Goal: Task Accomplishment & Management: Manage account settings

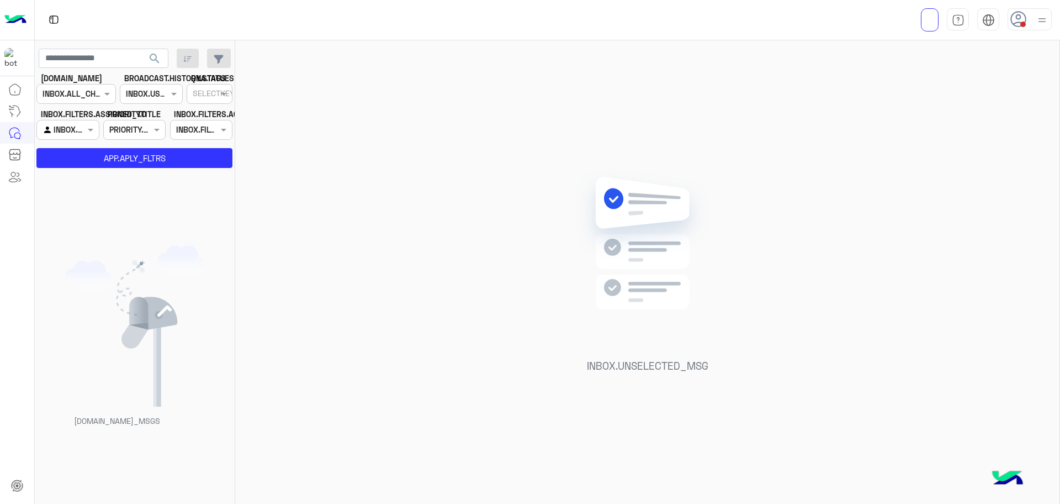
click at [1020, 23] on span at bounding box center [1023, 25] width 6 height 6
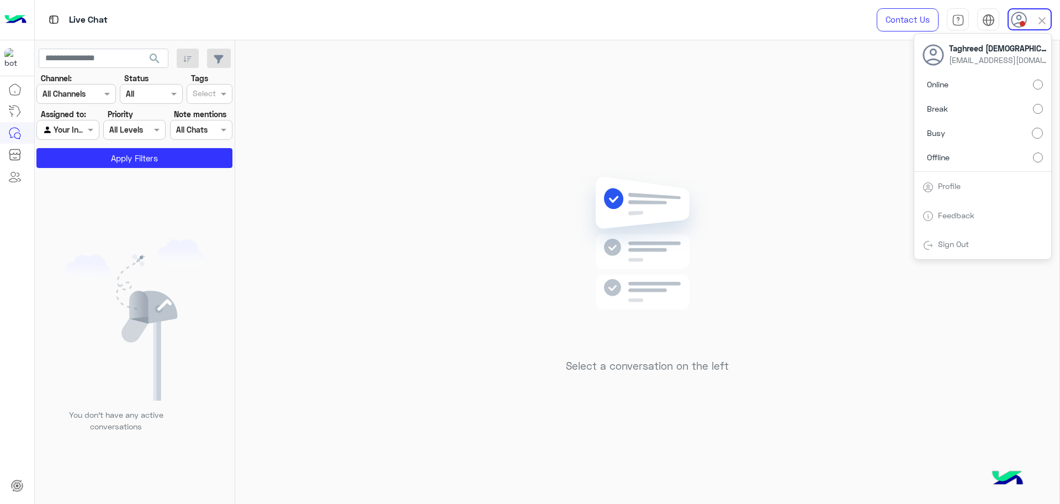
click at [971, 86] on label "Online" at bounding box center [983, 85] width 120 height 20
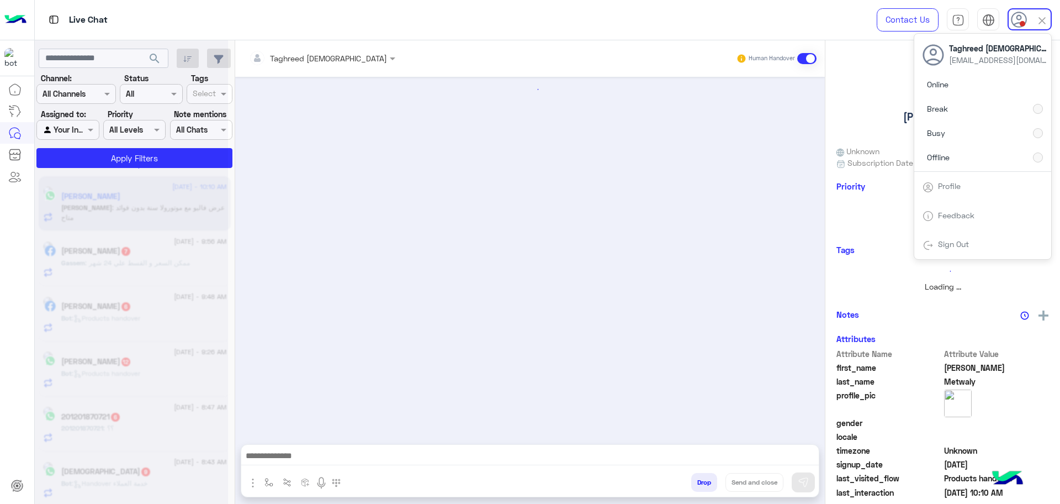
click at [124, 156] on div at bounding box center [131, 167] width 25 height 25
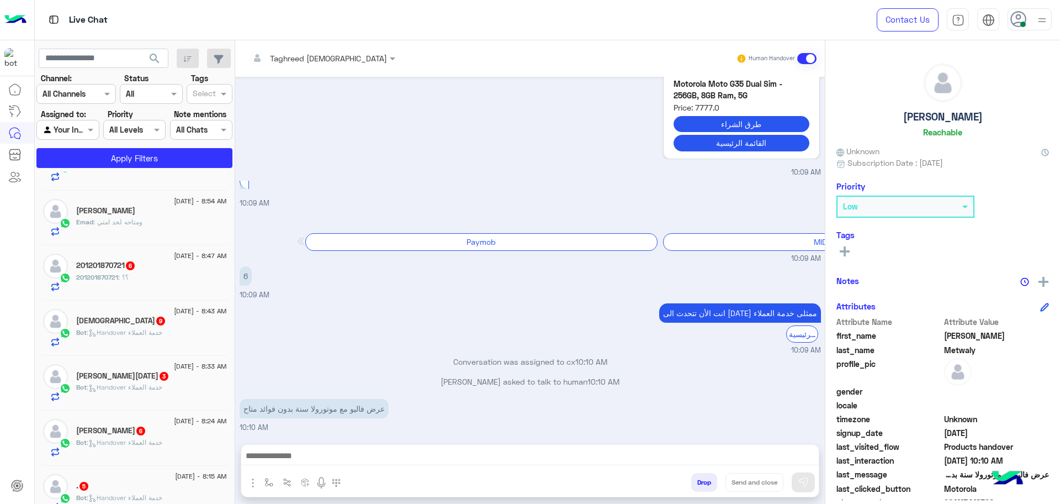
scroll to position [222, 0]
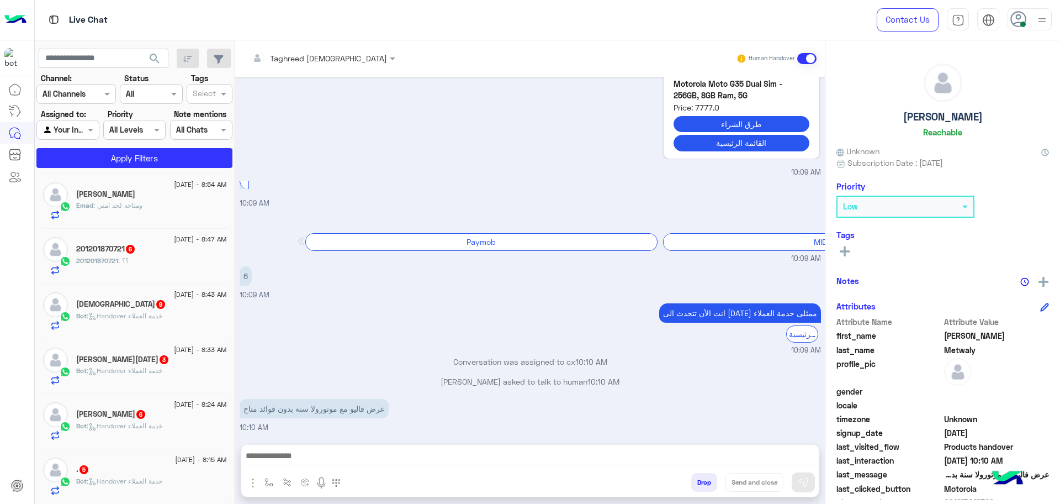
click at [197, 479] on div "Bot : Handover خدمة العملاء" at bounding box center [151, 485] width 151 height 19
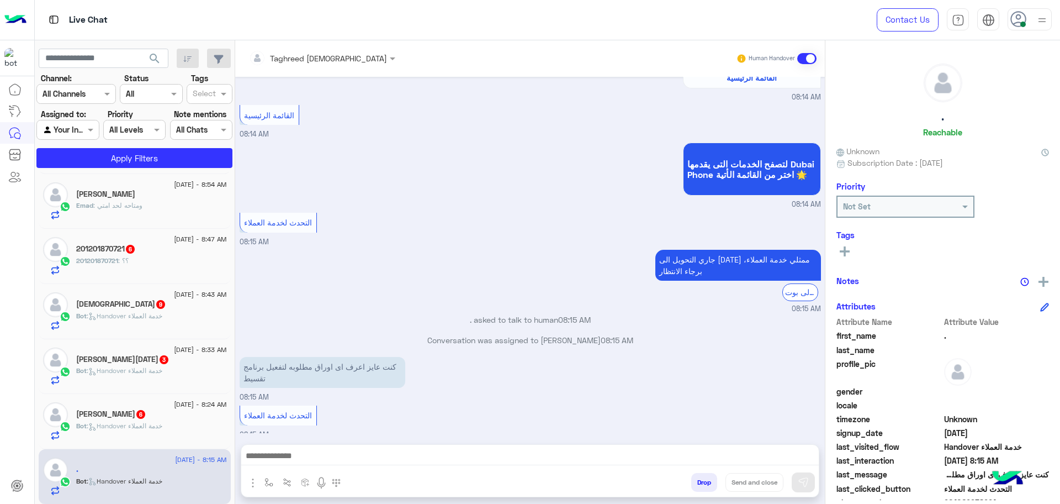
scroll to position [239, 0]
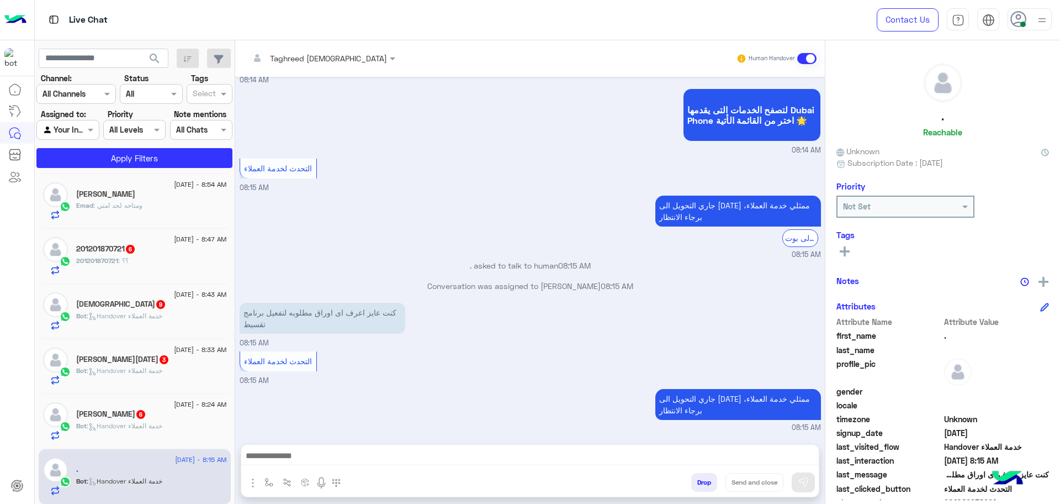
click at [1024, 15] on icon at bounding box center [1018, 19] width 17 height 17
click at [956, 133] on label "Busy" at bounding box center [983, 133] width 120 height 20
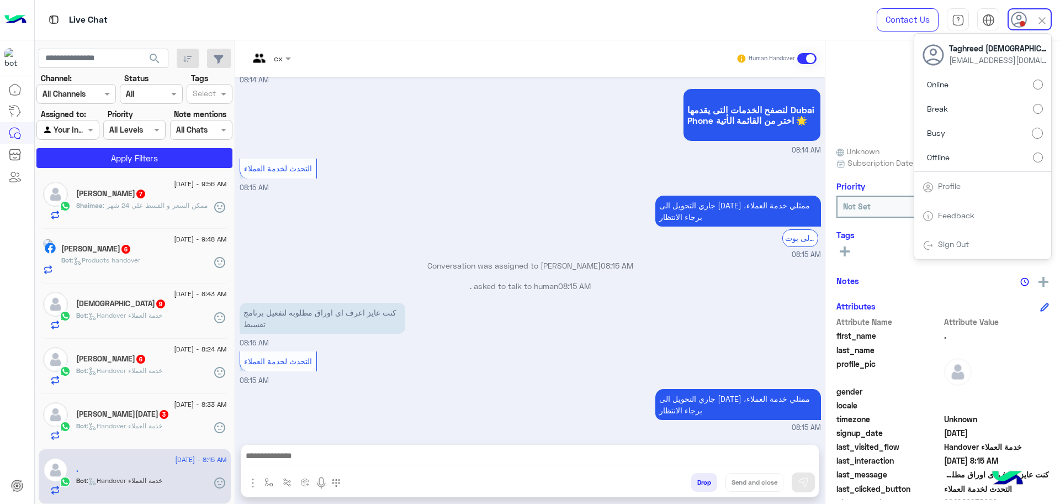
scroll to position [0, 0]
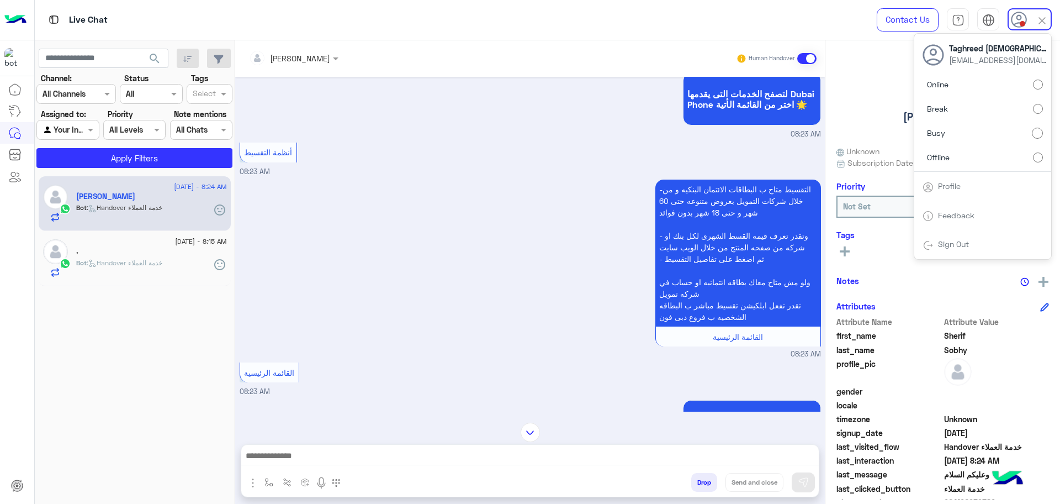
scroll to position [345, 0]
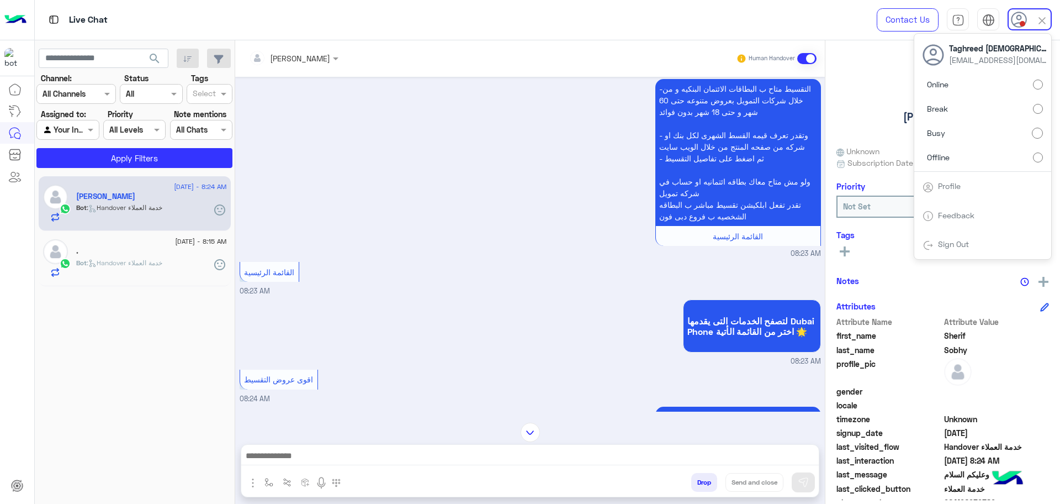
drag, startPoint x: 522, startPoint y: 224, endPoint x: 526, endPoint y: 213, distance: 11.2
click at [526, 214] on div "-التقسيط متاح ب البطاقات الائتمان البنكيه و من خلال شركات التمويل بعروض متنوعه …" at bounding box center [530, 167] width 581 height 183
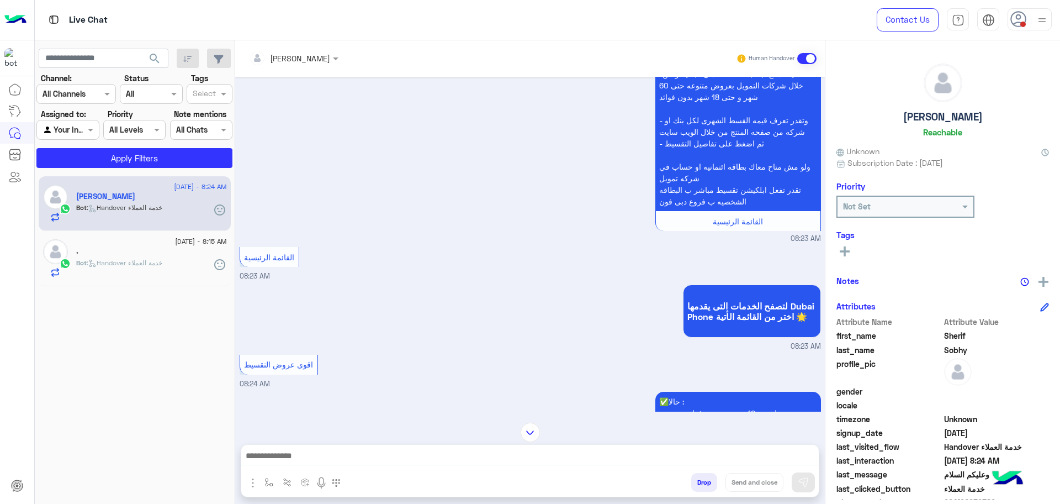
scroll to position [273, 0]
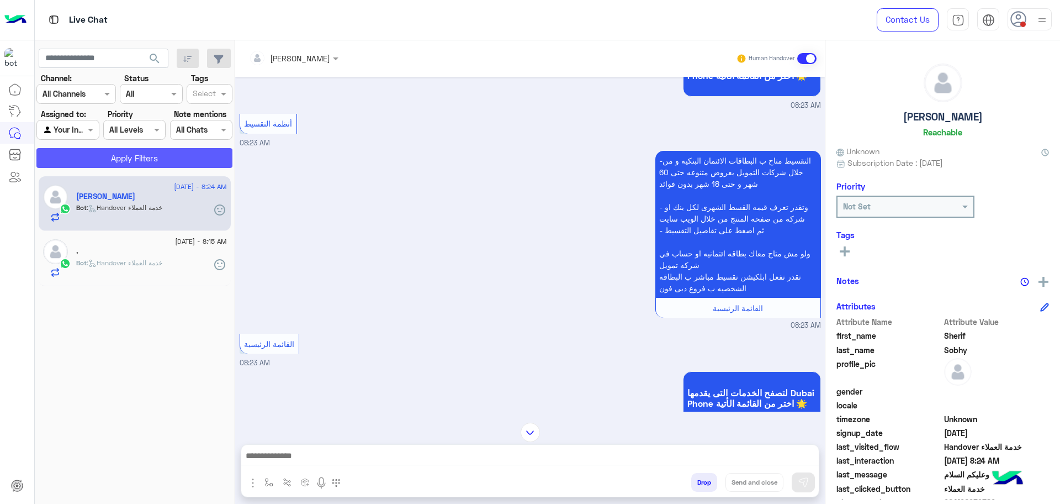
click at [181, 155] on button "Apply Filters" at bounding box center [134, 158] width 196 height 20
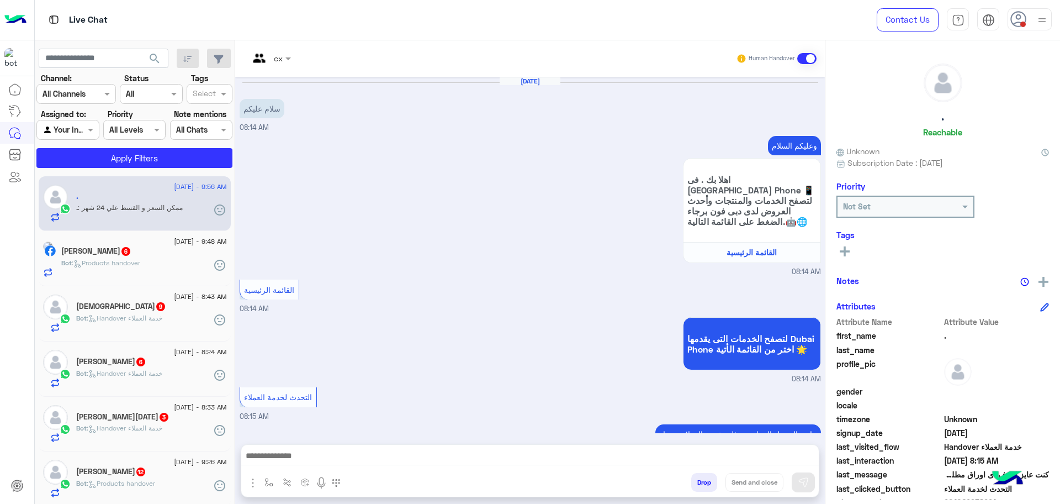
scroll to position [239, 0]
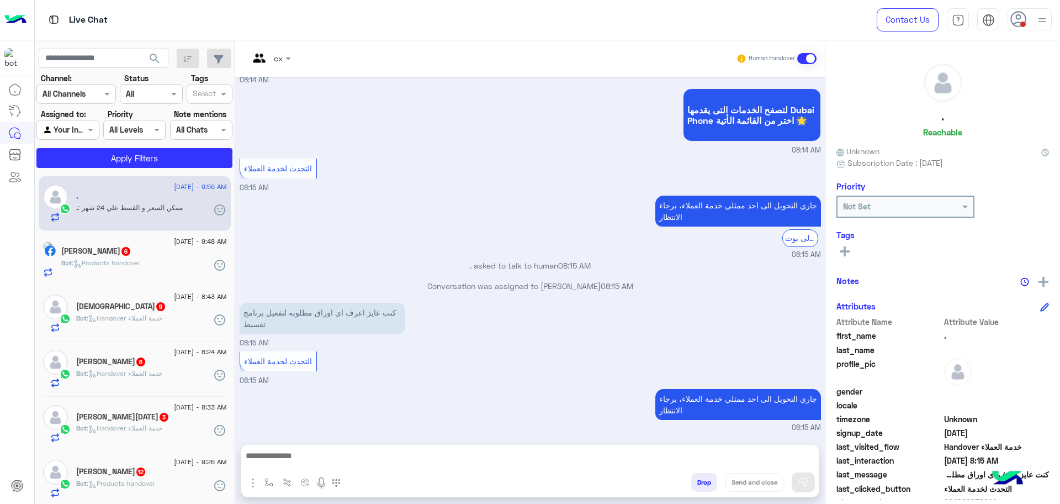
click at [80, 122] on div "Agent Filter Your Inbox" at bounding box center [67, 130] width 62 height 20
click at [76, 143] on div "Unassigned" at bounding box center [68, 152] width 64 height 22
click at [78, 158] on button "Apply Filters" at bounding box center [134, 158] width 196 height 20
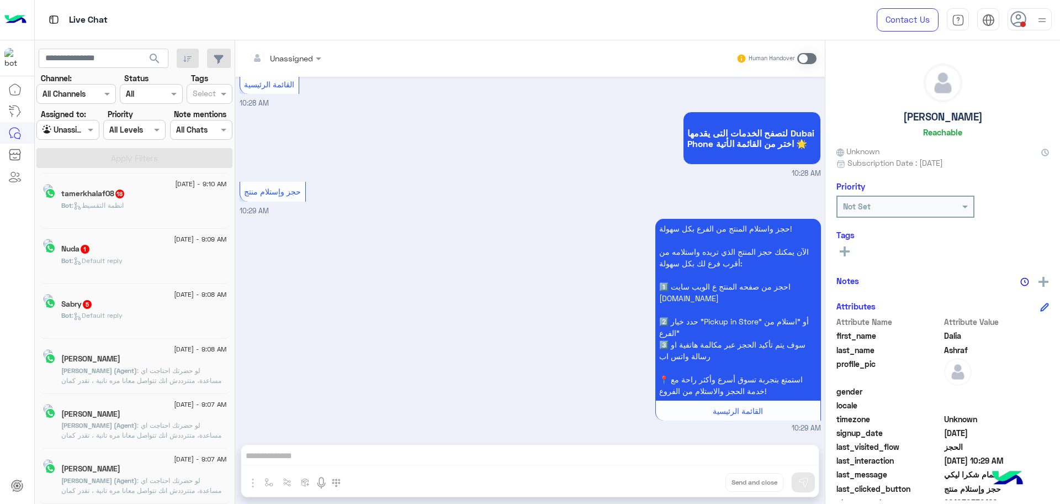
scroll to position [6, 0]
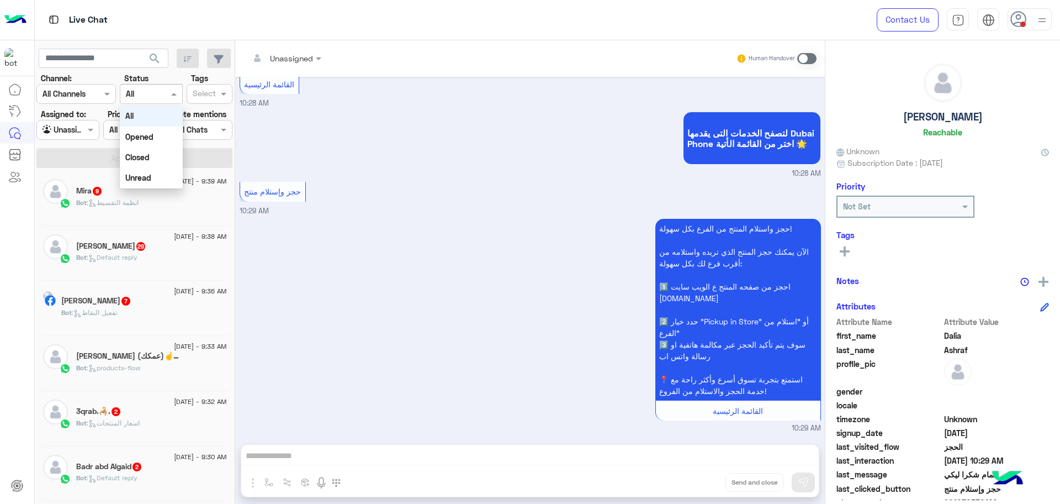
click at [178, 101] on div "Channel All" at bounding box center [151, 94] width 62 height 20
click at [160, 158] on div "Closed" at bounding box center [151, 157] width 62 height 20
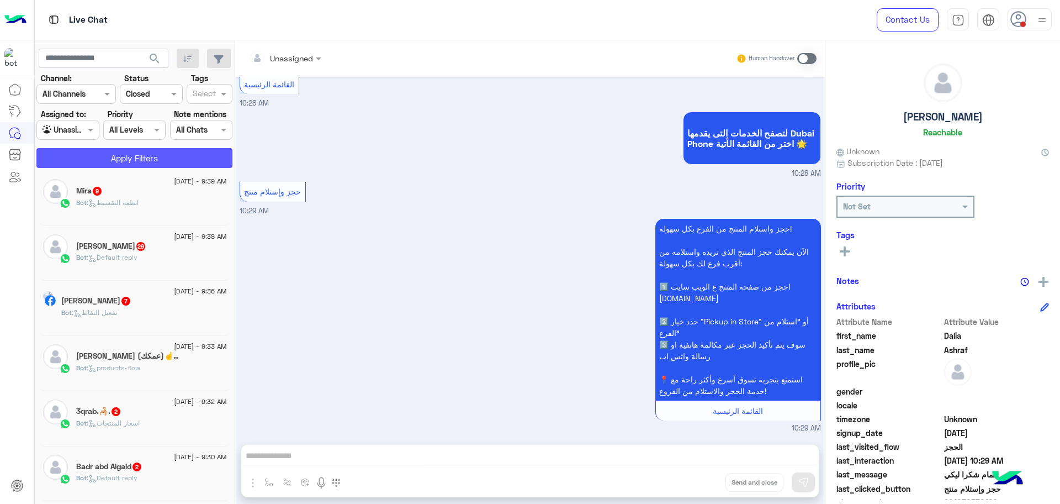
click at [154, 153] on button "Apply Filters" at bounding box center [134, 158] width 196 height 20
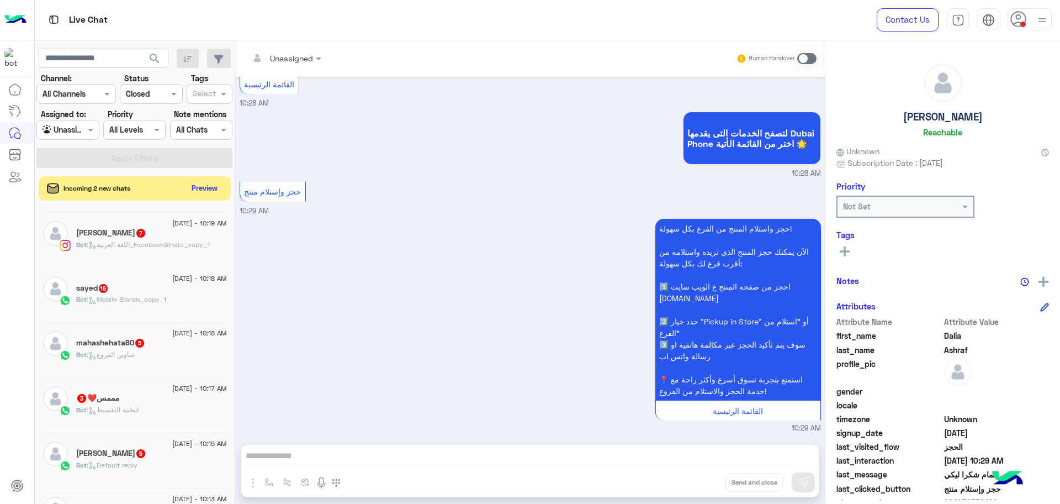
scroll to position [489, 0]
click at [203, 187] on button "Preview" at bounding box center [205, 187] width 34 height 15
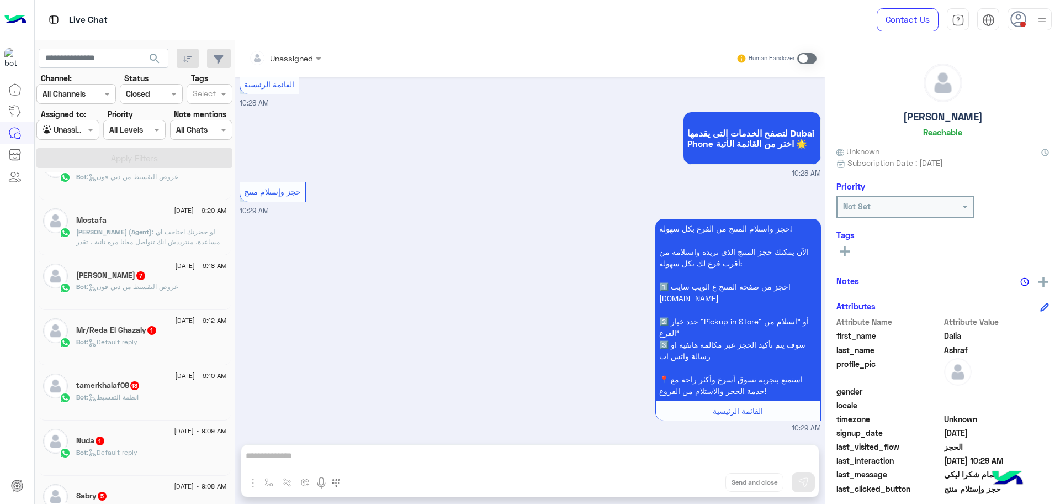
scroll to position [558, 0]
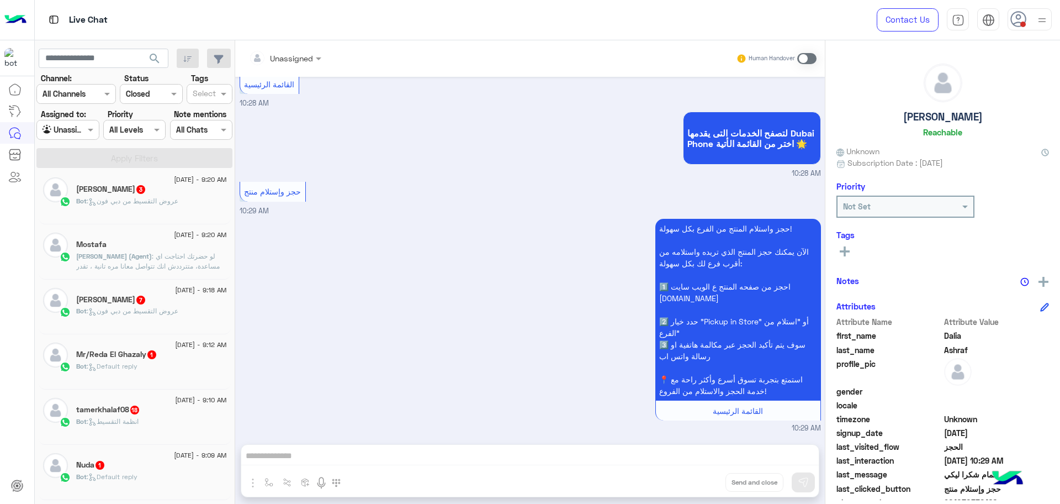
click at [152, 257] on span ": لو حضرتك احتاجت اي مساعدة، متترددش انك تتواصل معانا مره تانية ، تقدر كمان تحج…" at bounding box center [151, 291] width 150 height 78
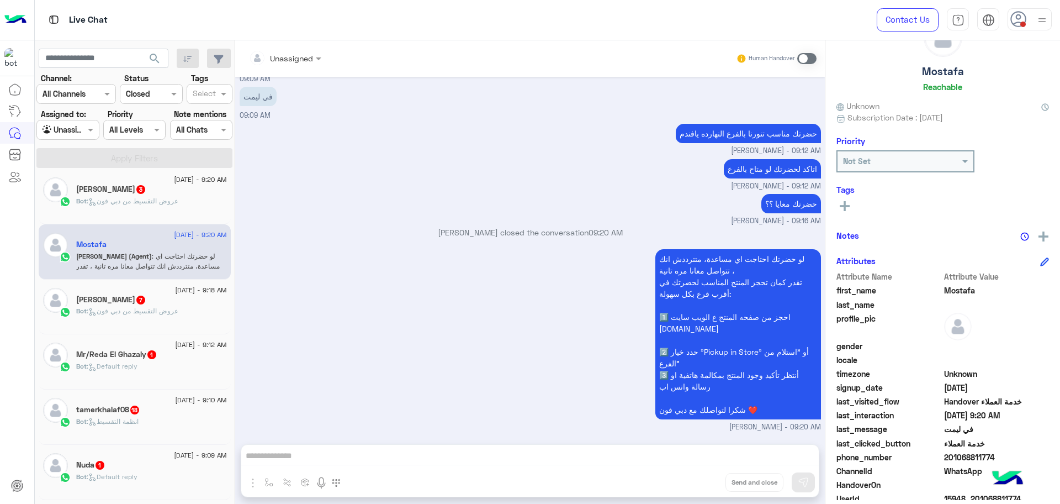
scroll to position [69, 0]
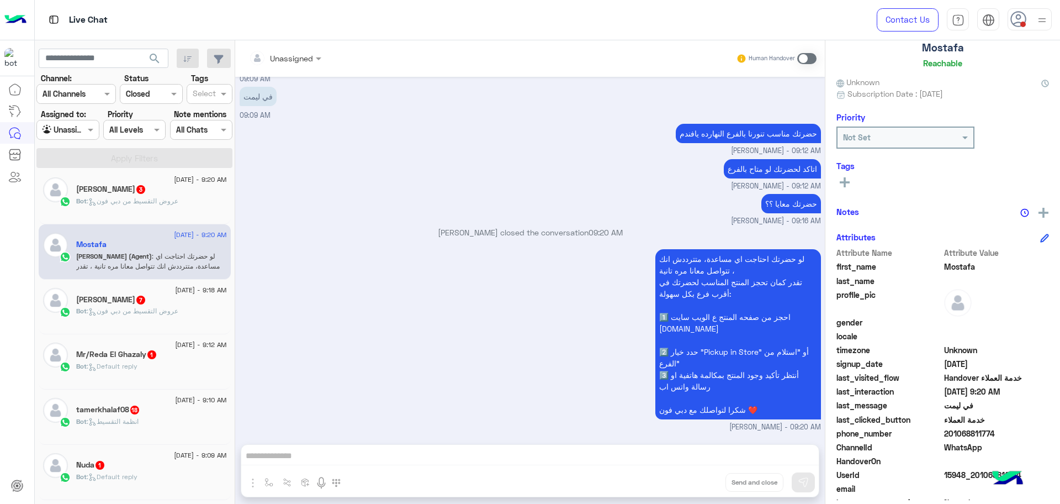
click at [952, 430] on span "201068811774" at bounding box center [996, 433] width 105 height 12
copy span "201068811774"
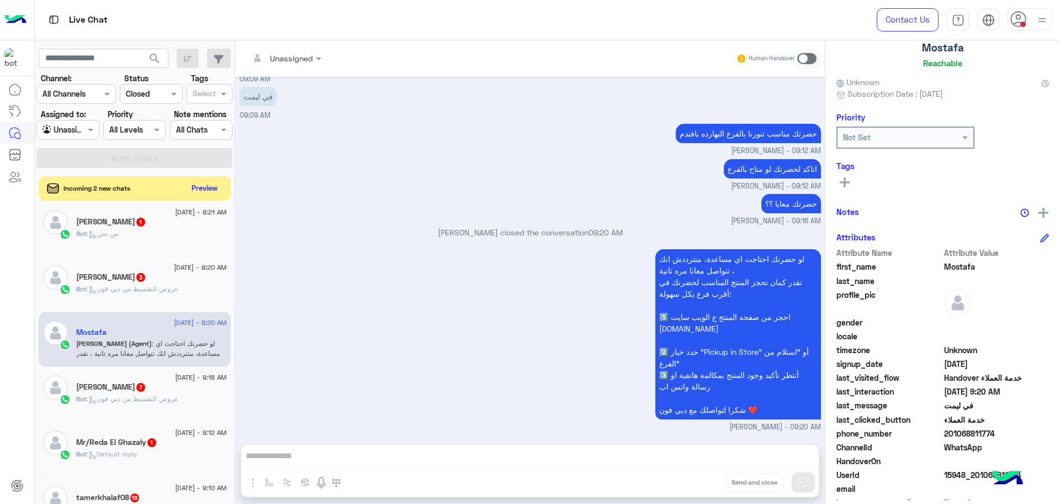
click at [451, 289] on div "لو حضرتك احتاجت اي مساعدة، متترددش انك تتواصل معانا مره تانية ، تقدر كمان تحجز …" at bounding box center [530, 339] width 581 height 186
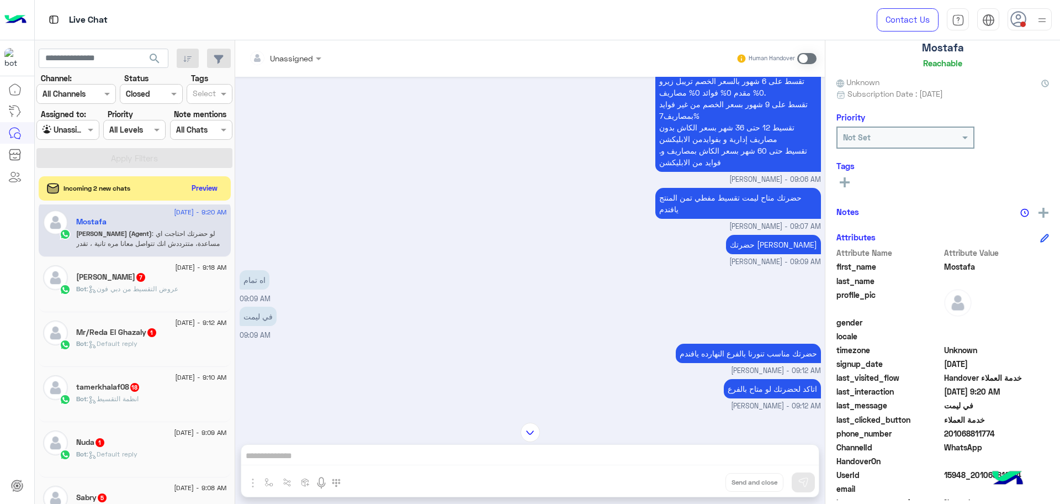
scroll to position [2155, 0]
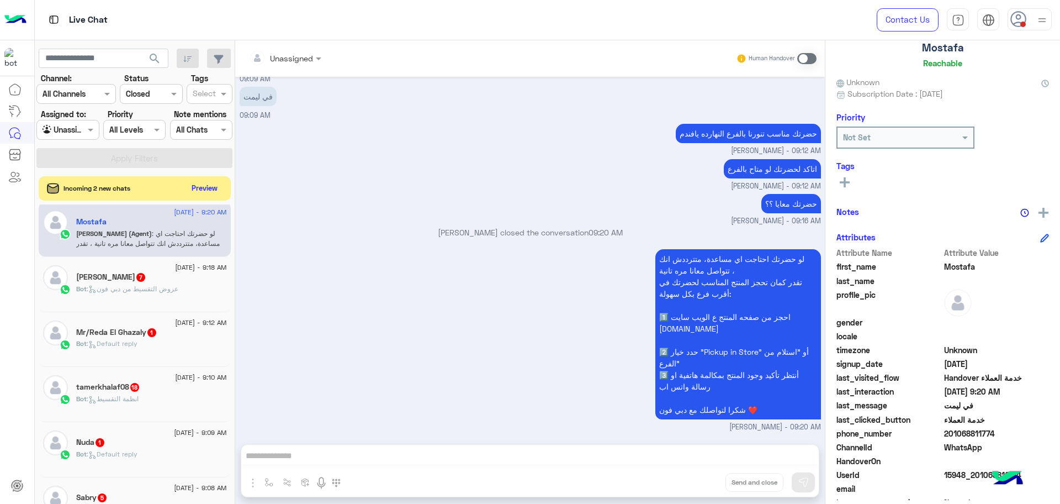
click at [964, 467] on div "HandoverOn" at bounding box center [942, 462] width 213 height 14
drag, startPoint x: 964, startPoint y: 467, endPoint x: 965, endPoint y: 474, distance: 6.6
click at [964, 469] on div "Attribute Name Attribute Value first_name Mostafa last_name profile_pic gender …" at bounding box center [942, 385] width 213 height 277
click at [965, 473] on span "15948_201068811774" at bounding box center [996, 475] width 105 height 12
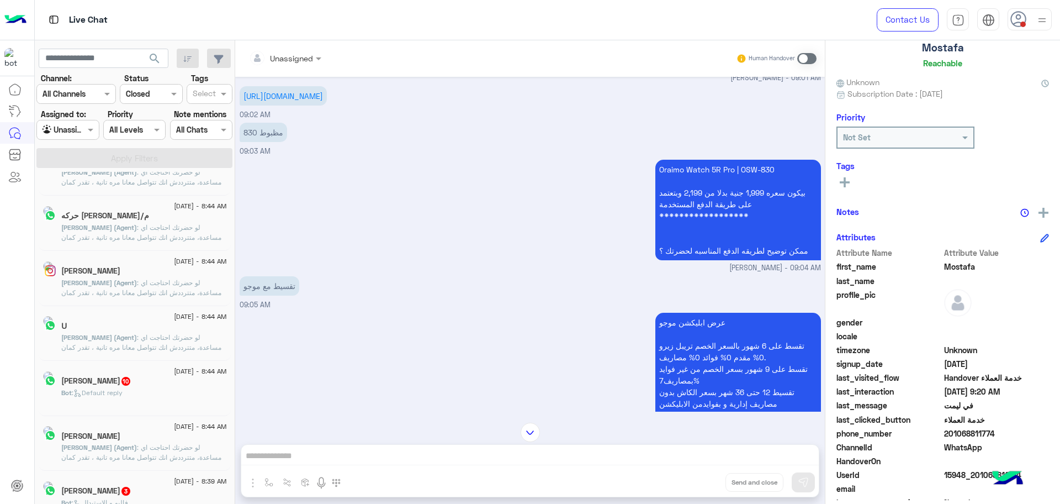
scroll to position [6, 0]
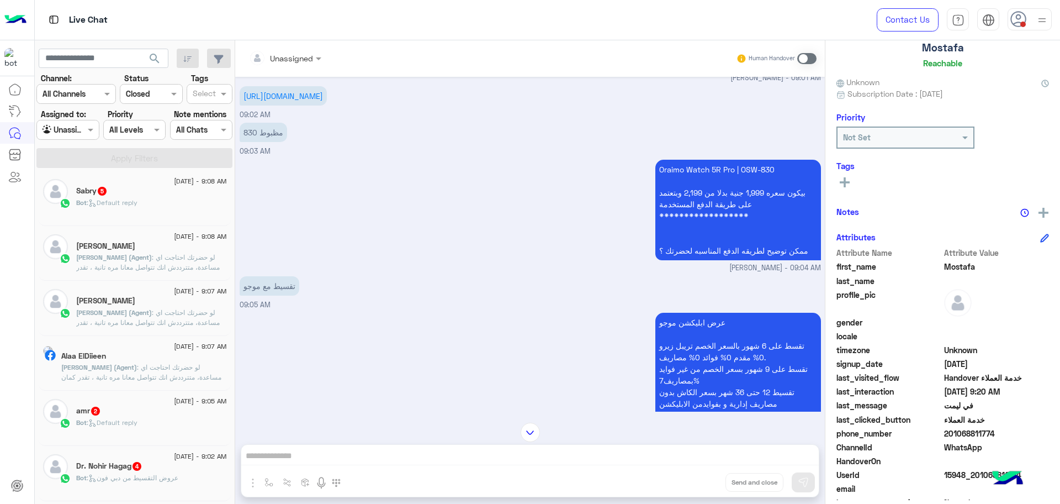
click at [126, 265] on span ": لو حضرتك احتاجت اي مساعدة، متترددش انك تتواصل معانا مره تانية ، تقدر كمان تحج…" at bounding box center [151, 292] width 150 height 78
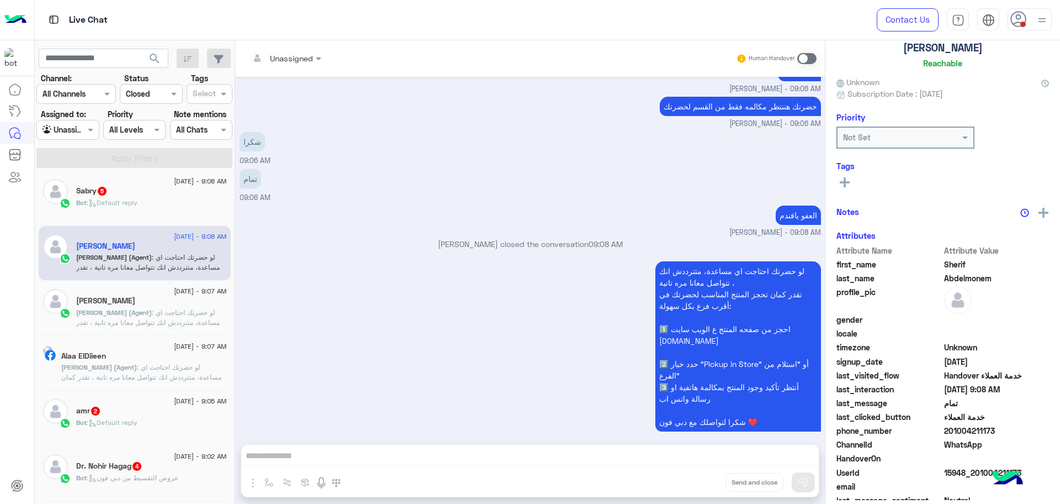
click at [411, 310] on div "لو حضرتك احتاجت اي مساعدة، متترددش انك تتواصل معانا مره تانية ، تقدر كمان تحجز …" at bounding box center [530, 351] width 581 height 186
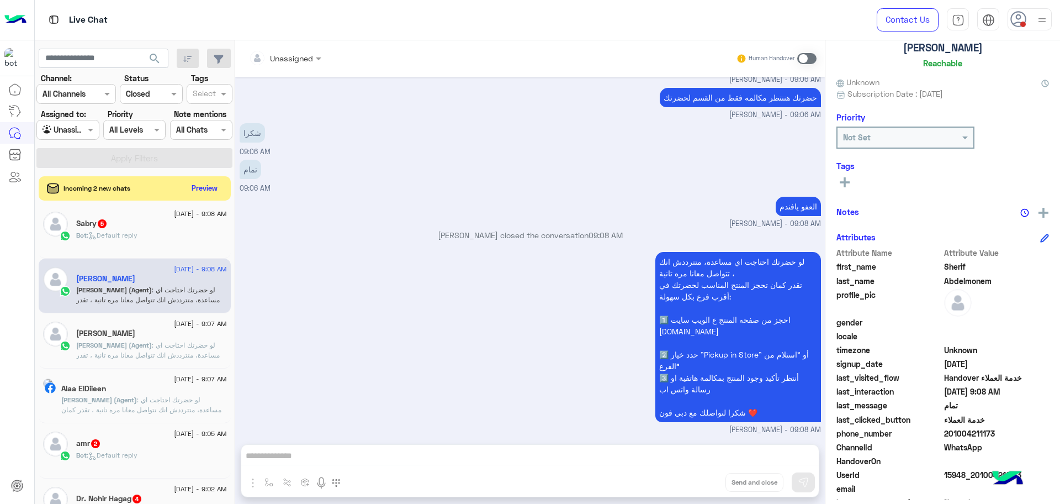
scroll to position [2811, 0]
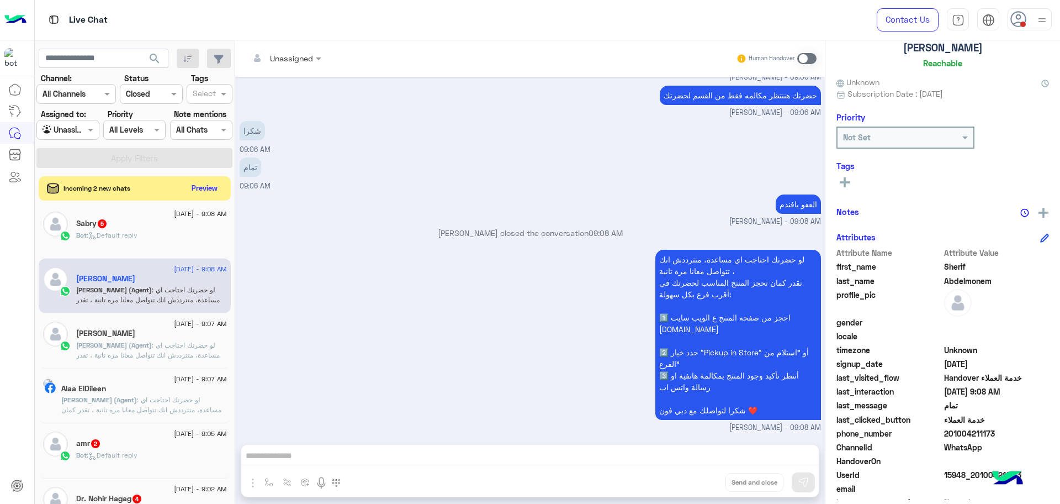
click at [964, 468] on div "HandoverOn" at bounding box center [942, 462] width 213 height 14
click at [963, 477] on span "15948_201004211173" at bounding box center [996, 475] width 105 height 12
copy span "15948_201004211173"
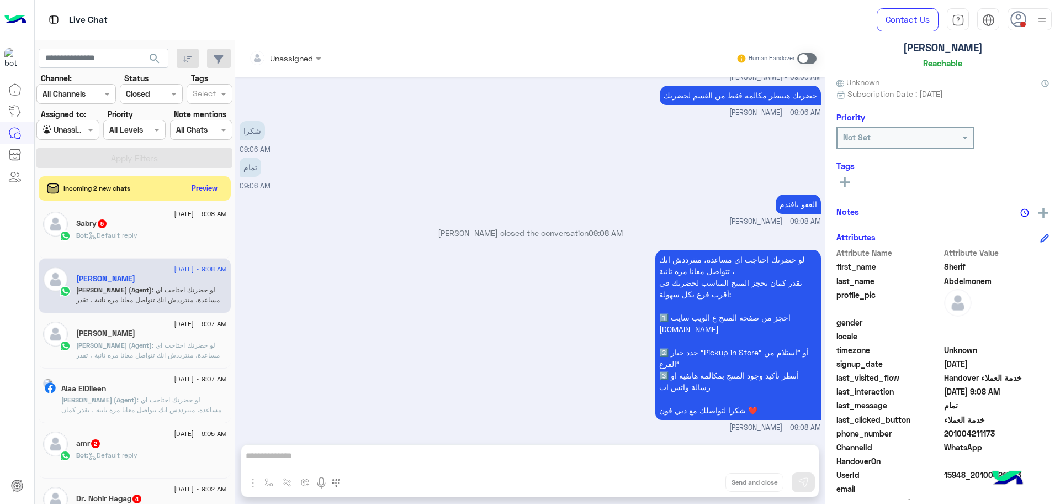
copy span "15948_201004211173"
click at [135, 338] on div "Ali Mohamed" at bounding box center [151, 334] width 151 height 12
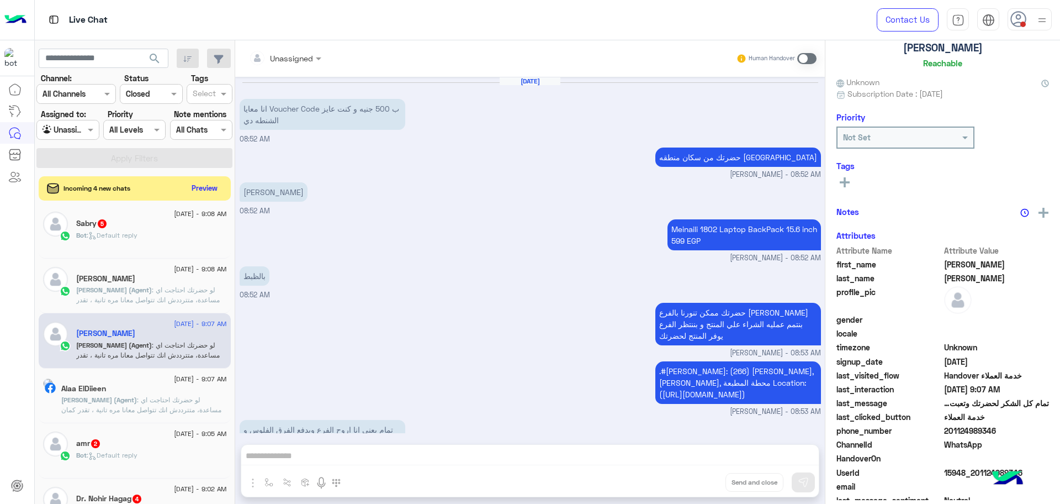
scroll to position [668, 0]
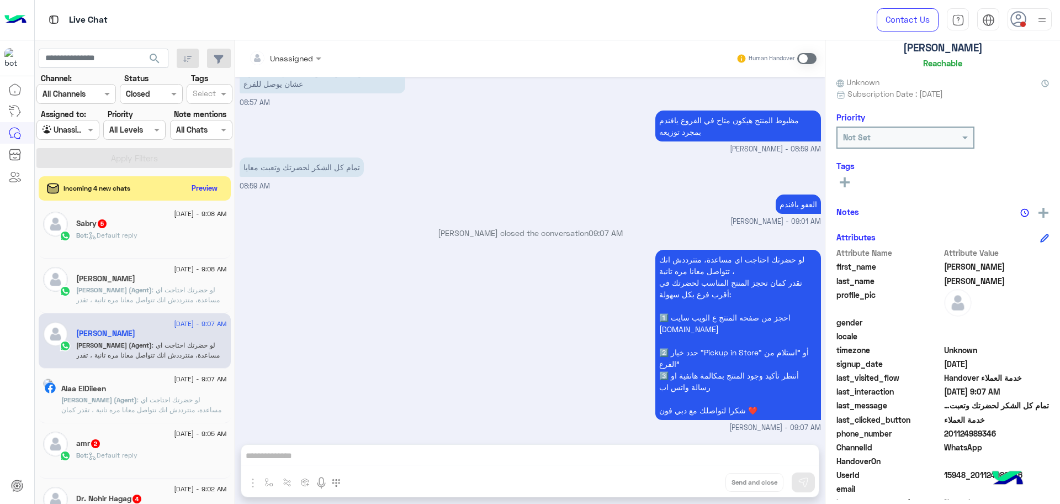
click at [364, 325] on div "لو حضرتك احتاجت اي مساعدة، متترددش انك تتواصل معانا مره تانية ، تقدر كمان تحجز …" at bounding box center [530, 340] width 581 height 186
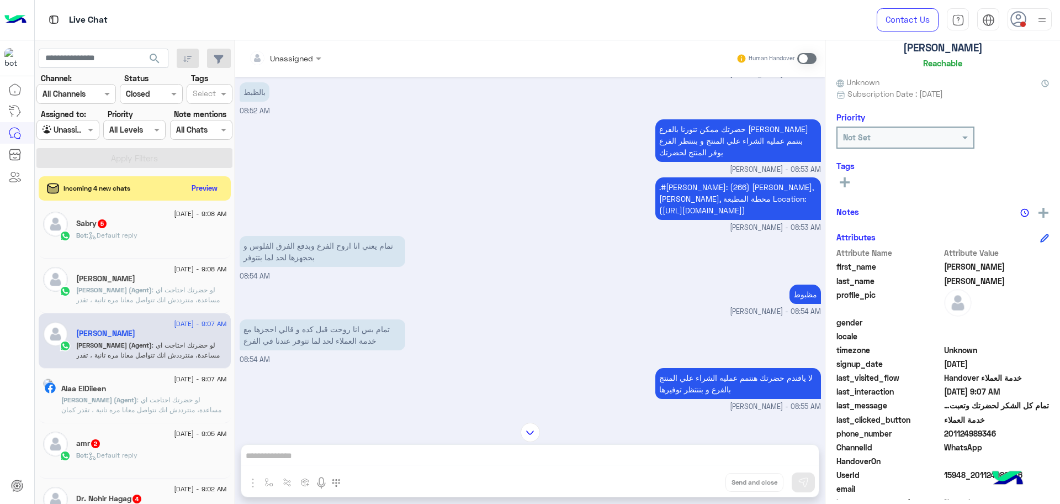
scroll to position [1768, 0]
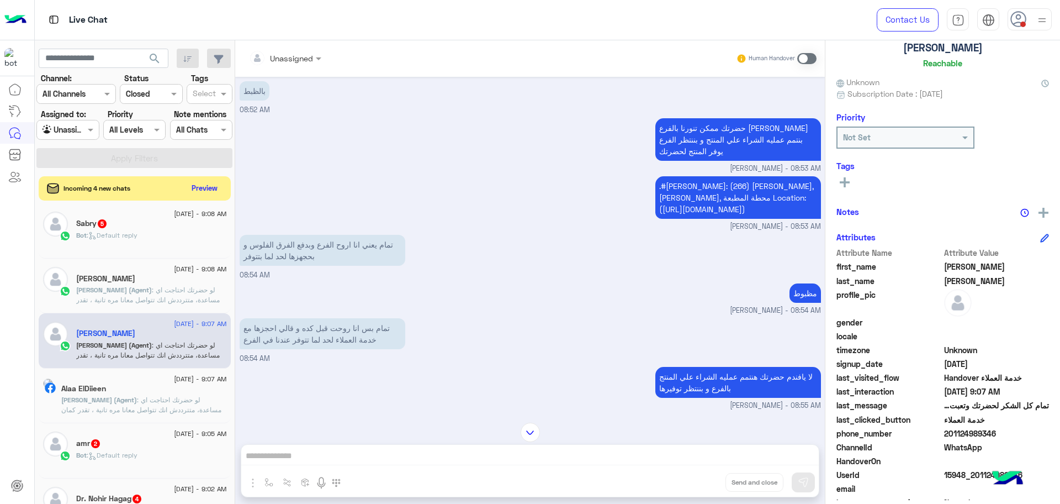
click at [945, 433] on span "201124989346" at bounding box center [996, 433] width 105 height 12
copy span "201124989346"
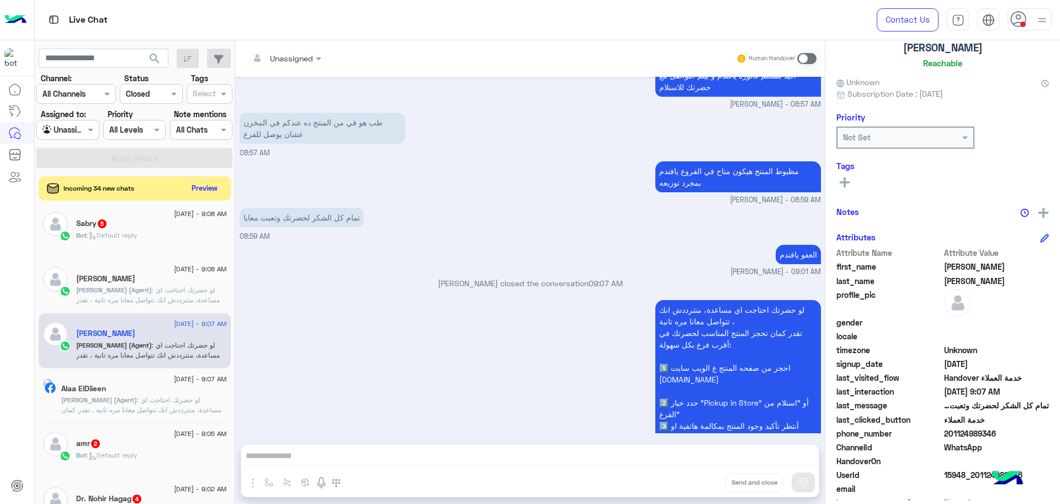
scroll to position [2251, 0]
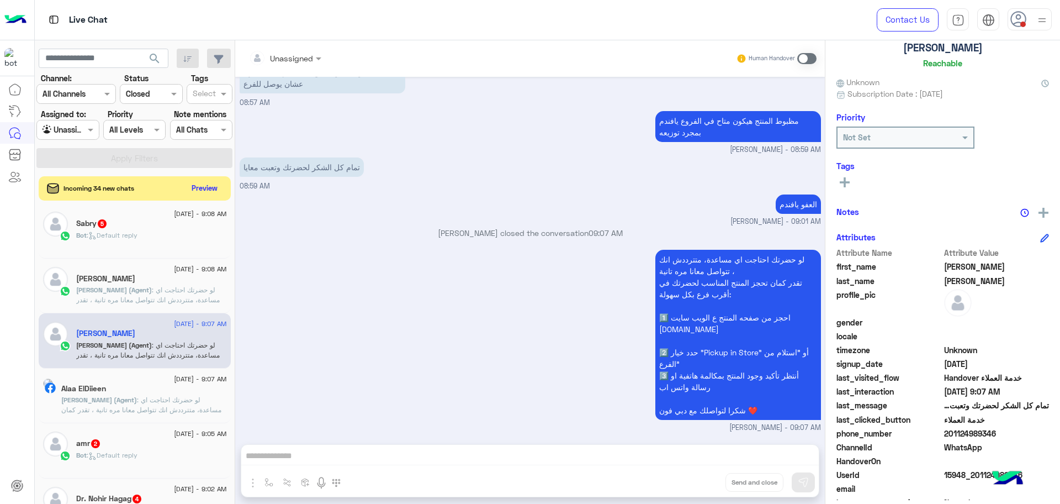
click at [147, 391] on div "Alaa ElDiieen" at bounding box center [144, 390] width 166 height 12
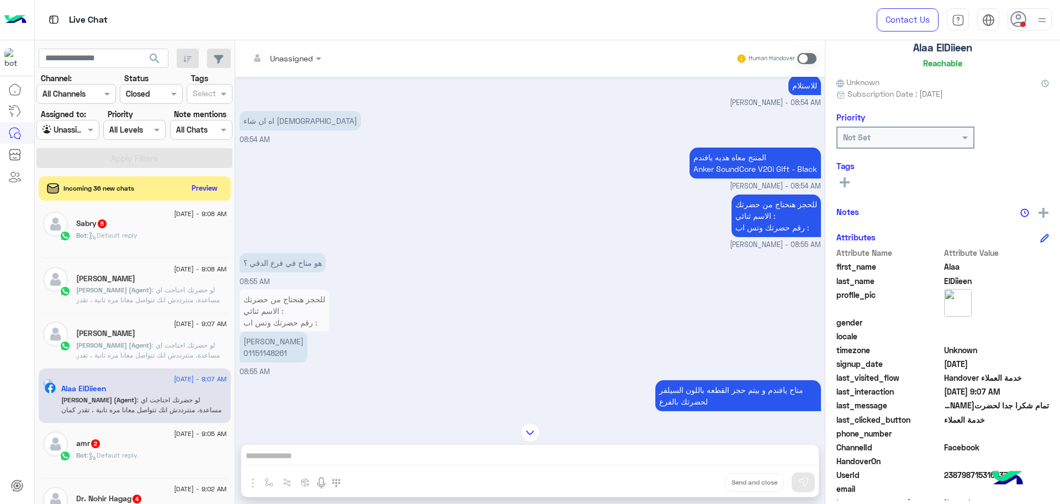
scroll to position [3389, 0]
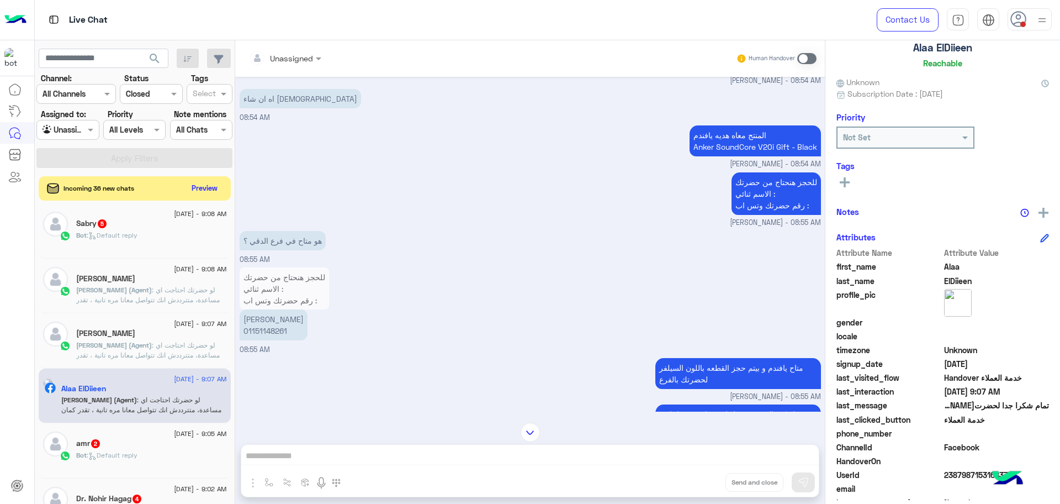
click at [973, 471] on span "23879871531683713" at bounding box center [996, 475] width 105 height 12
copy span "23879871531683713"
click at [277, 330] on p "علاء الدين احمد حسن 01151148261" at bounding box center [274, 324] width 68 height 31
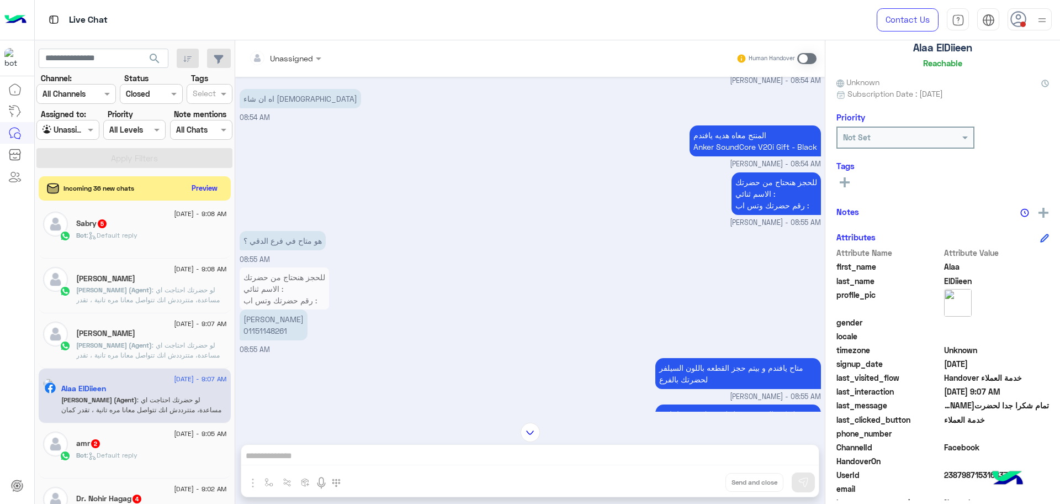
copy p "01151148261"
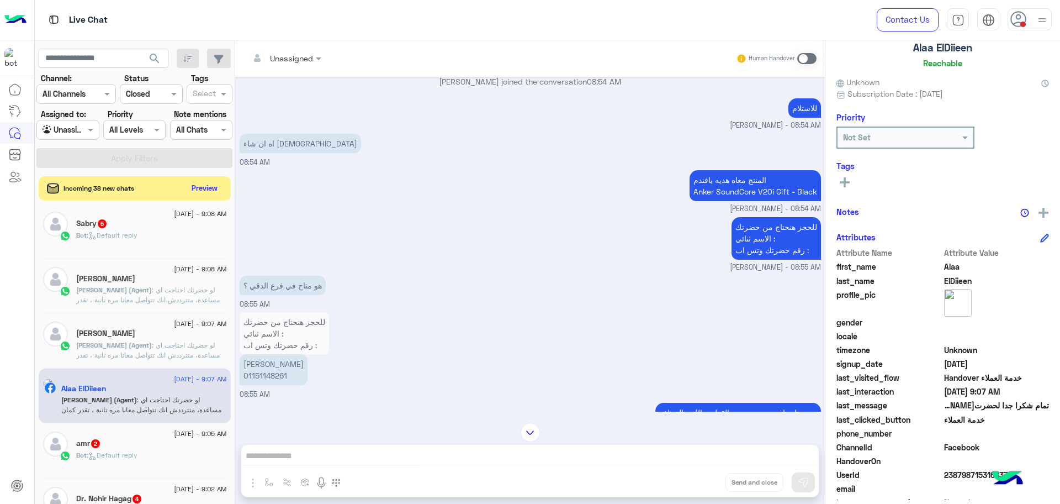
scroll to position [3315, 0]
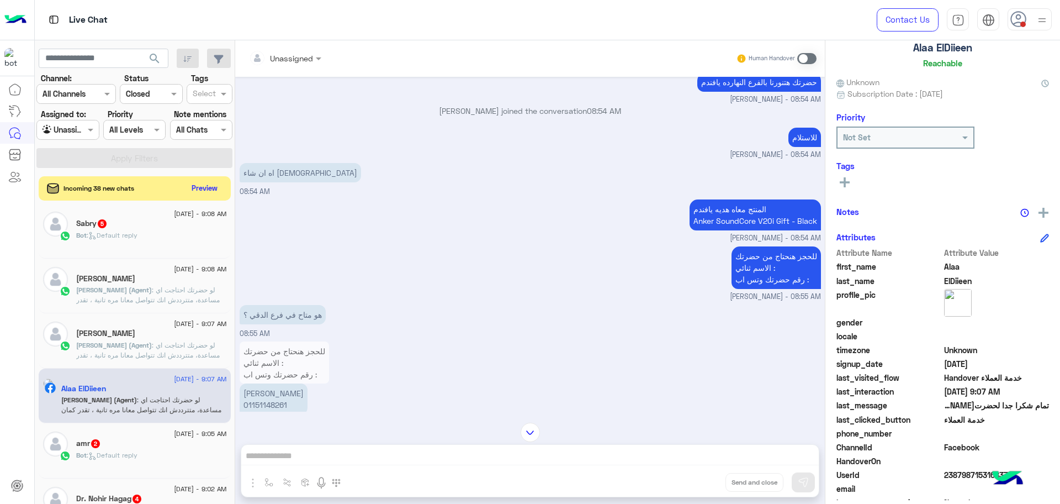
click at [966, 473] on span "23879871531683713" at bounding box center [996, 475] width 105 height 12
copy span "23879871531683713"
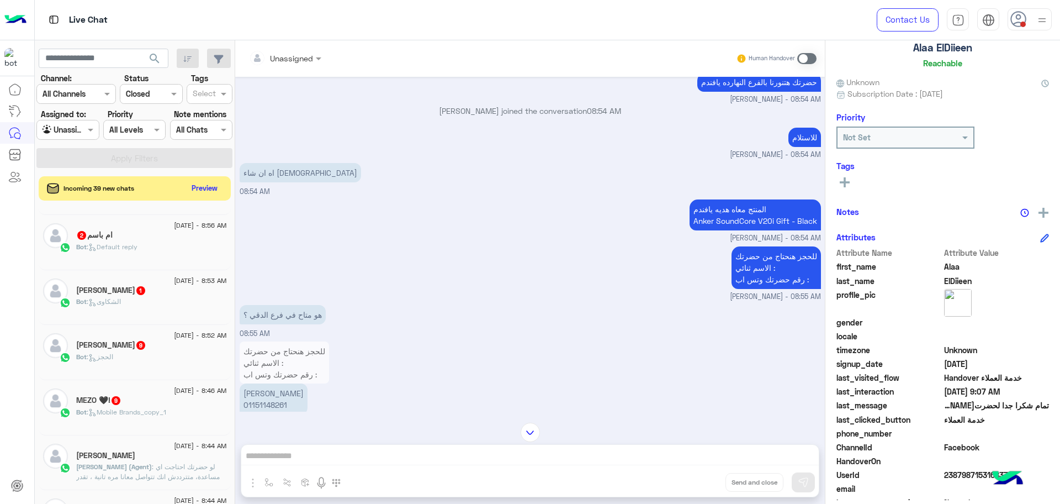
scroll to position [351, 0]
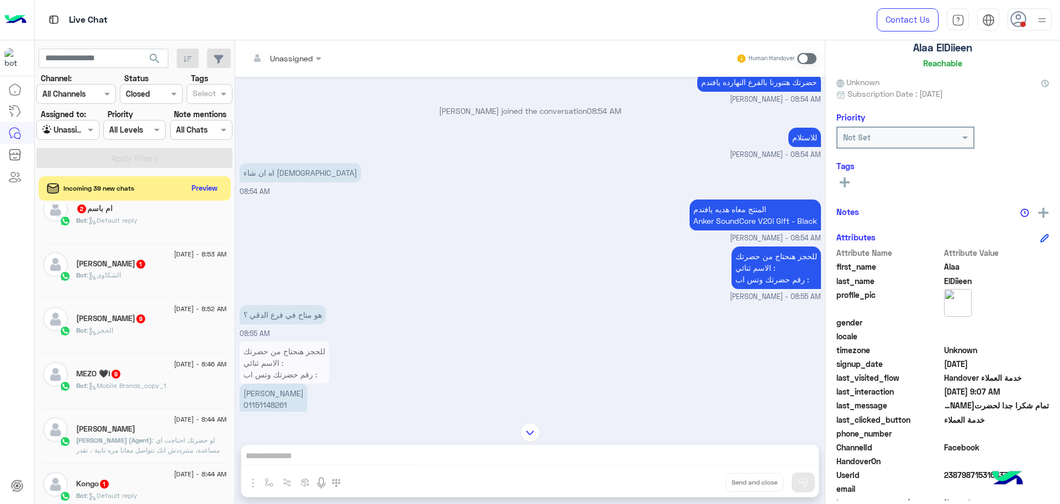
click at [145, 439] on span ": لو حضرتك احتاجت اي مساعدة، متترددش انك تتواصل معانا مره تانية ، تقدر كمان تحج…" at bounding box center [151, 475] width 150 height 78
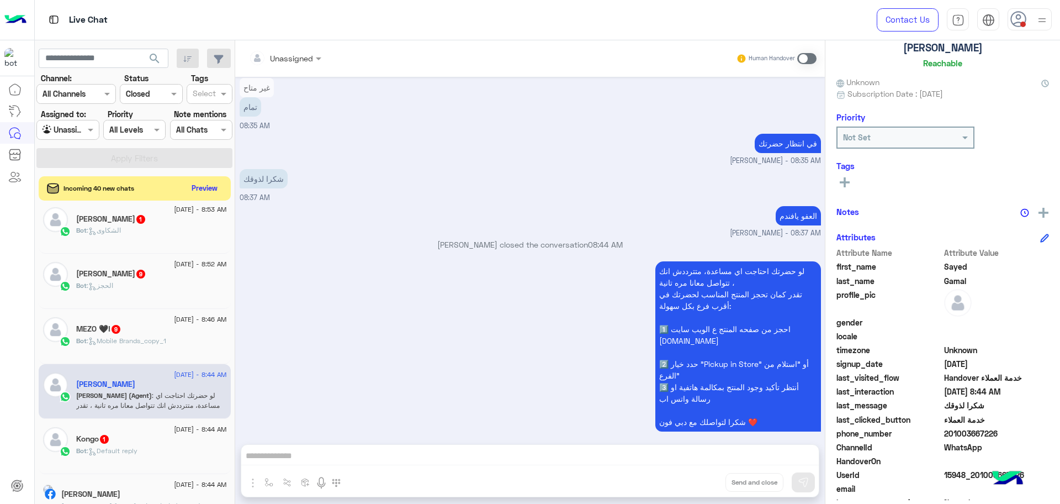
scroll to position [420, 0]
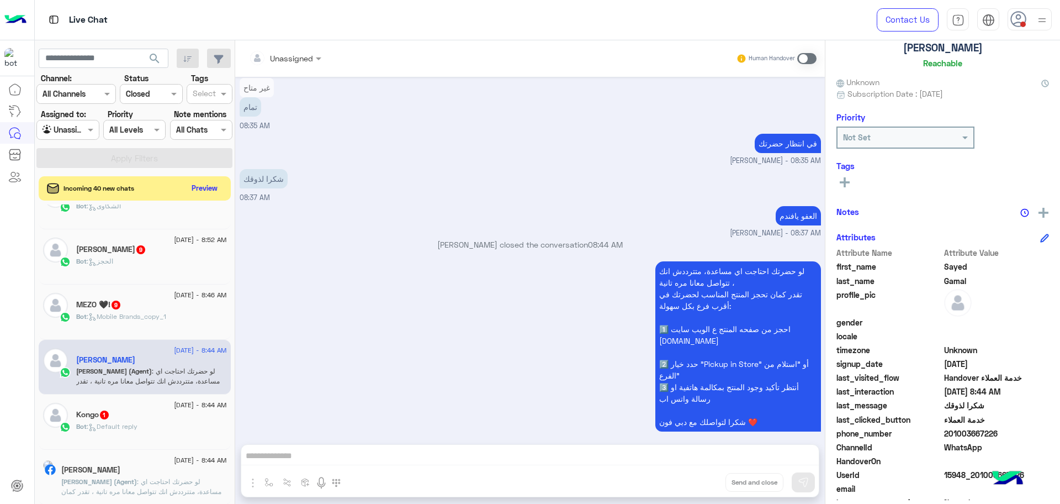
click at [133, 479] on span "[PERSON_NAME] (Agent)" at bounding box center [99, 481] width 76 height 8
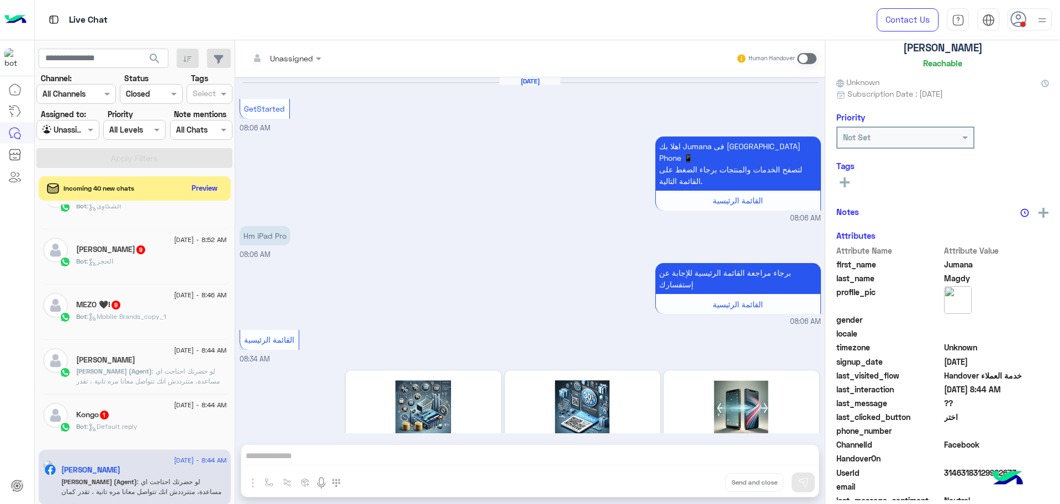
scroll to position [703, 0]
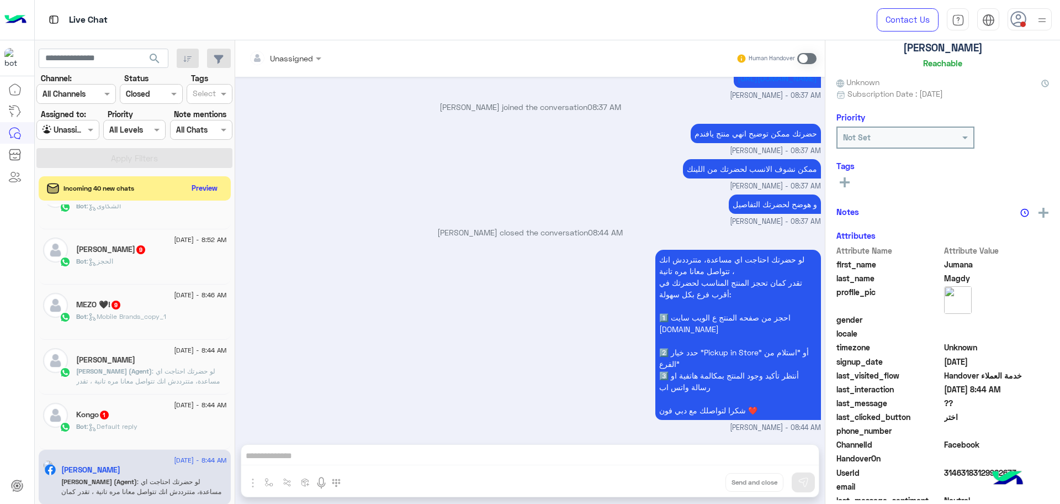
click at [391, 386] on div "لو حضرتك احتاجت اي مساعدة، متترددش انك تتواصل معانا مره تانية ، تقدر كمان تحجز …" at bounding box center [530, 340] width 581 height 186
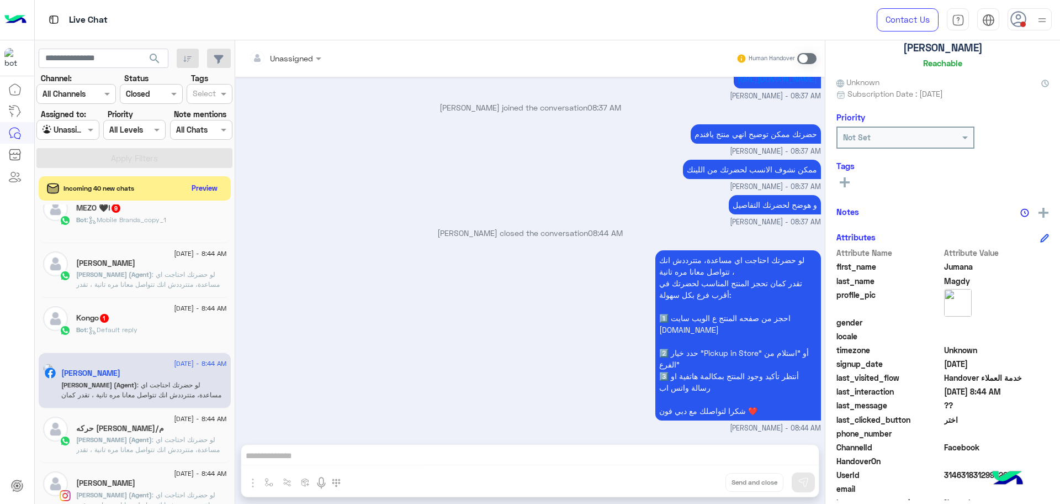
scroll to position [627, 0]
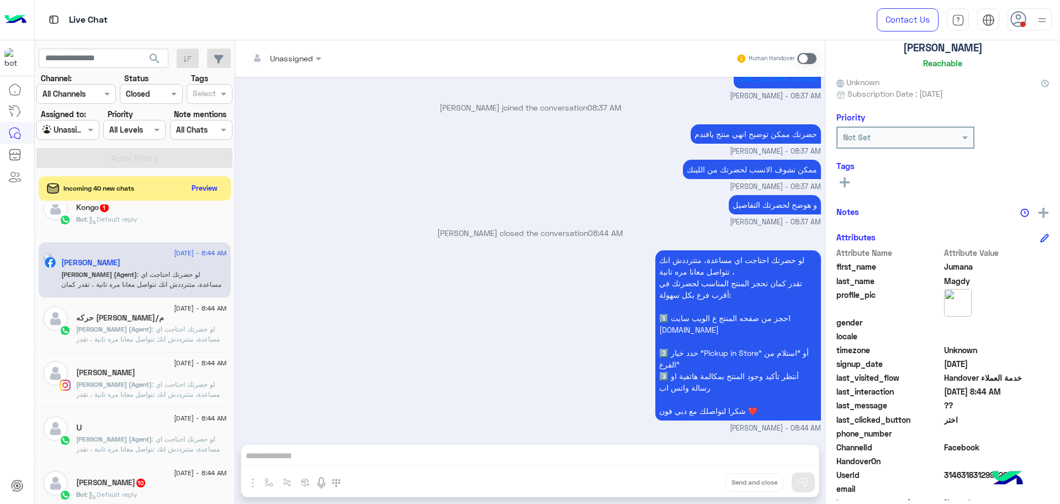
click at [171, 325] on span ": لو حضرتك احتاجت اي مساعدة، متترددش انك تتواصل معانا مره تانية ، تقدر كمان تحج…" at bounding box center [151, 364] width 150 height 78
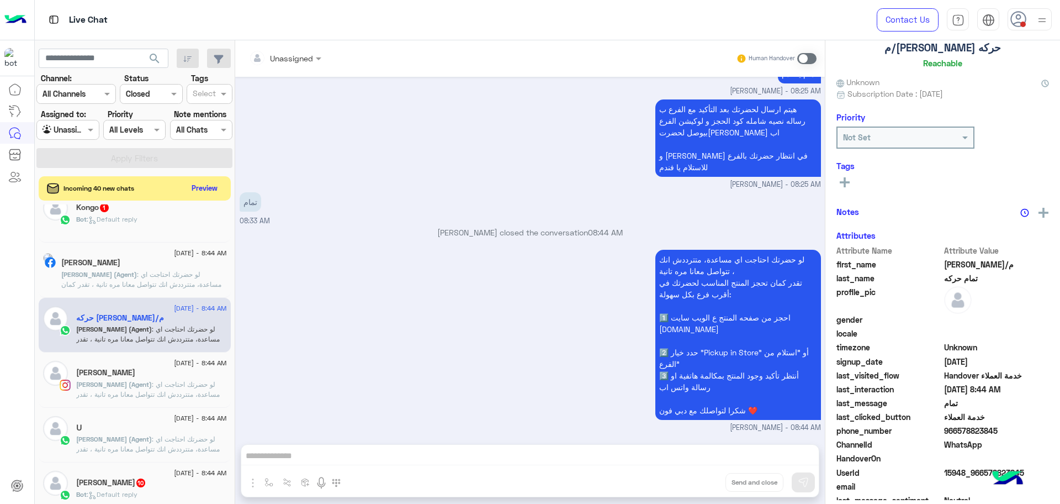
click at [438, 342] on div "لو حضرتك احتاجت اي مساعدة، متترددش انك تتواصل معانا مره تانية ، تقدر كمان تحجز …" at bounding box center [530, 340] width 581 height 186
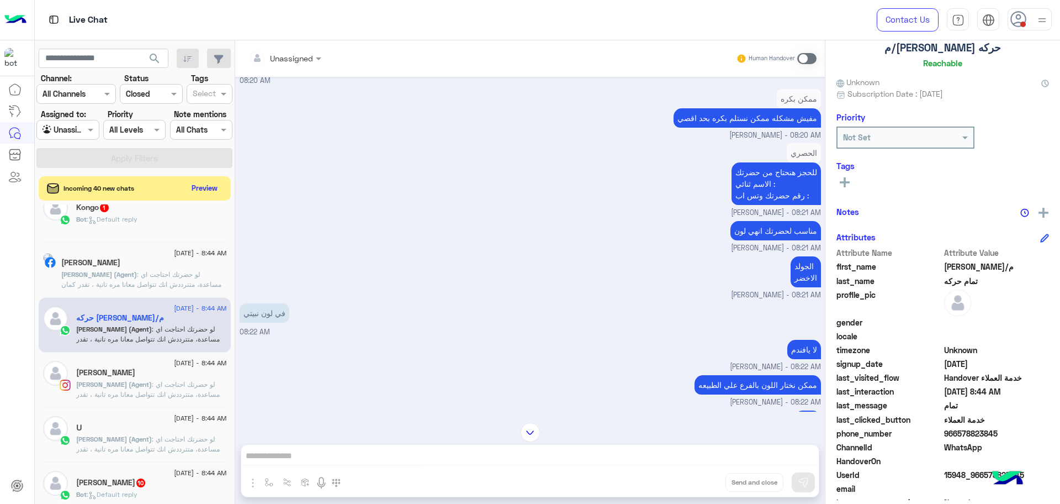
scroll to position [1085, 0]
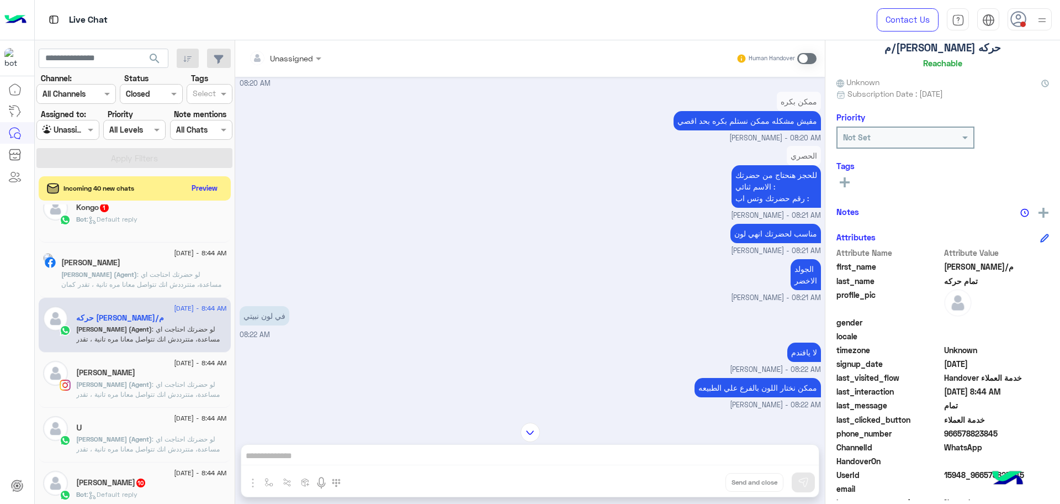
click at [311, 351] on div "لا يافندم Mohamed Samka - 08:22 AM" at bounding box center [530, 357] width 581 height 35
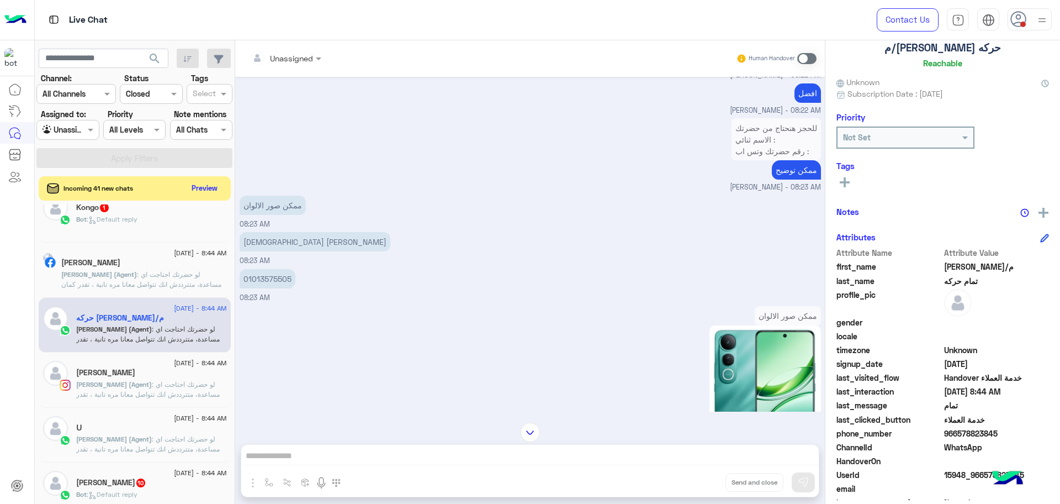
scroll to position [2777, 0]
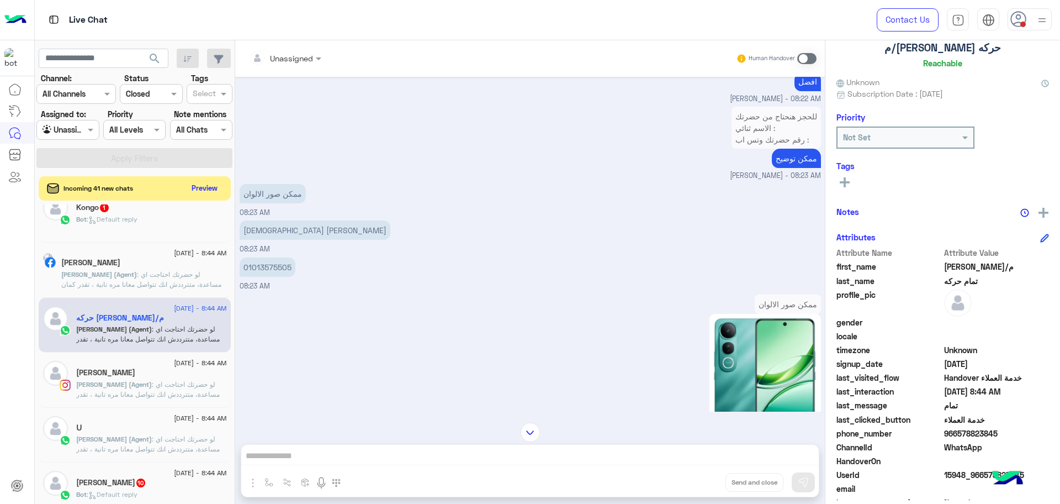
click at [965, 444] on span "WhatsApp" at bounding box center [996, 447] width 105 height 12
click at [957, 434] on span "966578823845" at bounding box center [996, 433] width 105 height 12
click at [957, 435] on span "966578823845" at bounding box center [996, 433] width 105 height 12
copy span "966578823845"
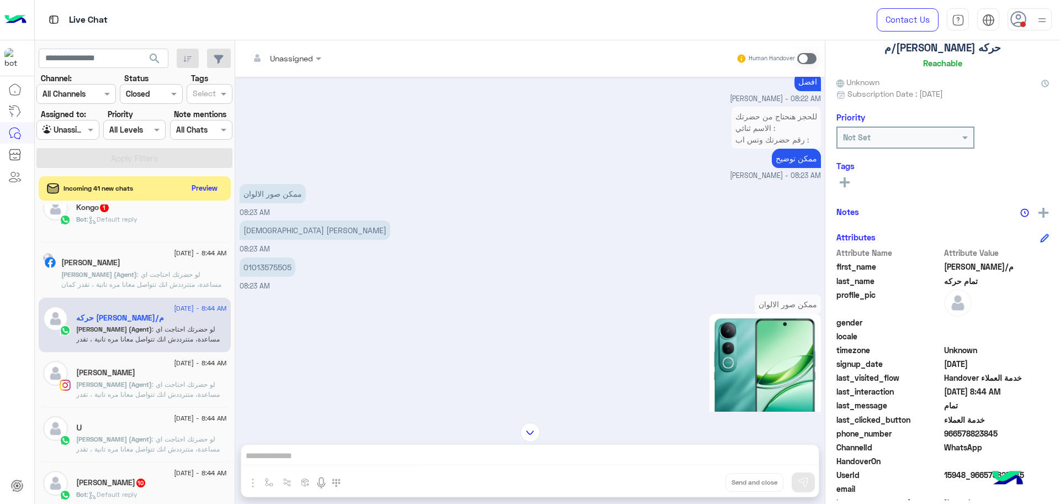
click at [279, 277] on p "01013575505" at bounding box center [268, 266] width 56 height 19
copy p "01013575505"
click at [951, 467] on span at bounding box center [996, 461] width 105 height 12
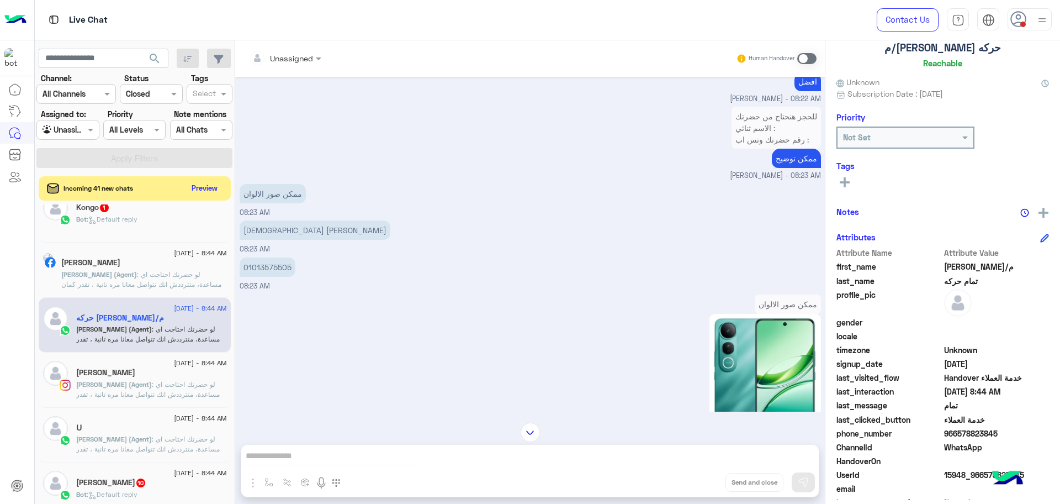
click at [953, 476] on span "15948_966578823845" at bounding box center [996, 475] width 105 height 12
copy span "15948_966578823845"
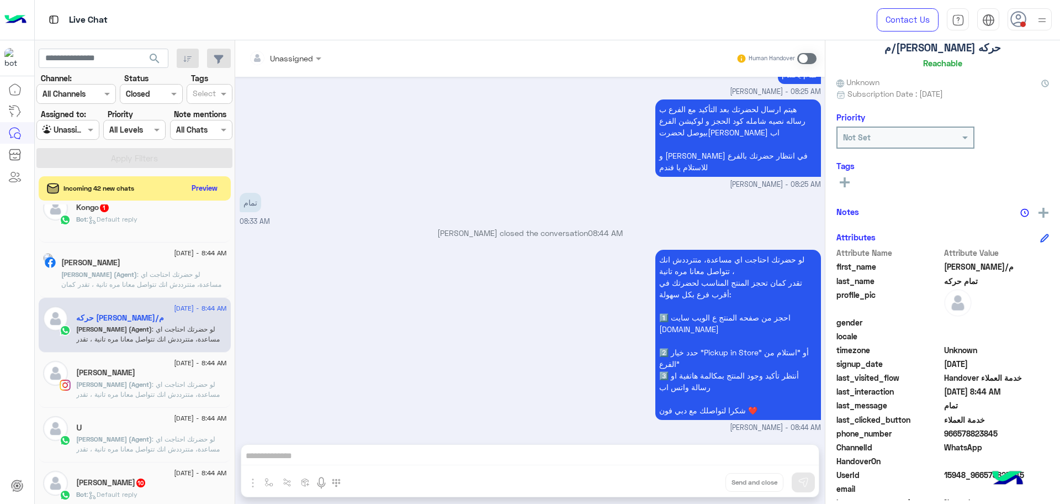
scroll to position [3409, 0]
click at [142, 394] on span ": لو حضرتك احتاجت اي مساعدة، متترددش انك تتواصل معانا مره تانية ، تقدر كمان تحج…" at bounding box center [151, 419] width 150 height 78
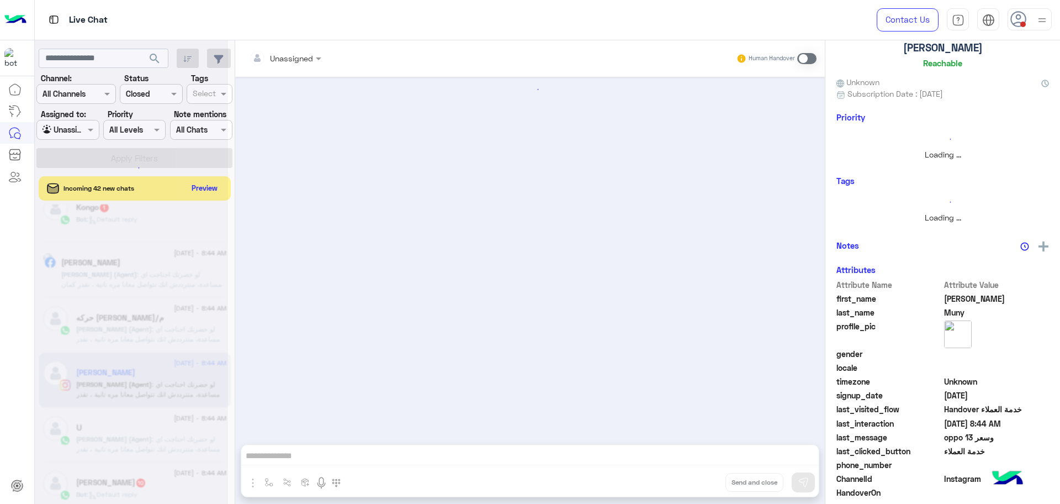
click at [441, 367] on div at bounding box center [530, 255] width 590 height 356
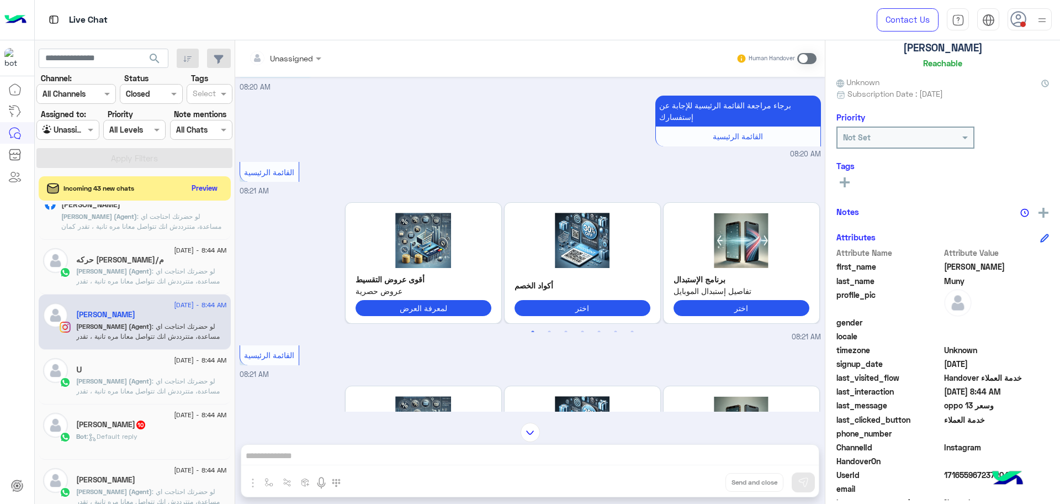
scroll to position [682, 0]
click at [102, 386] on span "Mohamed (Agent)" at bounding box center [114, 383] width 76 height 8
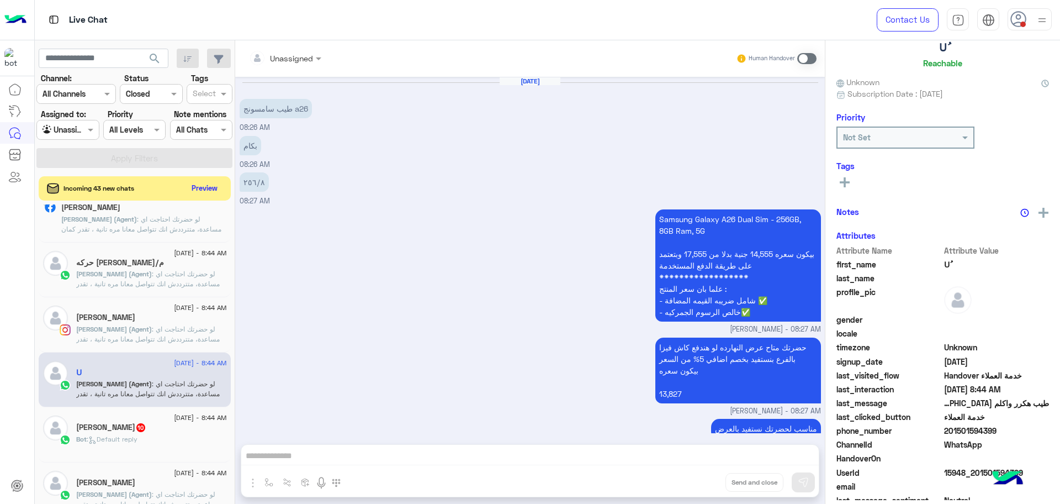
scroll to position [782, 0]
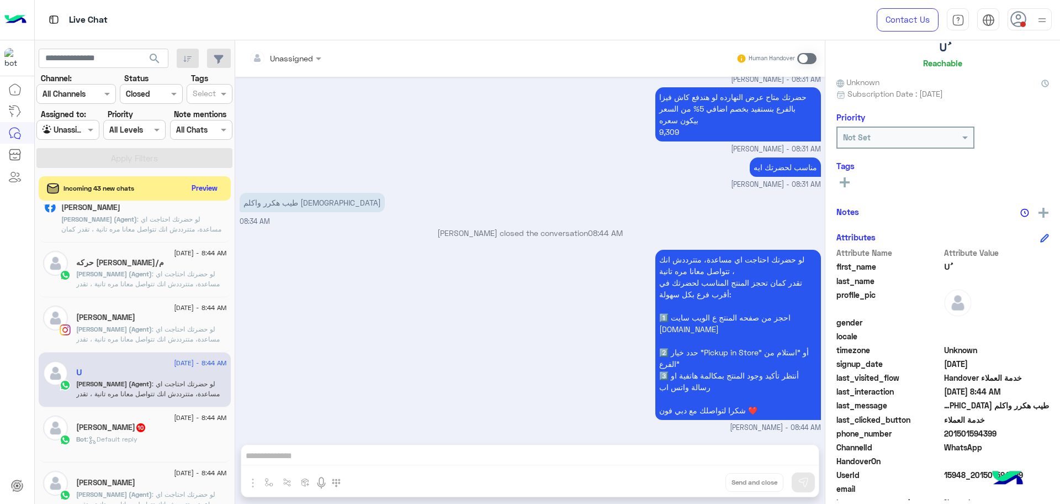
click at [391, 290] on div "لو حضرتك احتاجت اي مساعدة، متترددش انك تتواصل معانا مره تانية ، تقدر كمان تحجز …" at bounding box center [530, 340] width 581 height 186
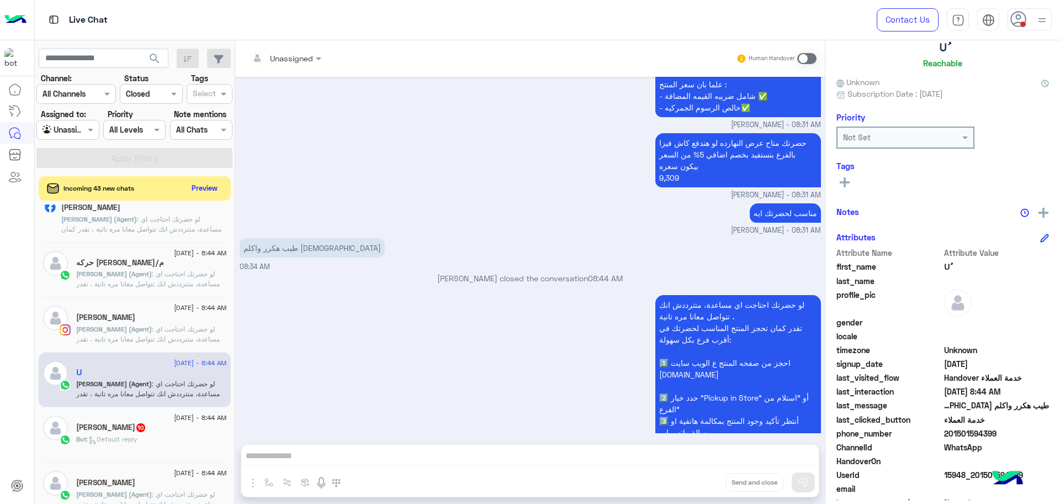
scroll to position [2155, 0]
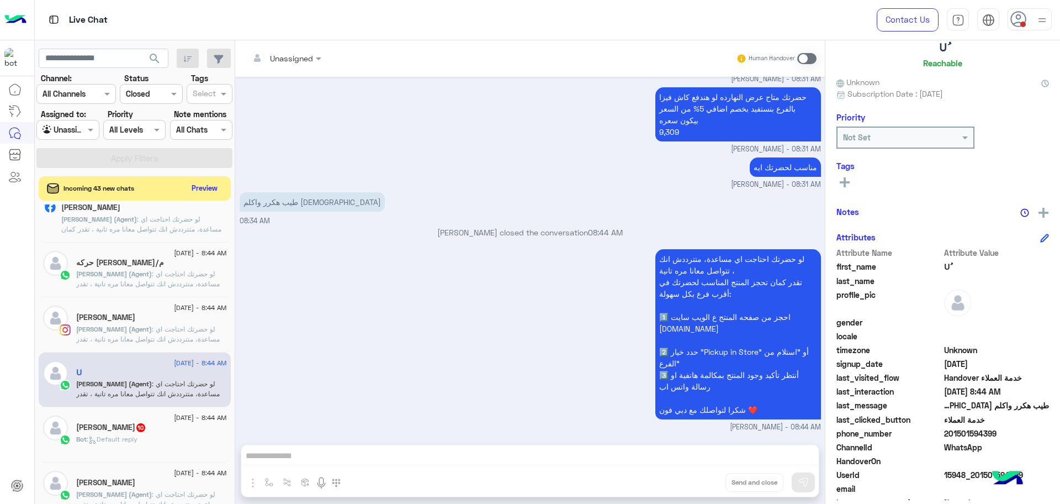
click at [955, 473] on span "15948_201501594399" at bounding box center [996, 475] width 105 height 12
click at [962, 434] on span "201501594399" at bounding box center [996, 433] width 105 height 12
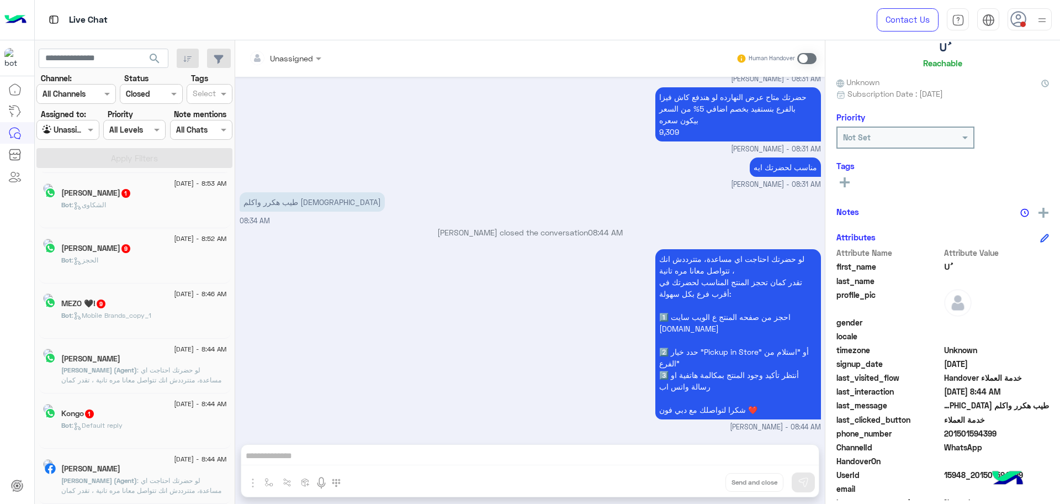
scroll to position [6, 0]
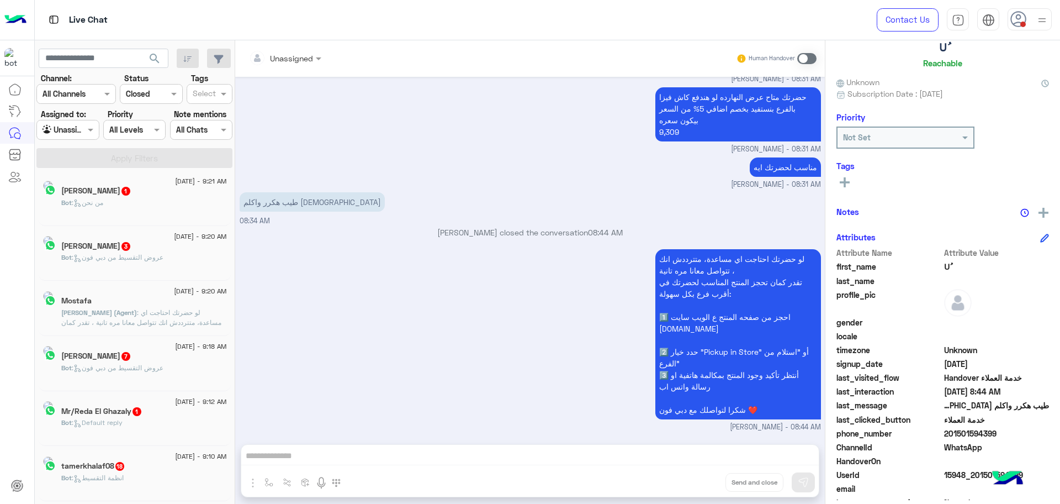
click at [156, 330] on div "30 August - 9:20 AM Mostafa Mohamed (Agent) : لو حضرتك احتاجت اي مساعدة، متتردد…" at bounding box center [135, 307] width 192 height 55
click at [153, 325] on span ": لو حضرتك احتاجت اي مساعدة، متترددش انك تتواصل معانا مره تانية ، تقدر كمان تحج…" at bounding box center [151, 347] width 150 height 78
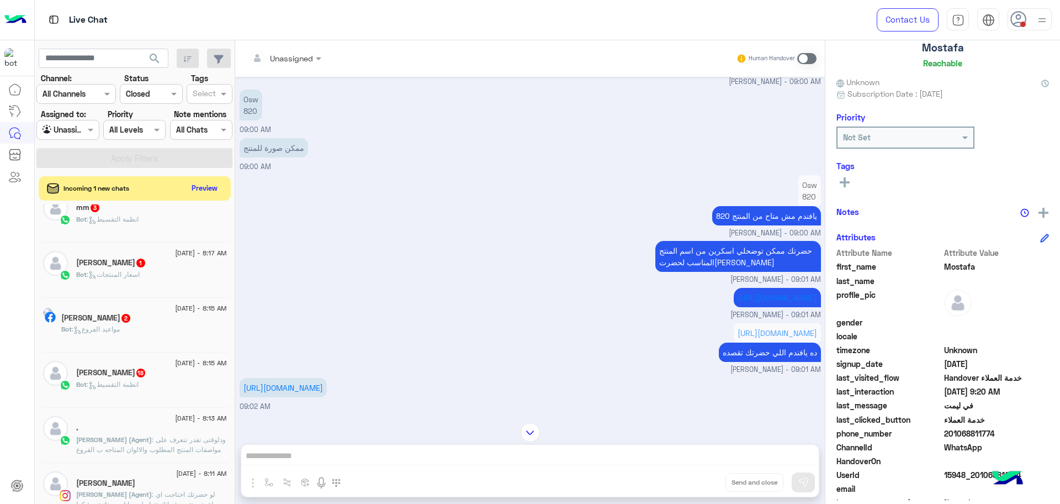
scroll to position [765, 0]
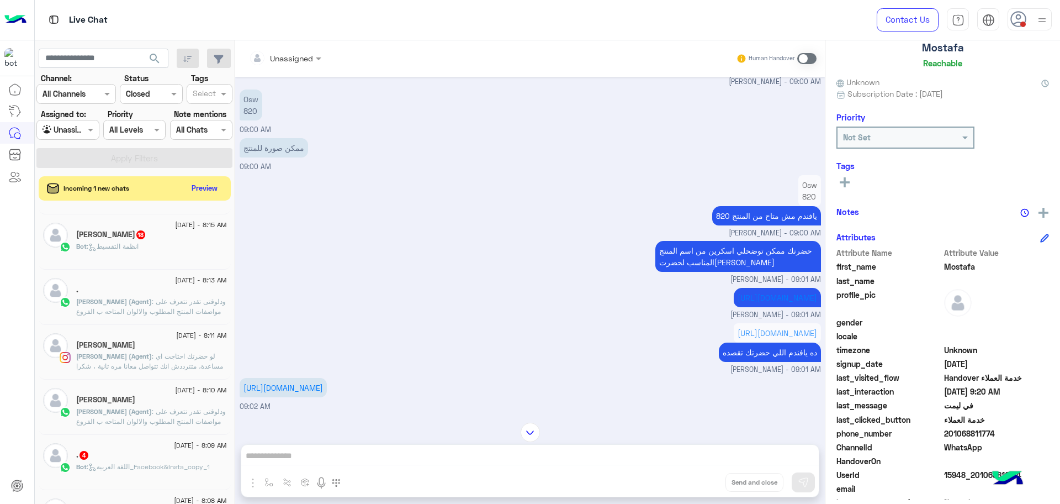
click at [163, 289] on div "." at bounding box center [151, 291] width 151 height 12
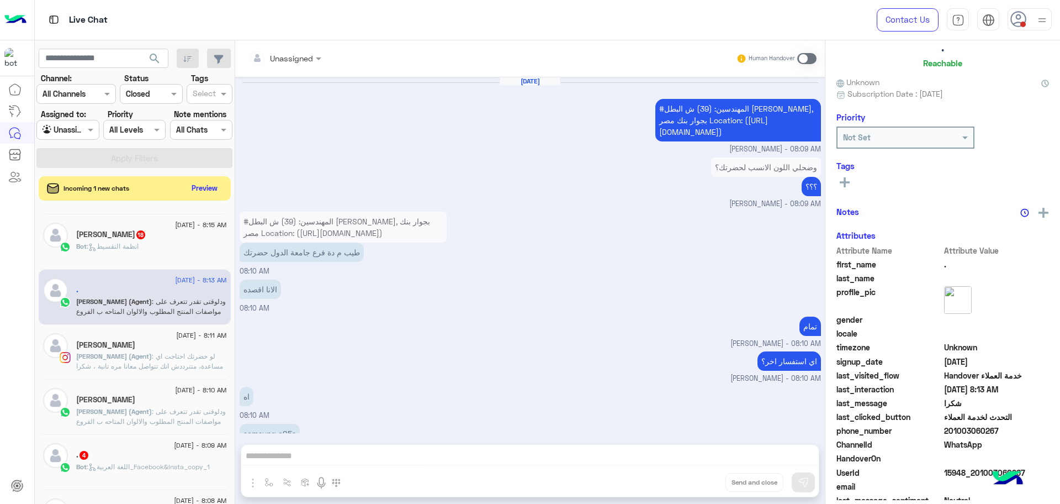
scroll to position [599, 0]
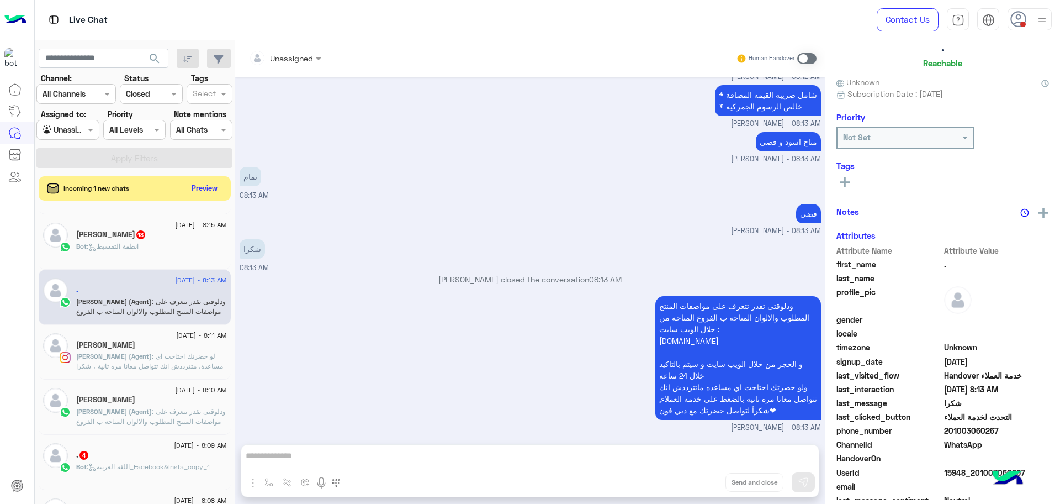
click at [563, 234] on small "Omar Mohamed Elmahdy - 08:13 AM" at bounding box center [530, 231] width 581 height 10
click at [963, 428] on span "201003060267" at bounding box center [996, 433] width 105 height 12
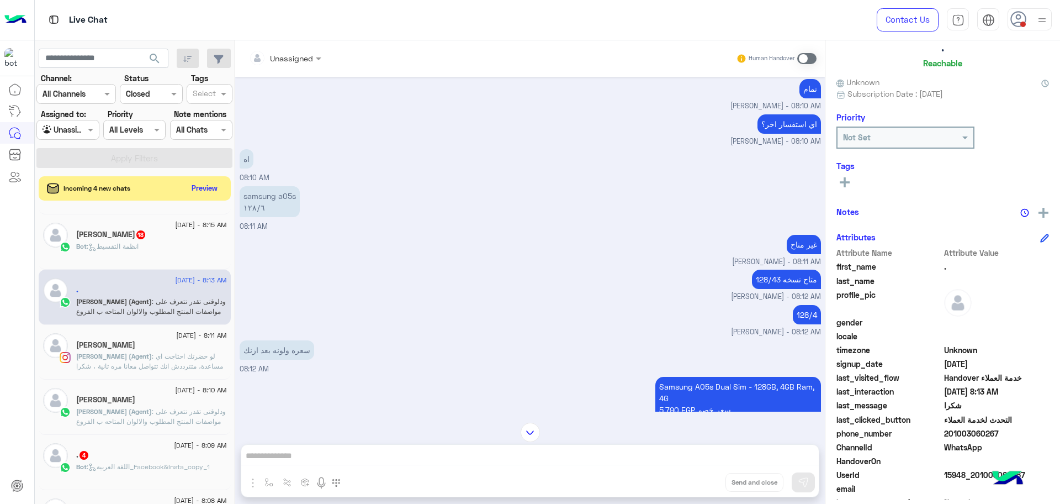
scroll to position [3405, 0]
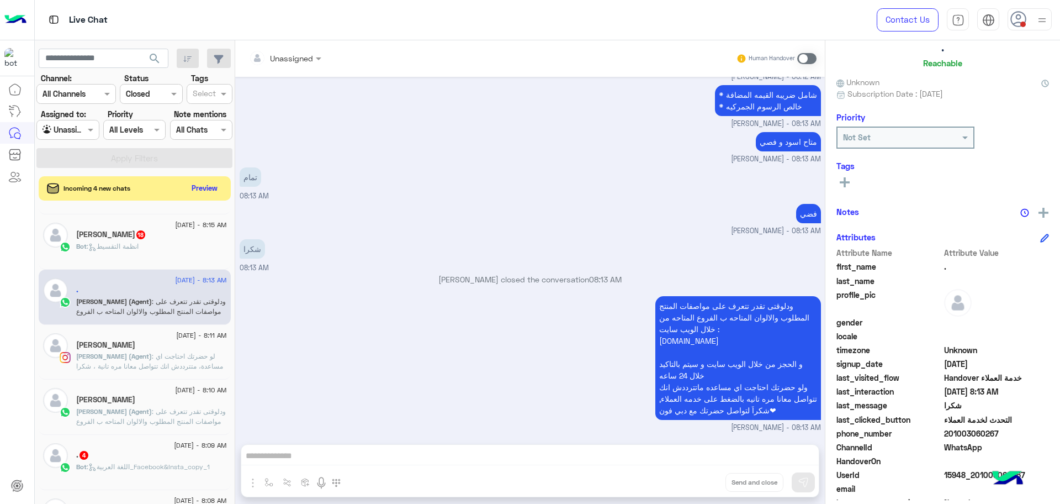
click at [950, 475] on span "15948_201003060267" at bounding box center [996, 475] width 105 height 12
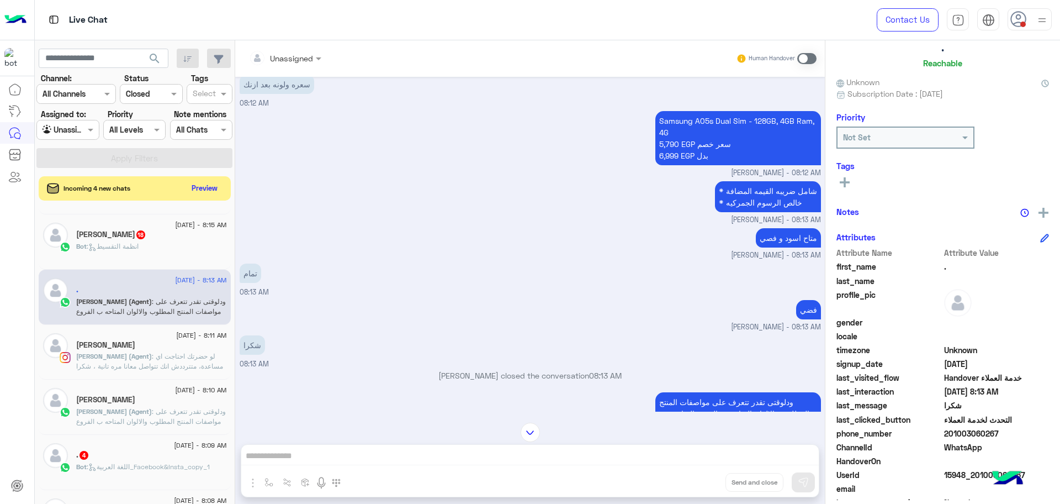
scroll to position [3336, 0]
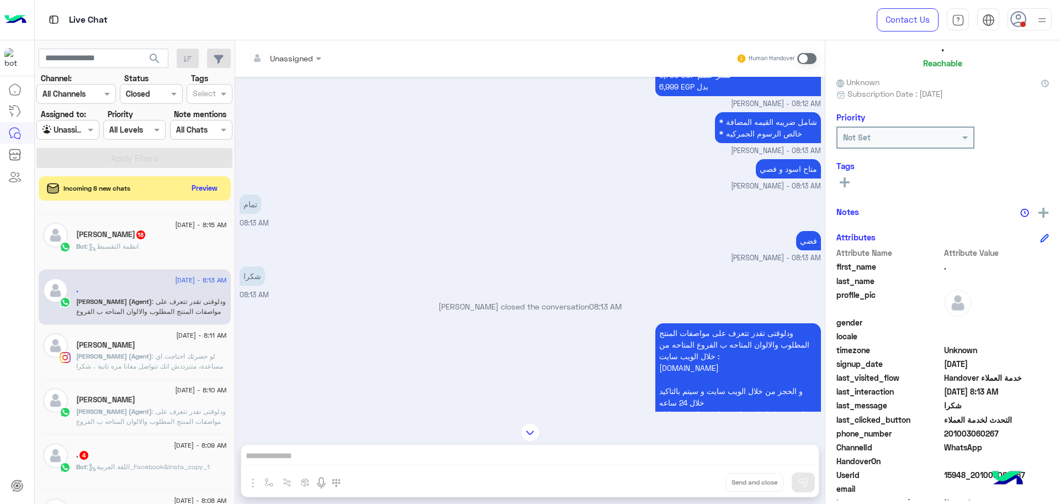
click at [169, 351] on div "Arwa Salahh" at bounding box center [151, 346] width 151 height 12
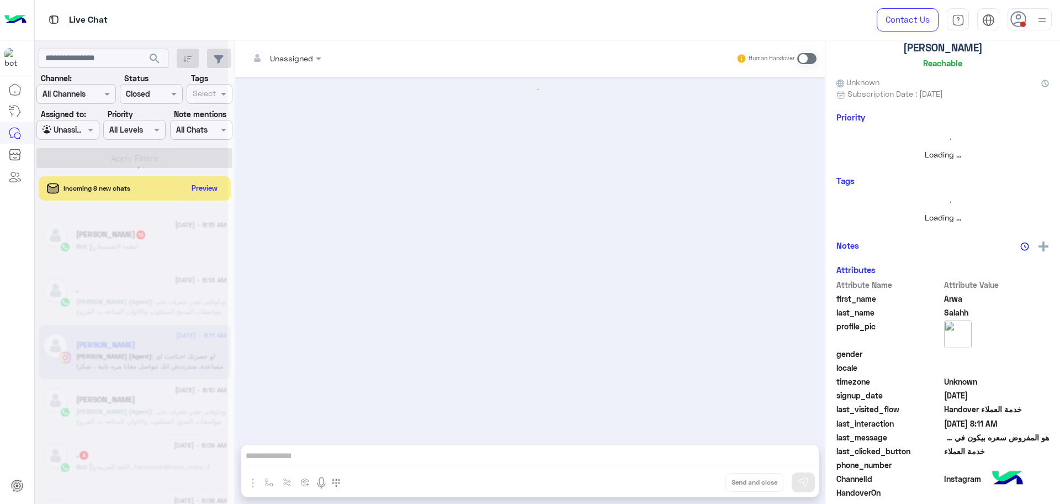
click at [117, 418] on div at bounding box center [131, 256] width 193 height 504
click at [121, 412] on div at bounding box center [131, 256] width 193 height 504
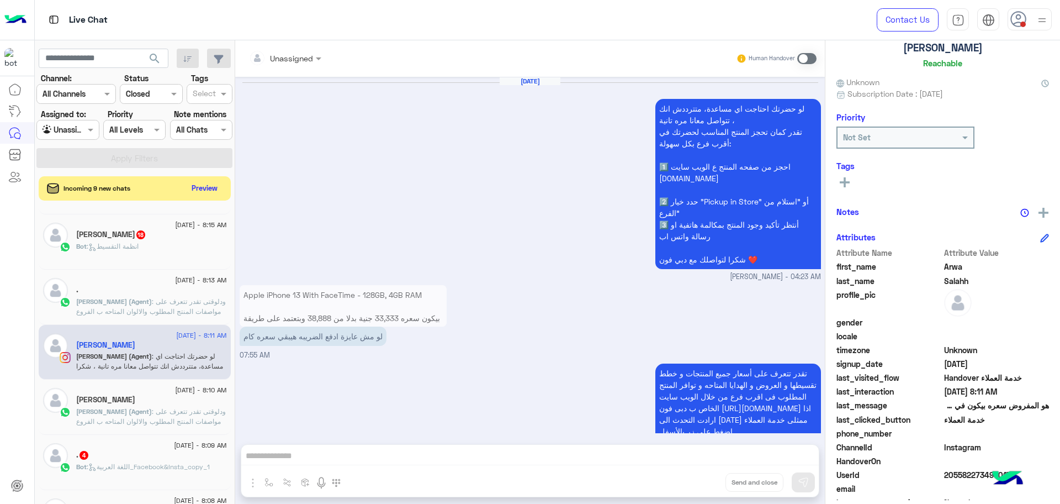
scroll to position [773, 0]
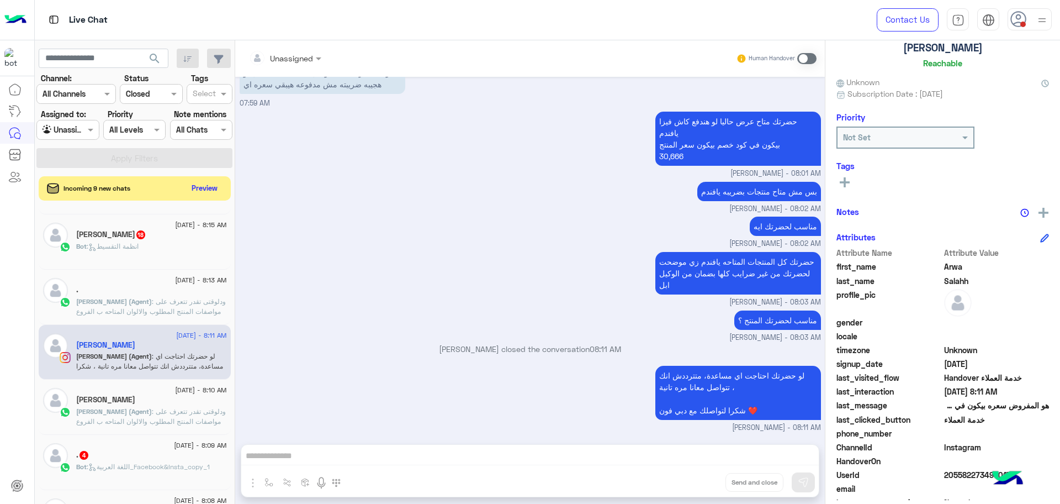
click at [128, 415] on p "Omar (Agent) : ودلوقتى تقدر تتعرف على مواصفات المنتج المطلوب والالوان المتاحه ب…" at bounding box center [151, 441] width 151 height 70
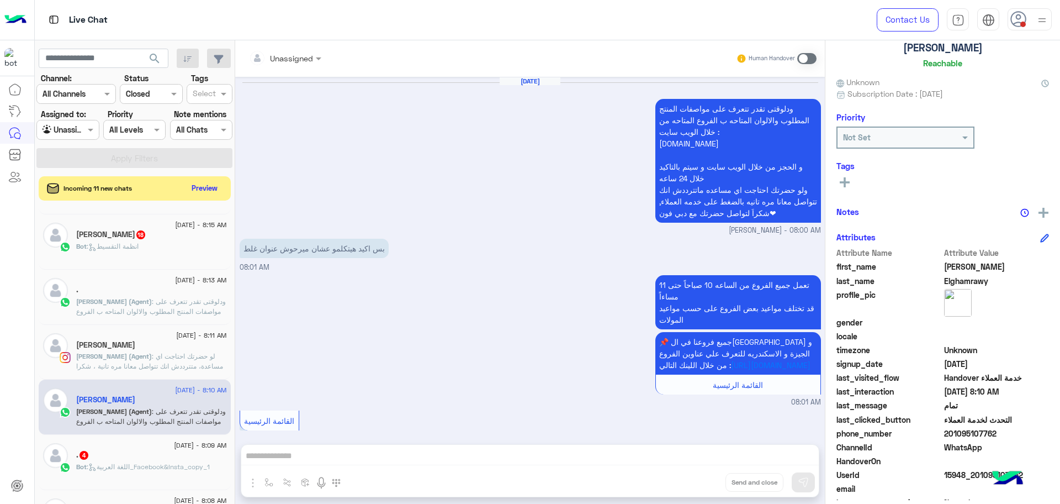
scroll to position [759, 0]
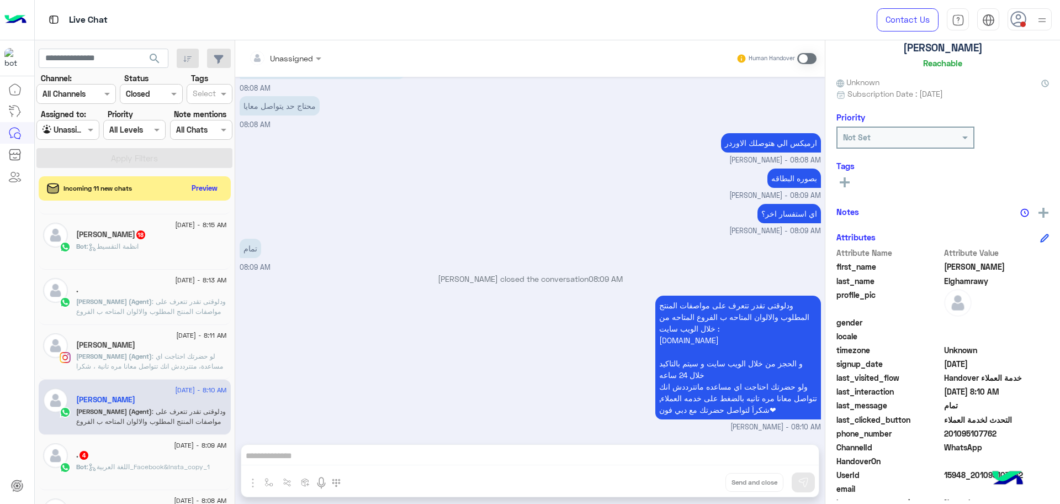
click at [484, 251] on div "تمام 08:09 AM" at bounding box center [530, 254] width 581 height 37
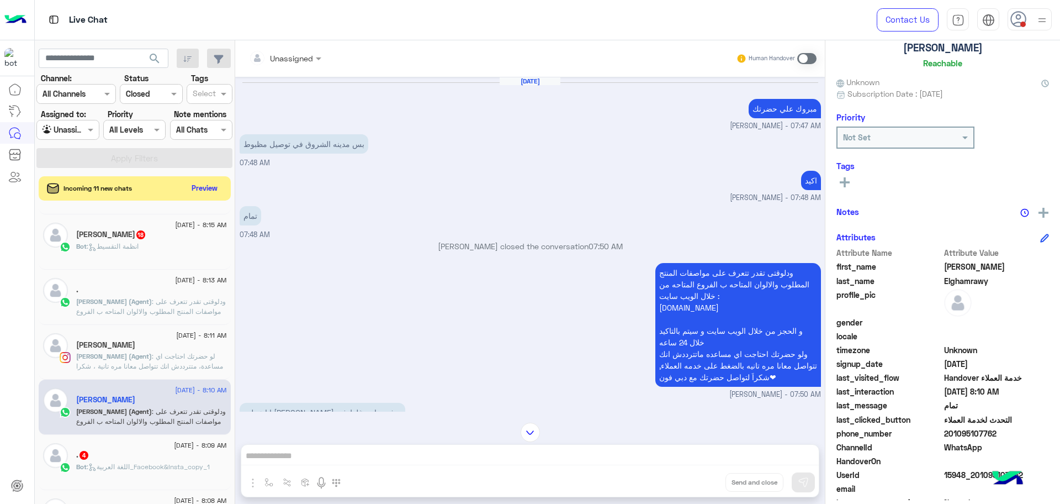
scroll to position [943, 0]
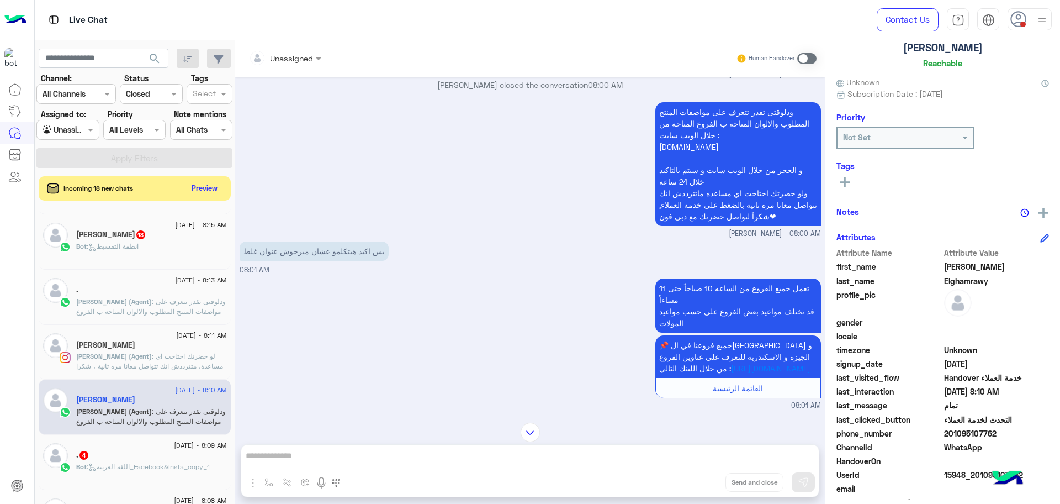
click at [423, 275] on div "بس اكيد هيتكلمو عشان ميرحوش عنوان غلط 08:01 AM" at bounding box center [530, 257] width 581 height 37
click at [514, 383] on div "تعمل جميع الفروع من الساعه 10 صباحاً حتى 11 مساءاً قد تختلف مواعيد بعض الفروع ع…" at bounding box center [530, 342] width 581 height 135
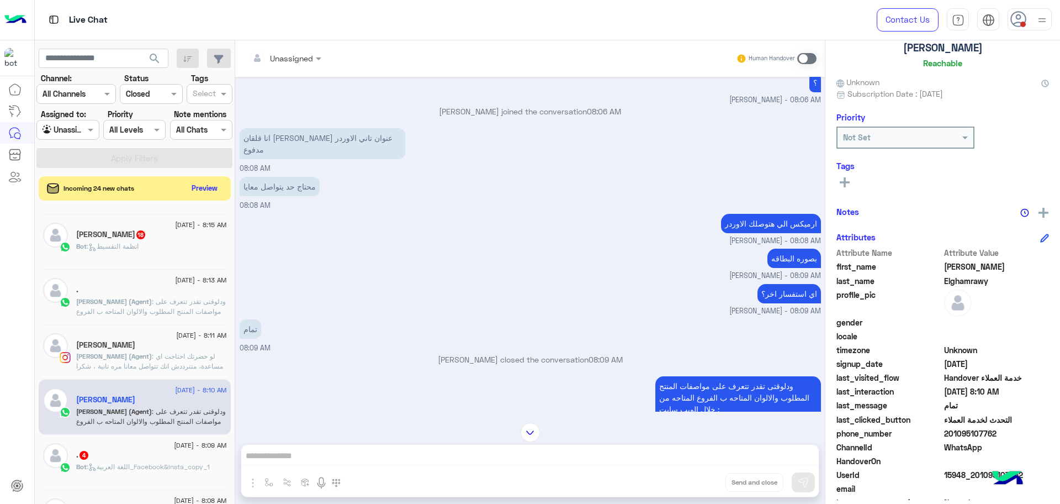
scroll to position [3131, 0]
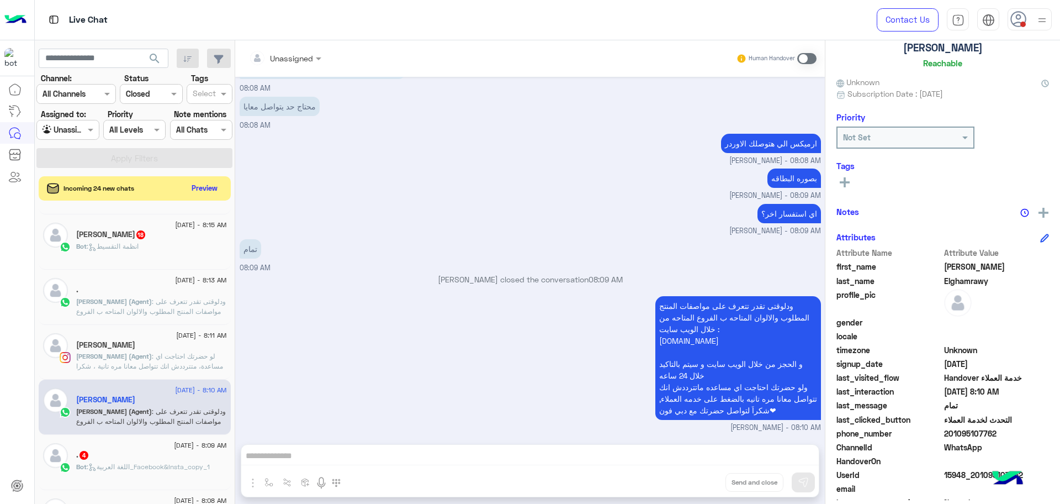
click at [959, 476] on span "15948_201095107762" at bounding box center [996, 475] width 105 height 12
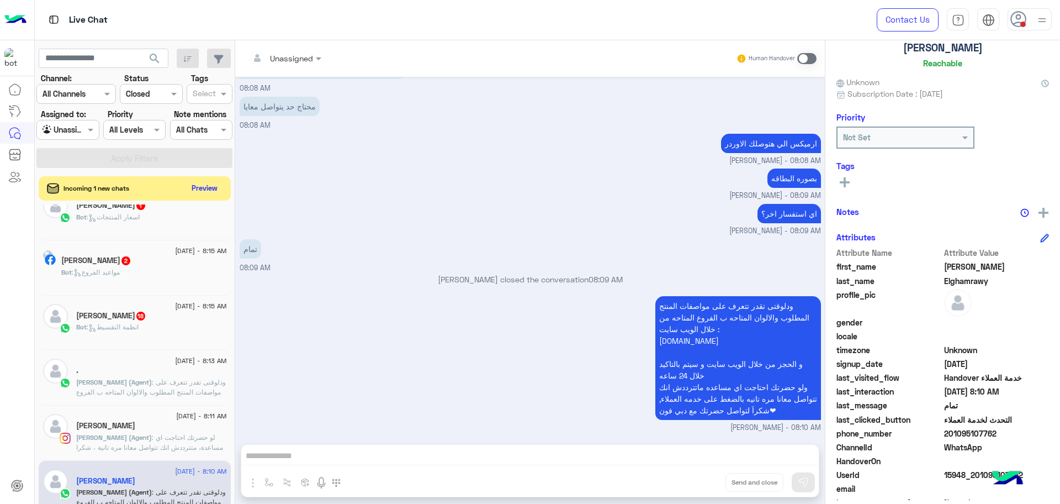
scroll to position [213, 0]
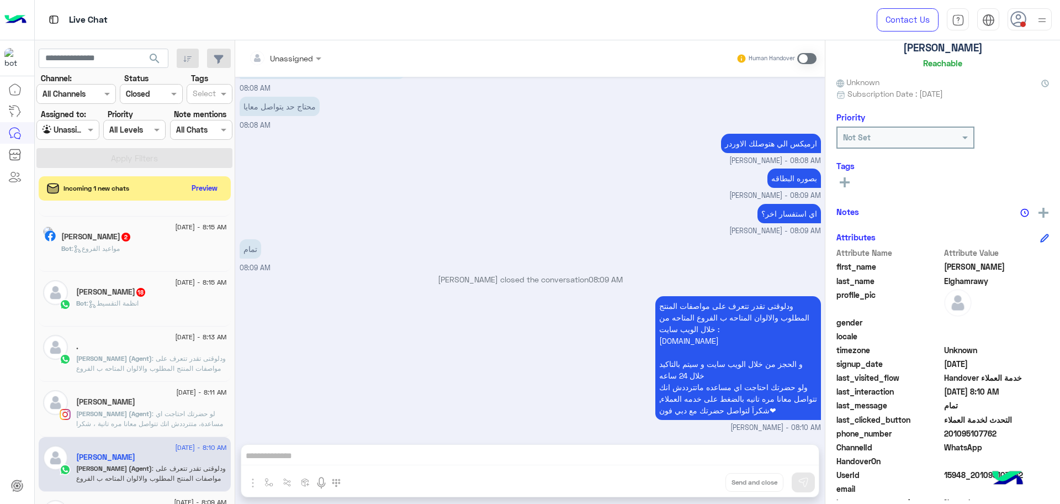
click at [152, 361] on span ": ودلوقتى تقدر تتعرف على مواصفات المنتج المطلوب والالوان المتاحه ب الفروع المتا…" at bounding box center [151, 388] width 150 height 68
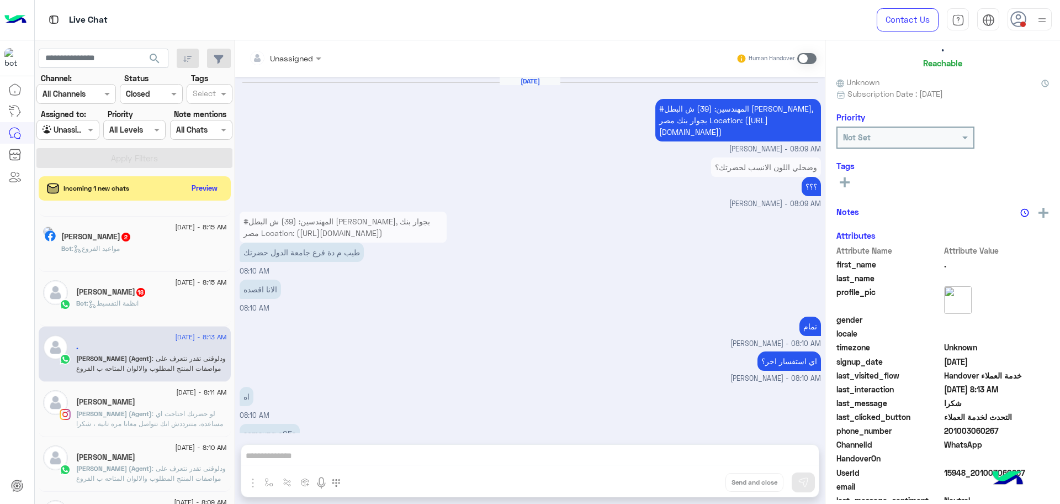
scroll to position [599, 0]
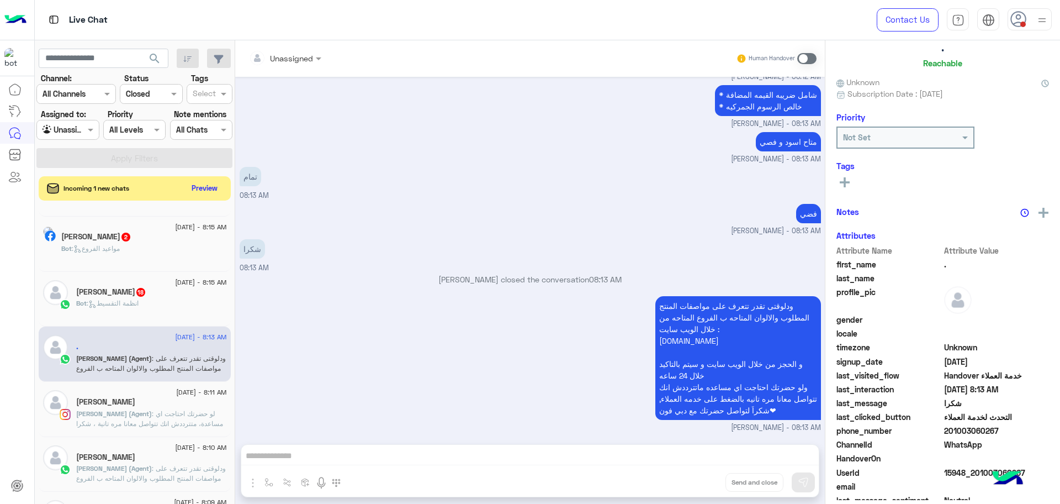
click at [495, 365] on div "ودلوقتى تقدر تتعرف على مواصفات المنتج المطلوب والالوان المتاحه ب الفروع المتاحه…" at bounding box center [530, 363] width 581 height 140
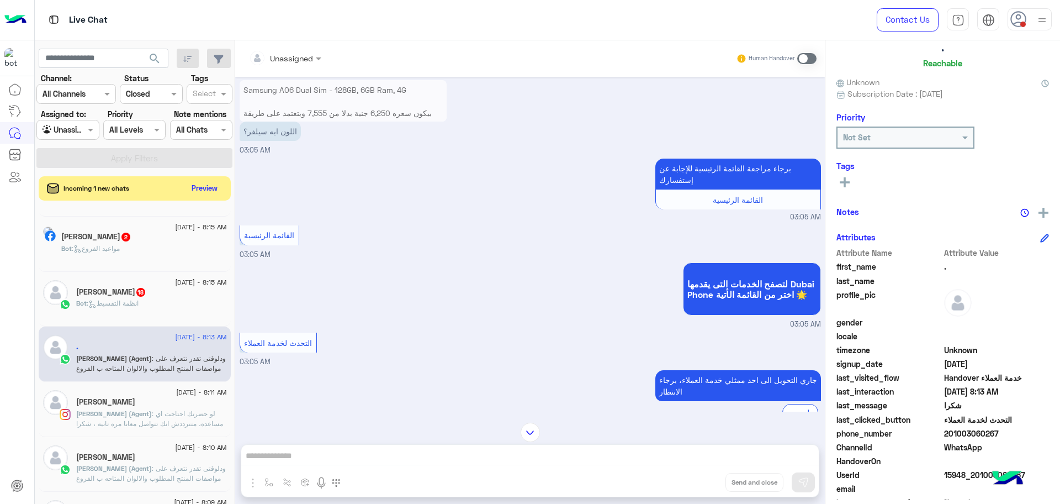
scroll to position [1299, 0]
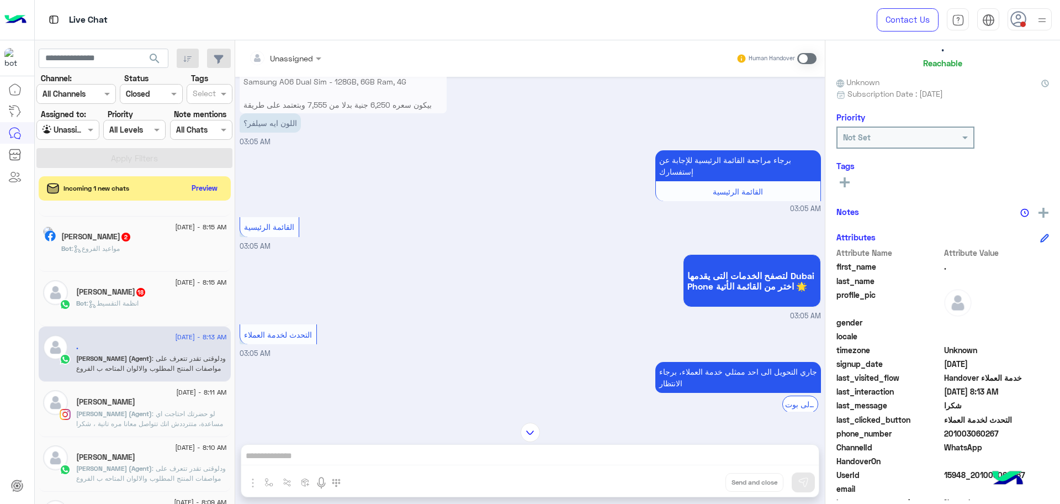
click at [143, 411] on span ": لو حضرتك احتاجت اي مساعدة، متترددش انك تتواصل معانا مره تانية ، شكرا لتواصلك …" at bounding box center [149, 423] width 147 height 28
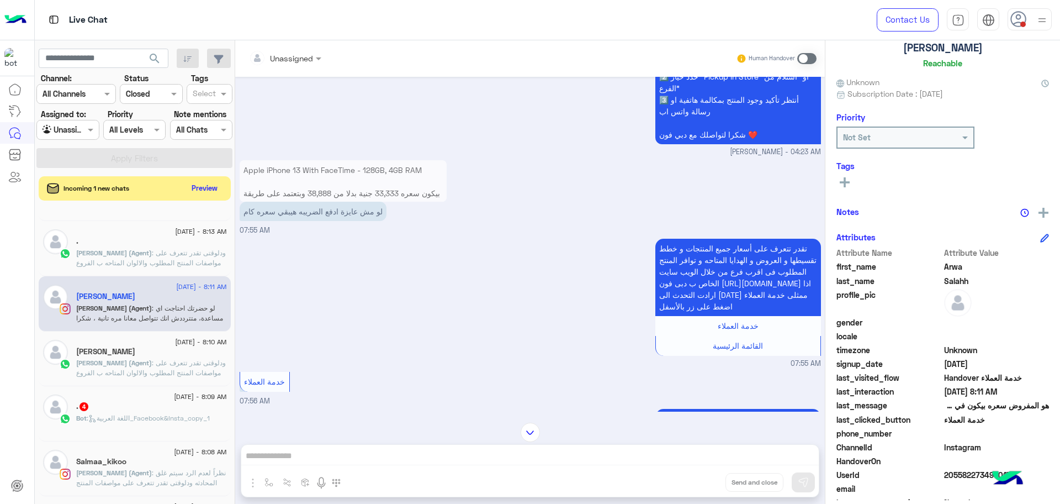
scroll to position [351, 0]
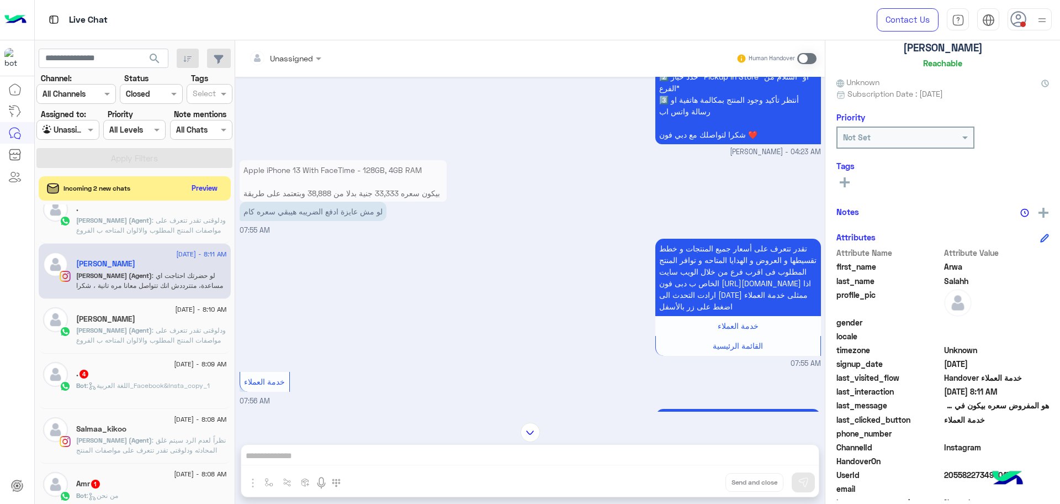
click at [110, 330] on span "Omar (Agent)" at bounding box center [114, 330] width 76 height 8
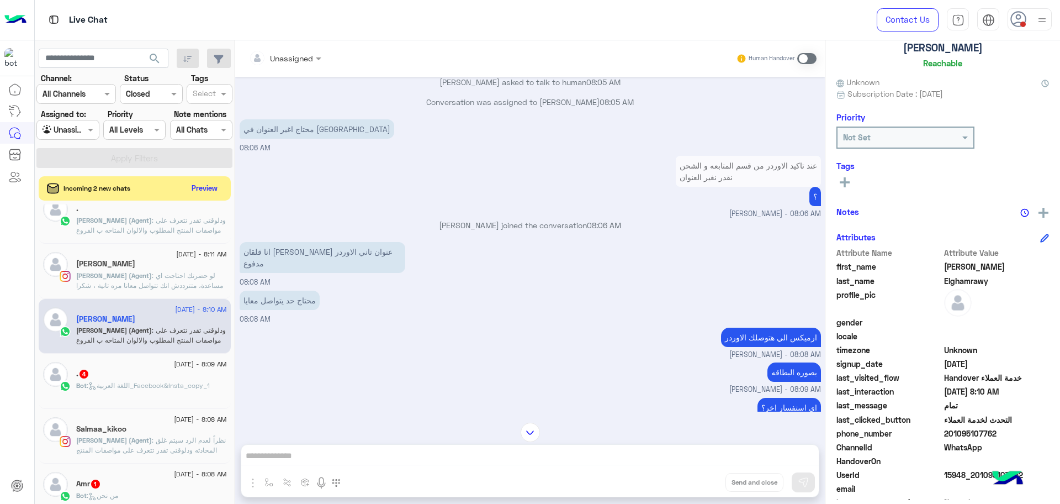
scroll to position [2989, 0]
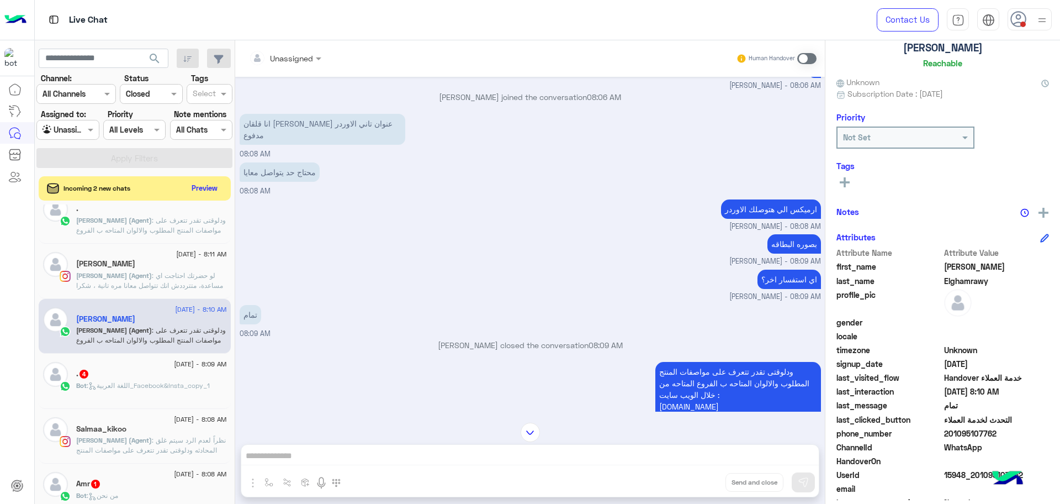
click at [162, 438] on span ": نظراً لعدم الرد سيتم غلق المحادثه ودلوقتى تقدر تتعرف على مواصفات المنتج المطل…" at bounding box center [151, 475] width 150 height 78
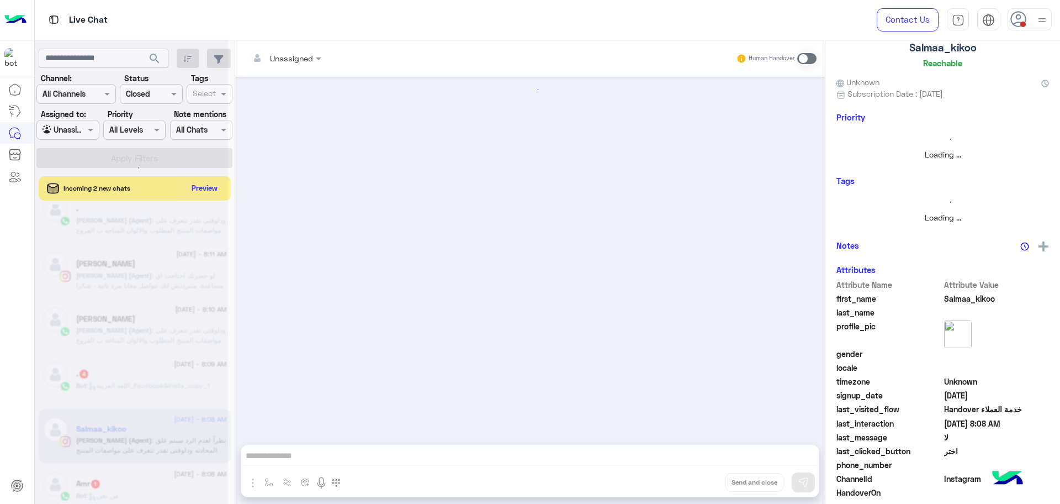
click at [421, 268] on div at bounding box center [530, 255] width 590 height 356
drag, startPoint x: 407, startPoint y: 251, endPoint x: 585, endPoint y: 6, distance: 302.5
click at [569, 39] on div "Live Chat Contact Us Help Center عربي English search Channel: Channel All Chann…" at bounding box center [548, 252] width 1026 height 504
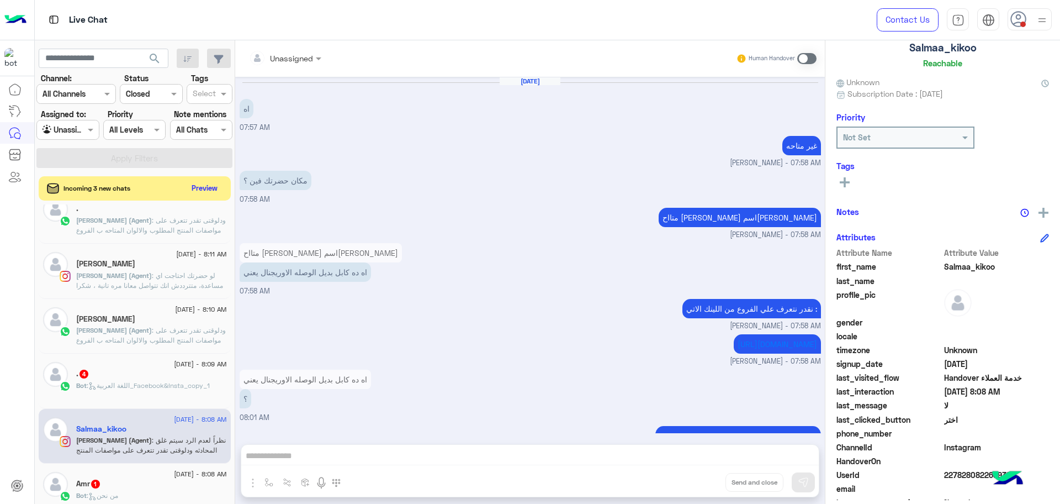
scroll to position [659, 0]
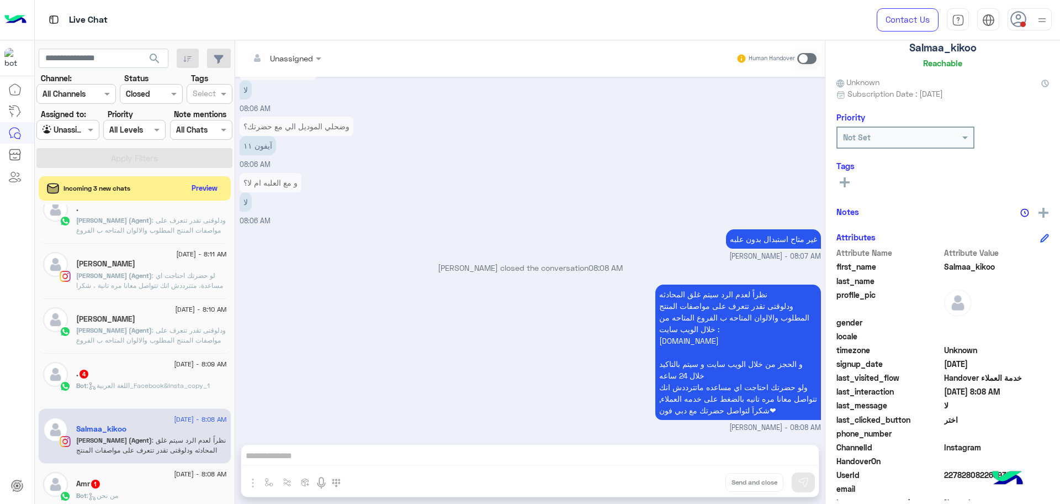
click at [404, 340] on div "نظراً لعدم الرد سيتم غلق المحادثه ودلوقتى تقدر تتعرف على مواصفات المنتج المطلوب…" at bounding box center [530, 357] width 581 height 151
drag, startPoint x: 404, startPoint y: 331, endPoint x: 404, endPoint y: 324, distance: 6.6
click at [404, 330] on div "نظراً لعدم الرد سيتم غلق المحادثه ودلوقتى تقدر تتعرف على مواصفات المنتج المطلوب…" at bounding box center [530, 357] width 581 height 151
click at [970, 473] on span "2278280822689384" at bounding box center [996, 475] width 105 height 12
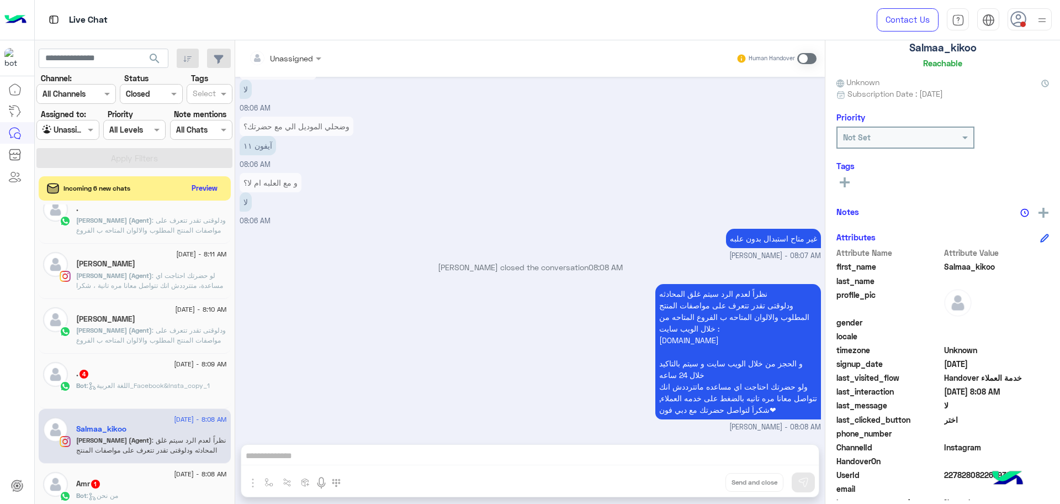
click at [970, 473] on span "2278280822689384" at bounding box center [996, 475] width 105 height 12
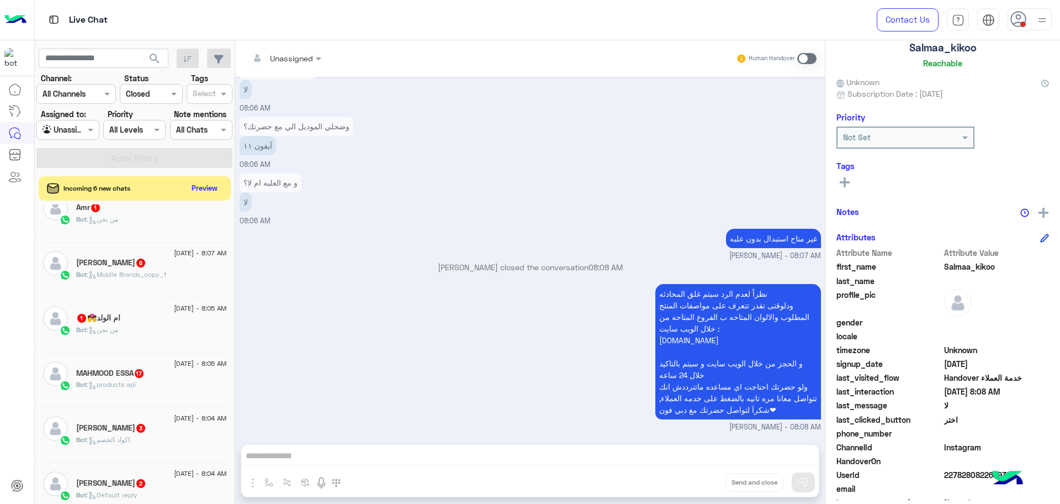
scroll to position [765, 0]
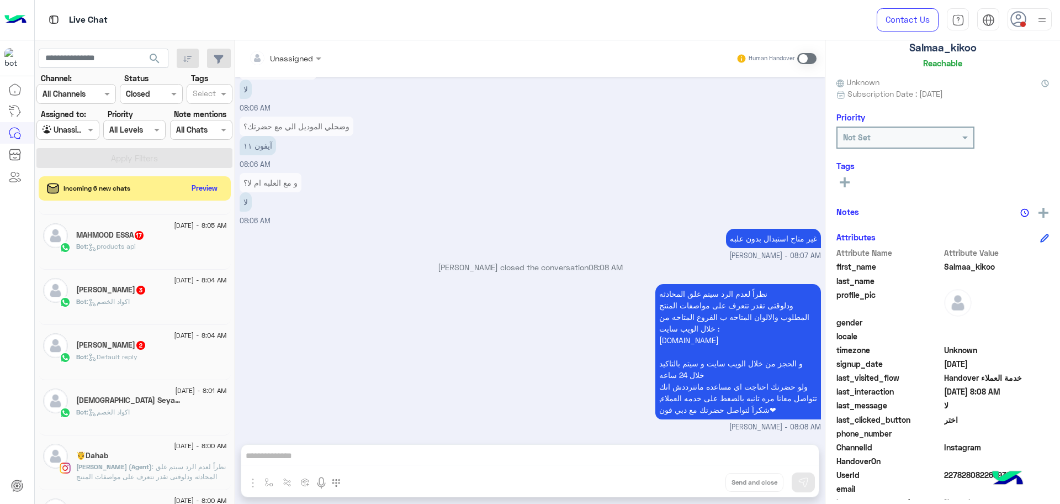
click at [141, 467] on span ": نظراً لعدم الرد سيتم غلق المحادثه ودلوقتى تقدر تتعرف على مواصفات المنتج المطل…" at bounding box center [151, 501] width 150 height 78
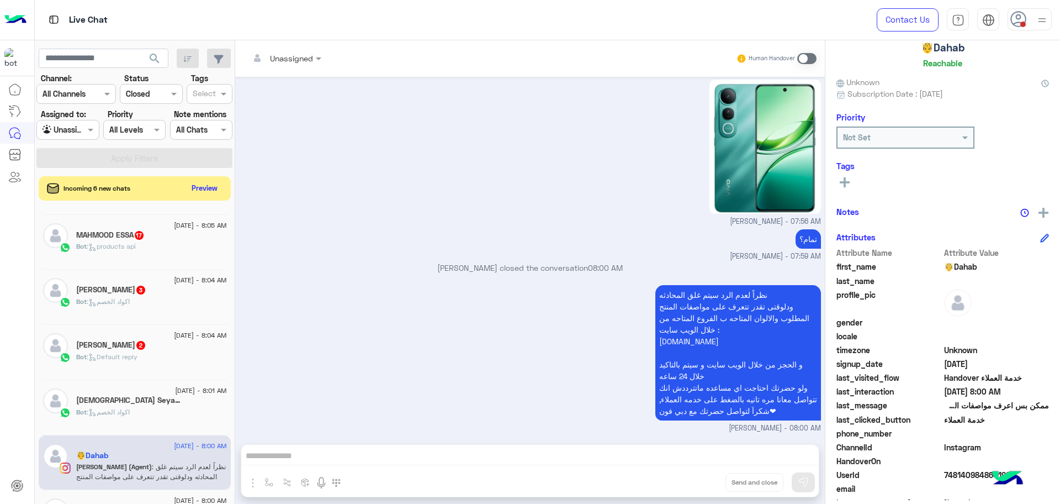
scroll to position [1087, 0]
click at [953, 475] on span "748140984864190" at bounding box center [996, 475] width 105 height 12
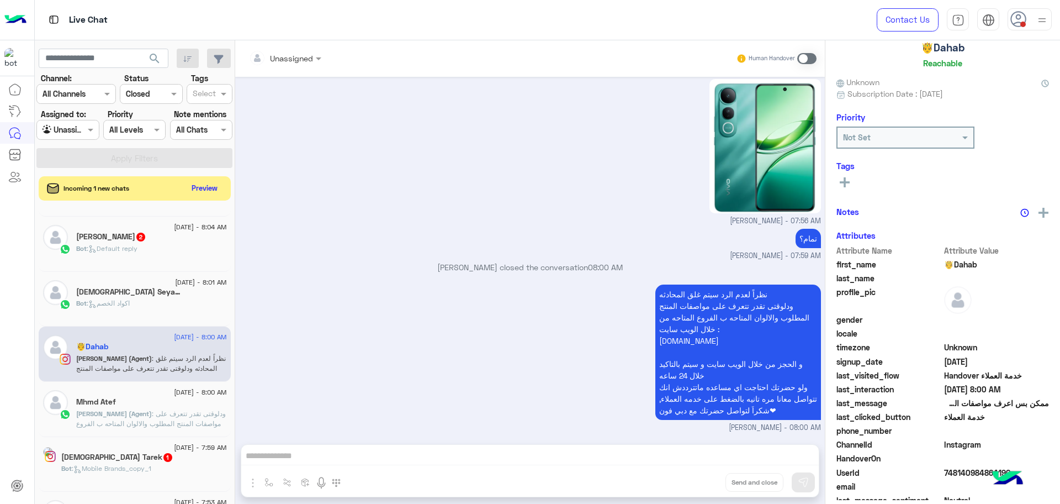
scroll to position [282, 0]
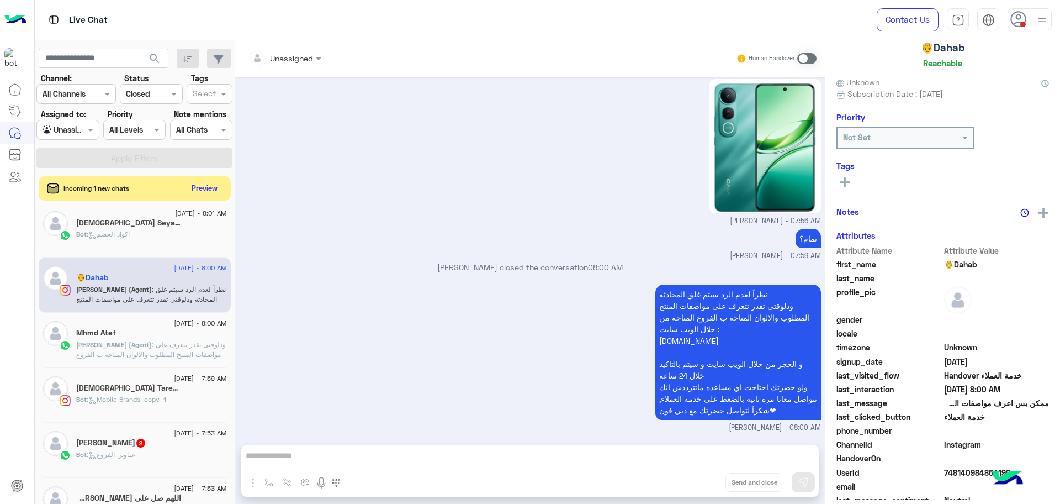
click at [135, 352] on span ": ودلوقتى تقدر تتعرف على مواصفات المنتج المطلوب والالوان المتاحه ب الفروع المتا…" at bounding box center [151, 374] width 150 height 68
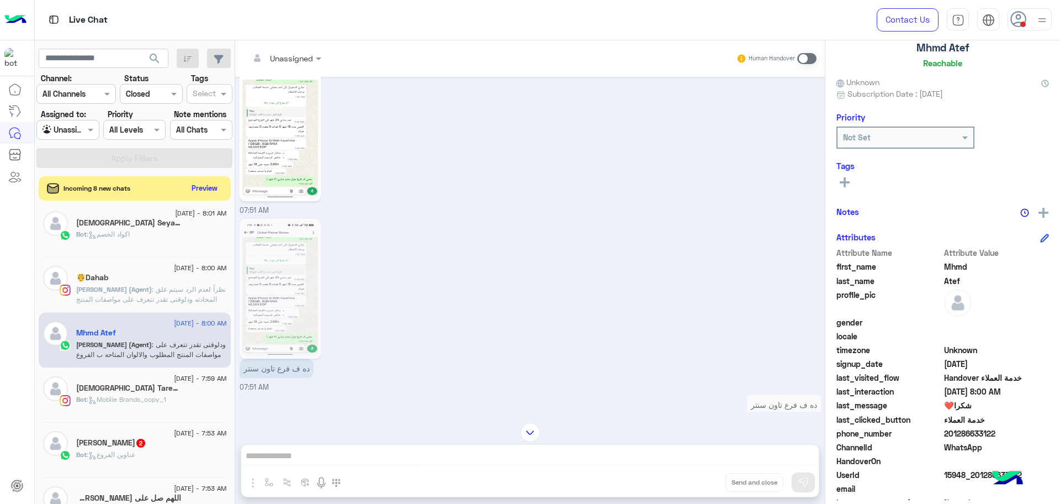
scroll to position [3886, 0]
click at [289, 198] on img at bounding box center [280, 130] width 76 height 134
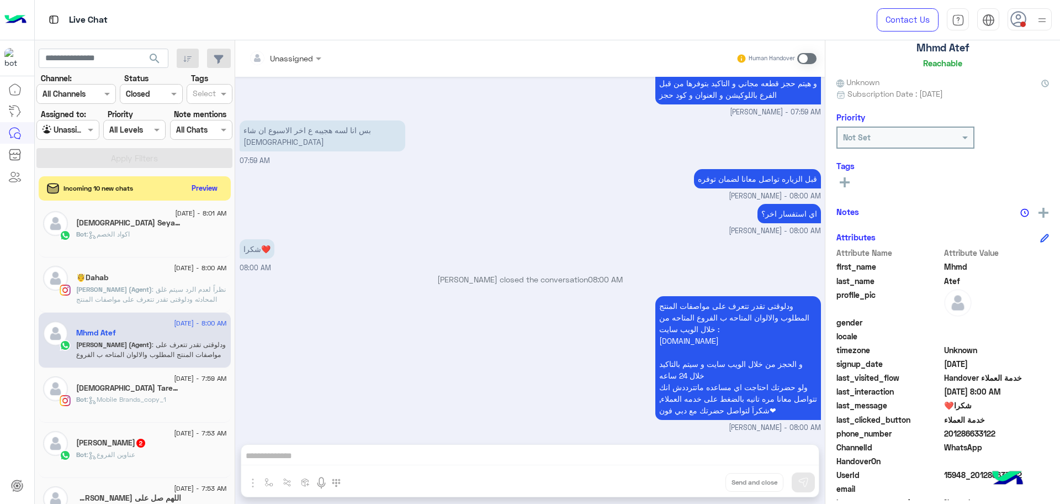
scroll to position [4698, 0]
click at [960, 470] on span "15948_201286633122" at bounding box center [996, 475] width 105 height 12
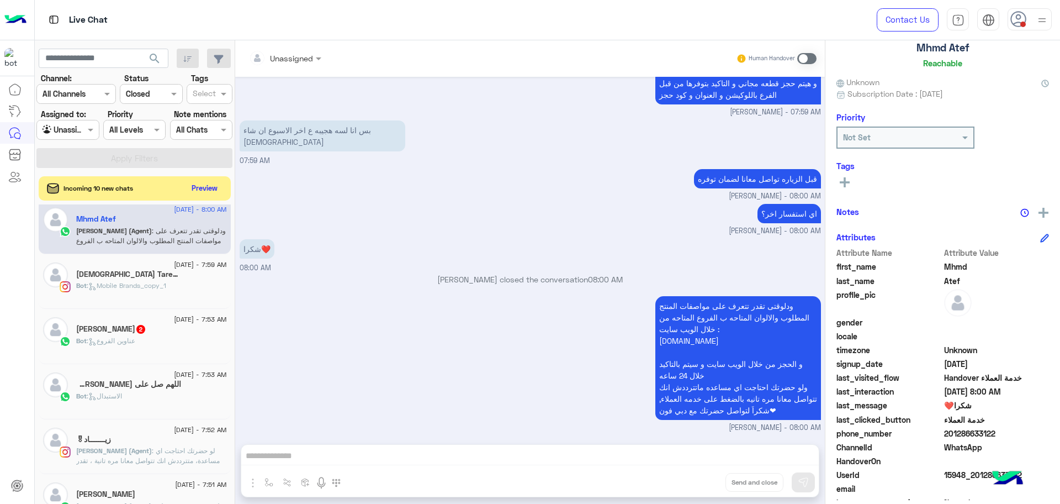
scroll to position [420, 0]
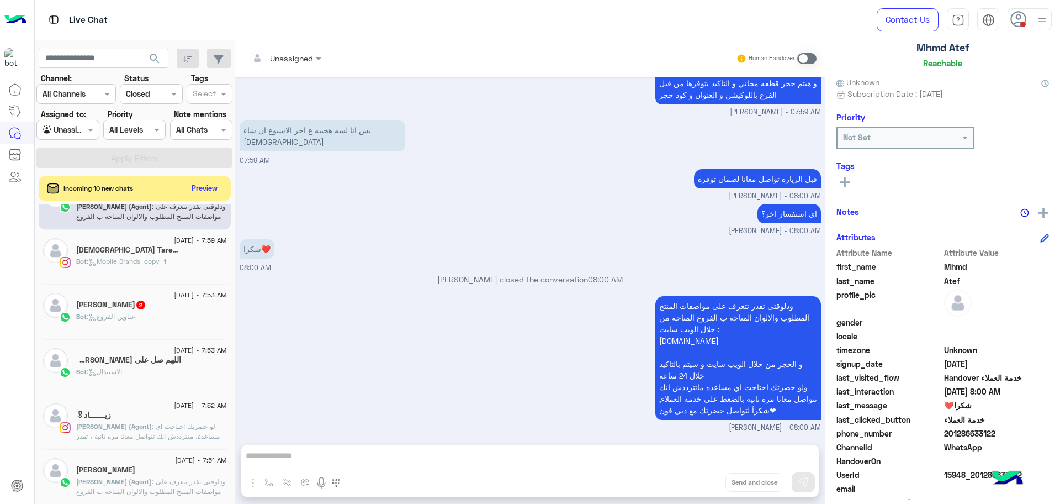
click at [147, 484] on span ": ودلوقتى تقدر تتعرف على مواصفات المنتج المطلوب والالوان المتاحه ب الفروع المتا…" at bounding box center [151, 511] width 150 height 68
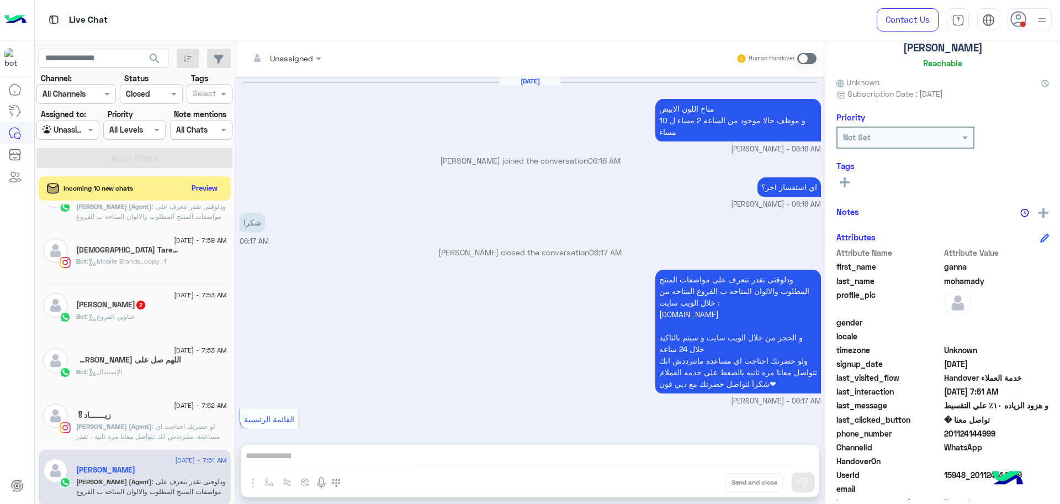
scroll to position [619, 0]
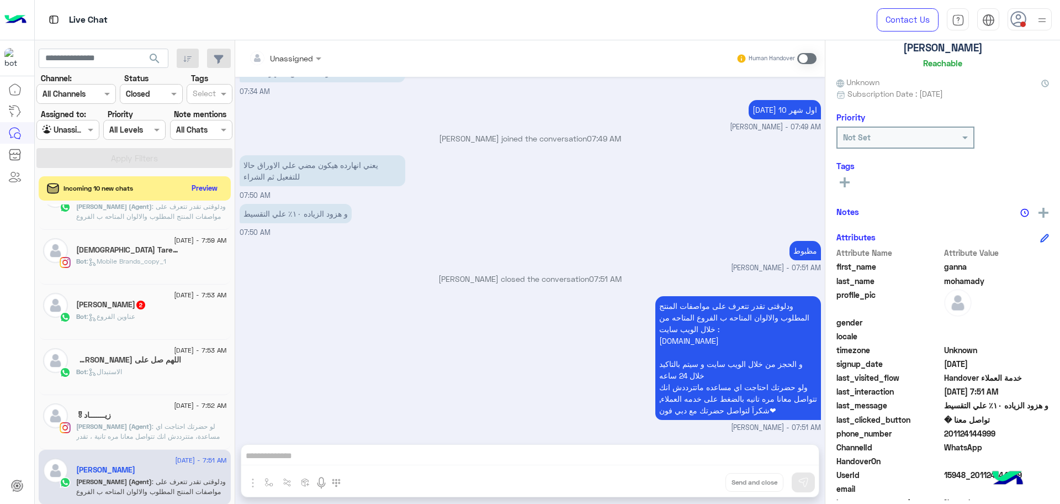
click at [442, 227] on div "و هزود الزياده ١٠٪ علي التقسيط 07:50 AM" at bounding box center [530, 219] width 581 height 37
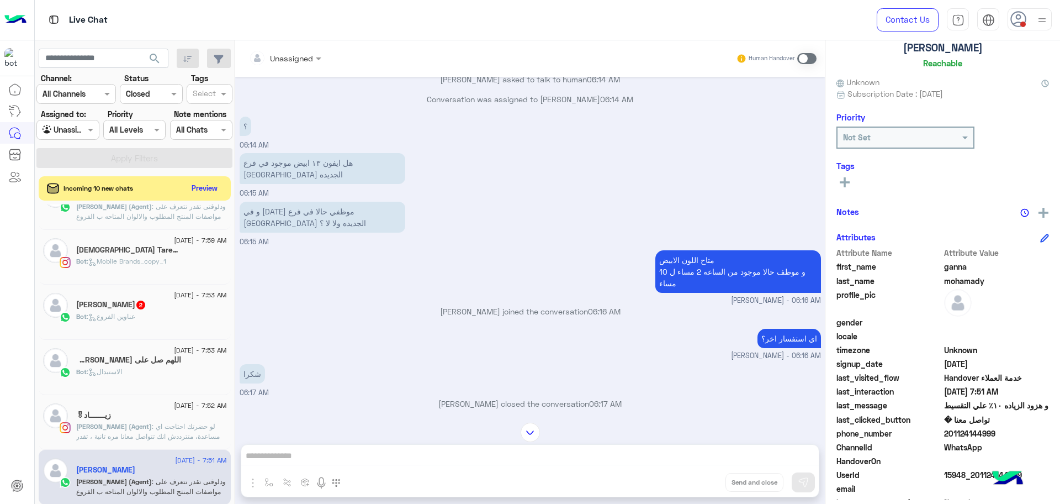
scroll to position [105, 0]
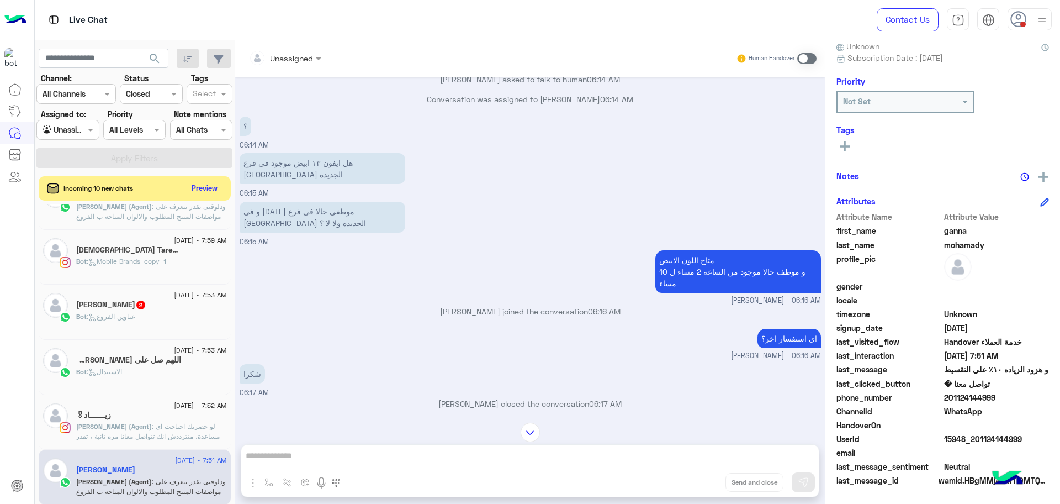
click at [966, 437] on span "15948_201124144999" at bounding box center [996, 439] width 105 height 12
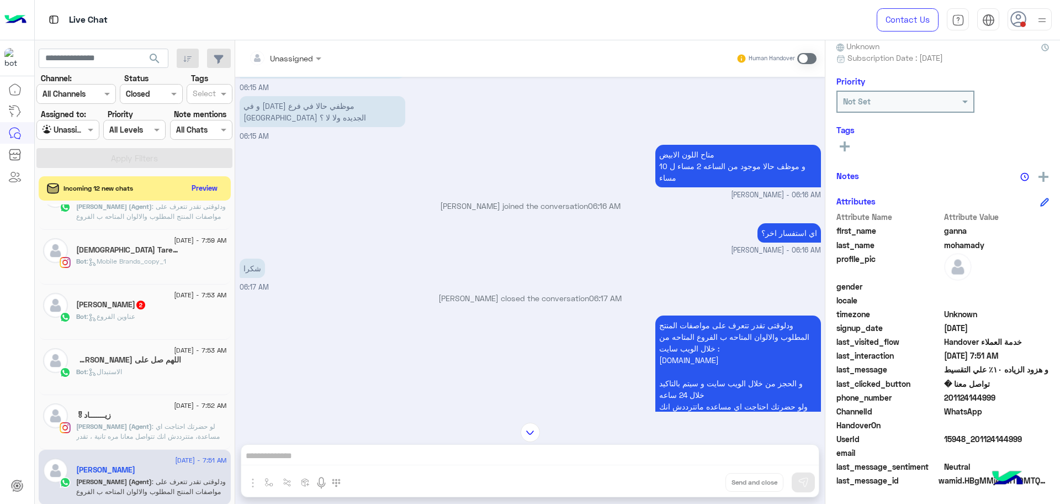
scroll to position [6170, 0]
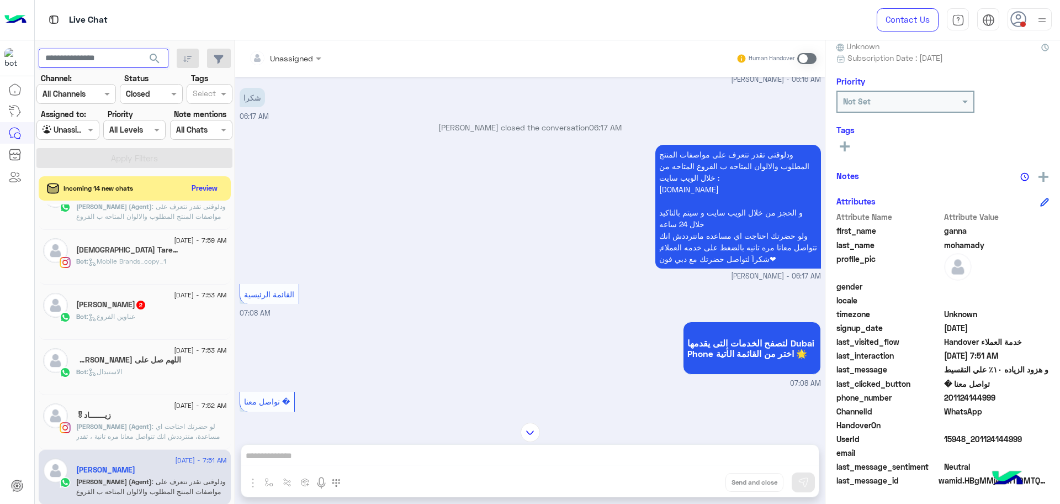
click at [72, 58] on input "text" at bounding box center [104, 59] width 130 height 20
paste input "**********"
drag, startPoint x: 72, startPoint y: 54, endPoint x: 78, endPoint y: 94, distance: 40.8
click at [72, 55] on input "**********" at bounding box center [104, 59] width 130 height 20
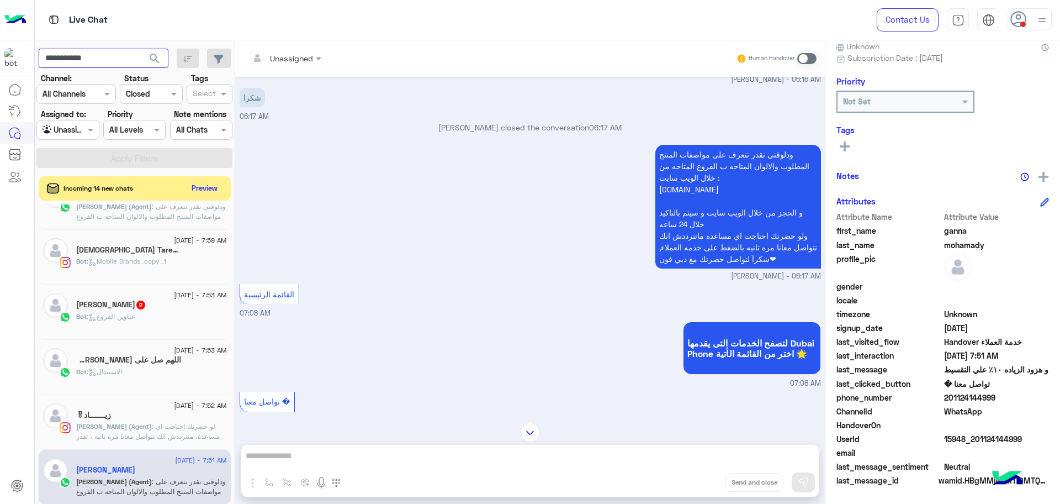
type input "**********"
click at [141, 49] on button "search" at bounding box center [154, 61] width 27 height 24
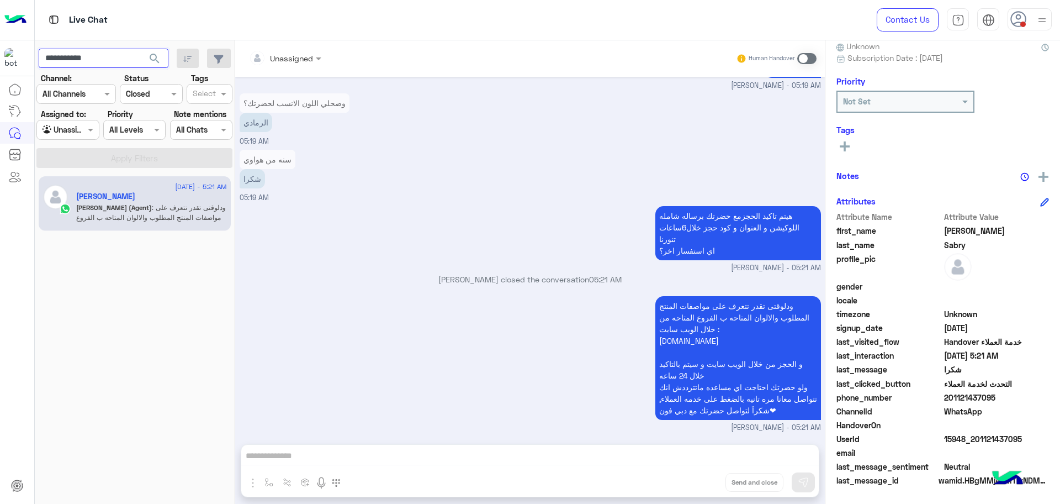
click at [76, 54] on input "**********" at bounding box center [104, 59] width 130 height 20
click at [141, 49] on button "search" at bounding box center [154, 61] width 27 height 24
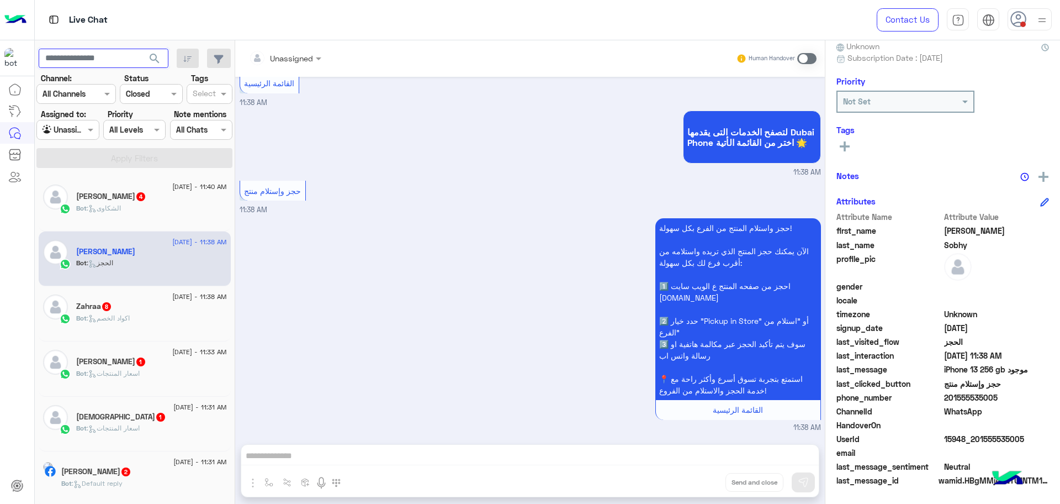
scroll to position [343, 0]
click at [61, 58] on input "text" at bounding box center [104, 59] width 130 height 20
paste input "**********"
click at [75, 57] on input "**********" at bounding box center [104, 59] width 130 height 20
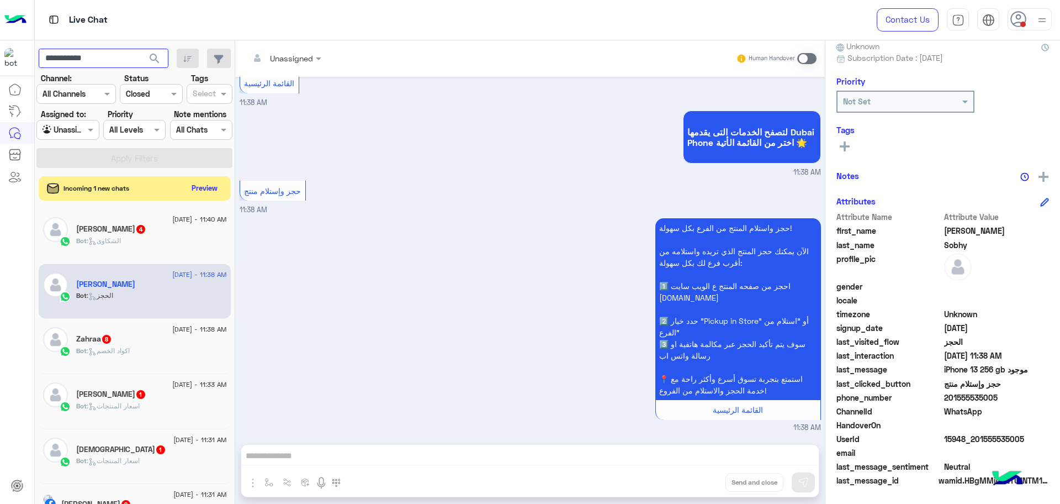
click at [141, 49] on button "search" at bounding box center [154, 61] width 27 height 24
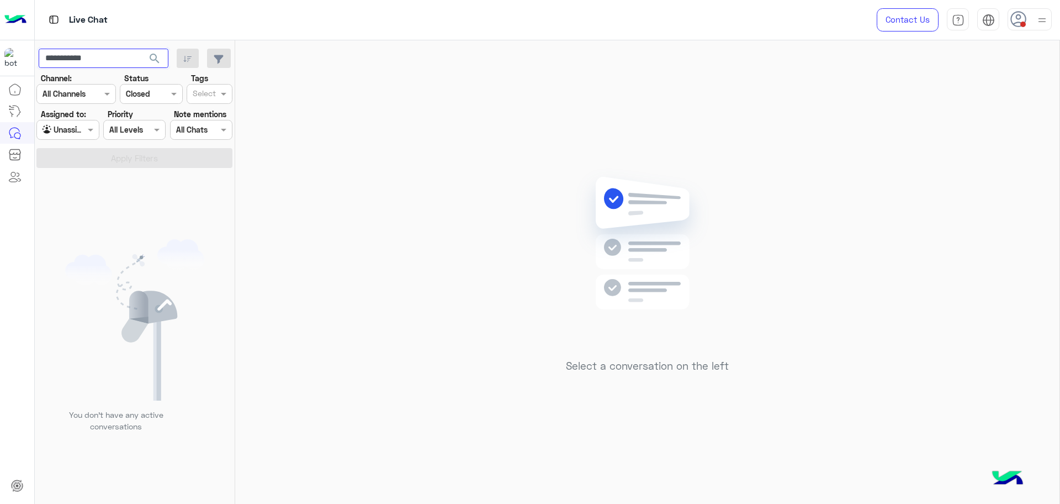
click at [103, 55] on input "**********" at bounding box center [104, 59] width 130 height 20
paste input "****"
click at [76, 54] on input "**********" at bounding box center [104, 59] width 130 height 20
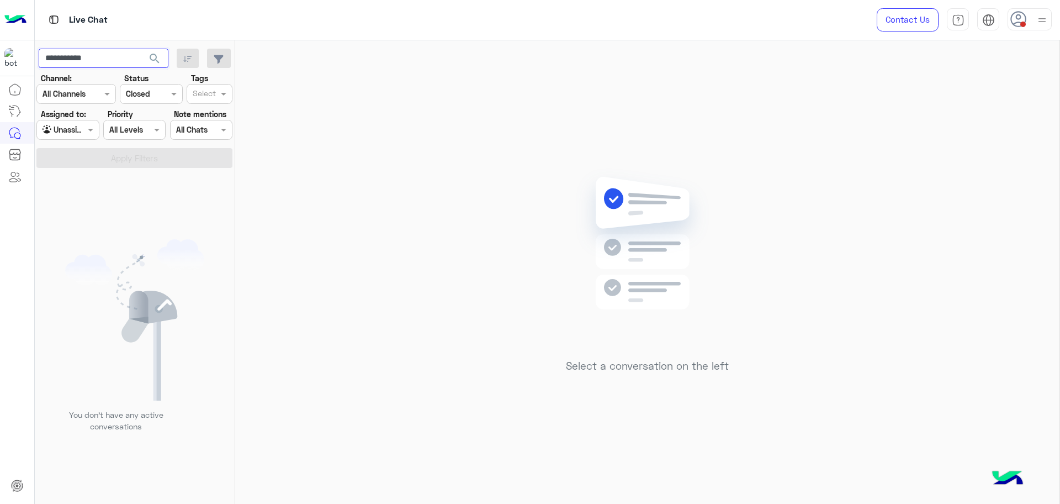
click at [141, 49] on button "search" at bounding box center [154, 61] width 27 height 24
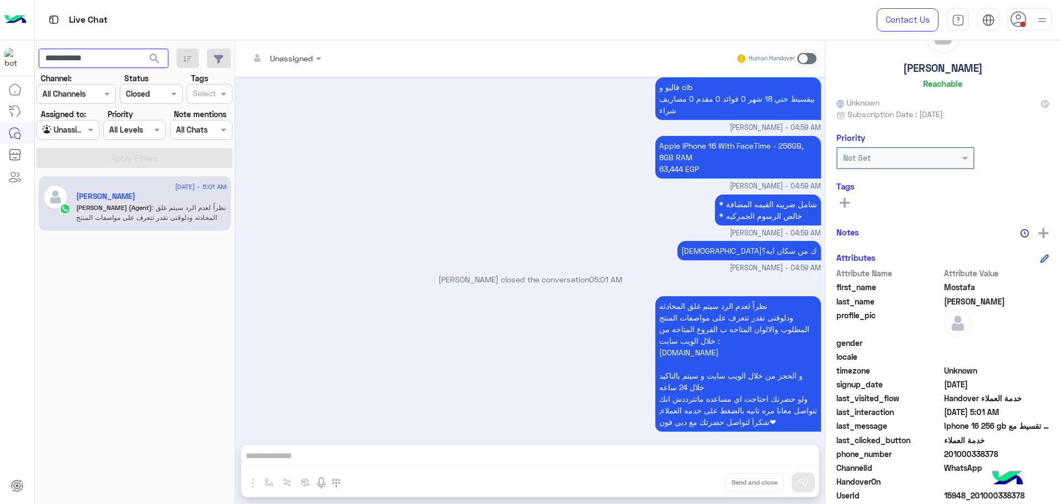
scroll to position [105, 0]
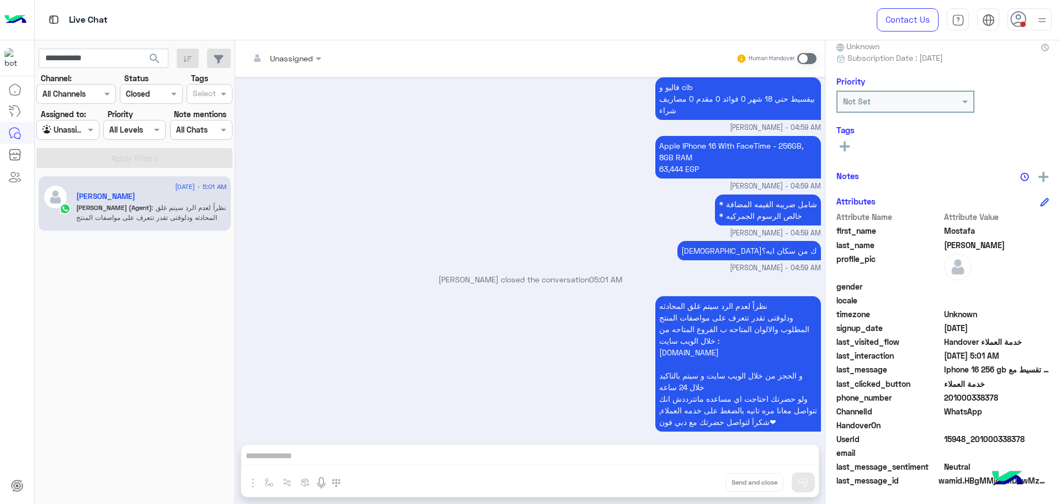
click at [974, 440] on span "15948_201000338378" at bounding box center [996, 439] width 105 height 12
click at [65, 59] on input "**********" at bounding box center [104, 59] width 130 height 20
paste input "****"
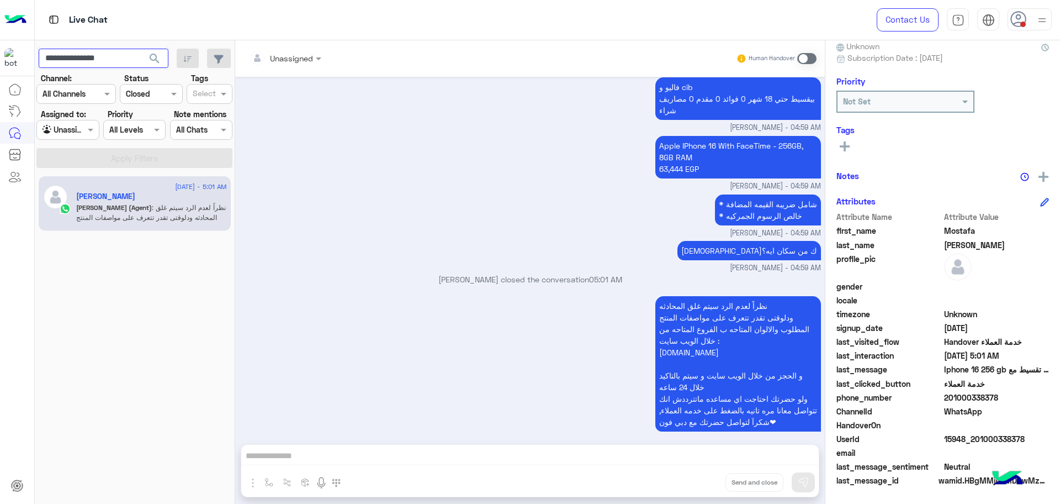
click at [74, 56] on input "**********" at bounding box center [104, 59] width 130 height 20
click at [141, 49] on button "search" at bounding box center [154, 61] width 27 height 24
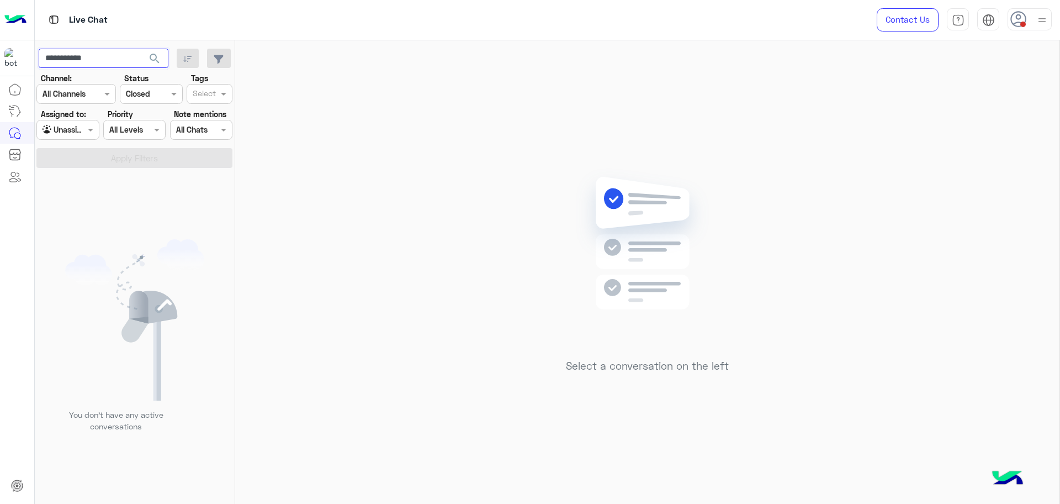
click at [78, 60] on input "**********" at bounding box center [104, 59] width 130 height 20
click at [141, 49] on button "search" at bounding box center [154, 61] width 27 height 24
click at [92, 60] on input "**********" at bounding box center [104, 59] width 130 height 20
paste input "****"
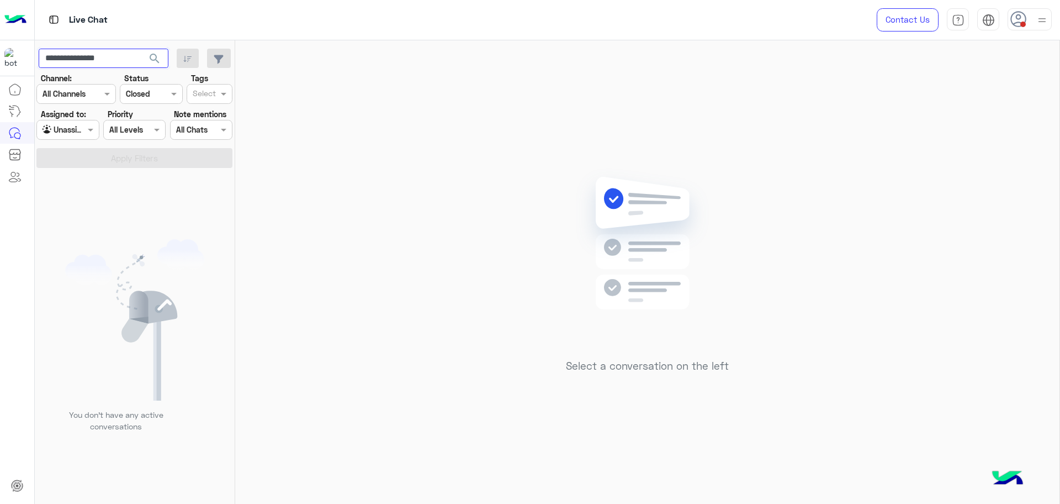
click at [77, 59] on input "**********" at bounding box center [104, 59] width 130 height 20
click at [77, 57] on input "**********" at bounding box center [104, 59] width 130 height 20
click at [75, 59] on input "**********" at bounding box center [104, 59] width 130 height 20
type input "**********"
click at [141, 49] on button "search" at bounding box center [154, 61] width 27 height 24
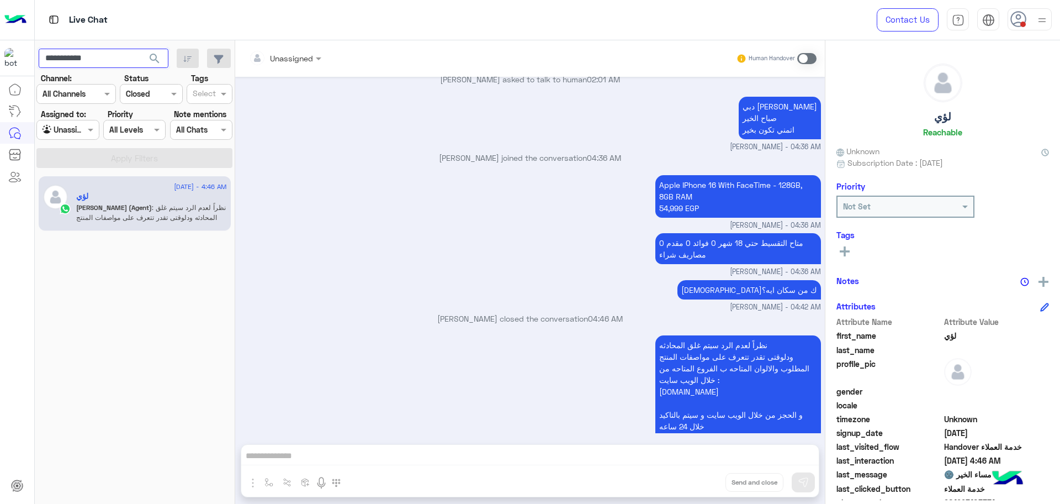
scroll to position [958, 0]
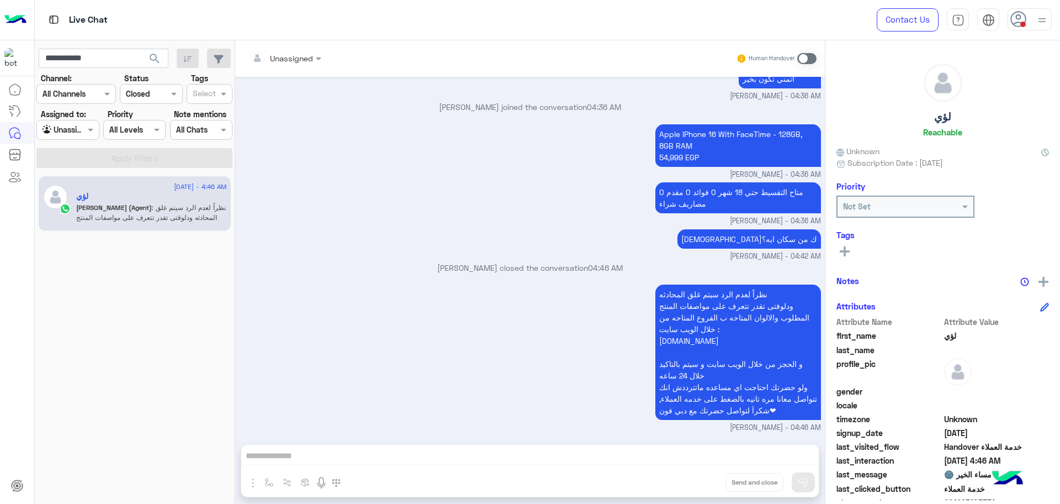
click at [63, 120] on div "Agent Filter Unassigned" at bounding box center [67, 130] width 62 height 20
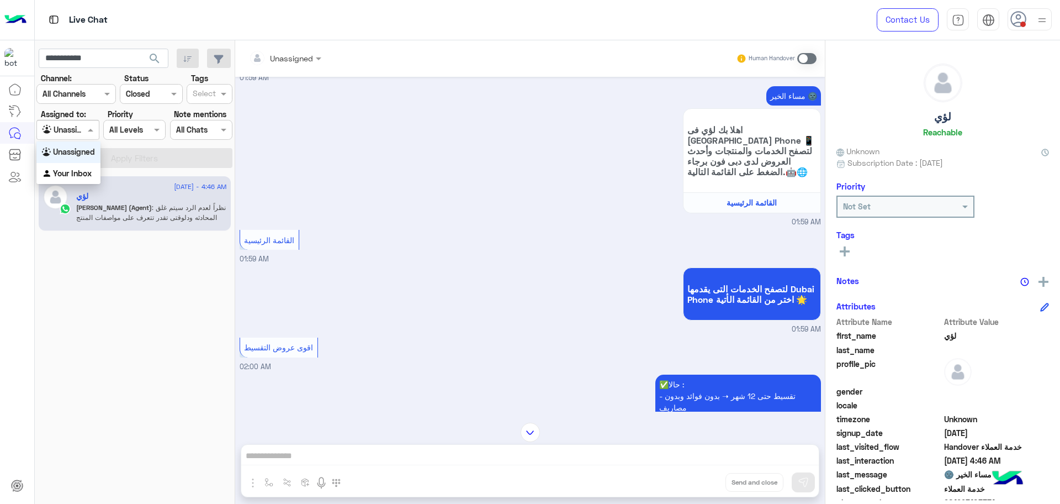
scroll to position [0, 0]
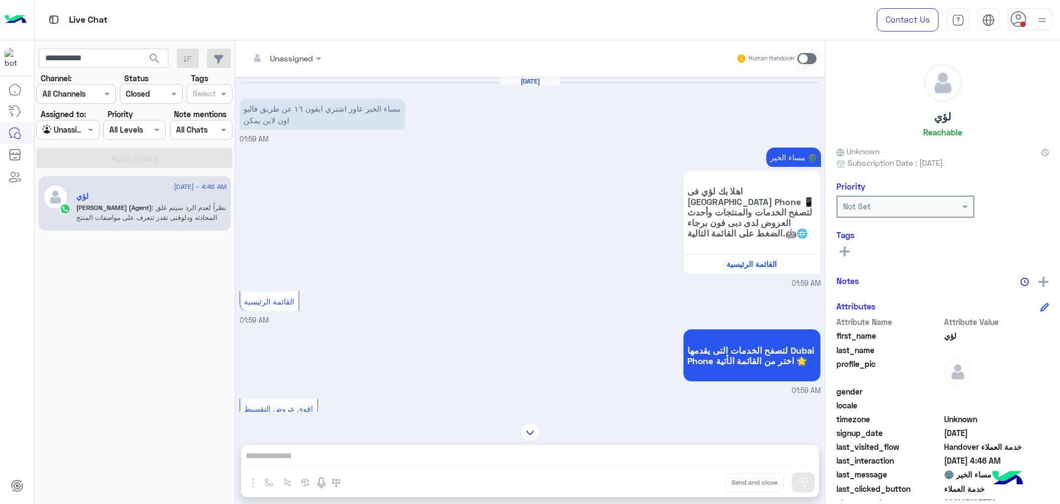
click at [115, 46] on app-inbox-users-filters "**********" at bounding box center [135, 106] width 200 height 132
click at [86, 46] on app-inbox-users-filters "**********" at bounding box center [135, 106] width 200 height 132
click at [88, 54] on input "**********" at bounding box center [104, 59] width 130 height 20
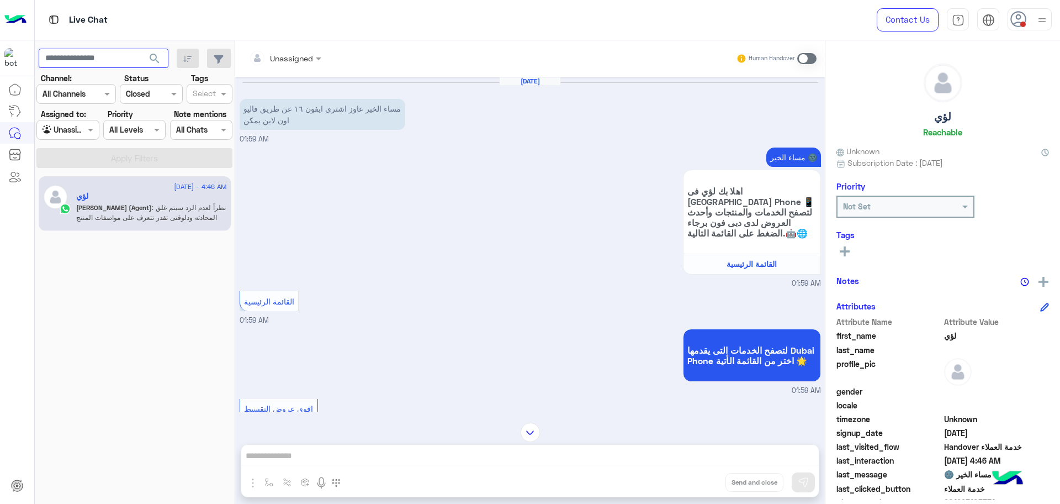
click at [141, 49] on button "search" at bounding box center [154, 61] width 27 height 24
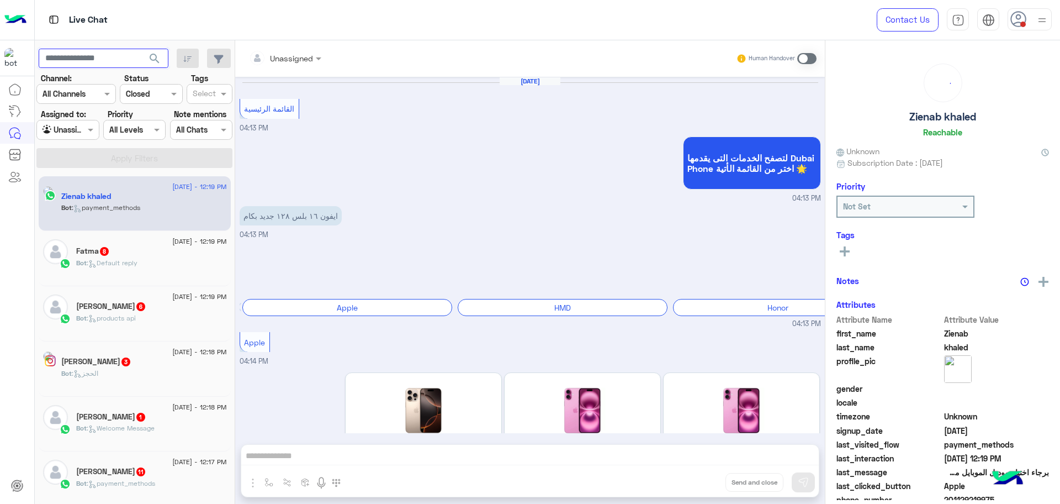
scroll to position [1137, 0]
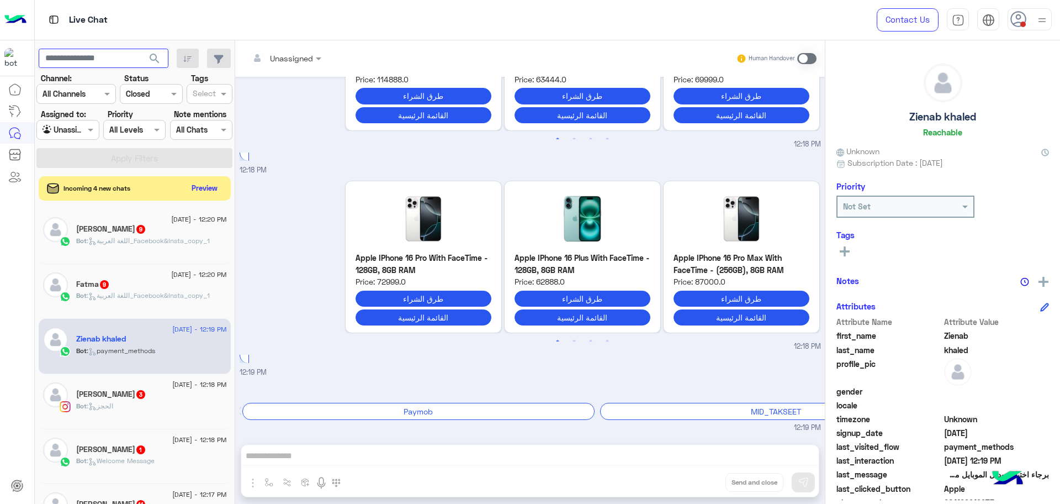
paste input "**********"
click at [75, 57] on input "**********" at bounding box center [104, 59] width 130 height 20
type input "**********"
click at [141, 49] on button "search" at bounding box center [154, 61] width 27 height 24
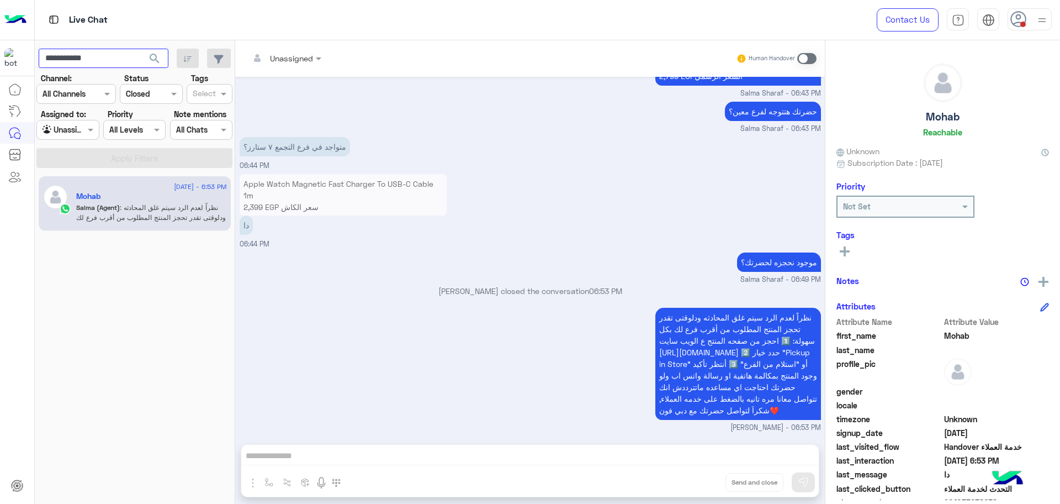
scroll to position [673, 0]
click at [369, 274] on small "Salma Sharaf - 06:49 PM" at bounding box center [530, 279] width 581 height 10
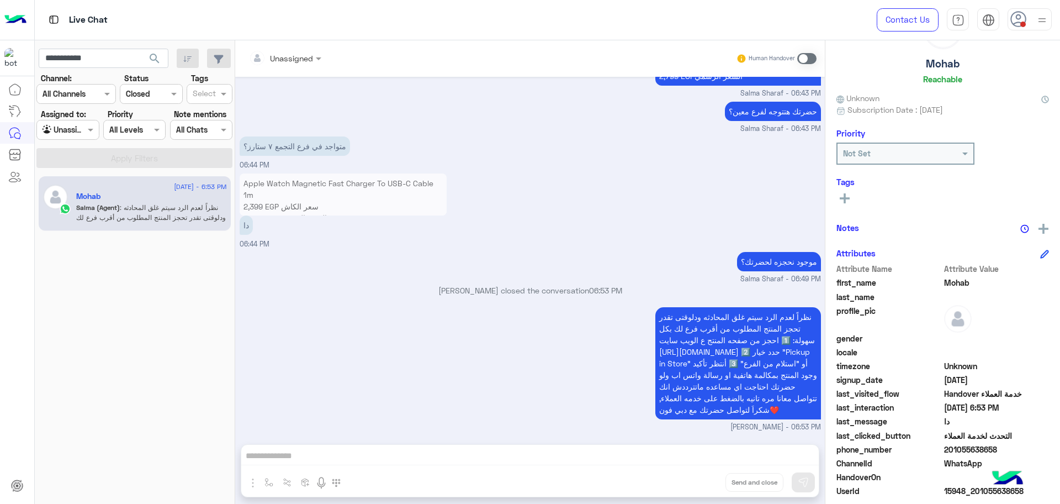
scroll to position [105, 0]
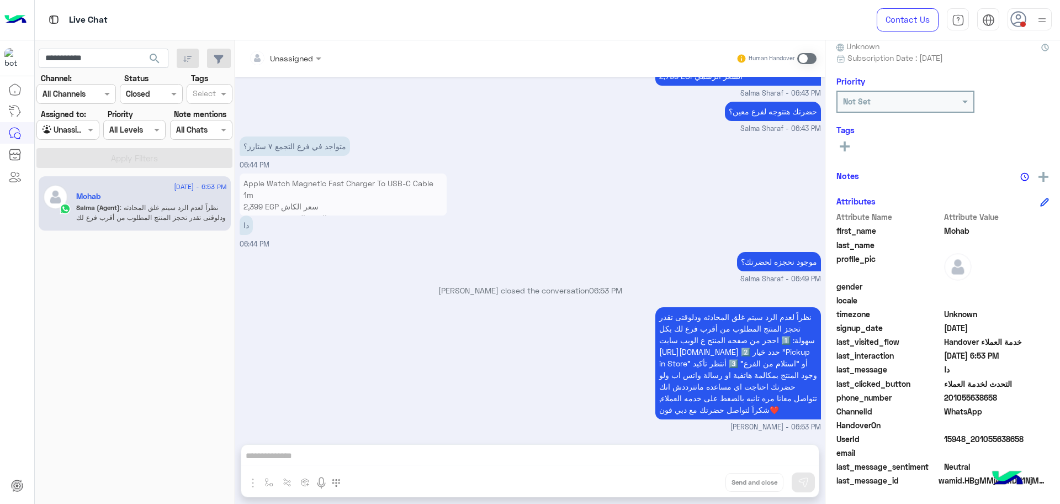
click at [977, 437] on span "15948_201055638658" at bounding box center [996, 439] width 105 height 12
click at [5, 370] on div at bounding box center [17, 291] width 34 height 426
click at [539, 234] on div "Apple Watch Magnetic Fast Charger To USB-C Cable 1m 2,399 EGP سعر الكاش 2,799 E…" at bounding box center [530, 210] width 581 height 78
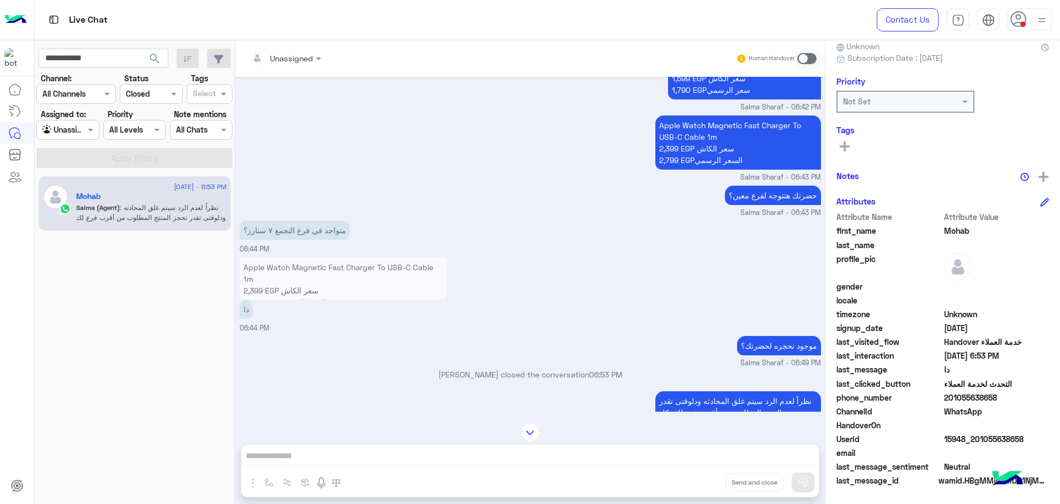
scroll to position [788, 0]
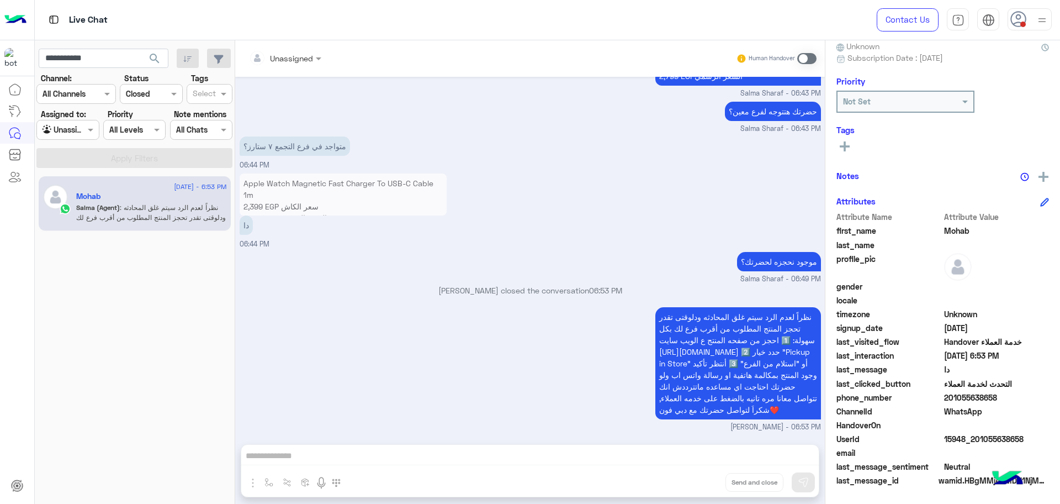
click at [970, 395] on span "201055638658" at bounding box center [996, 397] width 105 height 12
click at [93, 54] on input "**********" at bounding box center [104, 59] width 130 height 20
click at [141, 49] on button "search" at bounding box center [154, 61] width 27 height 24
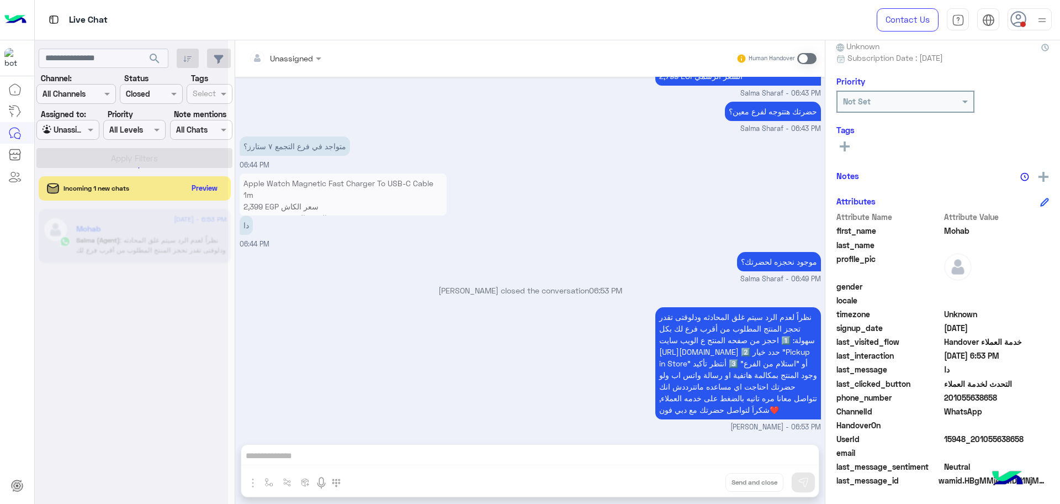
click at [197, 185] on div at bounding box center [131, 256] width 193 height 504
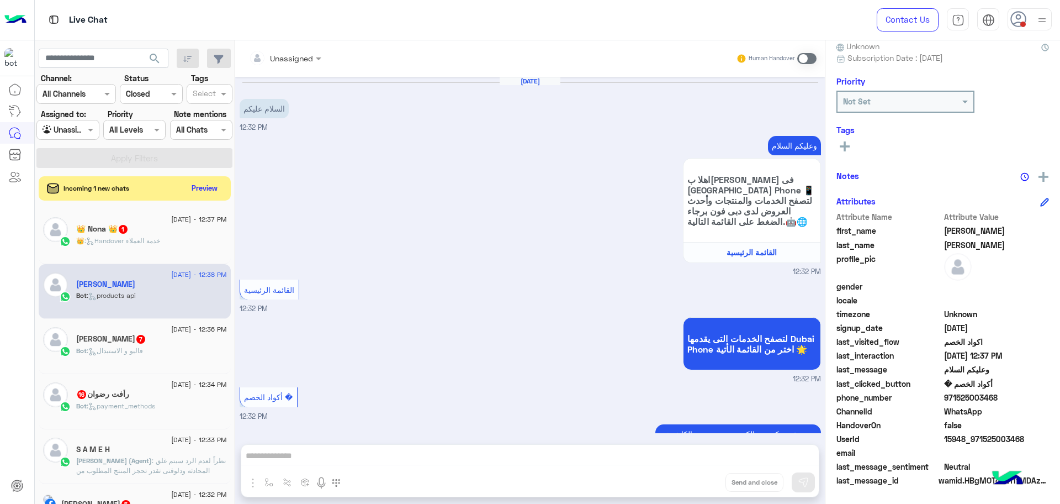
scroll to position [717, 0]
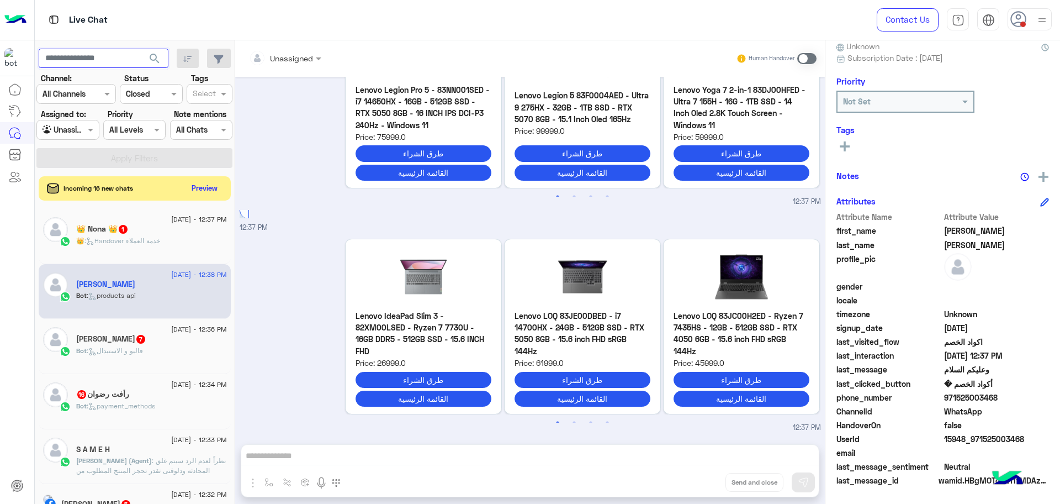
click at [73, 61] on input "text" at bounding box center [104, 59] width 130 height 20
paste input "**********"
click at [74, 56] on input "**********" at bounding box center [104, 59] width 130 height 20
click at [141, 49] on button "search" at bounding box center [154, 61] width 27 height 24
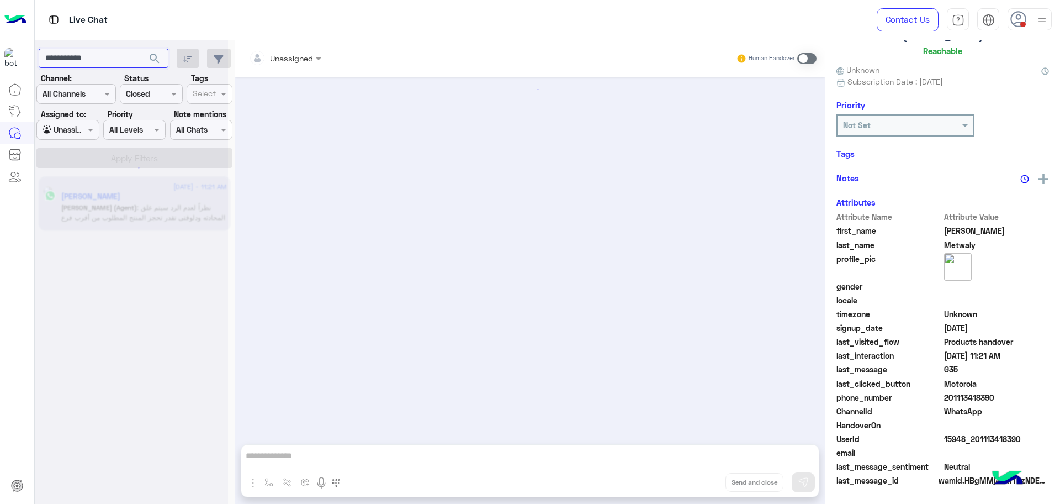
scroll to position [565, 0]
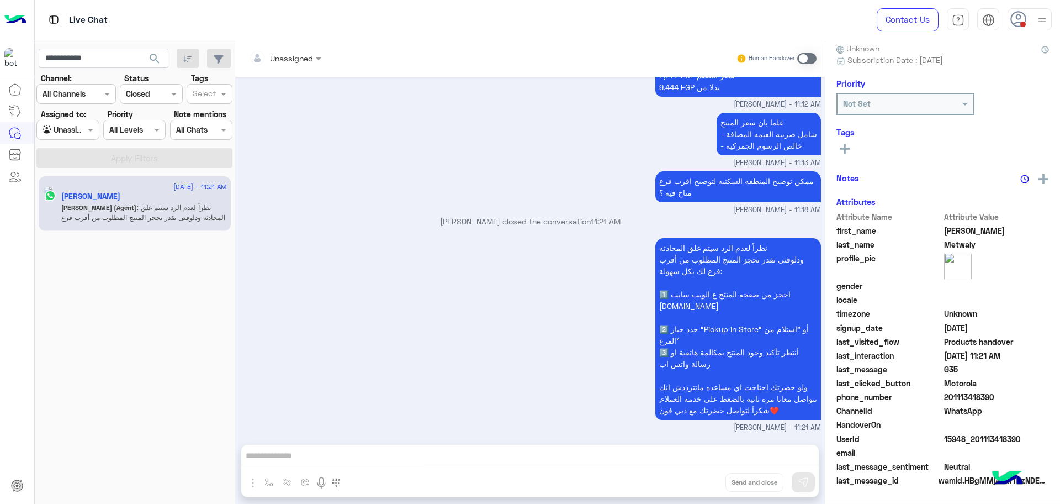
click at [528, 276] on div "نظراً لعدم الرد سيتم غلق المحادثه ودلوقتى تقدر تحجز المنتج المطلوب من أقرب فرع …" at bounding box center [530, 334] width 581 height 198
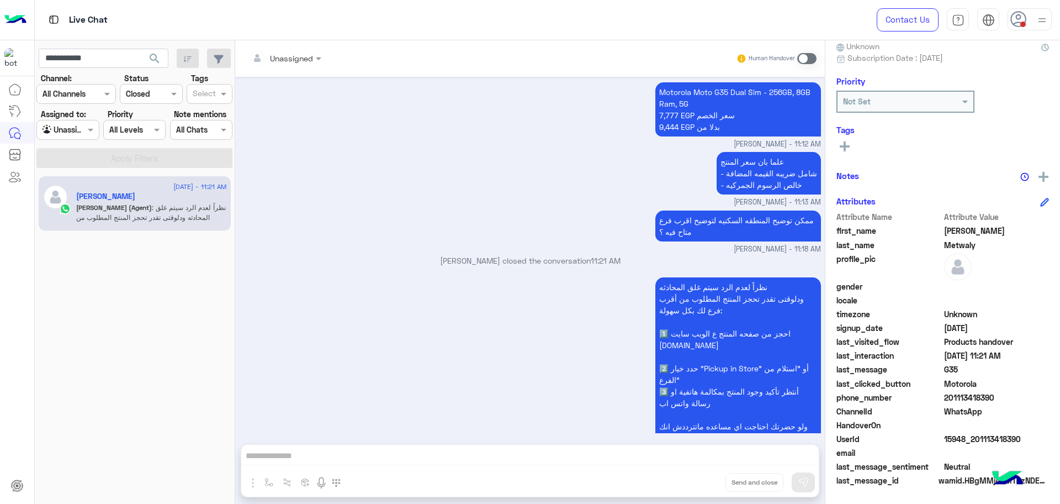
scroll to position [3525, 0]
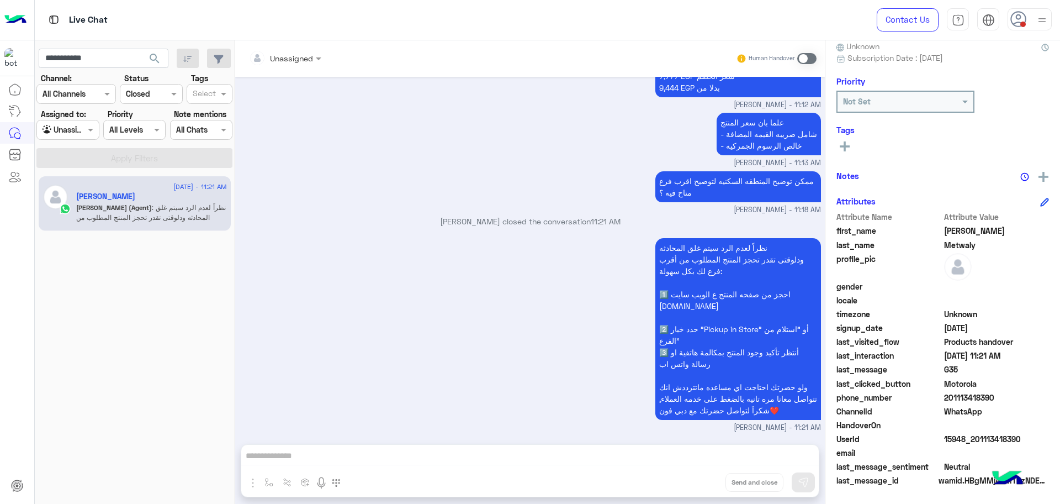
click at [990, 442] on span "15948_201113418390" at bounding box center [996, 439] width 105 height 12
click at [91, 55] on input "**********" at bounding box center [104, 59] width 130 height 20
paste input "*******"
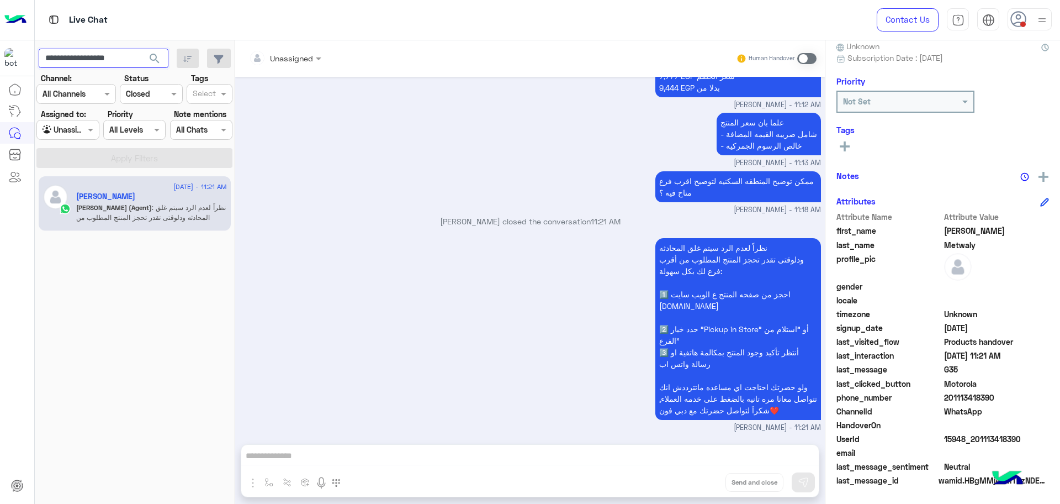
click at [141, 49] on button "search" at bounding box center [154, 61] width 27 height 24
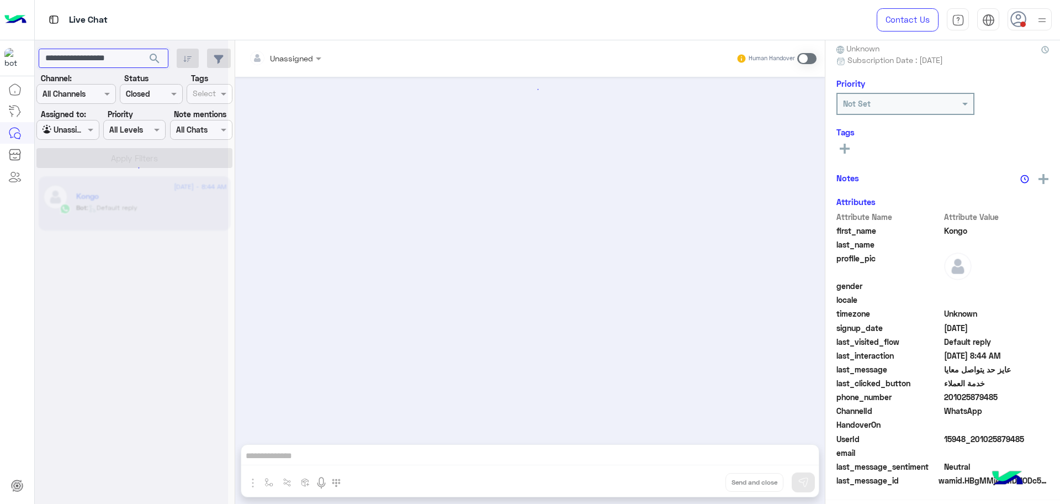
scroll to position [1061, 0]
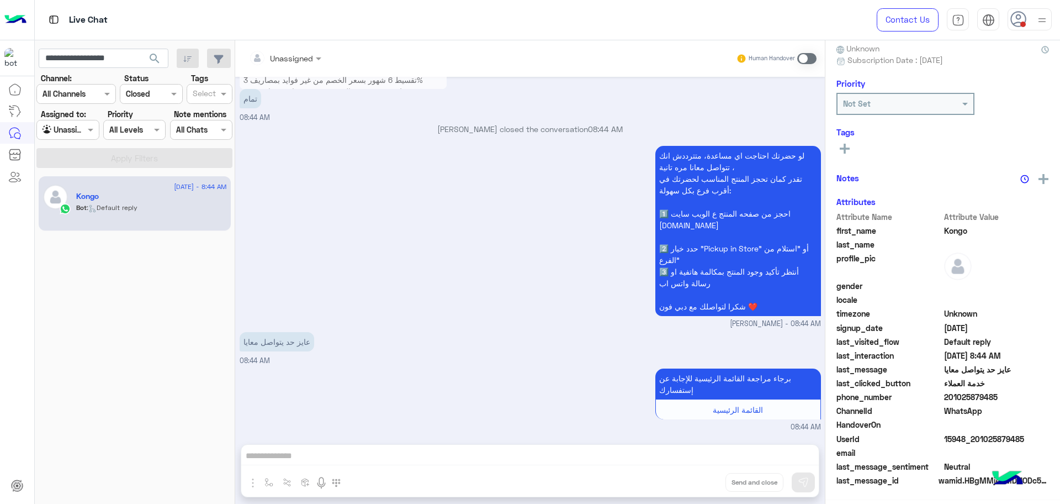
click at [524, 289] on div "لو حضرتك احتاجت اي مساعدة، متترددش انك تتواصل معانا مره تانية ، تقدر كمان تحجز …" at bounding box center [530, 236] width 581 height 186
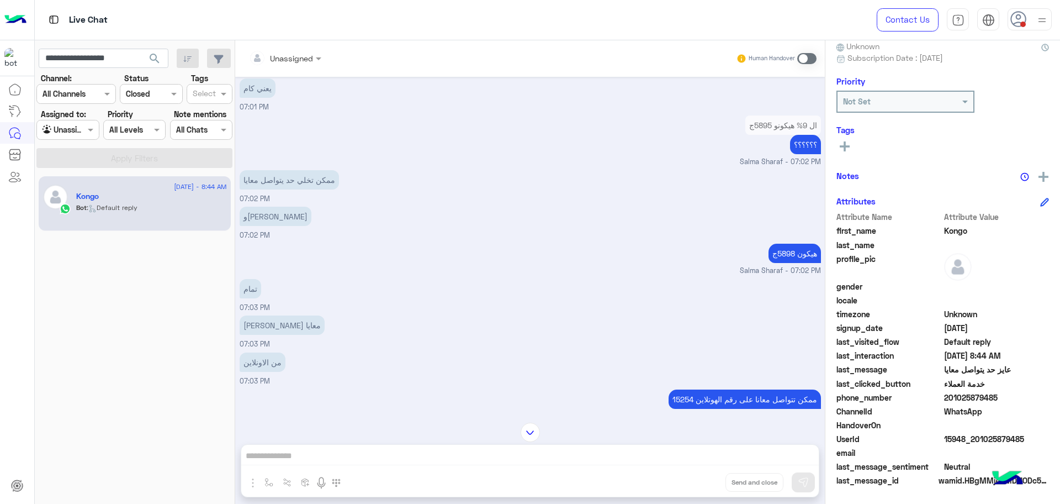
scroll to position [2861, 0]
click at [958, 437] on span "15948_201025879485" at bounding box center [996, 439] width 105 height 12
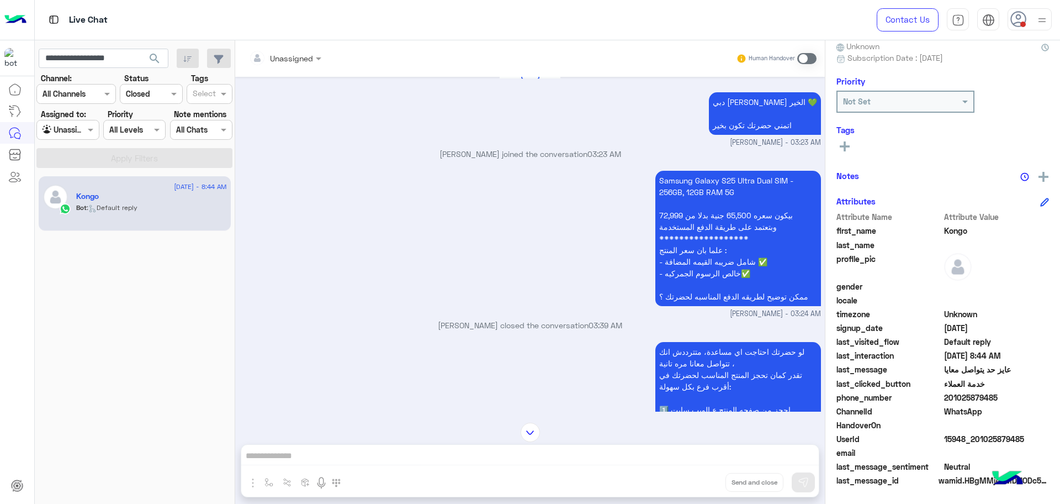
scroll to position [5898, 0]
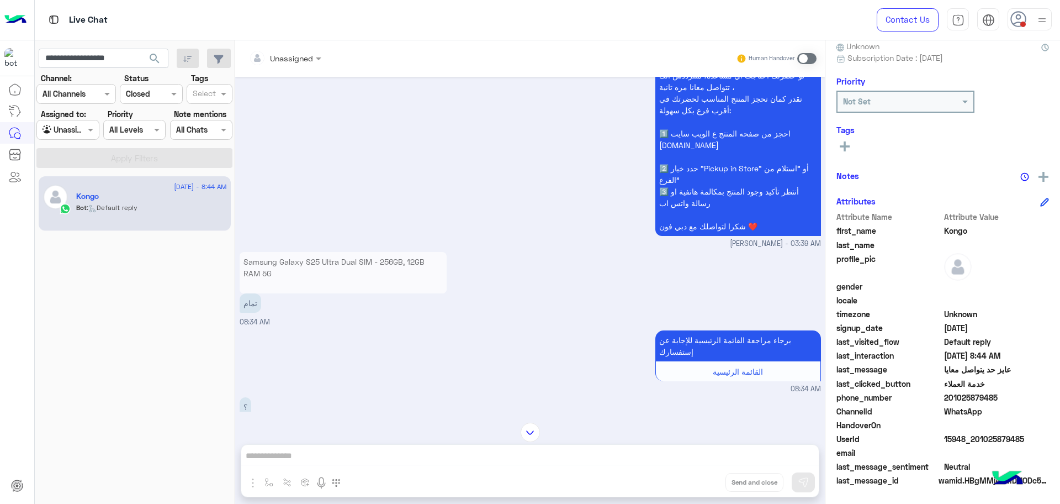
click at [945, 399] on span "201025879485" at bounding box center [996, 397] width 105 height 12
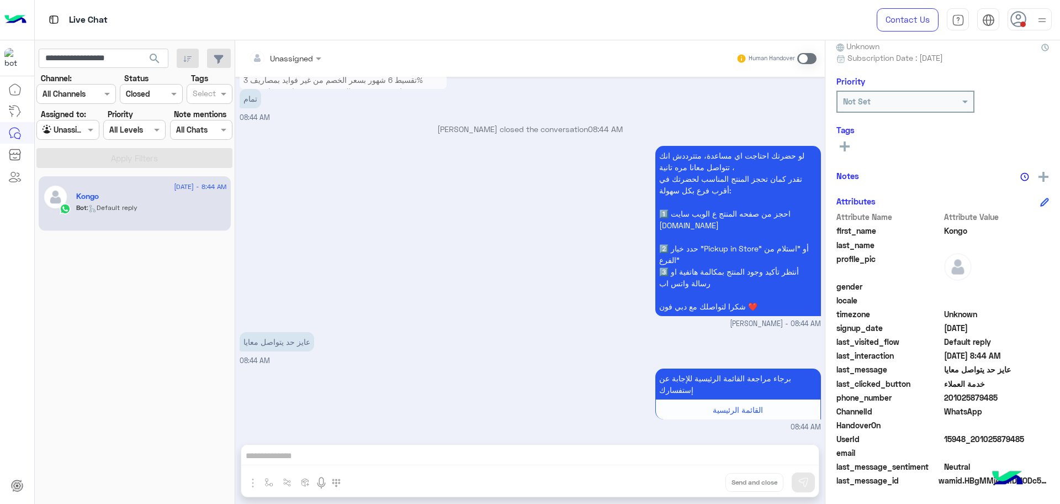
scroll to position [8108, 0]
click at [118, 57] on input "**********" at bounding box center [104, 59] width 130 height 20
paste input "text"
click at [141, 49] on button "search" at bounding box center [154, 61] width 27 height 24
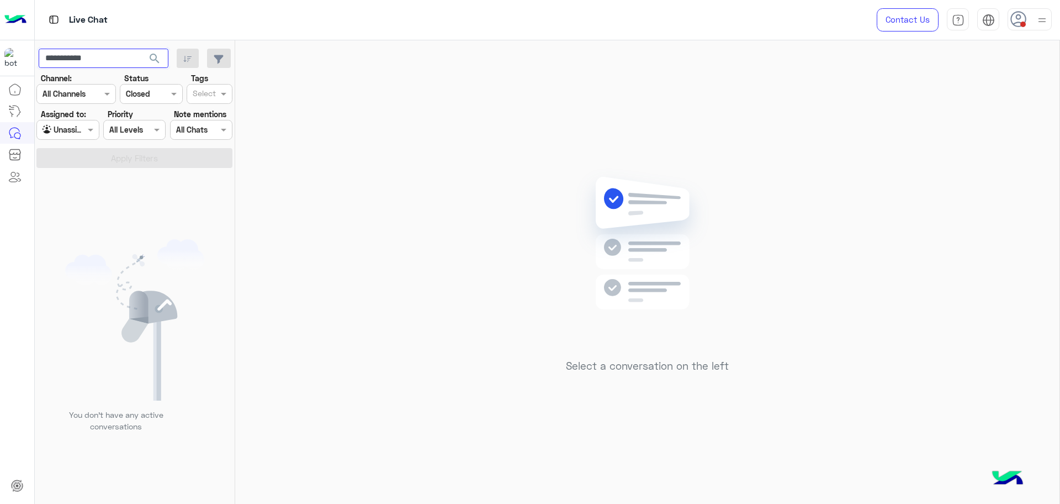
click at [105, 59] on input "**********" at bounding box center [104, 59] width 130 height 20
paste input "*****"
click at [141, 49] on button "search" at bounding box center [154, 61] width 27 height 24
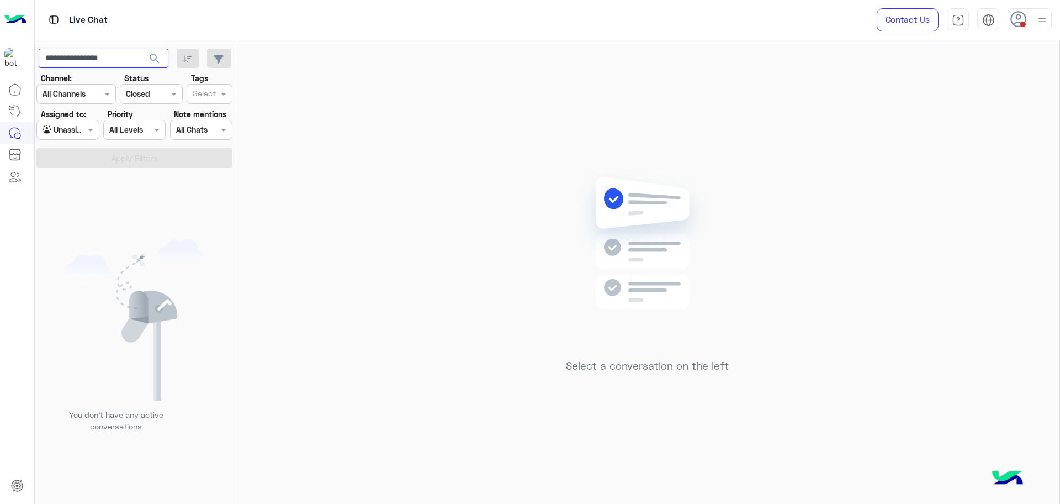
click at [111, 60] on input "**********" at bounding box center [104, 59] width 130 height 20
click at [141, 49] on button "search" at bounding box center [154, 61] width 27 height 24
click at [137, 91] on div at bounding box center [131, 256] width 193 height 504
click at [140, 92] on div at bounding box center [131, 256] width 193 height 504
click at [151, 92] on div at bounding box center [131, 256] width 193 height 504
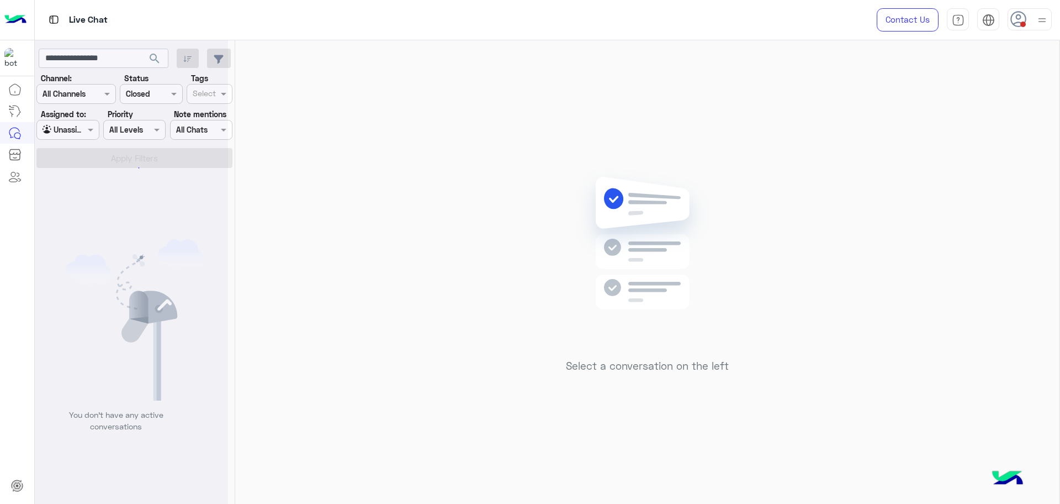
click at [146, 94] on div at bounding box center [131, 256] width 193 height 504
click at [146, 92] on div at bounding box center [131, 256] width 193 height 504
click at [146, 92] on input "text" at bounding box center [138, 94] width 25 height 12
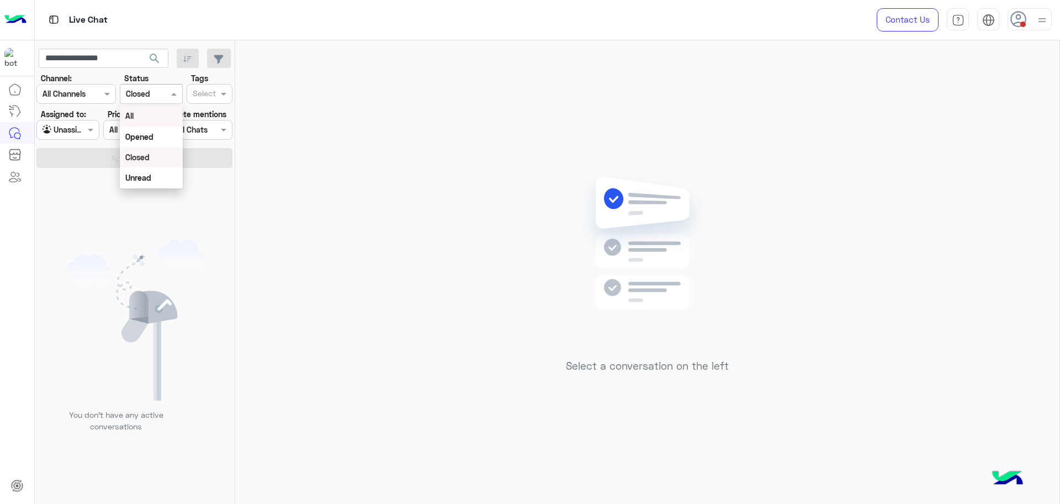
click at [146, 114] on div "All" at bounding box center [151, 115] width 62 height 20
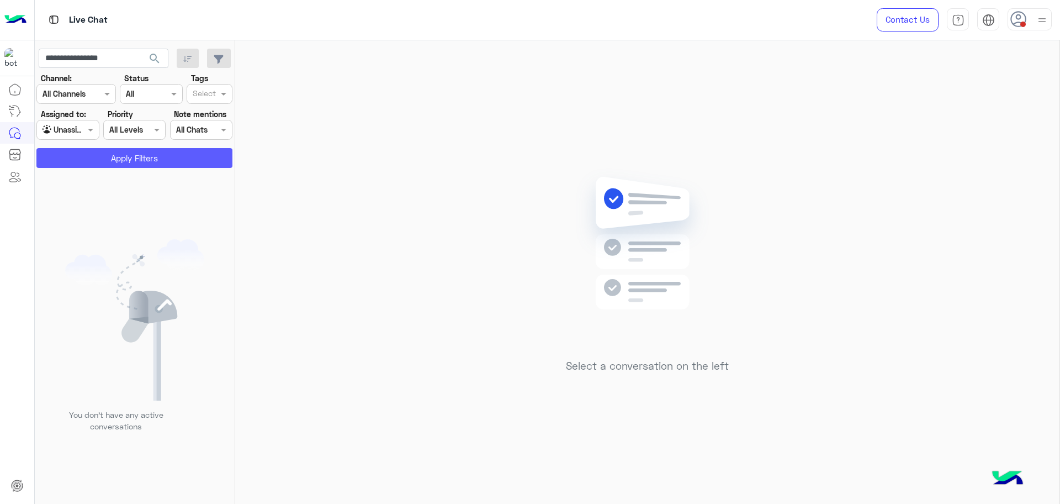
click at [141, 153] on button "Apply Filters" at bounding box center [134, 158] width 196 height 20
click at [121, 52] on input "**********" at bounding box center [104, 59] width 130 height 20
paste input "text"
click at [141, 49] on button "search" at bounding box center [154, 61] width 27 height 24
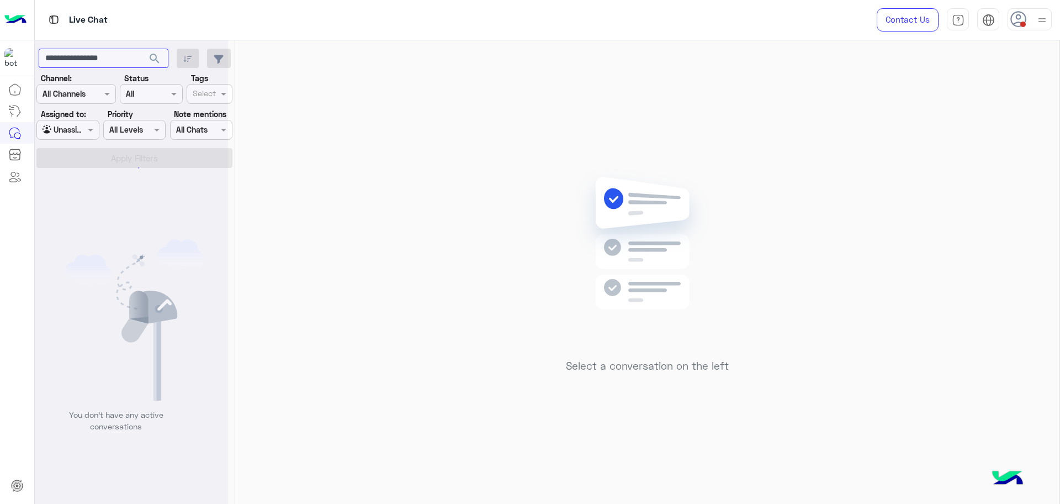
click at [141, 49] on button "search" at bounding box center [154, 61] width 27 height 24
click at [94, 62] on input "**********" at bounding box center [104, 59] width 130 height 20
paste input "**"
click at [141, 49] on button "search" at bounding box center [154, 61] width 27 height 24
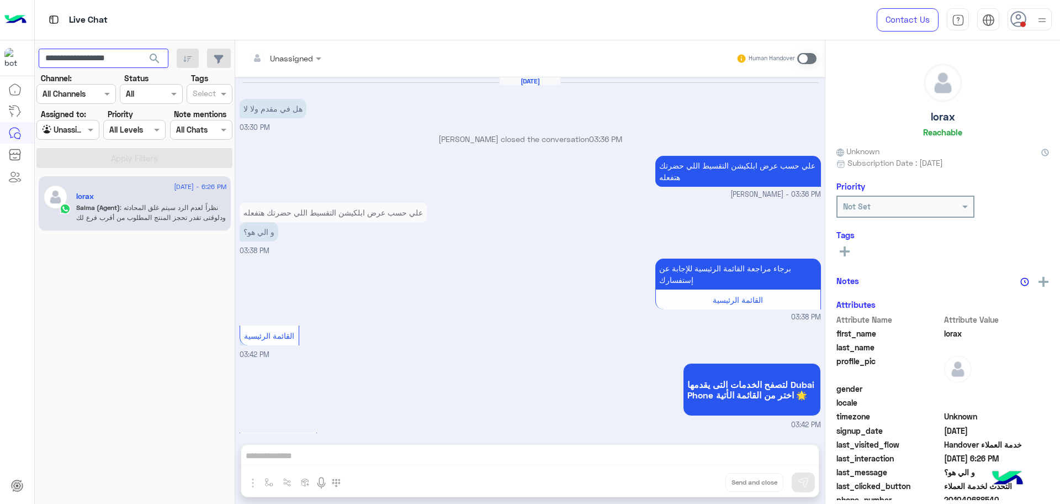
scroll to position [696, 0]
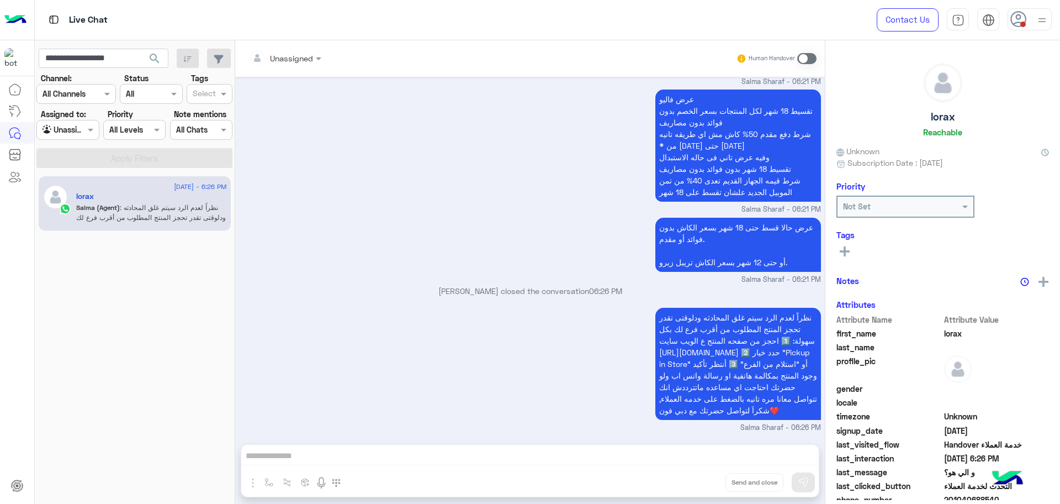
click at [470, 335] on div "نظراً لعدم الرد سيتم غلق المحادثه ودلوقتى تقدر تحجز المنتج المطلوب من أقرب فرع …" at bounding box center [530, 369] width 581 height 128
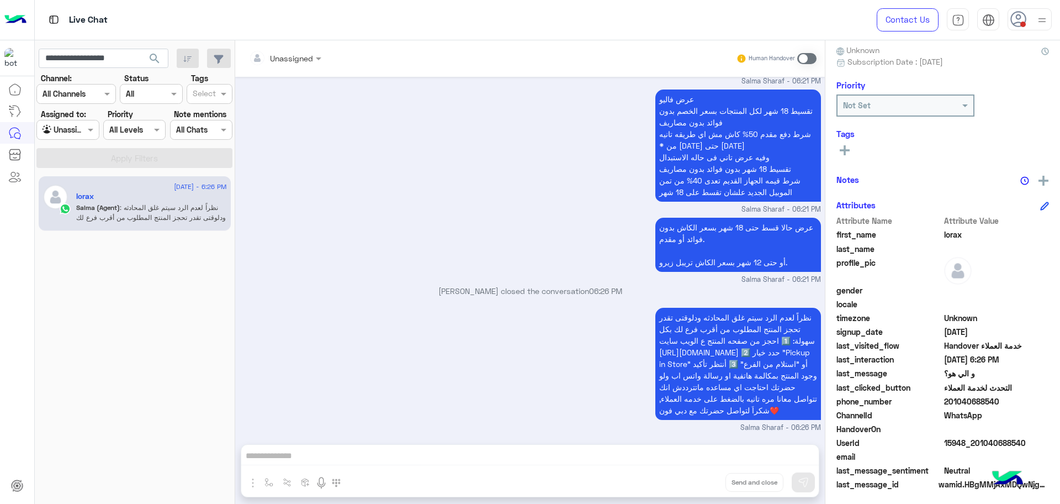
scroll to position [105, 0]
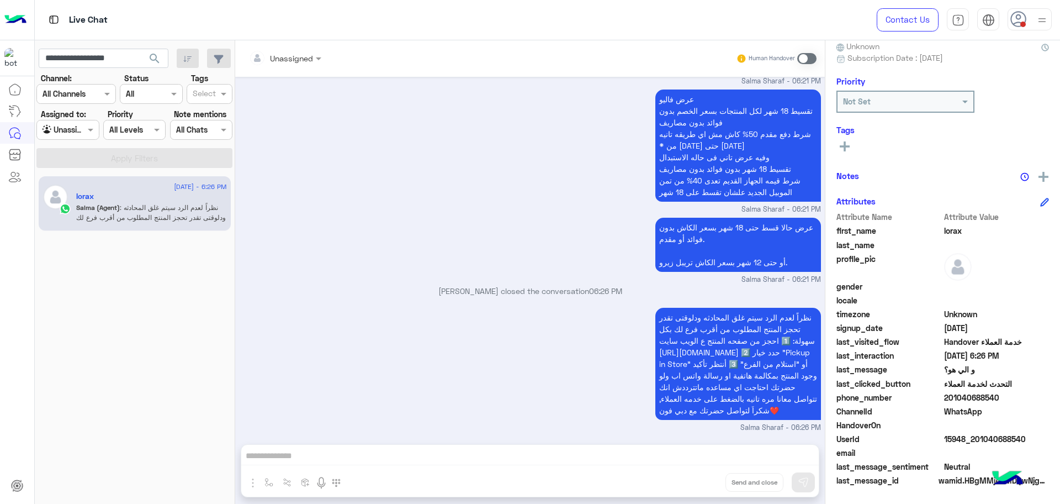
click at [979, 433] on span "15948_201040688540" at bounding box center [996, 439] width 105 height 12
click at [978, 433] on span "15948_201040688540" at bounding box center [996, 439] width 105 height 12
click at [105, 59] on input "**********" at bounding box center [104, 59] width 130 height 20
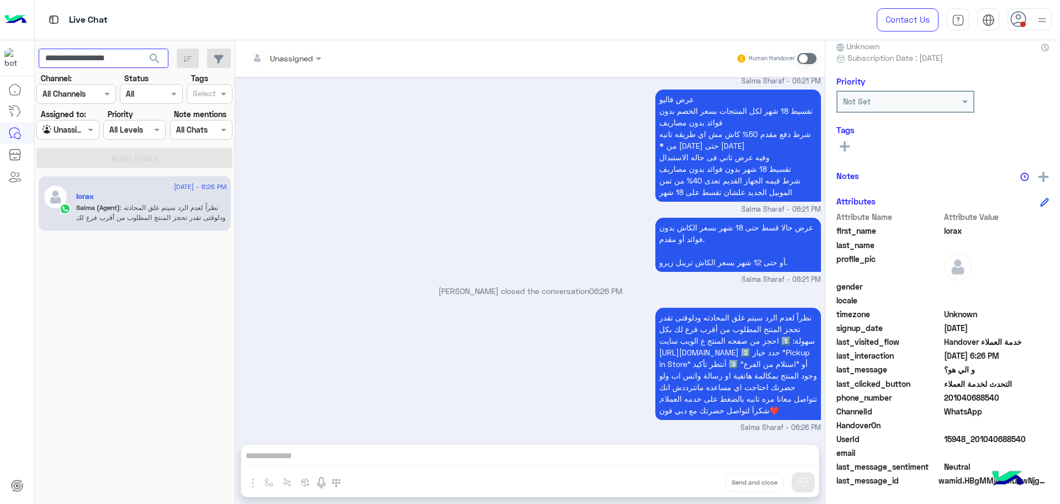
click at [105, 59] on input "**********" at bounding box center [104, 59] width 130 height 20
paste input "text"
click at [141, 49] on button "search" at bounding box center [154, 61] width 27 height 24
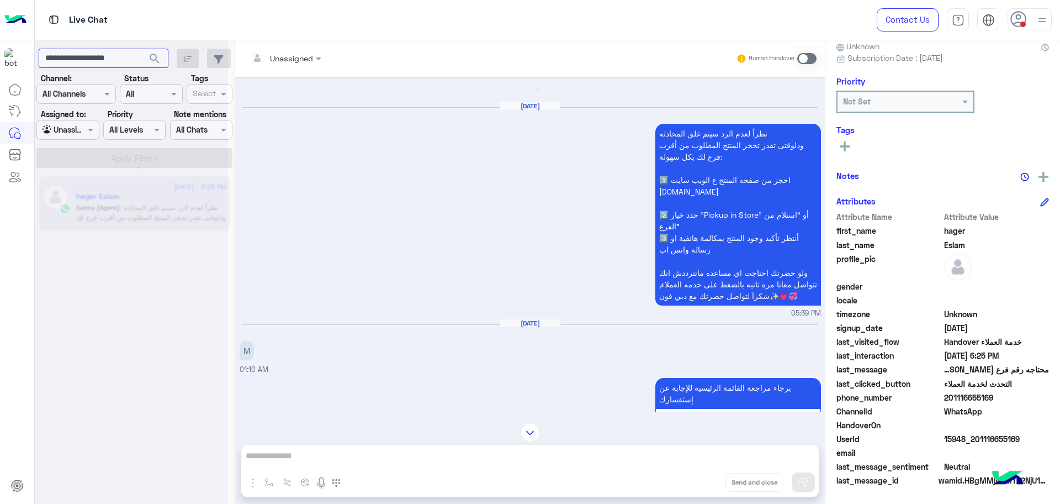
scroll to position [766, 0]
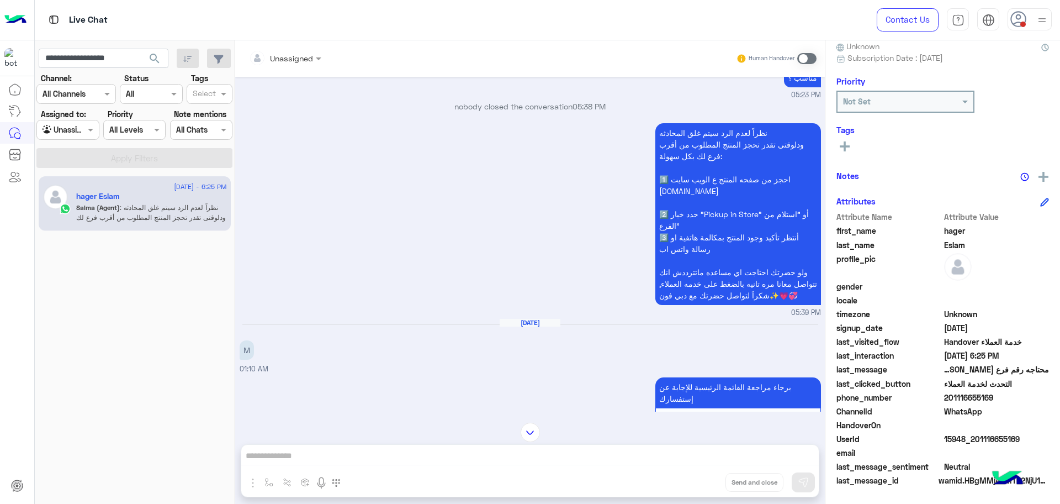
click at [119, 45] on app-inbox-users-filters "**********" at bounding box center [135, 106] width 200 height 132
click at [118, 53] on input "**********" at bounding box center [104, 59] width 130 height 20
paste input "text"
click at [141, 49] on button "search" at bounding box center [154, 61] width 27 height 24
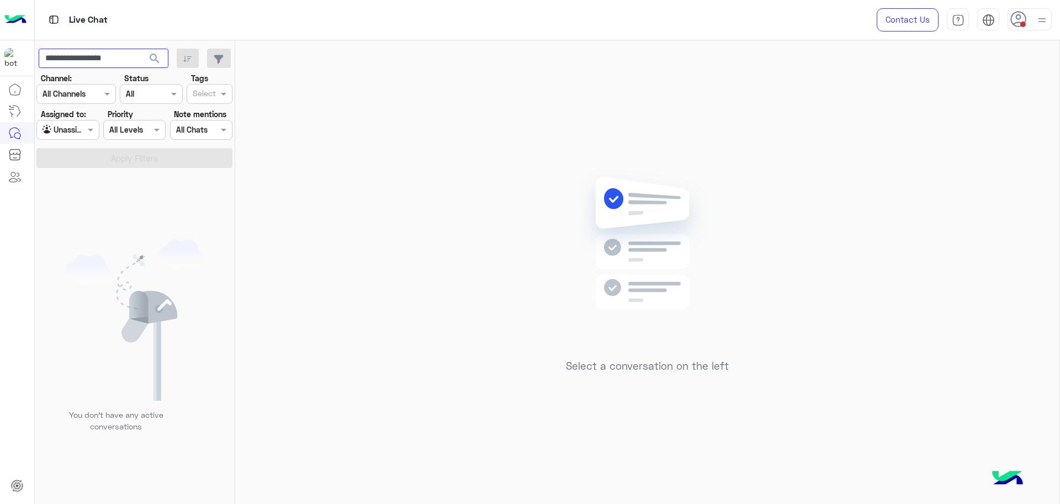
click at [129, 49] on input "**********" at bounding box center [104, 59] width 130 height 20
paste input "*"
click at [141, 49] on button "search" at bounding box center [154, 61] width 27 height 24
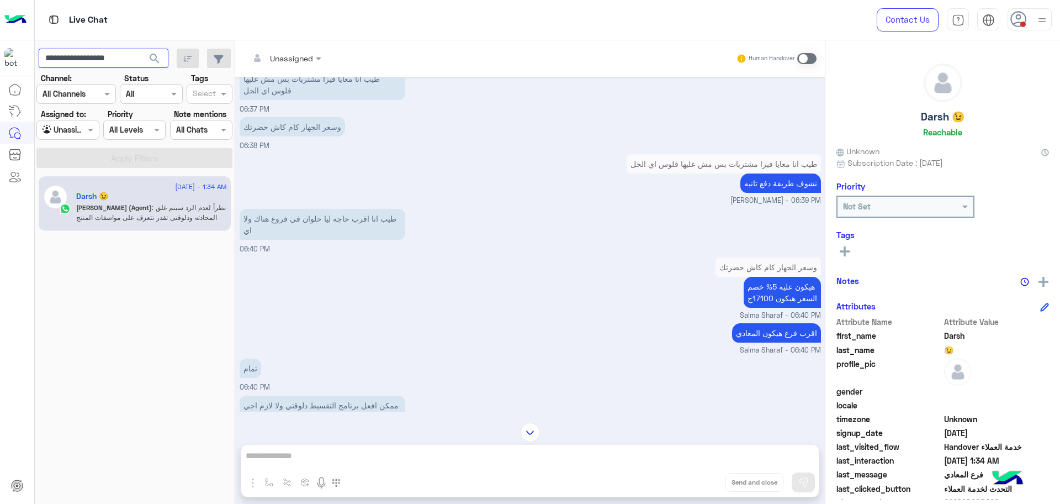
scroll to position [1501, 0]
click at [99, 56] on input "**********" at bounding box center [104, 59] width 130 height 20
paste input "text"
click at [141, 49] on button "search" at bounding box center [154, 61] width 27 height 24
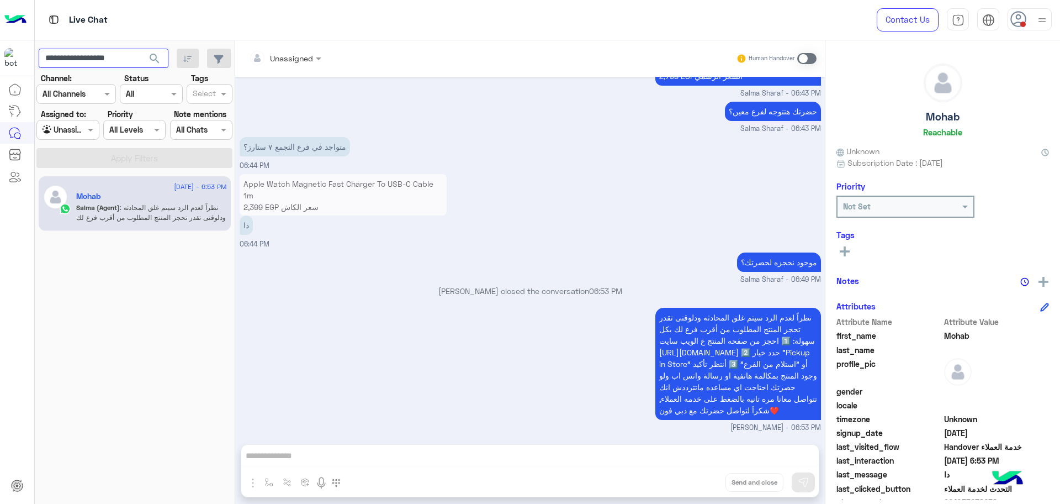
scroll to position [673, 0]
click at [141, 49] on button "search" at bounding box center [154, 61] width 27 height 24
click at [117, 54] on input "**********" at bounding box center [104, 59] width 130 height 20
paste input "text"
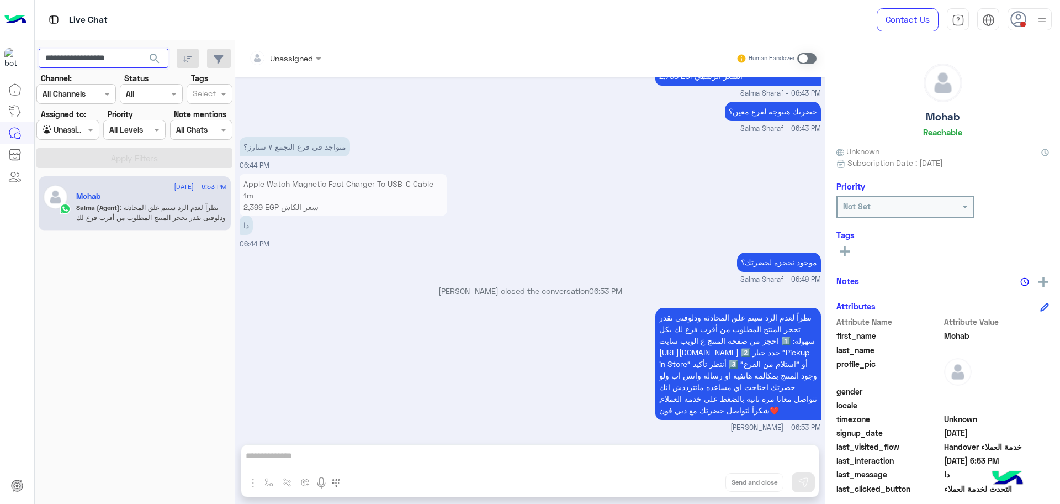
click at [141, 49] on button "search" at bounding box center [154, 61] width 27 height 24
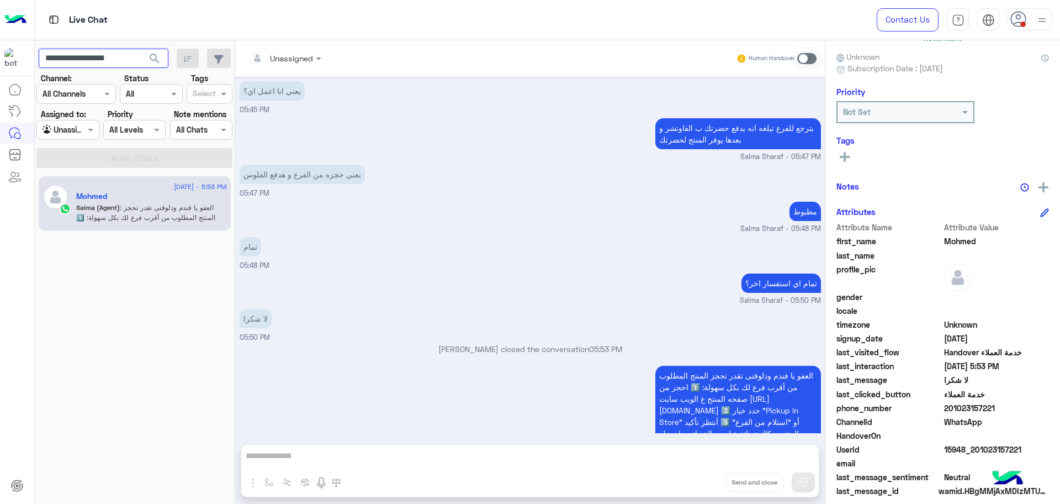
scroll to position [105, 0]
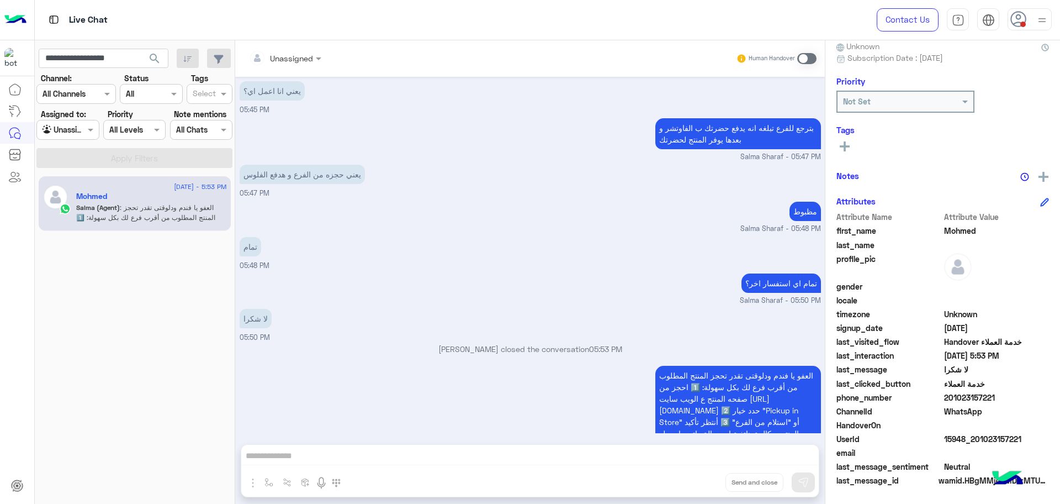
click at [962, 392] on span "201023157221" at bounding box center [996, 397] width 105 height 12
click at [953, 438] on span "15948_201023157221" at bounding box center [996, 439] width 105 height 12
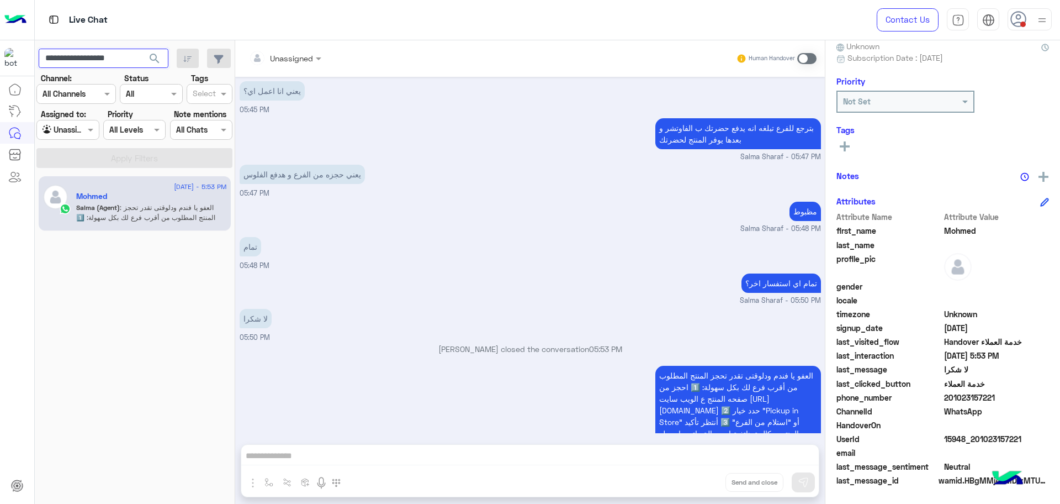
click at [92, 62] on input "**********" at bounding box center [104, 59] width 130 height 20
paste input "text"
type input "**********"
click at [141, 49] on button "search" at bounding box center [154, 61] width 27 height 24
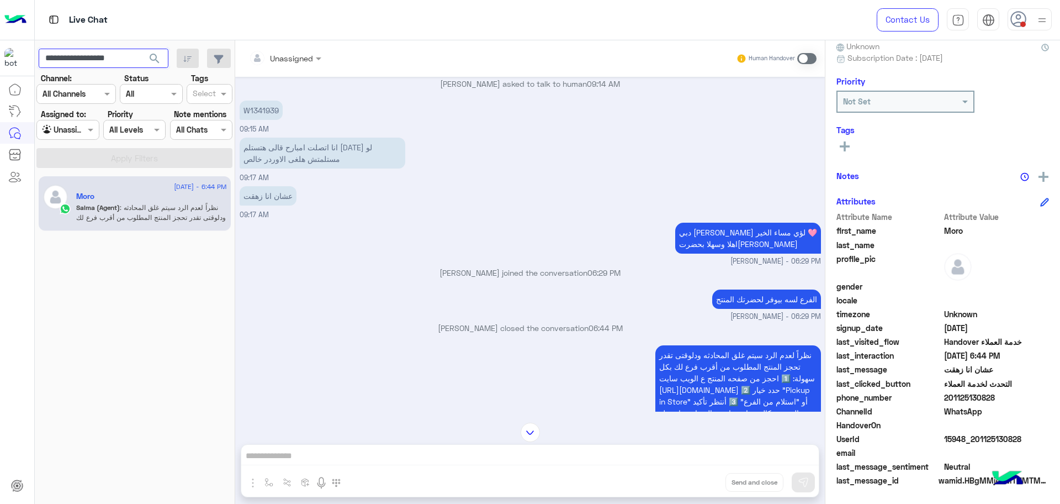
scroll to position [1591, 0]
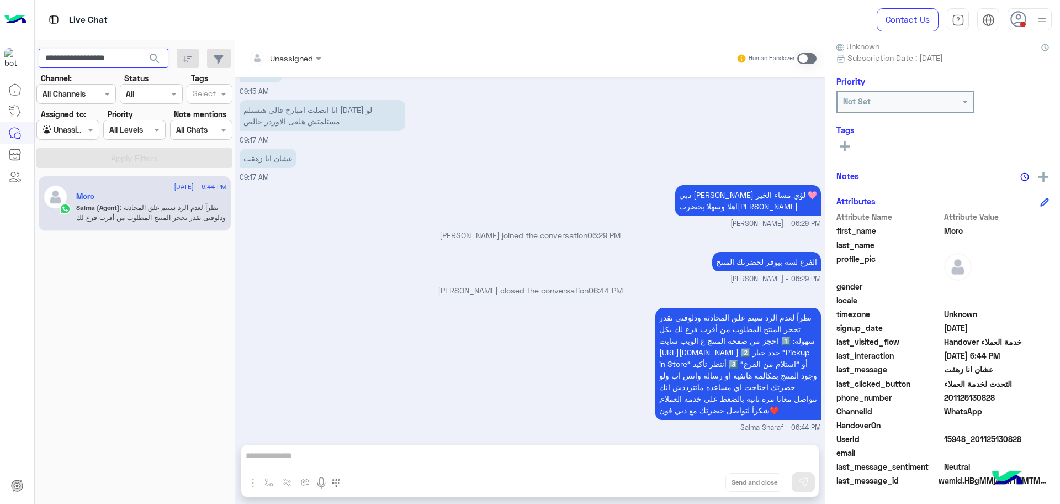
click at [107, 63] on input "**********" at bounding box center [104, 59] width 130 height 20
click at [141, 49] on button "search" at bounding box center [154, 61] width 27 height 24
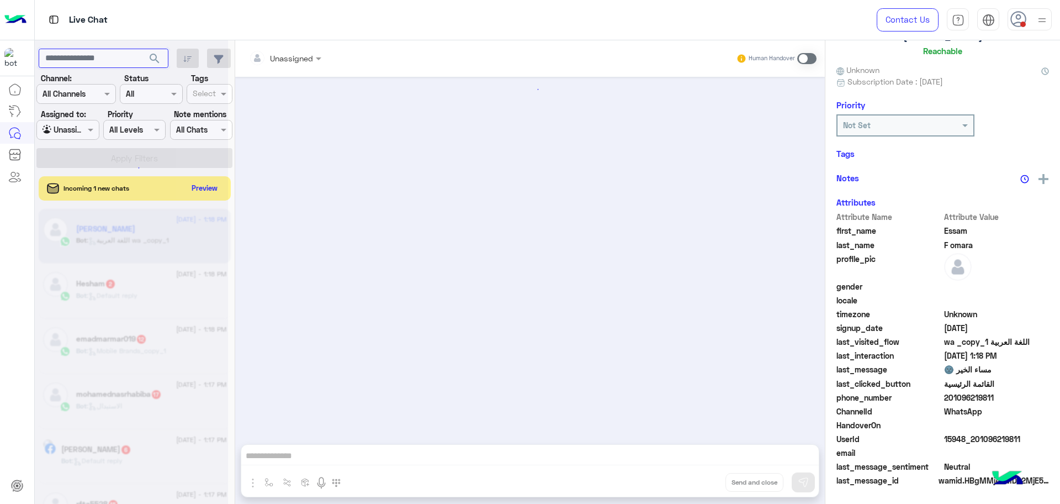
scroll to position [819, 0]
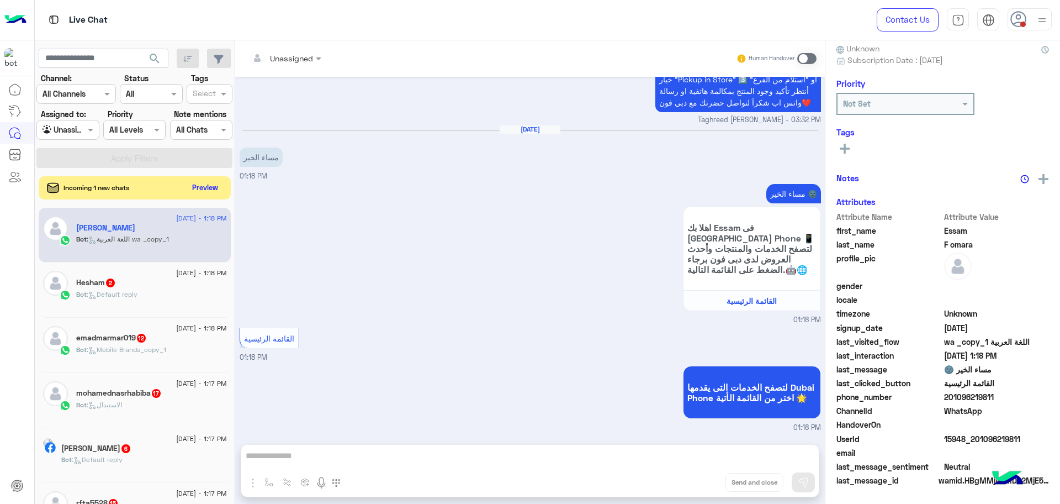
click at [196, 184] on button "Preview" at bounding box center [205, 187] width 34 height 15
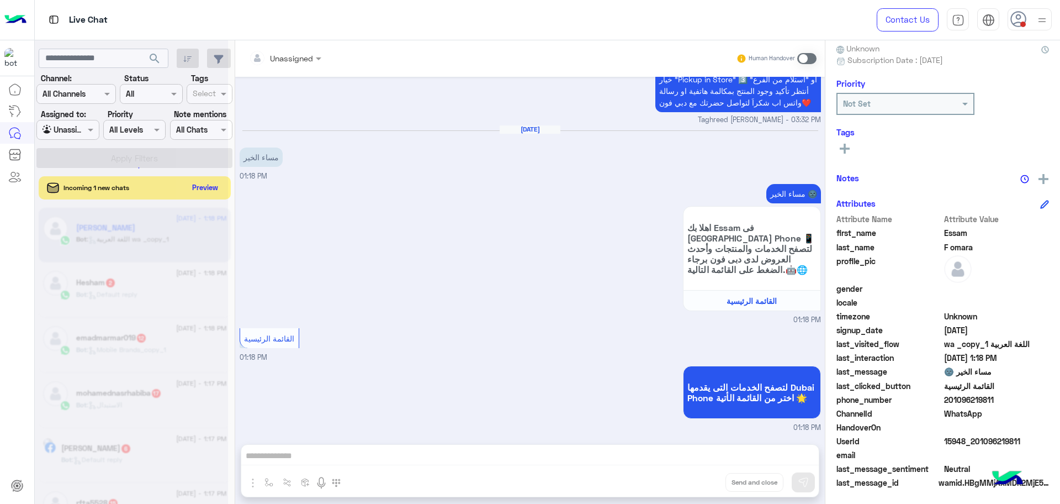
scroll to position [105, 0]
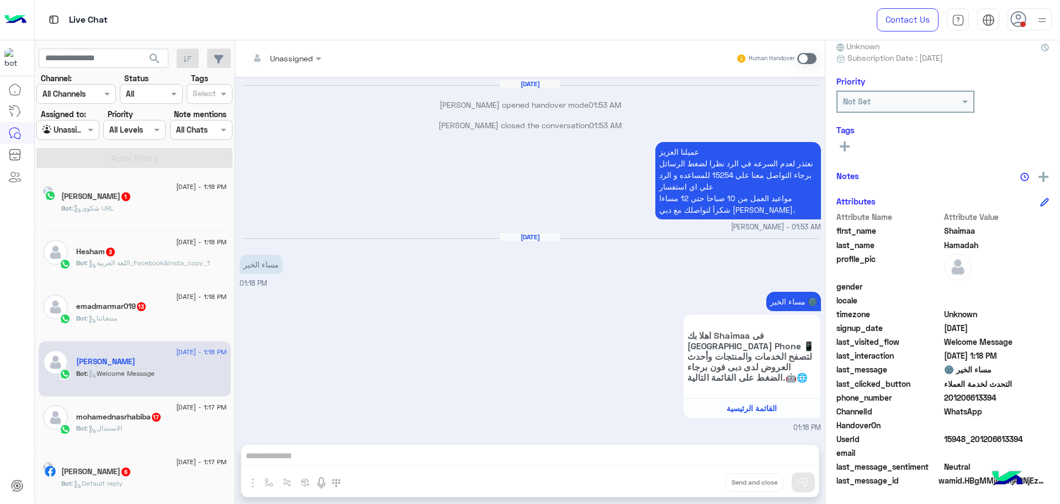
scroll to position [1158, 0]
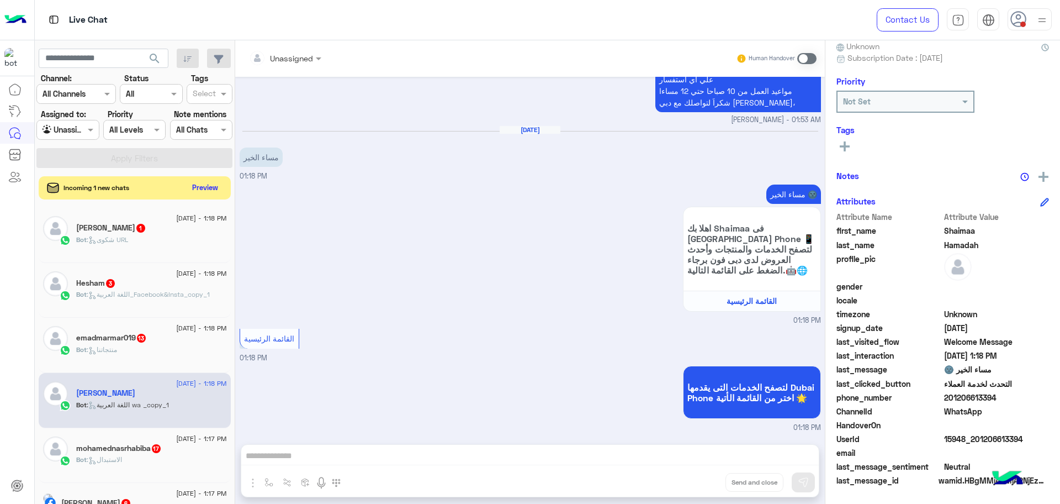
click at [205, 189] on button "Preview" at bounding box center [205, 187] width 34 height 15
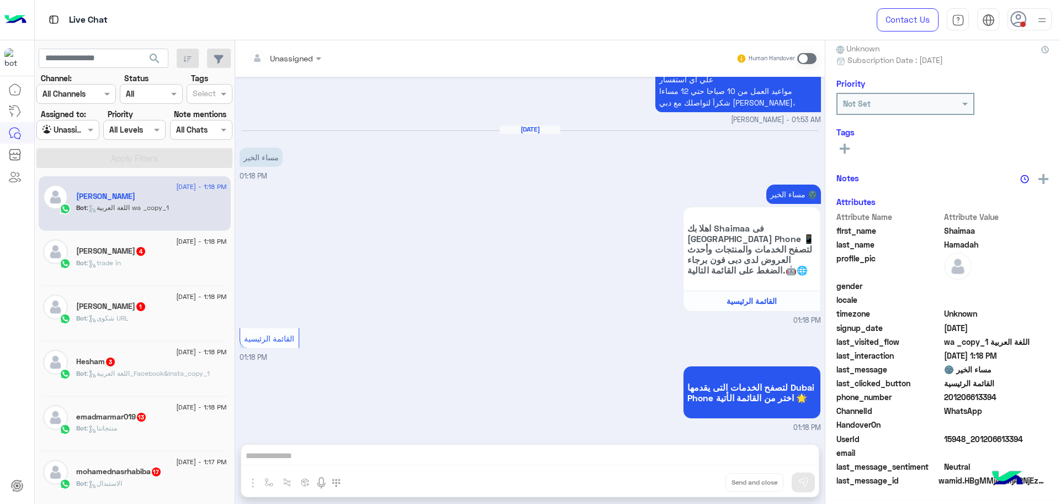
scroll to position [105, 0]
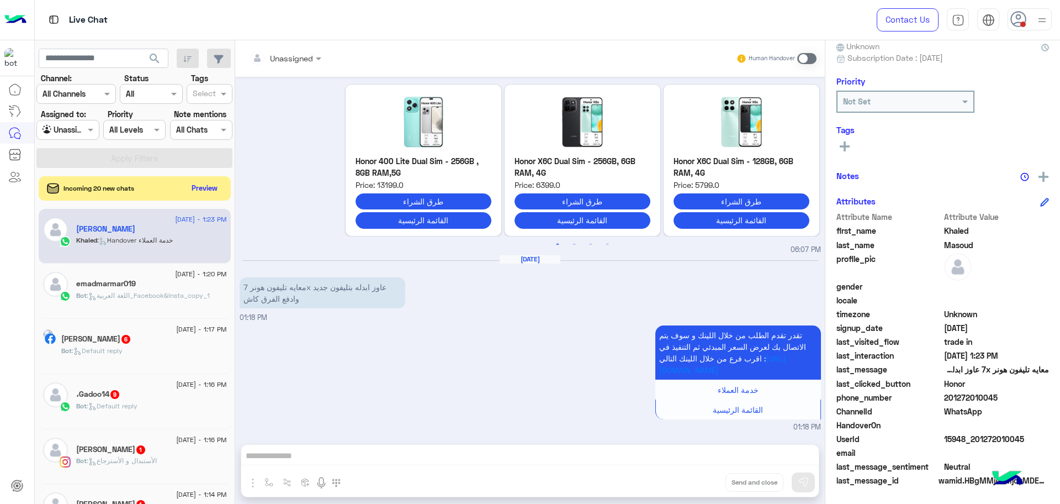
scroll to position [365, 0]
click at [202, 184] on button "Preview" at bounding box center [205, 187] width 34 height 15
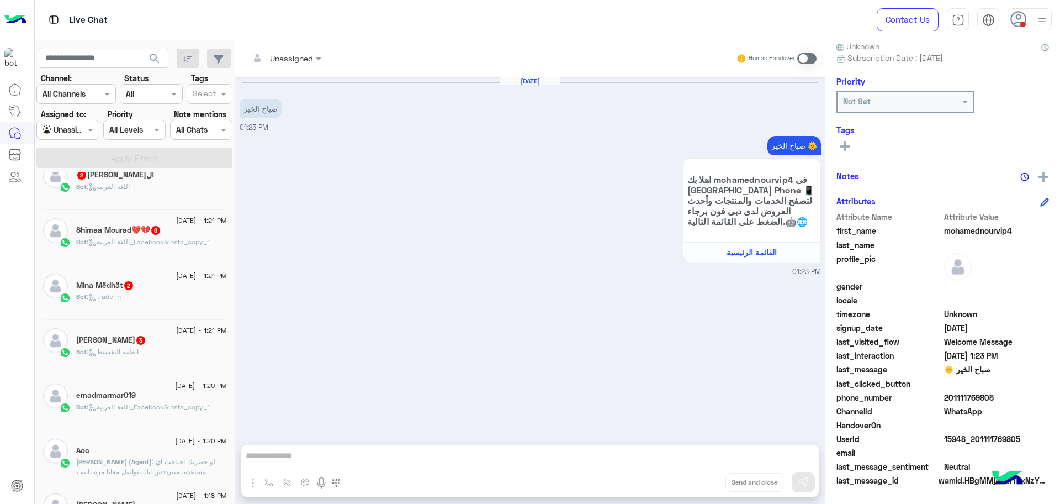
scroll to position [138, 0]
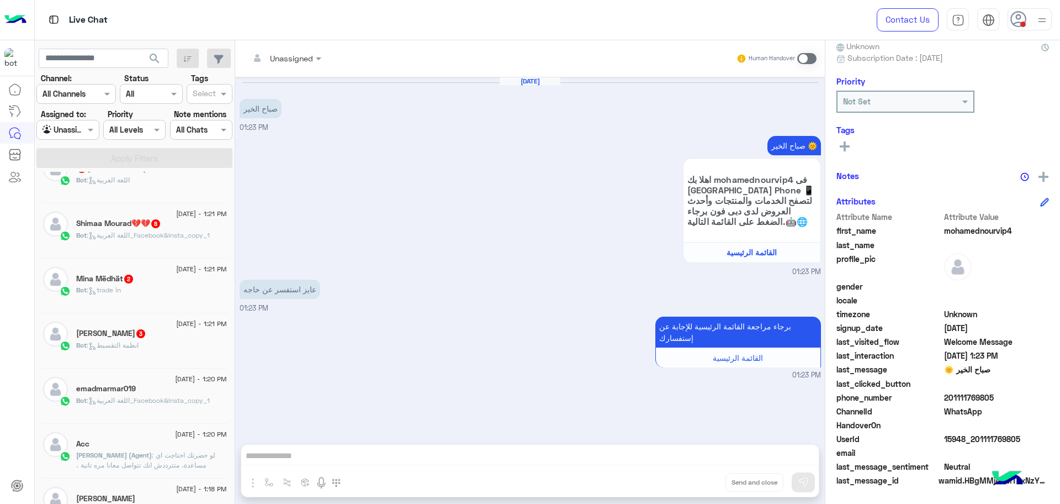
click at [124, 467] on span ": لو حضرتك احتاجت اي مساعدة، متترددش انك تتواصل معانا مره تانية ، ودلوقتى كمان …" at bounding box center [150, 490] width 149 height 78
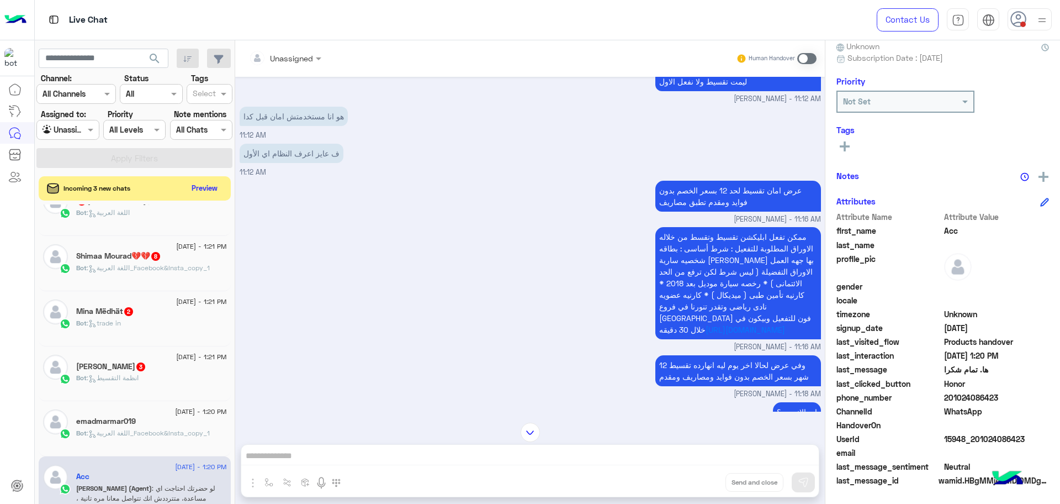
scroll to position [3301, 0]
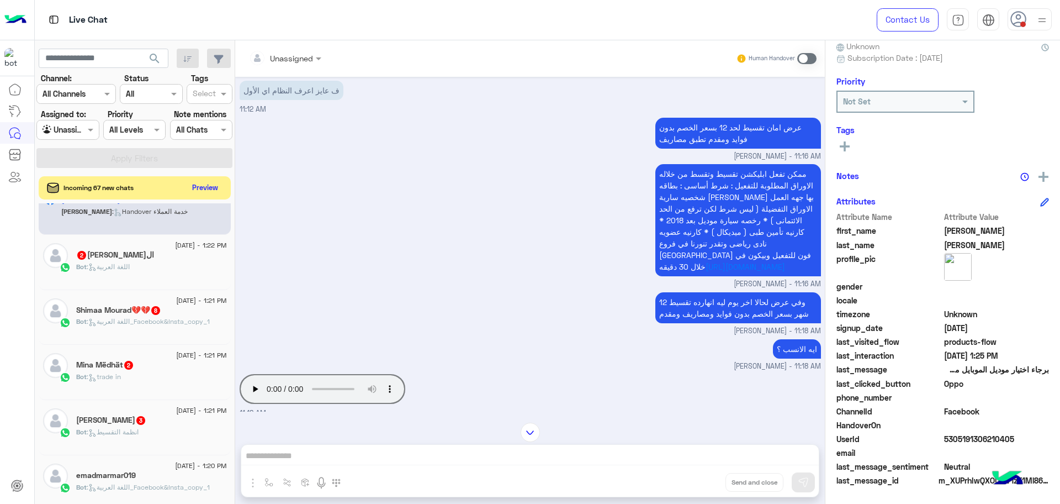
click at [208, 189] on button "Preview" at bounding box center [205, 187] width 34 height 15
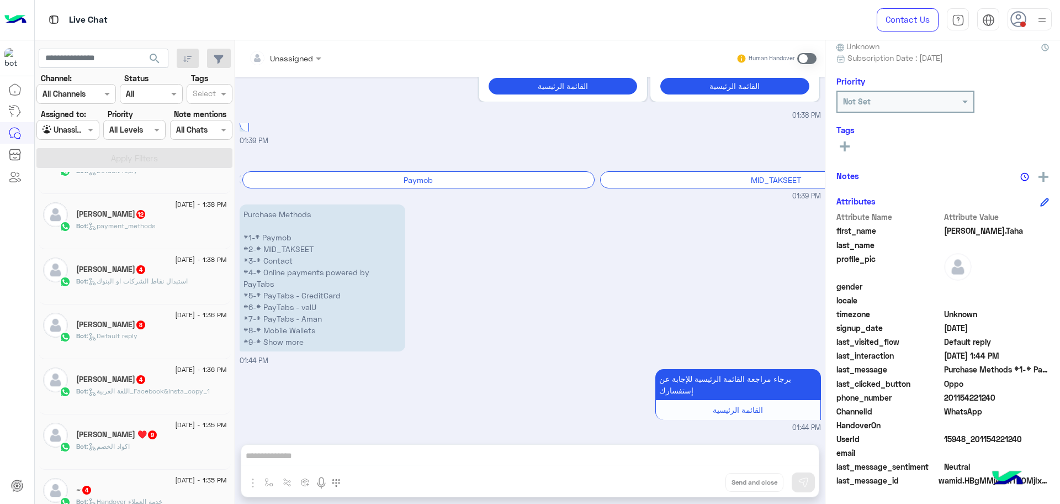
scroll to position [552, 0]
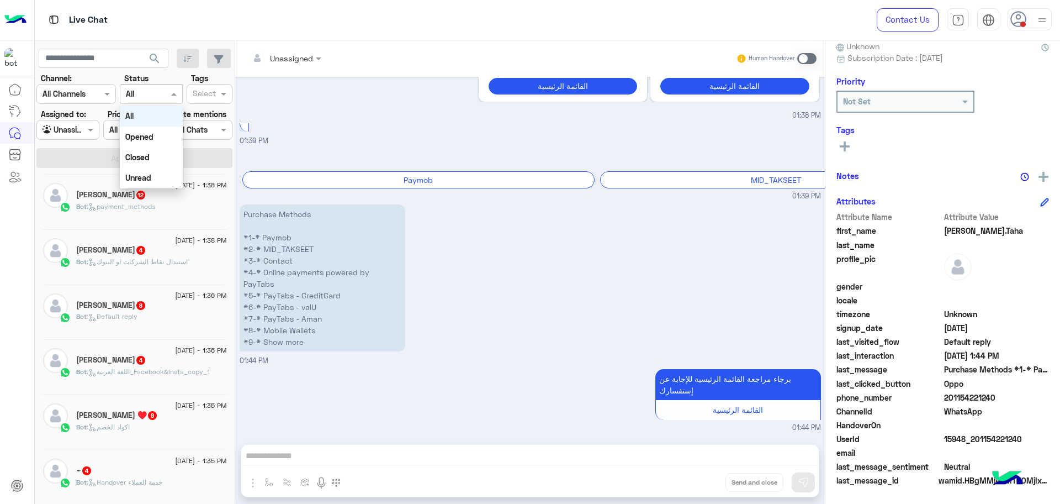
click at [154, 97] on div at bounding box center [150, 93] width 61 height 13
click at [154, 153] on div "Closed" at bounding box center [151, 157] width 62 height 20
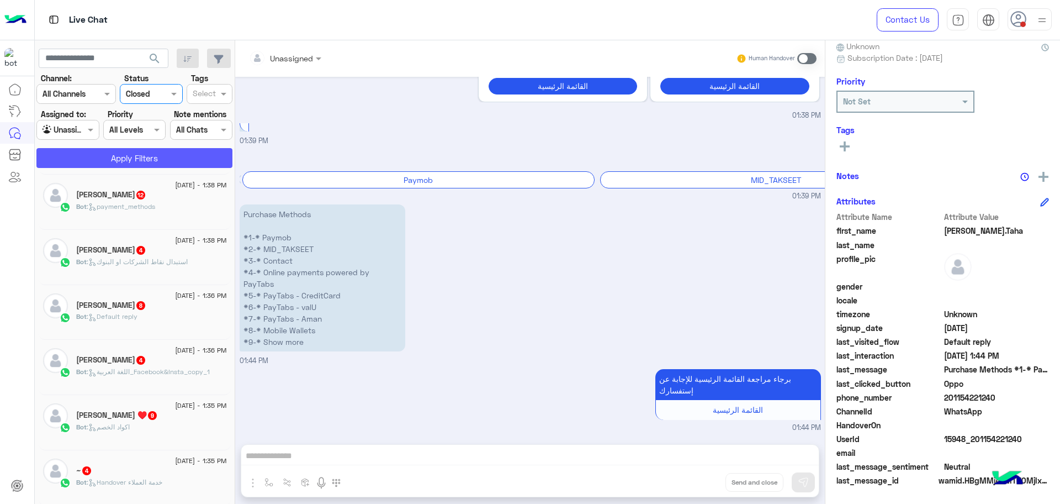
click at [150, 153] on button "Apply Filters" at bounding box center [134, 158] width 196 height 20
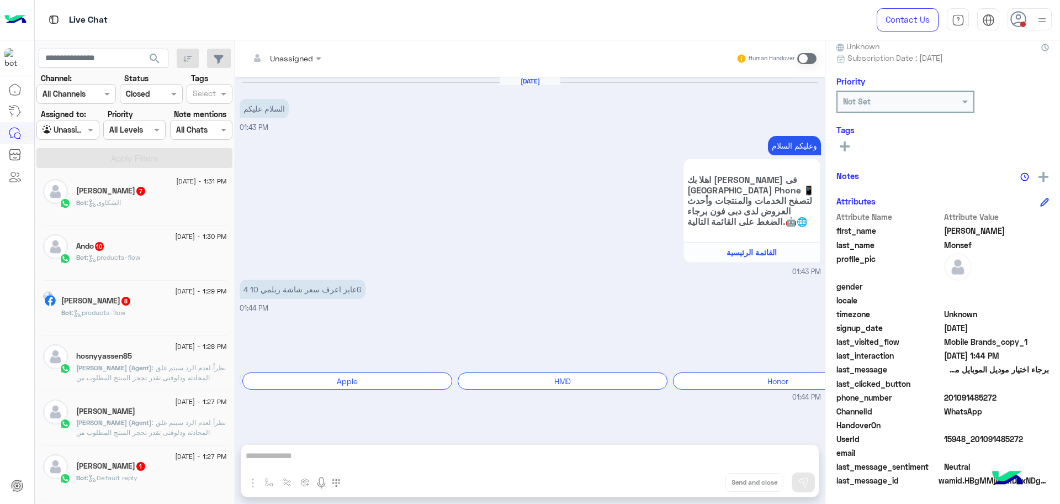
scroll to position [75, 0]
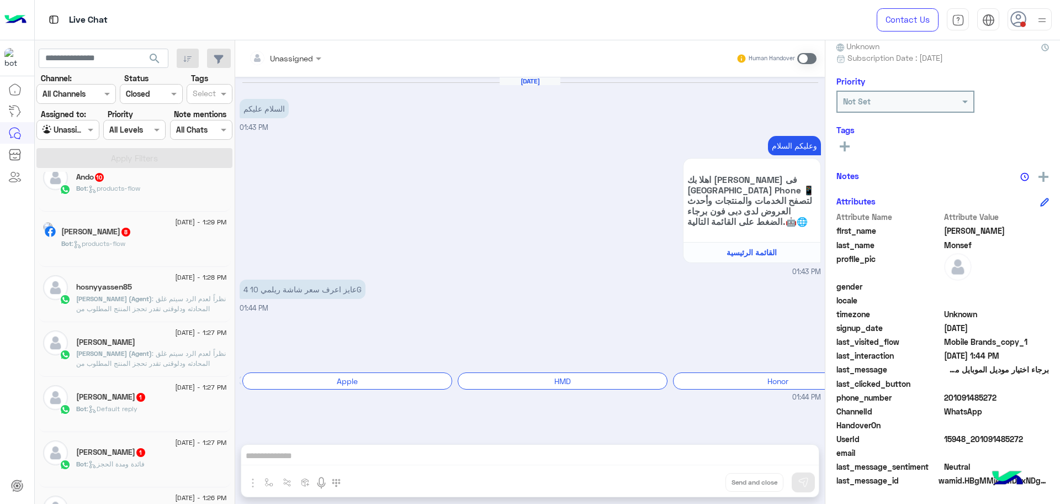
click at [120, 297] on span "Kareem Ahmed (Agent)" at bounding box center [114, 298] width 76 height 8
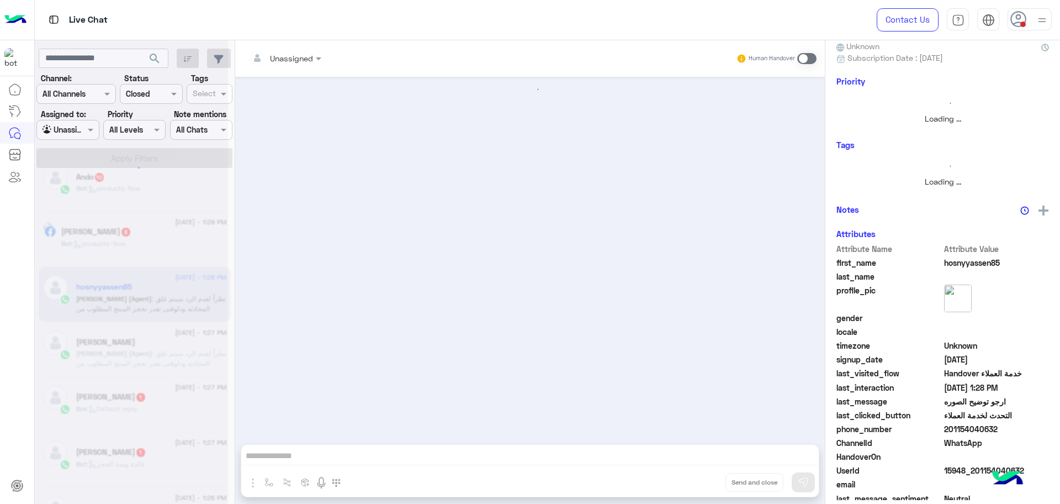
scroll to position [103, 0]
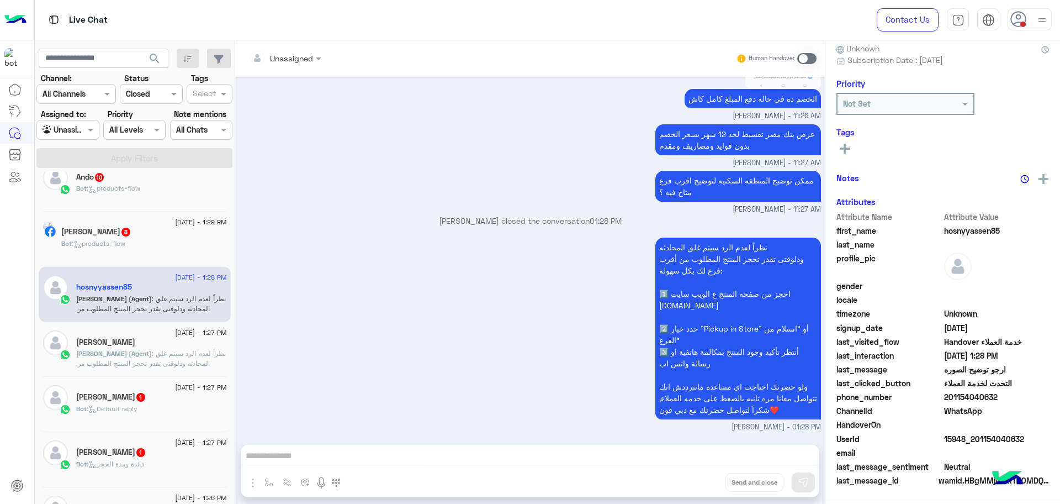
click at [513, 277] on div "نظراً لعدم الرد سيتم غلق المحادثه ودلوقتى تقدر تحجز المنتج المطلوب من أقرب فرع …" at bounding box center [530, 334] width 581 height 198
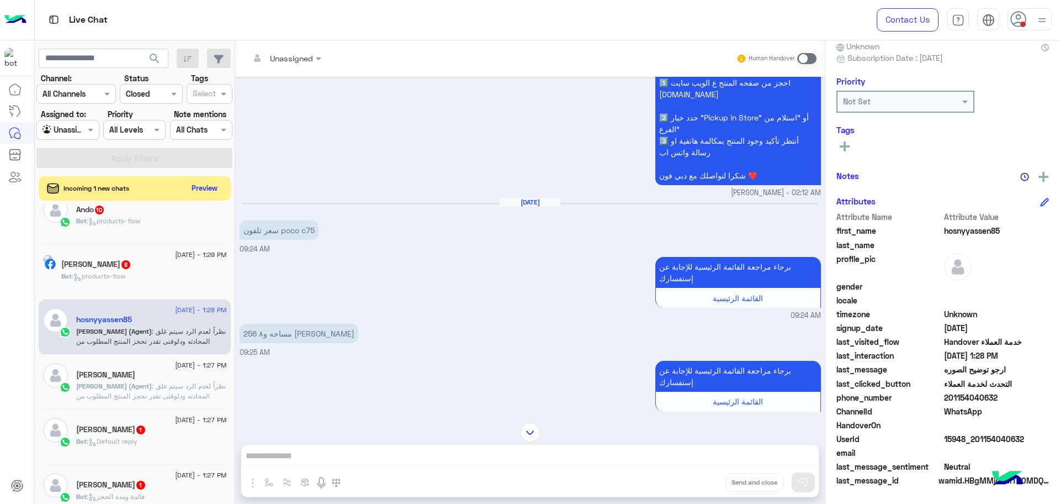
scroll to position [1136, 0]
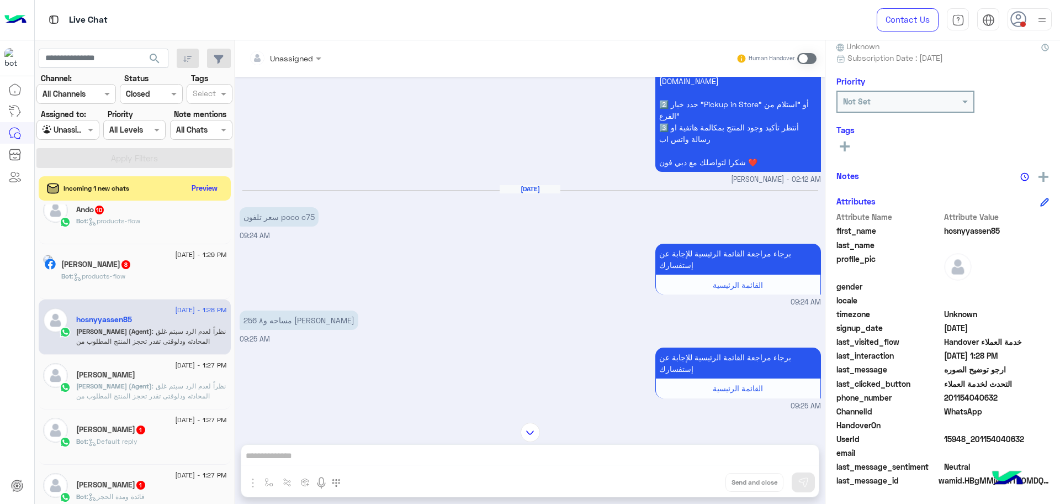
click at [976, 435] on span "15948_201154040632" at bounding box center [996, 439] width 105 height 12
click at [962, 388] on span "التحدث لخدمة العملاء" at bounding box center [996, 384] width 105 height 12
click at [963, 396] on span "201154040632" at bounding box center [996, 397] width 105 height 12
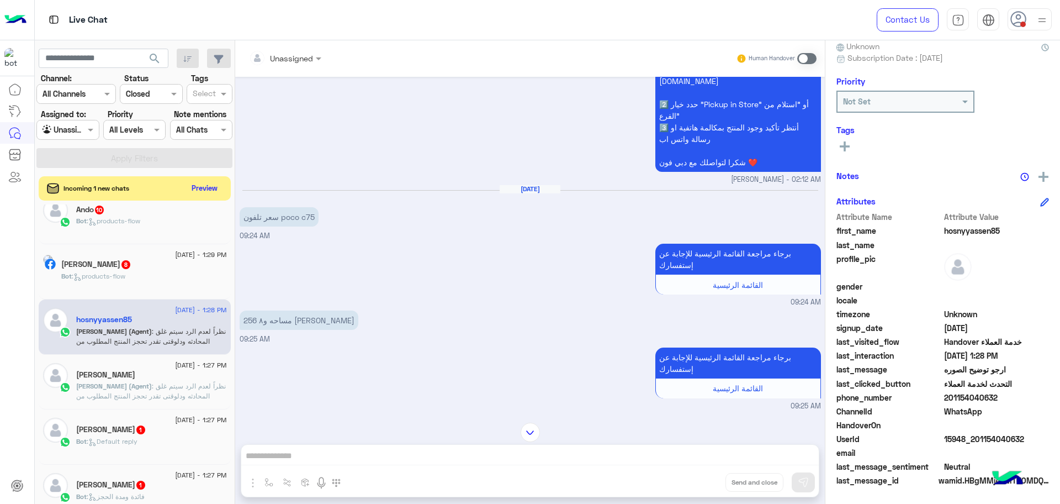
click at [963, 396] on span "201154040632" at bounding box center [996, 397] width 105 height 12
click at [146, 377] on div "Neveen" at bounding box center [151, 376] width 151 height 12
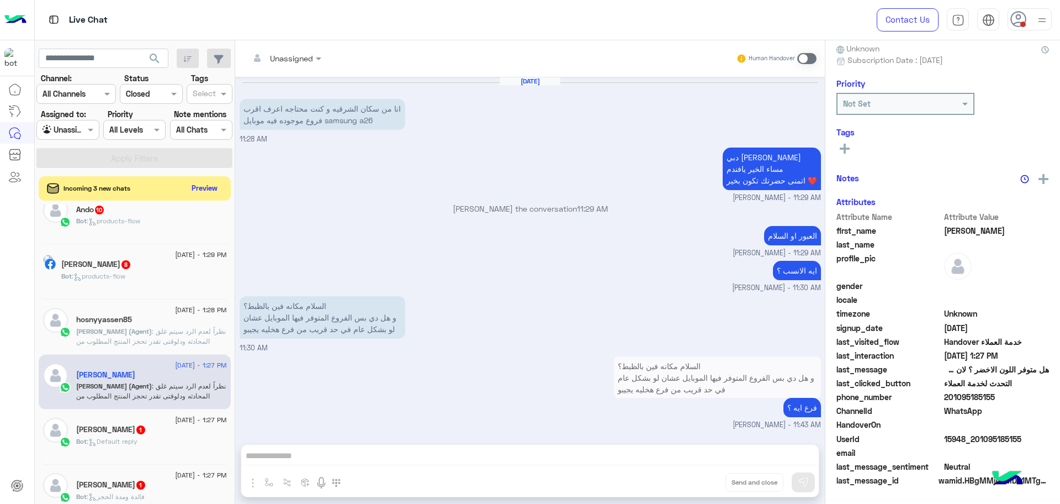
scroll to position [652, 0]
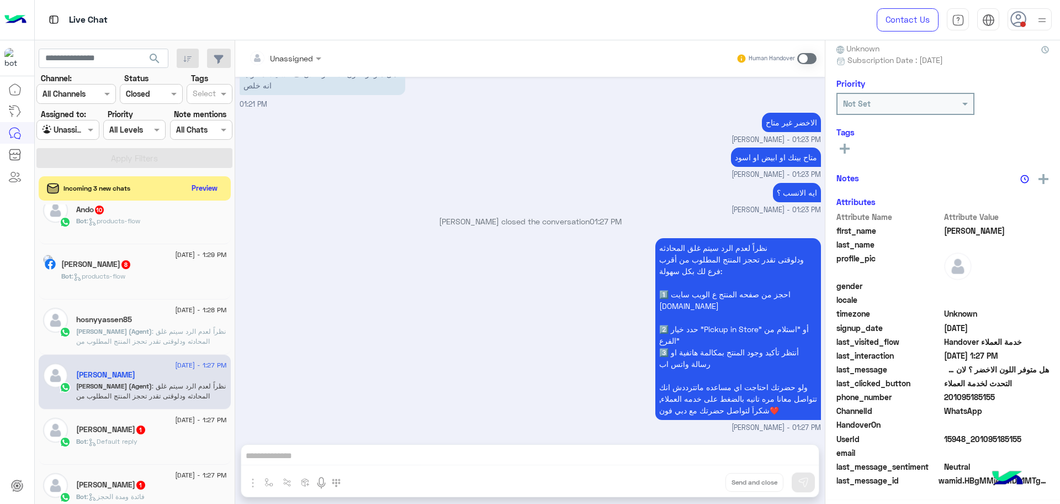
click at [476, 364] on div "نظراً لعدم الرد سيتم غلق المحادثه ودلوقتى تقدر تحجز المنتج المطلوب من أقرب فرع …" at bounding box center [530, 334] width 581 height 198
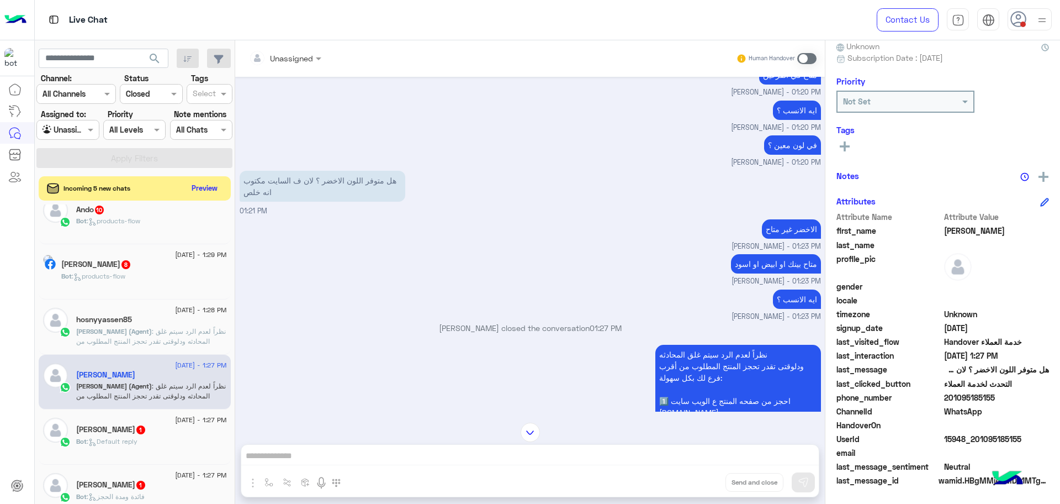
scroll to position [2122, 0]
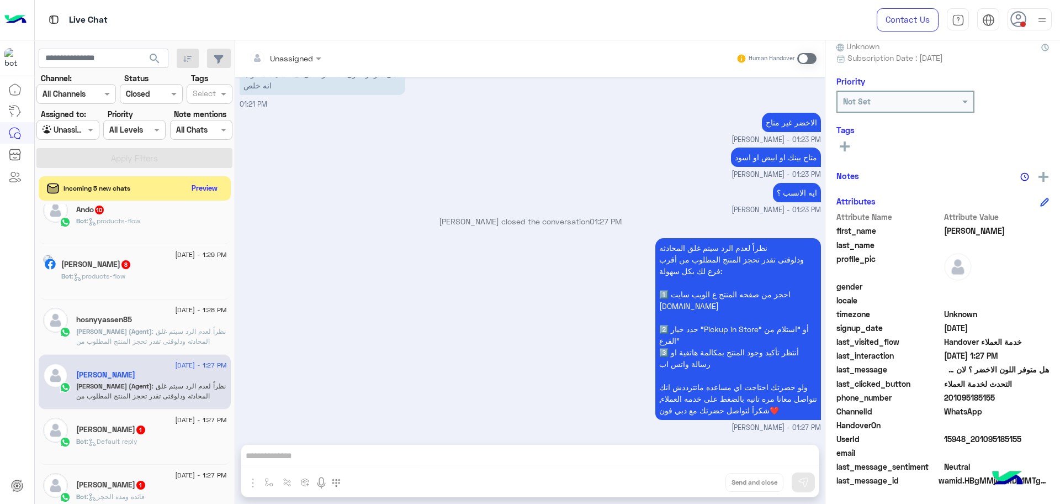
click at [958, 439] on span "15948_201095185155" at bounding box center [996, 439] width 105 height 12
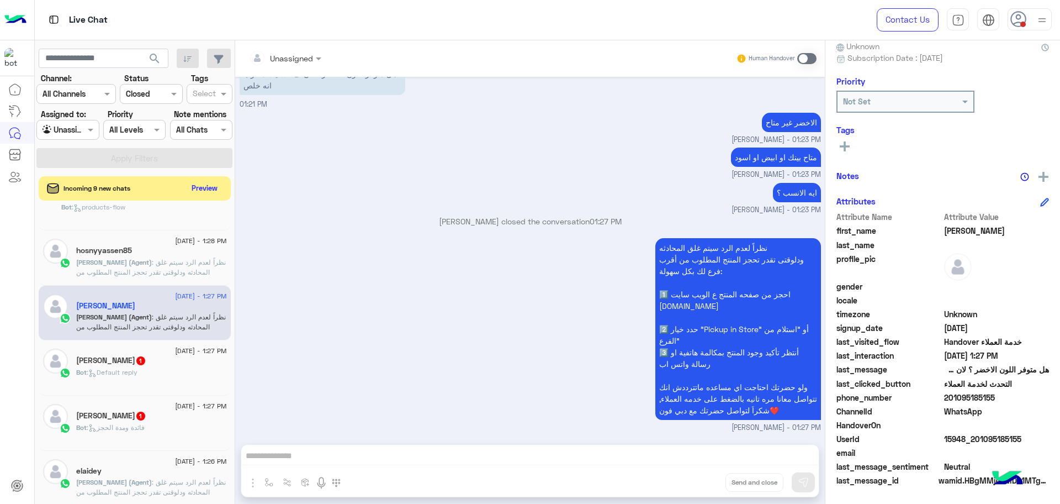
scroll to position [213, 0]
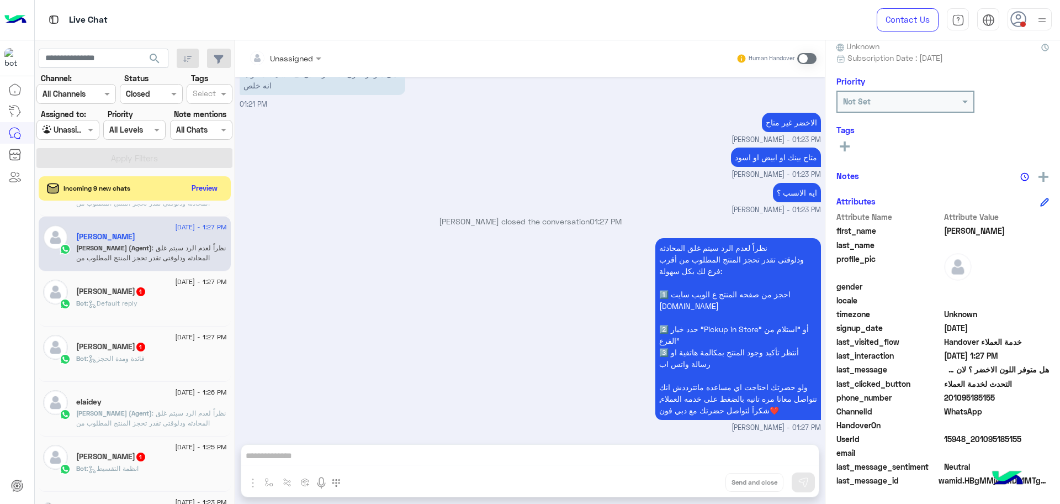
click at [118, 413] on span "Kareem Ahmed (Agent)" at bounding box center [114, 413] width 76 height 8
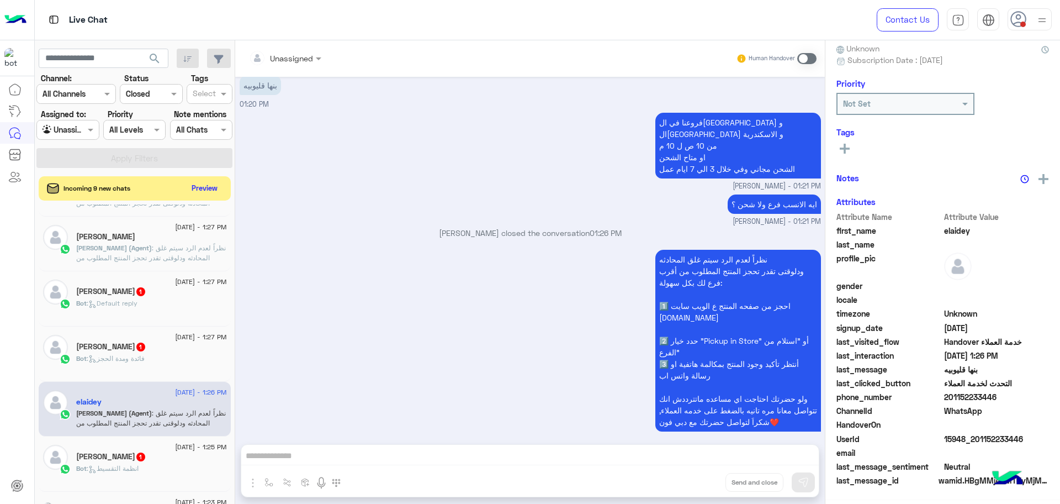
scroll to position [105, 0]
click at [470, 310] on div "نظراً لعدم الرد سيتم غلق المحادثه ودلوقتى تقدر تحجز المنتج المطلوب من أقرب فرع …" at bounding box center [530, 346] width 581 height 198
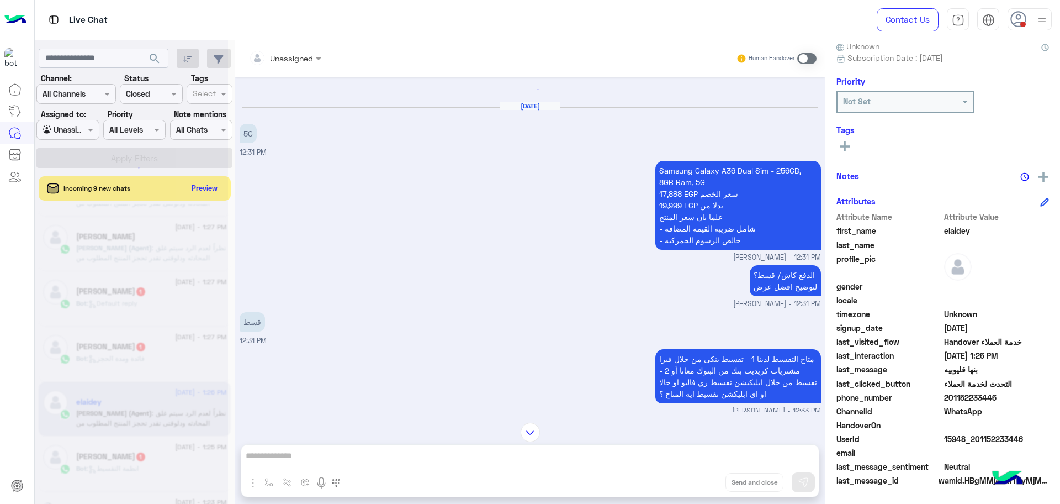
scroll to position [896, 0]
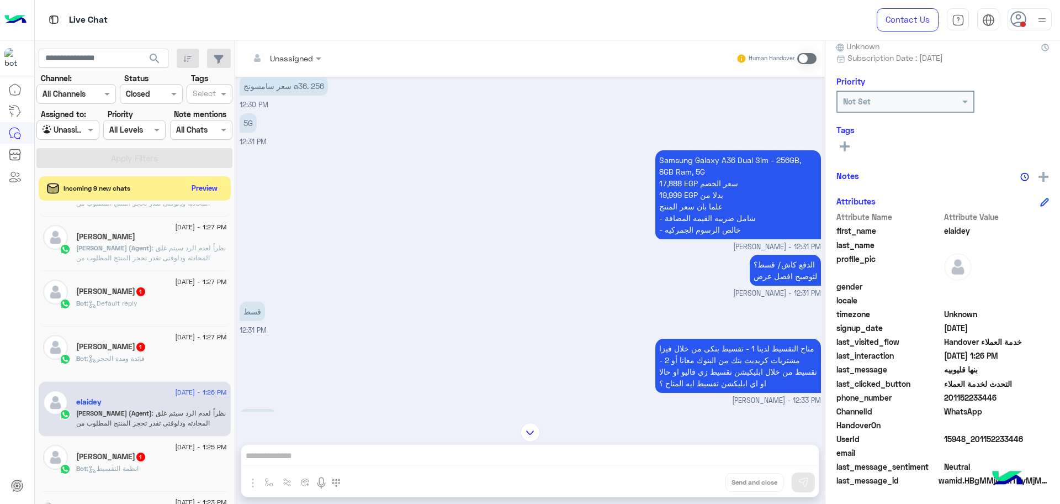
click at [124, 263] on div "30 August - 1:27 PM Neveen Kareem Ahmed (Agent) : نظراً لعدم الرد سيتم غلق المح…" at bounding box center [135, 243] width 192 height 55
click at [187, 251] on span ": نظراً لعدم الرد سيتم غلق المحادثه ودلوقتى تقدر تحجز المنتج المطلوب من أقرب فر…" at bounding box center [151, 287] width 150 height 88
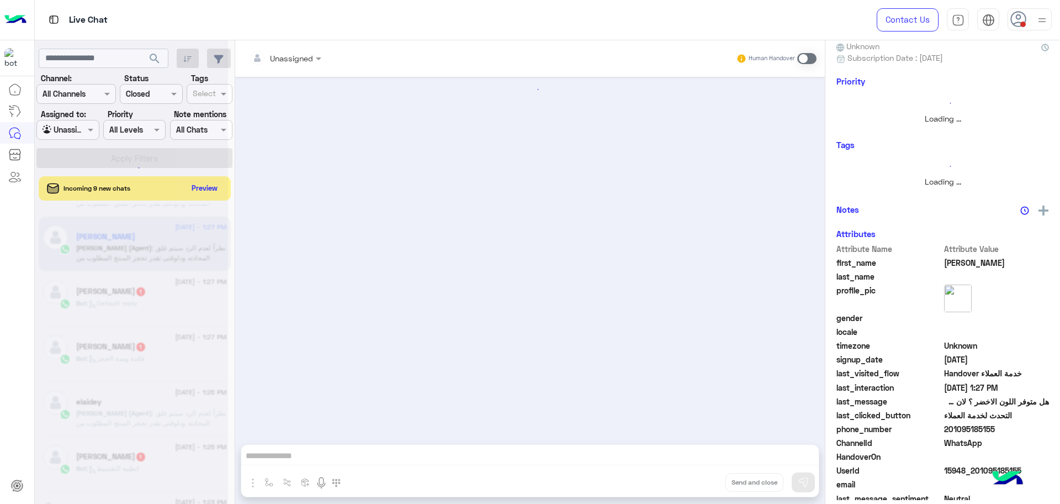
scroll to position [652, 0]
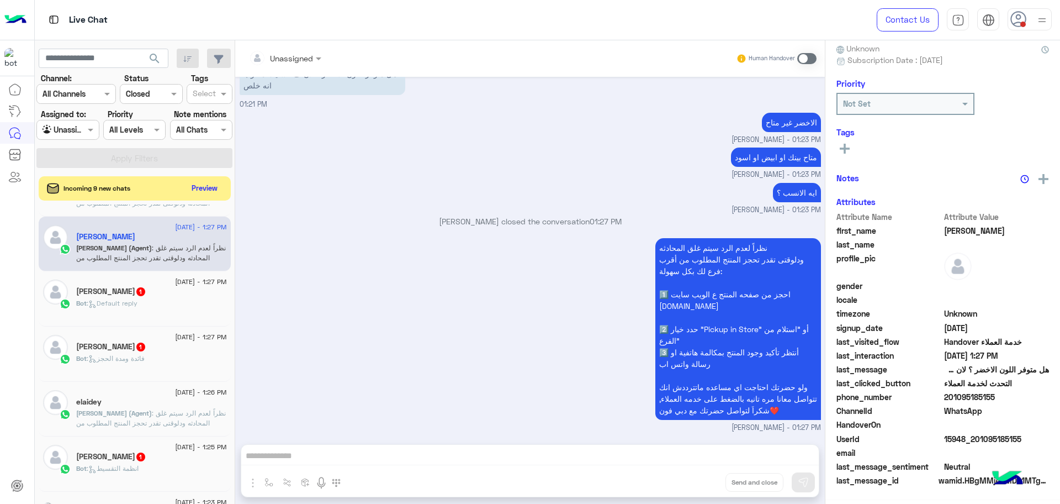
click at [963, 391] on span "201095185155" at bounding box center [996, 397] width 105 height 12
click at [118, 431] on div "30 August - 1:26 PM elaidey Kareem Ahmed (Agent) : نظراً لعدم الرد سيتم غلق الم…" at bounding box center [135, 409] width 192 height 55
click at [99, 414] on span "Kareem Ahmed (Agent)" at bounding box center [114, 413] width 76 height 8
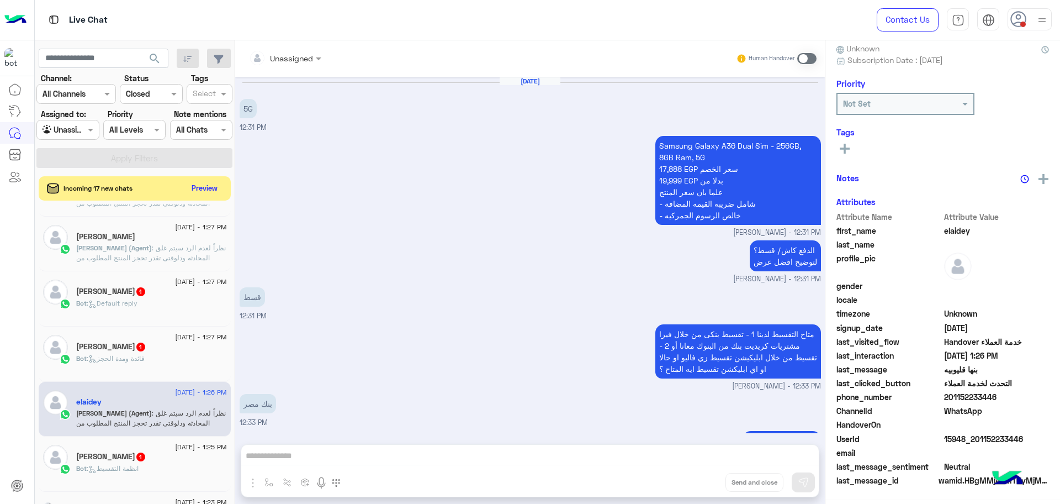
scroll to position [105, 0]
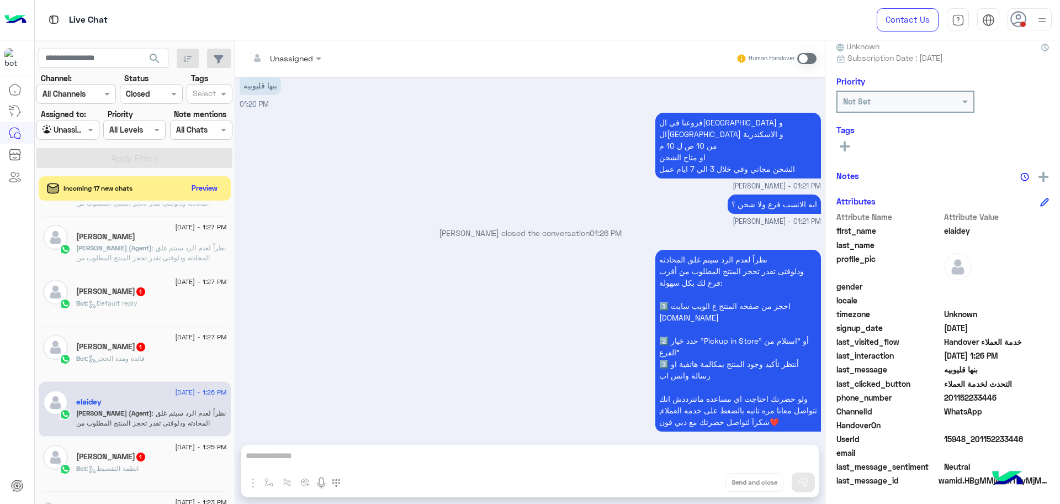
click at [374, 341] on div "نظراً لعدم الرد سيتم غلق المحادثه ودلوقتى تقدر تحجز المنتج المطلوب من أقرب فرع …" at bounding box center [530, 346] width 581 height 198
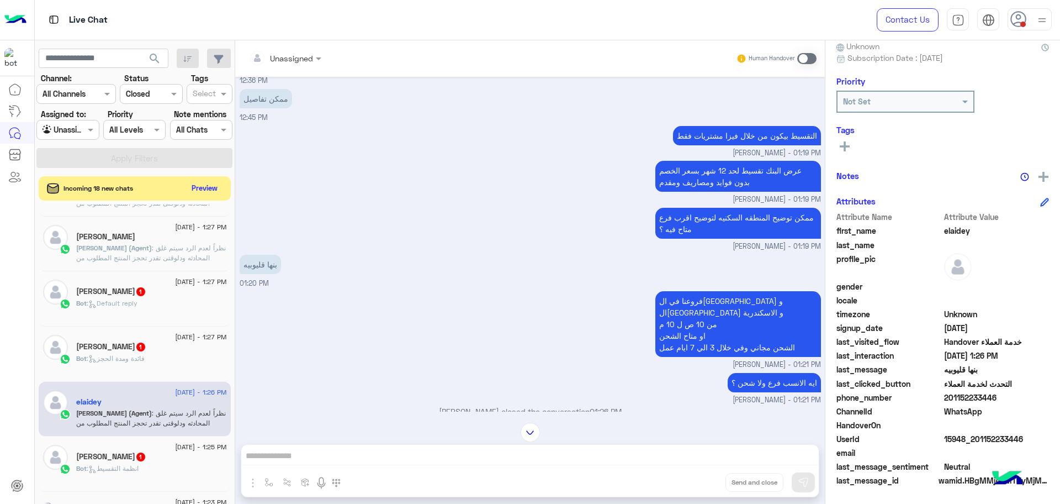
scroll to position [1467, 0]
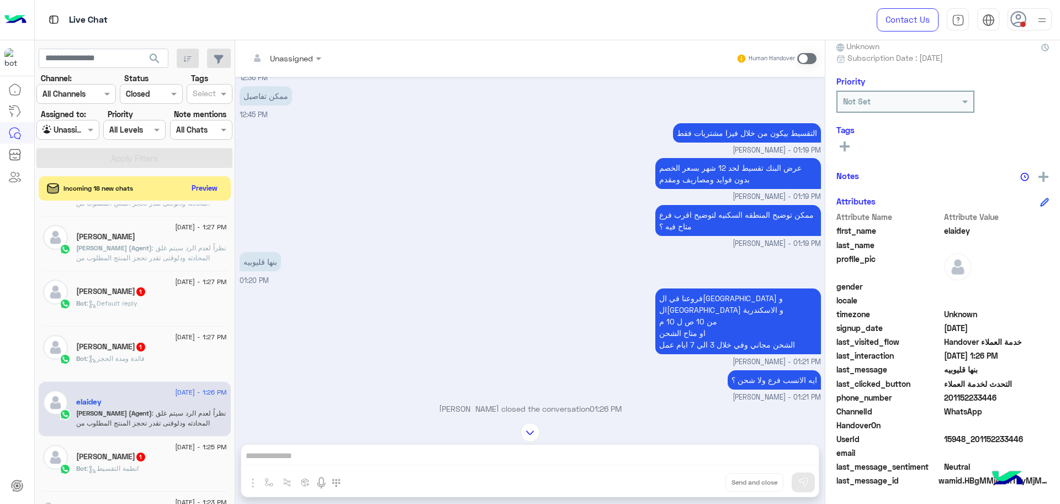
click at [963, 435] on span "15948_201152233446" at bounding box center [996, 439] width 105 height 12
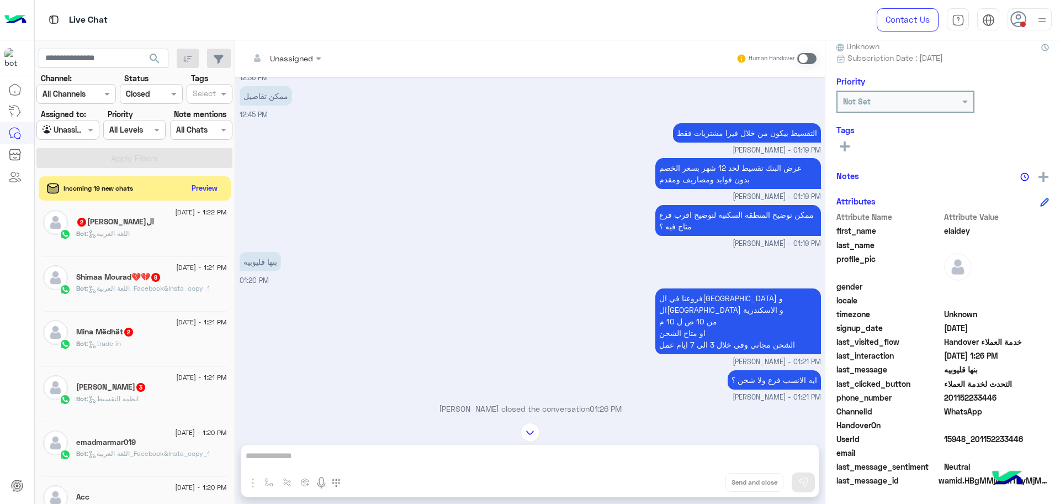
scroll to position [627, 0]
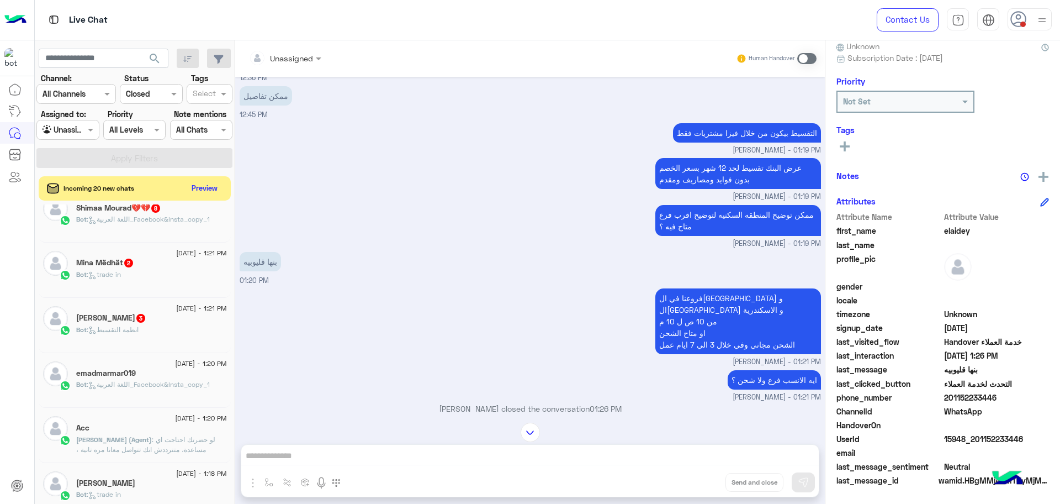
click at [133, 442] on span "Kareem Ahmed (Agent)" at bounding box center [114, 439] width 76 height 8
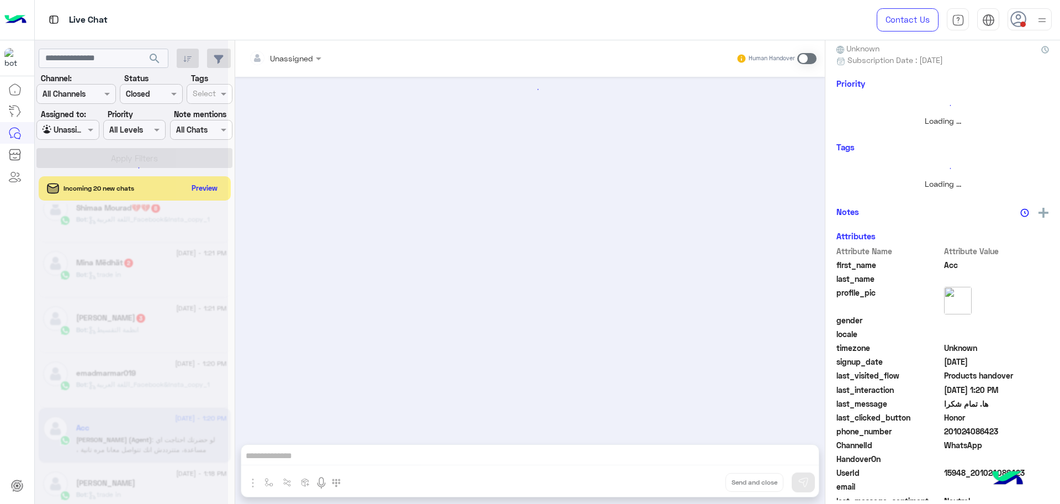
scroll to position [643, 0]
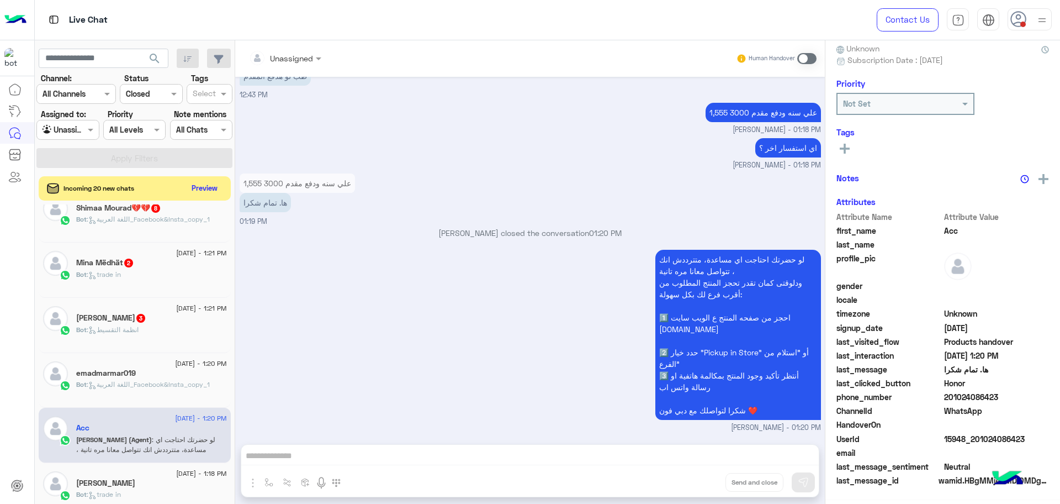
click at [422, 332] on div "لو حضرتك احتاجت اي مساعدة، متترددش انك تتواصل معانا مره تانية ، ودلوقتى كمان تق…" at bounding box center [530, 340] width 581 height 186
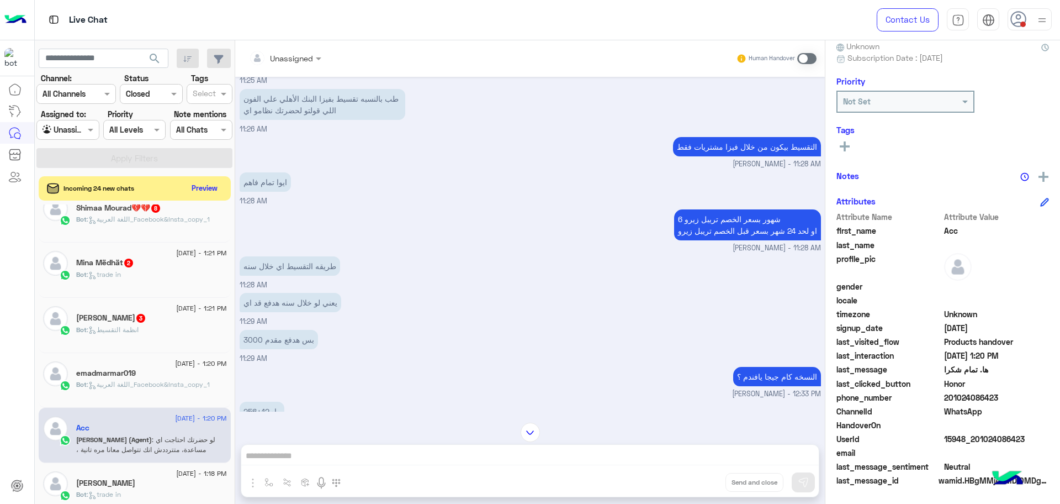
scroll to position [2106, 0]
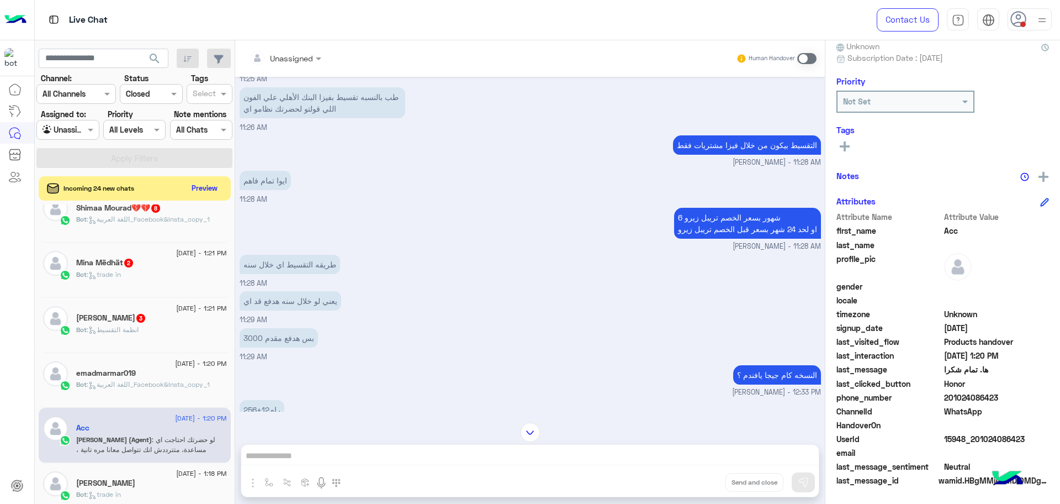
click at [960, 442] on span "15948_201024086423" at bounding box center [996, 439] width 105 height 12
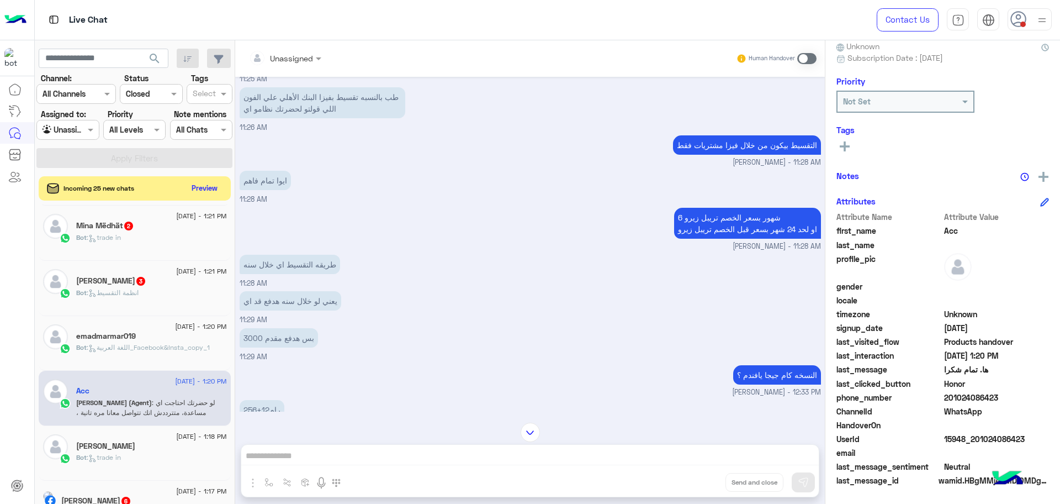
scroll to position [696, 0]
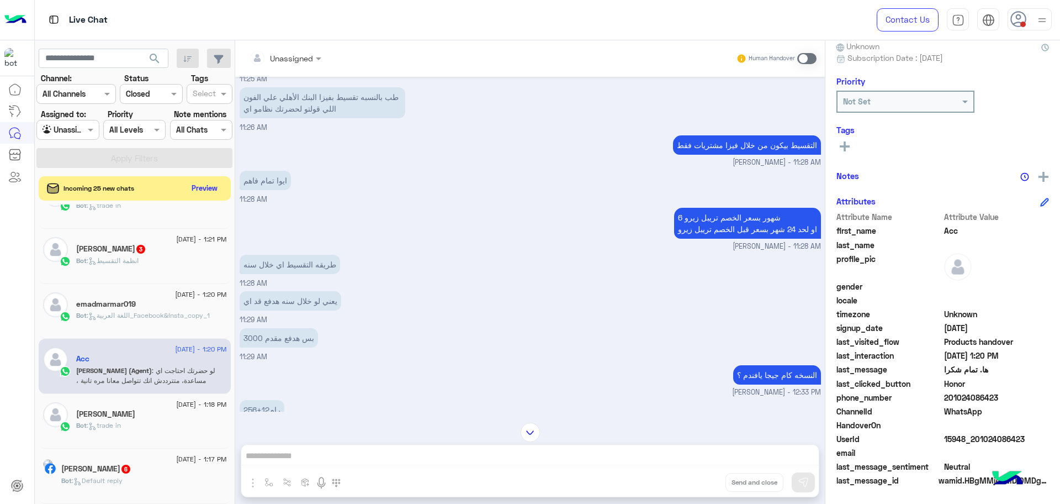
click at [166, 424] on div "Bot : trade in" at bounding box center [151, 429] width 151 height 19
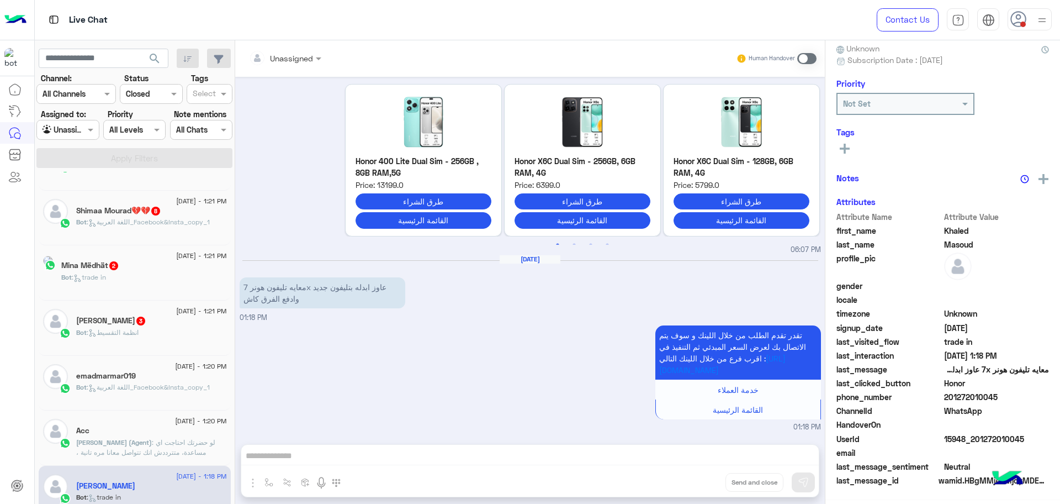
scroll to position [75, 0]
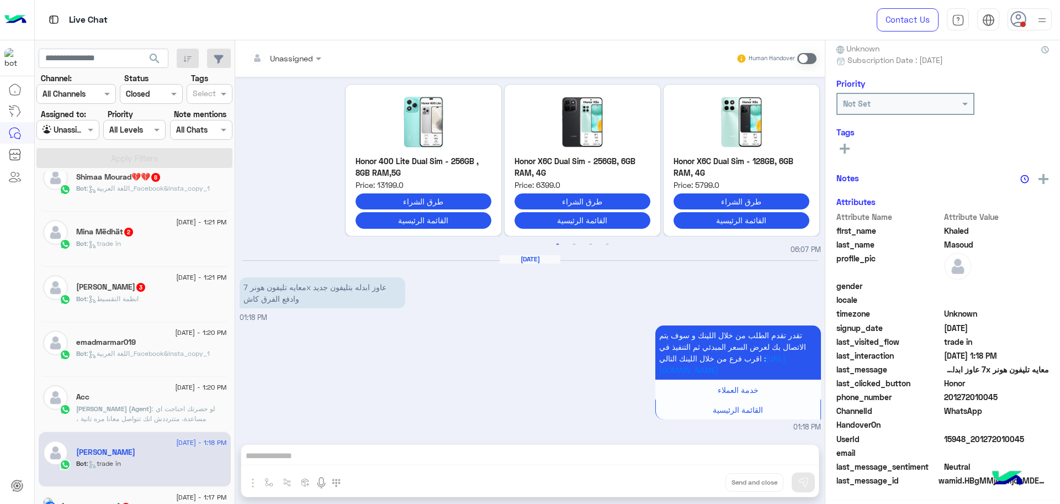
click at [119, 416] on span ": لو حضرتك احتاجت اي مساعدة، متترددش انك تتواصل معانا مره تانية ، ودلوقتى كمان …" at bounding box center [150, 443] width 149 height 78
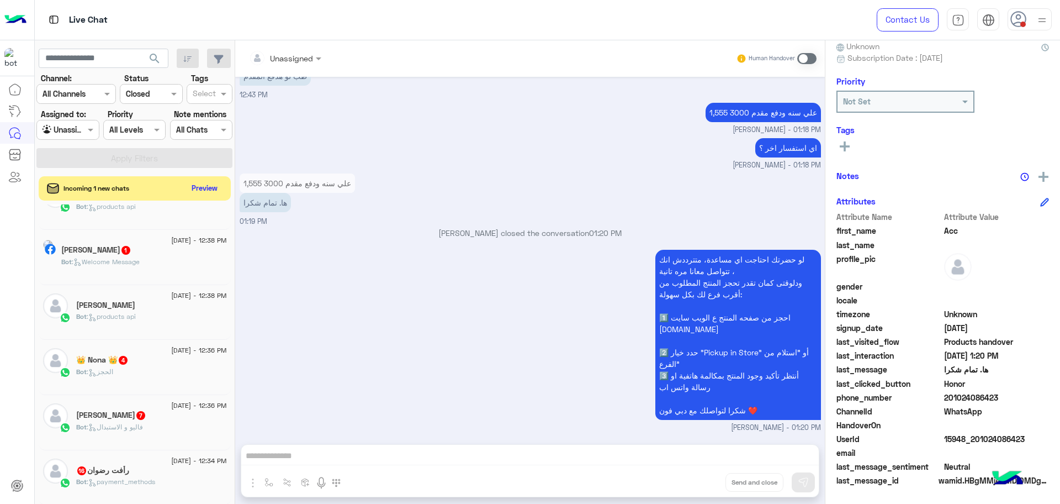
scroll to position [627, 0]
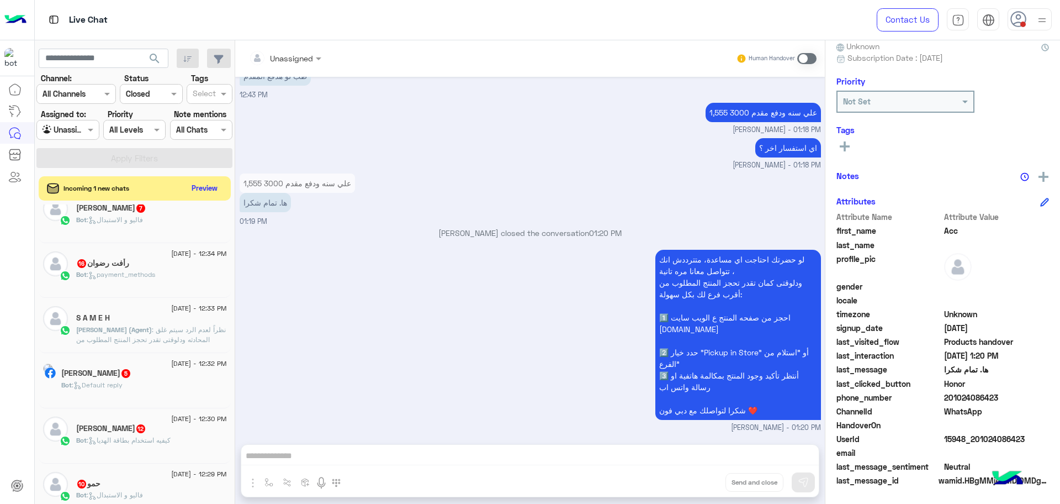
click at [124, 328] on span "Kareem Ahmed (Agent)" at bounding box center [114, 329] width 76 height 8
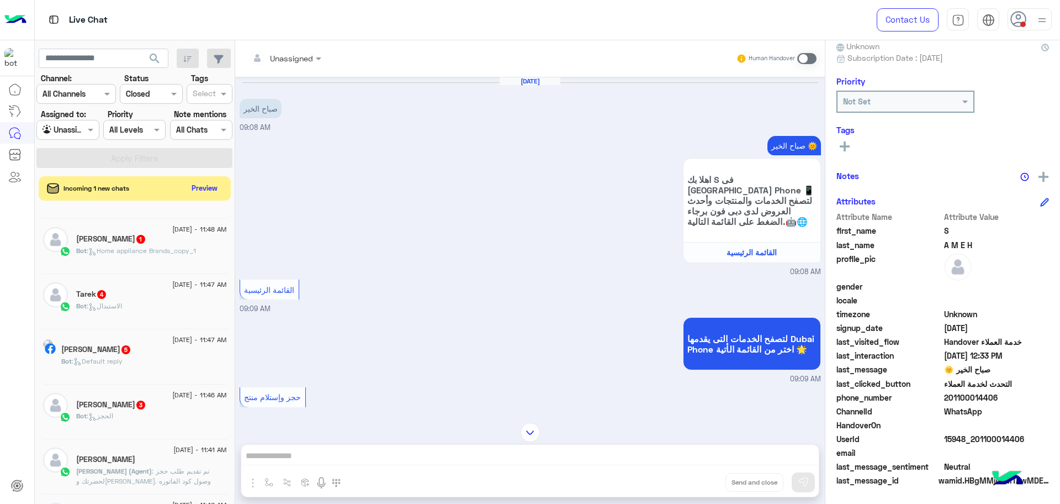
scroll to position [765, 0]
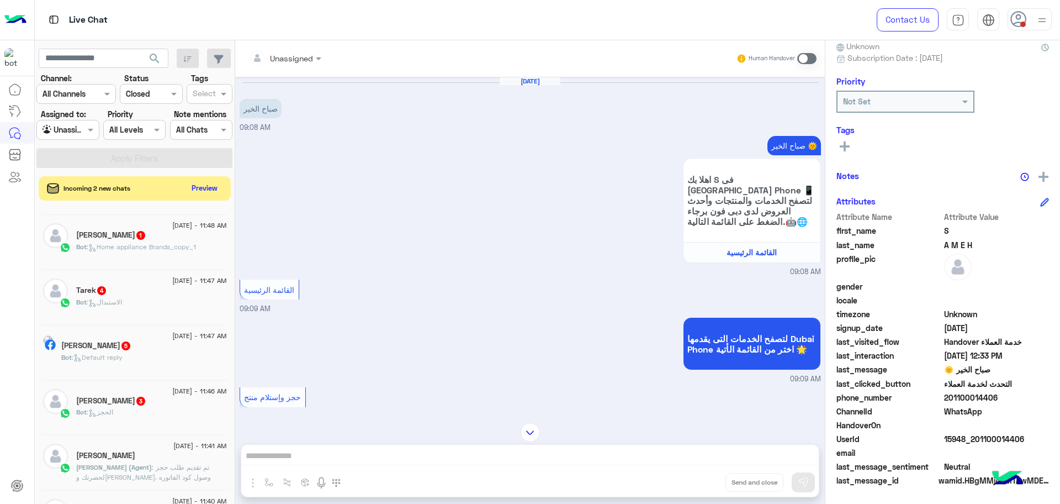
click at [130, 464] on span "Mohamed (Agent)" at bounding box center [114, 467] width 76 height 8
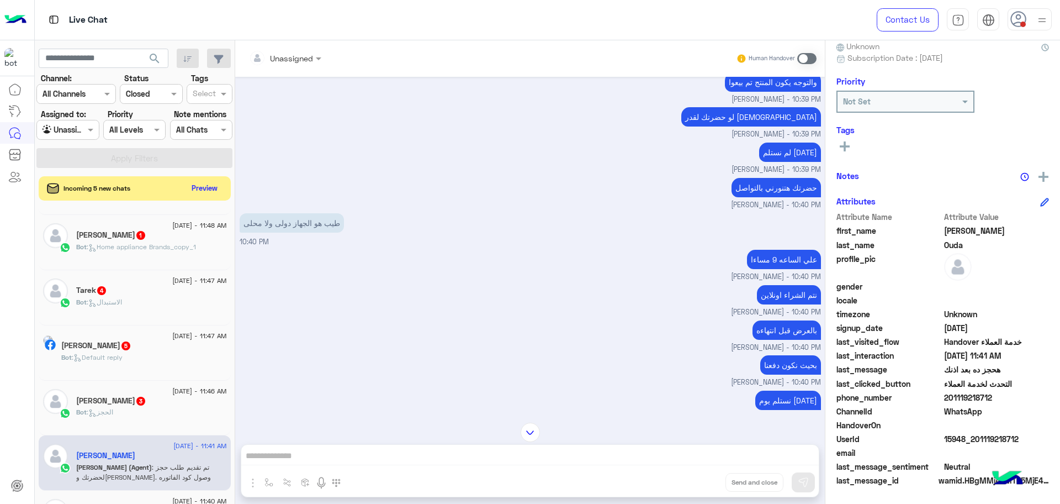
scroll to position [176, 0]
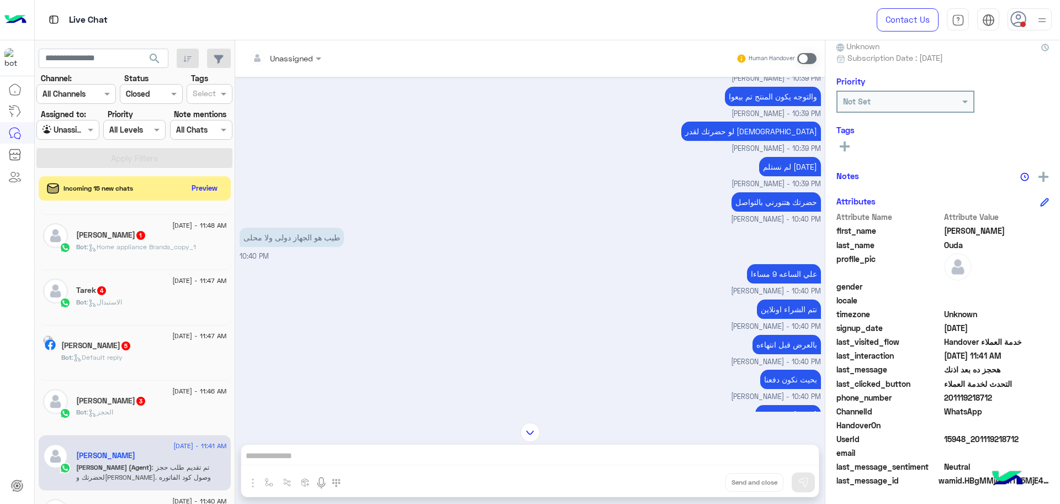
click at [141, 414] on div "Bot : الحجز" at bounding box center [151, 416] width 151 height 19
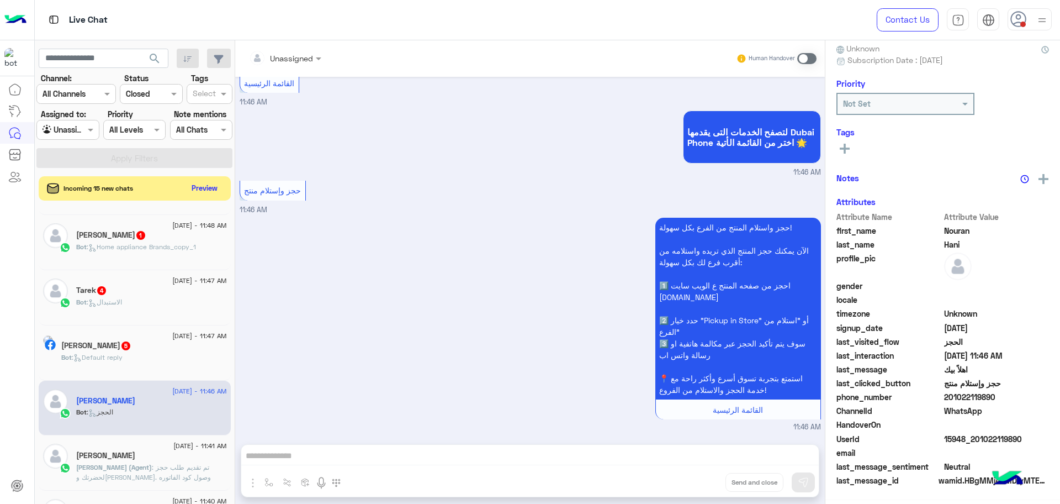
scroll to position [105, 0]
click at [1014, 13] on use at bounding box center [1018, 19] width 16 height 16
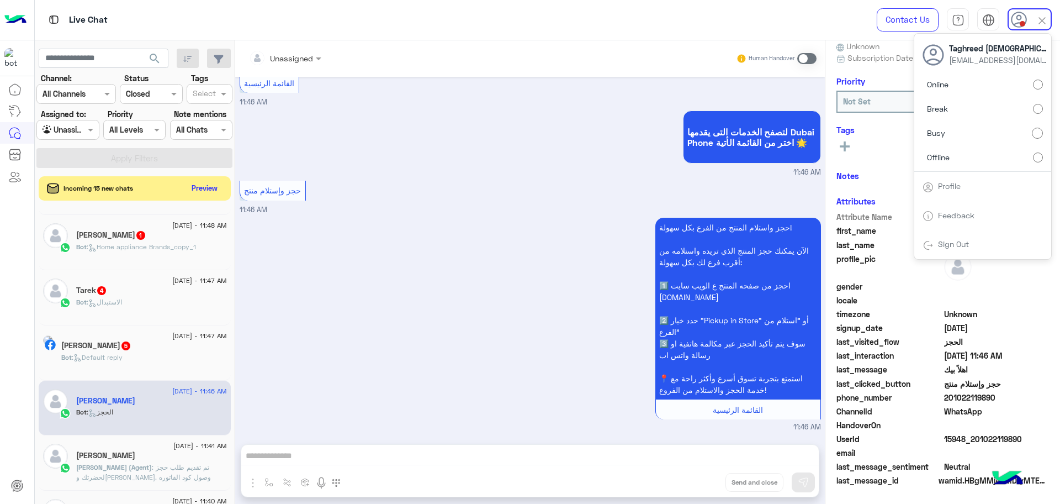
click at [946, 107] on span "Break" at bounding box center [937, 109] width 21 height 12
click at [214, 187] on button "Preview" at bounding box center [205, 187] width 34 height 15
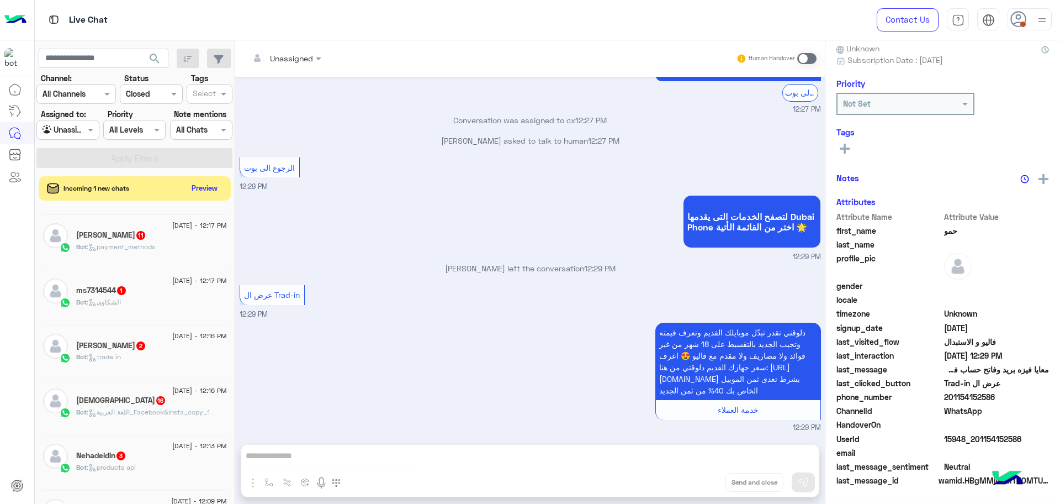
scroll to position [105, 0]
click at [214, 187] on button "Preview" at bounding box center [205, 187] width 34 height 15
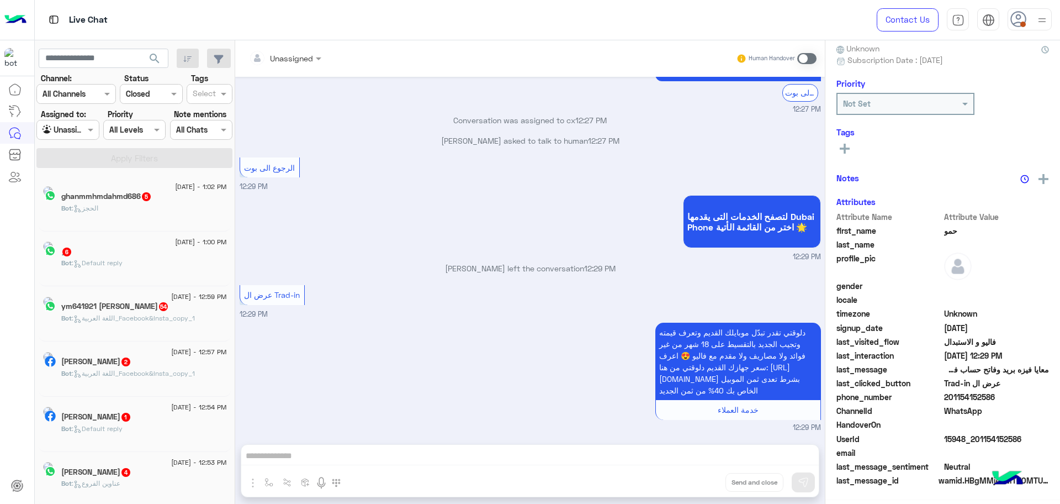
scroll to position [6, 0]
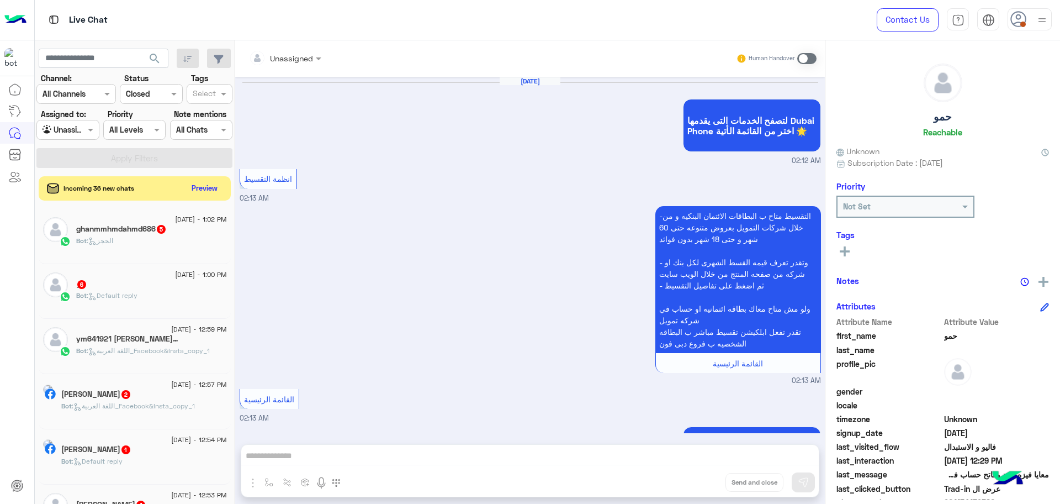
scroll to position [1089, 0]
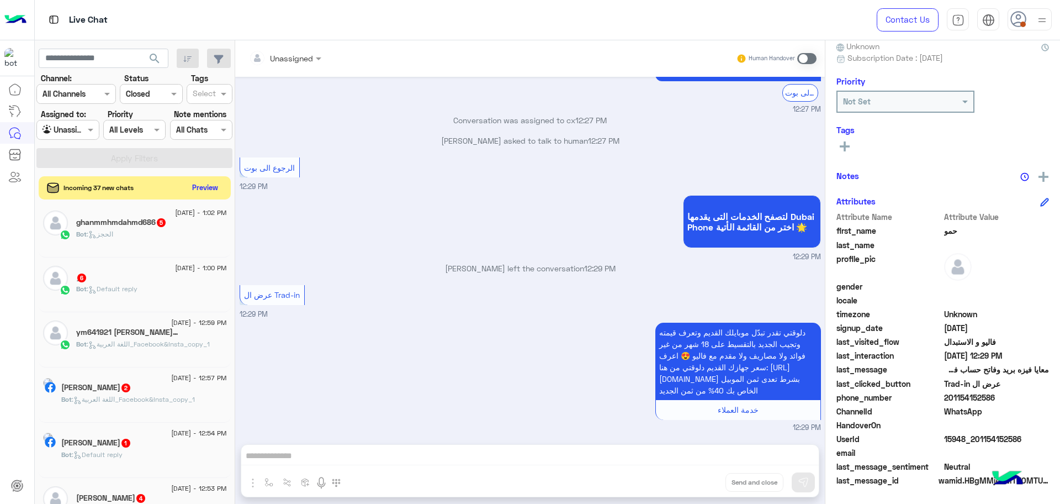
click at [202, 187] on button "Preview" at bounding box center [205, 187] width 34 height 15
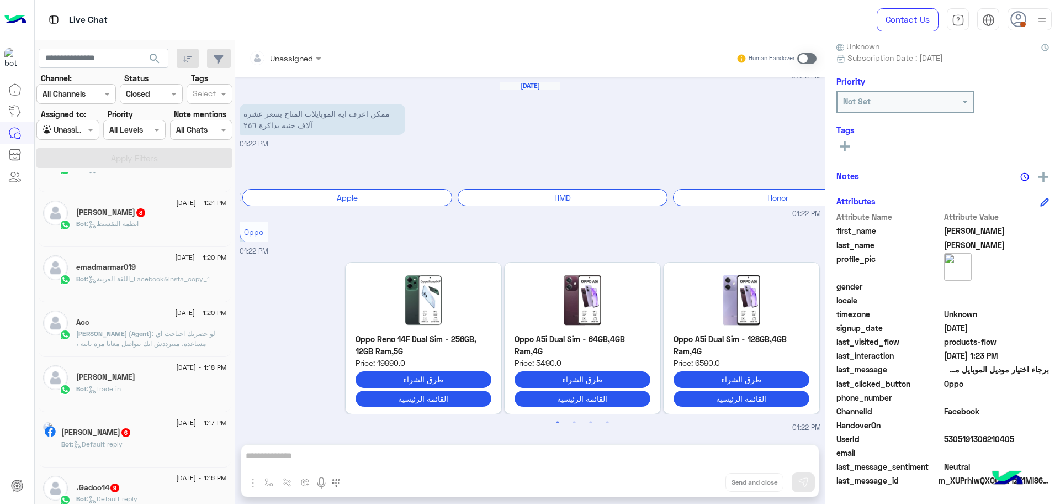
scroll to position [213, 0]
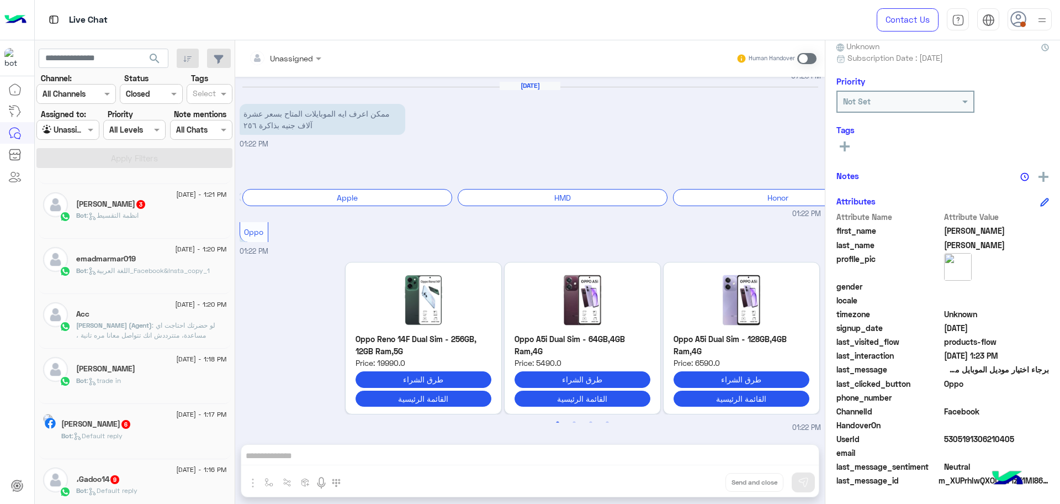
click at [179, 328] on span ": لو حضرتك احتاجت اي مساعدة، متترددش انك تتواصل معانا مره تانية ، ودلوقتى كمان …" at bounding box center [150, 360] width 149 height 78
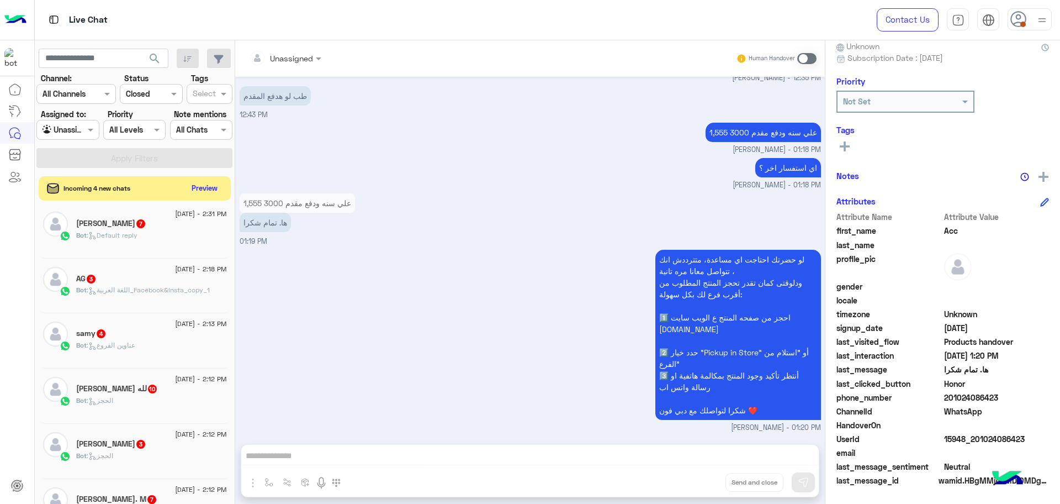
scroll to position [623, 0]
click at [78, 137] on div "Agent Filter Unassigned" at bounding box center [67, 130] width 62 height 20
click at [84, 155] on b "Unassigned" at bounding box center [74, 151] width 42 height 9
click at [203, 186] on button "Preview" at bounding box center [205, 187] width 34 height 15
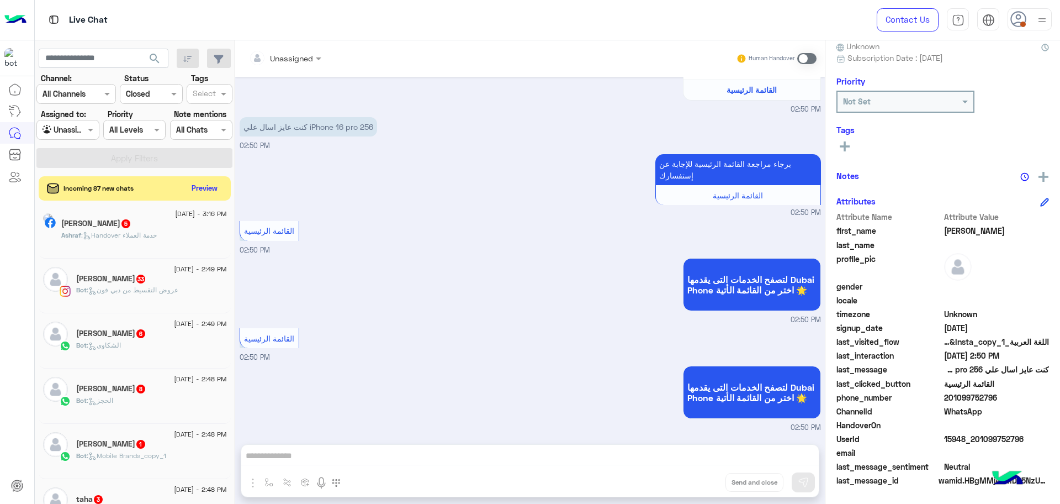
scroll to position [183, 0]
click at [55, 130] on input "text" at bounding box center [55, 130] width 25 height 12
click at [80, 171] on b "Your Inbox" at bounding box center [72, 172] width 39 height 9
click at [103, 157] on button "Apply Filters" at bounding box center [134, 158] width 196 height 20
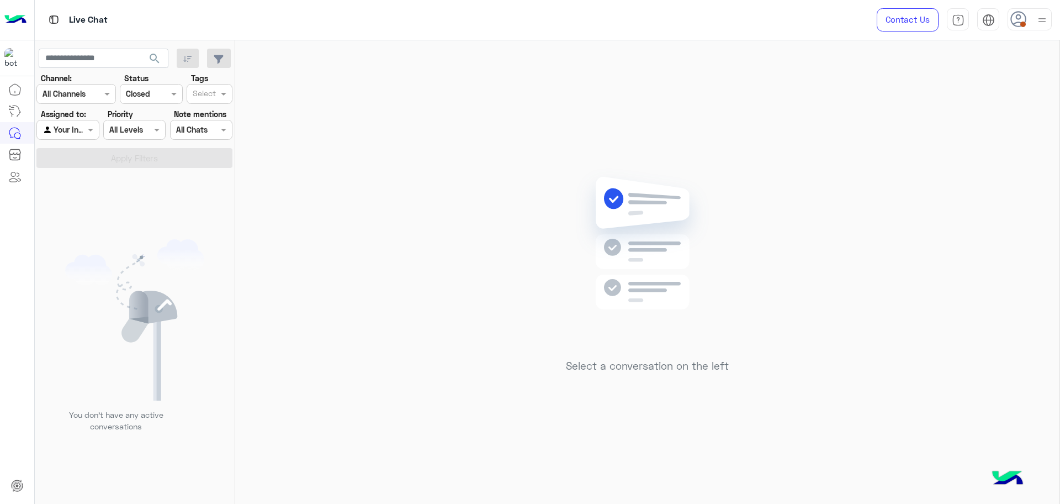
click at [67, 128] on input "text" at bounding box center [55, 130] width 25 height 12
click at [67, 144] on div "Unassigned" at bounding box center [68, 152] width 64 height 22
click at [87, 159] on button "Apply Filters" at bounding box center [134, 158] width 196 height 20
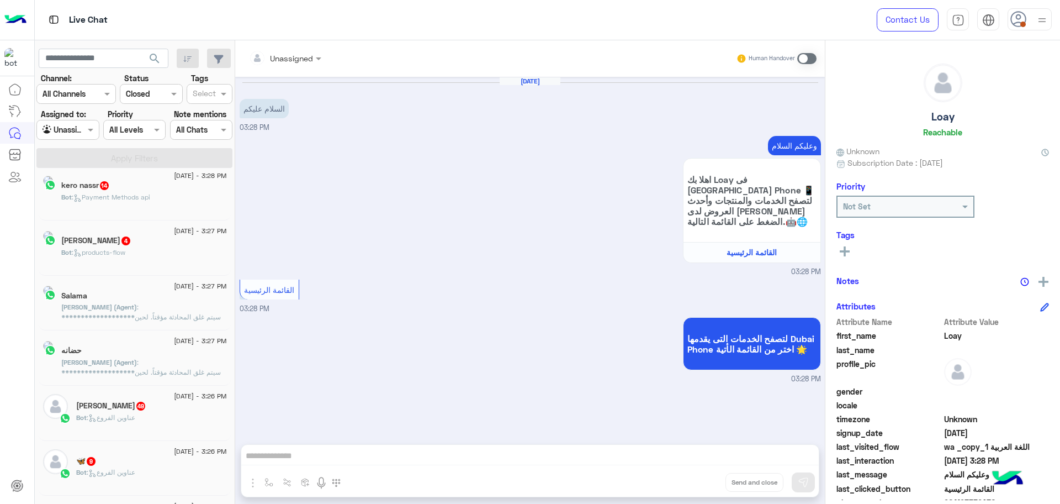
scroll to position [207, 0]
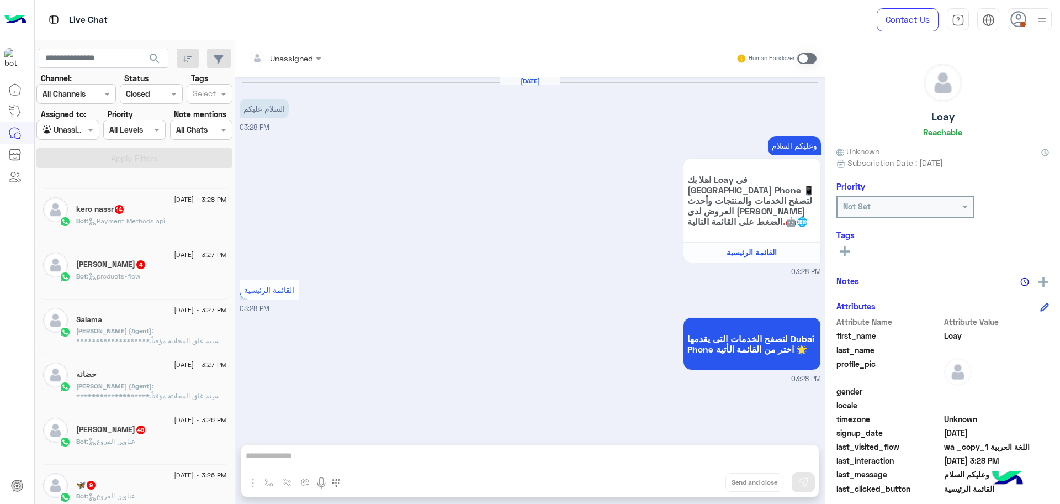
click at [144, 326] on p "**********" at bounding box center [151, 375] width 151 height 99
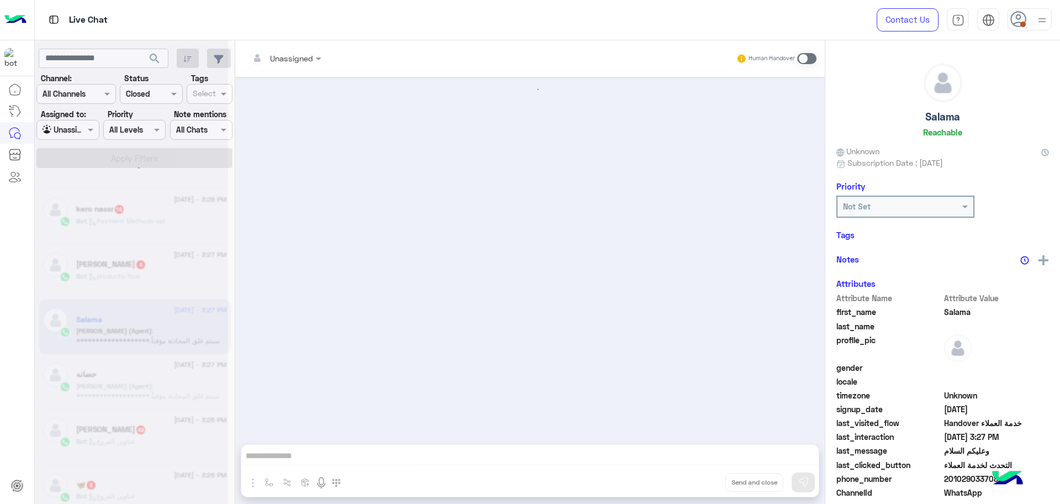
scroll to position [208, 0]
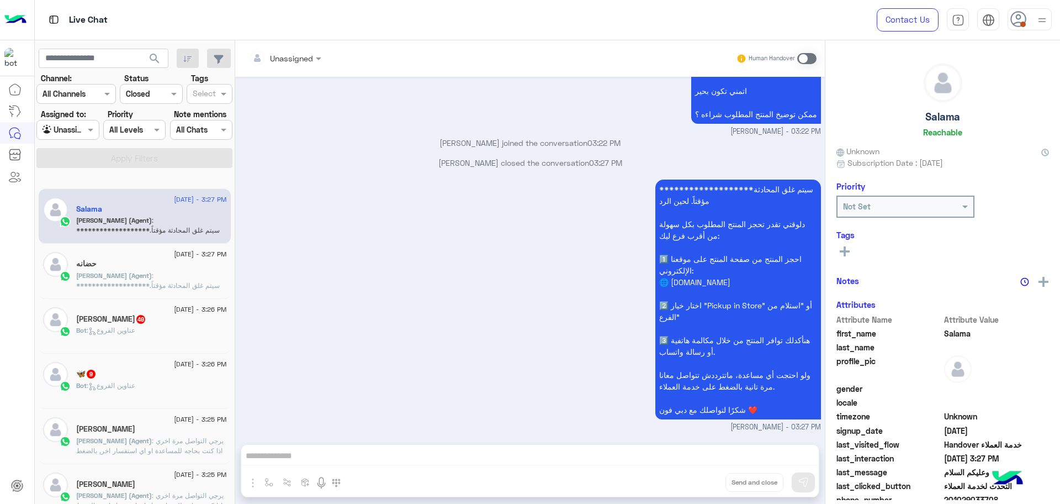
click at [355, 304] on div "**********" at bounding box center [530, 305] width 581 height 256
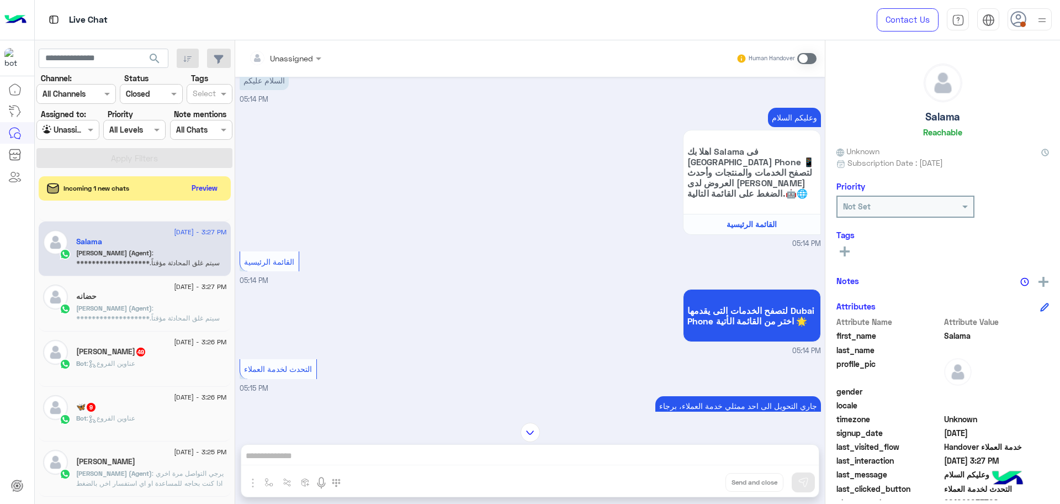
scroll to position [0, 0]
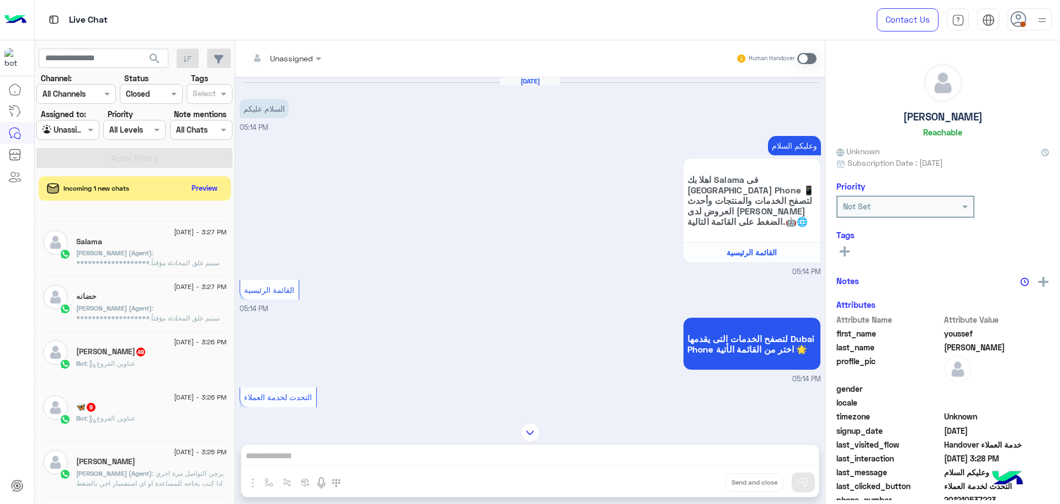
click at [140, 303] on p "**********" at bounding box center [151, 352] width 151 height 99
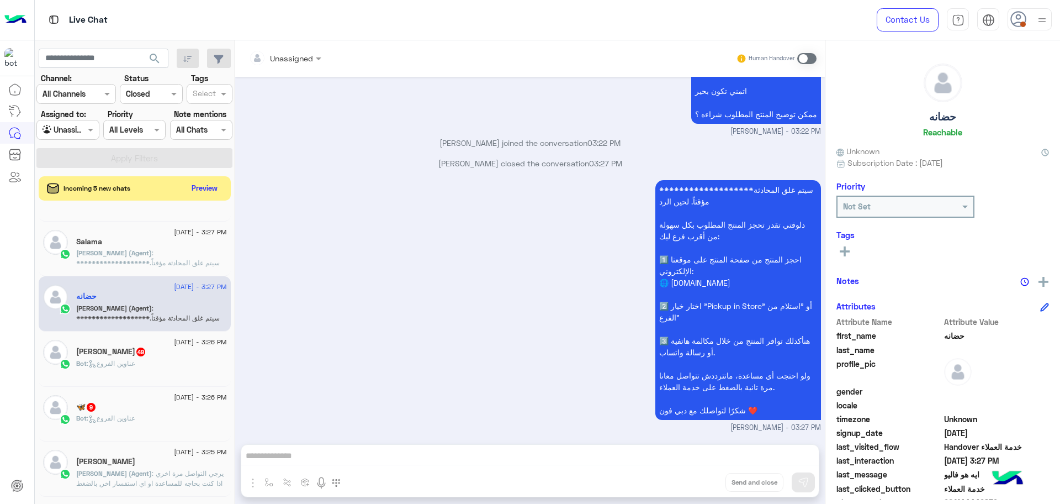
scroll to position [69, 0]
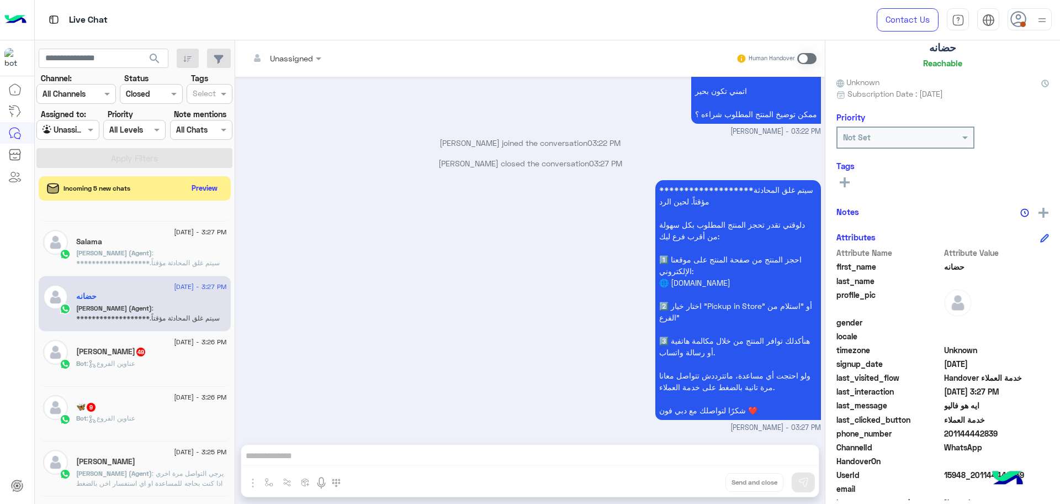
click at [958, 431] on span "201144442839" at bounding box center [996, 433] width 105 height 12
copy span "201144442839"
click at [971, 474] on span "15948_201144442839" at bounding box center [996, 475] width 105 height 12
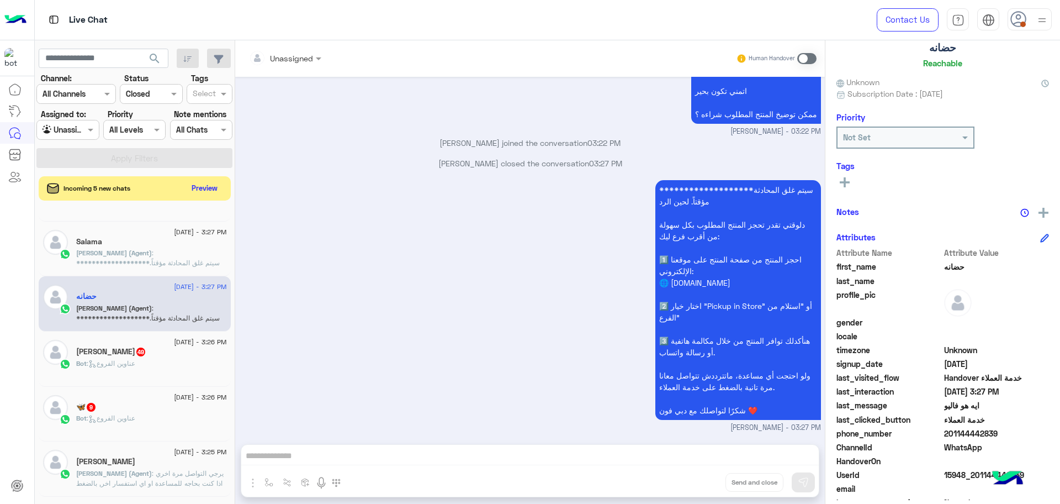
copy span "15948_201144442839"
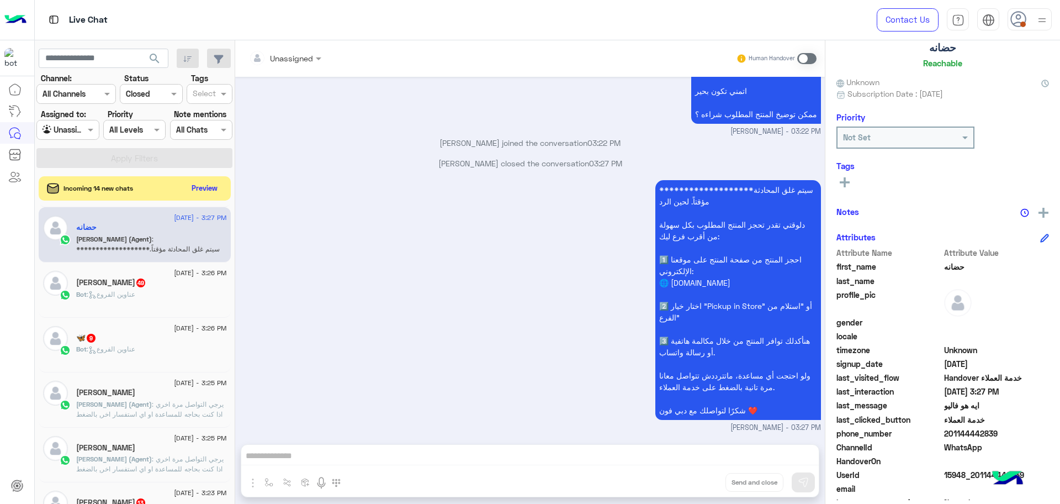
click at [146, 403] on span ": يرجي التواصل مرة اخري اذا كنت بحاجه للمساعدة او اي استفسار اخر, بالضغط على "خ…" at bounding box center [151, 449] width 150 height 98
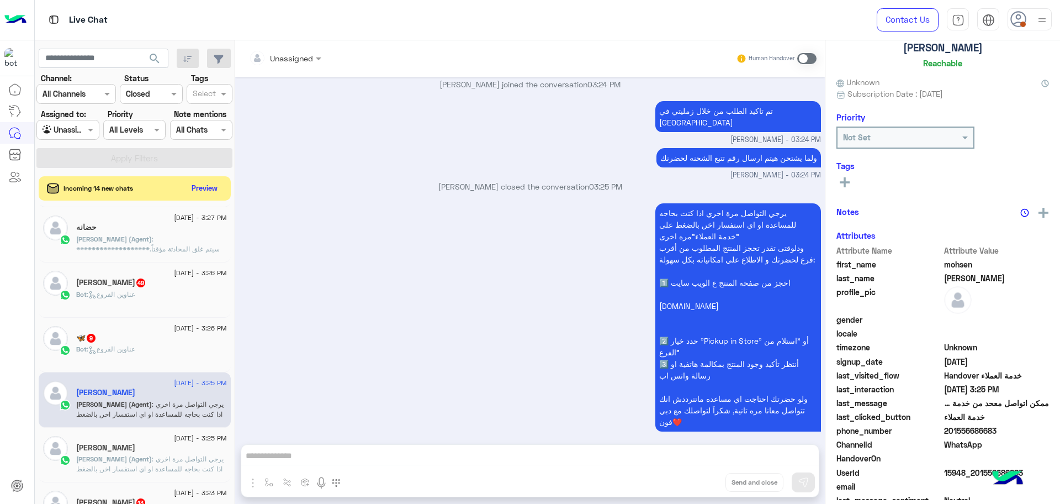
click at [400, 361] on div "يرجي التواصل مرة اخري اذا كنت بحاجه للمساعدة او اي استفسار اخر, بالضغط على "خدم…" at bounding box center [530, 322] width 581 height 244
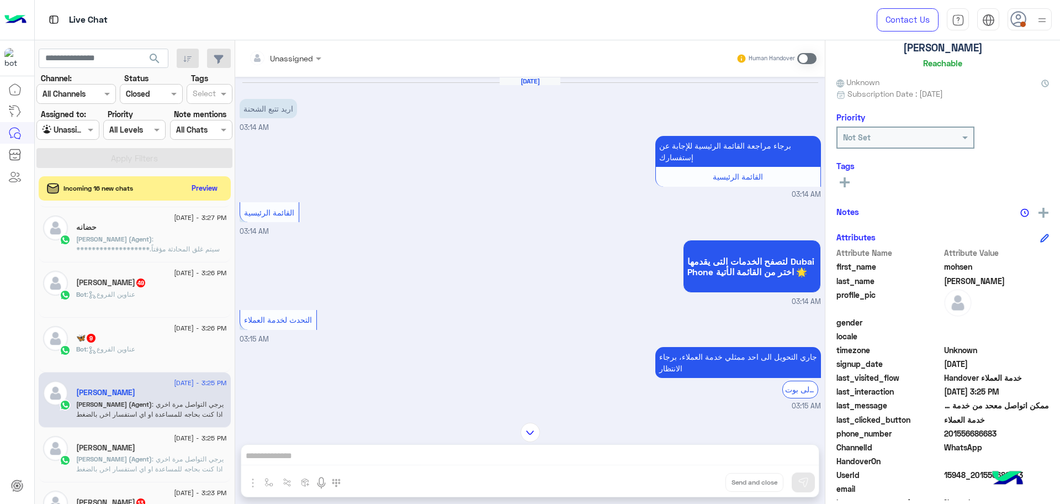
click at [142, 443] on div "[PERSON_NAME]" at bounding box center [151, 449] width 151 height 12
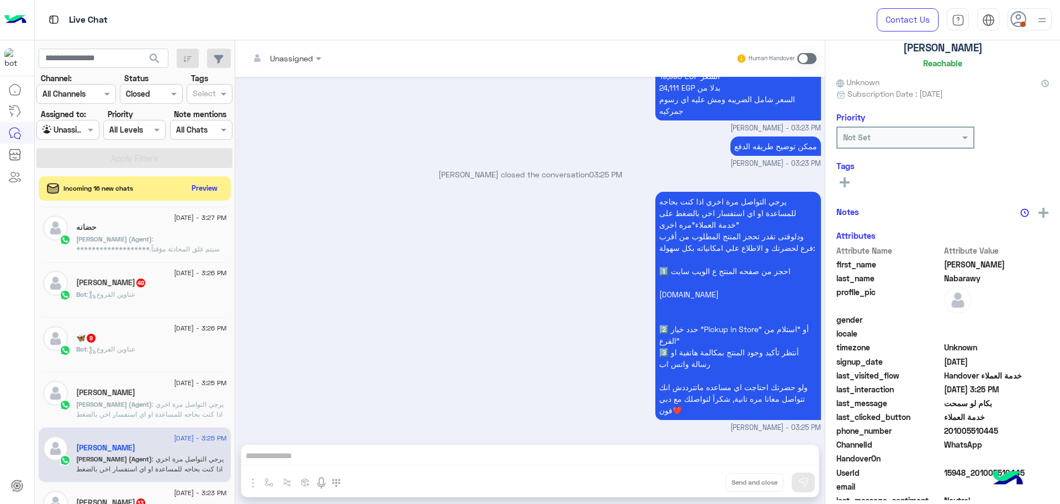
click at [383, 373] on div "يرجي التواصل مرة اخري اذا كنت بحاجه للمساعدة او اي استفسار اخر, بالضغط على "خدم…" at bounding box center [530, 311] width 581 height 244
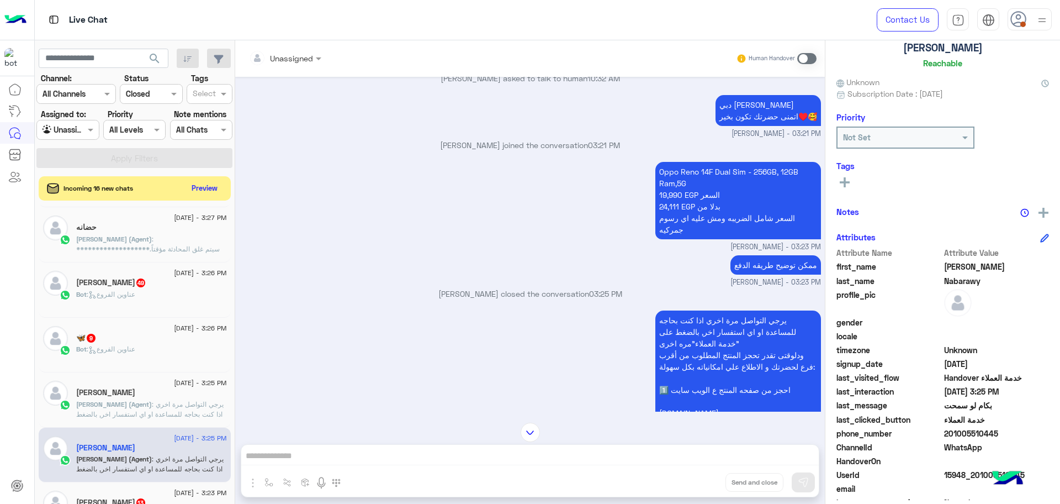
scroll to position [2067, 0]
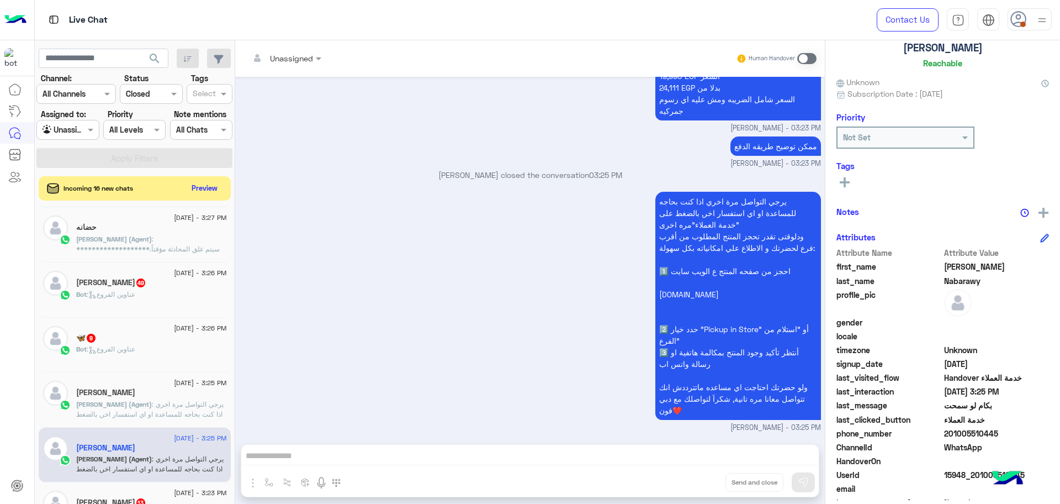
click at [963, 474] on span "15948_201005510445" at bounding box center [996, 475] width 105 height 12
copy span "15948_201005510445"
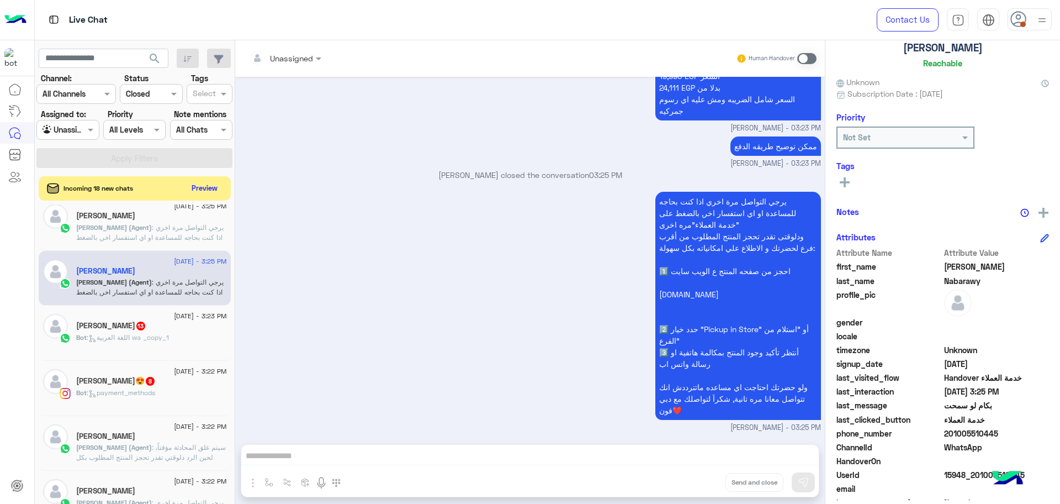
scroll to position [484, 0]
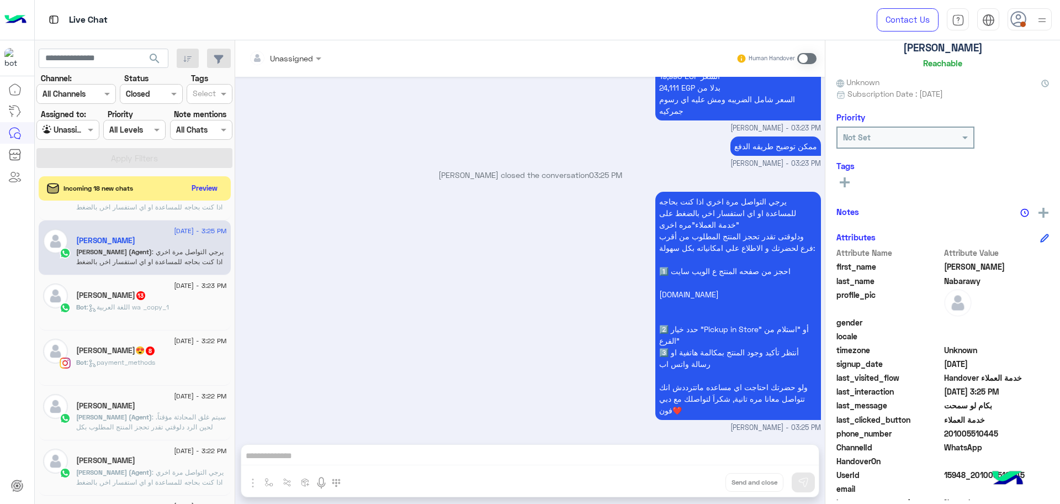
click at [152, 423] on span ": سيتم غلق المحادثة مؤقتاً. لحين الرد دلوقتي تقدر تحجز المنتج المطلوب بكل سهولة…" at bounding box center [151, 456] width 150 height 88
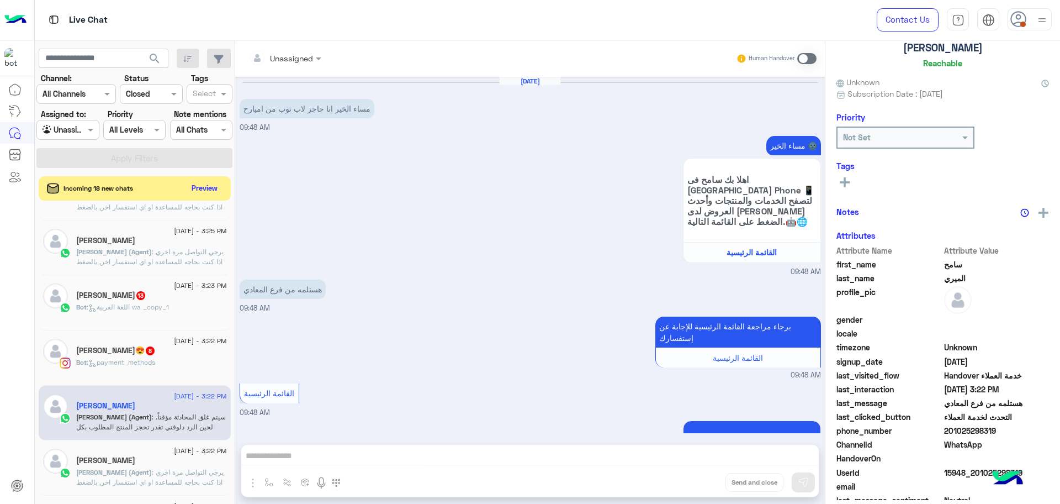
scroll to position [740, 0]
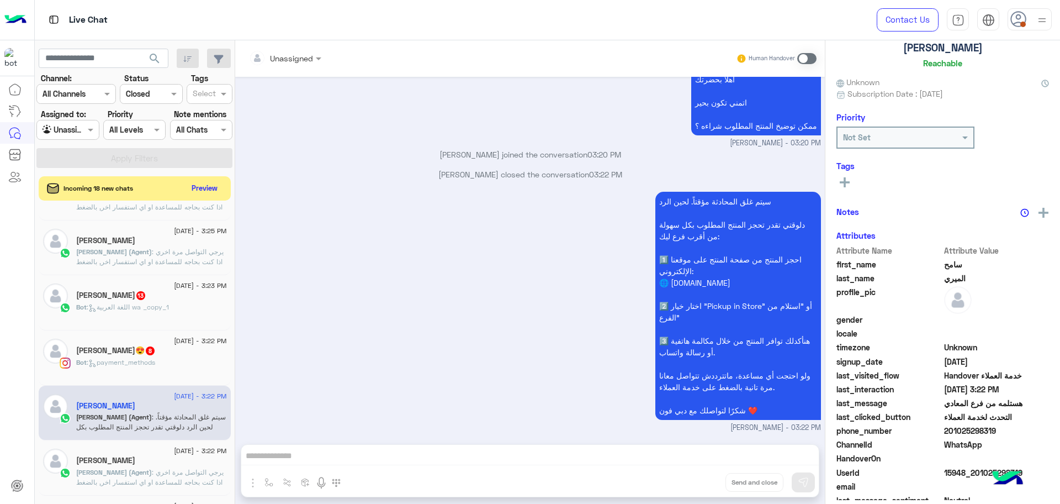
click at [390, 354] on div "سيتم غلق المحادثة مؤقتاً. لحين الرد دلوقتي تقدر تحجز المنتج المطلوب بكل سهولة م…" at bounding box center [530, 311] width 581 height 244
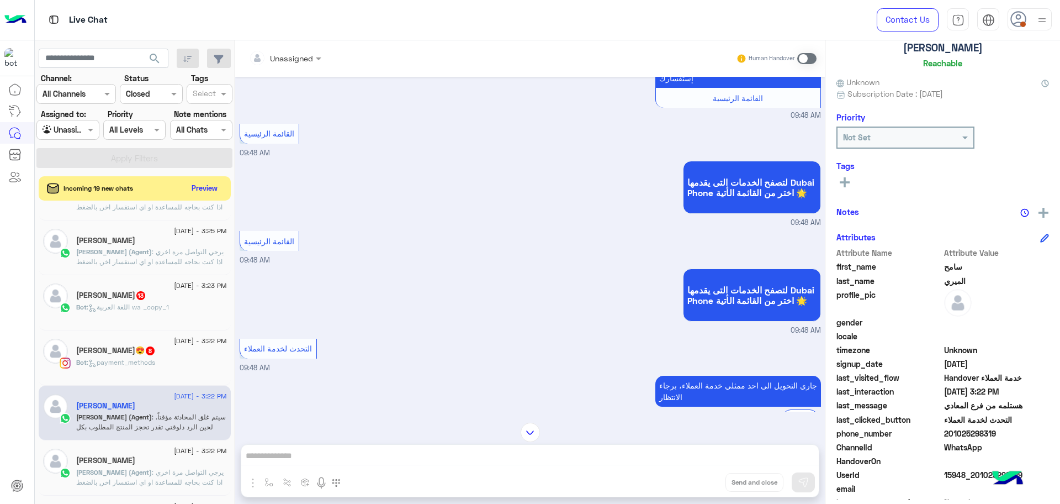
scroll to position [275, 0]
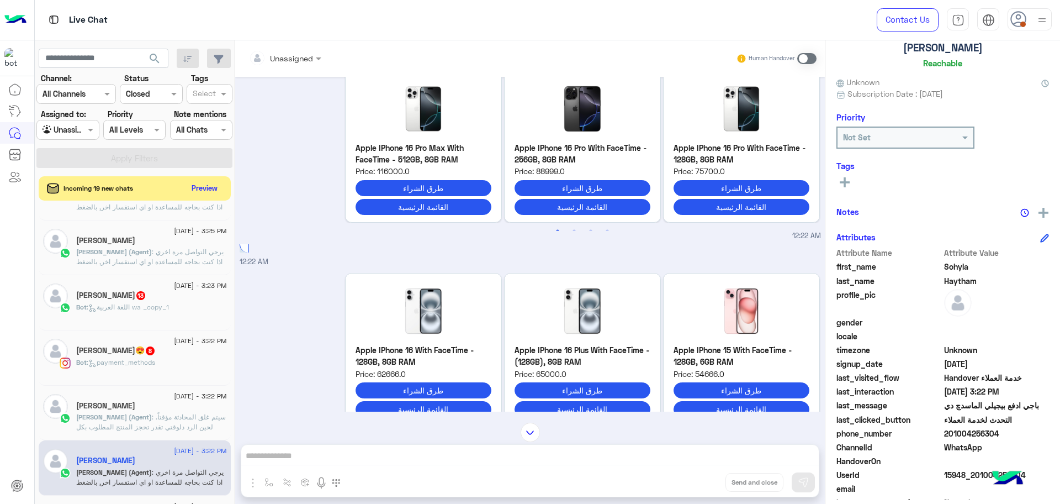
scroll to position [584, 0]
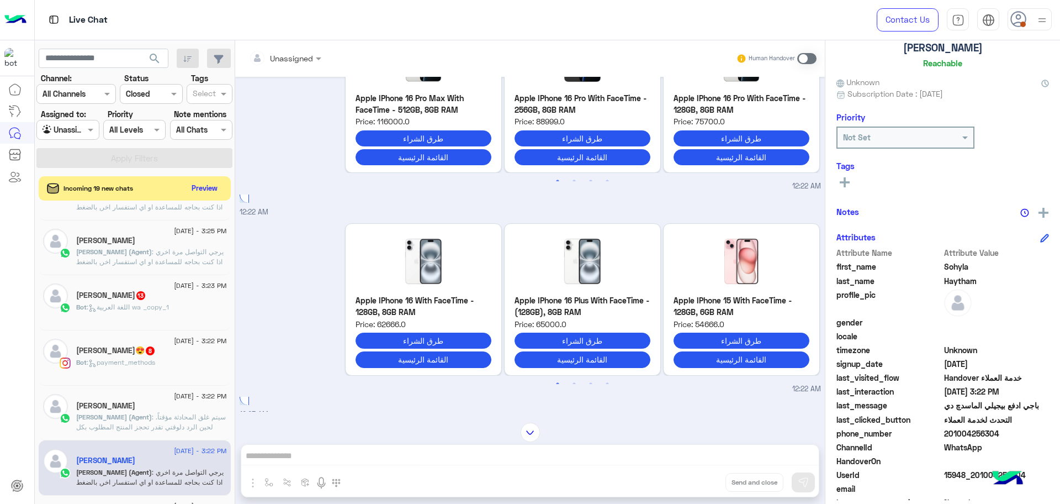
click at [973, 470] on span "15948_201004256304" at bounding box center [996, 475] width 105 height 12
copy span "15948_201004256304"
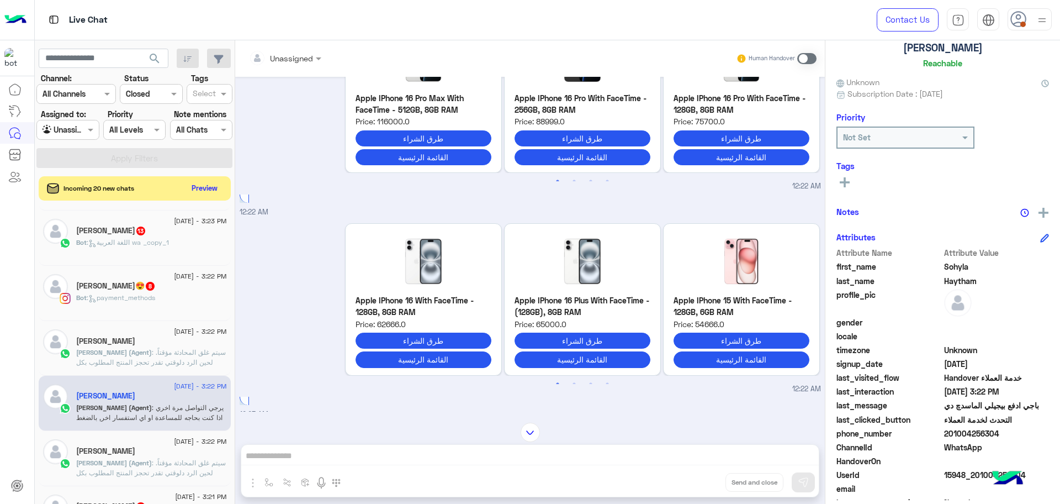
scroll to position [622, 0]
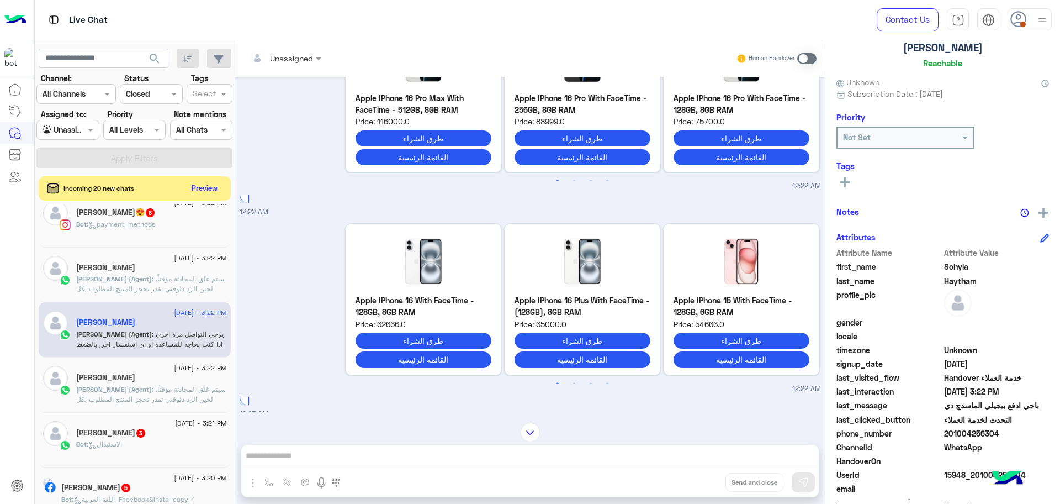
click at [127, 391] on span "[PERSON_NAME] (Agent)" at bounding box center [114, 389] width 76 height 8
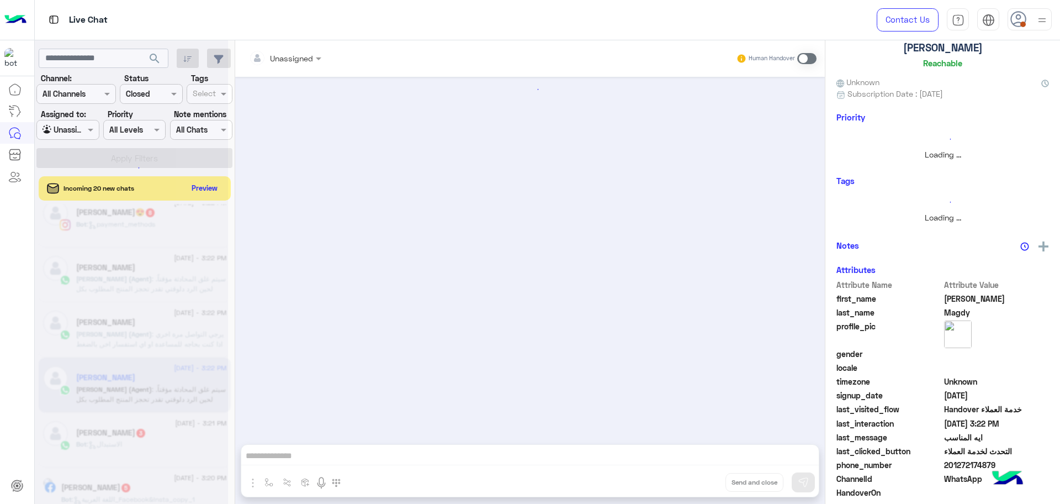
scroll to position [1051, 0]
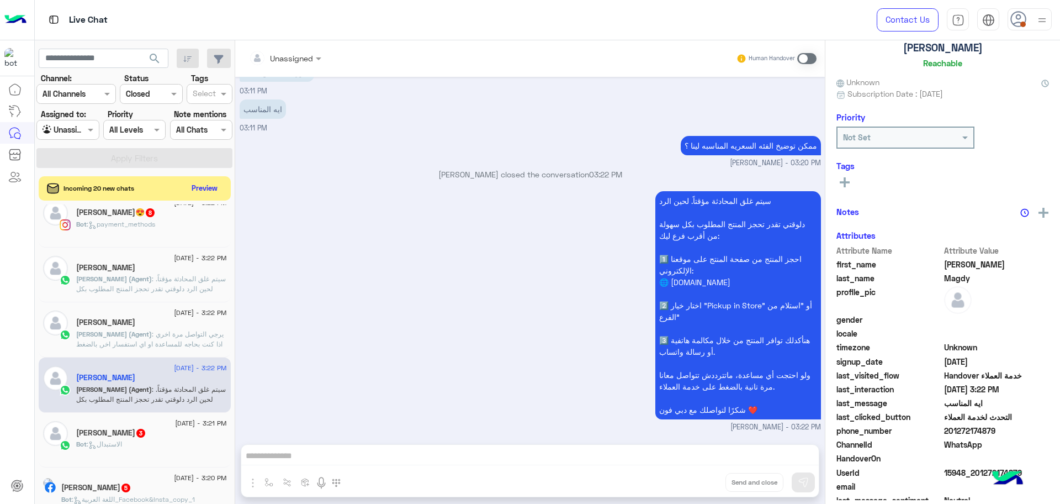
click at [398, 333] on div "سيتم غلق المحادثة مؤقتاً. لحين الرد دلوقتي تقدر تحجز المنتج المطلوب بكل سهولة م…" at bounding box center [530, 310] width 581 height 244
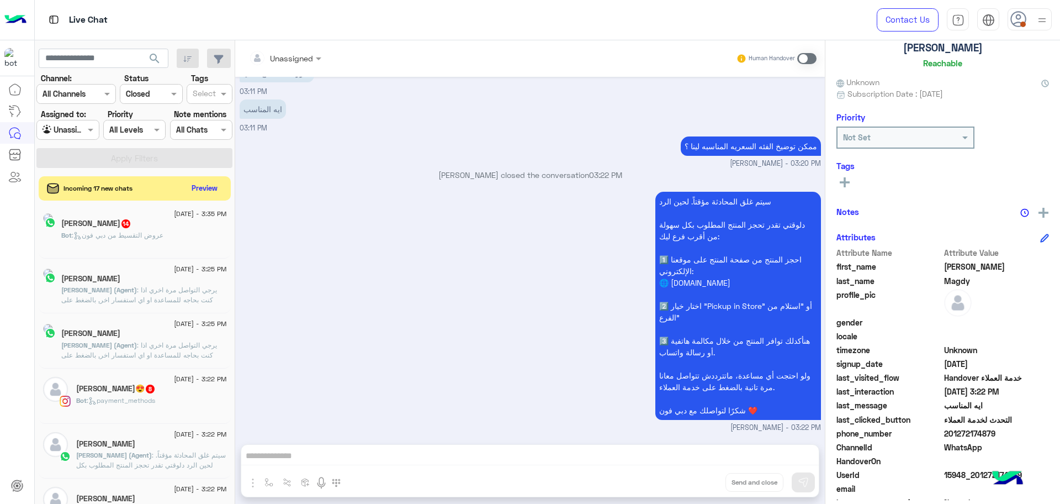
scroll to position [75, 0]
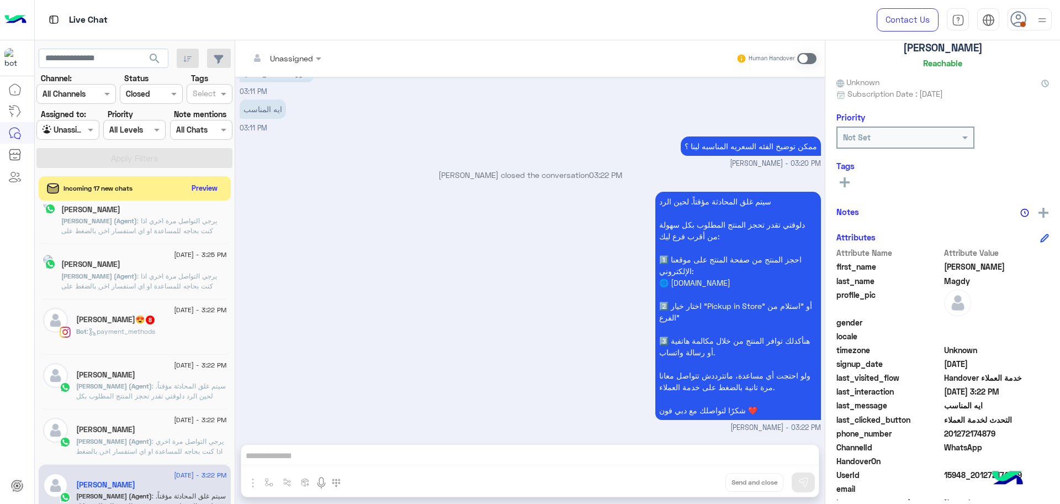
click at [156, 382] on span ": سيتم غلق المحادثة مؤقتاً. لحين الرد دلوقتي تقدر تحجز المنتج المطلوب بكل سهولة…" at bounding box center [151, 426] width 150 height 88
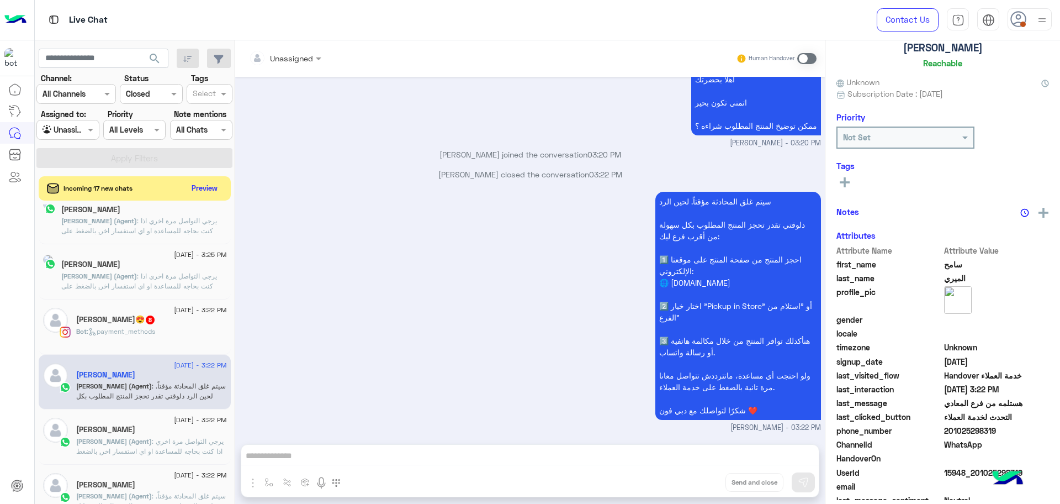
click at [439, 386] on div "سيتم غلق المحادثة مؤقتاً. لحين الرد دلوقتي تقدر تحجز المنتج المطلوب بكل سهولة م…" at bounding box center [530, 311] width 581 height 244
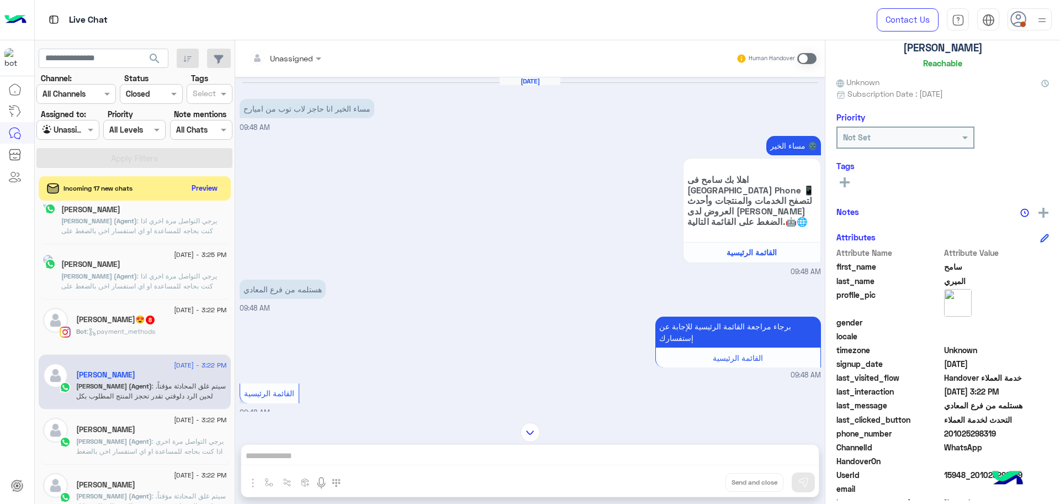
scroll to position [213, 0]
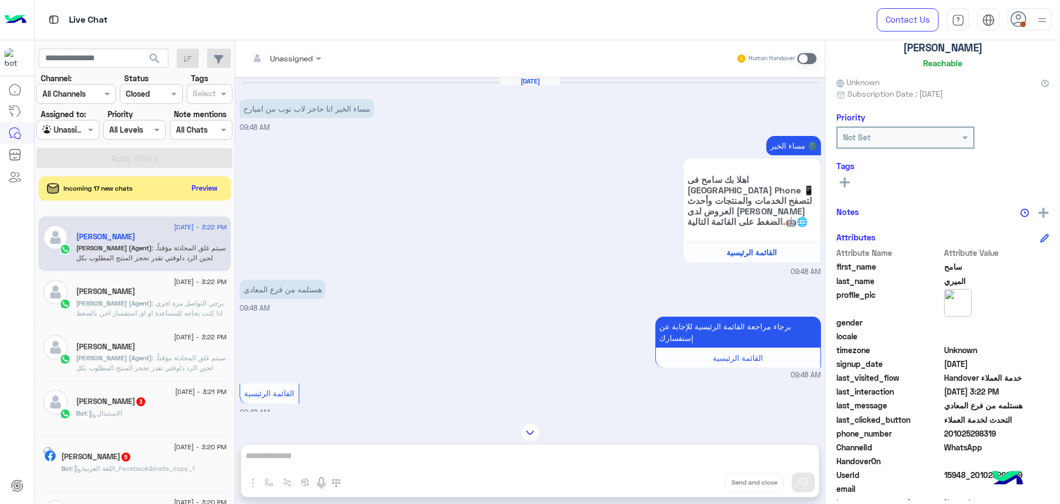
click at [141, 348] on div "[PERSON_NAME]" at bounding box center [151, 348] width 151 height 12
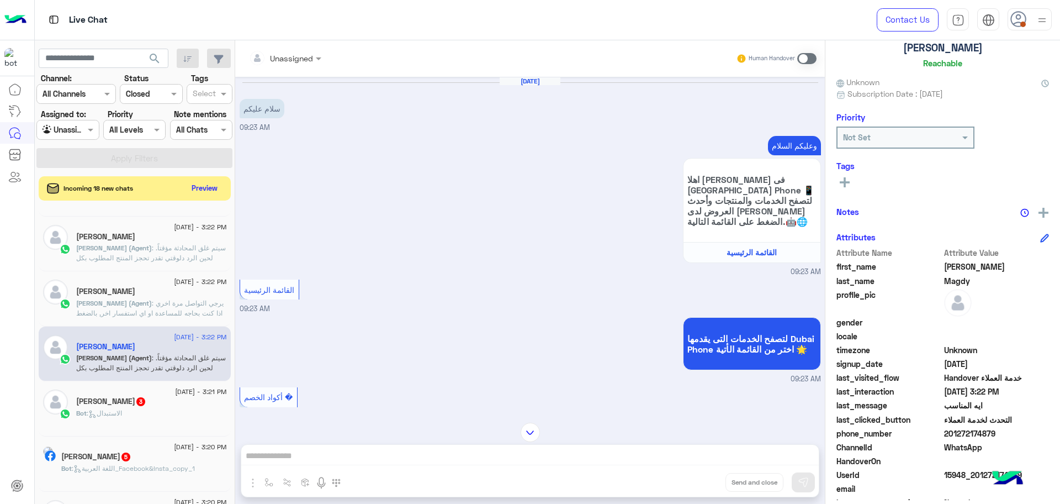
scroll to position [273, 0]
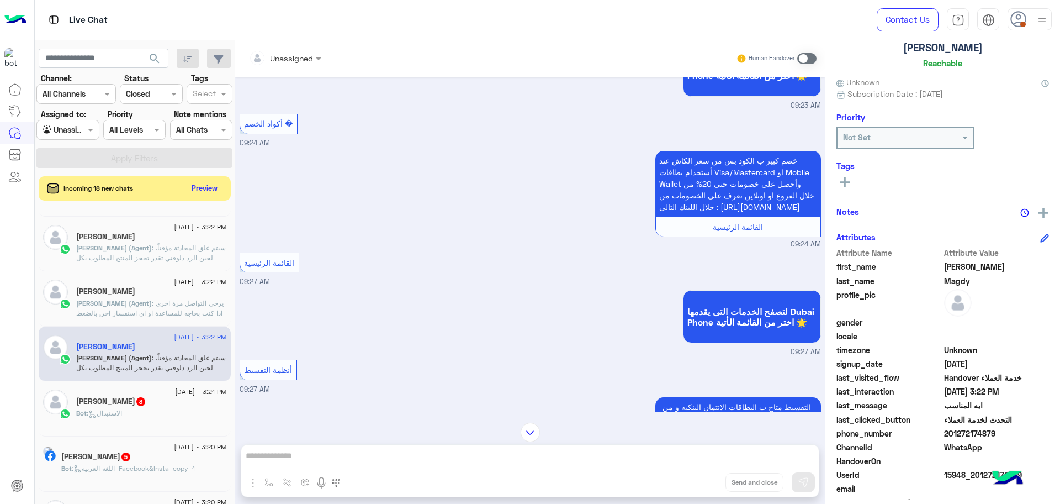
click at [532, 250] on div "خصم كبير ب الكود بس من سعر الكاش عند أستخدام بطاقات Visa/Mastercard او Mobile W…" at bounding box center [530, 199] width 581 height 102
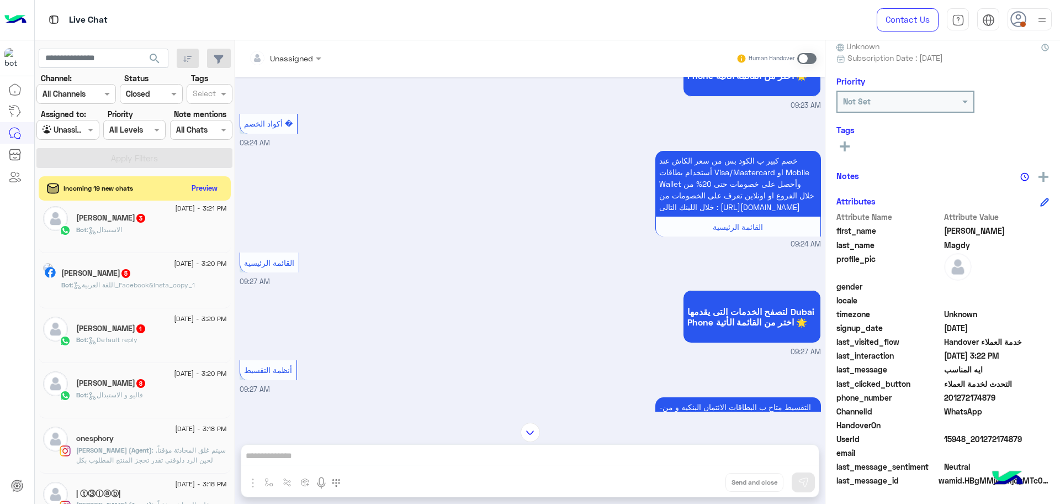
scroll to position [420, 0]
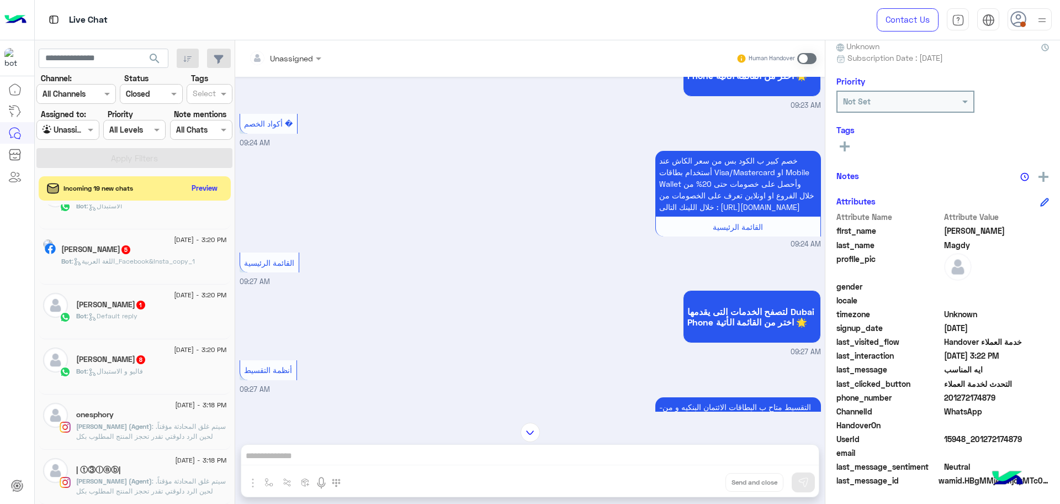
click at [153, 418] on div "onesphory" at bounding box center [151, 416] width 151 height 12
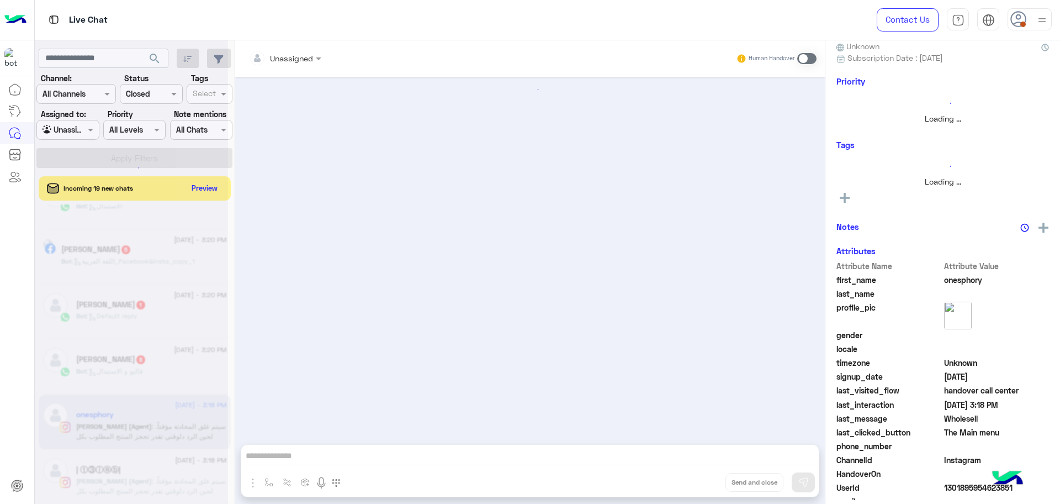
scroll to position [103, 0]
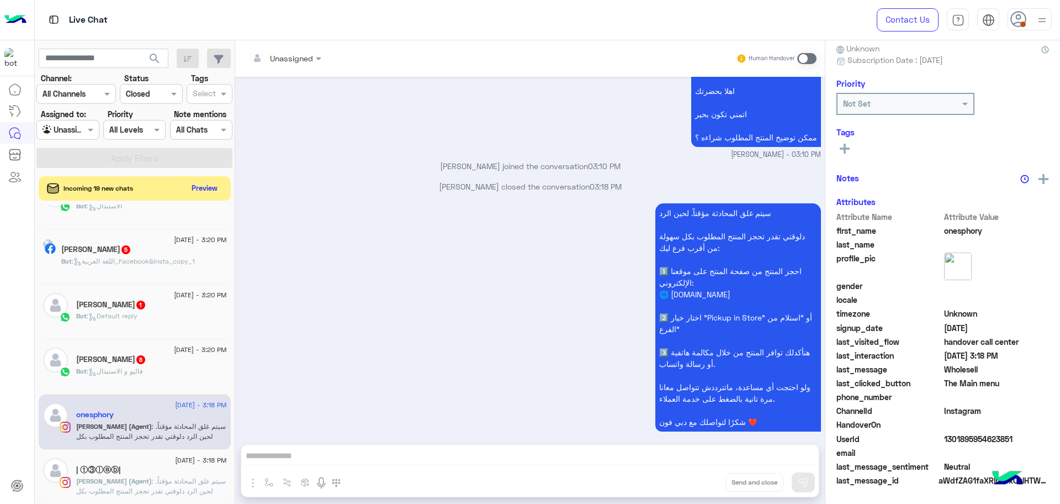
click at [483, 316] on div "سيتم غلق المحادثة مؤقتاً. لحين الرد دلوقتي تقدر تحجز المنتج المطلوب بكل سهولة م…" at bounding box center [530, 322] width 581 height 244
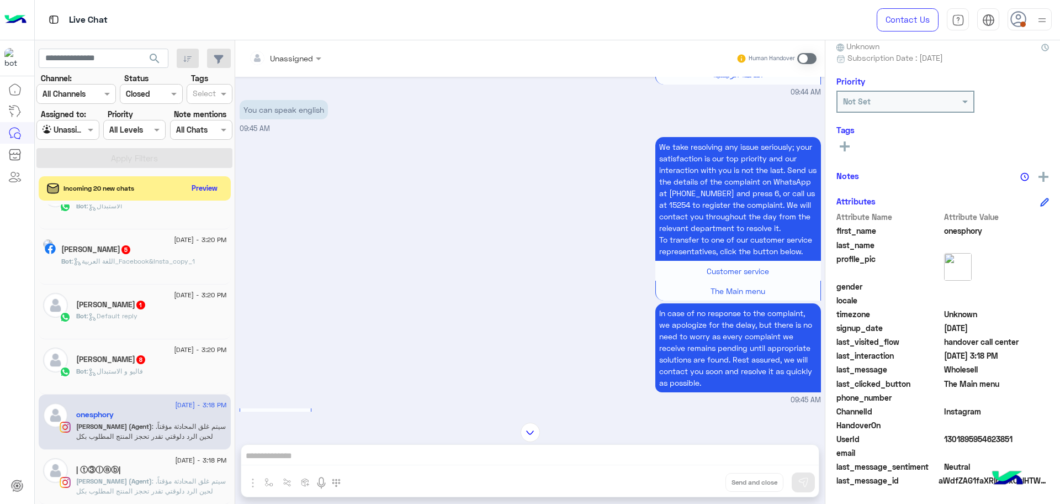
scroll to position [0, 0]
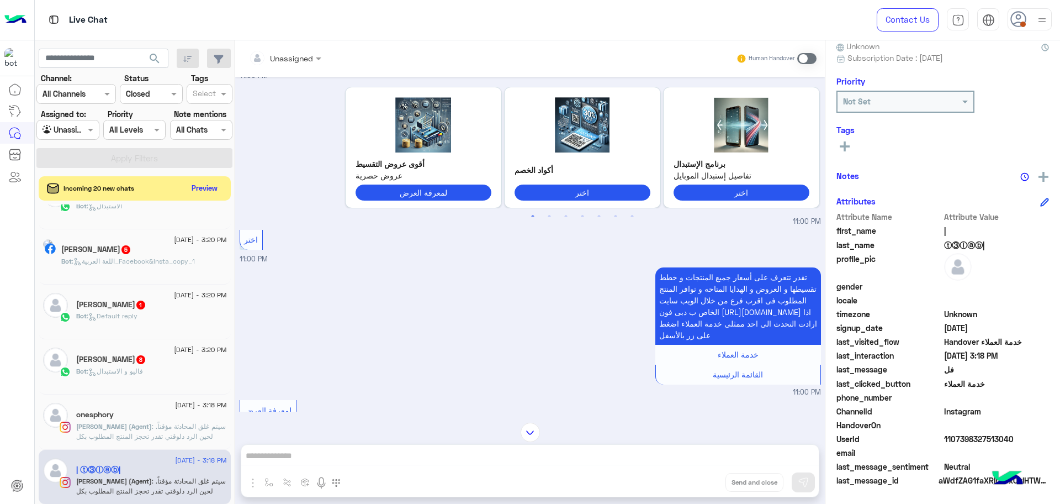
scroll to position [1242, 0]
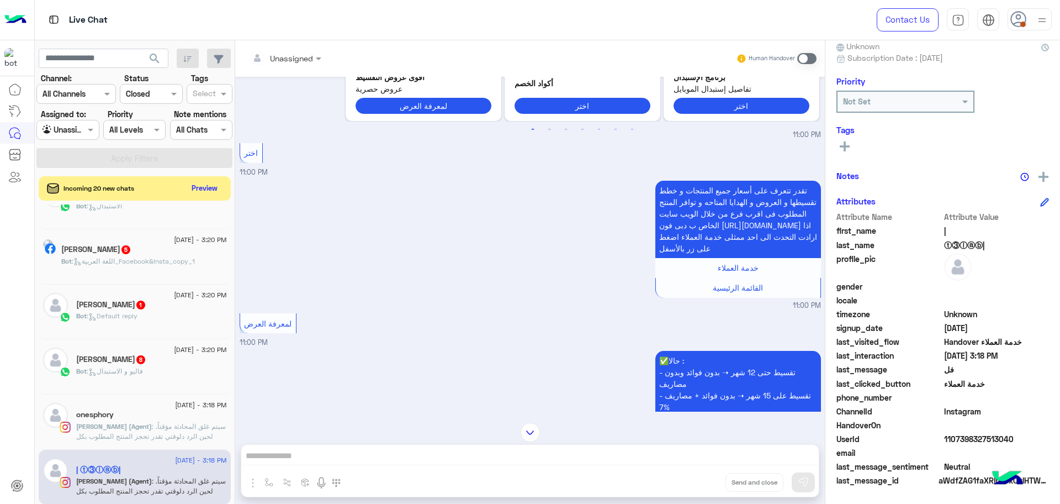
click at [532, 428] on img at bounding box center [530, 431] width 19 height 19
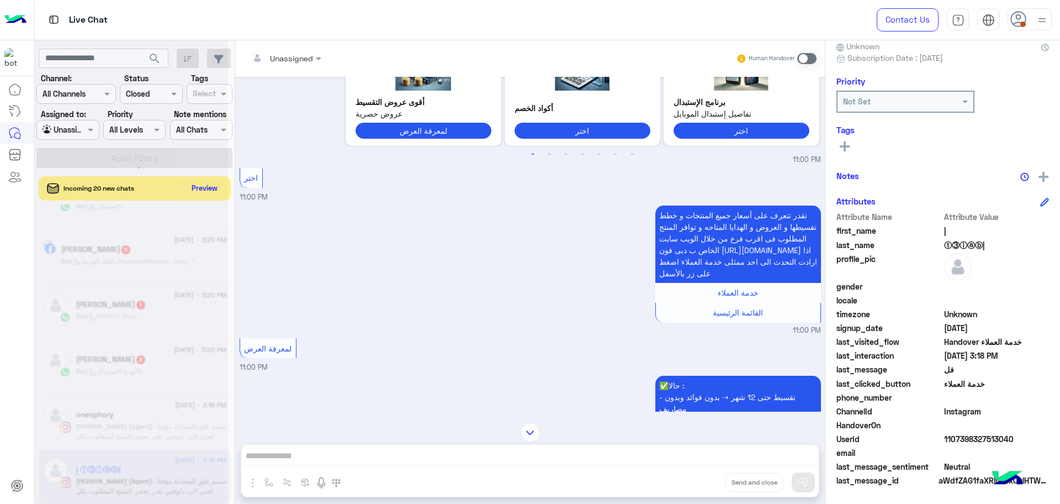
scroll to position [0, 0]
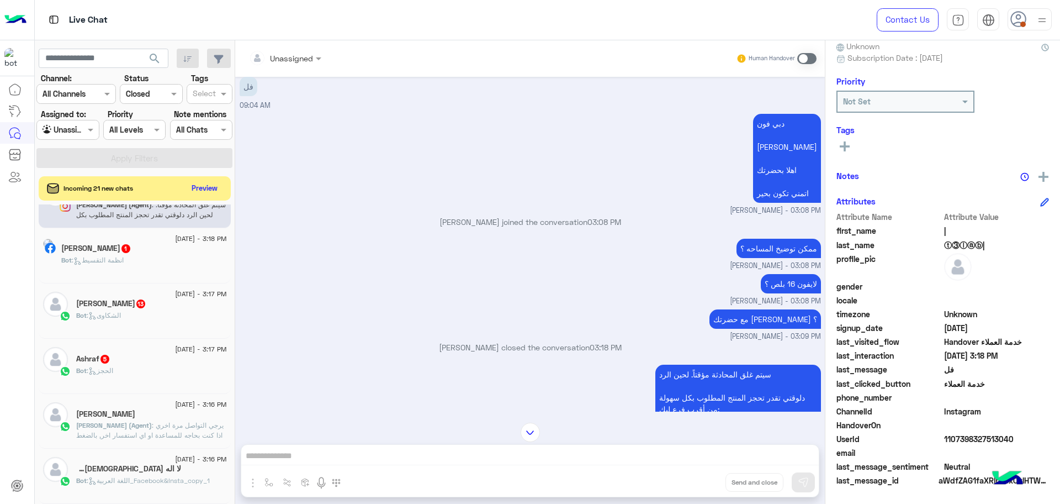
click at [111, 423] on span "[PERSON_NAME] (Agent)" at bounding box center [114, 425] width 76 height 8
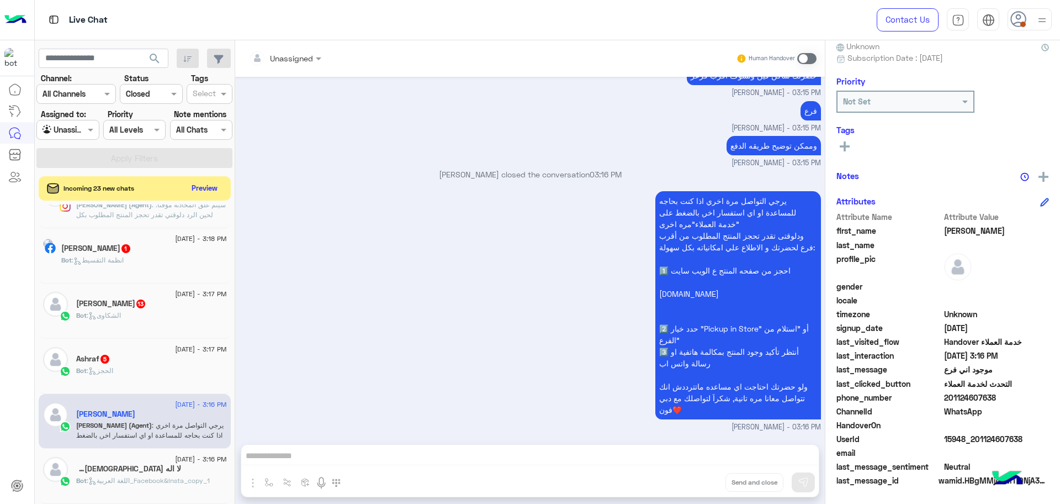
click at [961, 438] on span "15948_201124607638" at bounding box center [996, 439] width 105 height 12
copy span "15948_201124607638"
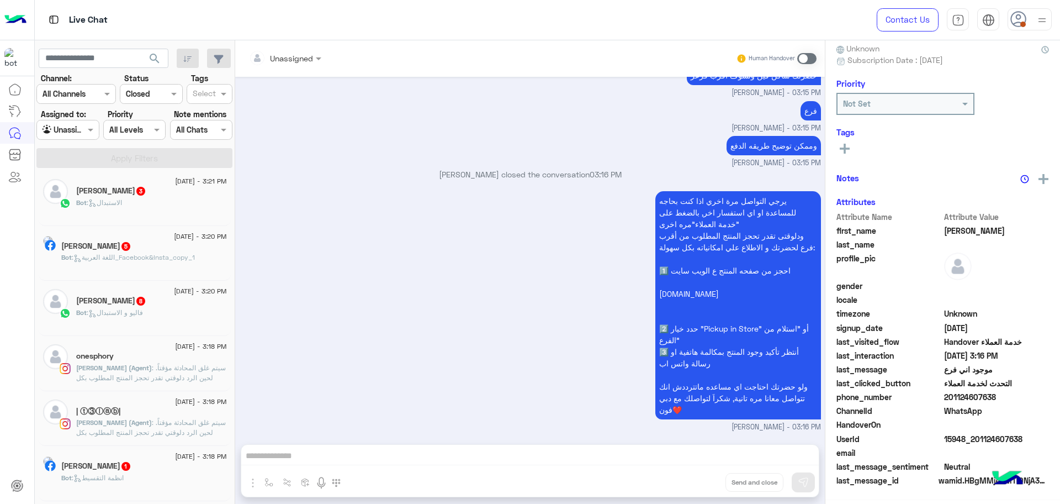
click at [141, 372] on p "Mohamed (Agent) : سيتم غلق المحادثة مؤقتاً. لحين الرد دلوقتي تقدر تحجز المنتج ا…" at bounding box center [151, 407] width 151 height 89
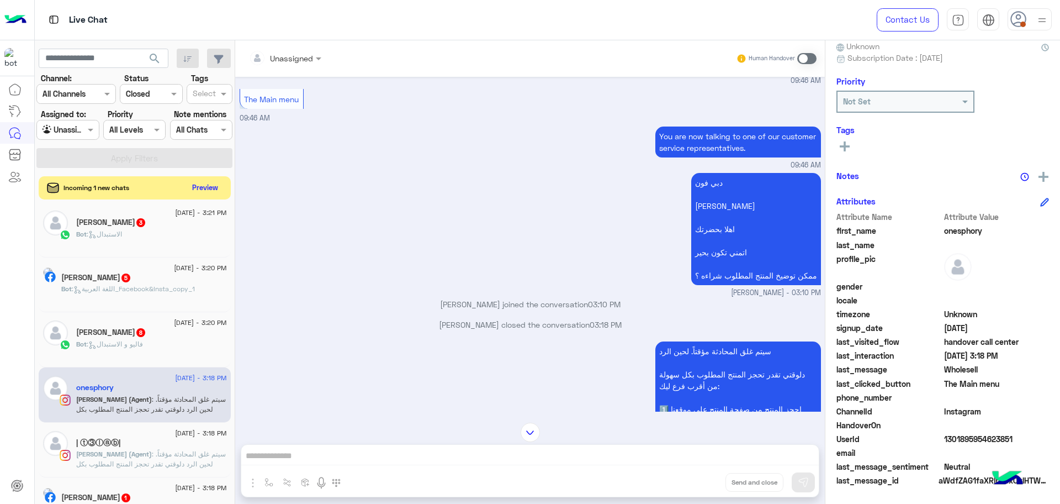
click at [204, 185] on button "Preview" at bounding box center [205, 187] width 34 height 15
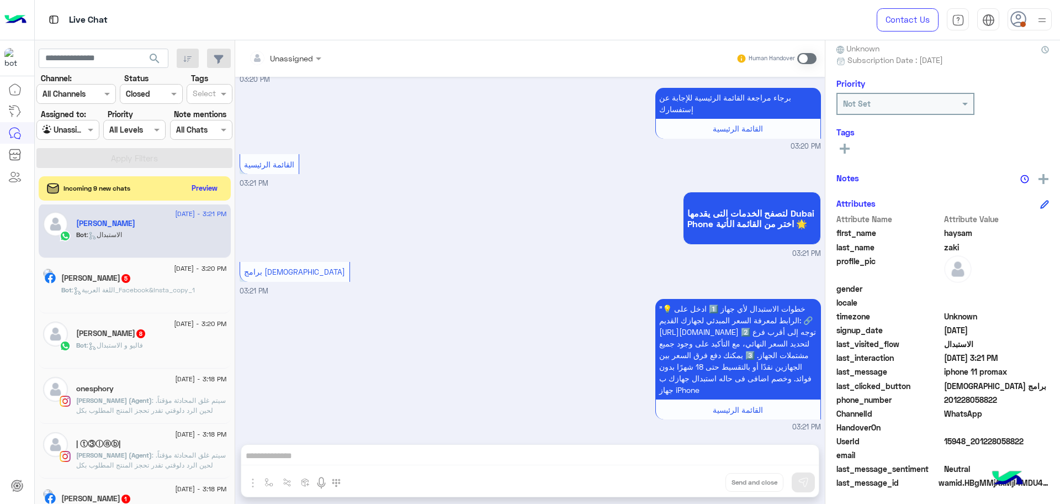
scroll to position [105, 0]
click at [153, 401] on span ": سيتم غلق المحادثة مؤقتاً. لحين الرد دلوقتي تقدر تحجز المنتج المطلوب بكل سهولة…" at bounding box center [151, 440] width 150 height 88
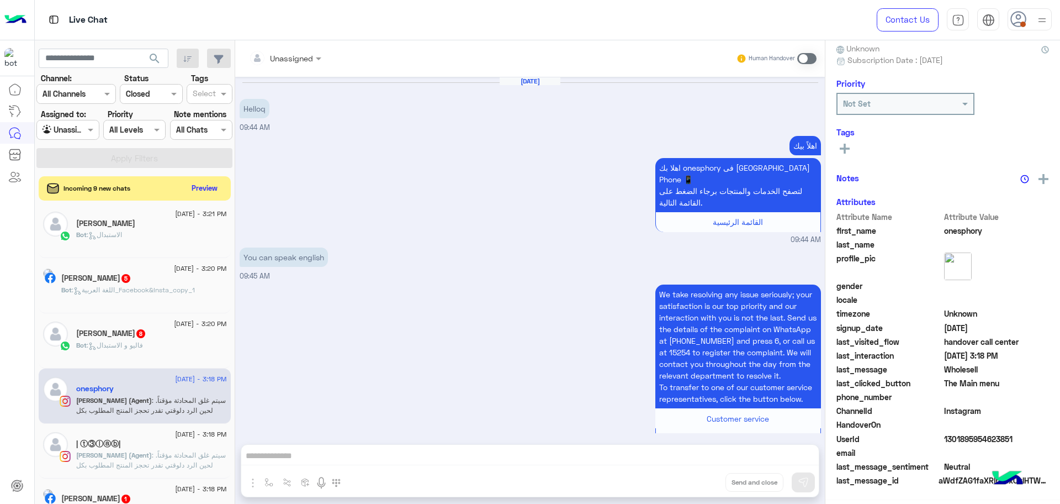
scroll to position [103, 0]
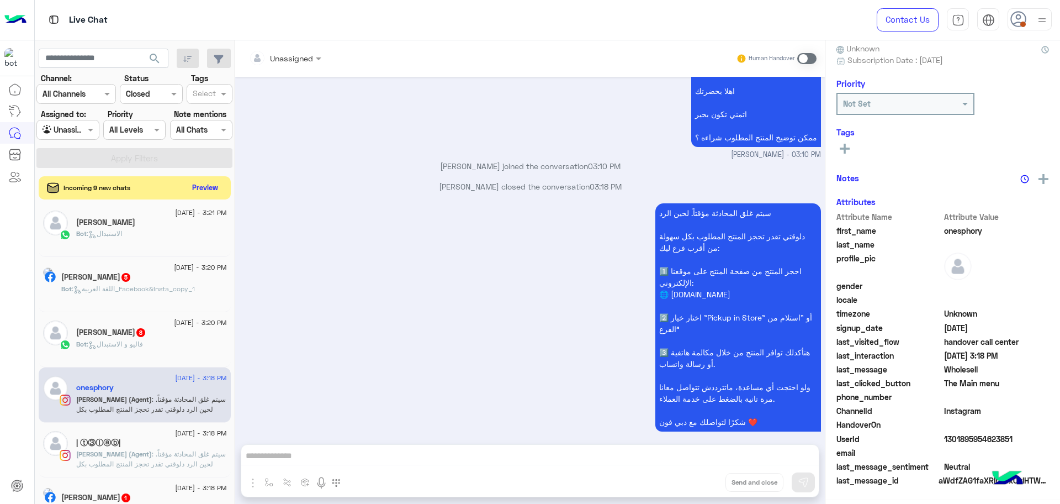
click at [202, 189] on button "Preview" at bounding box center [205, 187] width 34 height 15
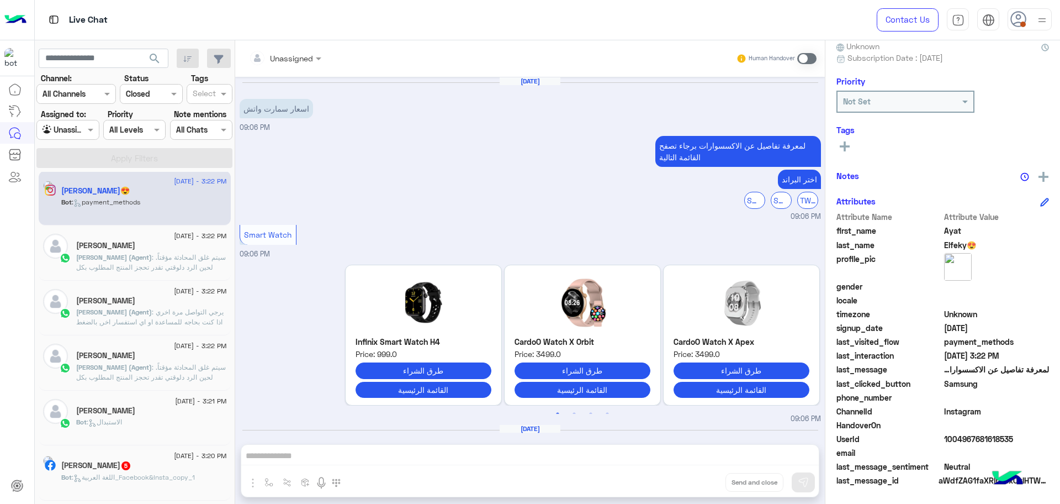
scroll to position [781, 0]
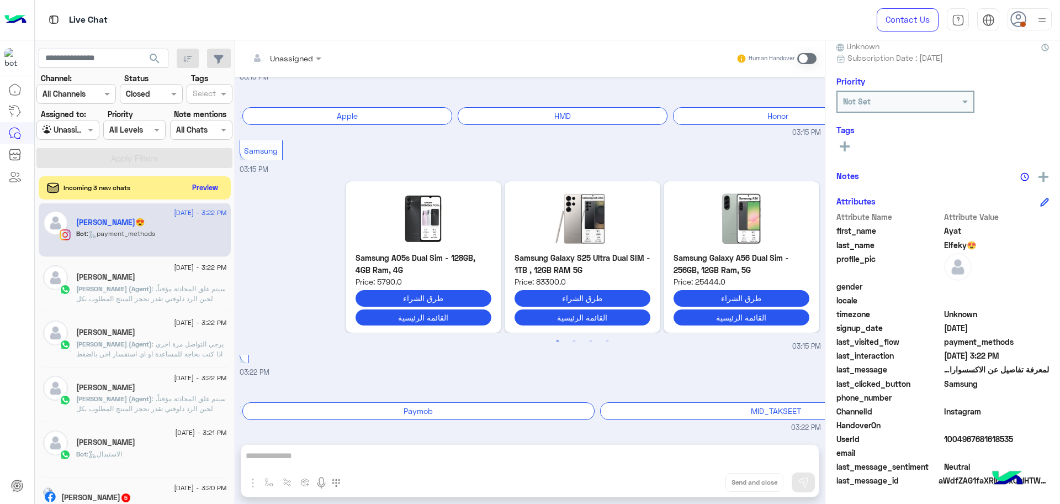
click at [200, 186] on button "Preview" at bounding box center [205, 187] width 34 height 15
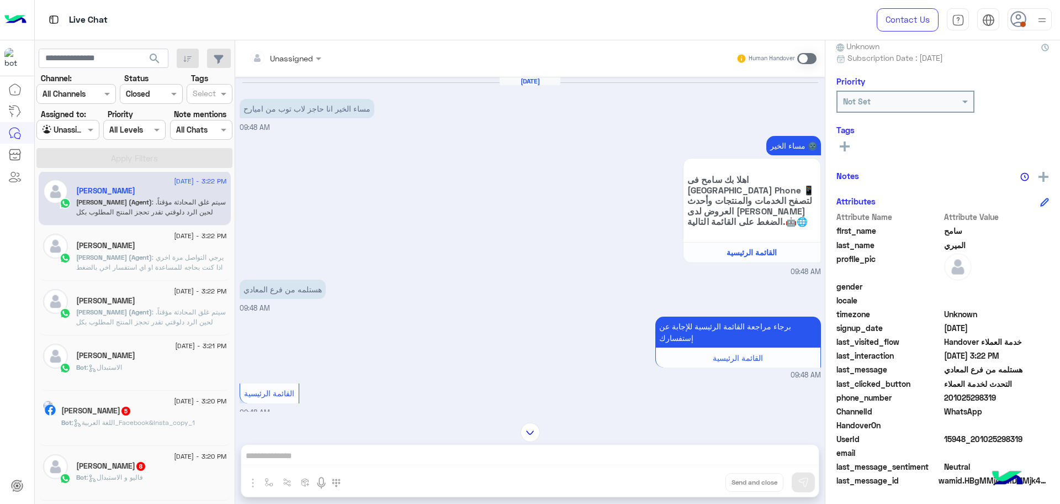
click at [152, 253] on span ": يرجي التواصل مرة اخري اذا كنت بحاجه للمساعدة او اي استفسار اخر, بالضغط على "خ…" at bounding box center [151, 302] width 150 height 98
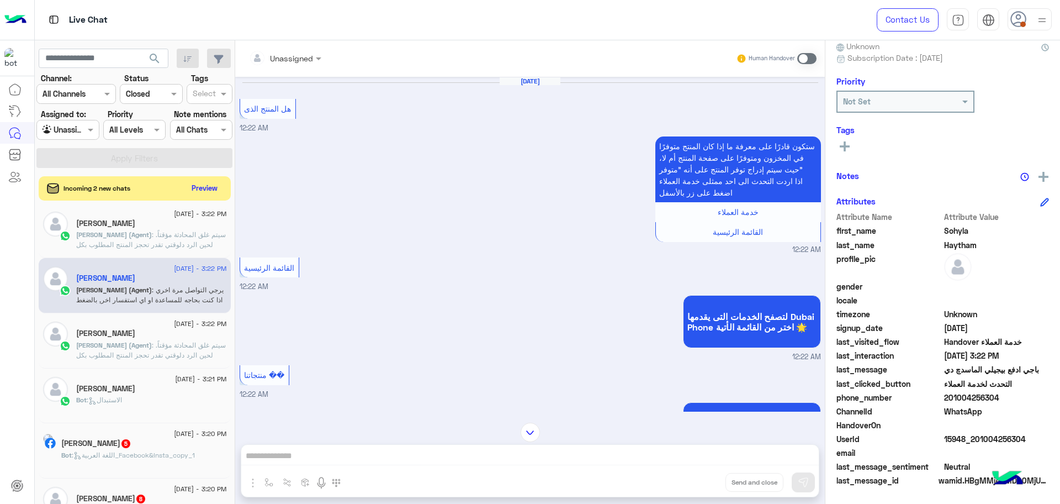
scroll to position [1496, 0]
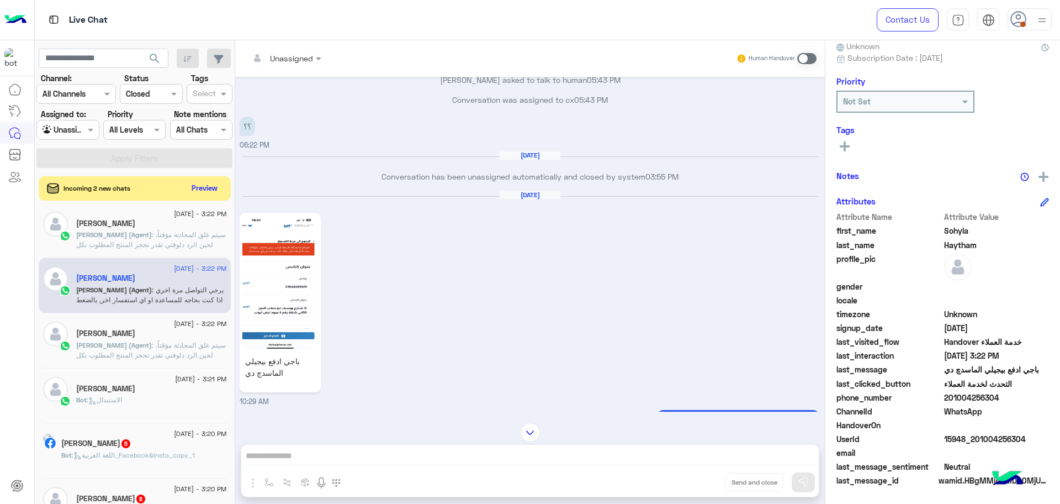
click at [160, 366] on div "30 August - 3:22 PM Ahmed Magdy Mohamed (Agent) : سيتم غلق المحادثة مؤقتاً. لحي…" at bounding box center [135, 340] width 192 height 55
click at [169, 337] on div "[PERSON_NAME]" at bounding box center [151, 334] width 151 height 12
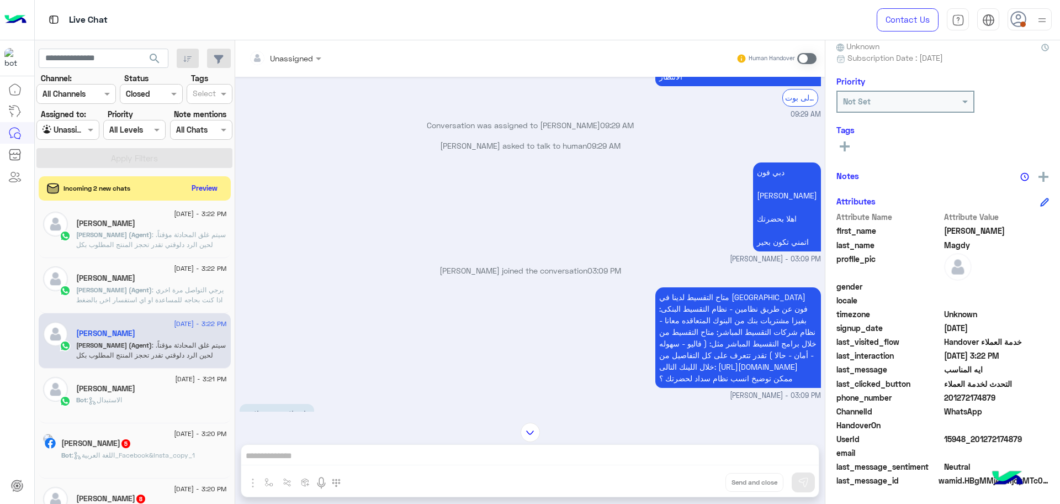
scroll to position [568, 0]
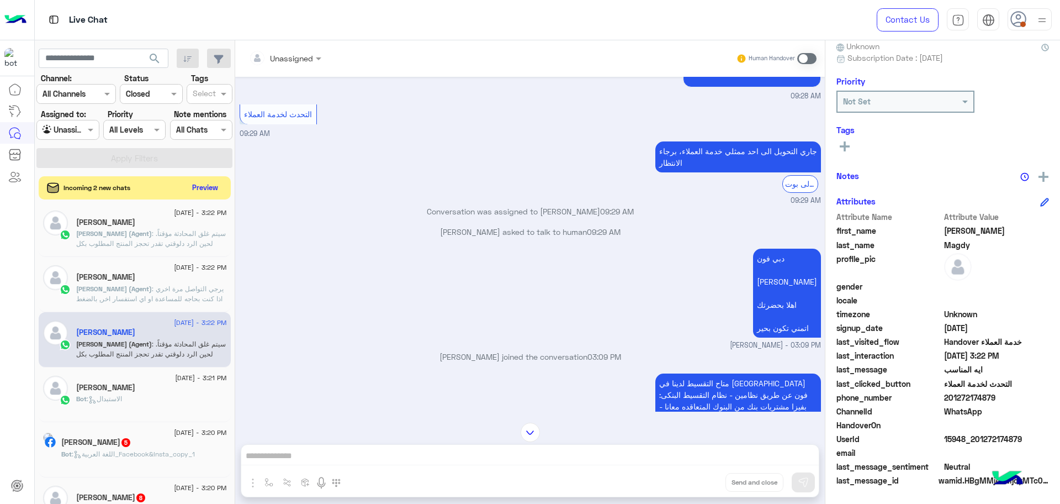
click at [219, 181] on button "Preview" at bounding box center [205, 187] width 34 height 15
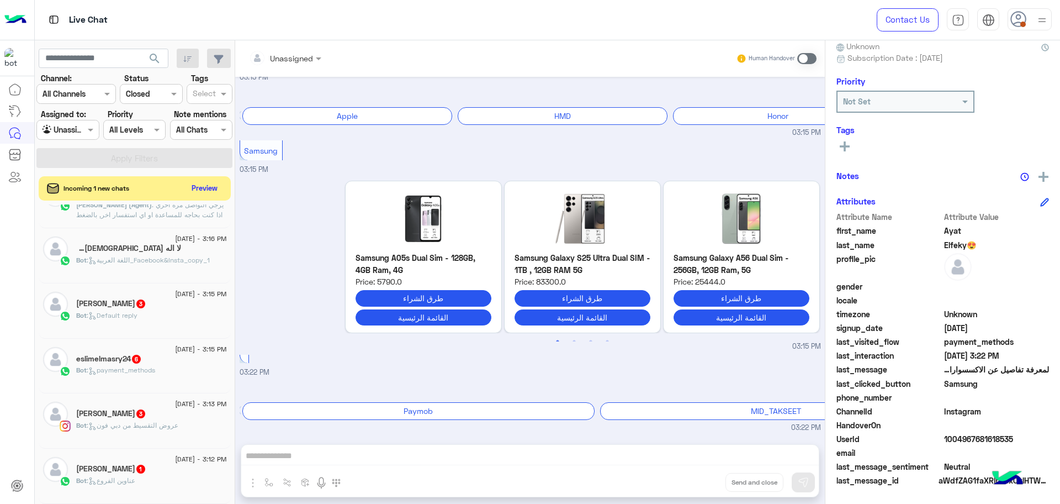
scroll to position [627, 0]
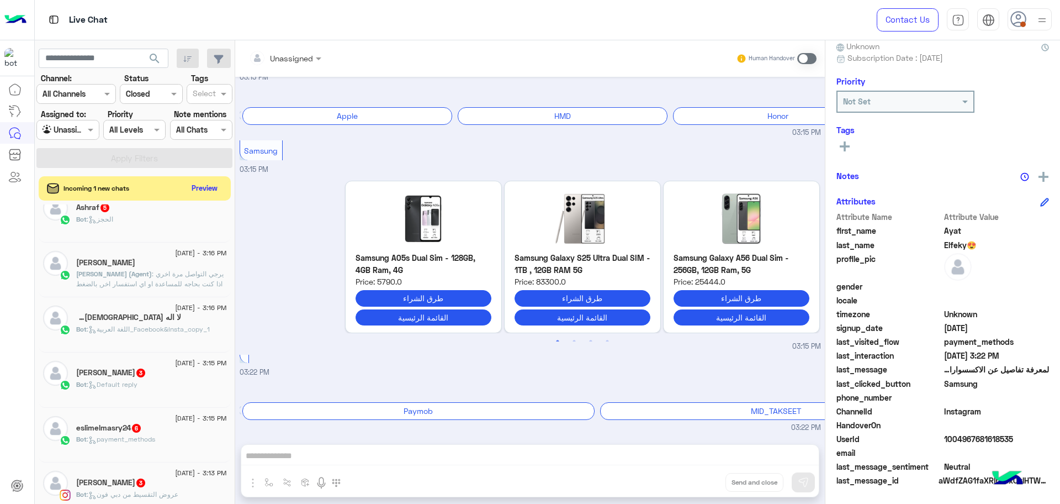
click at [142, 289] on div "30 August - 3:16 PM Elsawy Rahma (Agent) : يرجي التواصل مرة اخري اذا كنت بحاجه …" at bounding box center [135, 269] width 192 height 55
click at [134, 276] on span ": يرجي التواصل مرة اخري اذا كنت بحاجه للمساعدة او اي استفسار اخر, بالضغط على "خ…" at bounding box center [151, 318] width 150 height 98
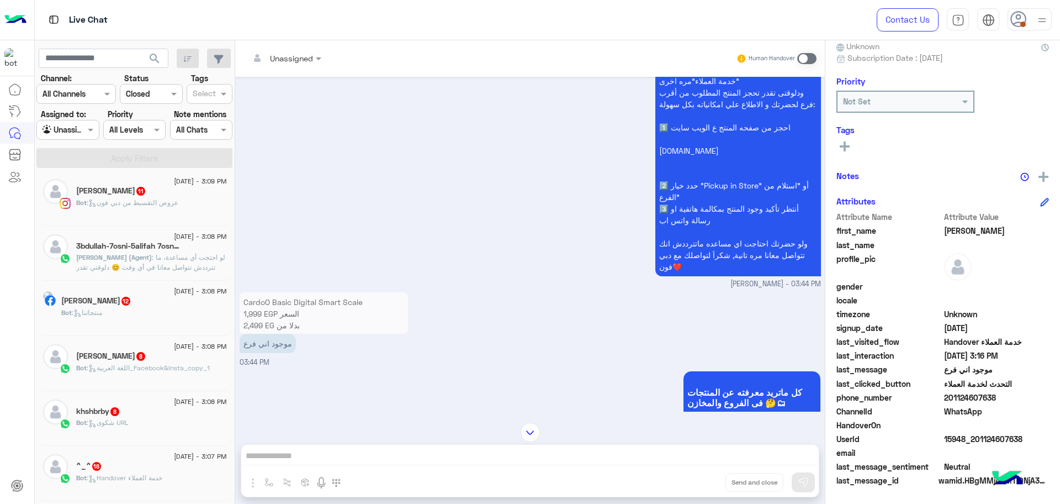
click at [140, 264] on span ": لو احتجت أي مساعدة، ما تترددش تتواصل معانا في أي وقت 😊 دلوقتي تقدر تزور صفحة …" at bounding box center [150, 307] width 149 height 108
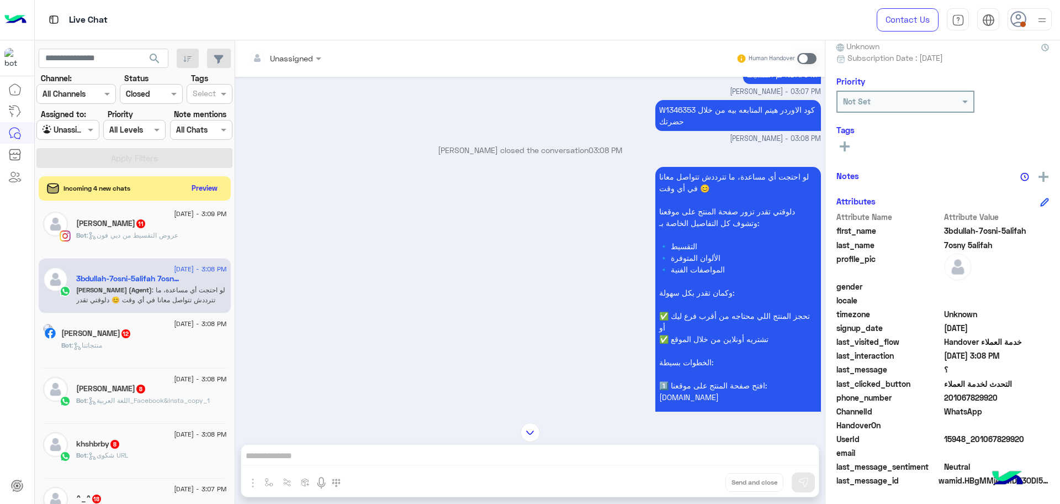
click at [988, 441] on span "15948_201067829920" at bounding box center [996, 439] width 105 height 12
copy span "15948_201067829920"
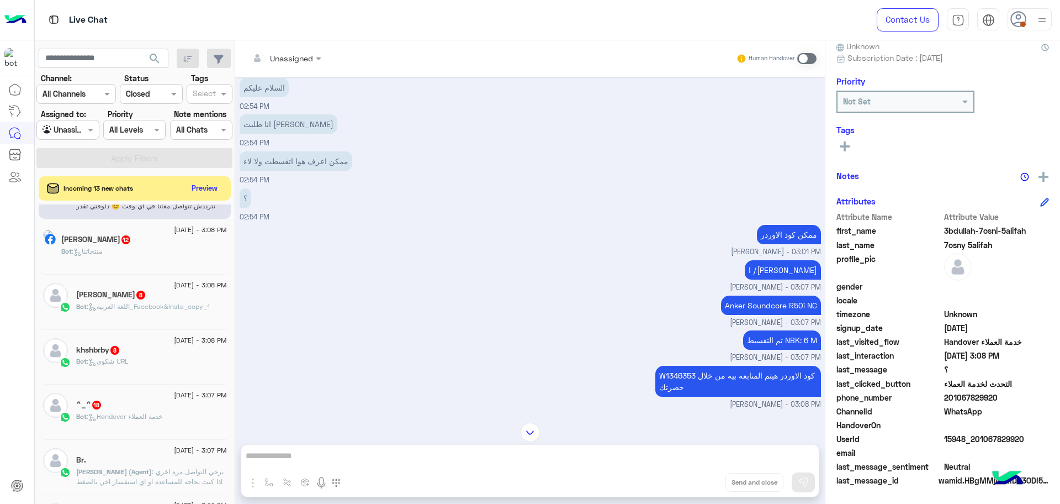
scroll to position [144, 0]
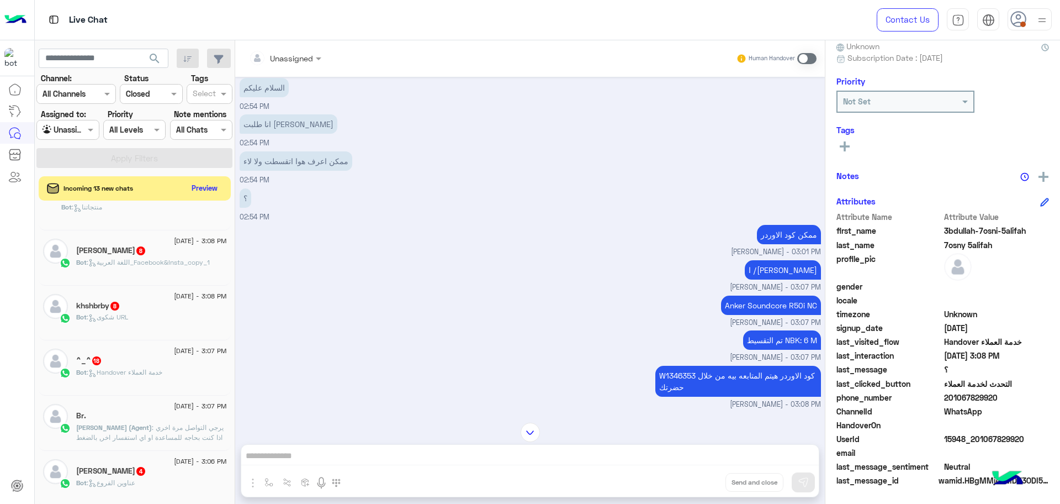
click at [100, 436] on span ": يرجي التواصل مرة اخري اذا كنت بحاجه للمساعدة او اي استفسار اخر, بالضغط على "خ…" at bounding box center [151, 472] width 150 height 98
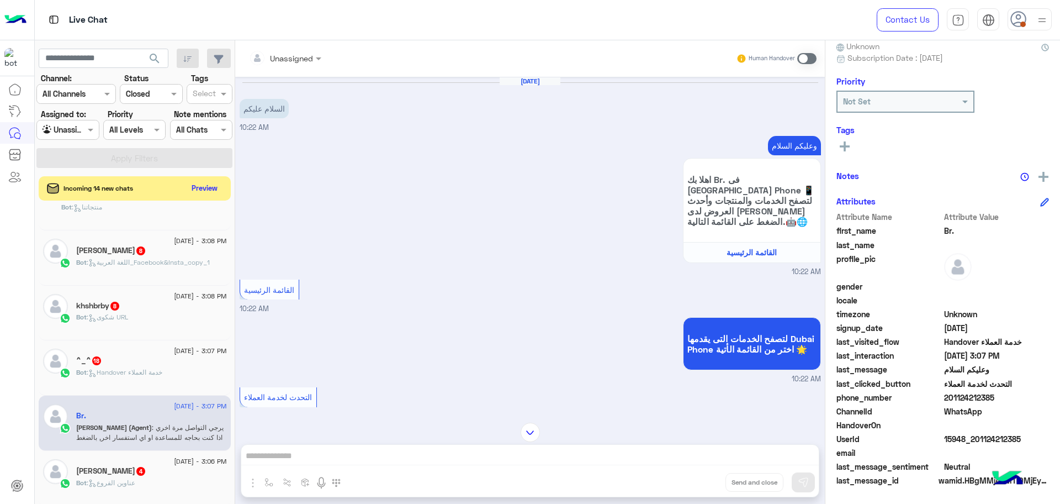
scroll to position [282, 0]
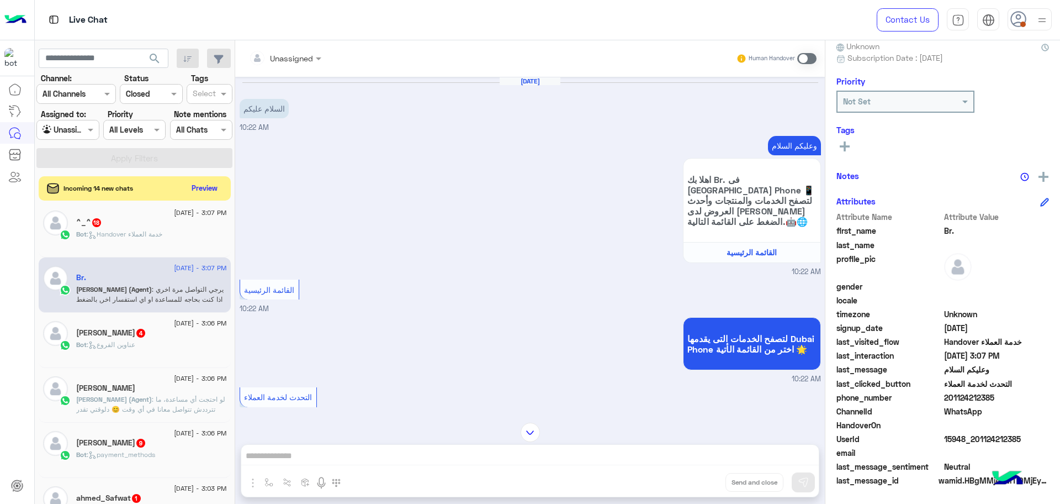
click at [151, 399] on span "**********" at bounding box center [150, 454] width 149 height 118
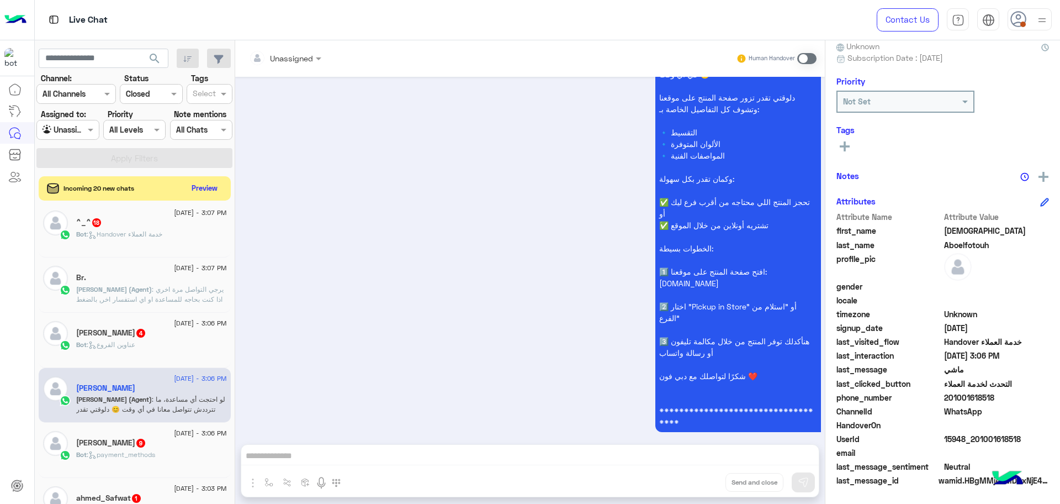
scroll to position [3094, 0]
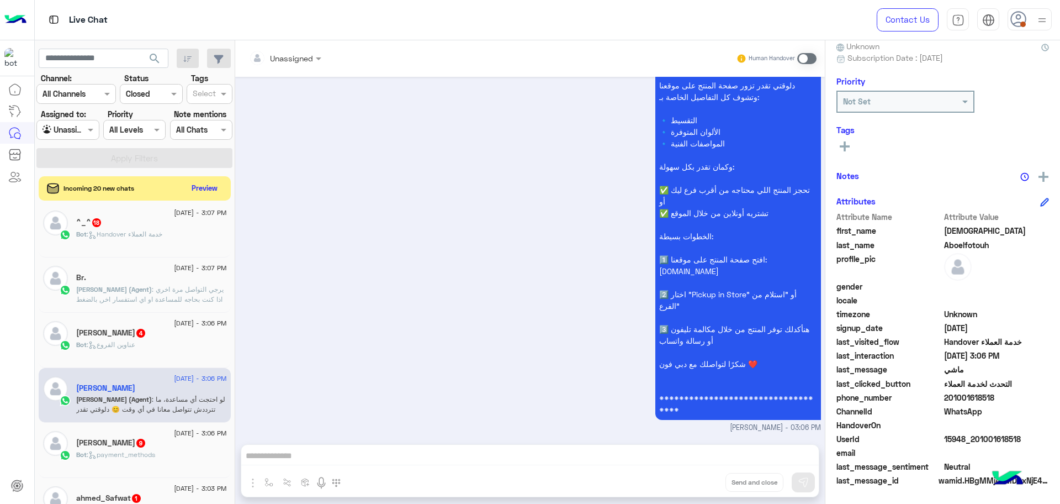
click at [975, 404] on div "phone_number 201001618518" at bounding box center [942, 398] width 213 height 14
copy span "201001618518"
click at [966, 442] on span "15948_201001618518" at bounding box center [996, 439] width 105 height 12
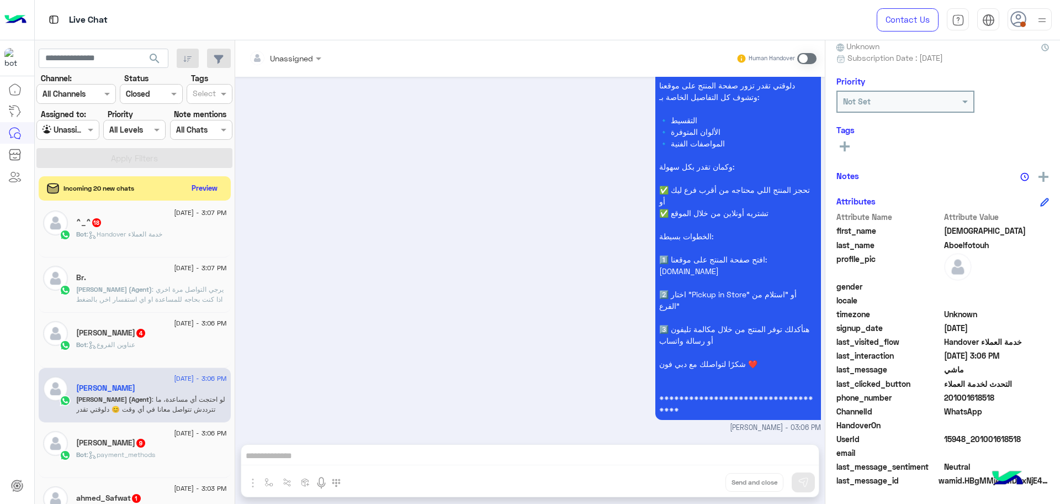
copy span "15948_201001618518"
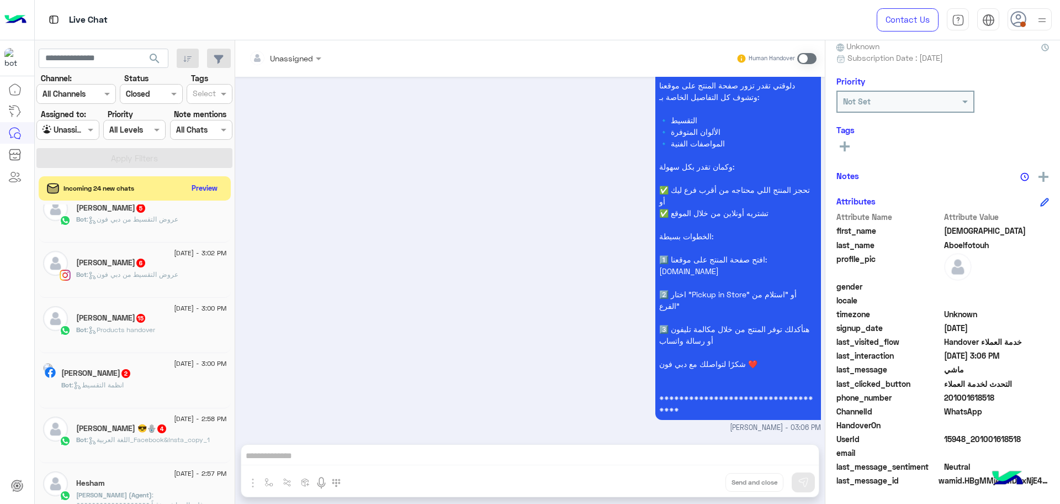
scroll to position [696, 0]
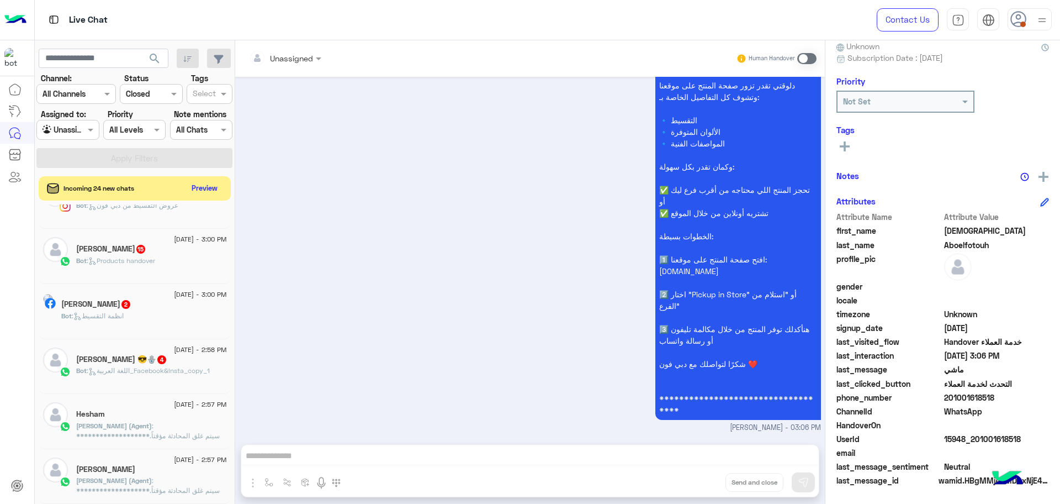
click at [150, 430] on p "**********" at bounding box center [151, 470] width 151 height 99
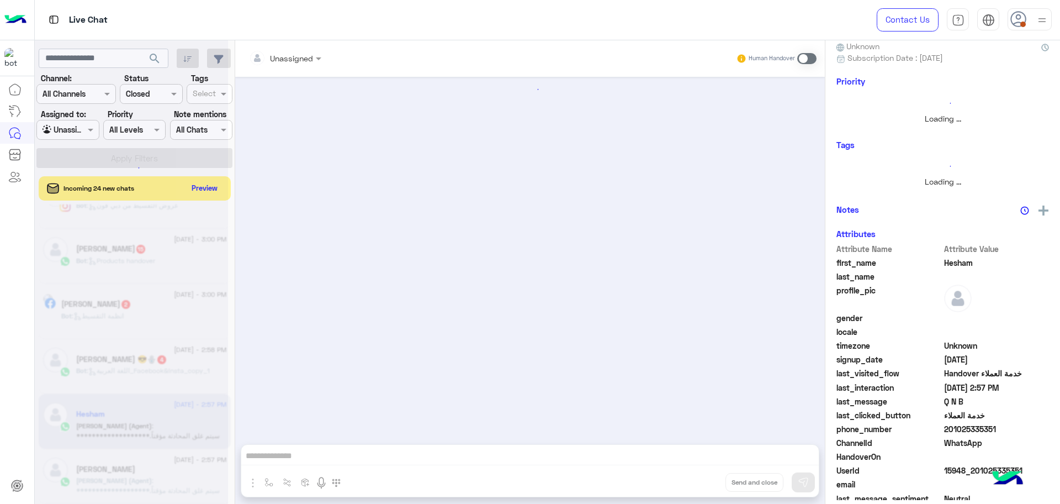
click at [373, 350] on div at bounding box center [530, 255] width 590 height 356
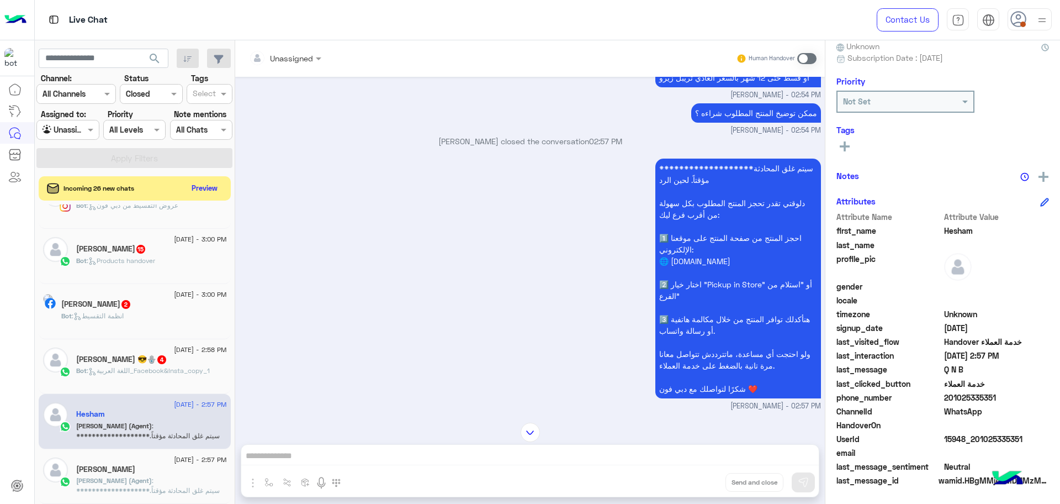
scroll to position [2504, 0]
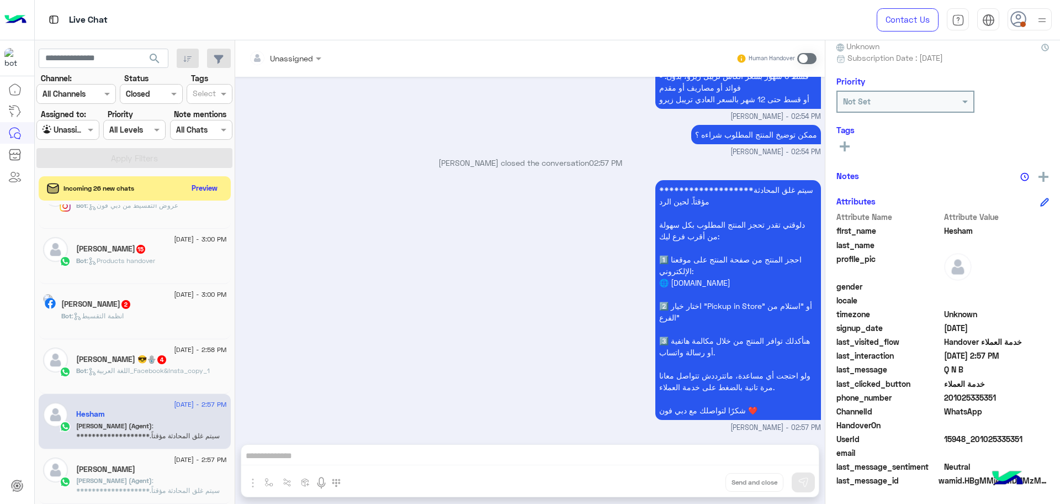
click at [966, 440] on span "15948_201025335351" at bounding box center [996, 439] width 105 height 12
copy span "15948_201025335351"
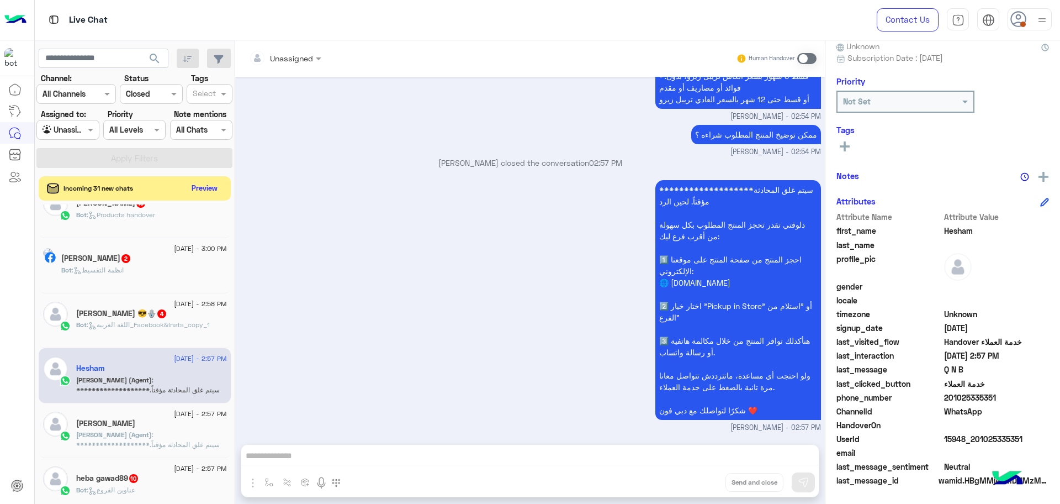
scroll to position [765, 0]
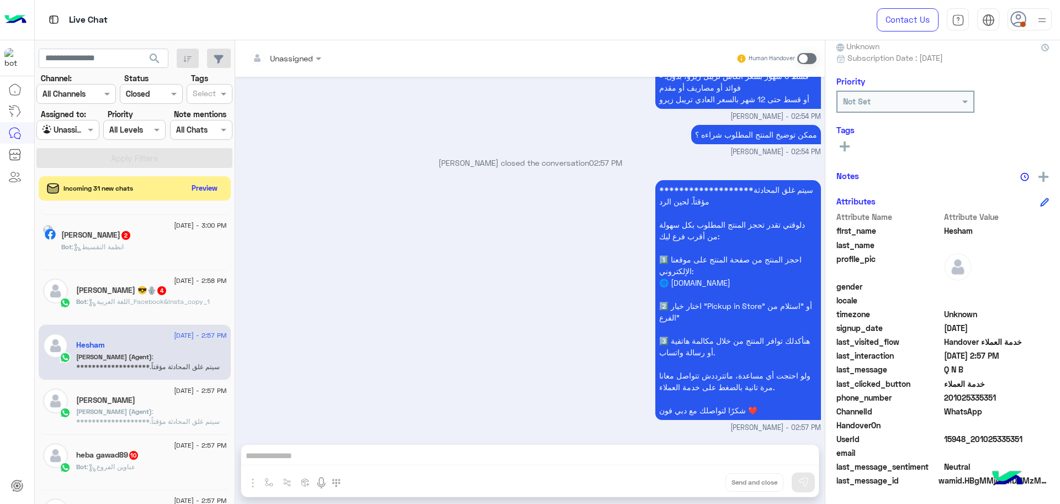
click at [153, 425] on span "**********" at bounding box center [149, 456] width 147 height 98
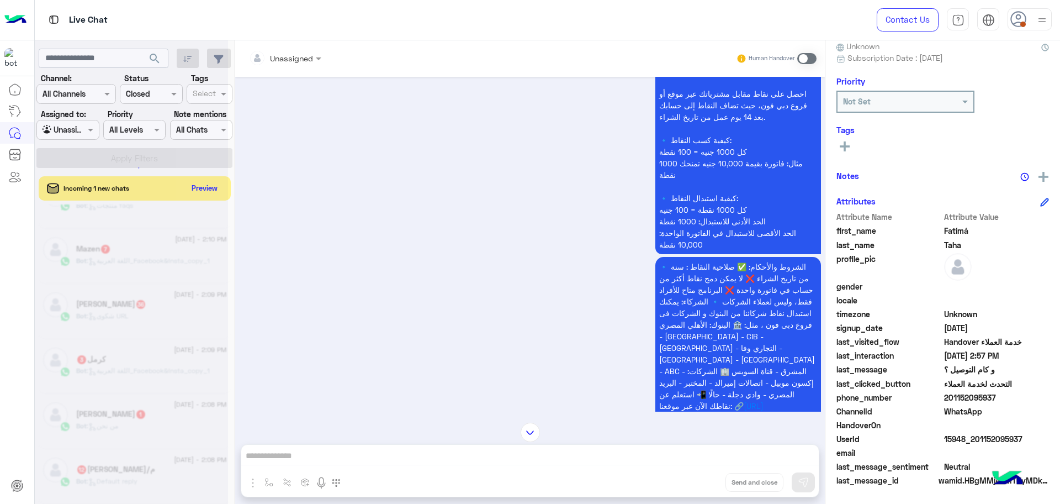
scroll to position [6, 0]
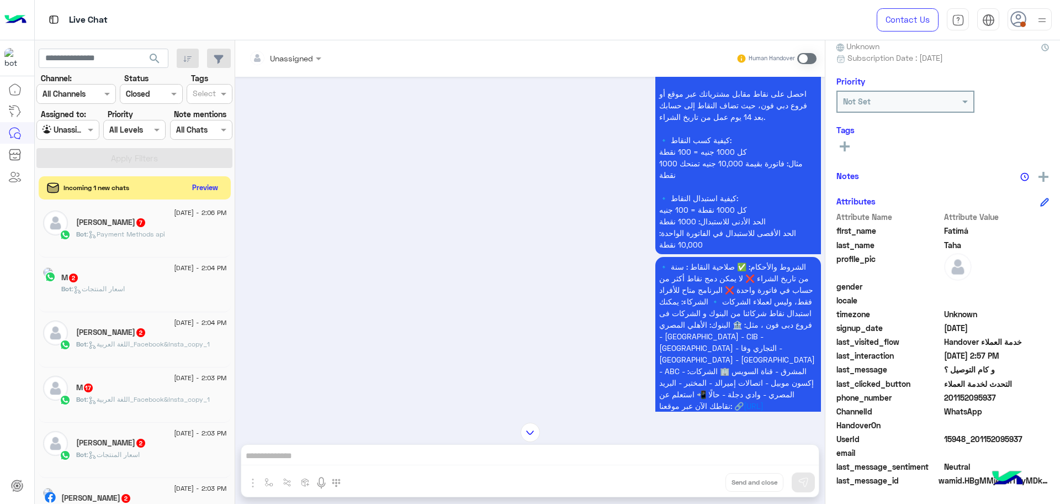
click at [195, 189] on button "Preview" at bounding box center [205, 187] width 34 height 15
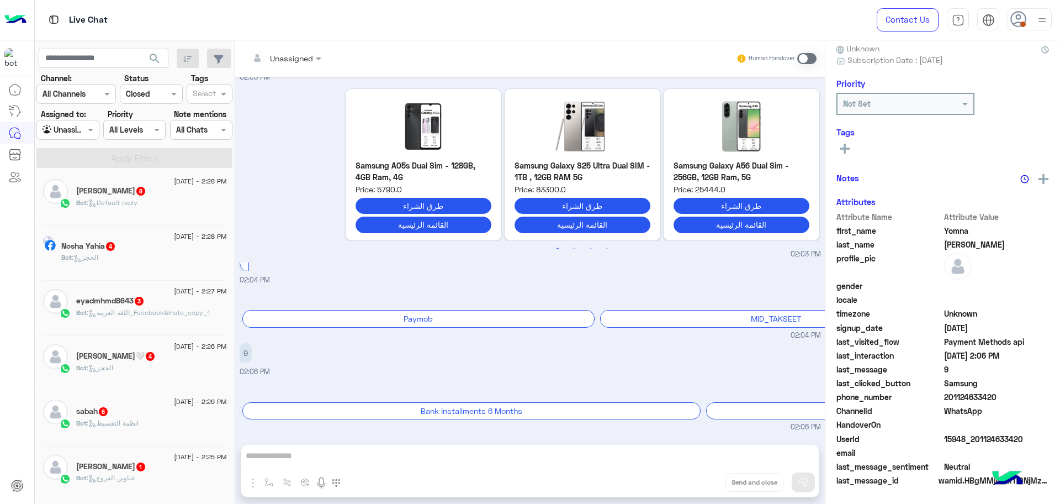
scroll to position [105, 0]
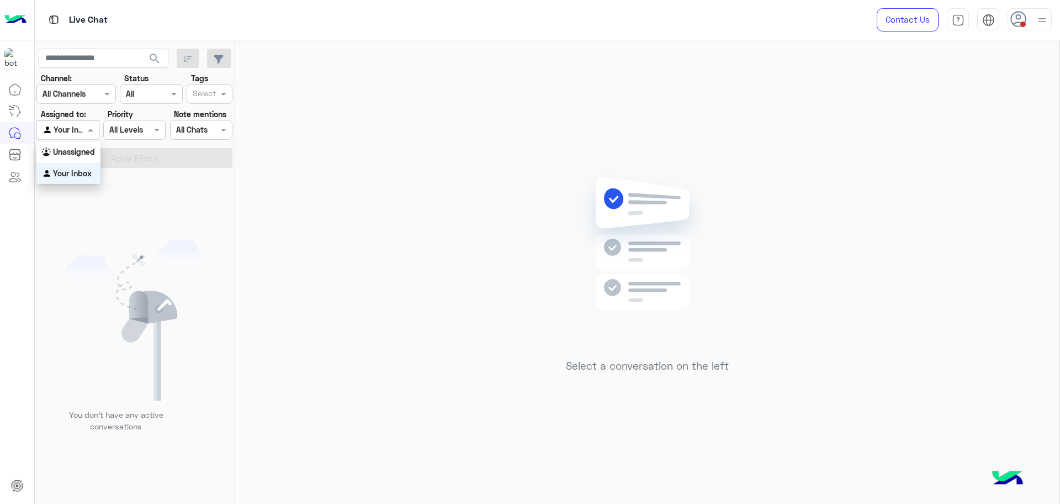
click at [75, 134] on div at bounding box center [67, 129] width 61 height 13
click at [77, 148] on b "Unassigned" at bounding box center [74, 151] width 42 height 9
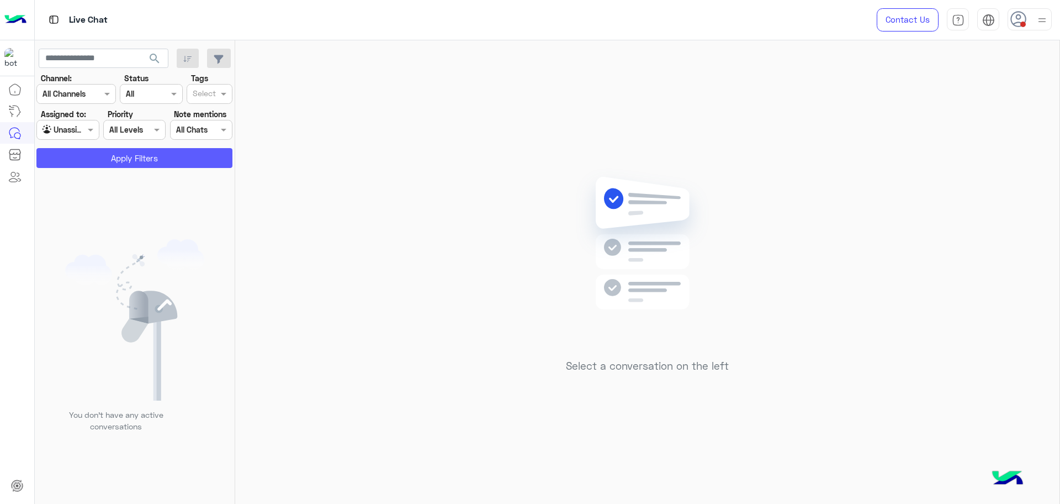
click at [78, 157] on button "Apply Filters" at bounding box center [134, 158] width 196 height 20
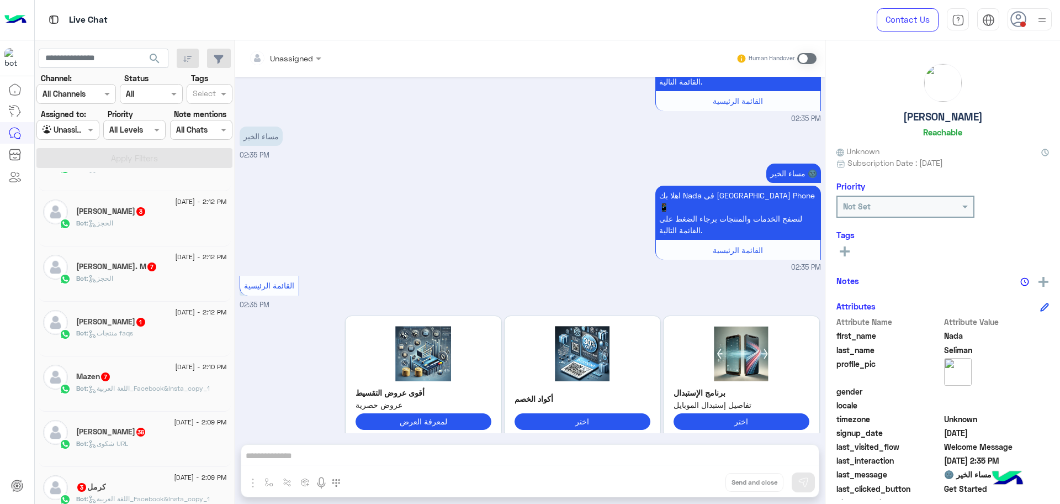
scroll to position [282, 0]
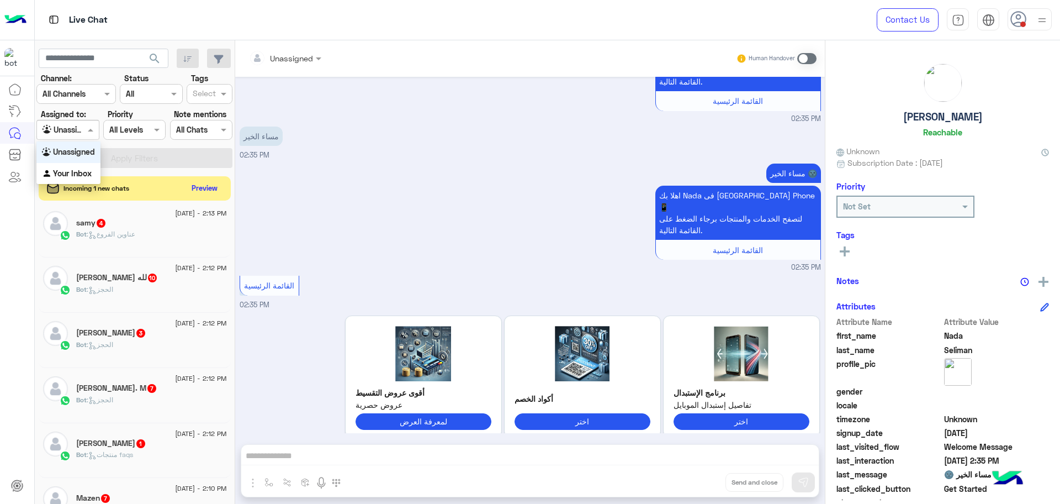
click at [87, 131] on span at bounding box center [92, 130] width 14 height 12
click at [81, 172] on b "Your Inbox" at bounding box center [72, 172] width 39 height 9
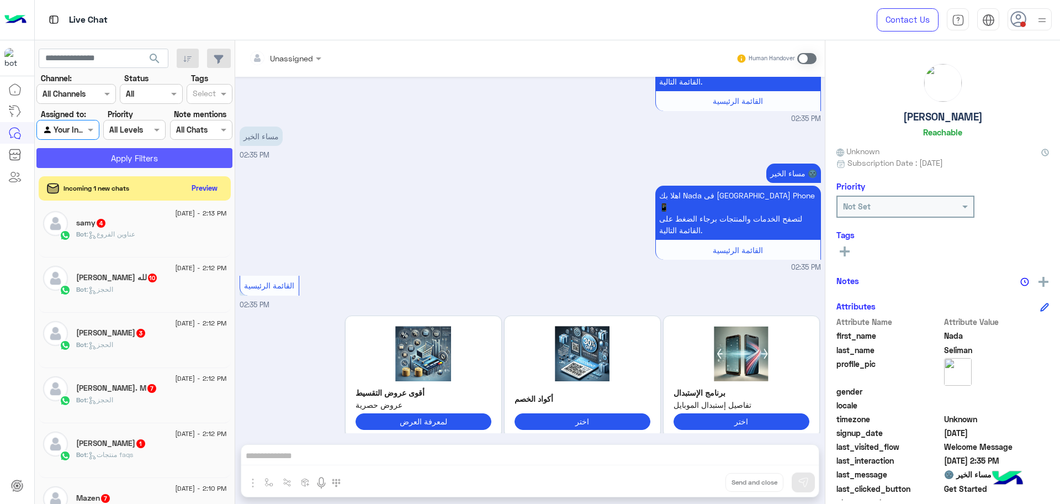
click at [91, 161] on button "Apply Filters" at bounding box center [134, 158] width 196 height 20
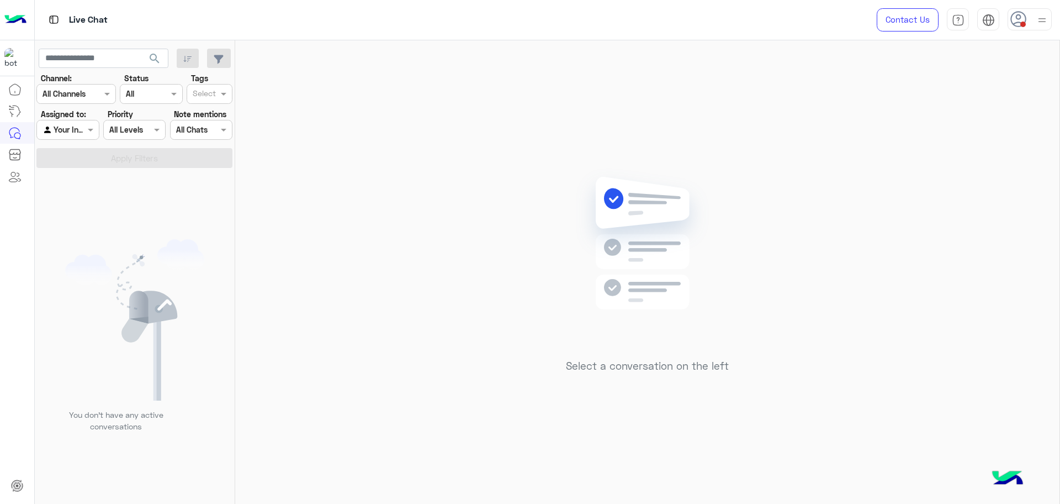
drag, startPoint x: 1030, startPoint y: 22, endPoint x: 1025, endPoint y: 29, distance: 8.7
click at [1029, 22] on div at bounding box center [1030, 19] width 44 height 22
click at [969, 139] on label "Busy" at bounding box center [983, 133] width 120 height 20
click at [1022, 19] on icon at bounding box center [1018, 19] width 17 height 17
click at [978, 83] on label "Online" at bounding box center [983, 85] width 120 height 20
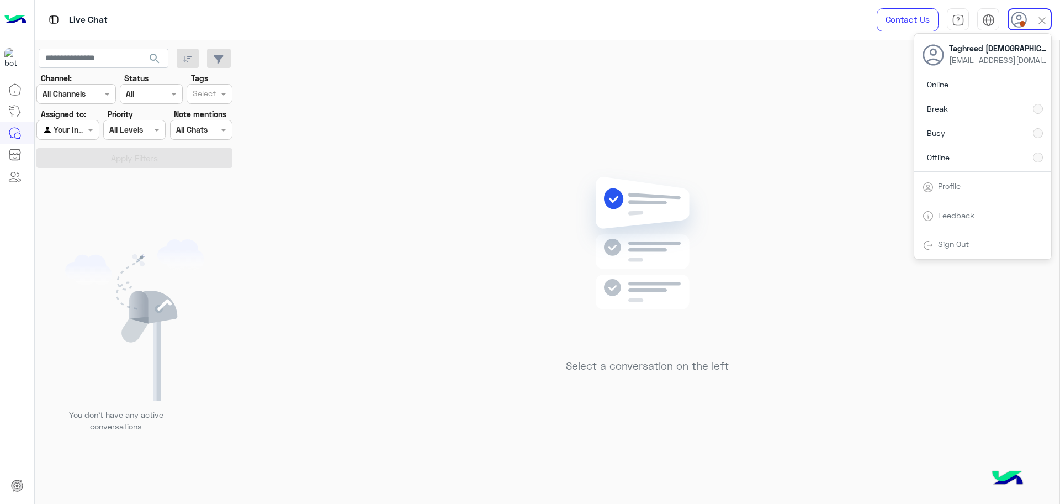
click at [952, 89] on div "Online Break Busy Offline" at bounding box center [982, 123] width 137 height 97
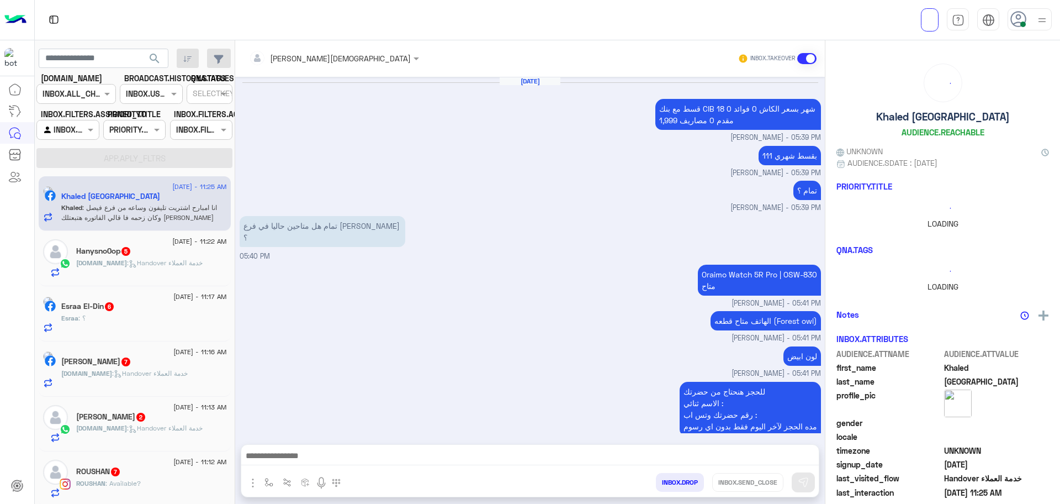
scroll to position [630, 0]
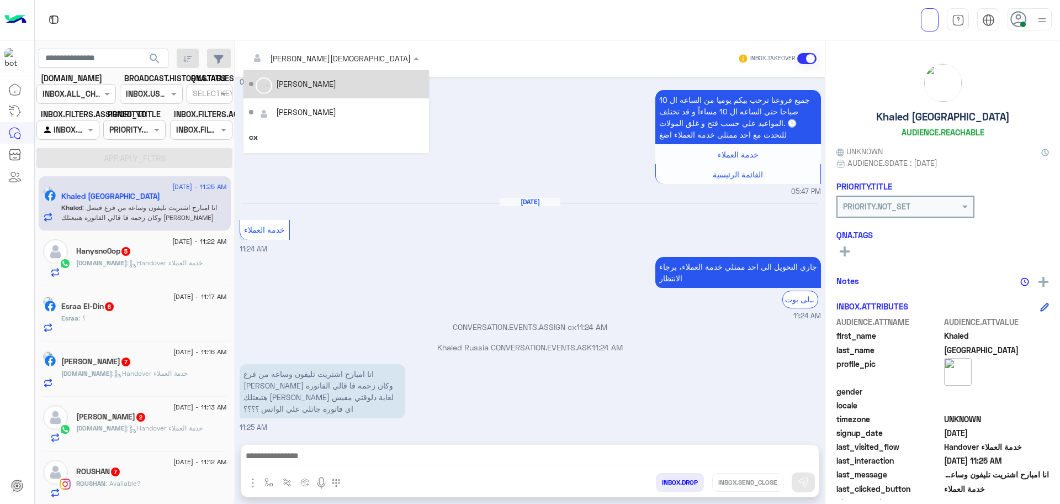
click at [312, 60] on input "text" at bounding box center [315, 58] width 133 height 12
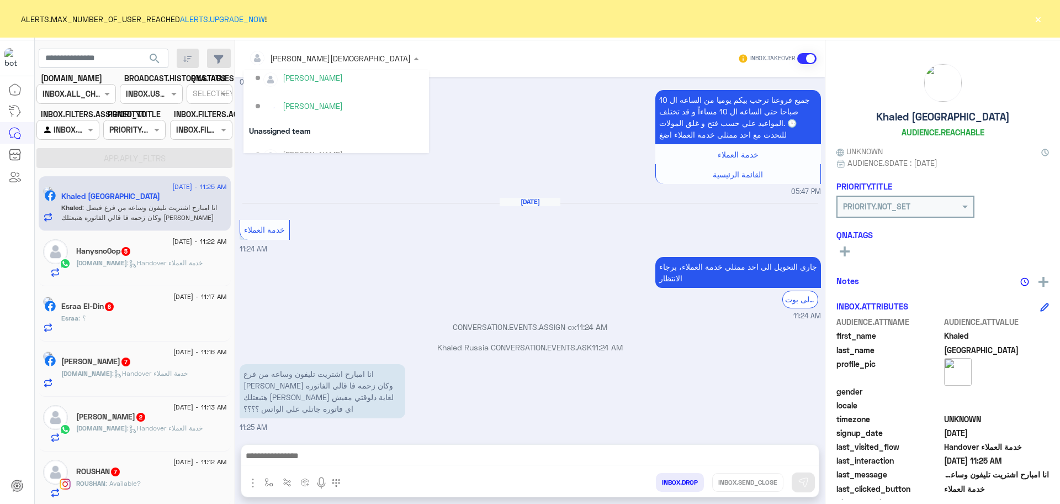
scroll to position [409, 0]
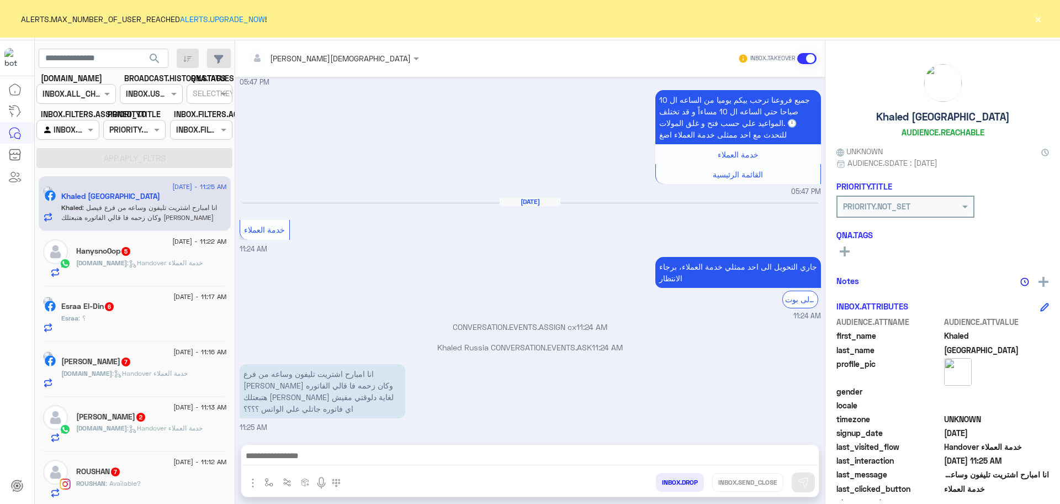
click at [1042, 19] on button "×" at bounding box center [1037, 18] width 11 height 11
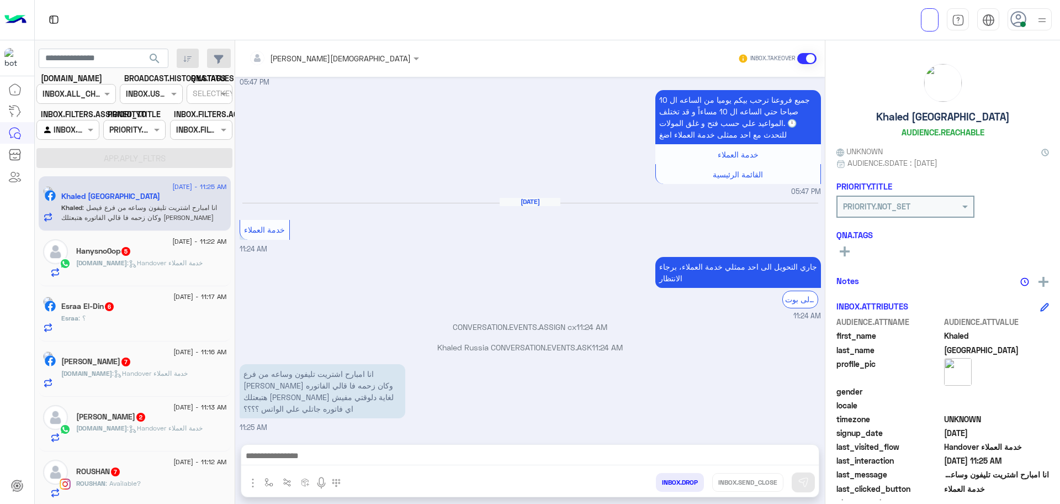
click at [1016, 18] on icon at bounding box center [1018, 19] width 17 height 17
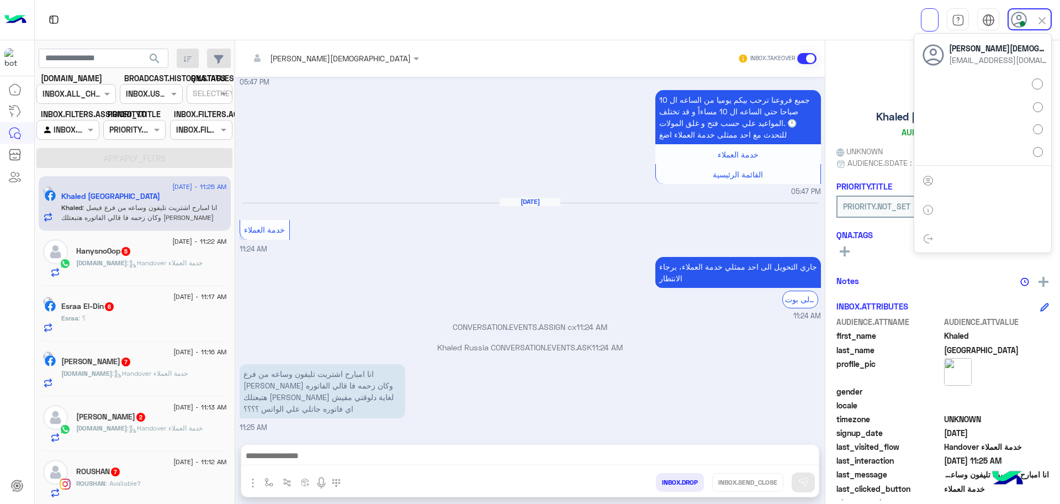
click at [983, 133] on label at bounding box center [983, 129] width 120 height 18
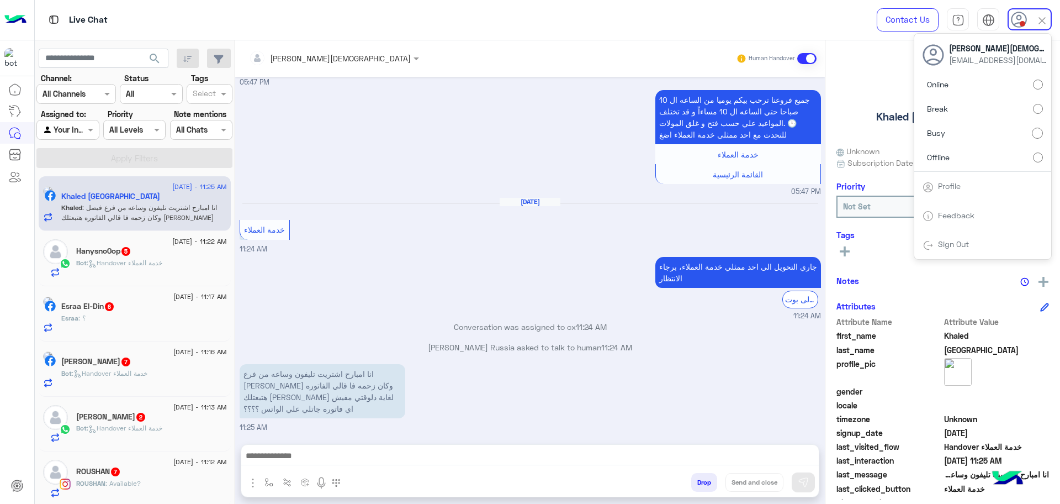
click at [314, 56] on input "text" at bounding box center [315, 58] width 133 height 12
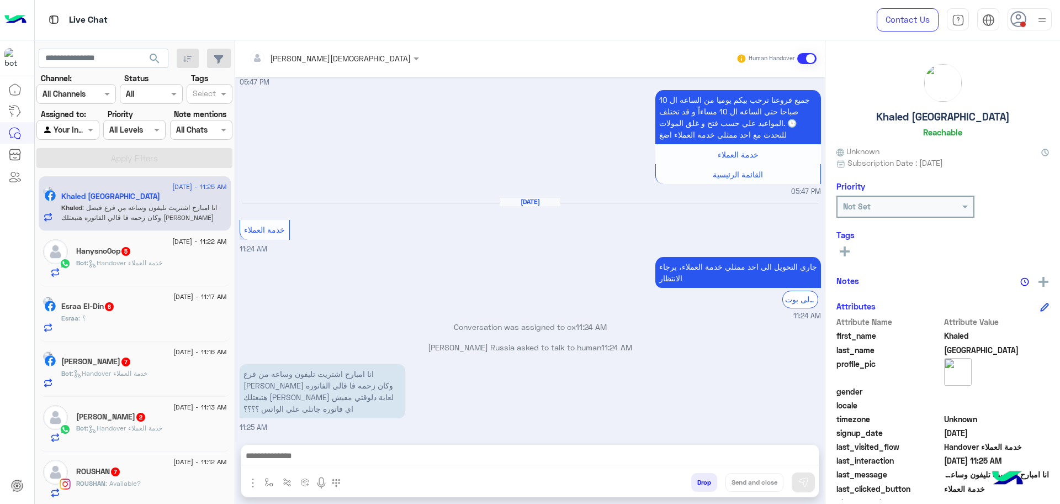
click at [321, 265] on div "جاري التحويل الى احد ممثلي خدمة العملاء، برجاء الانتظار الرجوع الى بوت 11:24 AM" at bounding box center [530, 287] width 581 height 67
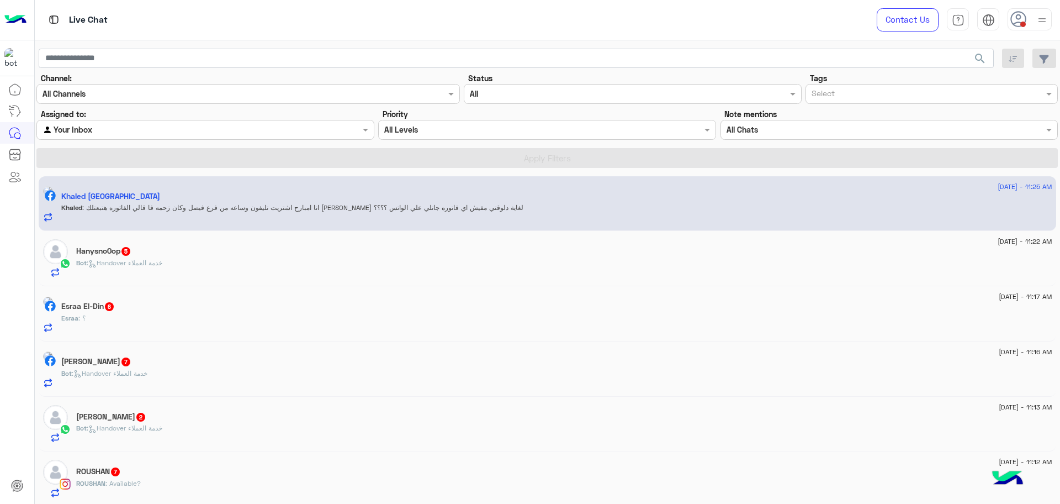
click at [344, 205] on span ": انا امبارح اشتريت تليفون وساعه من فرع فيصل وكان زحمه فا قالي الفاتوره هتبعتلك…" at bounding box center [302, 207] width 441 height 8
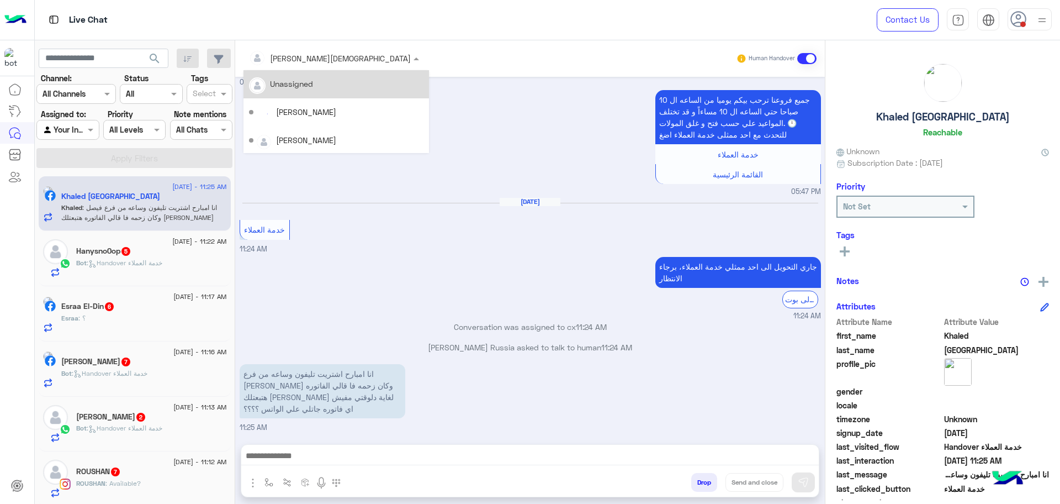
click at [339, 52] on div at bounding box center [333, 57] width 181 height 13
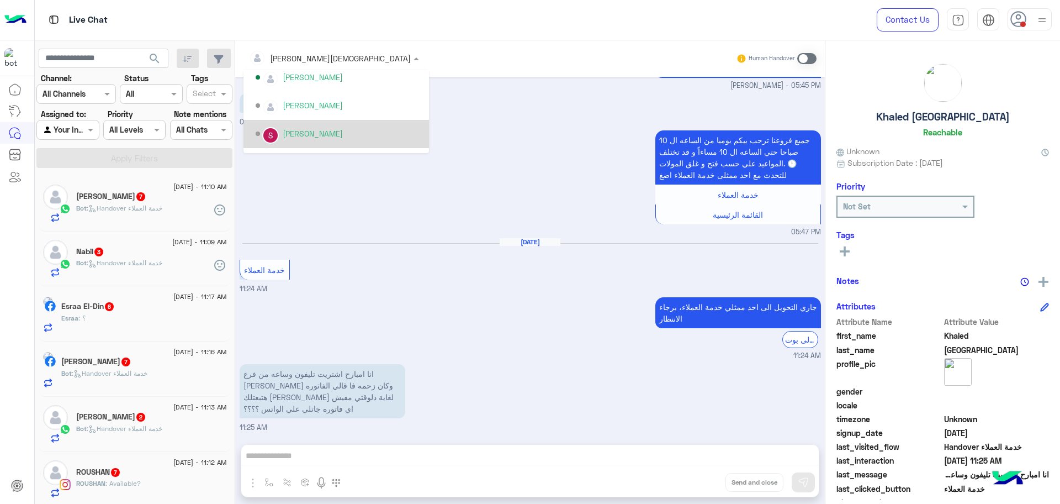
scroll to position [570, 0]
click at [569, 274] on div "Aug 30, 2025 خدمة العملاء 11:24 AM" at bounding box center [530, 265] width 581 height 57
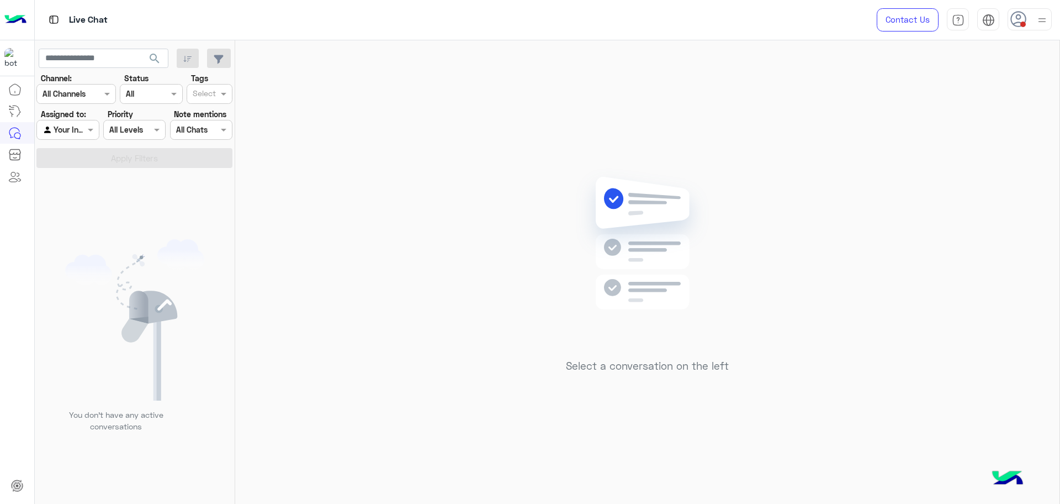
click at [1013, 21] on icon at bounding box center [1018, 19] width 17 height 17
click at [946, 94] on div "Online Break Busy Offline" at bounding box center [982, 123] width 137 height 97
click at [941, 84] on span "Online" at bounding box center [938, 84] width 22 height 12
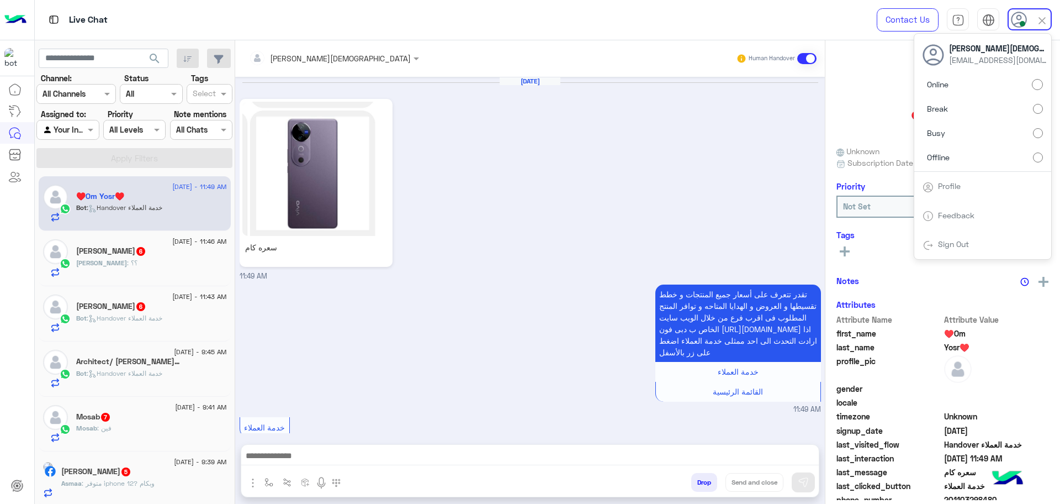
scroll to position [137, 0]
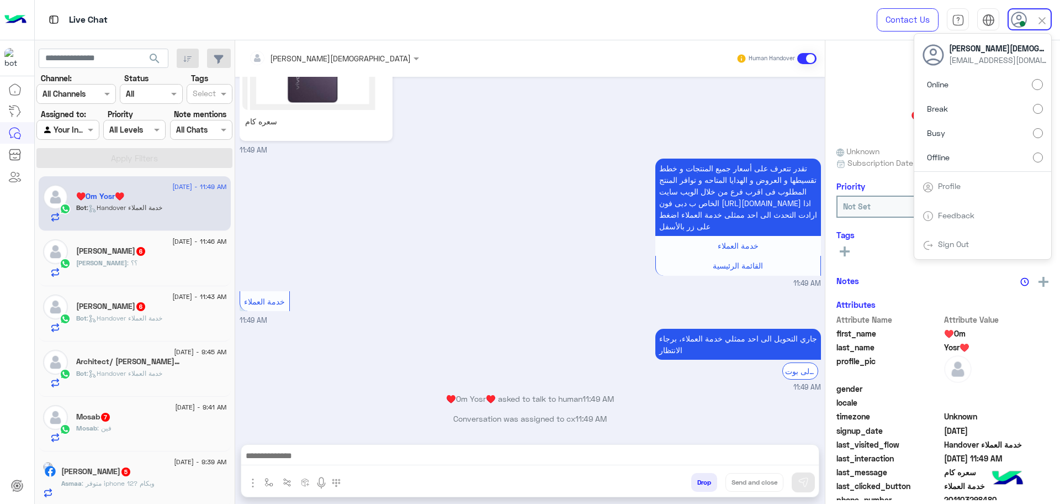
click at [333, 55] on div at bounding box center [333, 57] width 181 height 13
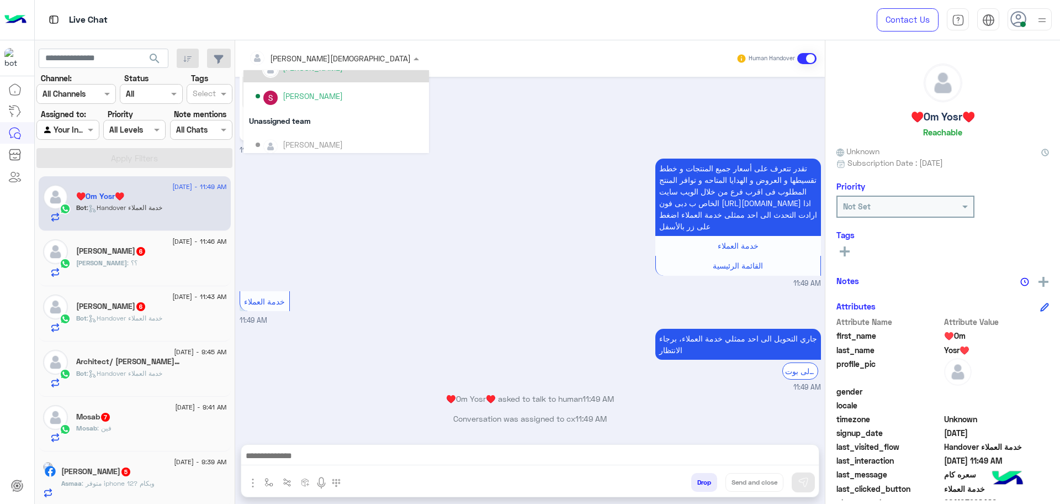
scroll to position [409, 0]
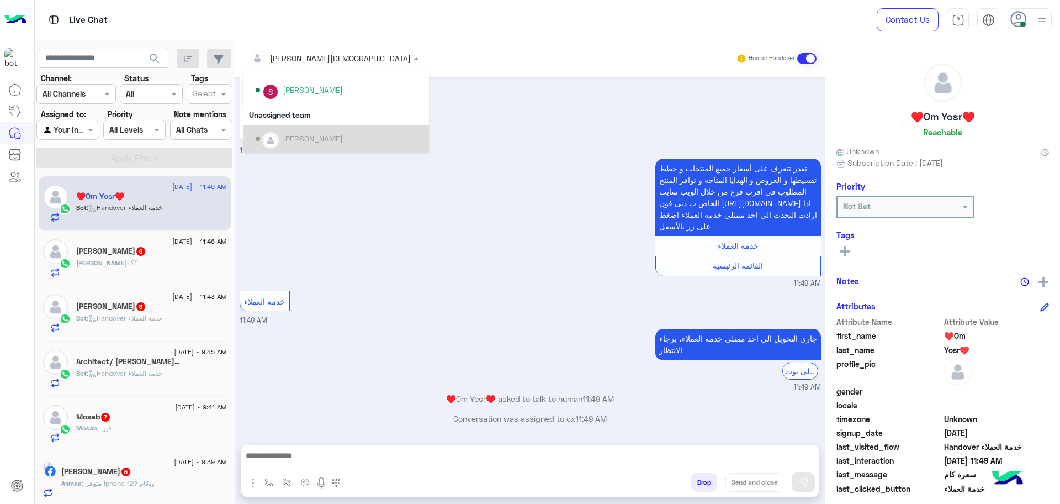
click at [1019, 23] on icon at bounding box center [1018, 19] width 17 height 17
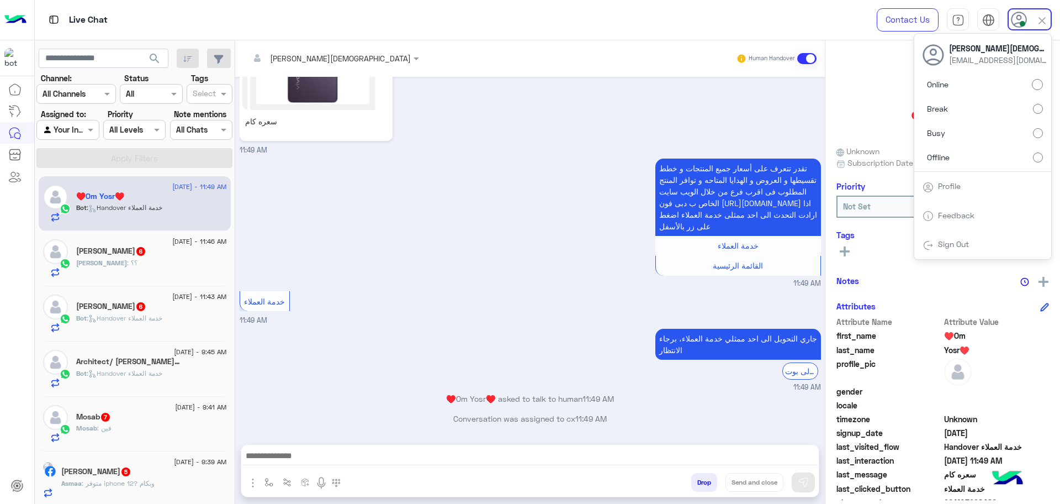
click at [946, 136] on label "Busy" at bounding box center [983, 133] width 120 height 20
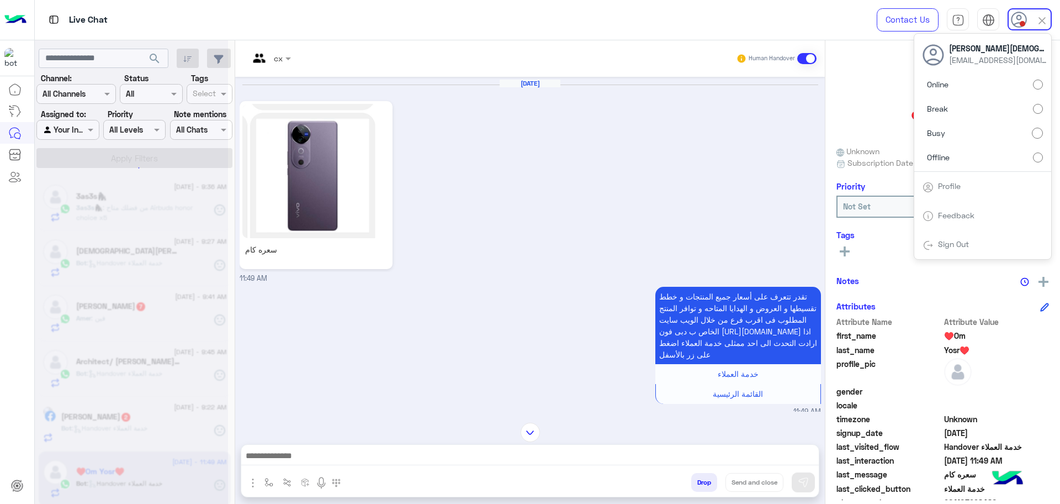
scroll to position [0, 0]
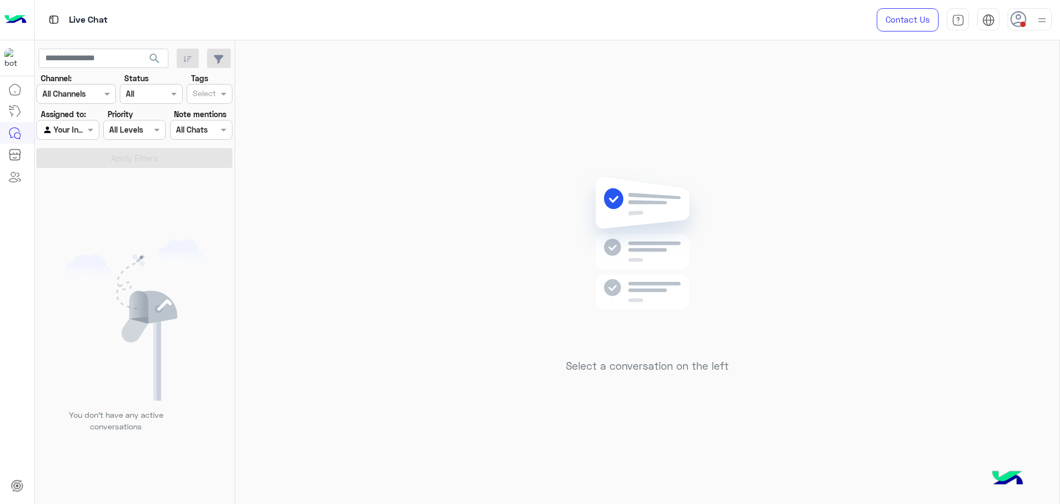
click at [1027, 22] on div at bounding box center [1030, 19] width 44 height 22
drag, startPoint x: 968, startPoint y: 91, endPoint x: 950, endPoint y: 94, distance: 18.1
click at [967, 91] on label "Online" at bounding box center [983, 85] width 120 height 20
click at [383, 133] on div "Select a conversation on the left" at bounding box center [647, 274] width 824 height 468
click at [88, 131] on span at bounding box center [92, 130] width 14 height 12
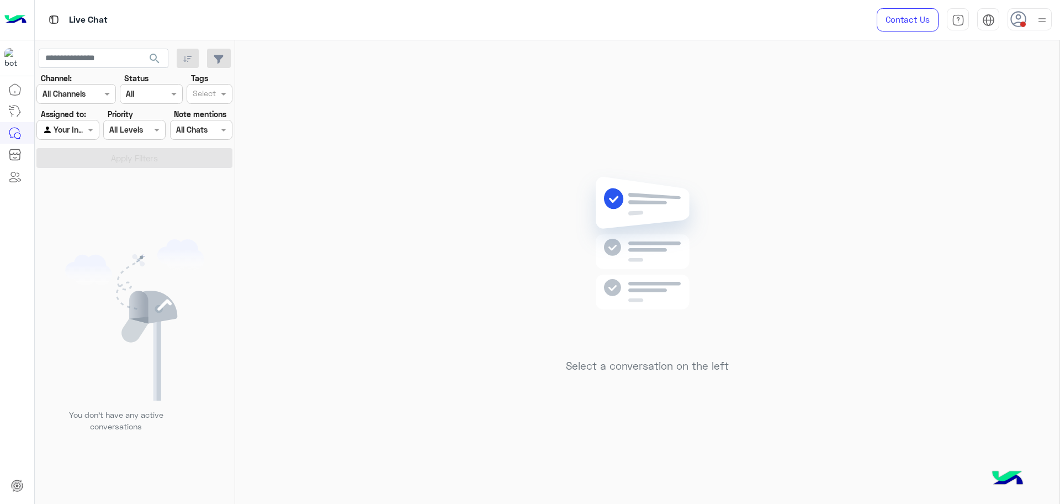
click at [1014, 18] on icon at bounding box center [1018, 19] width 17 height 17
click at [979, 83] on div "Online Break Busy Offline" at bounding box center [982, 123] width 137 height 97
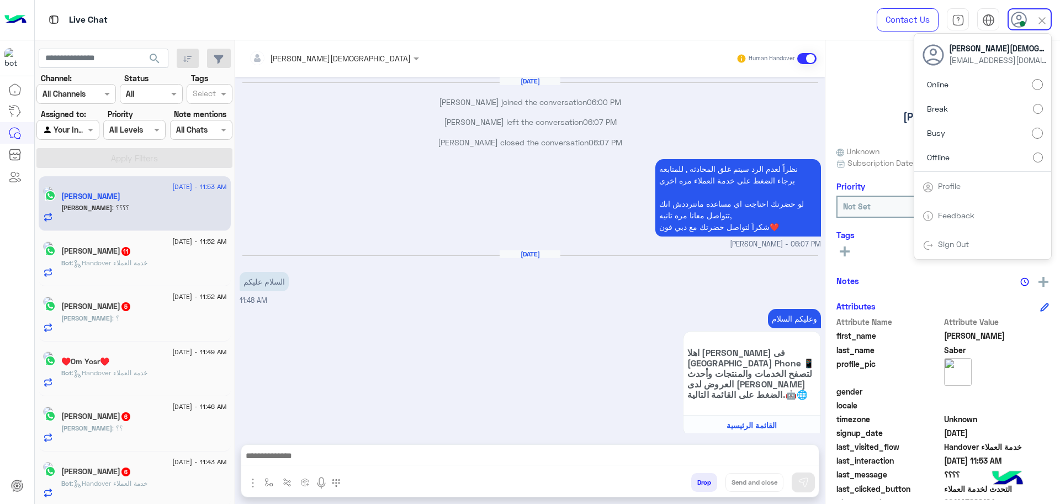
scroll to position [909, 0]
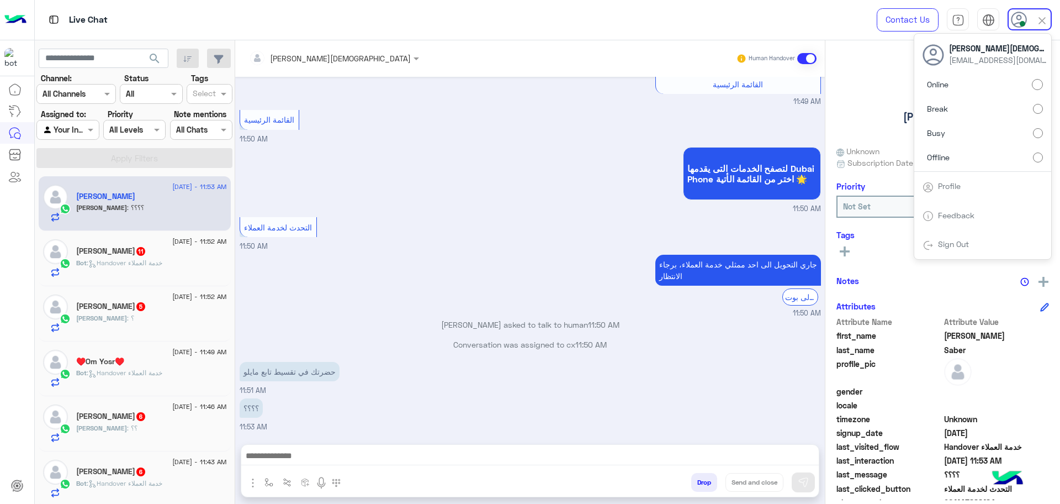
click at [305, 59] on input "text" at bounding box center [315, 58] width 133 height 12
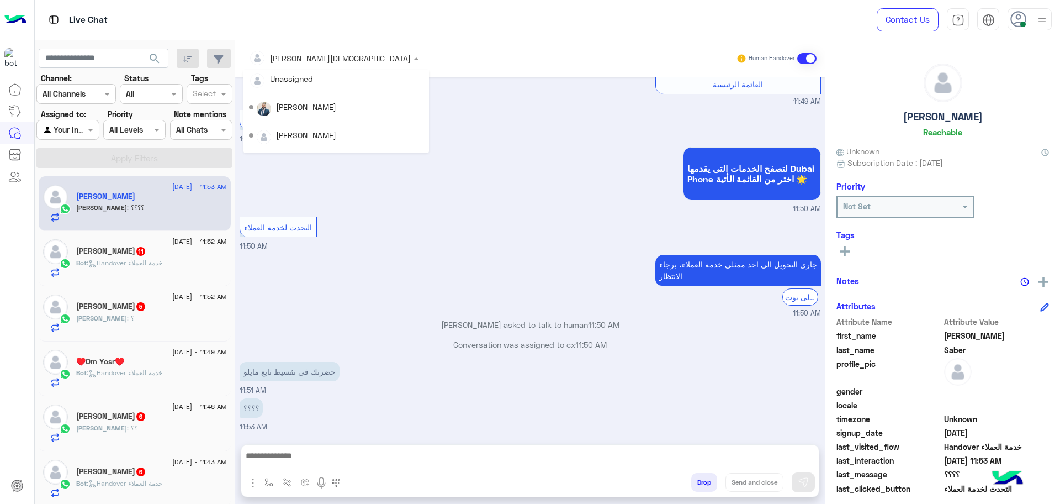
scroll to position [0, 0]
click at [389, 247] on div "التحدث لخدمة العملاء 11:50 AM" at bounding box center [530, 233] width 581 height 38
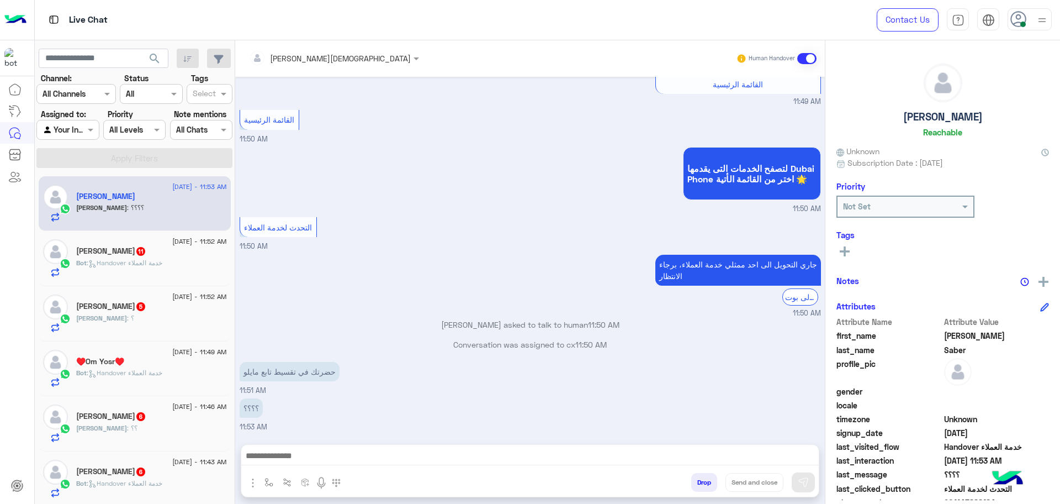
click at [1023, 22] on span at bounding box center [1023, 25] width 6 height 6
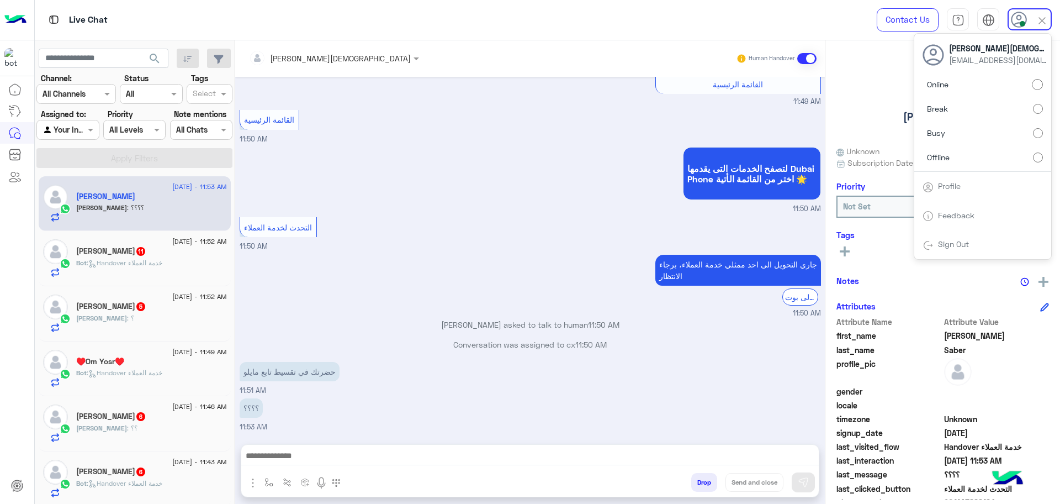
click at [968, 154] on label "Offline" at bounding box center [983, 157] width 120 height 20
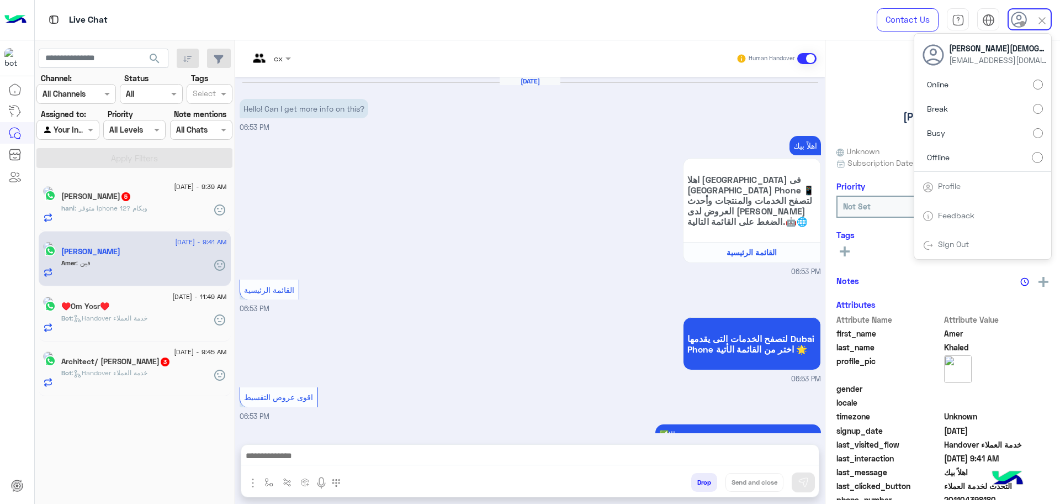
scroll to position [878, 0]
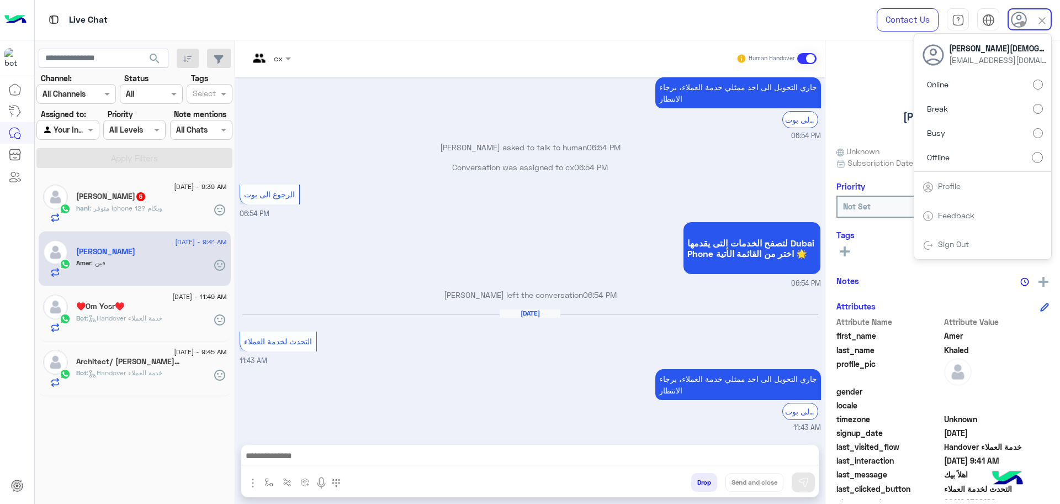
click at [942, 135] on span "Busy" at bounding box center [936, 133] width 18 height 12
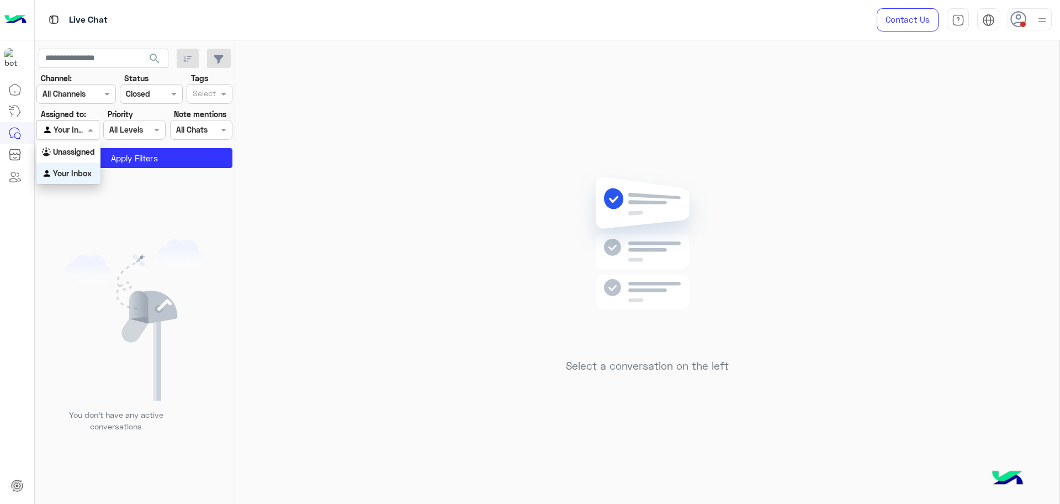
click at [60, 129] on input "text" at bounding box center [55, 130] width 25 height 12
click at [66, 143] on div "Unassigned" at bounding box center [68, 152] width 64 height 22
click at [73, 129] on div at bounding box center [67, 129] width 61 height 13
click at [78, 171] on b "Your Inbox" at bounding box center [72, 172] width 39 height 9
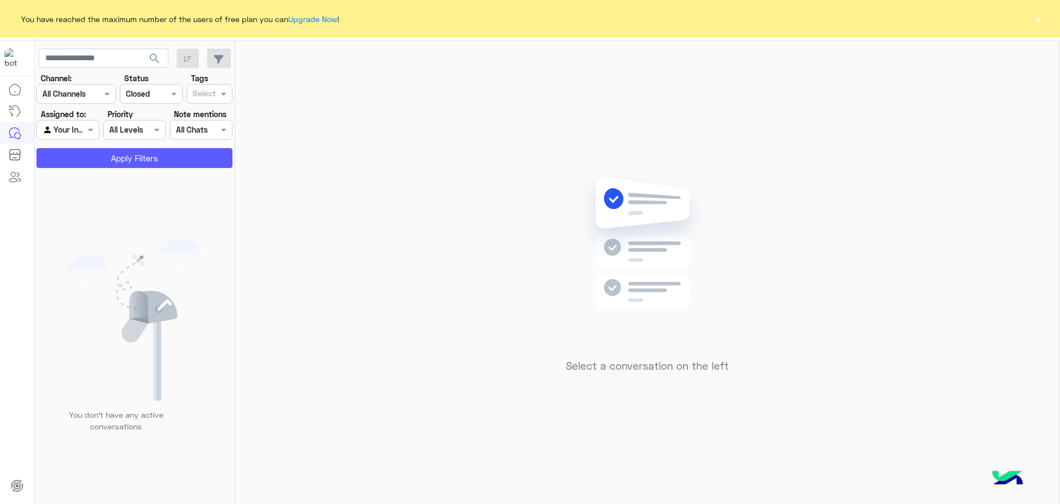
click at [91, 151] on button "Apply Filters" at bounding box center [134, 158] width 196 height 20
click at [1038, 21] on button "×" at bounding box center [1037, 18] width 11 height 11
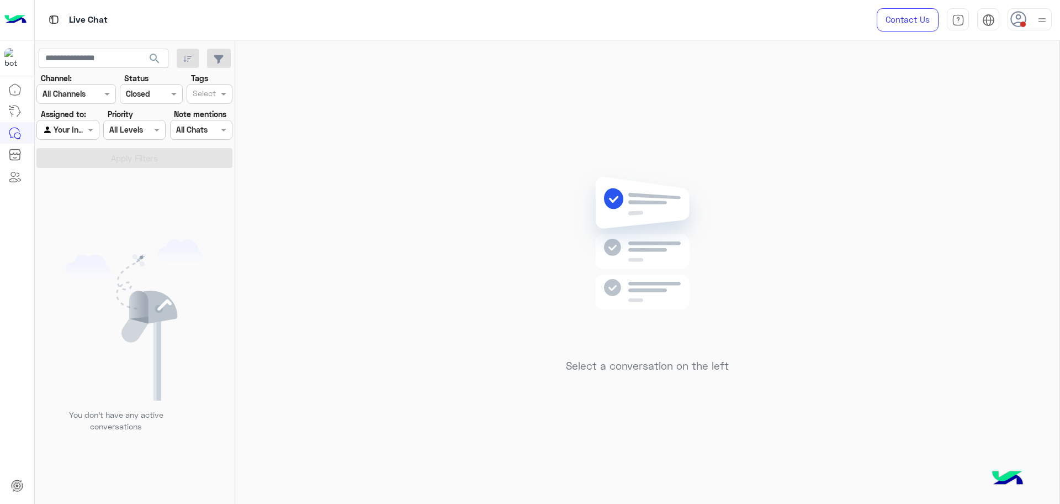
click at [76, 137] on div "Agent Filter Your Inbox" at bounding box center [67, 130] width 62 height 20
click at [77, 150] on b "Unassigned" at bounding box center [74, 151] width 42 height 9
click at [77, 152] on button "Apply Filters" at bounding box center [134, 158] width 196 height 20
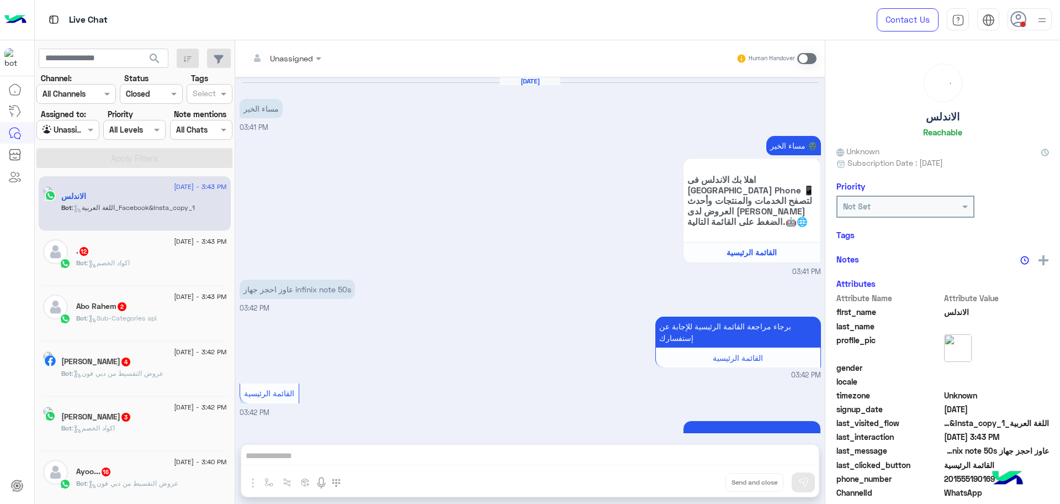
scroll to position [438, 0]
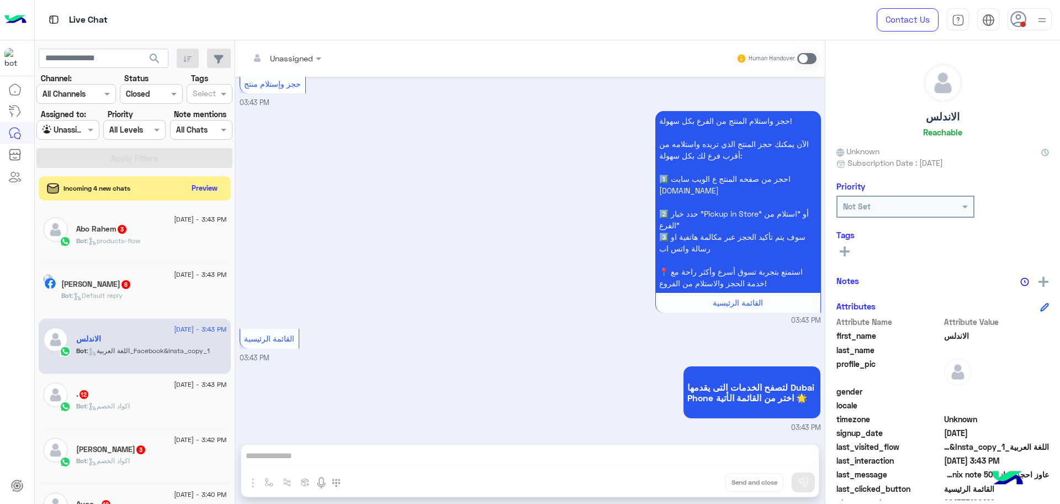
click at [210, 179] on div "Incoming 4 new chats Preview" at bounding box center [135, 188] width 192 height 24
click at [206, 191] on button "Preview" at bounding box center [205, 187] width 34 height 15
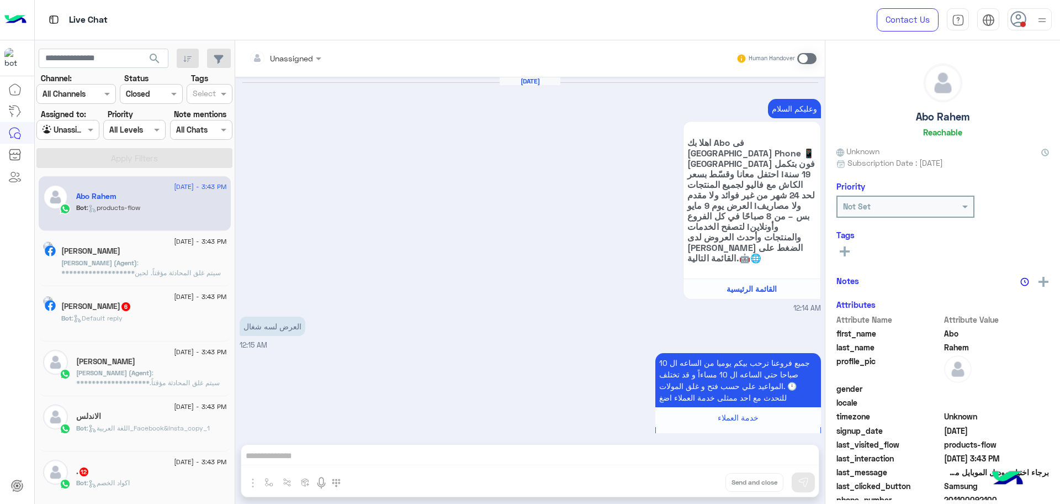
scroll to position [1117, 0]
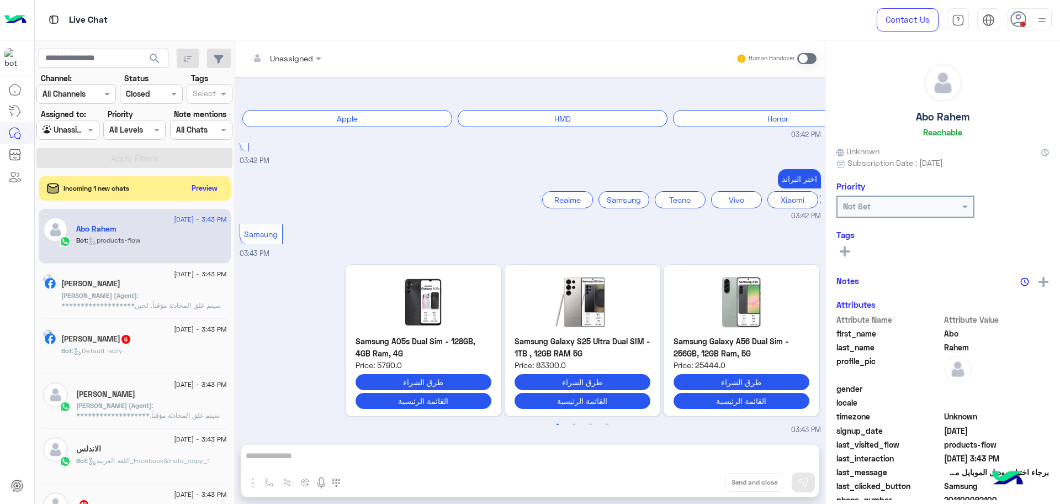
click at [126, 300] on p "**********" at bounding box center [144, 334] width 166 height 89
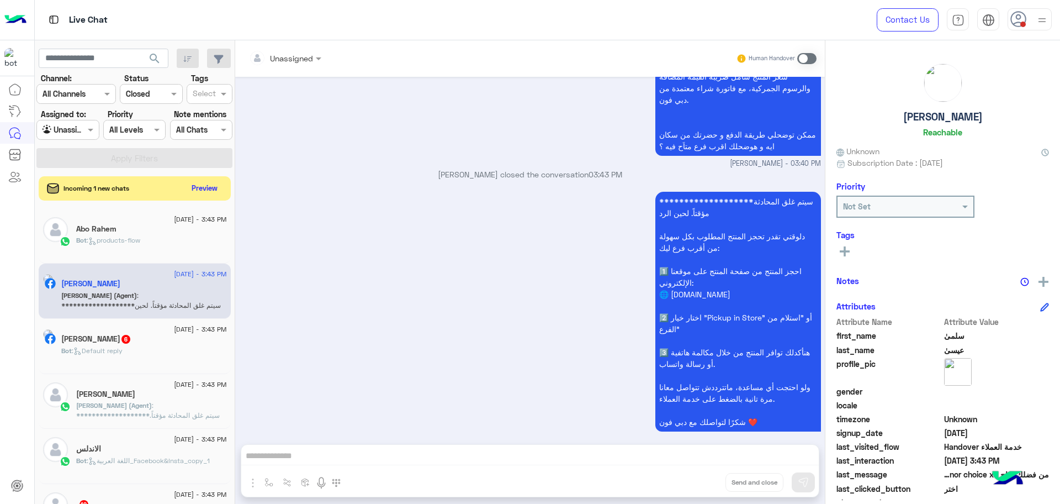
click at [454, 272] on div "**********" at bounding box center [530, 317] width 581 height 256
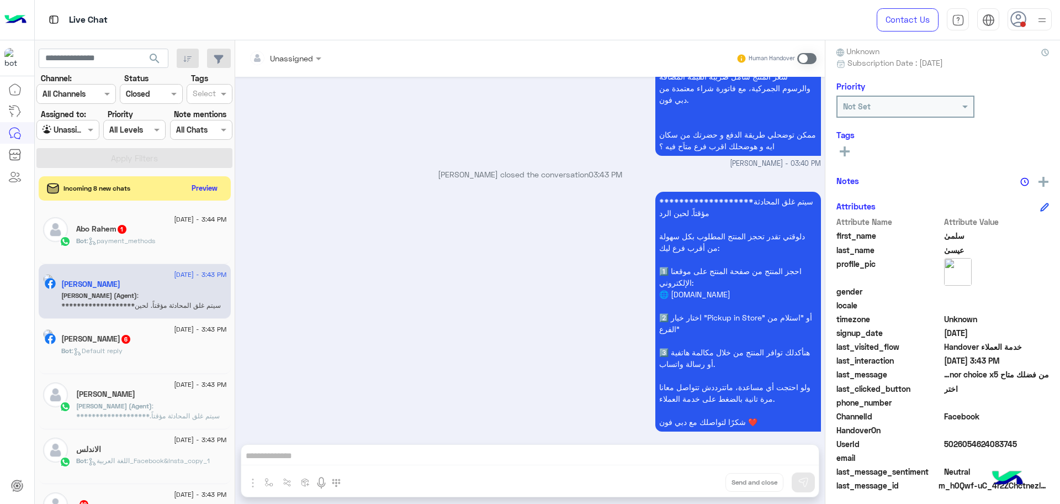
scroll to position [105, 0]
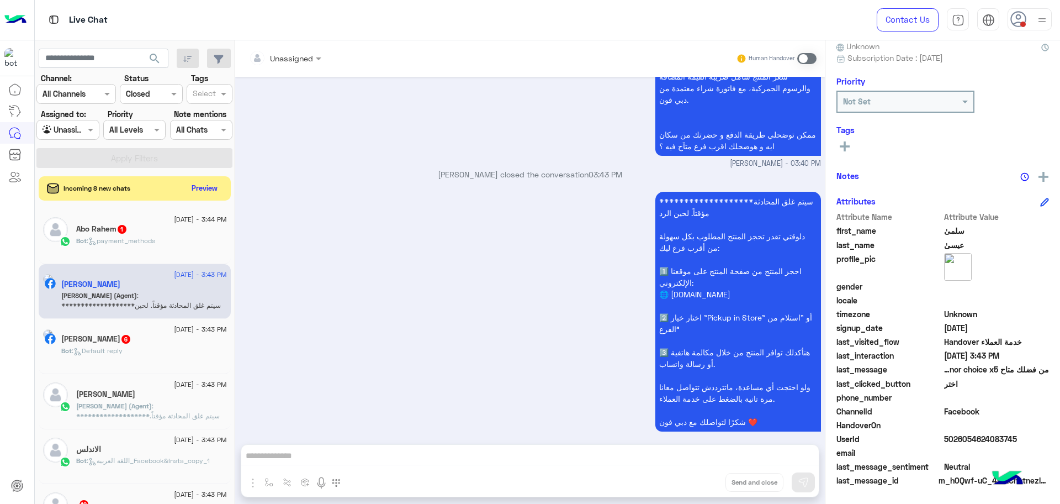
click at [961, 439] on span "5026054624083745" at bounding box center [996, 439] width 105 height 12
copy span "5026054624083745"
click at [159, 404] on p "**********" at bounding box center [151, 450] width 151 height 99
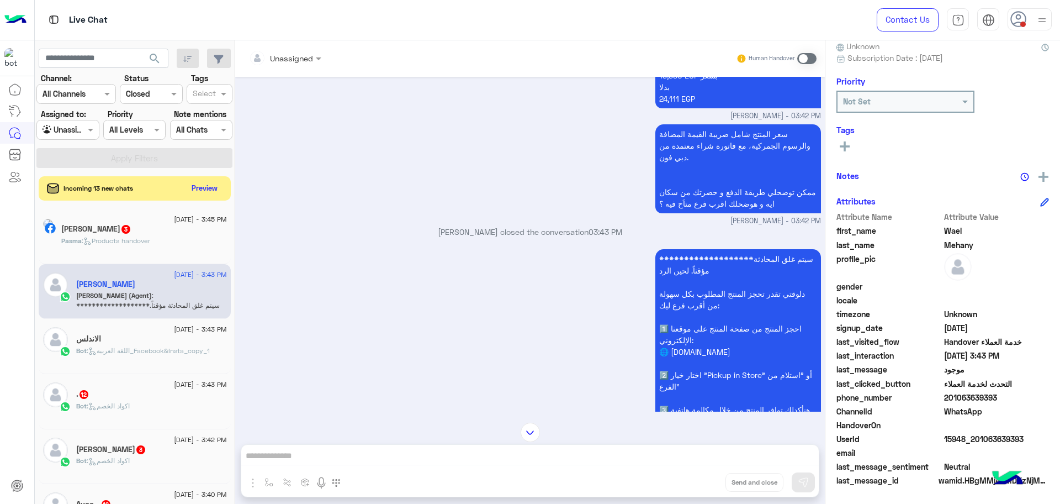
scroll to position [2192, 0]
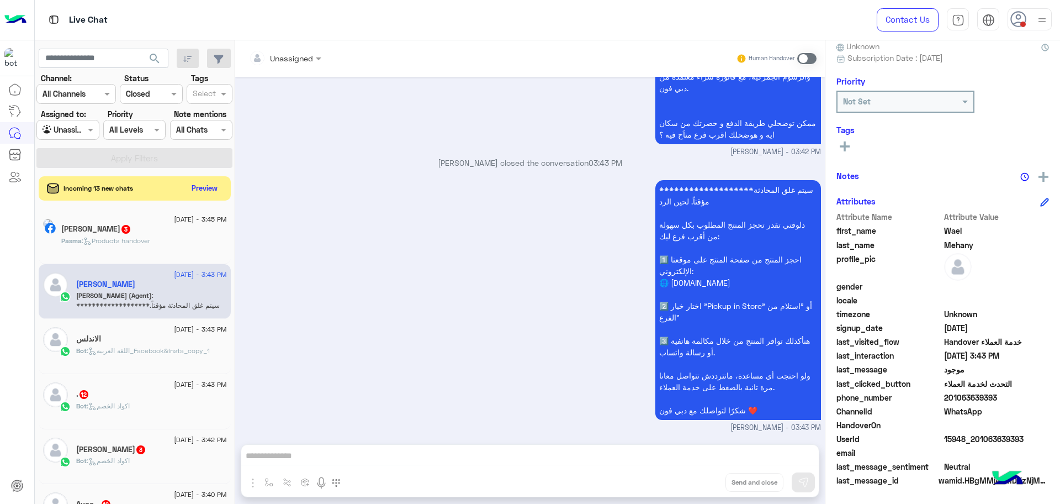
click at [962, 443] on span "15948_201063639393" at bounding box center [996, 439] width 105 height 12
copy span "15948_201063639393"
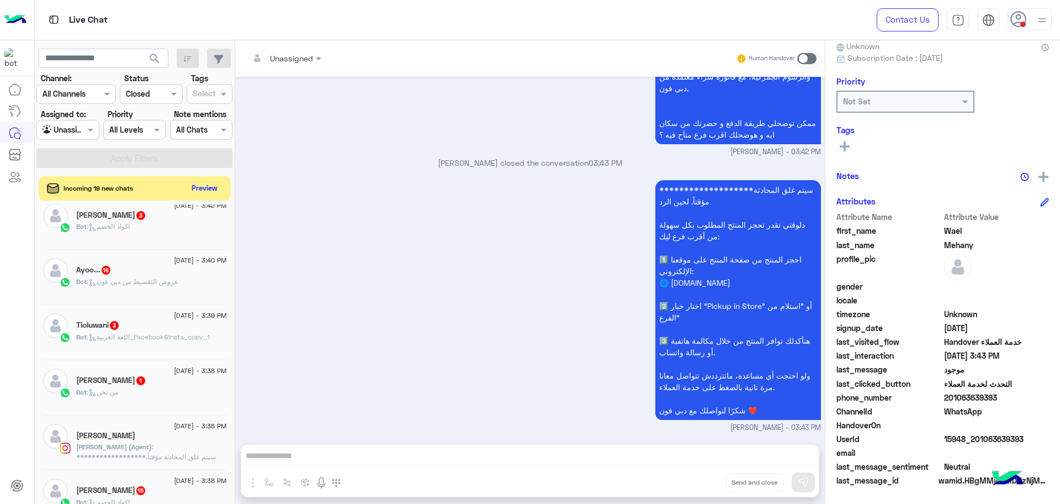
scroll to position [0, 0]
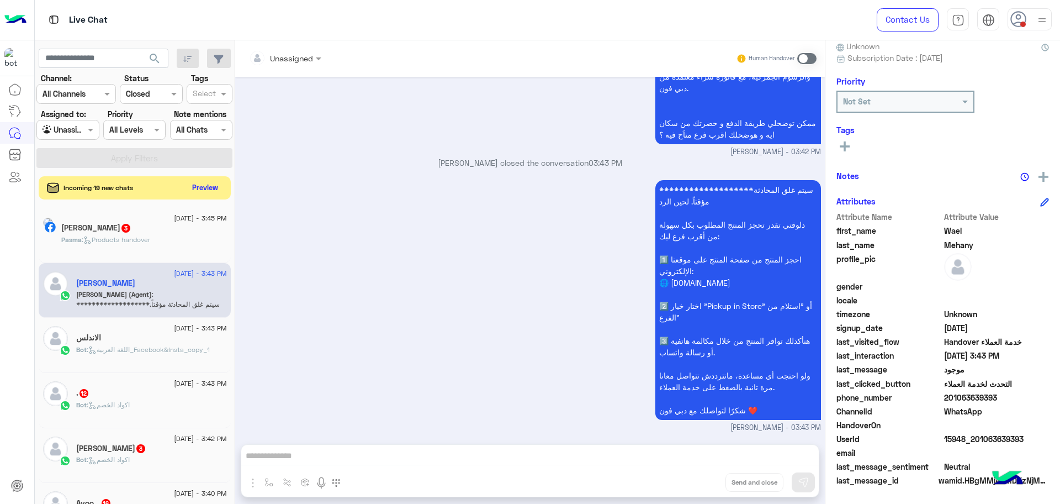
click at [195, 188] on button "Preview" at bounding box center [205, 187] width 34 height 15
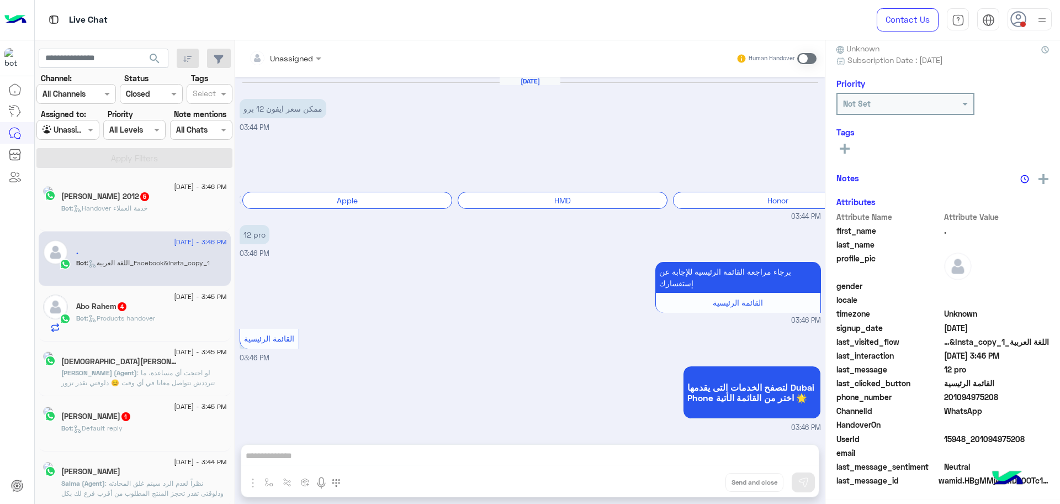
scroll to position [105, 0]
click at [140, 376] on span ": لو احتجت أي مساعدة، ما تترددش تتواصل معانا في أي وقت 😊 دلوقتي تقدر تزور صفحة …" at bounding box center [150, 422] width 149 height 108
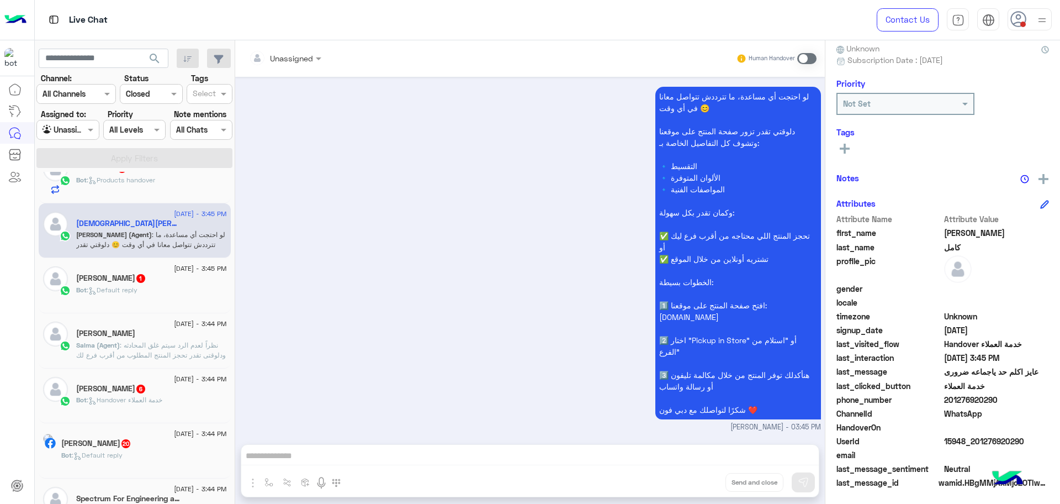
scroll to position [105, 0]
click at [124, 354] on span ": نظراً لعدم الرد سيتم غلق المحادثه ودلوقتى تقدر تحجز المنتج المطلوب من أقرب فر…" at bounding box center [151, 385] width 150 height 88
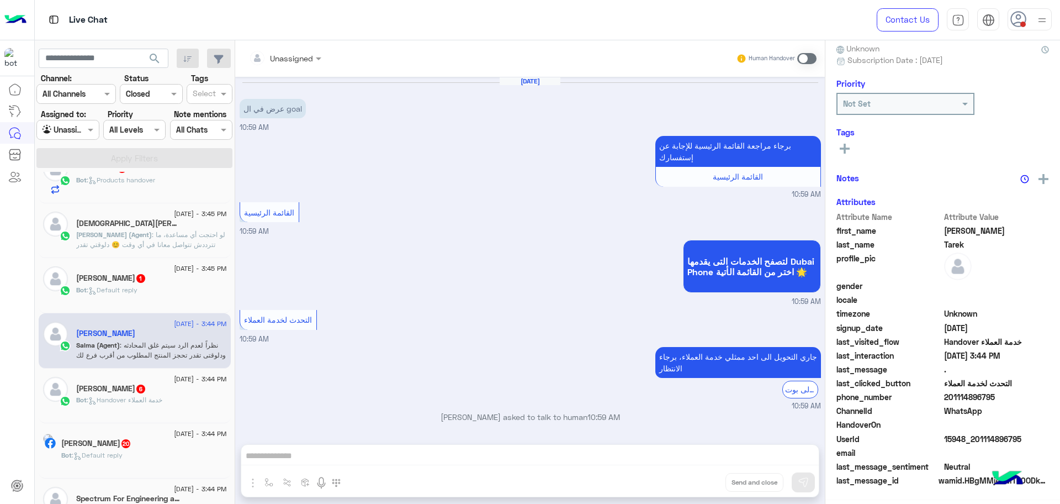
scroll to position [103, 0]
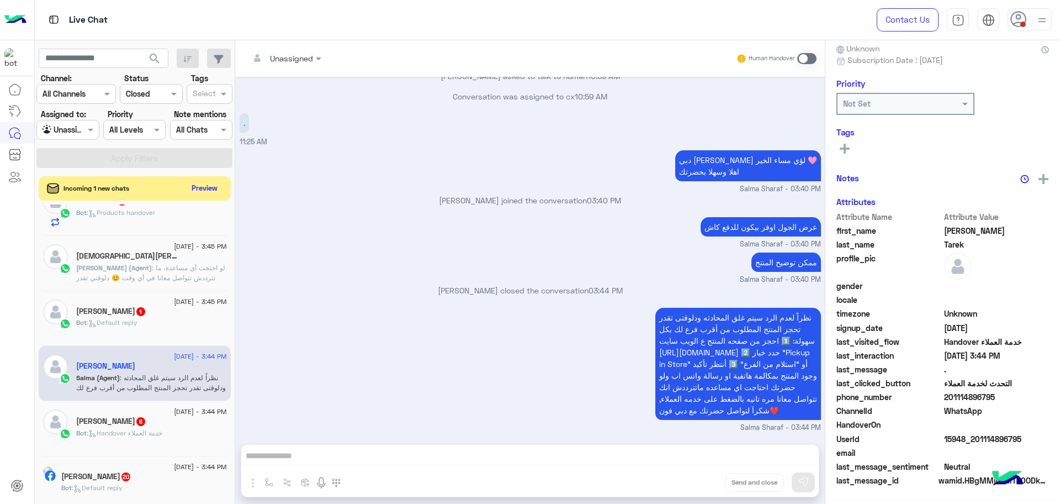
click at [377, 345] on div "نظراً لعدم الرد سيتم غلق المحادثه ودلوقتى تقدر تحجز المنتج المطلوب من أقرب فرع …" at bounding box center [530, 369] width 581 height 128
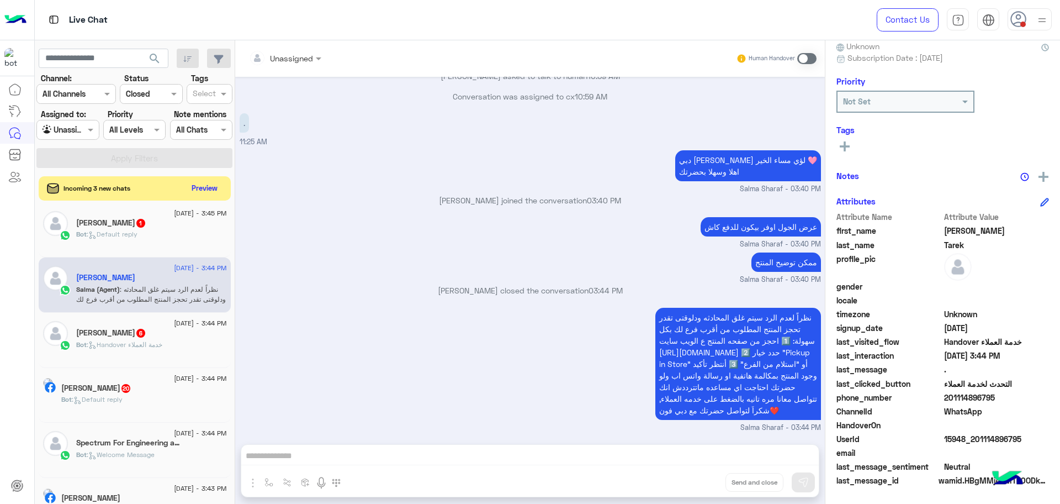
scroll to position [276, 0]
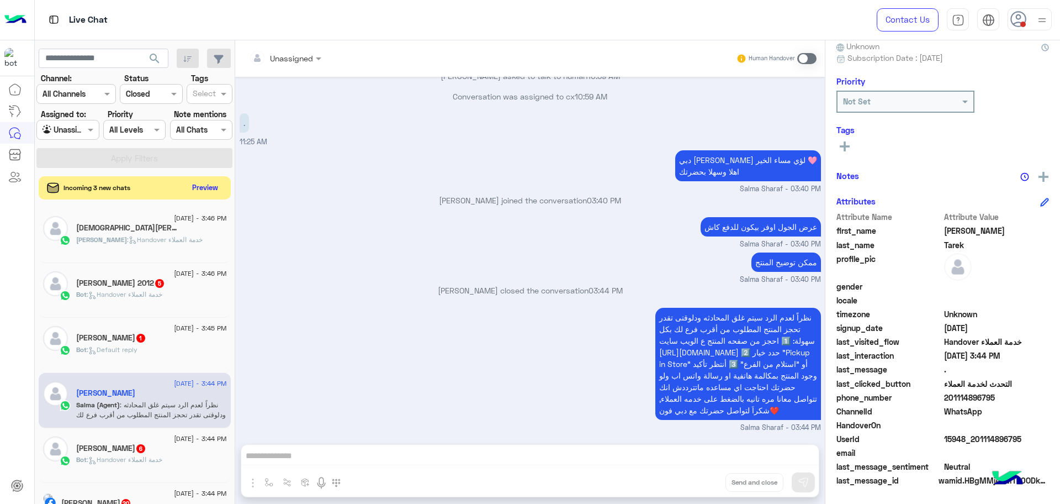
click at [211, 180] on button "Preview" at bounding box center [205, 187] width 34 height 15
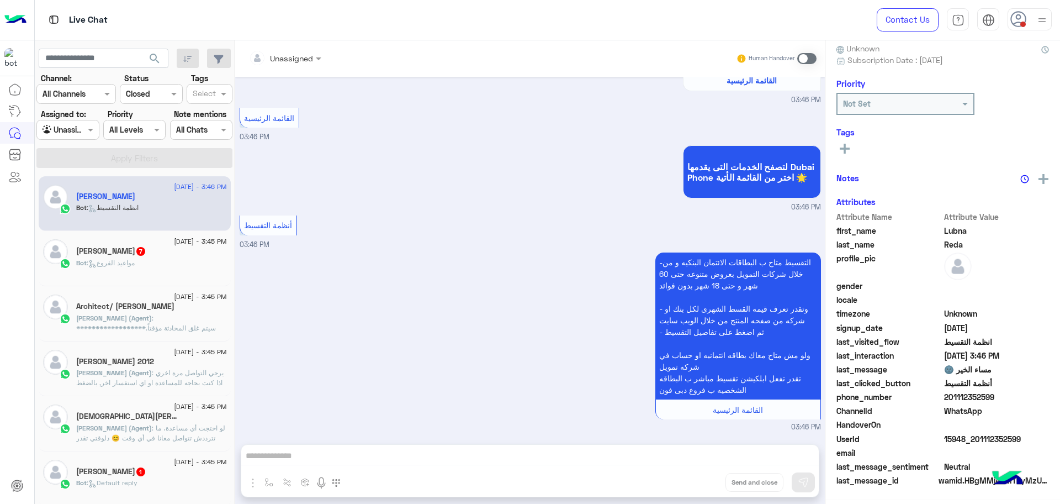
scroll to position [105, 0]
click at [133, 355] on div "[DATE] - 3:45 PM" at bounding box center [151, 352] width 151 height 7
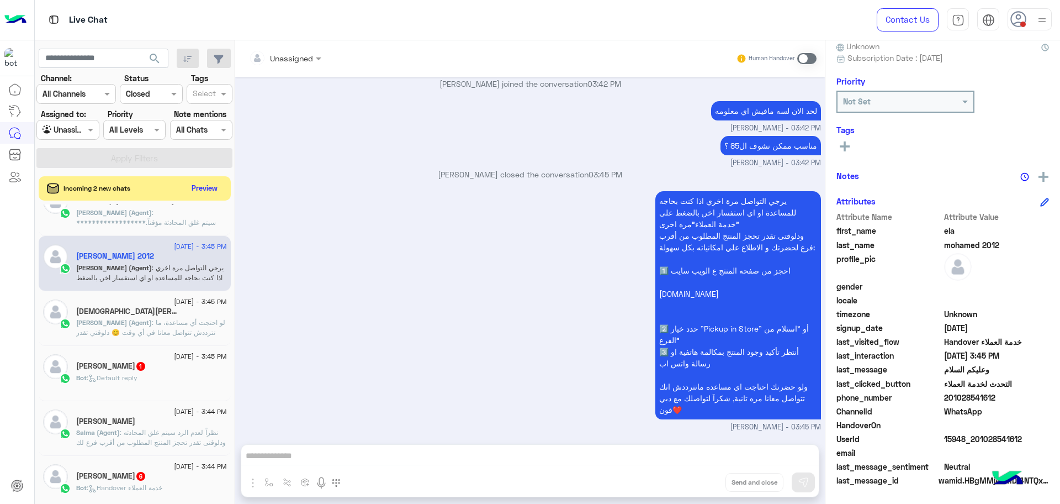
click at [134, 432] on span ": نظراً لعدم الرد سيتم غلق المحادثه ودلوقتى تقدر تحجز المنتج المطلوب من أقرب فر…" at bounding box center [151, 472] width 150 height 88
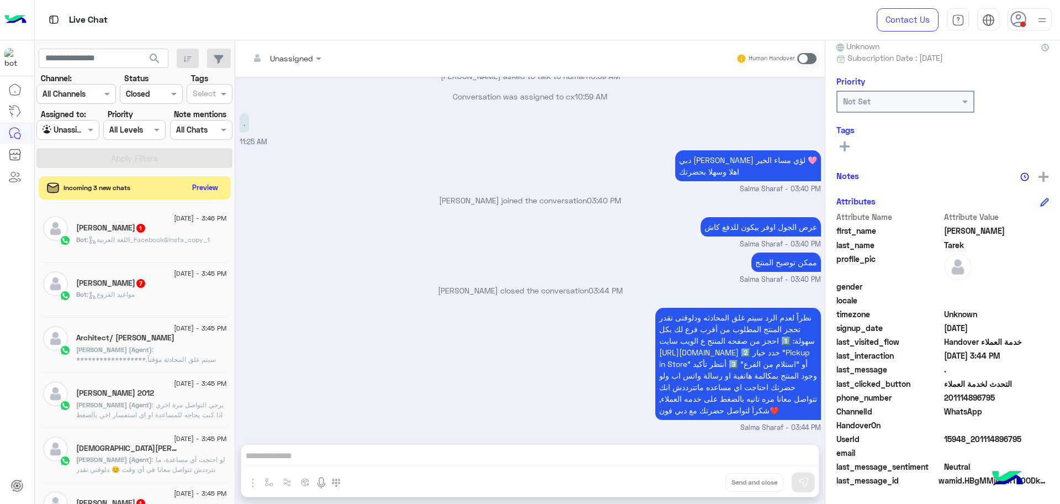
click at [204, 188] on button "Preview" at bounding box center [205, 187] width 34 height 15
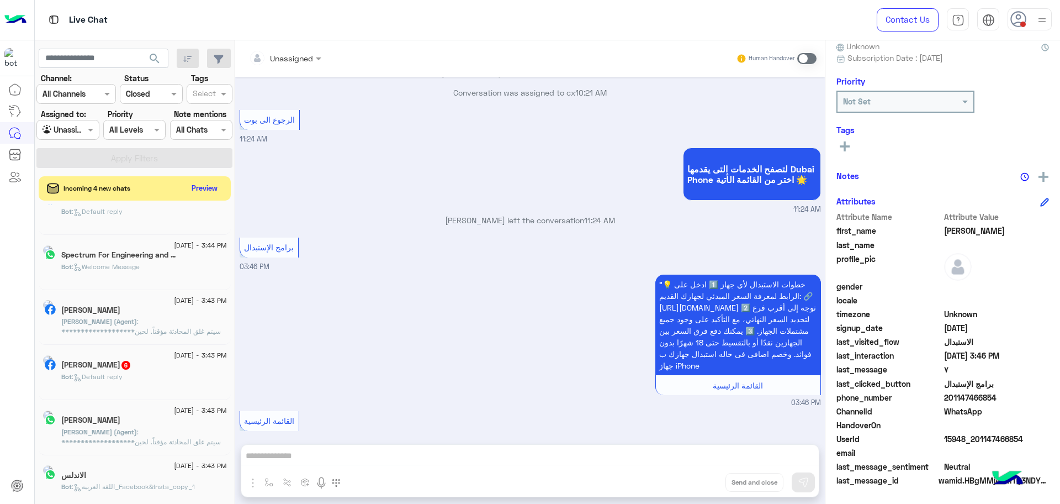
scroll to position [968, 0]
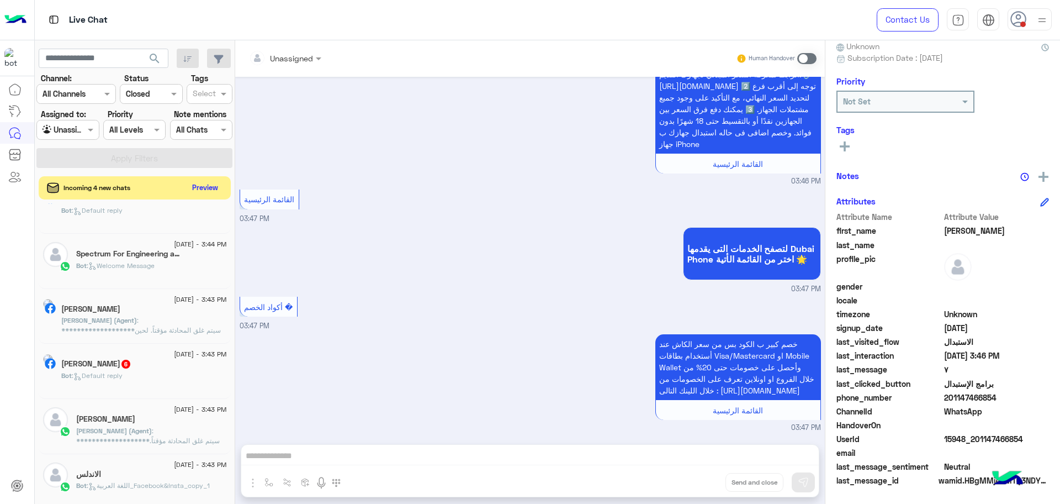
click at [201, 192] on button "Preview" at bounding box center [205, 187] width 34 height 15
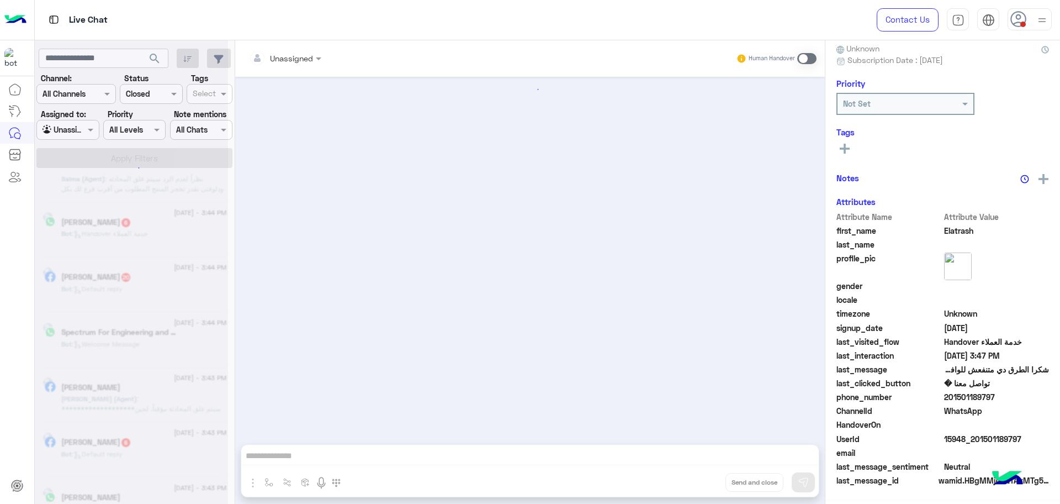
scroll to position [414, 0]
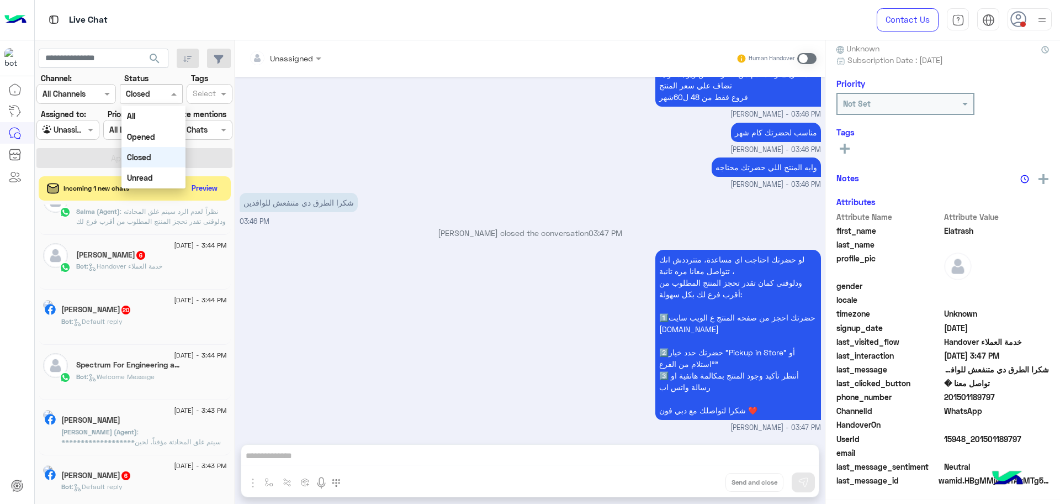
click at [146, 95] on input "text" at bounding box center [138, 94] width 25 height 12
click at [143, 211] on span ": نظراً لعدم الرد سيتم غلق المحادثه ودلوقتى تقدر تحجز المنتج المطلوب من أقرب فر…" at bounding box center [151, 251] width 150 height 88
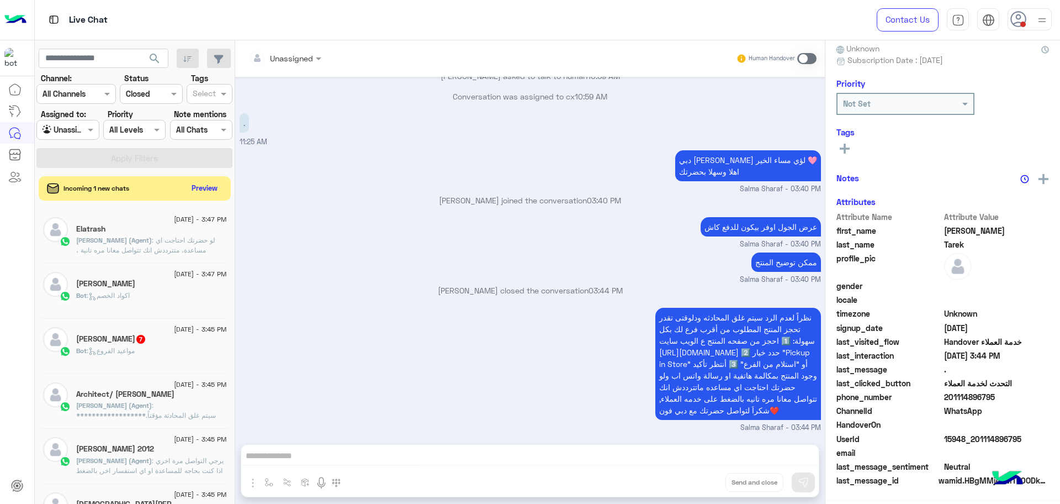
scroll to position [105, 0]
click at [125, 253] on span ": لو حضرتك احتاجت اي مساعدة، متترددش انك تتواصل معانا مره تانية ، ودلوقتى كمان …" at bounding box center [151, 275] width 150 height 78
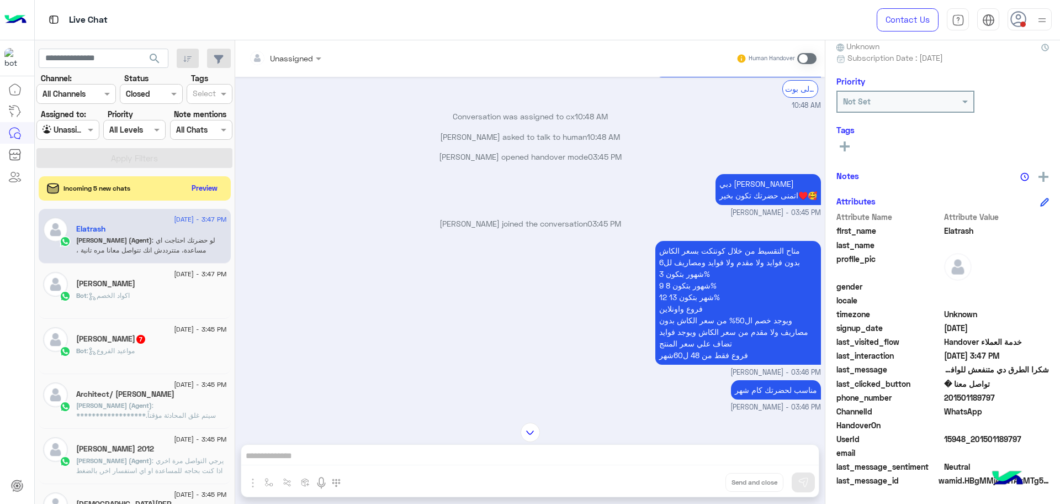
scroll to position [2015, 0]
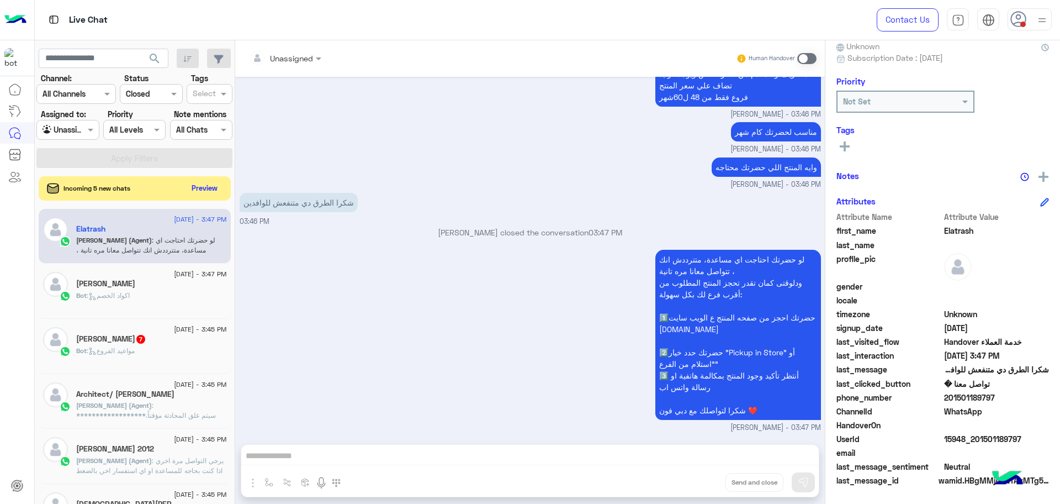
click at [972, 438] on span "15948_201501189797" at bounding box center [996, 439] width 105 height 12
copy span "15948_201501189797"
click at [204, 183] on button "Preview" at bounding box center [205, 187] width 34 height 15
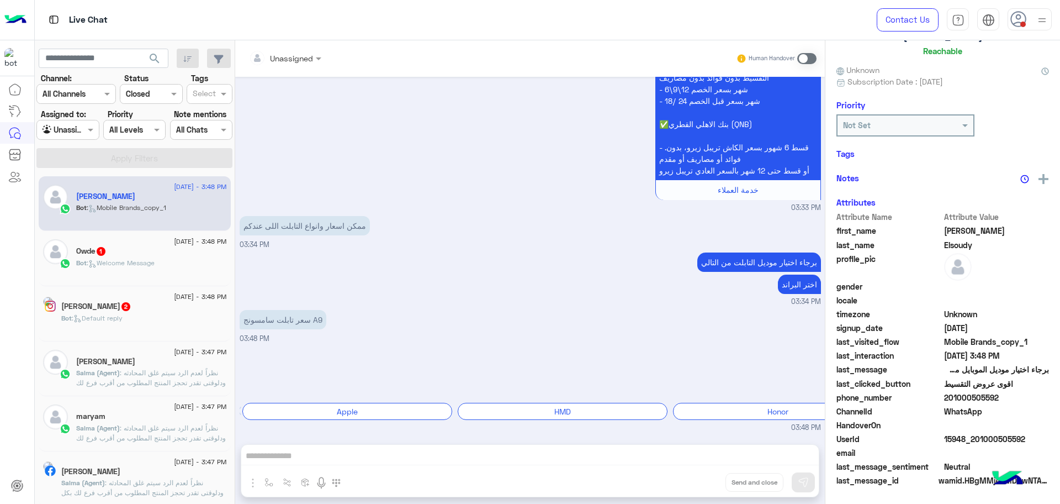
scroll to position [103, 0]
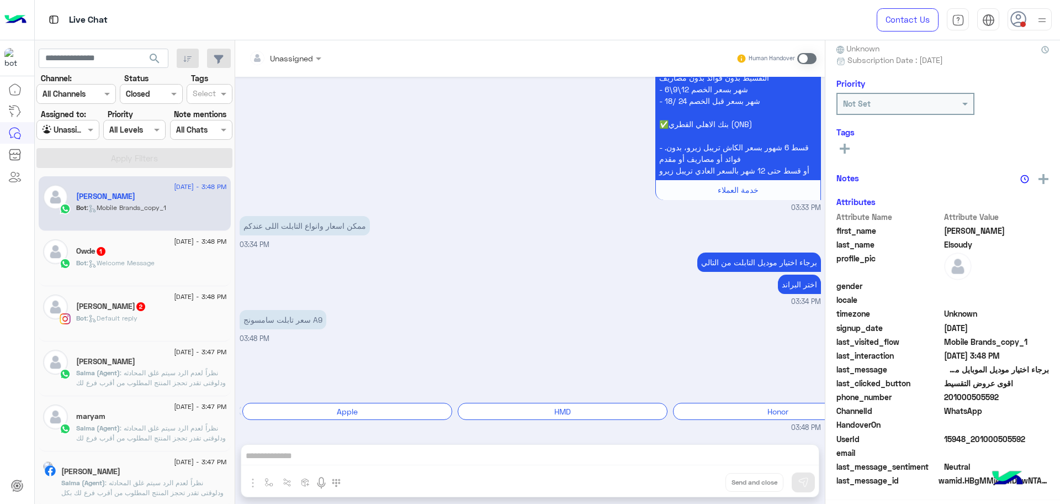
click at [151, 380] on span ": نظراً لعدم الرد سيتم غلق المحادثه ودلوقتى تقدر تحجز المنتج المطلوب من أقرب فر…" at bounding box center [151, 412] width 150 height 88
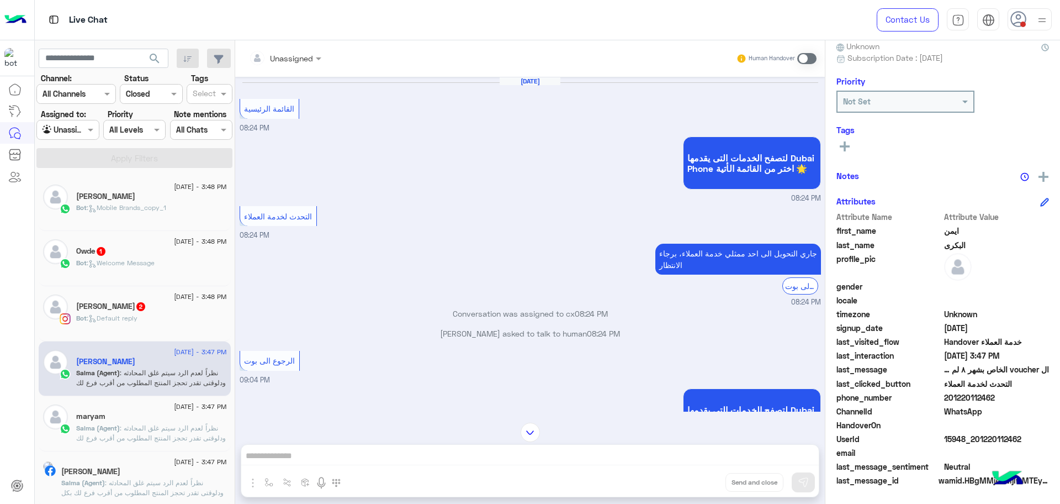
scroll to position [940, 0]
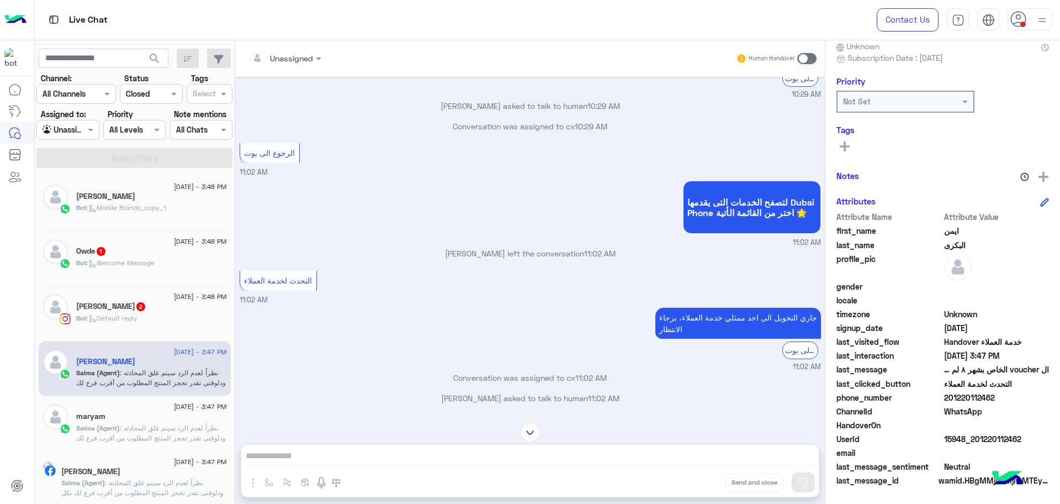
click at [135, 428] on span ": نظراً لعدم الرد سيتم غلق المحادثه ودلوقتى تقدر تحجز المنتج المطلوب من أقرب فر…" at bounding box center [151, 467] width 150 height 88
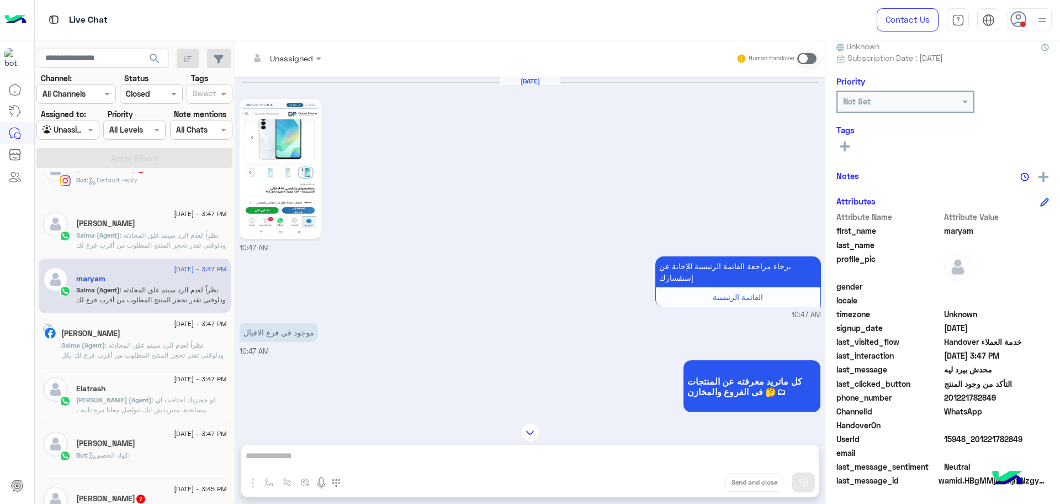
click at [282, 177] on img at bounding box center [280, 169] width 76 height 134
click at [953, 440] on span "15948_201221782849" at bounding box center [996, 439] width 105 height 12
copy span "15948_201221782849"
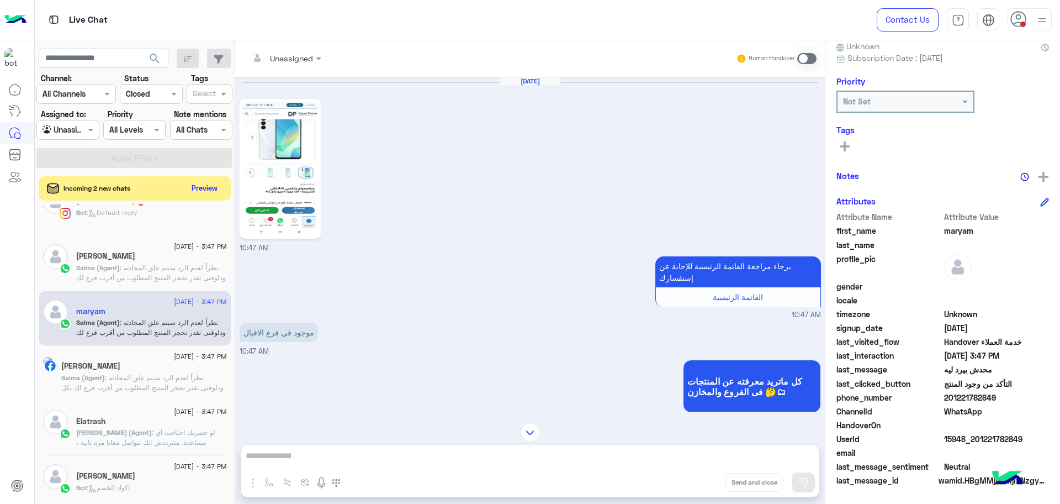
click at [164, 379] on span ": نظراً لعدم الرد سيتم غلق المحادثه ودلوقتى تقدر تحجز المنتج المطلوب من أقرب فر…" at bounding box center [142, 412] width 162 height 78
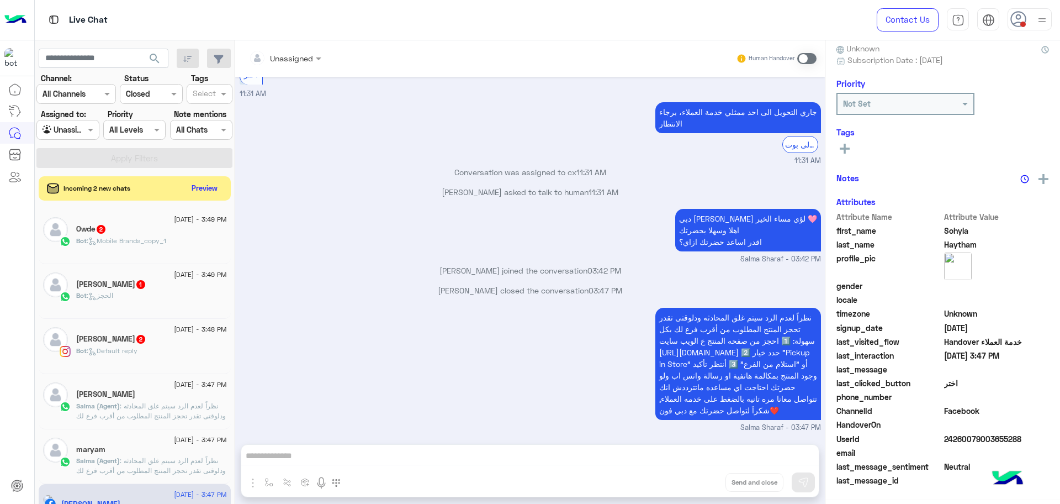
scroll to position [105, 0]
click at [215, 186] on button "Preview" at bounding box center [205, 187] width 34 height 15
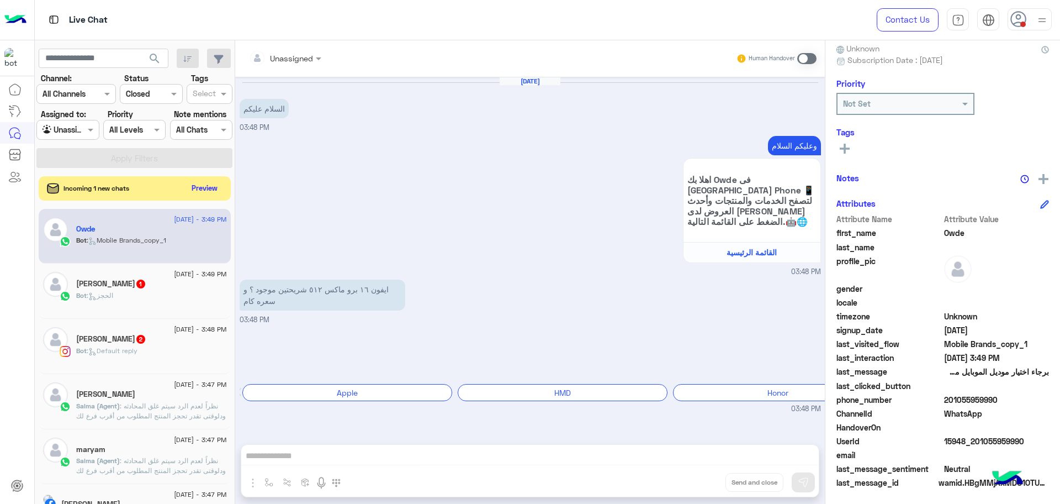
scroll to position [105, 0]
click at [129, 414] on span ": نظراً لعدم الرد سيتم غلق المحادثه ودلوقتى تقدر تحجز المنتج المطلوب من أقرب فر…" at bounding box center [151, 445] width 150 height 88
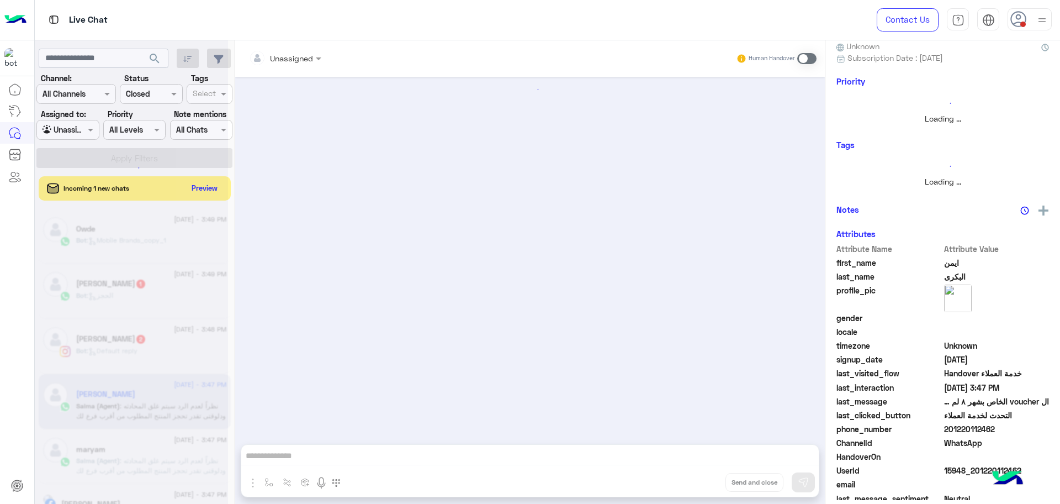
scroll to position [103, 0]
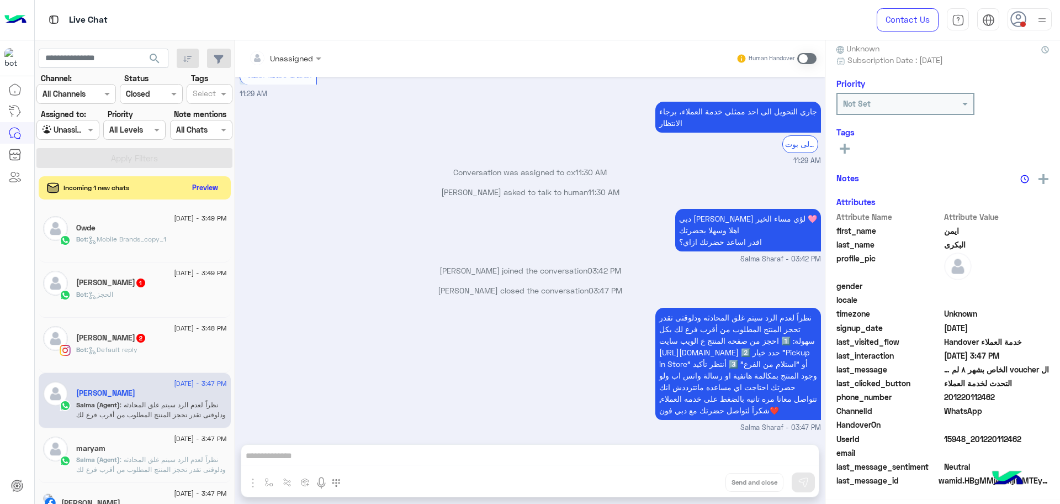
click at [202, 188] on button "Preview" at bounding box center [205, 187] width 34 height 15
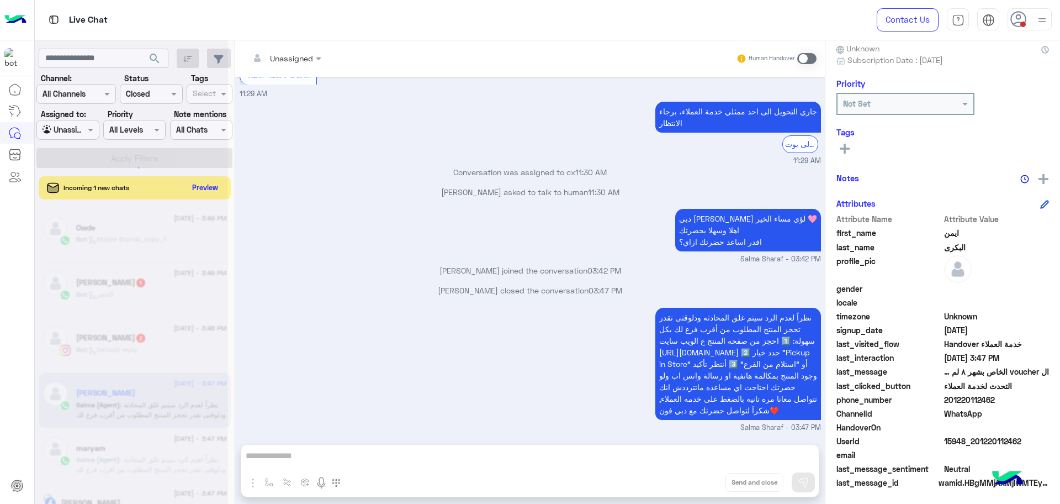
scroll to position [105, 0]
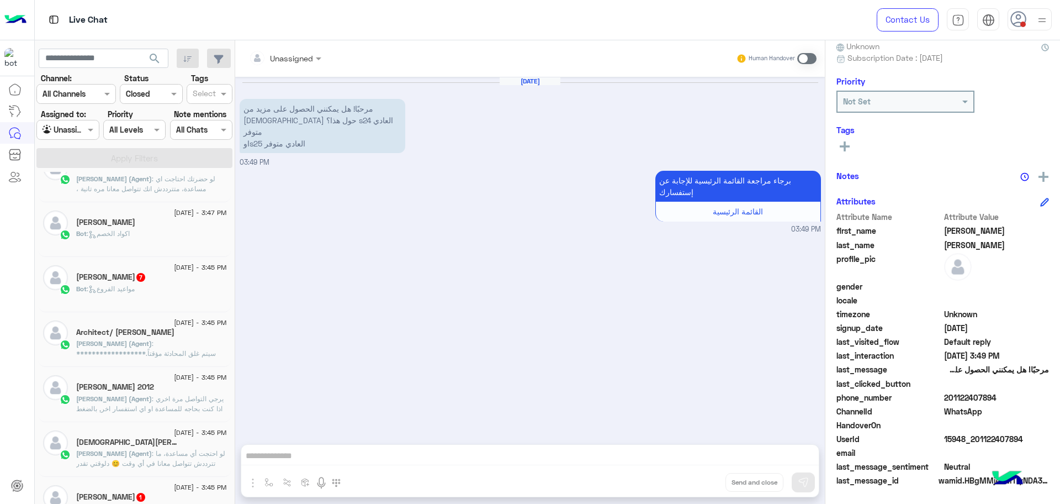
click at [142, 351] on span "**********" at bounding box center [149, 388] width 147 height 98
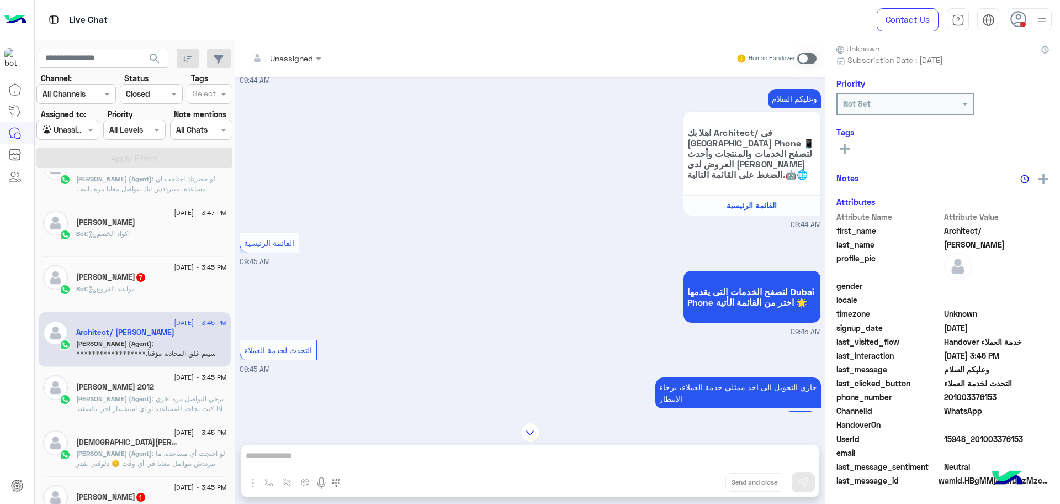
click at [134, 425] on div "30 August - 3:45 PM محمد كامل Mohamed (Agent) : لو احتجت أي مساعدة، ما تترددش ت…" at bounding box center [135, 449] width 192 height 55
click at [127, 410] on span ": يرجي التواصل مرة اخري اذا كنت بحاجه للمساعدة او اي استفسار اخر, بالضغط على "خ…" at bounding box center [151, 443] width 150 height 98
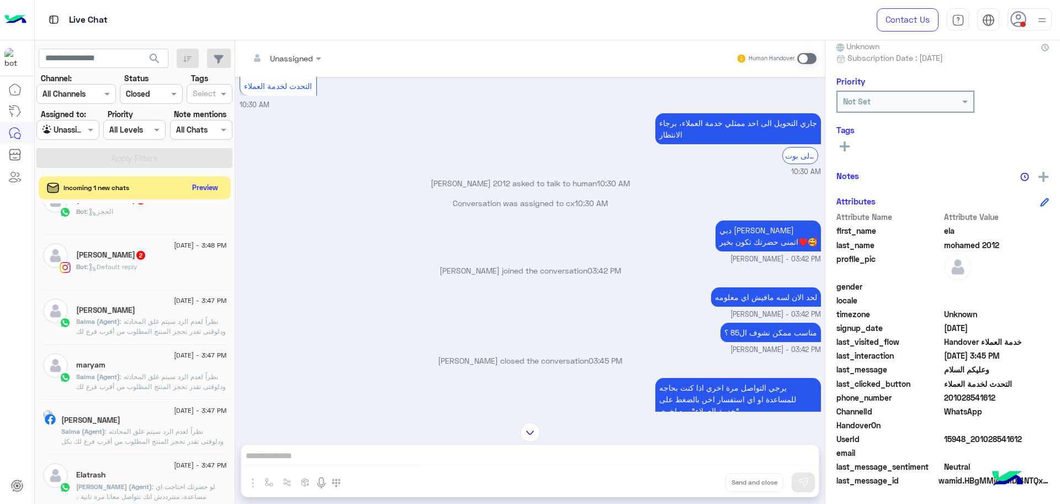
click at [198, 187] on button "Preview" at bounding box center [205, 187] width 34 height 15
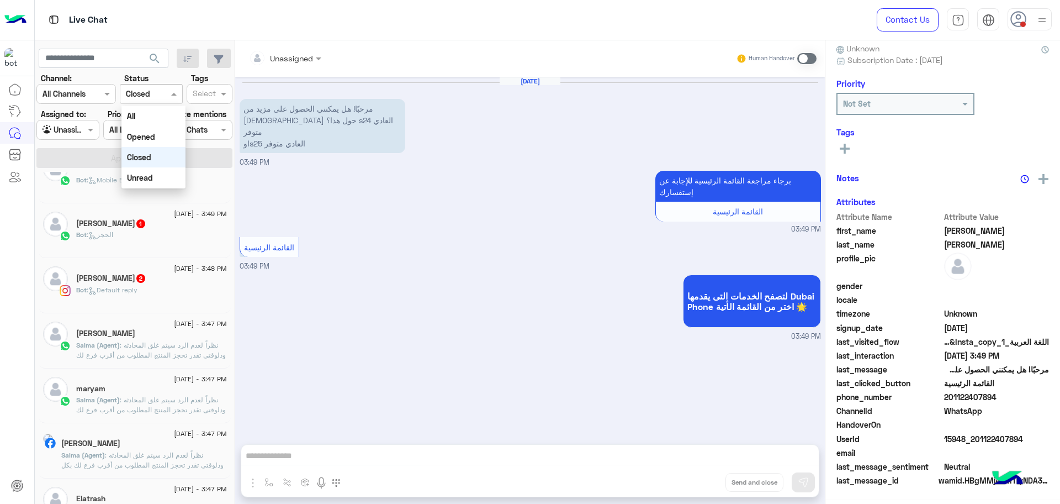
click at [144, 88] on input "text" at bounding box center [138, 94] width 25 height 12
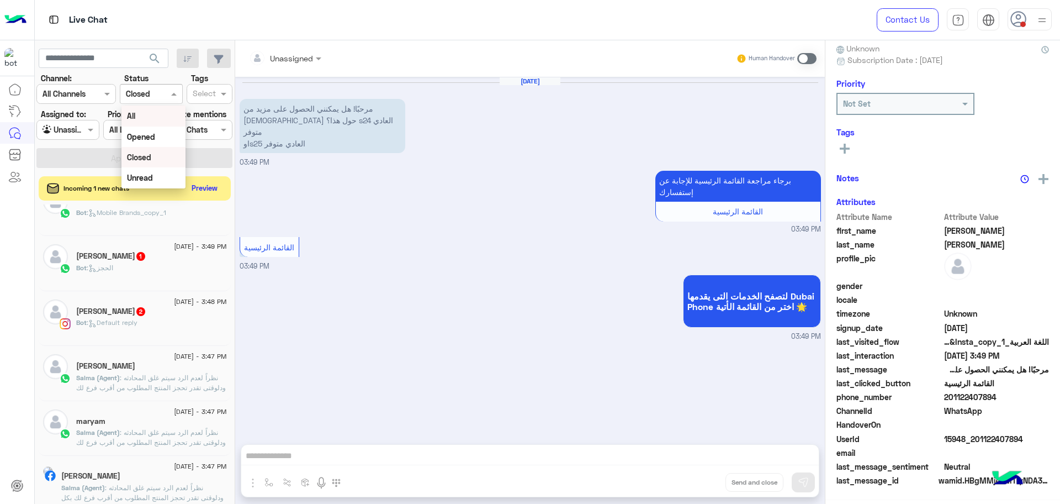
click at [137, 112] on div "All" at bounding box center [153, 115] width 64 height 20
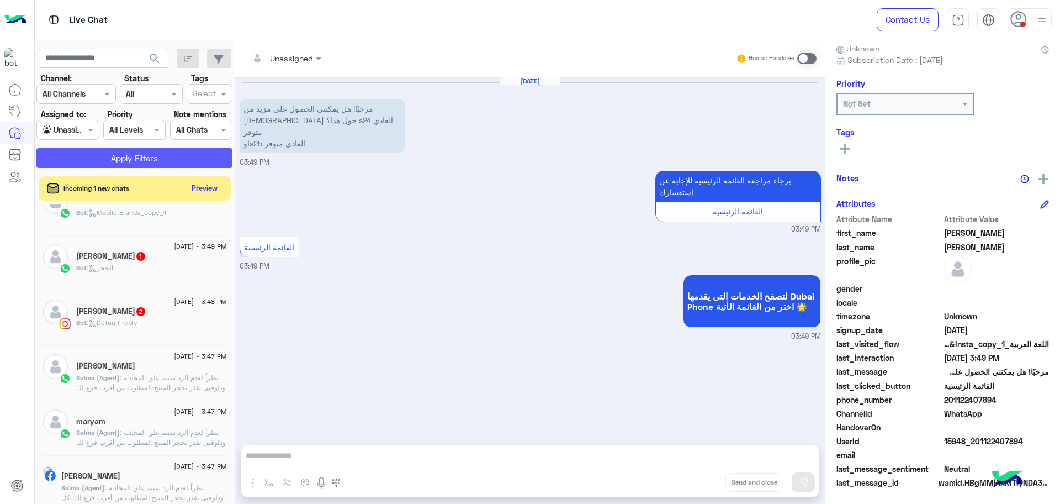
click at [129, 152] on button "Apply Filters" at bounding box center [134, 158] width 196 height 20
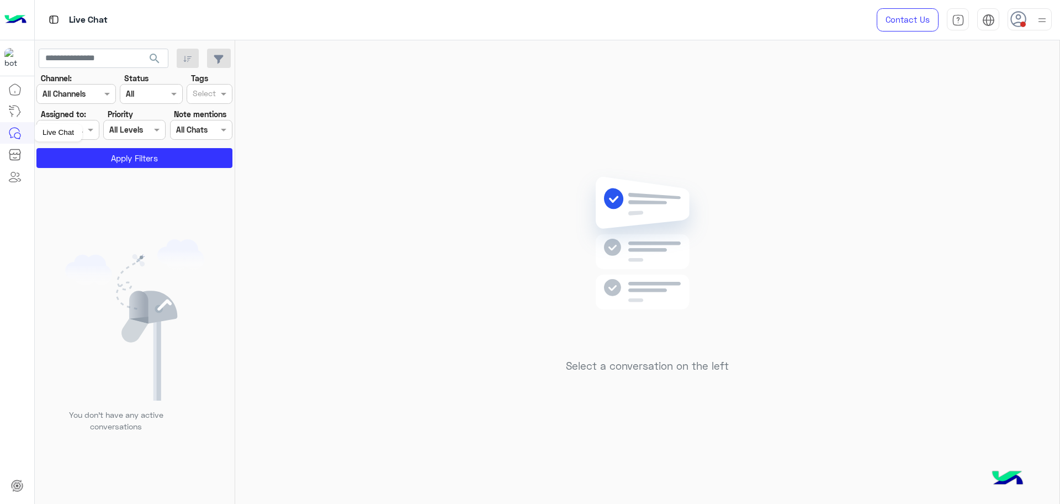
drag, startPoint x: 29, startPoint y: 138, endPoint x: 52, endPoint y: 130, distance: 24.4
click at [52, 130] on div "Live Chat" at bounding box center [58, 133] width 48 height 18
click at [71, 153] on button "Apply Filters" at bounding box center [134, 158] width 196 height 20
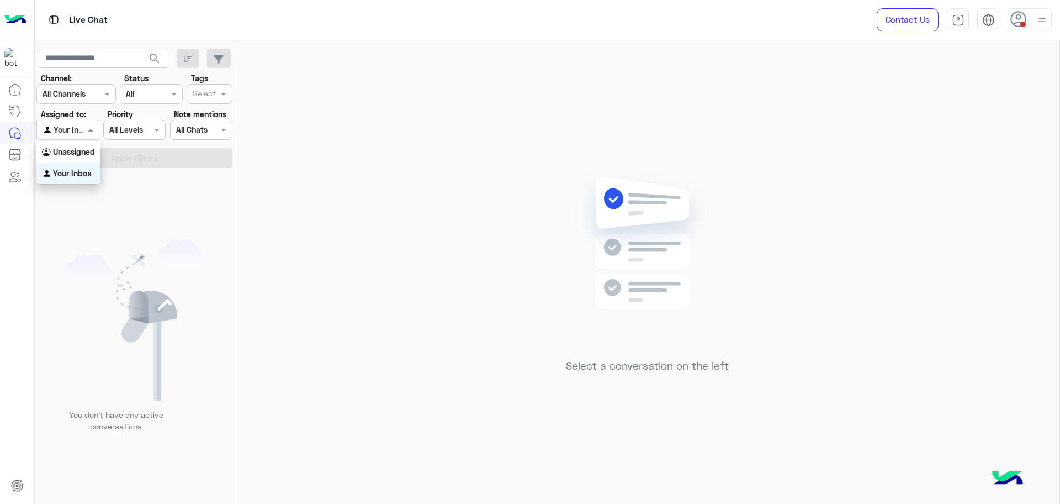
click at [65, 129] on input "text" at bounding box center [55, 130] width 25 height 12
click at [65, 152] on b "Unassigned" at bounding box center [74, 151] width 42 height 9
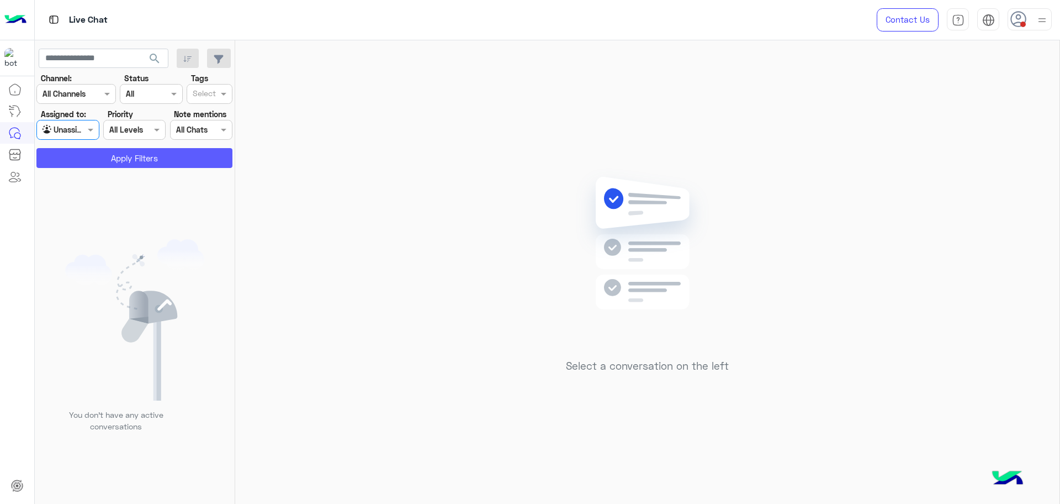
click at [65, 152] on button "Apply Filters" at bounding box center [134, 158] width 196 height 20
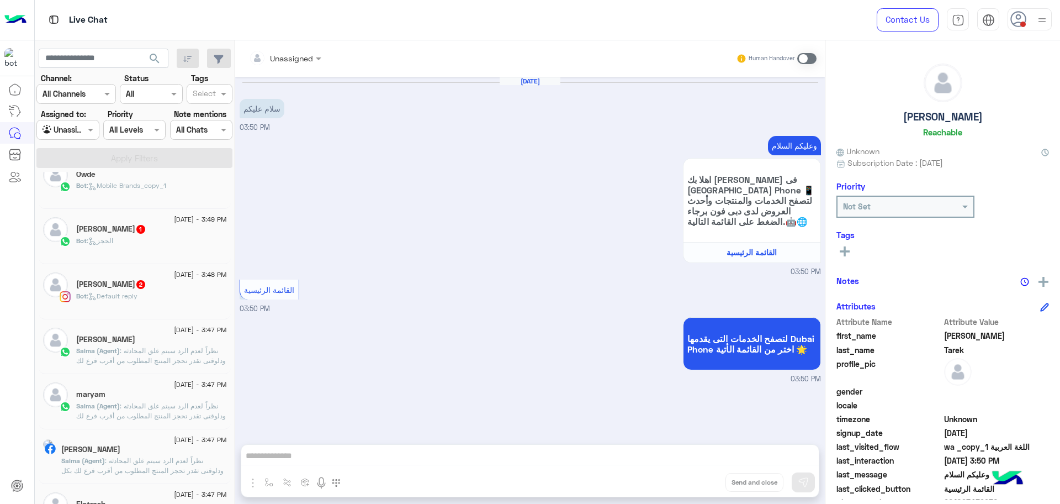
scroll to position [207, 0]
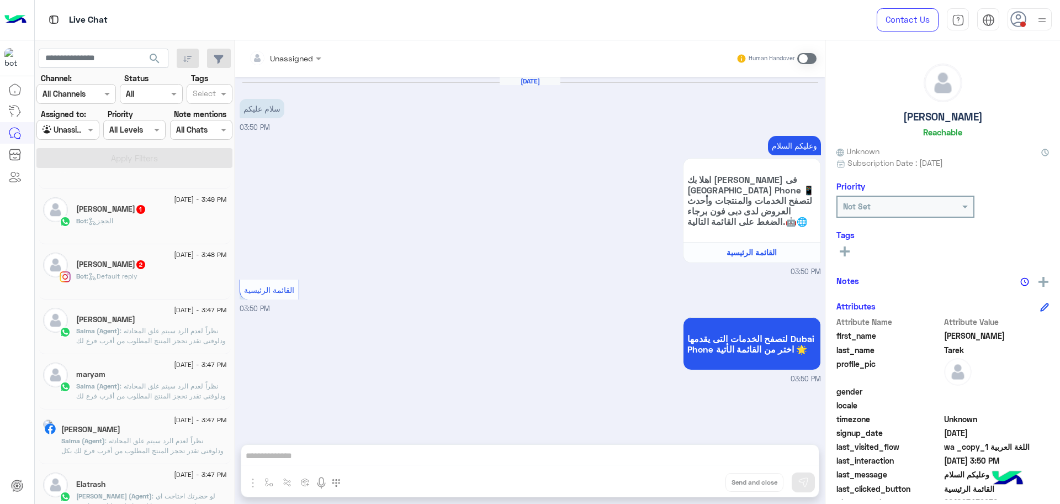
click at [158, 337] on span ": نظراً لعدم الرد سيتم غلق المحادثه ودلوقتى تقدر تحجز المنتج المطلوب من أقرب فر…" at bounding box center [151, 370] width 150 height 88
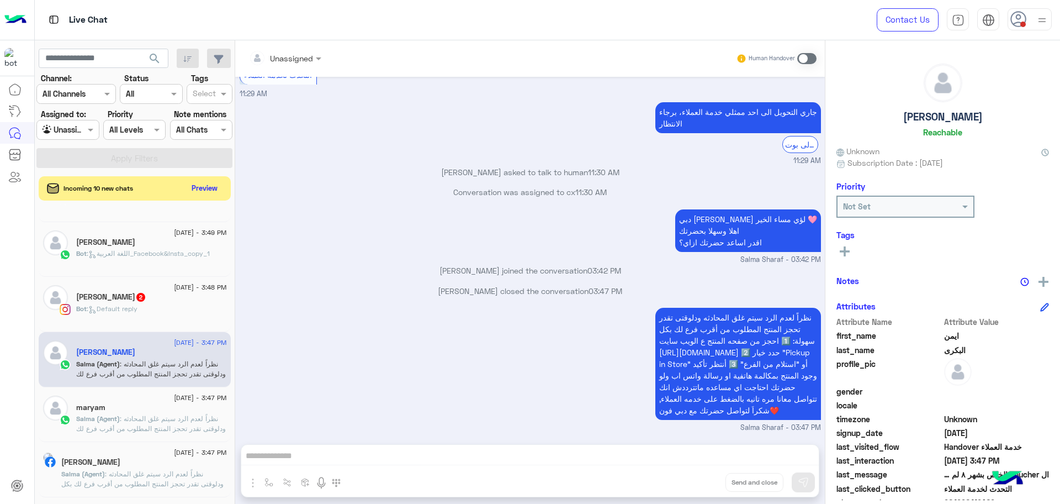
scroll to position [208, 0]
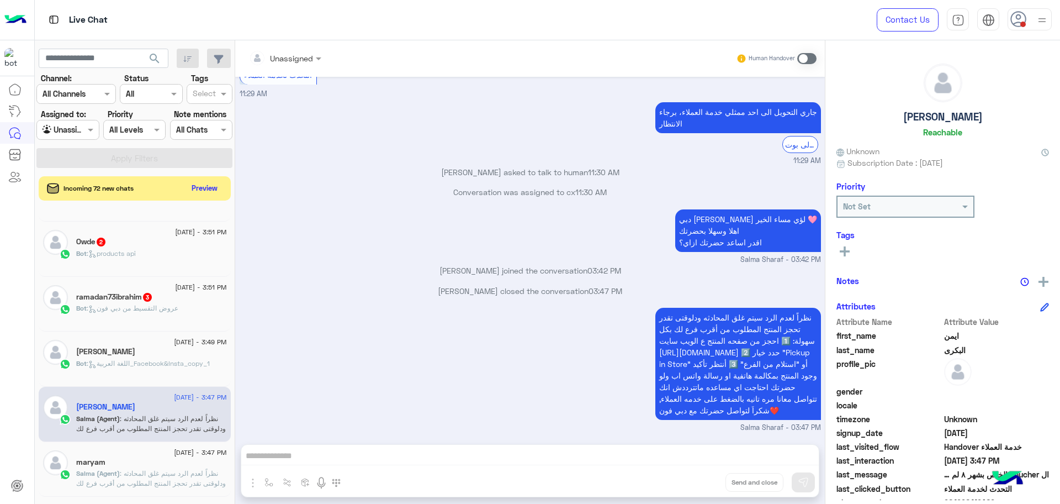
click at [141, 478] on p "Salma (Agent) : نظراً لعدم الرد سيتم غلق المحادثه ودلوقتى تقدر تحجز المنتج المط…" at bounding box center [151, 512] width 151 height 89
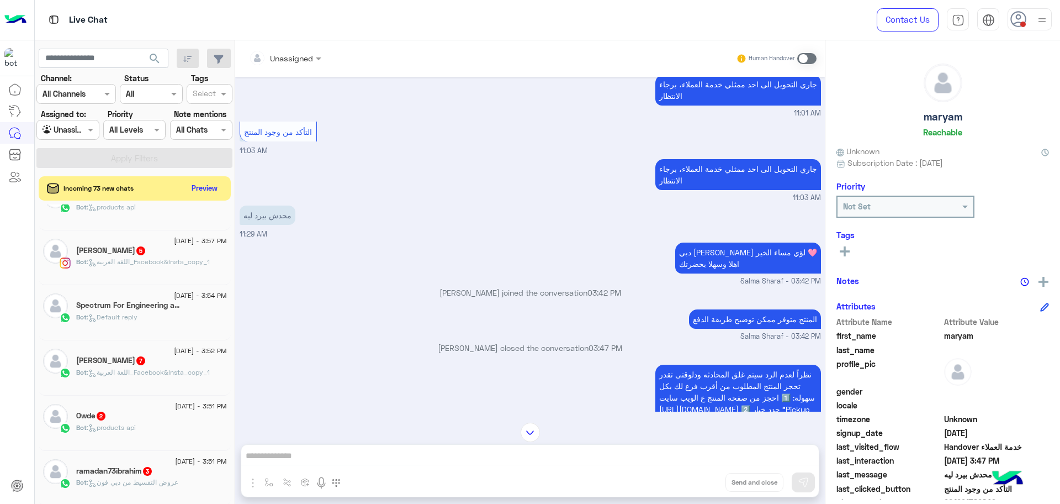
scroll to position [1, 0]
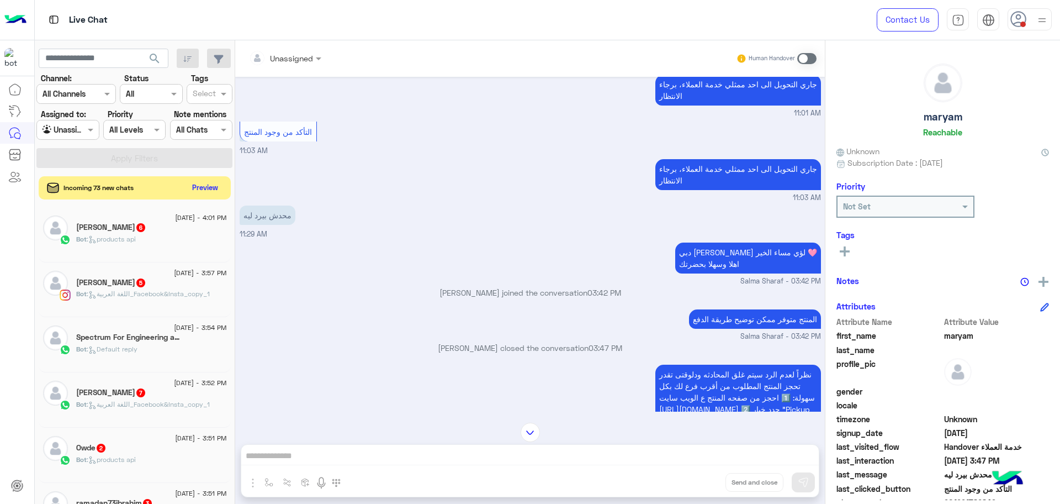
click at [203, 183] on button "Preview" at bounding box center [205, 187] width 34 height 15
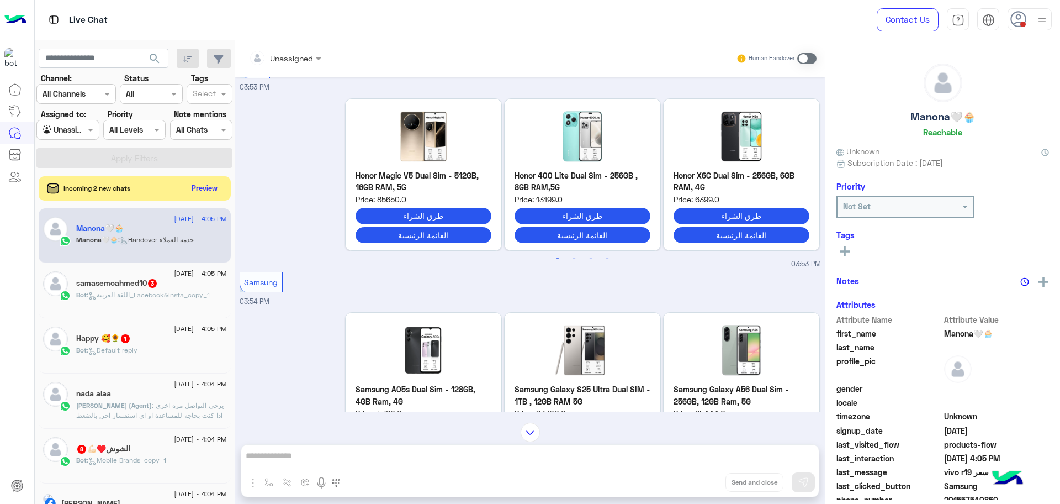
scroll to position [2548, 0]
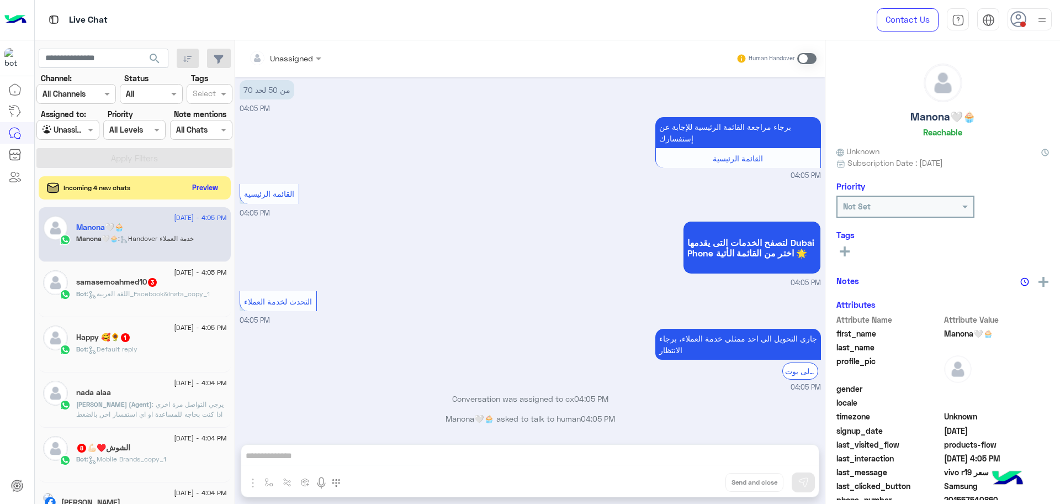
click at [210, 182] on button "Preview" at bounding box center [205, 187] width 34 height 15
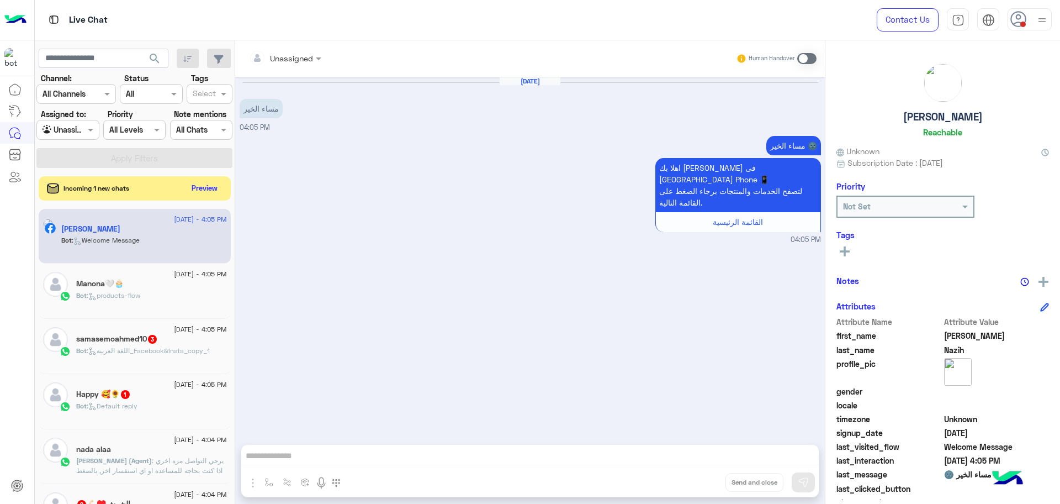
click at [131, 453] on div "nada alaa" at bounding box center [151, 450] width 151 height 12
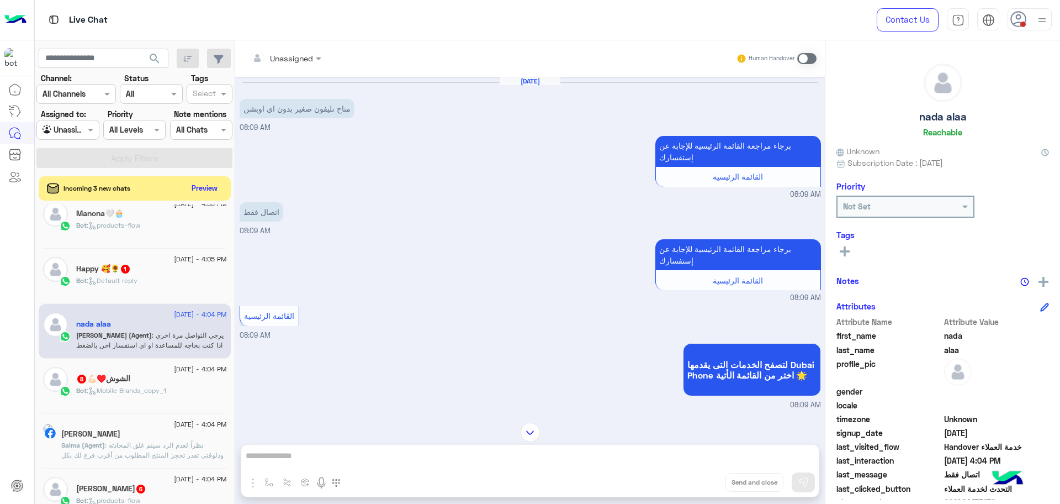
scroll to position [138, 0]
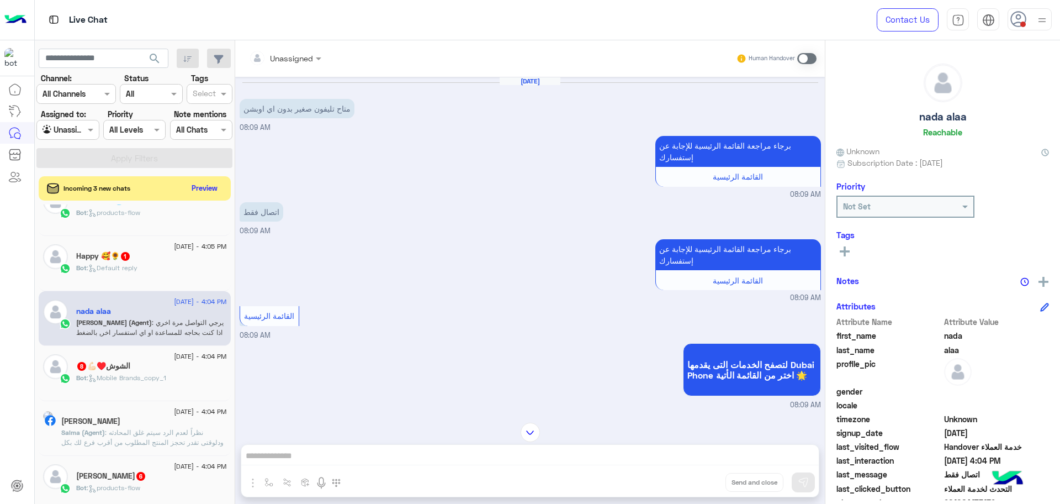
click at [153, 435] on span ": نظراً لعدم الرد سيتم غلق المحادثه ودلوقتى تقدر تحجز المنتج المطلوب من أقرب فر…" at bounding box center [142, 467] width 162 height 78
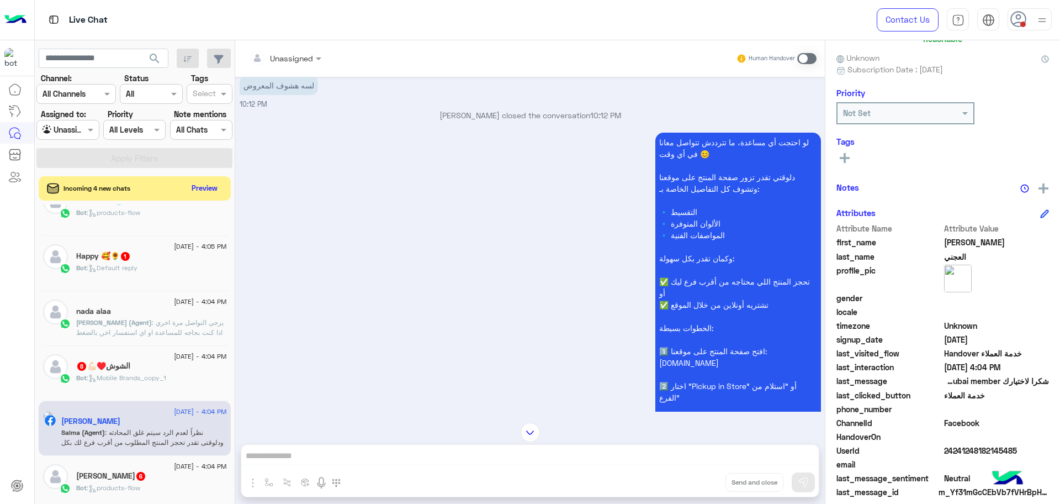
scroll to position [105, 0]
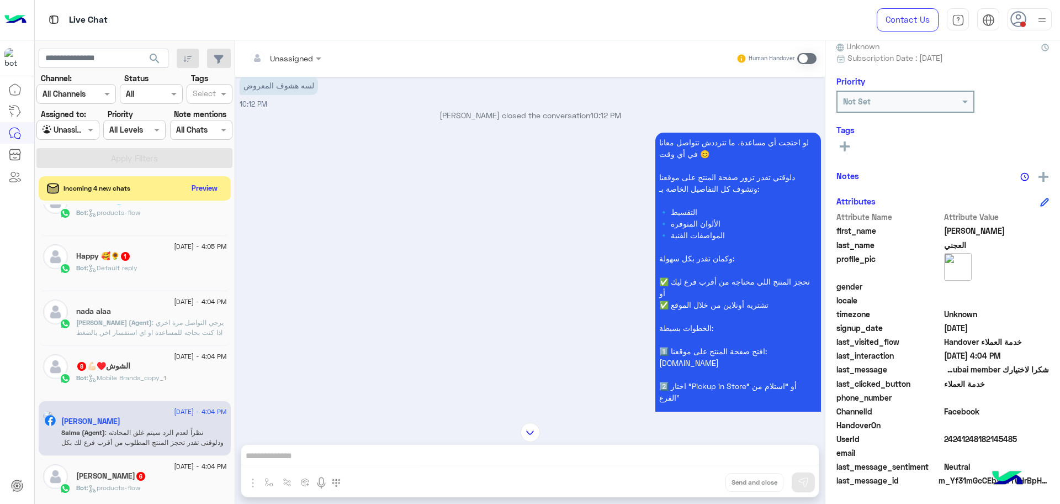
click at [955, 444] on span "24241248182145485" at bounding box center [996, 439] width 105 height 12
copy span "24241248182145485"
click at [118, 324] on span "[PERSON_NAME] (Agent)" at bounding box center [114, 322] width 76 height 8
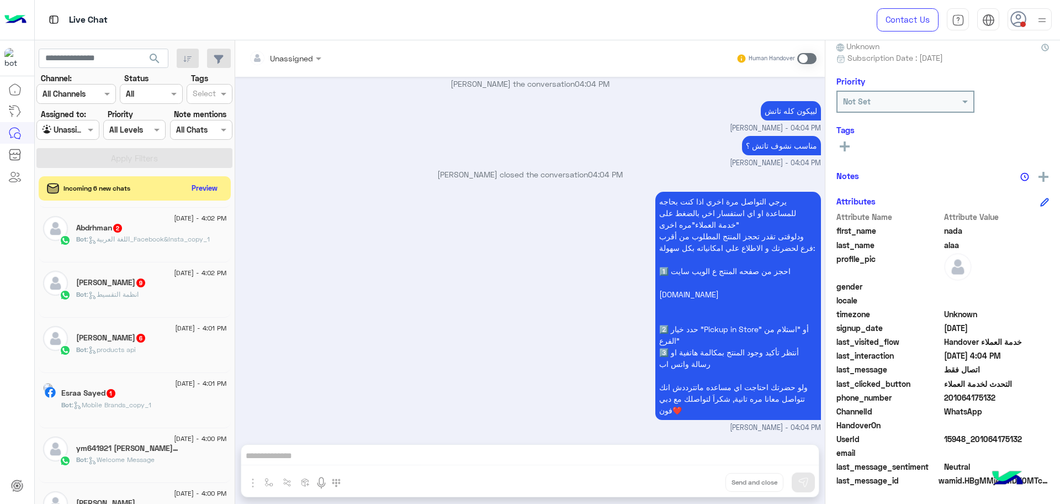
scroll to position [690, 0]
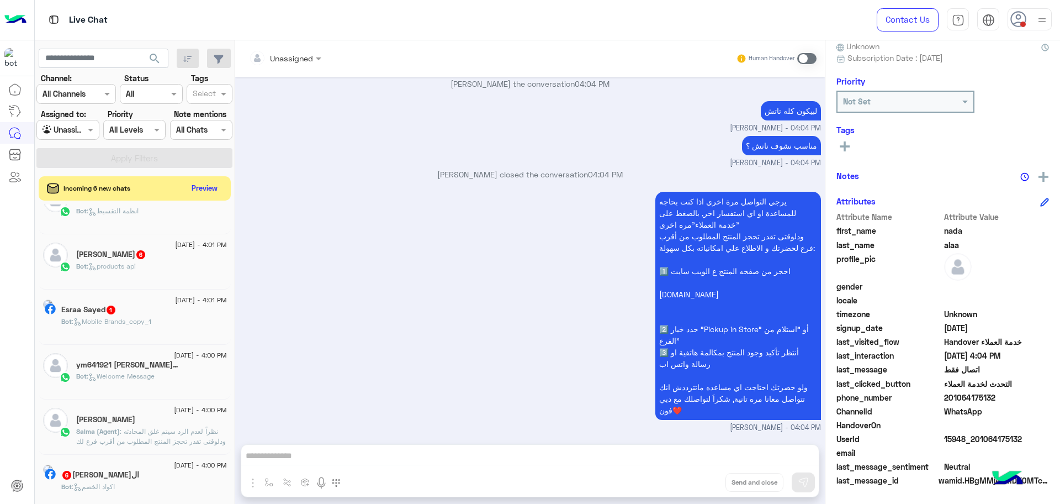
click at [129, 441] on span ": نظراً لعدم الرد سيتم غلق المحادثه ودلوقتى تقدر تحجز المنتج المطلوب من أقرب فر…" at bounding box center [151, 471] width 150 height 88
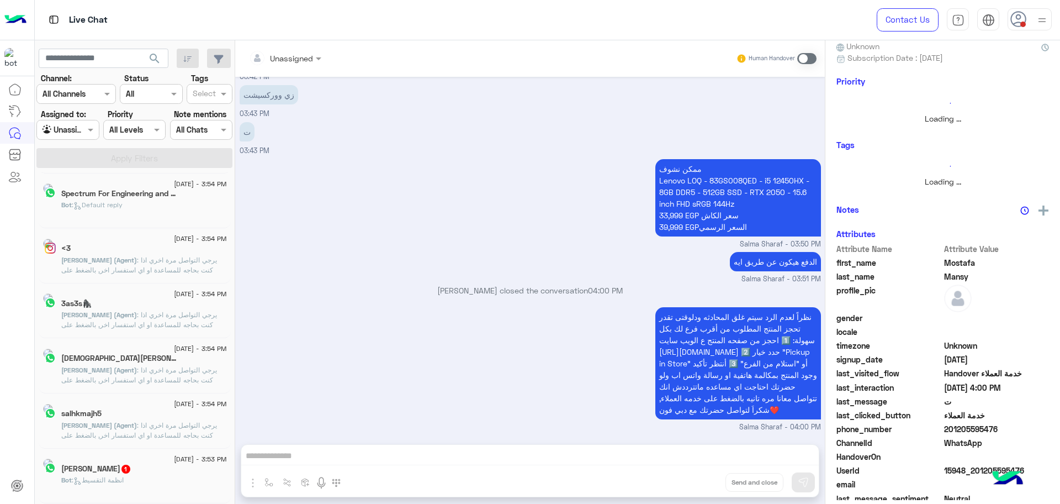
scroll to position [6, 0]
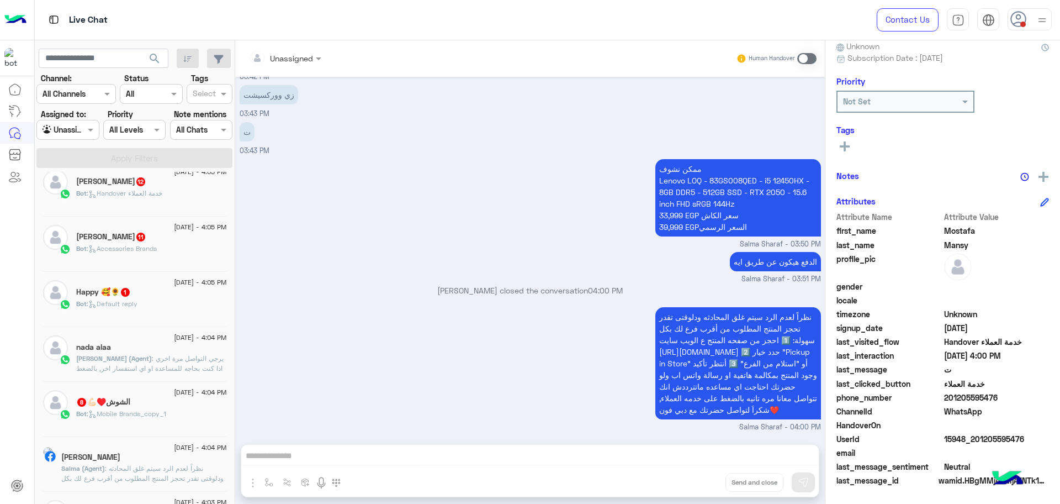
click at [158, 367] on span ": يرجي التواصل مرة اخري اذا كنت بحاجه للمساعدة او اي استفسار اخر, بالضغط على "خ…" at bounding box center [151, 403] width 150 height 98
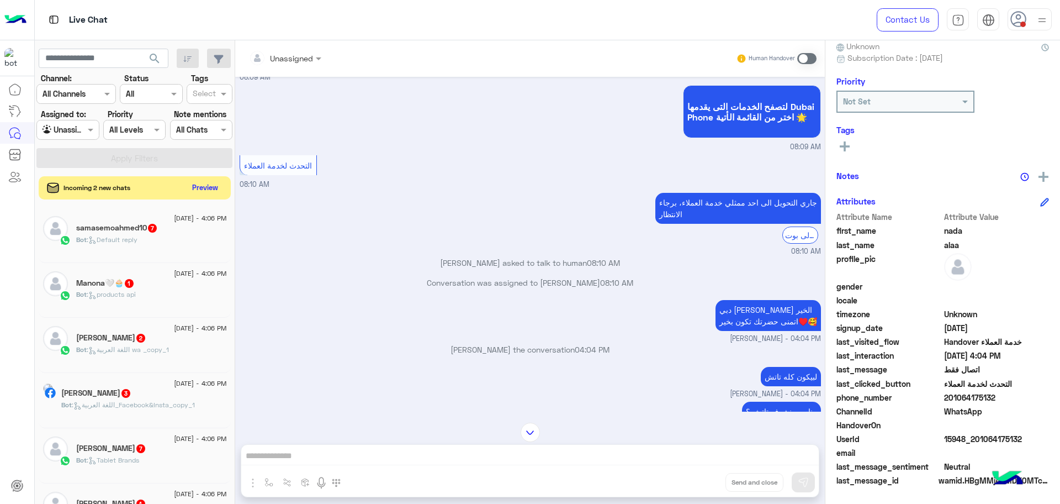
click at [201, 191] on button "Preview" at bounding box center [205, 187] width 34 height 15
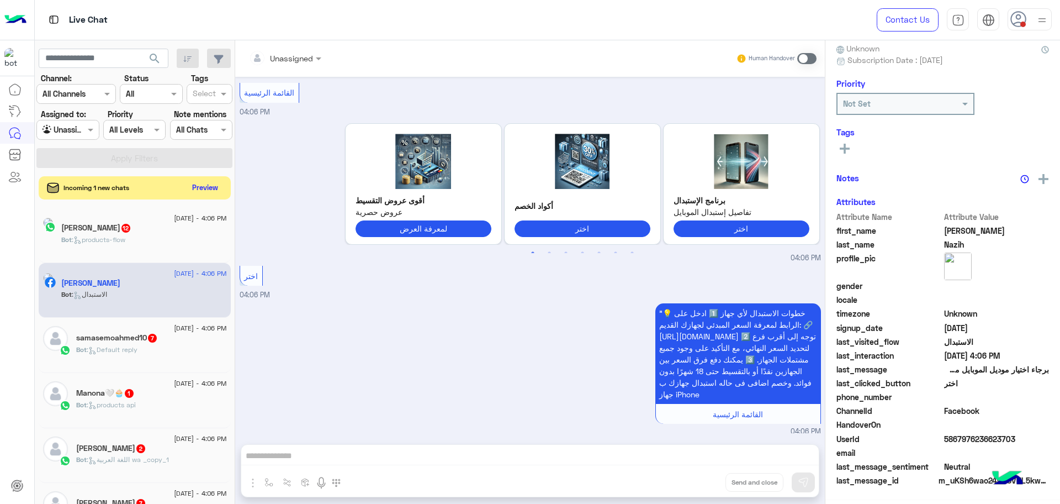
click at [198, 186] on button "Preview" at bounding box center [205, 187] width 34 height 15
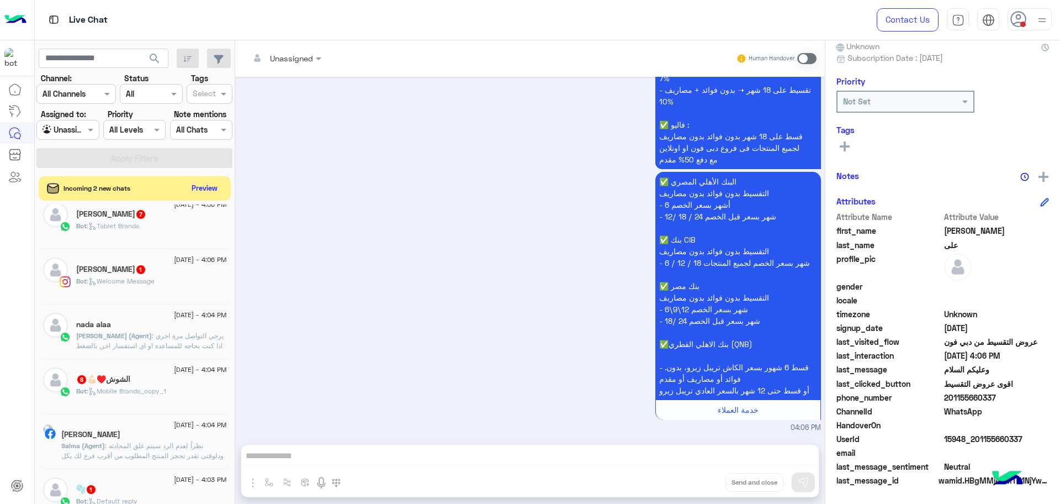
click at [146, 337] on span ": يرجي التواصل مرة اخري اذا كنت بحاجه للمساعدة او اي استفسار اخر, بالضغط على "خ…" at bounding box center [151, 380] width 150 height 98
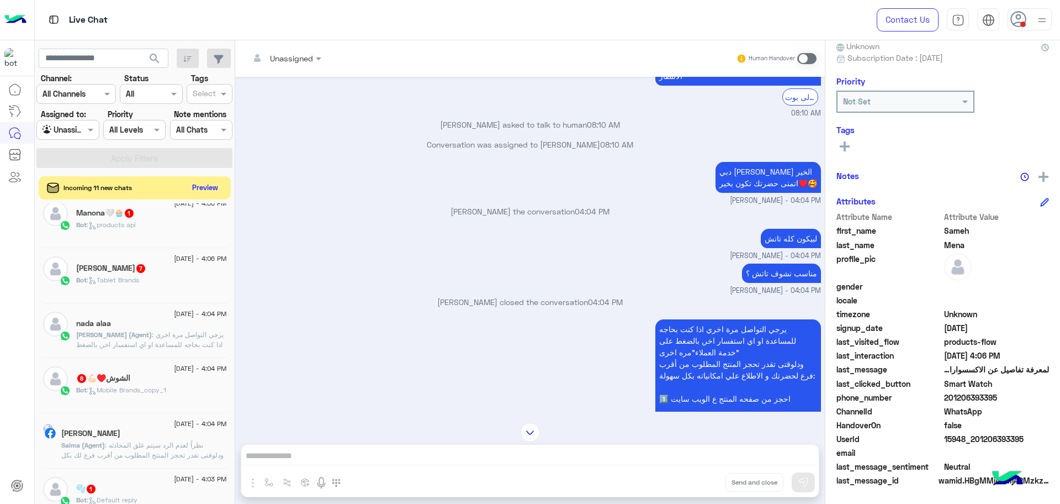
click at [208, 188] on button "Preview" at bounding box center [205, 187] width 34 height 15
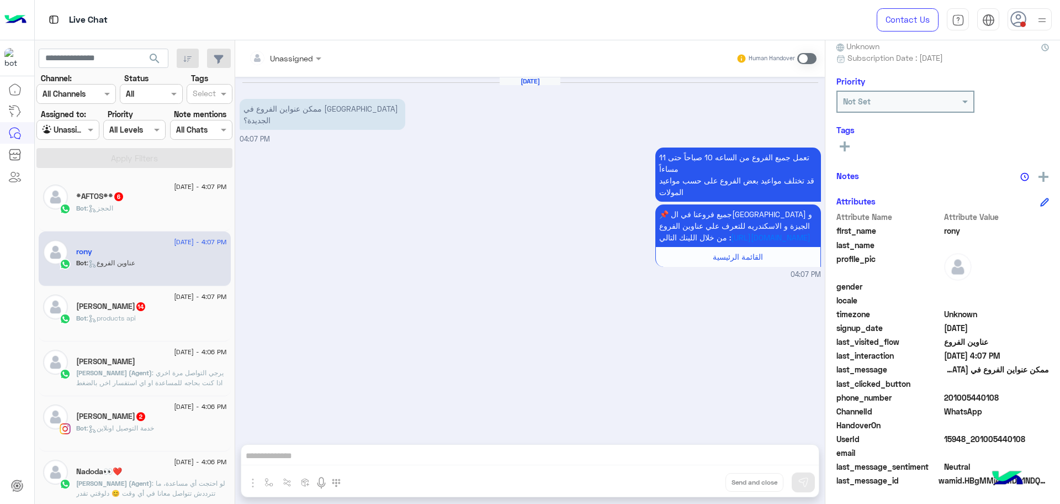
click at [177, 363] on div "[PERSON_NAME]" at bounding box center [151, 363] width 151 height 12
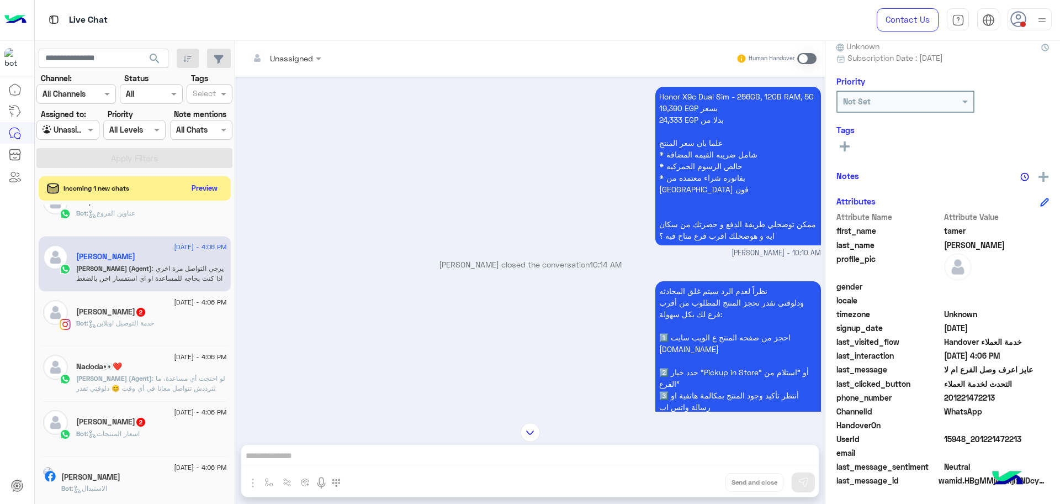
scroll to position [138, 0]
click at [187, 377] on span ": لو احتجت أي مساعدة، ما تترددش تتواصل معانا في أي وقت 😊 دلوقتي تقدر تزور صفحة …" at bounding box center [150, 427] width 149 height 108
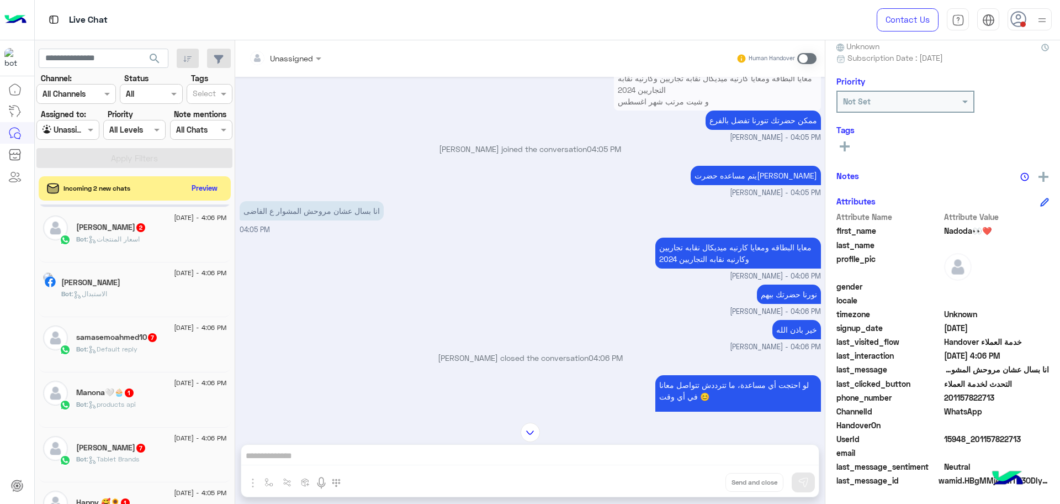
scroll to position [483, 0]
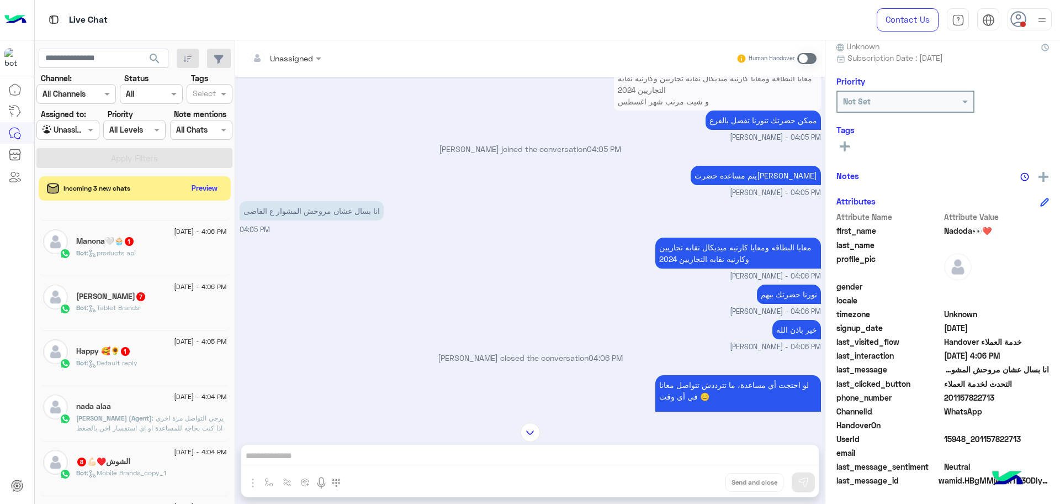
click at [169, 410] on div "nada alaa" at bounding box center [151, 407] width 151 height 12
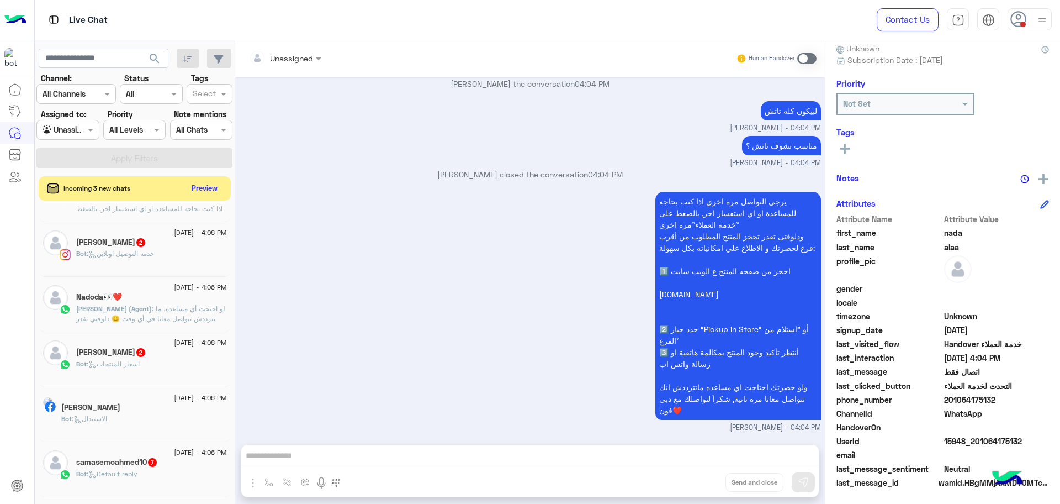
scroll to position [105, 0]
click at [191, 187] on button "Preview" at bounding box center [205, 187] width 34 height 15
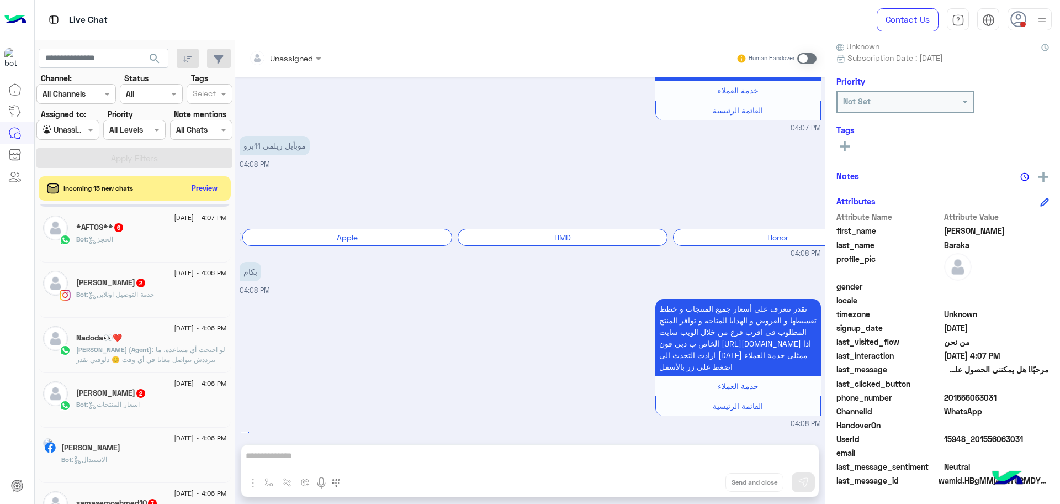
scroll to position [310, 0]
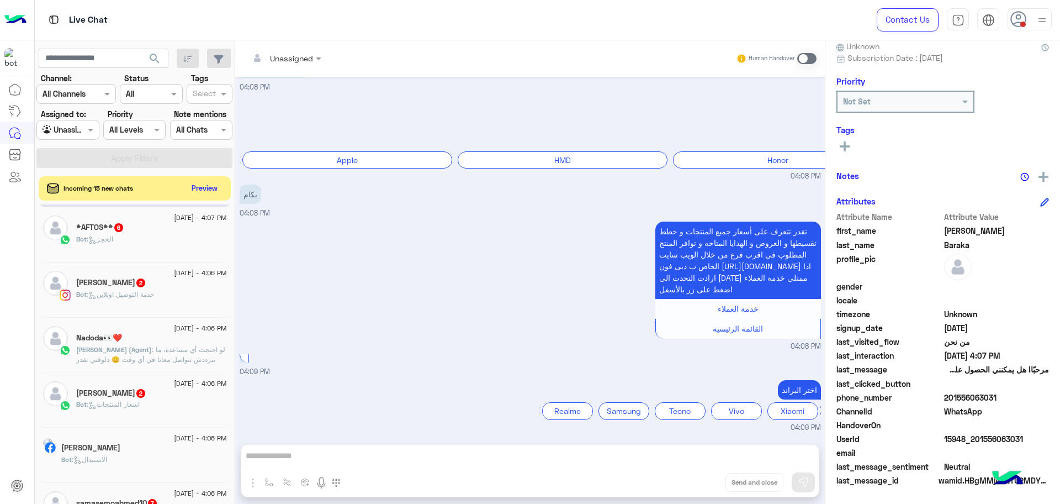
click at [209, 178] on div "Incoming 15 new chats Preview" at bounding box center [135, 188] width 192 height 24
click at [209, 179] on div "Incoming 15 new chats Preview" at bounding box center [135, 188] width 192 height 24
click at [208, 188] on button "Preview" at bounding box center [205, 187] width 34 height 15
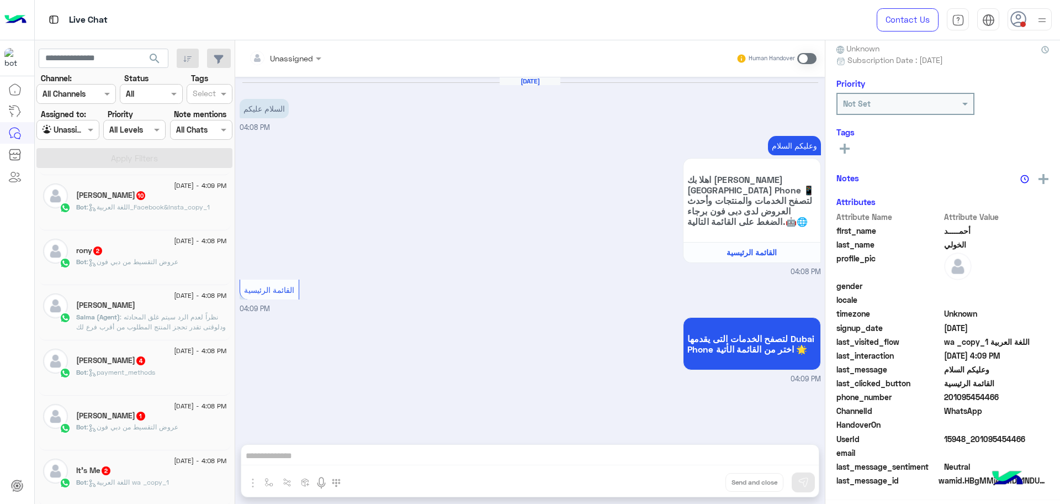
scroll to position [105, 0]
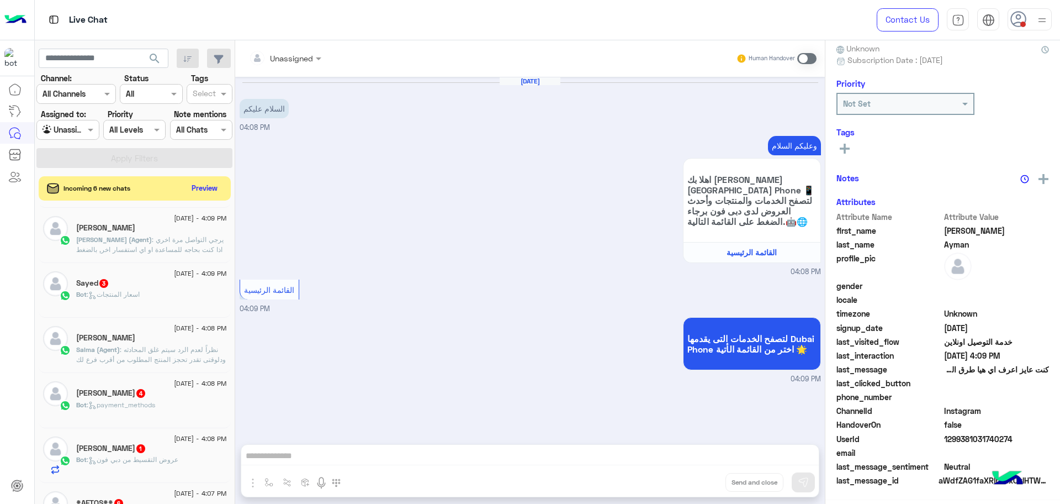
click at [122, 350] on span ": نظراً لعدم الرد سيتم غلق المحادثه ودلوقتى تقدر تحجز المنتج المطلوب من أقرب فر…" at bounding box center [151, 389] width 150 height 88
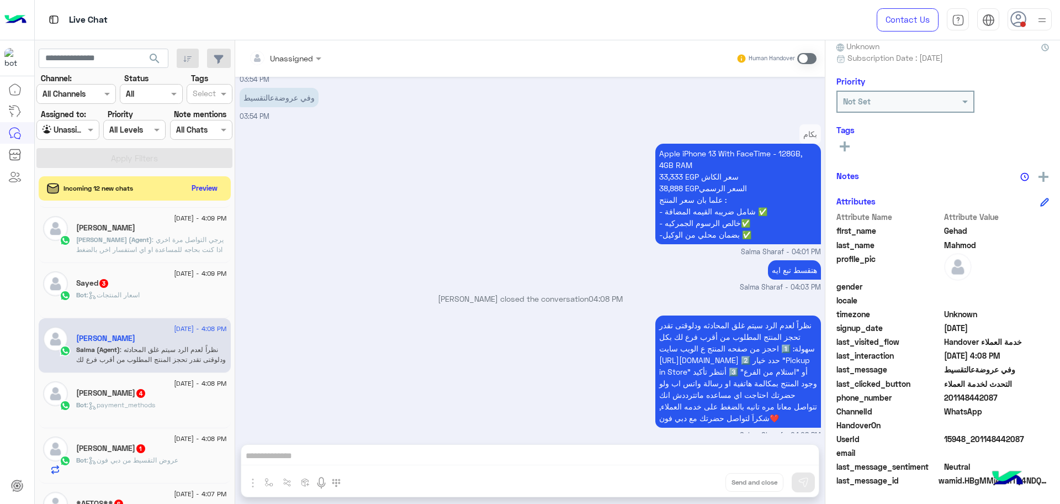
scroll to position [2163, 0]
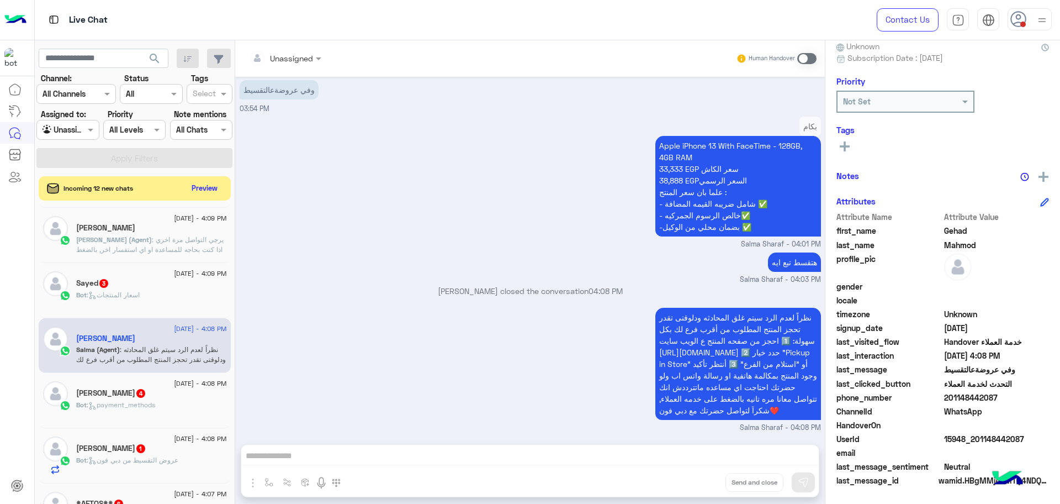
click at [941, 433] on div "UserId 15948_201148442087" at bounding box center [942, 440] width 213 height 14
click at [954, 442] on span "15948_201148442087" at bounding box center [996, 439] width 105 height 12
copy span "15948_201148442087"
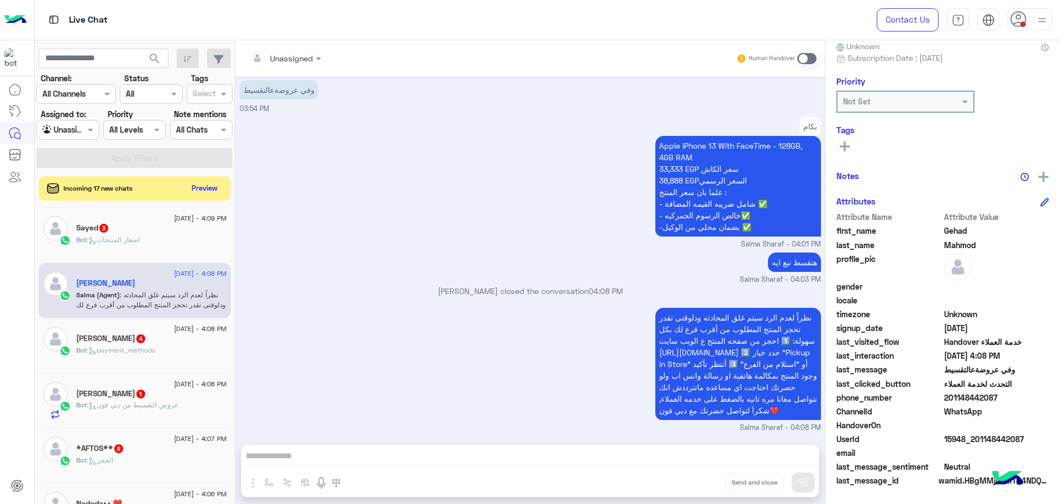
scroll to position [277, 0]
click at [955, 398] on span "201148442087" at bounding box center [996, 397] width 105 height 12
copy span "201148442087"
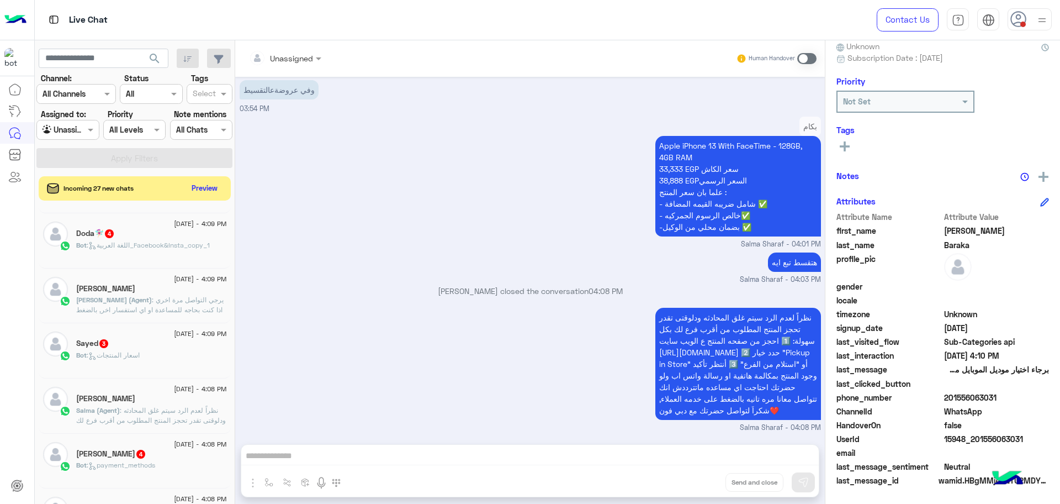
scroll to position [138, 0]
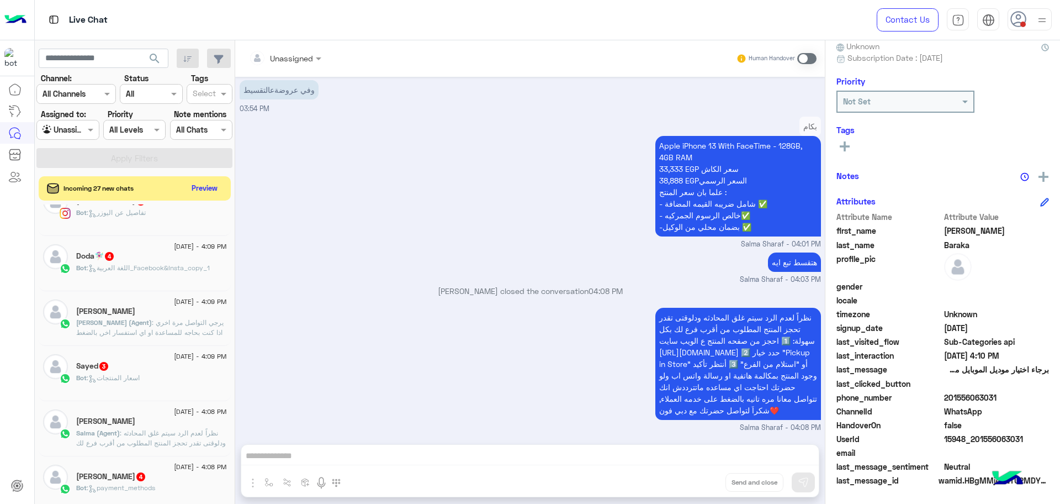
click at [141, 436] on span ": نظراً لعدم الرد سيتم غلق المحادثه ودلوقتى تقدر تحجز المنتج المطلوب من أقرب فر…" at bounding box center [151, 472] width 150 height 88
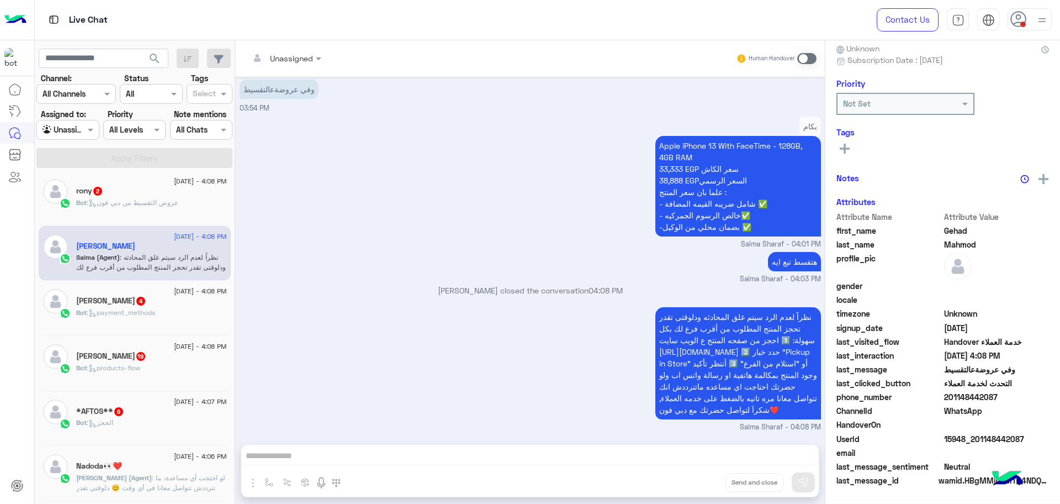
scroll to position [103, 0]
click at [124, 480] on span "Mohamed (Agent)" at bounding box center [114, 477] width 76 height 8
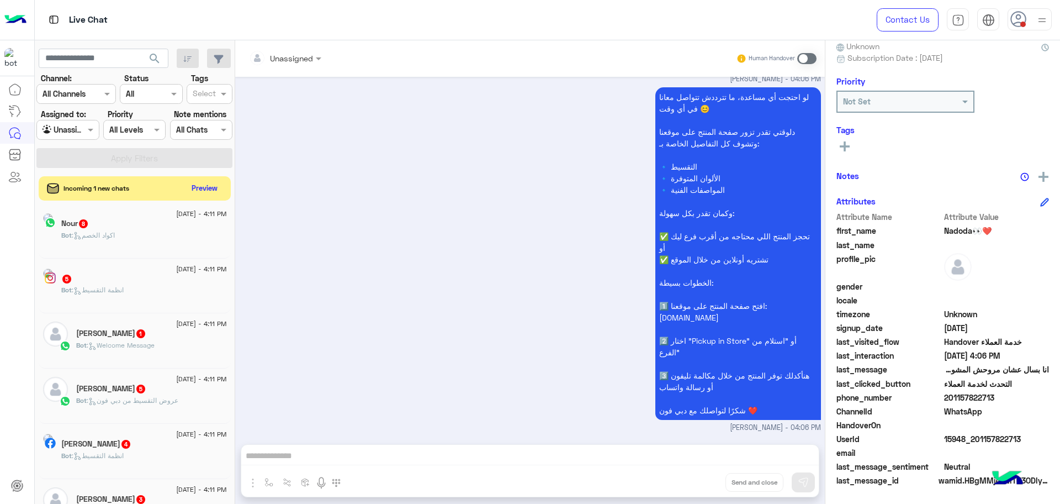
scroll to position [752, 0]
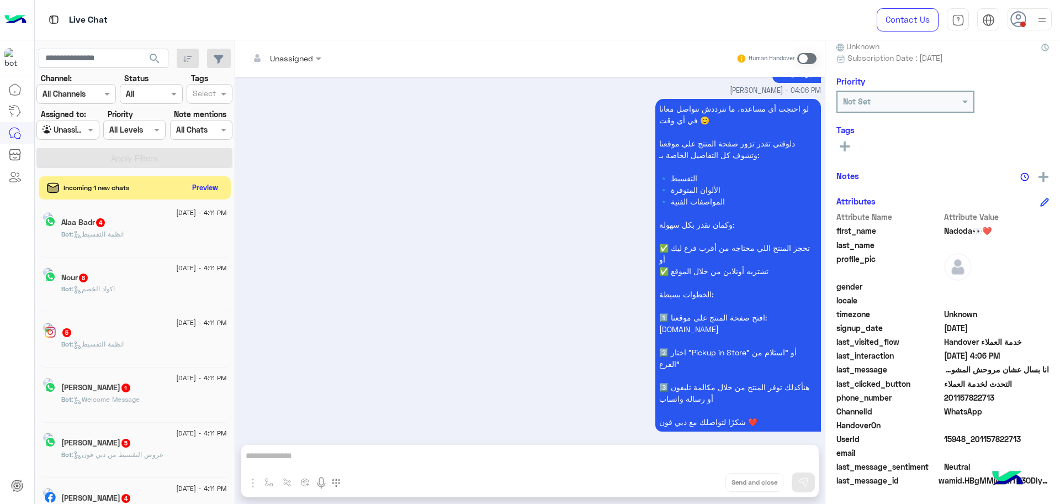
click at [210, 183] on button "Preview" at bounding box center [205, 187] width 34 height 15
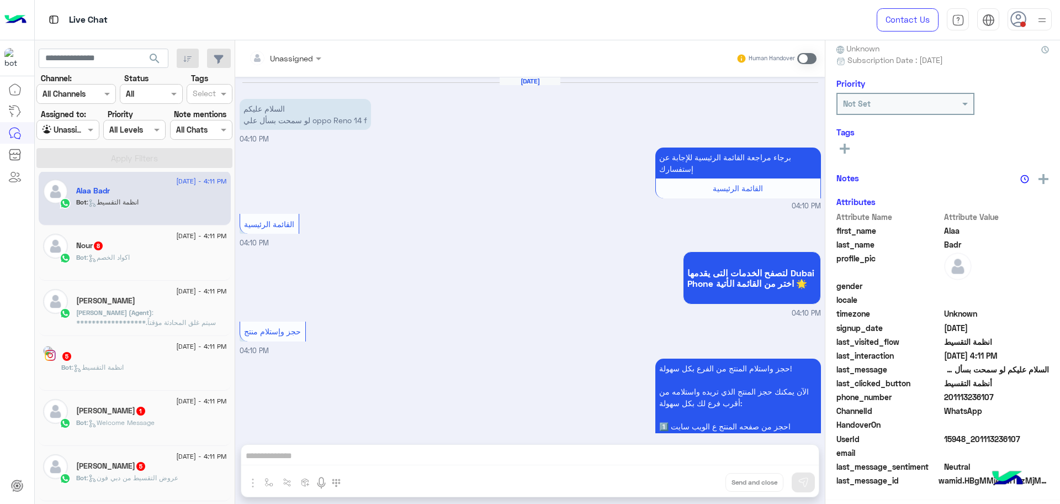
scroll to position [103, 0]
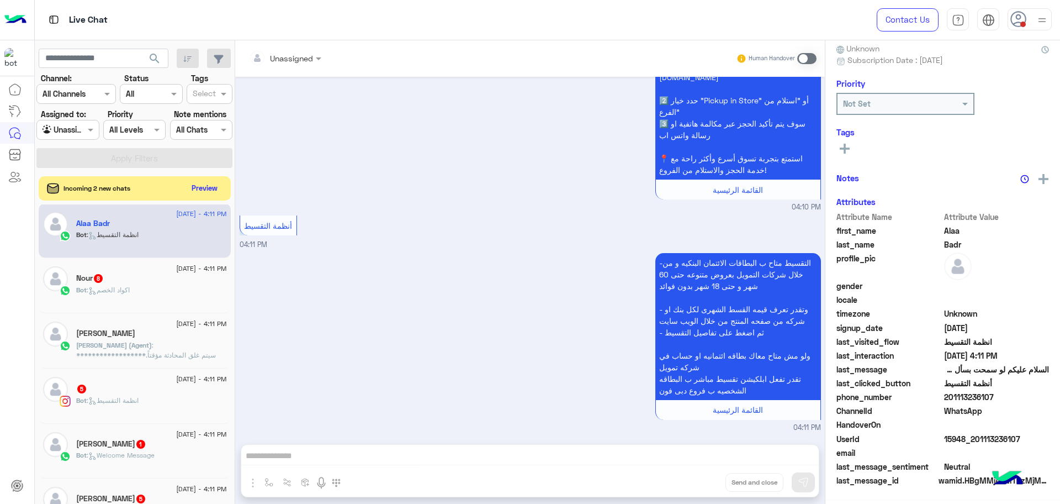
click at [154, 326] on div "[DATE] - 4:11 PM" at bounding box center [151, 324] width 151 height 7
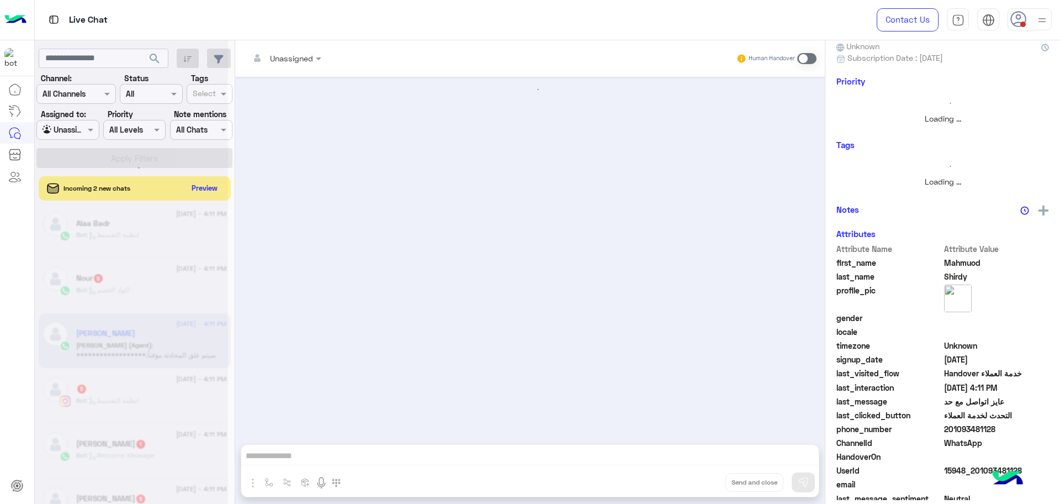
scroll to position [1052, 0]
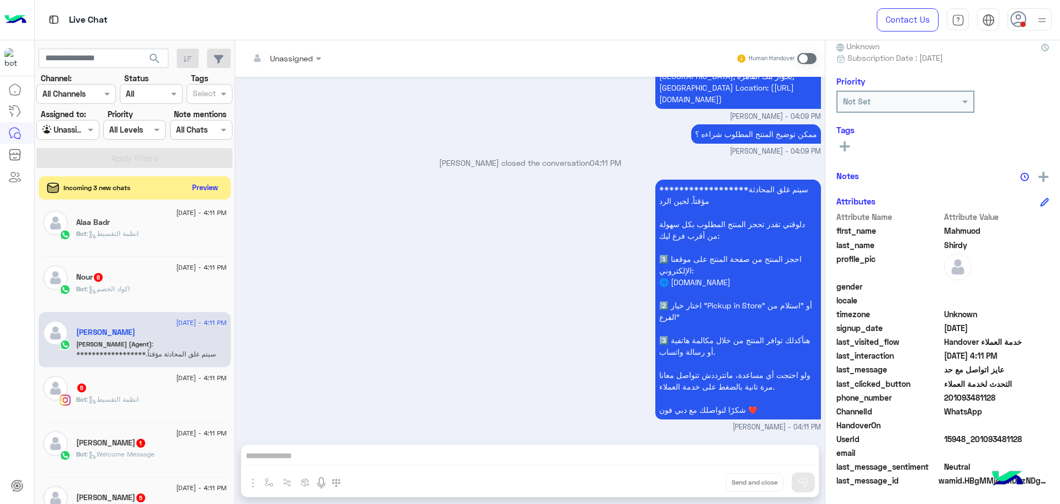
click at [198, 188] on button "Preview" at bounding box center [205, 187] width 34 height 15
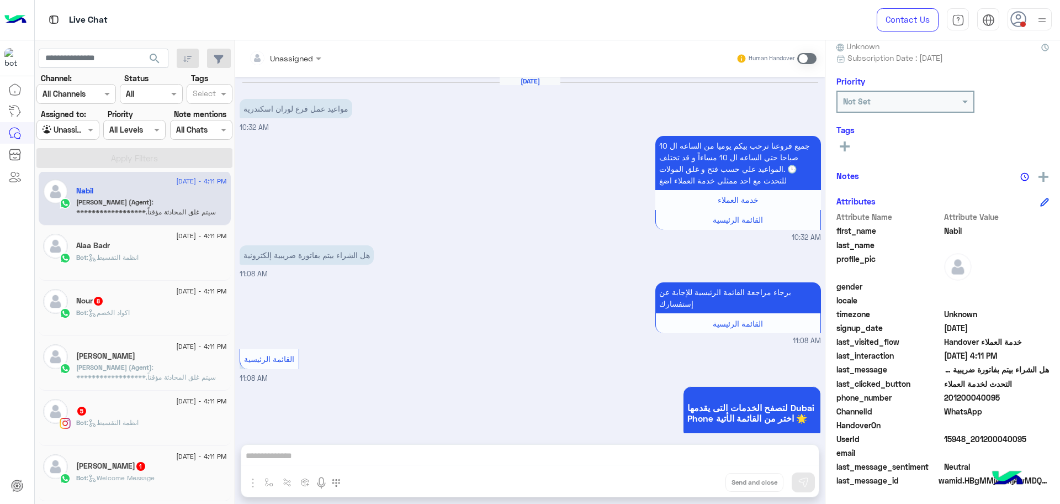
scroll to position [724, 0]
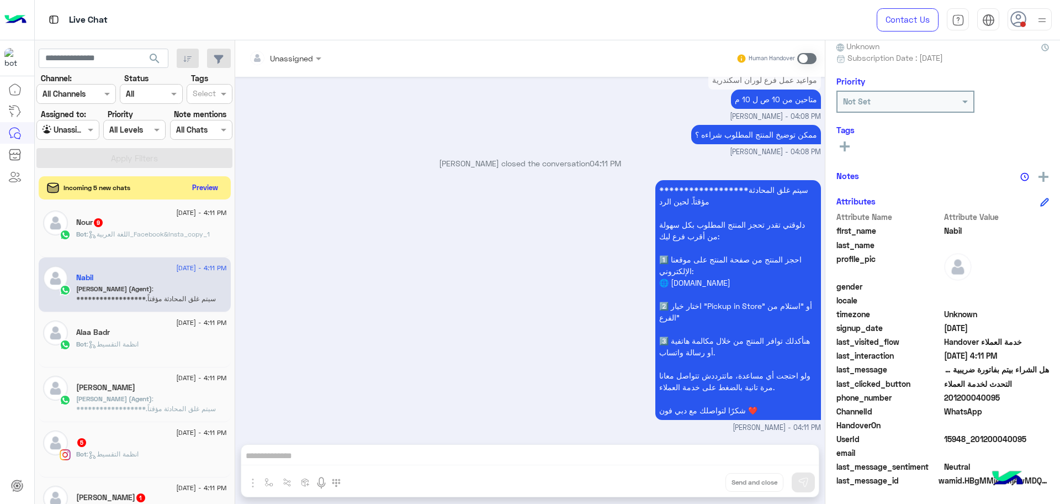
click at [194, 189] on button "Preview" at bounding box center [205, 187] width 34 height 15
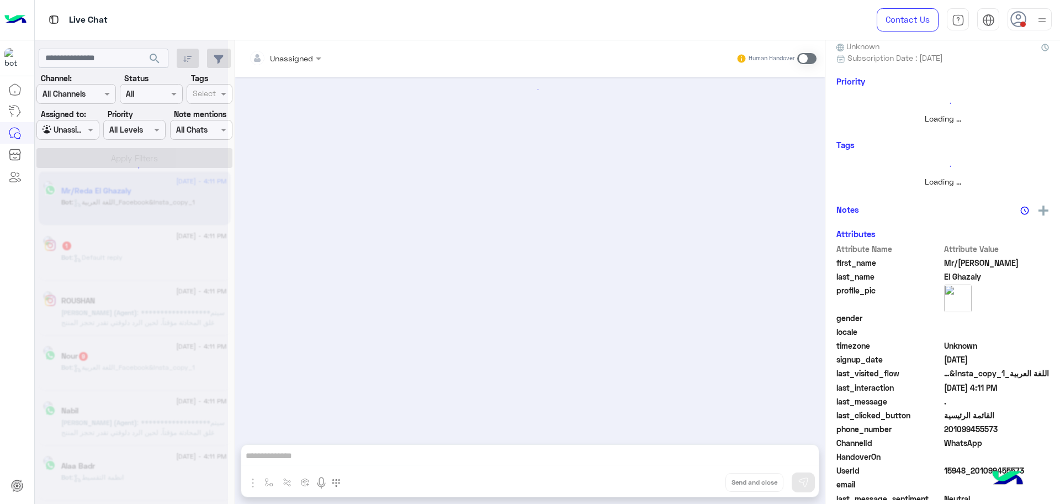
scroll to position [103, 0]
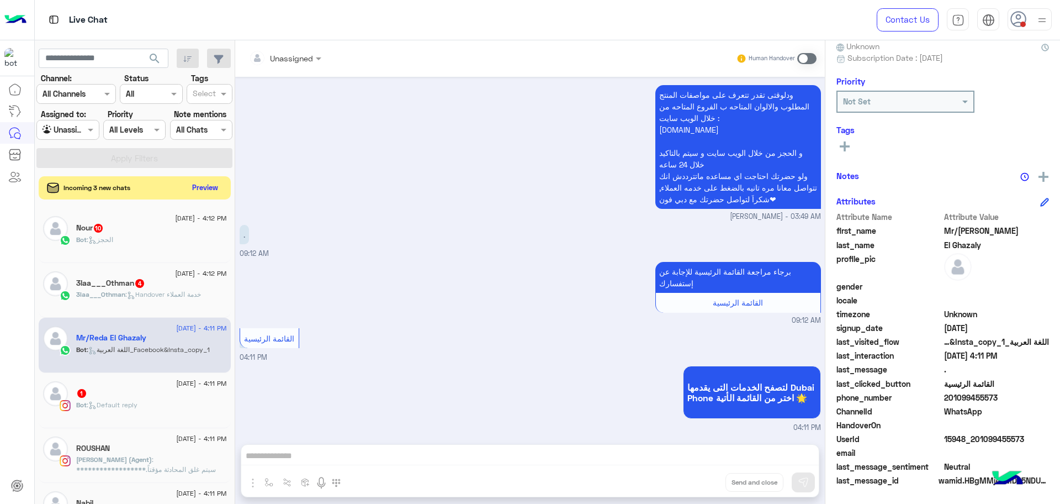
click at [191, 187] on button "Preview" at bounding box center [205, 187] width 34 height 15
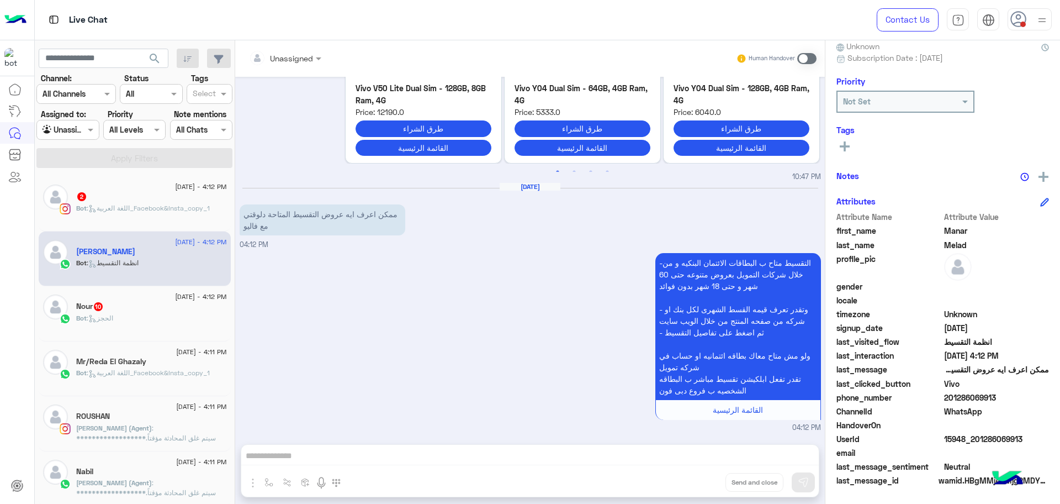
click at [123, 435] on span "**********" at bounding box center [149, 472] width 147 height 98
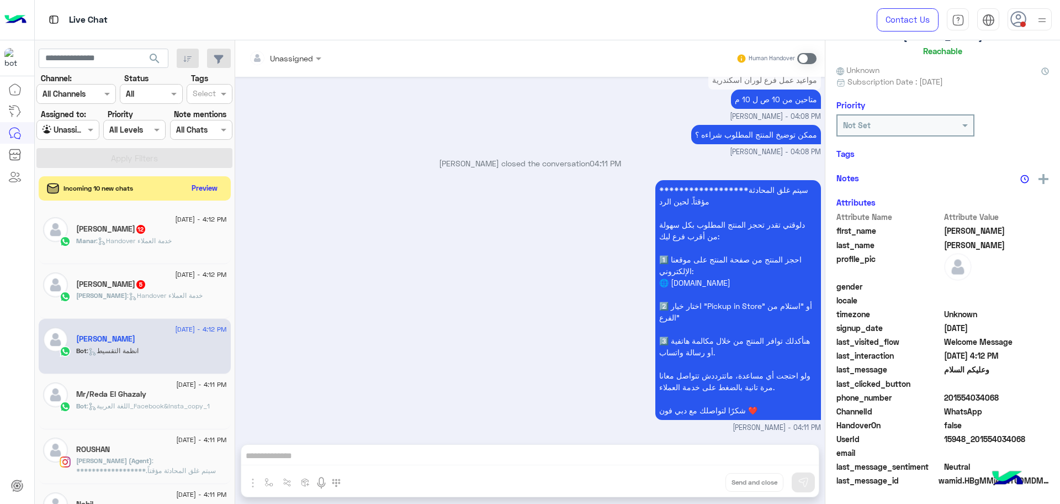
scroll to position [103, 0]
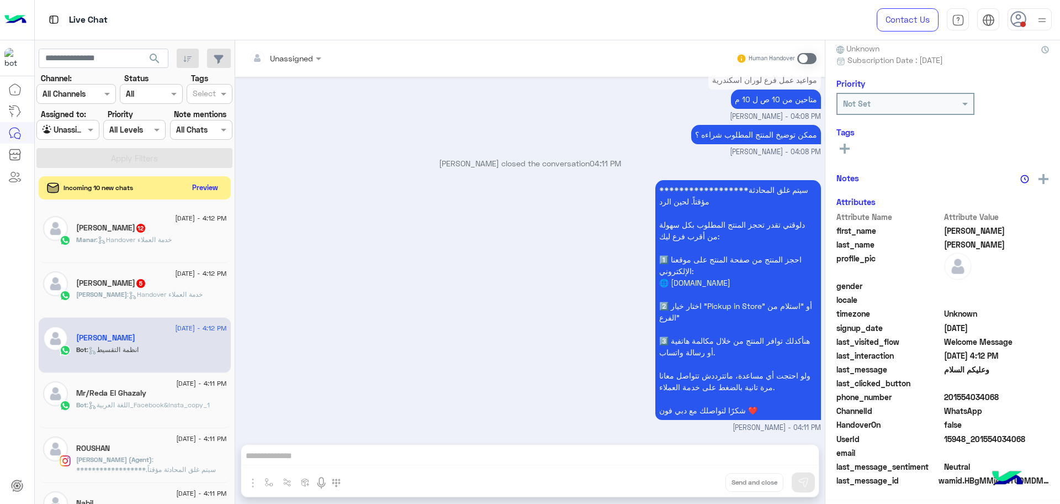
click at [216, 186] on button "Preview" at bounding box center [205, 187] width 34 height 15
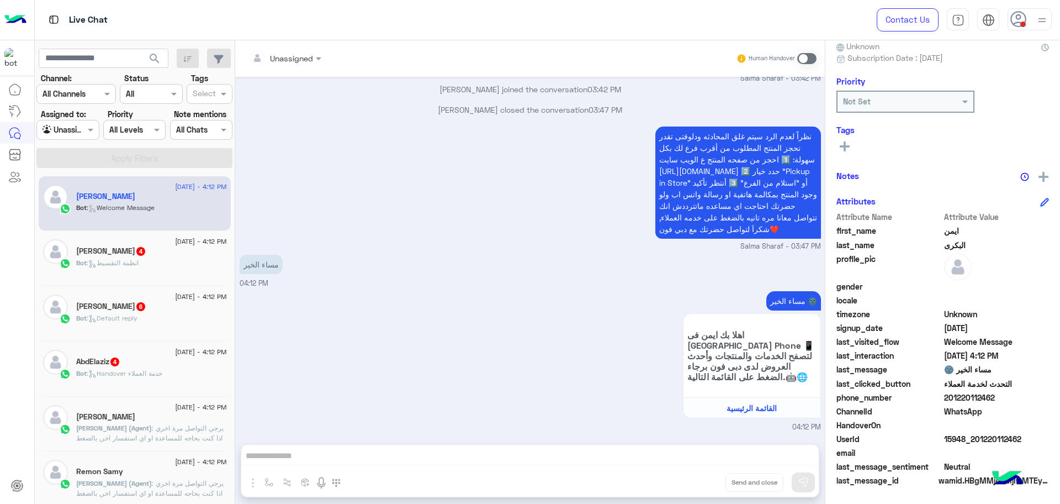
click at [143, 435] on span ": يرجي التواصل مرة اخري اذا كنت بحاجه للمساعدة او اي استفسار اخر, بالضغط على "خ…" at bounding box center [151, 472] width 150 height 98
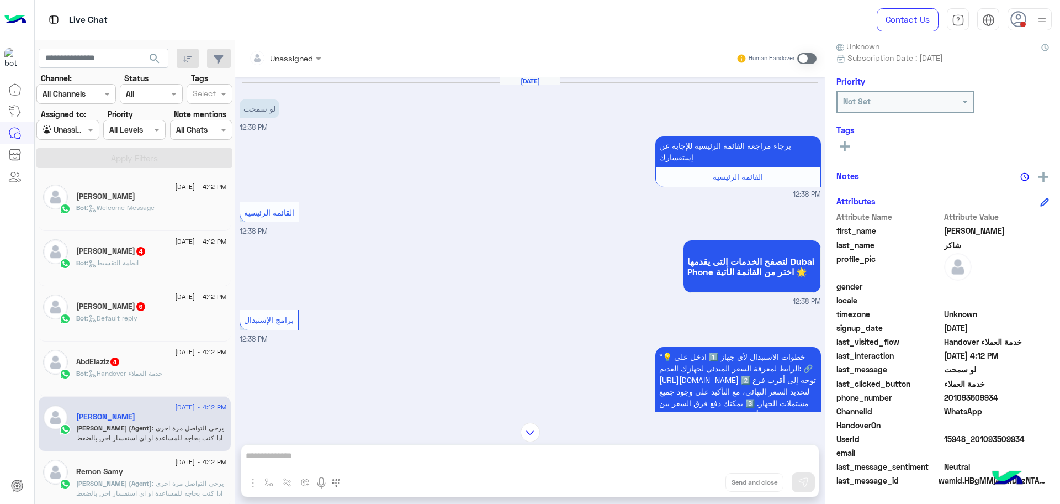
click at [138, 470] on div "Remon Samy" at bounding box center [151, 473] width 151 height 12
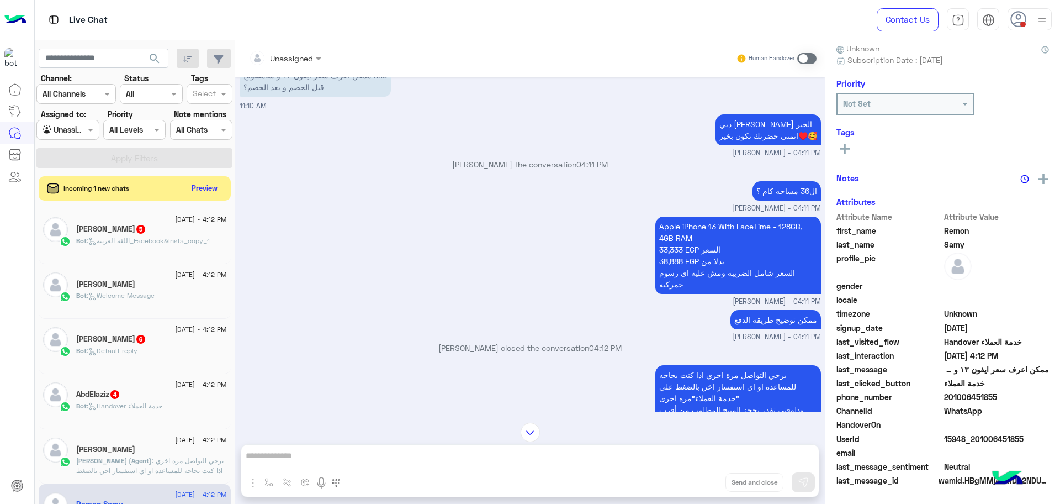
scroll to position [105, 0]
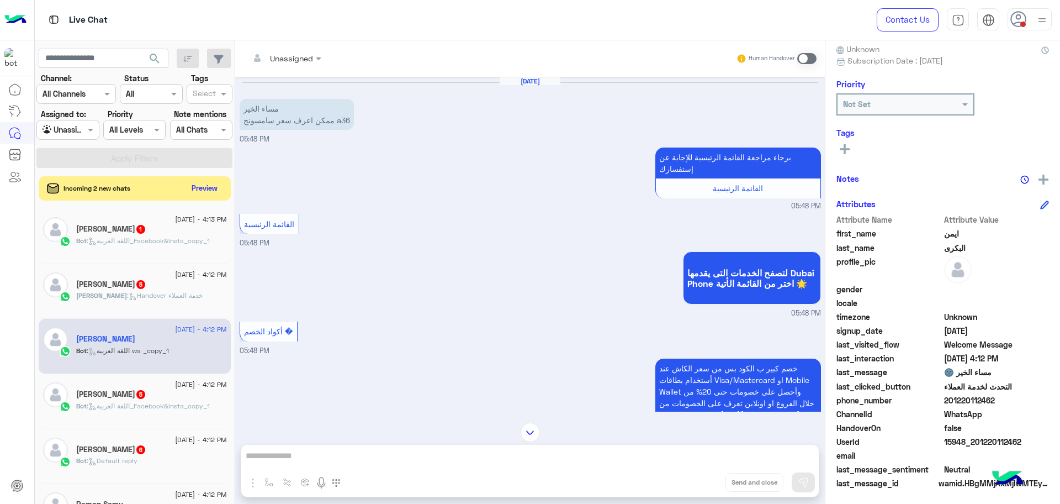
click at [959, 436] on span "15948_201220112462" at bounding box center [996, 442] width 105 height 12
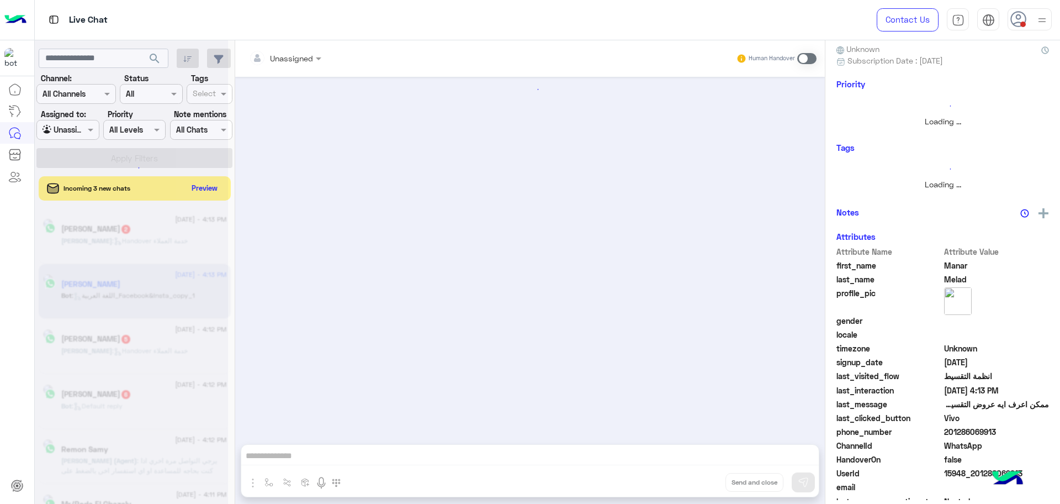
click at [959, 436] on span "201286069913" at bounding box center [996, 432] width 105 height 12
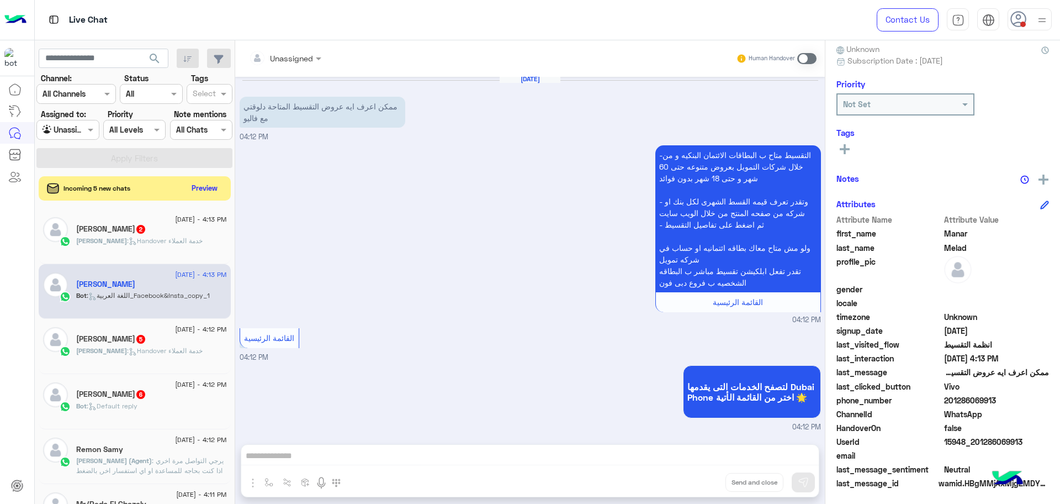
click at [139, 458] on span ": يرجي التواصل مرة اخري اذا كنت بحاجه للمساعدة او اي استفسار اخر, بالضغط على "خ…" at bounding box center [151, 505] width 150 height 98
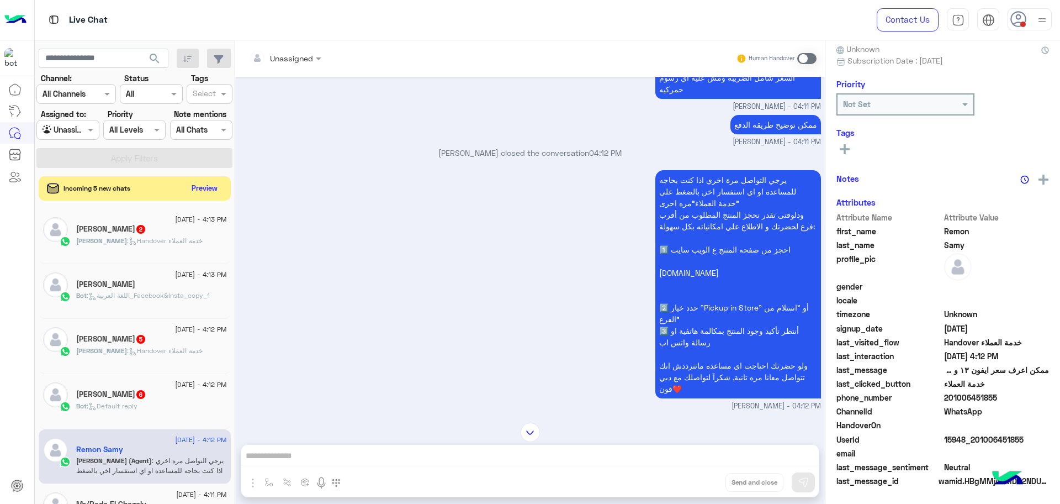
scroll to position [1009, 0]
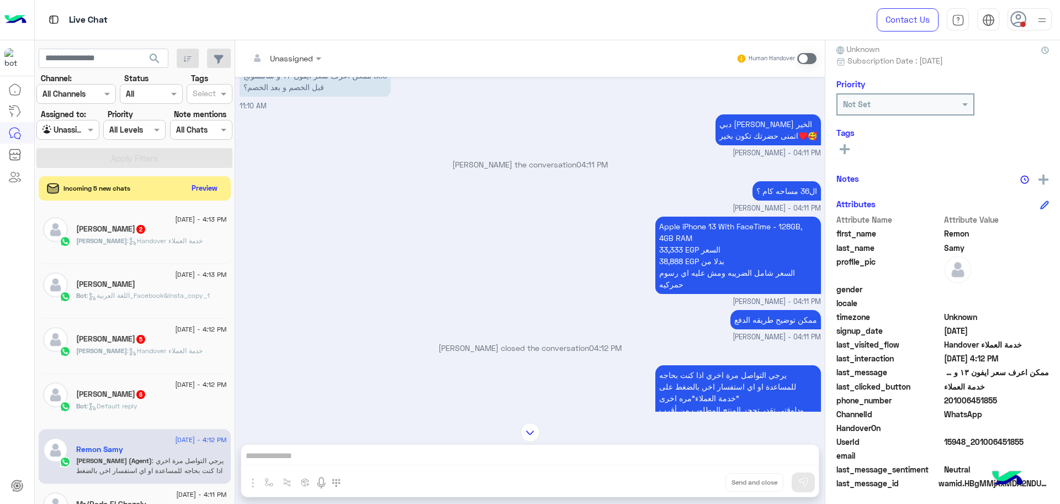
click at [961, 443] on span "15948_201006451855" at bounding box center [996, 442] width 105 height 12
copy span "15948_201006451855"
click at [984, 398] on span "201006451855" at bounding box center [996, 400] width 105 height 12
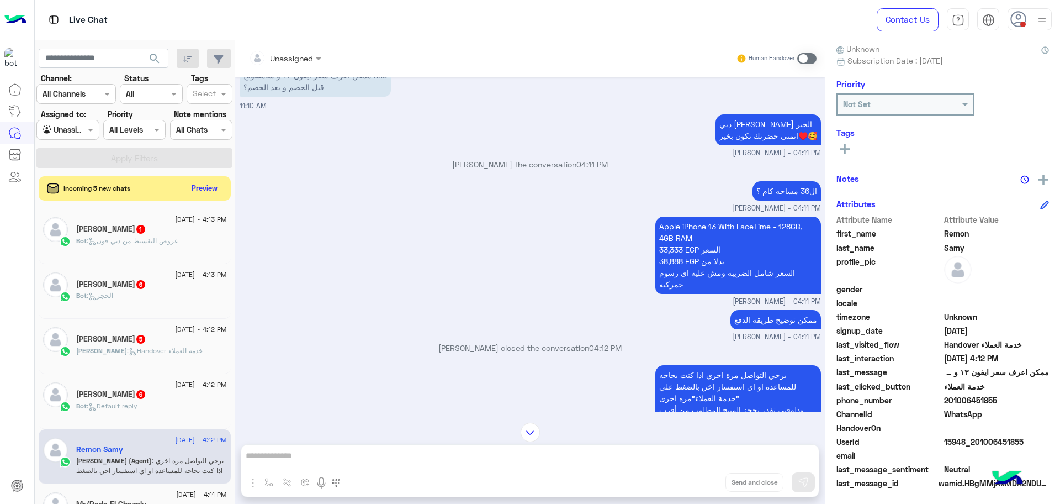
copy span "201006451855"
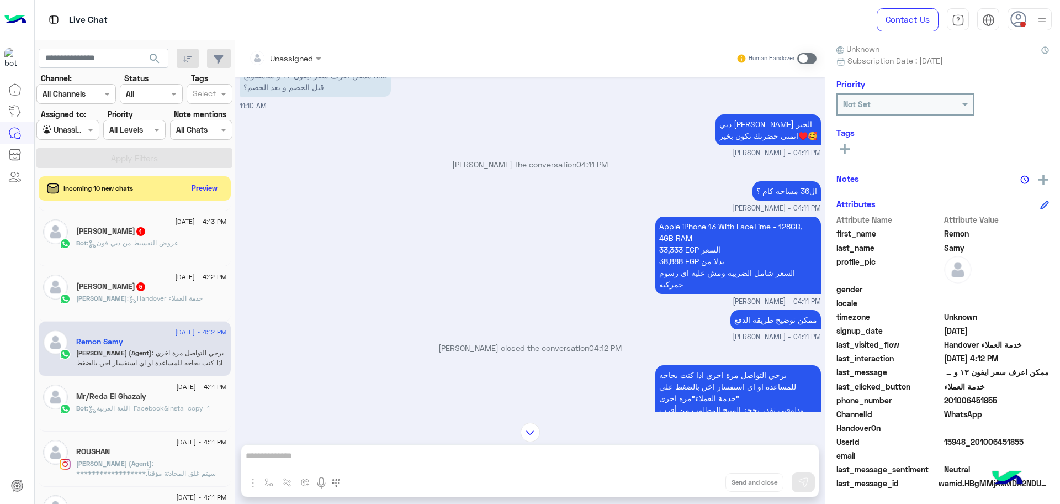
scroll to position [138, 0]
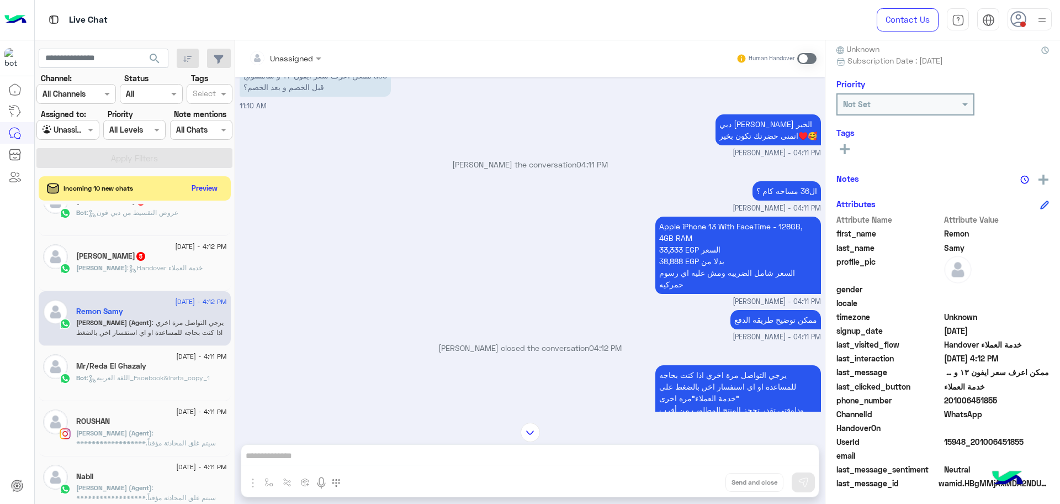
click at [116, 384] on div "Bot : اللغة العربية_Facebook&Insta_copy_1" at bounding box center [151, 382] width 151 height 19
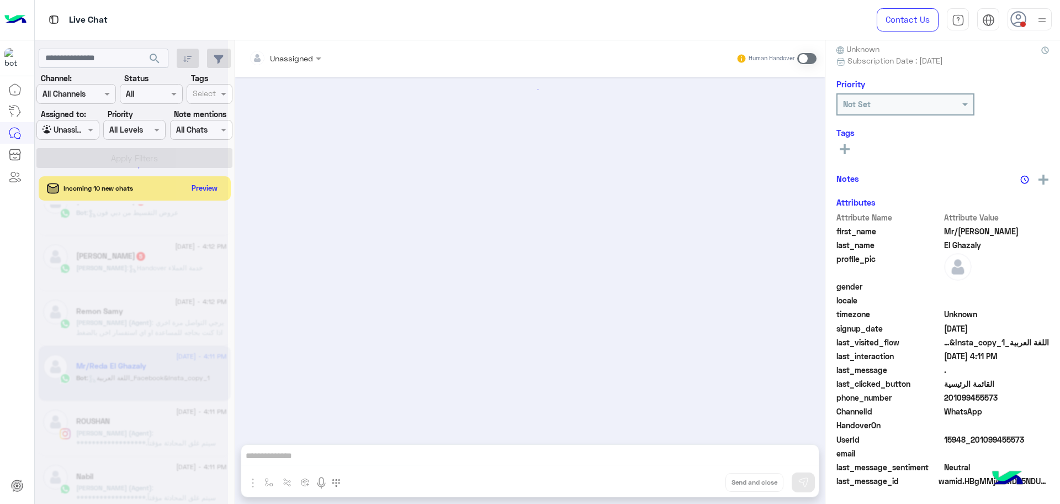
scroll to position [747, 0]
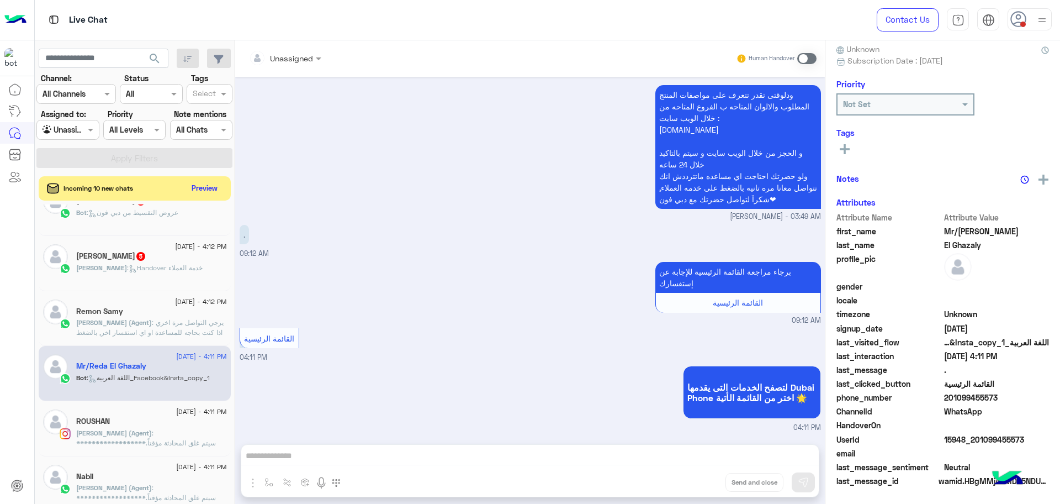
click at [163, 434] on p "**********" at bounding box center [151, 477] width 151 height 99
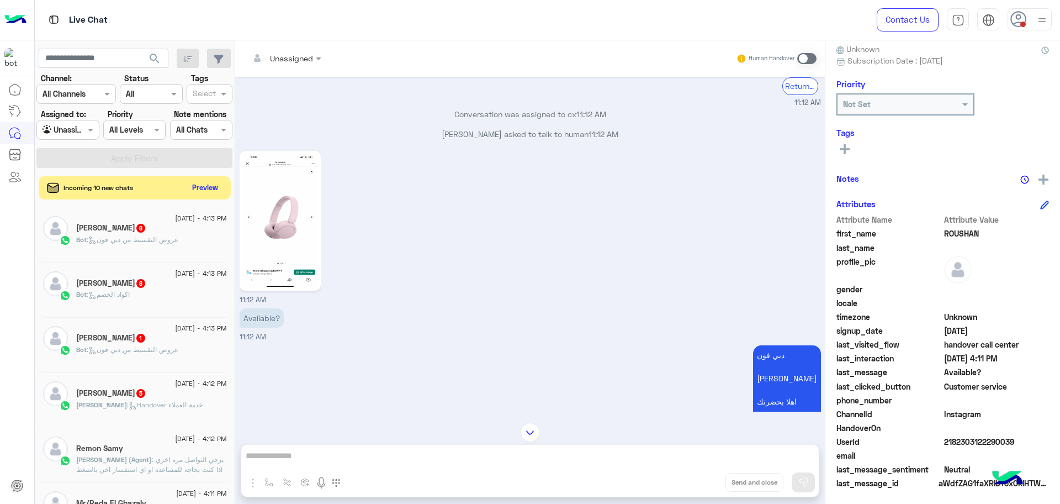
click at [196, 184] on button "Preview" at bounding box center [205, 187] width 34 height 15
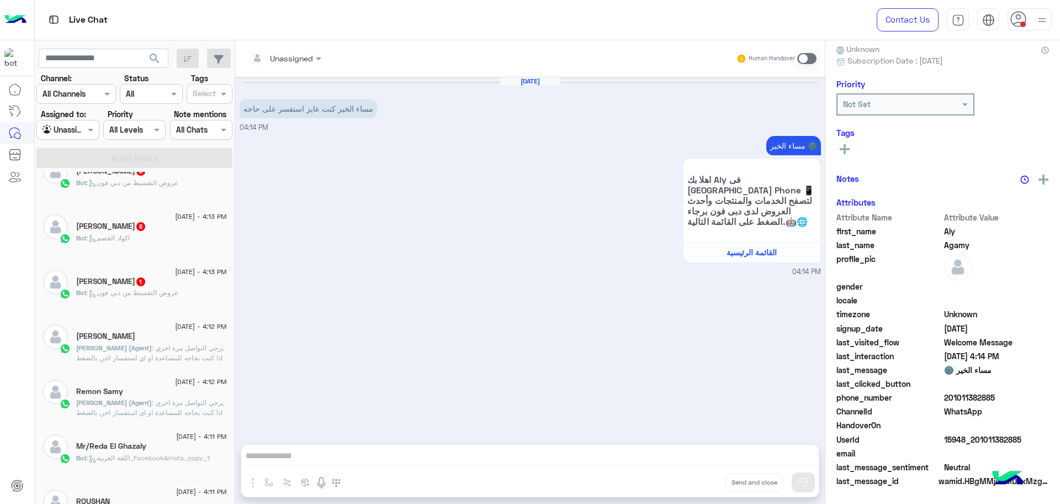
scroll to position [138, 0]
click at [130, 345] on span ": يرجي التواصل مرة اخري اذا كنت بحاجه للمساعدة او اي استفسار اخر, بالضغط على "خ…" at bounding box center [151, 390] width 150 height 98
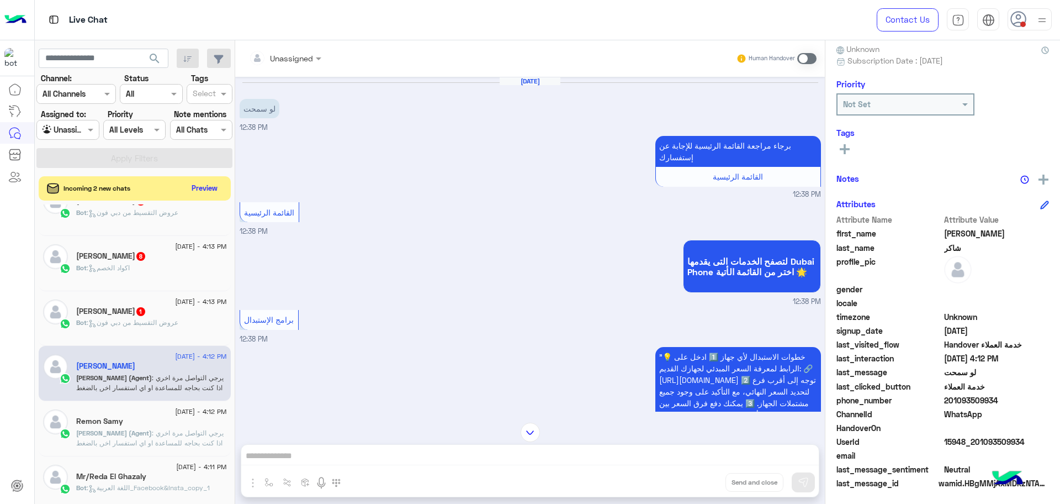
click at [119, 431] on span "[PERSON_NAME] (Agent)" at bounding box center [114, 432] width 76 height 8
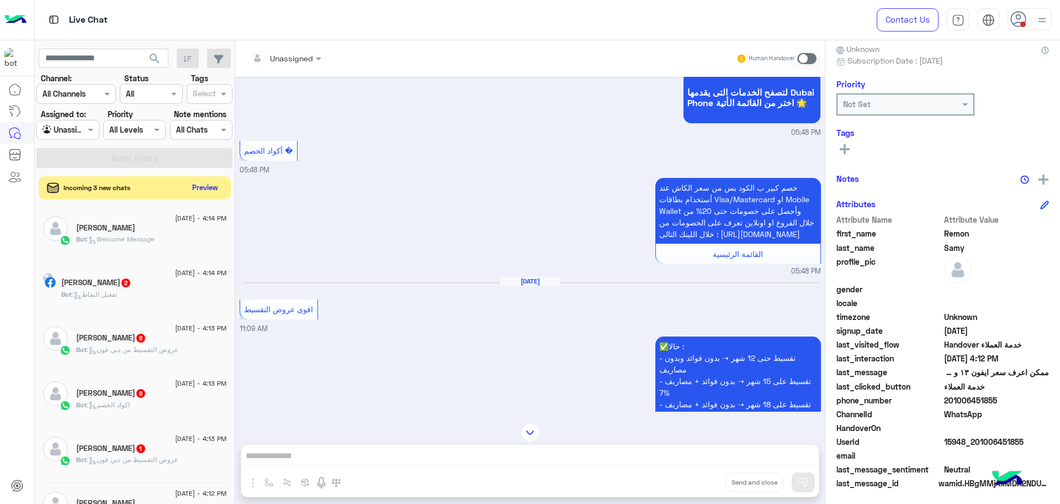
click at [194, 192] on button "Preview" at bounding box center [205, 187] width 34 height 15
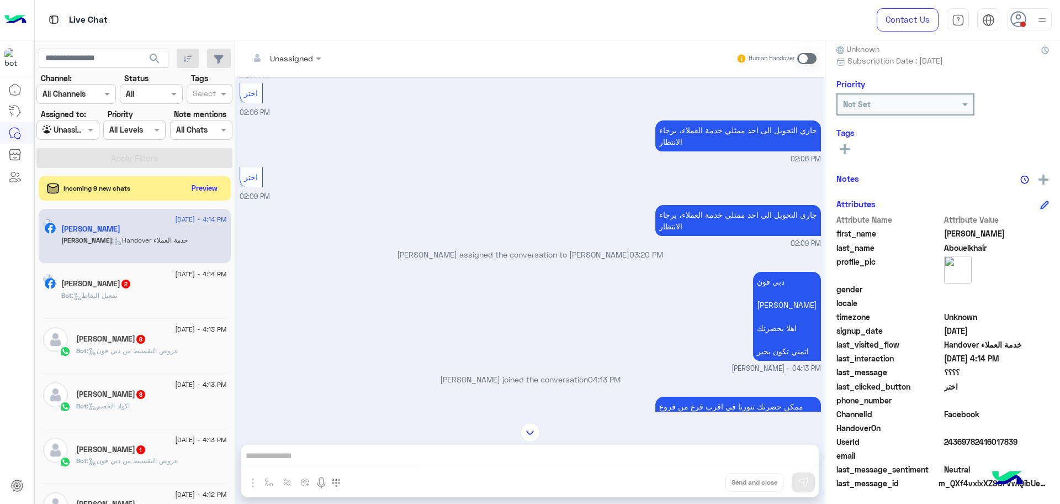
scroll to position [435, 0]
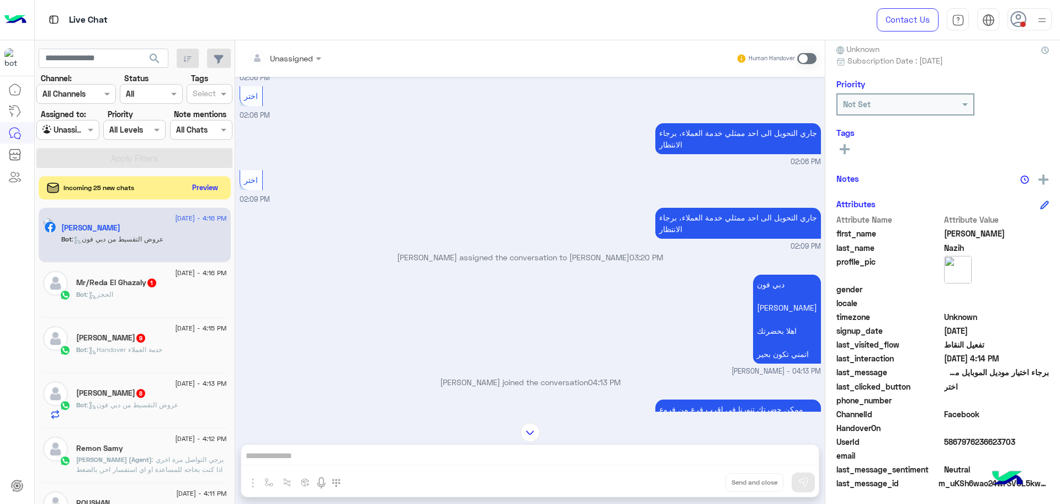
click at [201, 187] on button "Preview" at bounding box center [205, 187] width 34 height 15
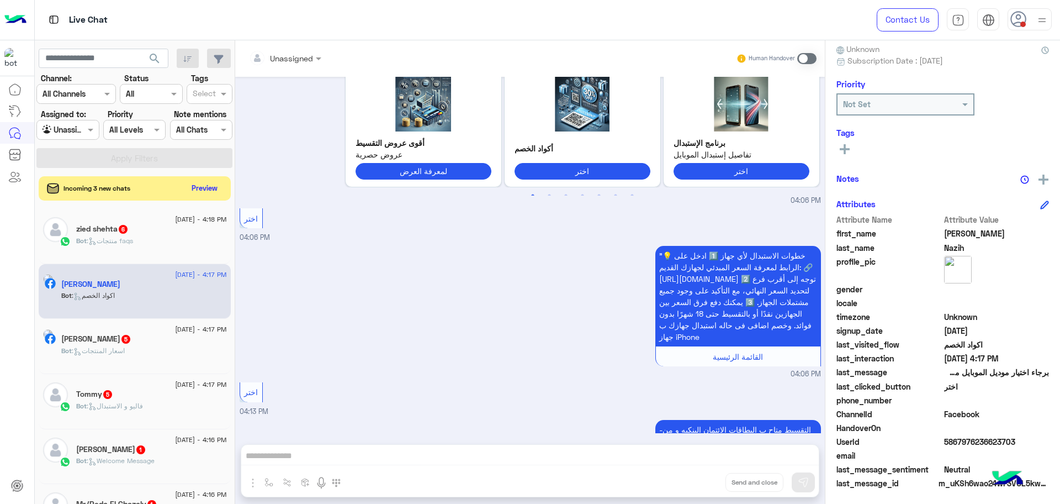
scroll to position [1832, 0]
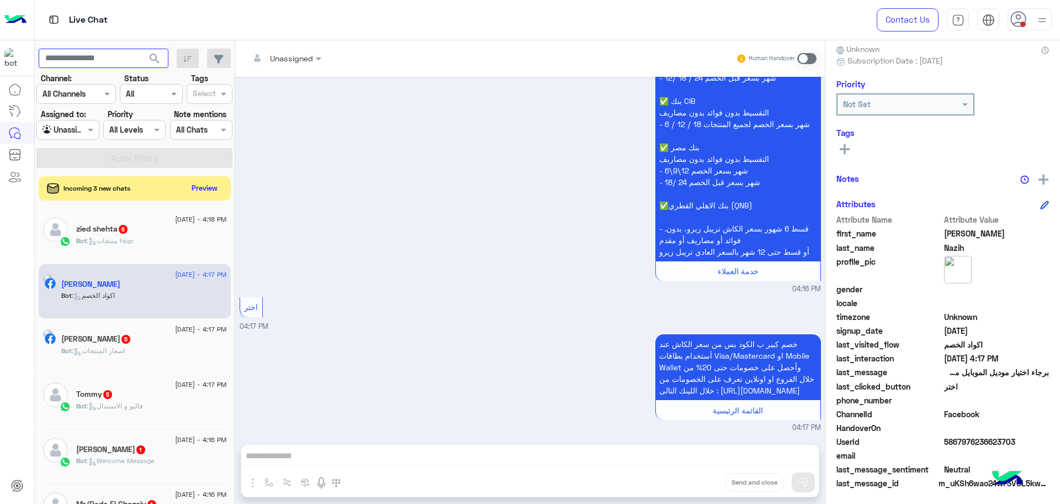
click at [87, 56] on input "text" at bounding box center [104, 59] width 130 height 20
paste input "**********"
click at [73, 55] on input "**********" at bounding box center [104, 59] width 130 height 20
click at [141, 49] on button "search" at bounding box center [154, 61] width 27 height 24
click at [92, 39] on div "Live Chat" at bounding box center [376, 20] width 683 height 40
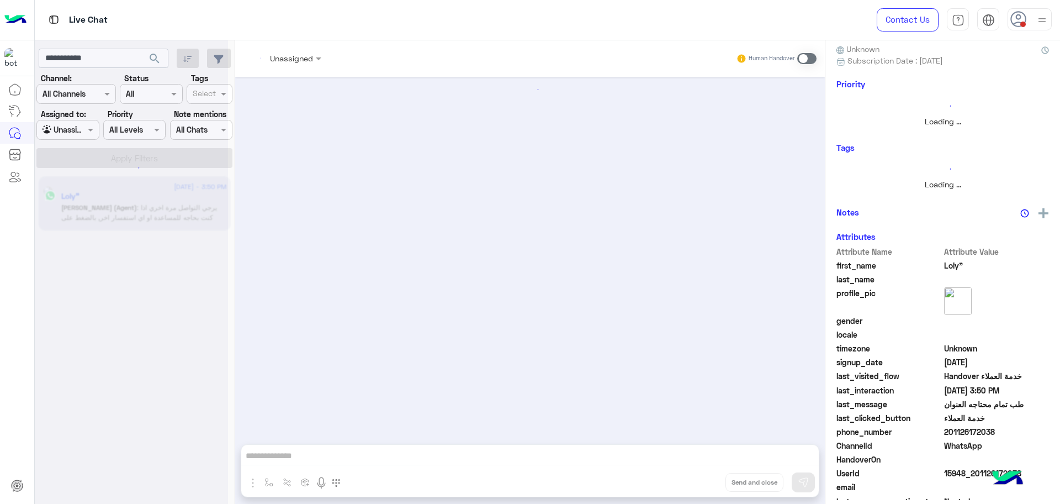
click at [103, 59] on div at bounding box center [131, 256] width 193 height 504
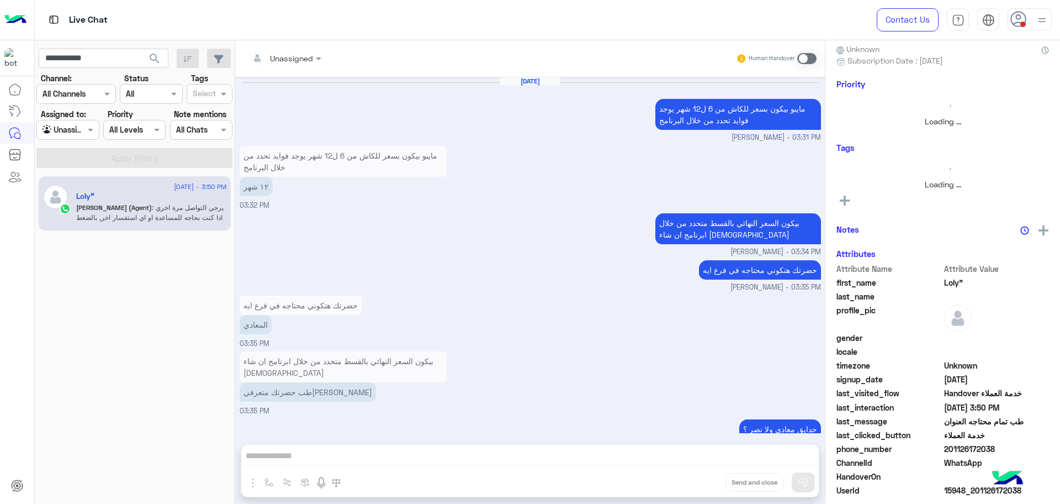
scroll to position [716, 0]
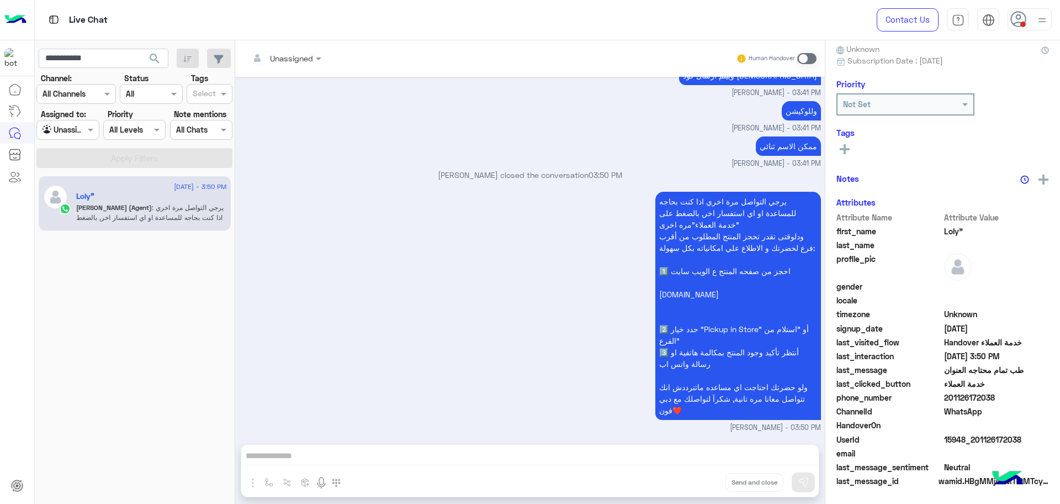
click at [442, 239] on div "يرجي التواصل مرة اخري اذا كنت بحاجه للمساعدة او اي استفسار اخر, بالضغط على "خدم…" at bounding box center [530, 311] width 581 height 244
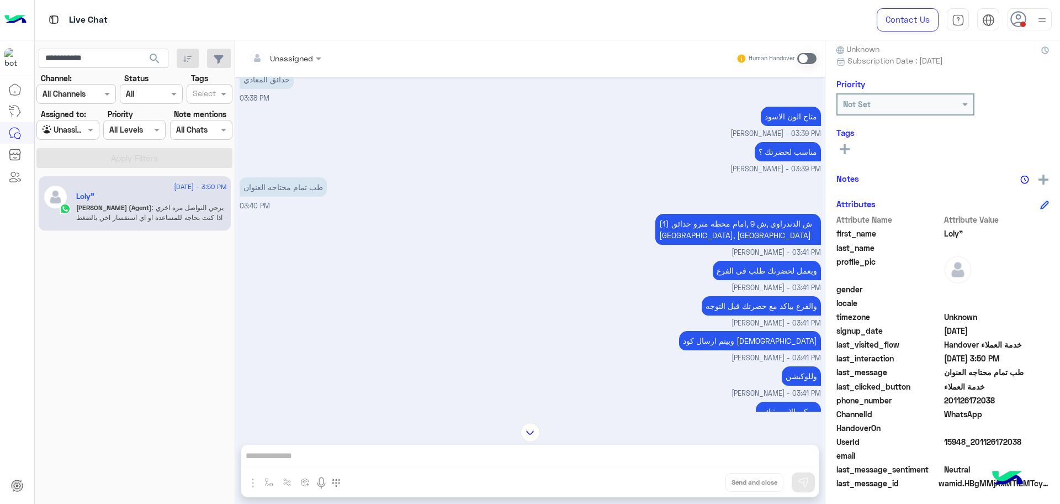
scroll to position [2251, 0]
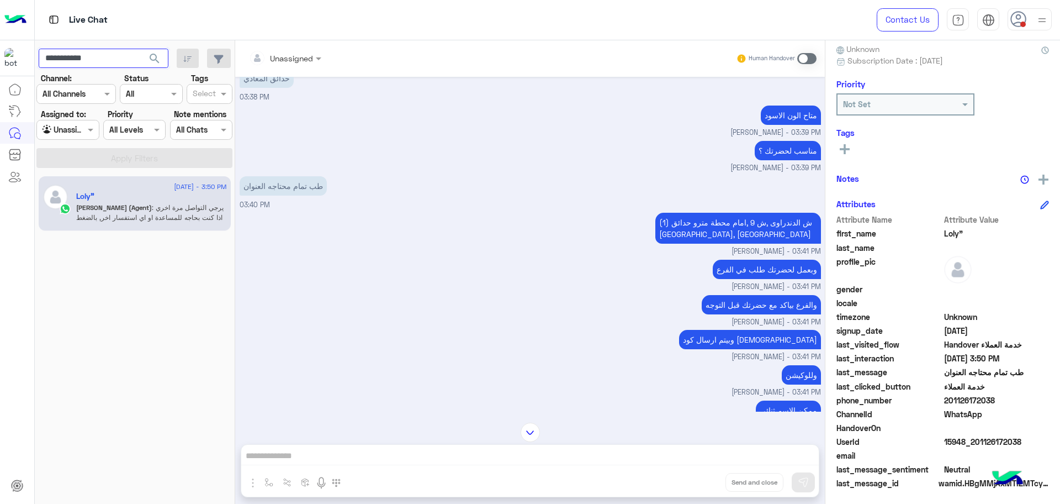
click at [100, 60] on input "**********" at bounding box center [104, 59] width 130 height 20
paste input "****"
drag, startPoint x: 71, startPoint y: 57, endPoint x: 81, endPoint y: 65, distance: 12.2
click at [76, 60] on input "**********" at bounding box center [104, 59] width 130 height 20
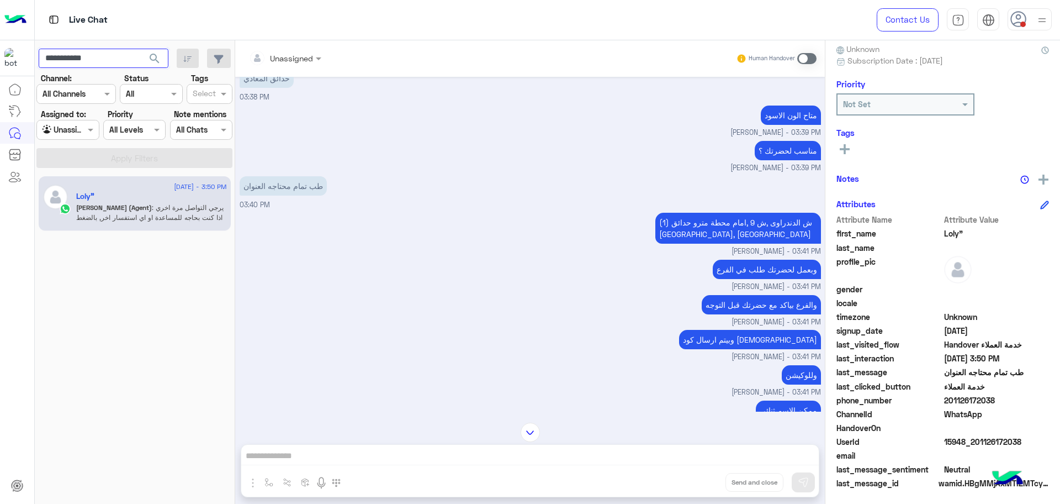
click at [141, 49] on button "search" at bounding box center [154, 61] width 27 height 24
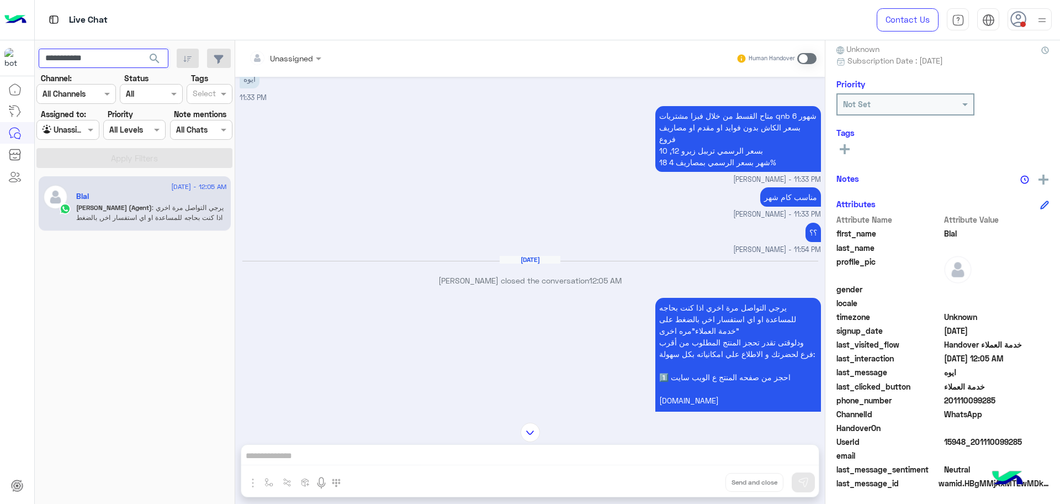
scroll to position [2006, 0]
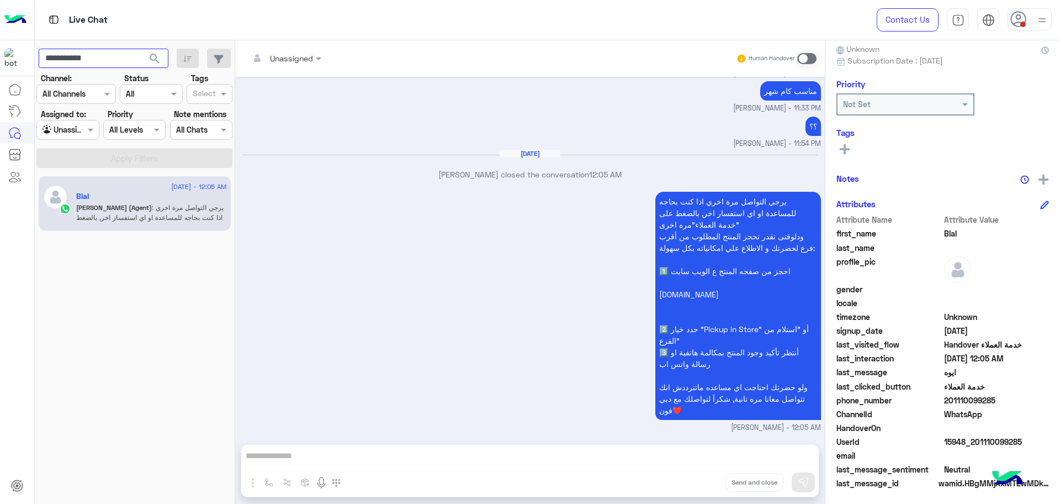
click at [94, 62] on input "**********" at bounding box center [104, 59] width 130 height 20
paste input "****"
click at [76, 57] on input "**********" at bounding box center [104, 59] width 130 height 20
click at [141, 49] on button "search" at bounding box center [154, 61] width 27 height 24
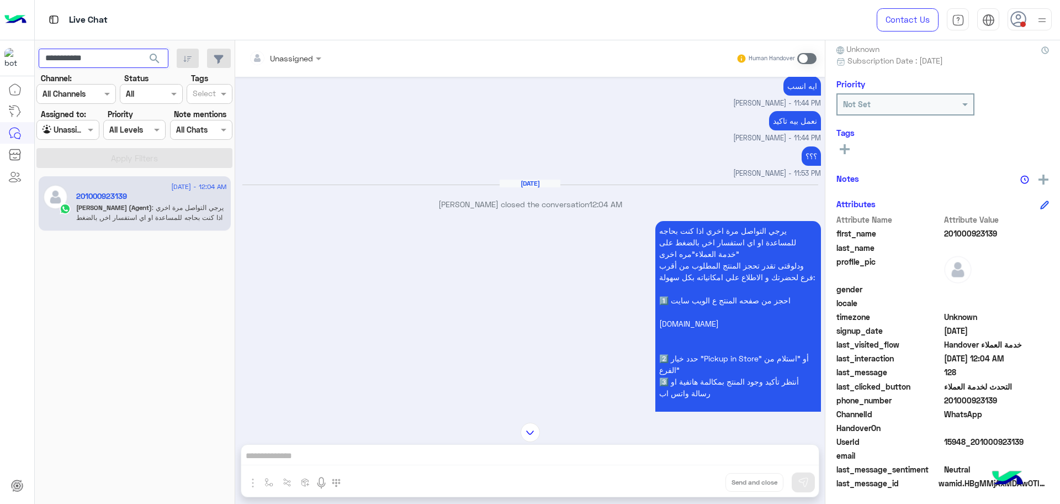
scroll to position [1450, 0]
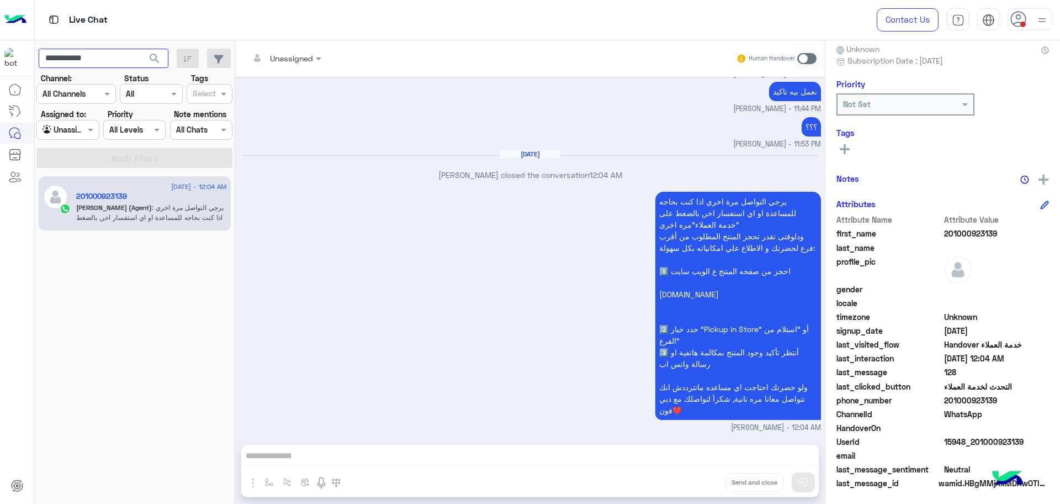
click at [52, 55] on input "**********" at bounding box center [104, 59] width 130 height 20
paste input "****"
click at [73, 55] on input "**********" at bounding box center [104, 59] width 130 height 20
click at [141, 49] on button "search" at bounding box center [154, 61] width 27 height 24
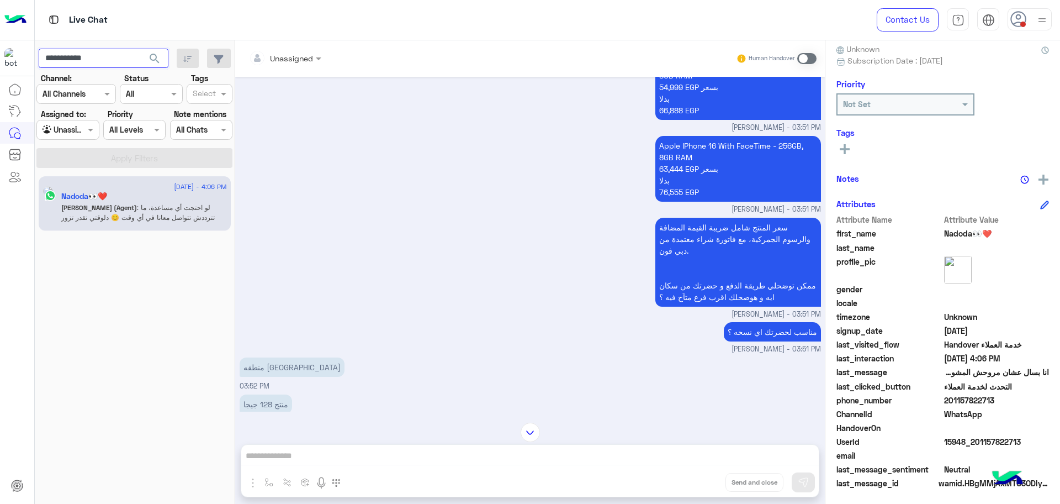
scroll to position [213, 0]
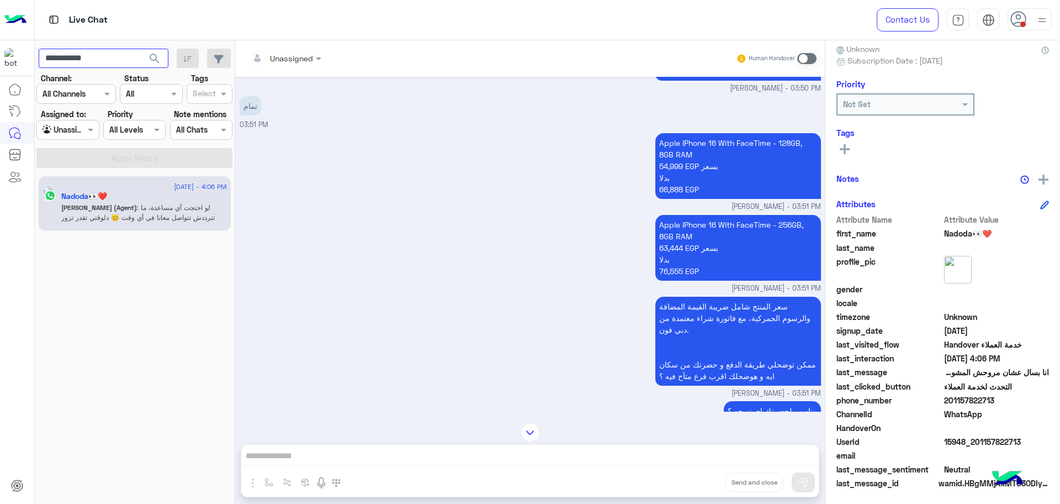
click at [89, 62] on input "**********" at bounding box center [104, 59] width 130 height 20
paste input "****"
click at [73, 59] on input "**********" at bounding box center [104, 59] width 130 height 20
click at [141, 49] on button "search" at bounding box center [154, 61] width 27 height 24
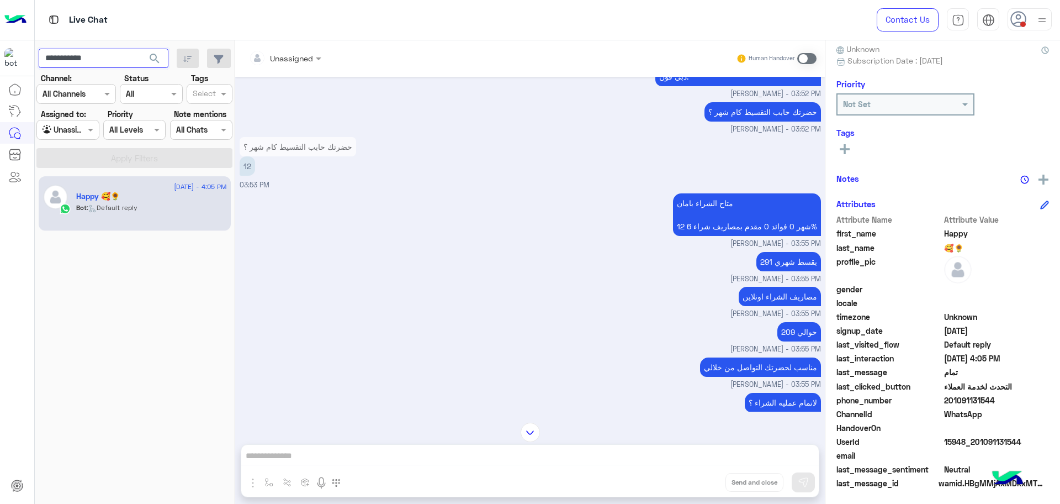
scroll to position [2741, 0]
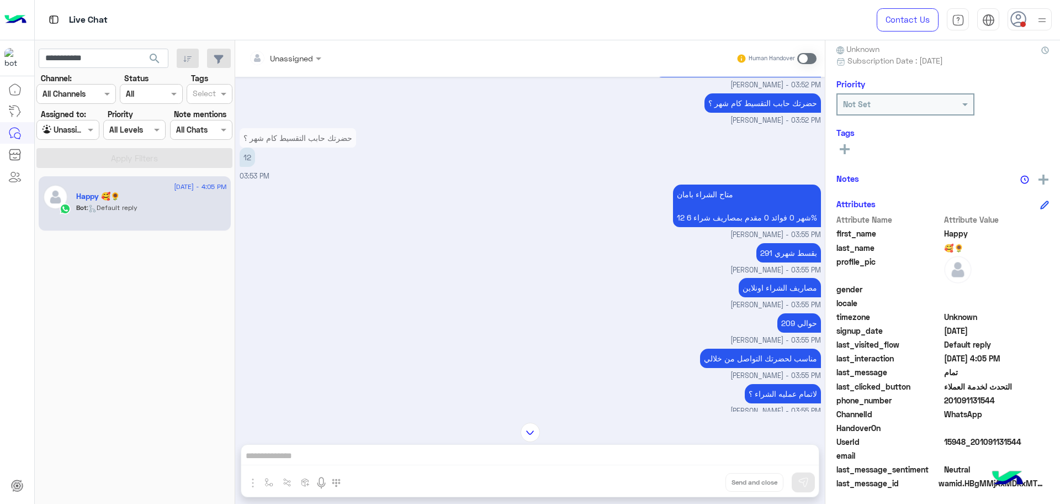
click at [953, 444] on span "15948_201091131544" at bounding box center [996, 442] width 105 height 12
copy span "15948_201091131544"
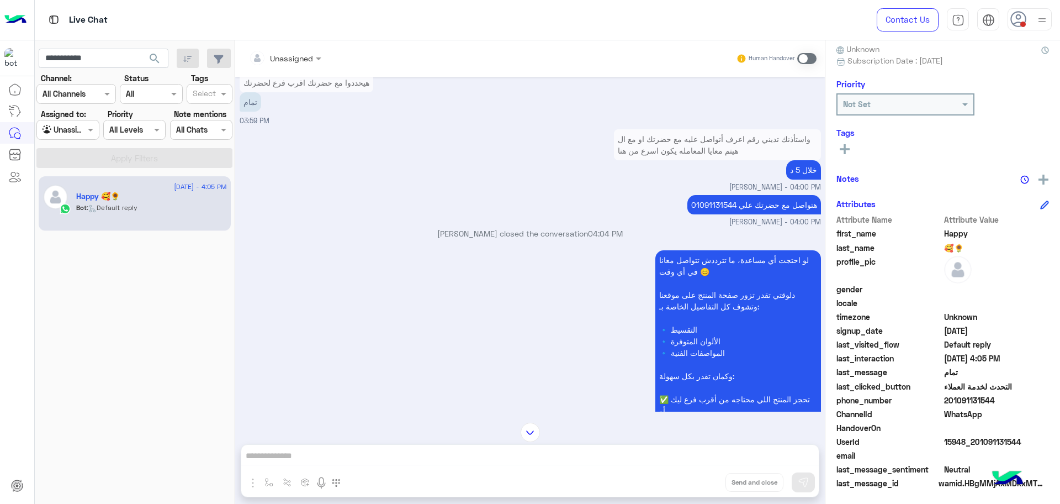
scroll to position [3727, 0]
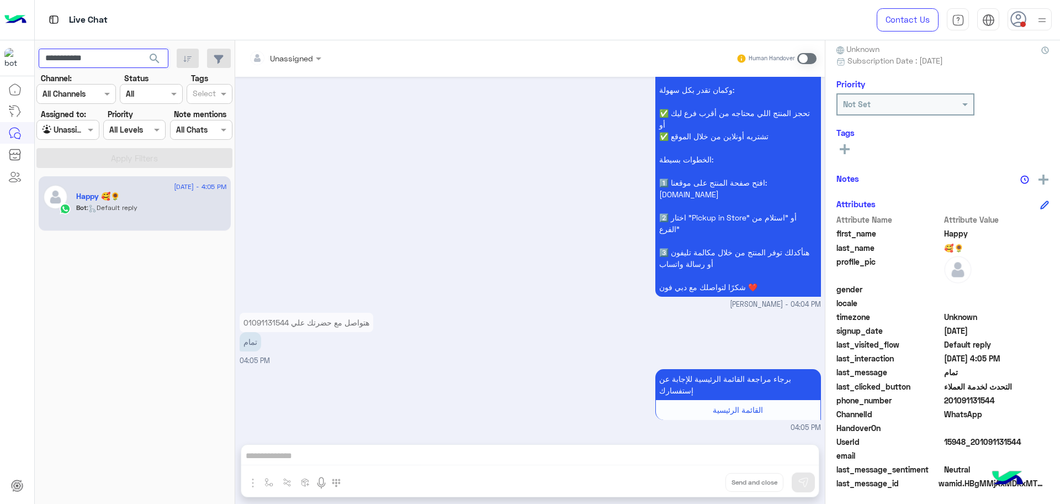
click at [88, 59] on input "**********" at bounding box center [104, 59] width 130 height 20
paste input "*******"
click at [141, 49] on button "search" at bounding box center [154, 61] width 27 height 24
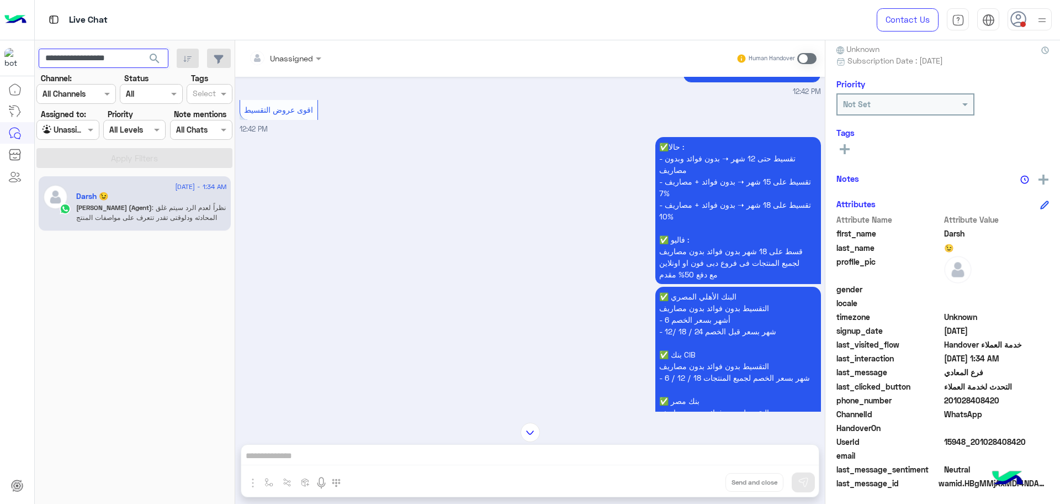
scroll to position [277, 0]
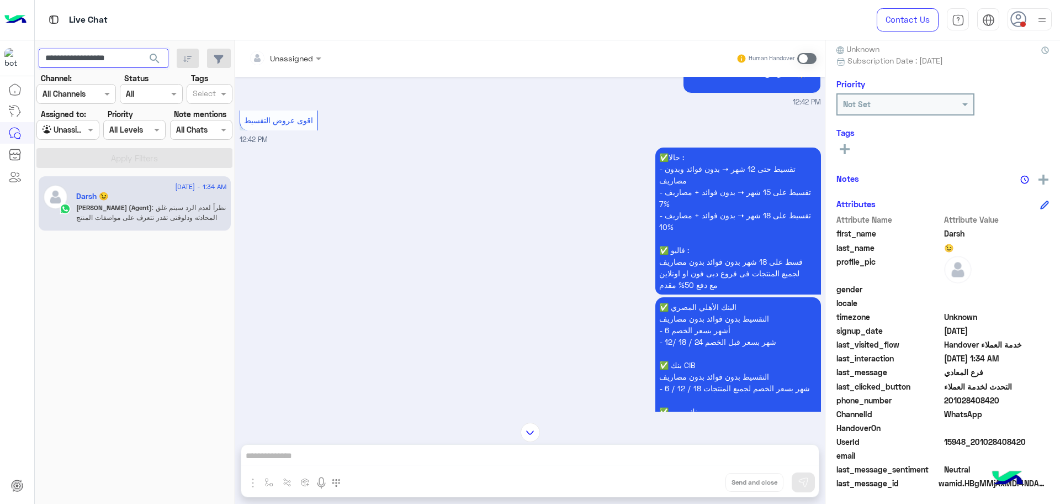
click at [95, 55] on input "**********" at bounding box center [104, 59] width 130 height 20
paste input "text"
type input "**********"
click at [141, 49] on button "search" at bounding box center [154, 61] width 27 height 24
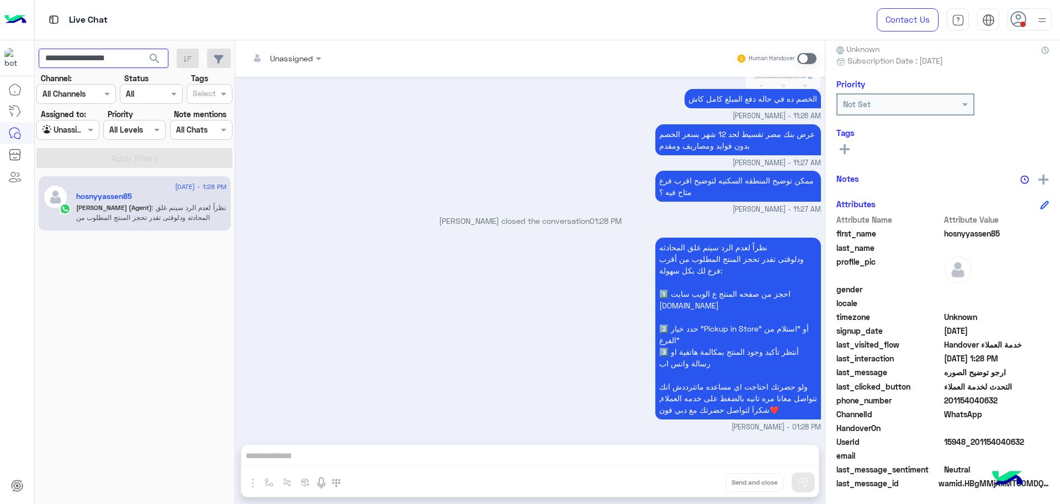
scroll to position [965, 0]
click at [70, 129] on div at bounding box center [67, 129] width 61 height 13
click at [134, 55] on input "**********" at bounding box center [104, 59] width 130 height 20
click at [141, 49] on button "search" at bounding box center [154, 61] width 27 height 24
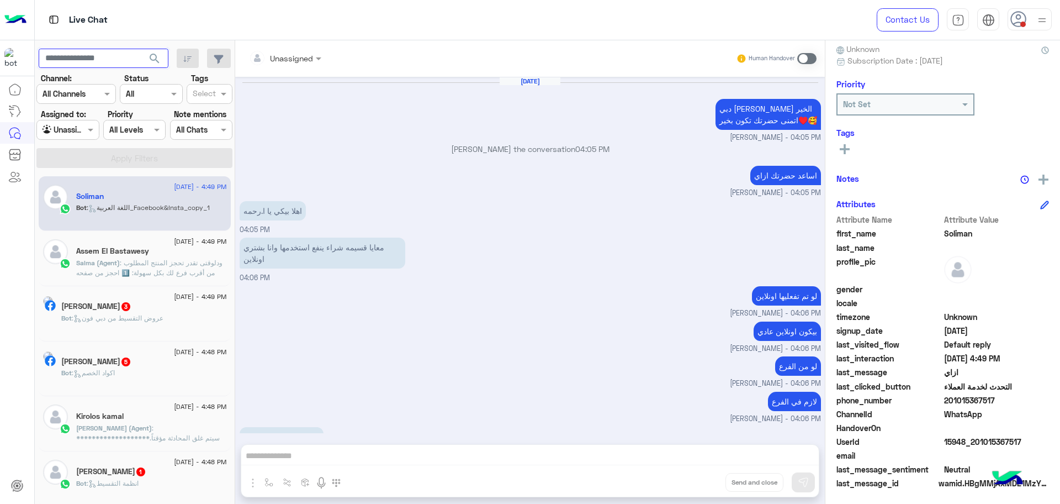
scroll to position [729, 0]
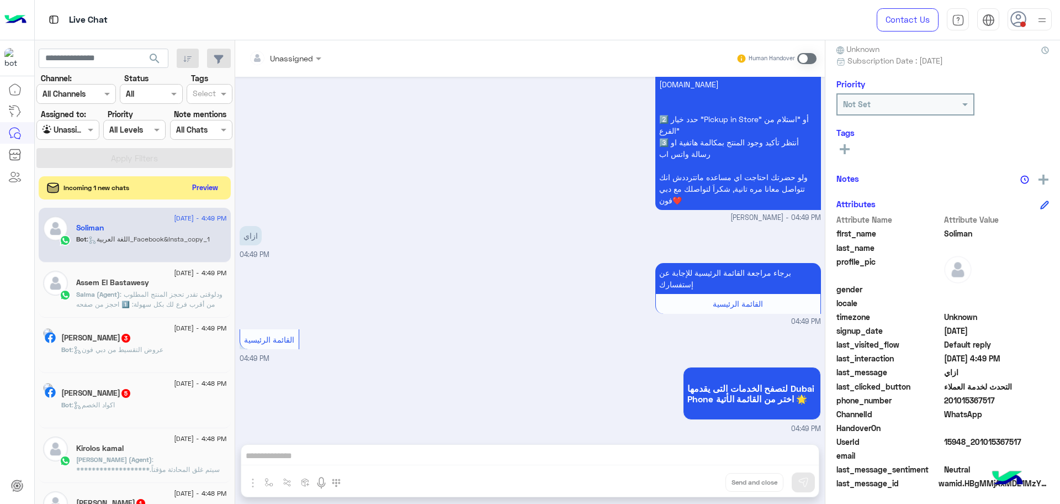
click at [206, 187] on button "Preview" at bounding box center [205, 187] width 34 height 15
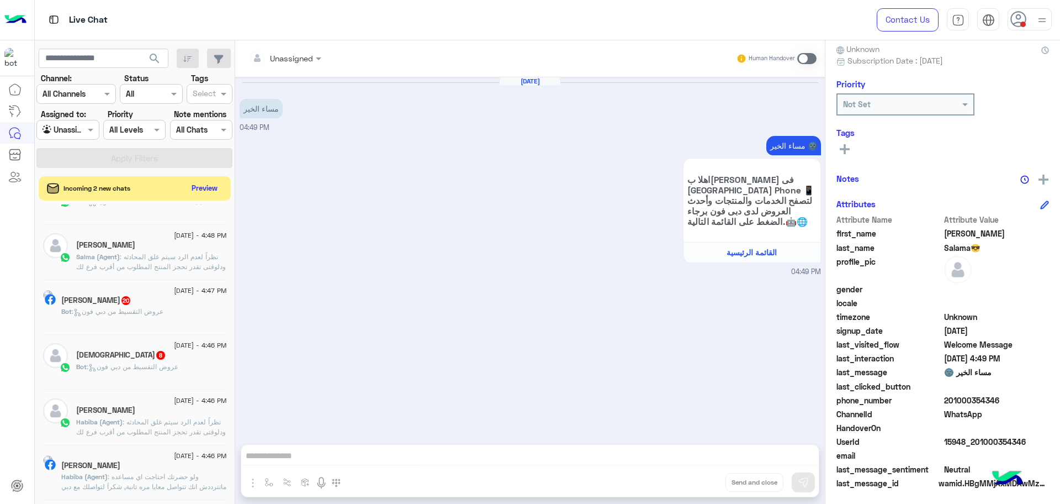
scroll to position [621, 0]
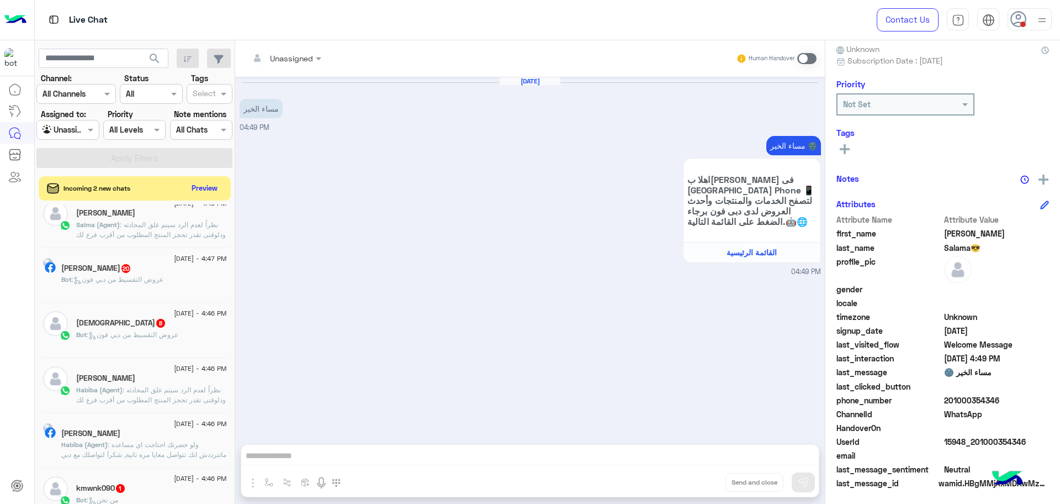
click at [146, 394] on p "Habiba (Agent) : نظراً لعدم الرد سيتم غلق المحادثه ودلوقتى تقدر تحجز المنتج الم…" at bounding box center [151, 429] width 151 height 89
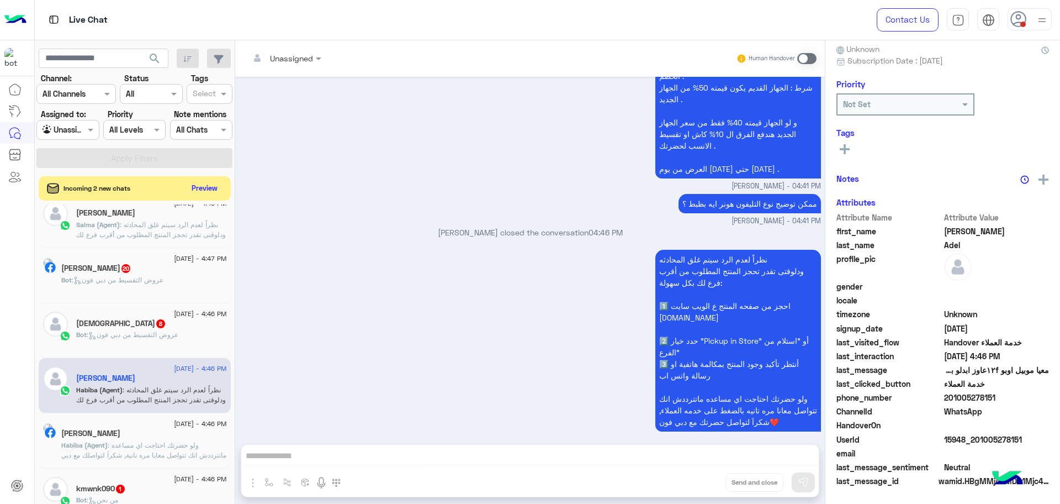
click at [533, 348] on div "نظراً لعدم الرد سيتم غلق المحادثه ودلوقتى تقدر تحجز المنتج المطلوب من أقرب فرع …" at bounding box center [530, 346] width 581 height 198
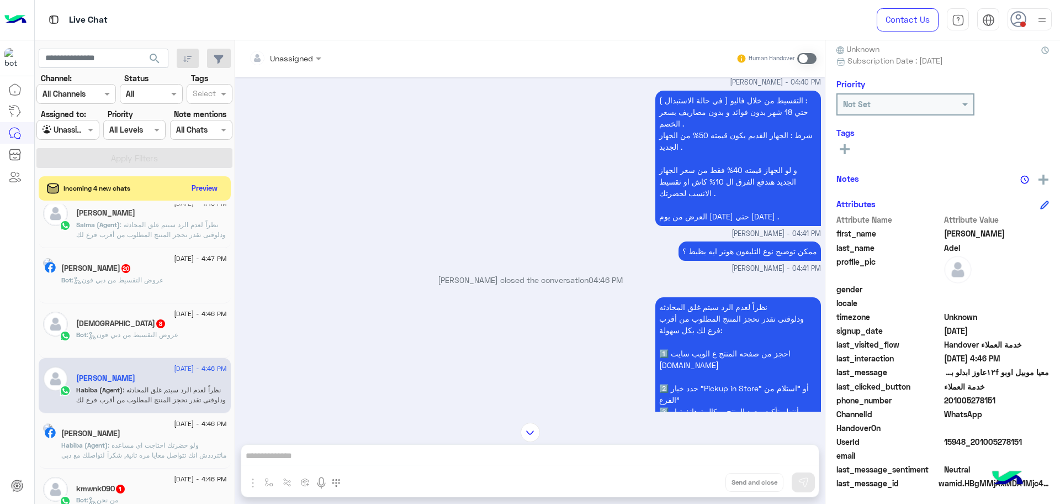
scroll to position [729, 0]
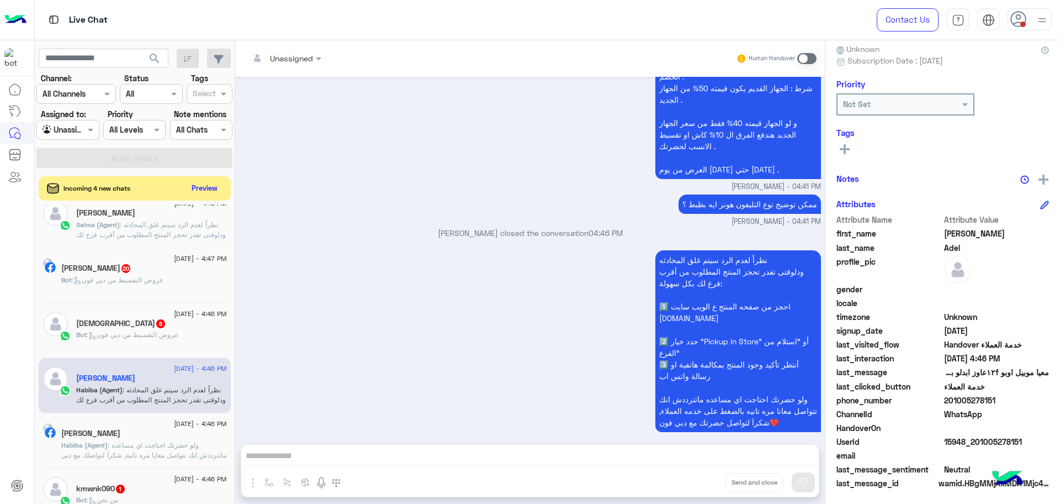
click at [968, 444] on span "15948_201005278151" at bounding box center [996, 442] width 105 height 12
copy span "15948_201005278151"
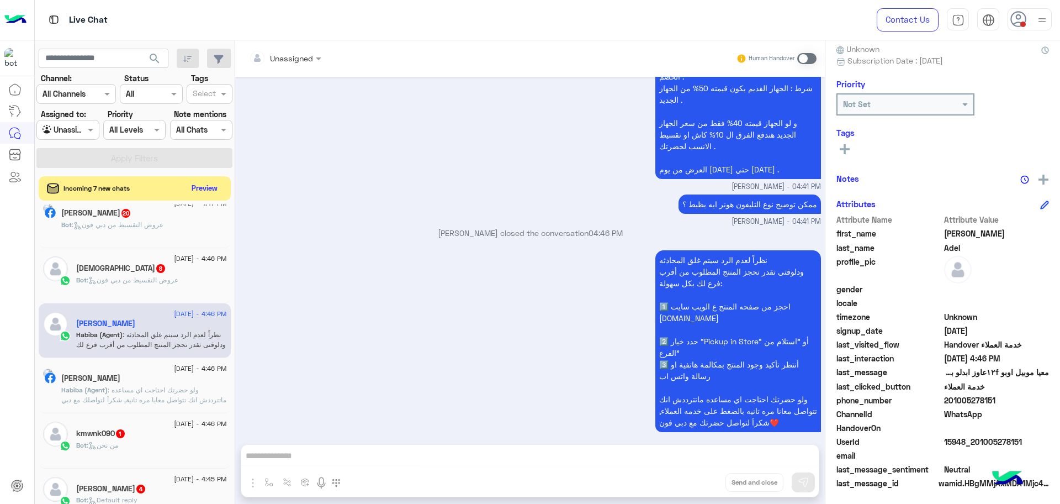
click at [135, 389] on span ": ولو حضرتك احتاجت اي مساعده ماتترددش انك تتواصل معايا مره تانية, شكراَ لتواصلك…" at bounding box center [143, 399] width 165 height 28
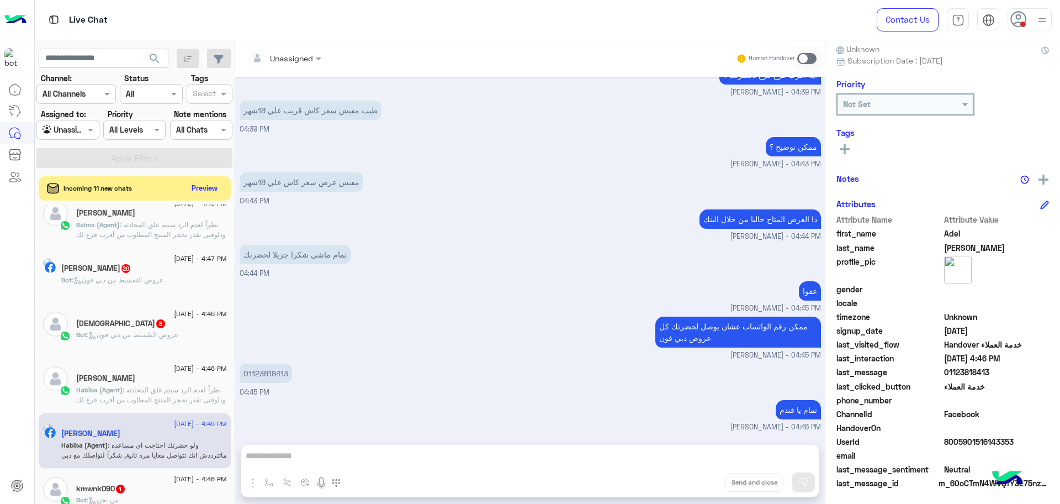
scroll to position [2702, 0]
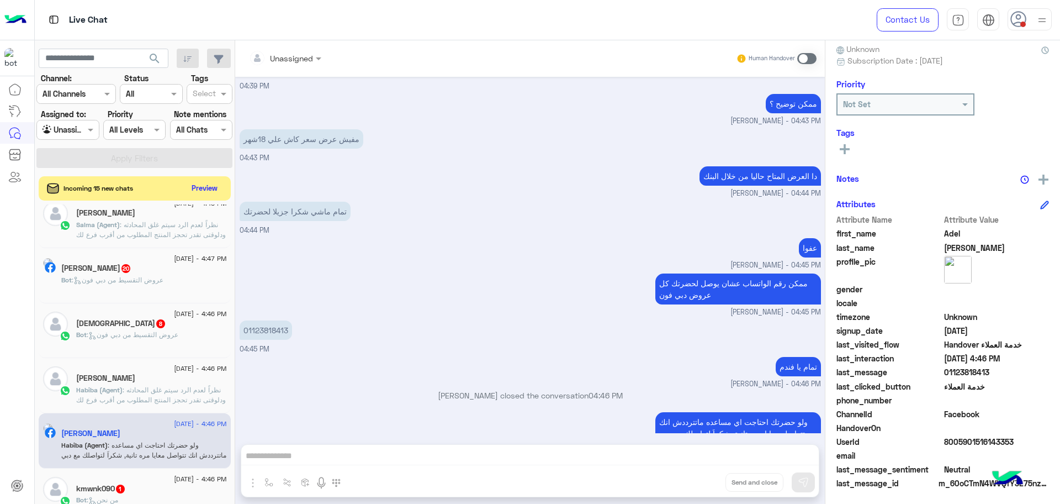
click at [987, 443] on span "8005901516143353" at bounding box center [996, 442] width 105 height 12
copy span "8005901516143353"
click at [252, 320] on p "01123818413" at bounding box center [266, 329] width 52 height 19
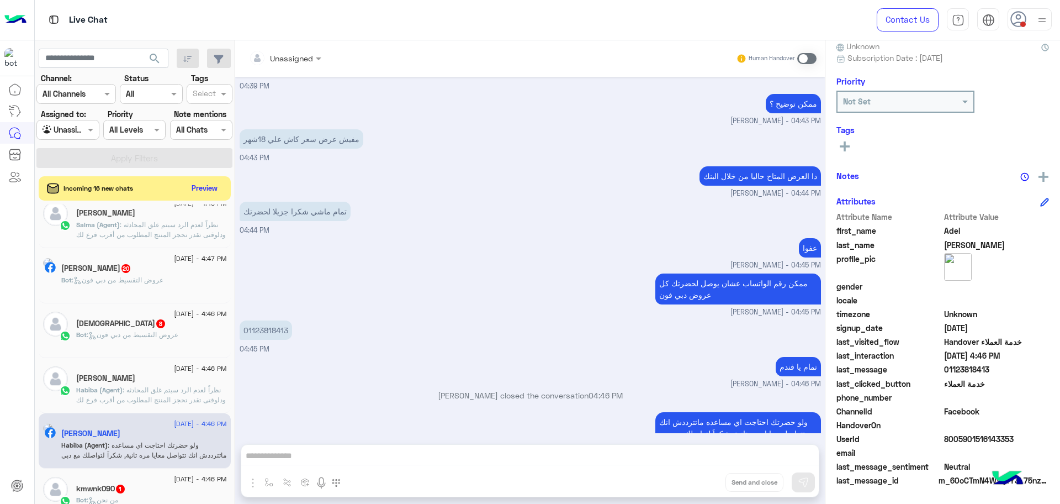
click at [252, 320] on p "01123818413" at bounding box center [266, 329] width 52 height 19
copy p "01123818413"
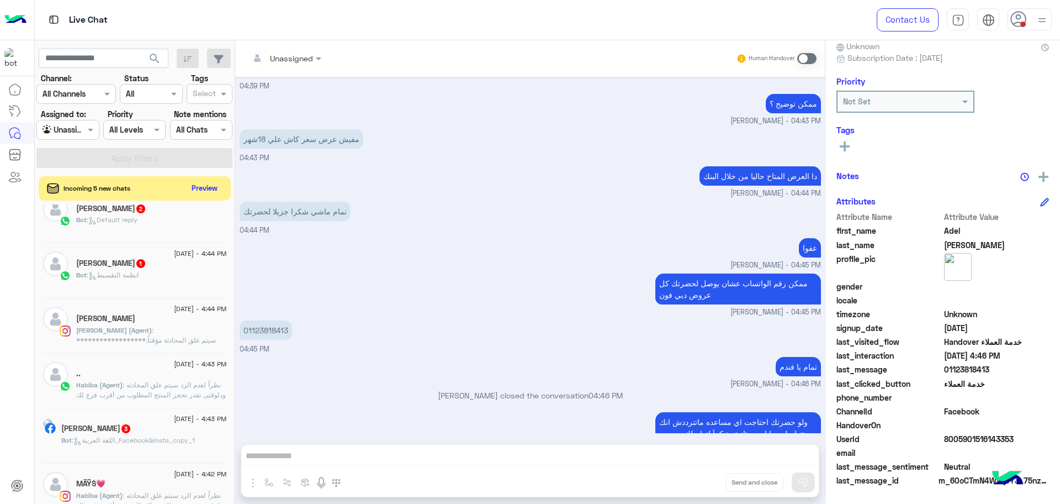
scroll to position [282, 0]
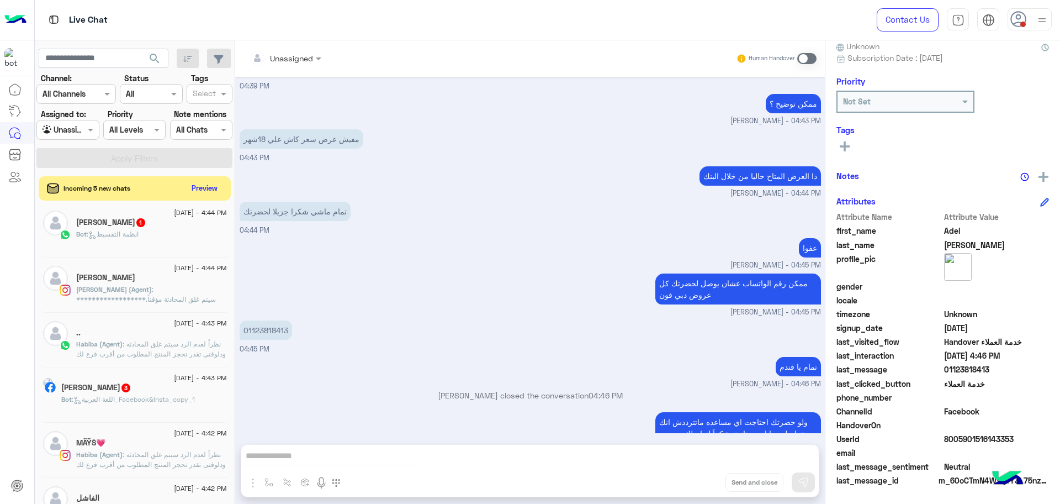
click at [145, 362] on div "30 August - 4:43 PM .. Habiba (Agent) : نظراً لعدم الرد سيتم غلق المحادثه ودلوق…" at bounding box center [135, 339] width 192 height 55
click at [152, 334] on div ".." at bounding box center [151, 334] width 151 height 12
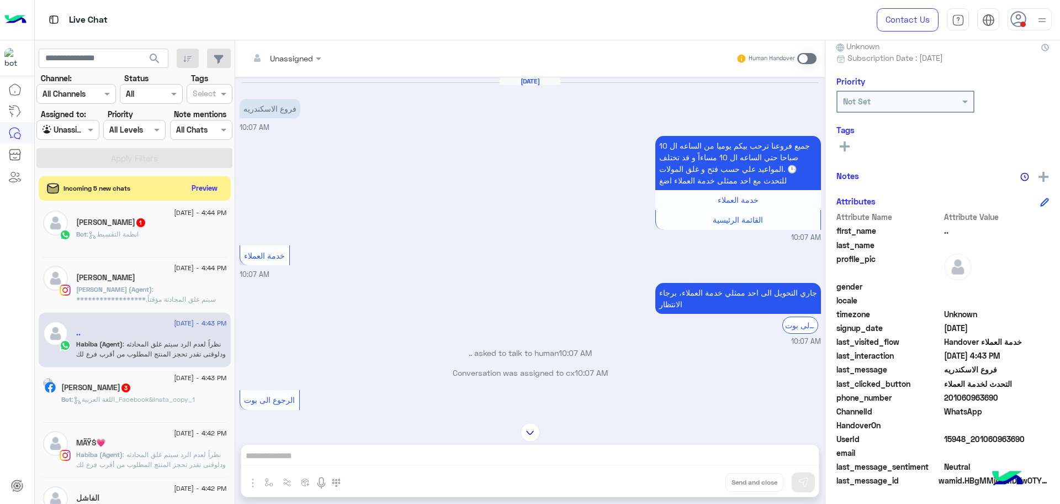
scroll to position [351, 0]
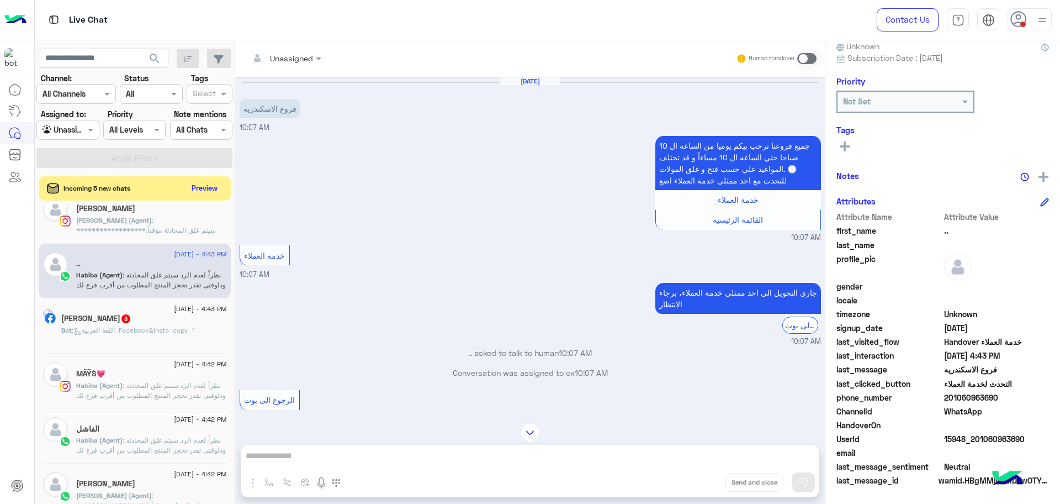
click at [131, 383] on span ": نظراً لعدم الرد سيتم غلق المحادثه ودلوقتى تقدر تحجز المنتج المطلوب من أقرب فر…" at bounding box center [151, 425] width 150 height 88
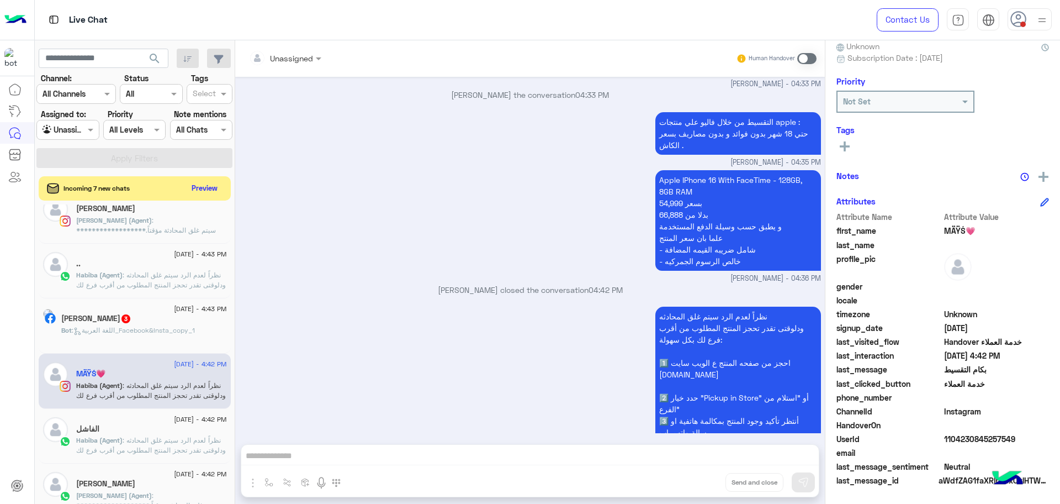
scroll to position [1345, 0]
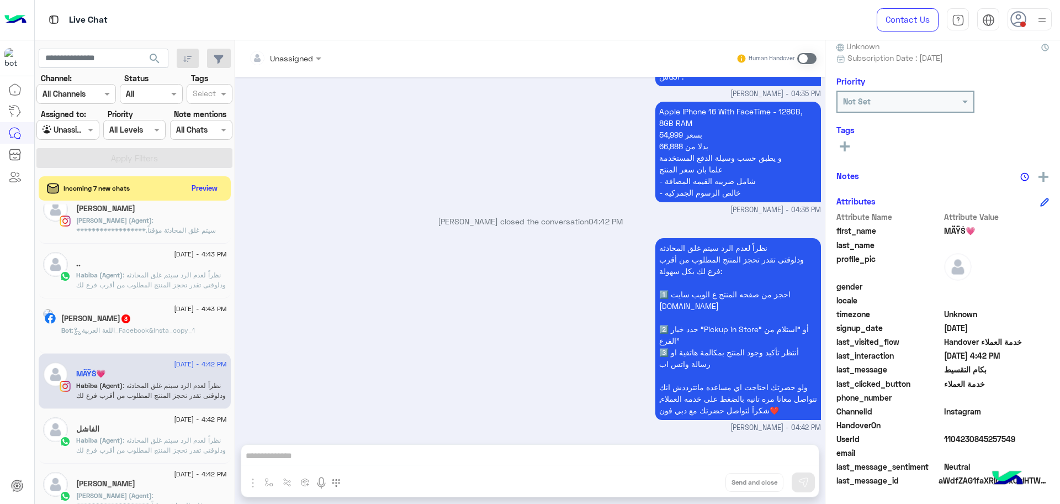
click at [963, 433] on span "1104230845257549" at bounding box center [996, 439] width 105 height 12
click at [963, 438] on span "1104230845257549" at bounding box center [996, 439] width 105 height 12
copy span "1104230845257549"
click at [140, 441] on span ": نظراً لعدم الرد سيتم غلق المحادثه ودلوقتى تقدر تحجز المنتج المطلوب من أقرب فر…" at bounding box center [151, 480] width 150 height 88
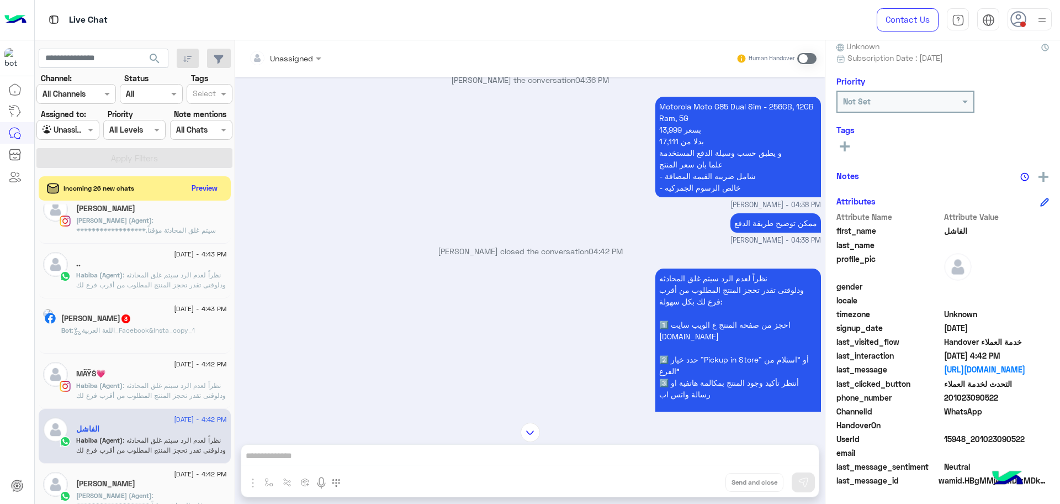
scroll to position [2247, 0]
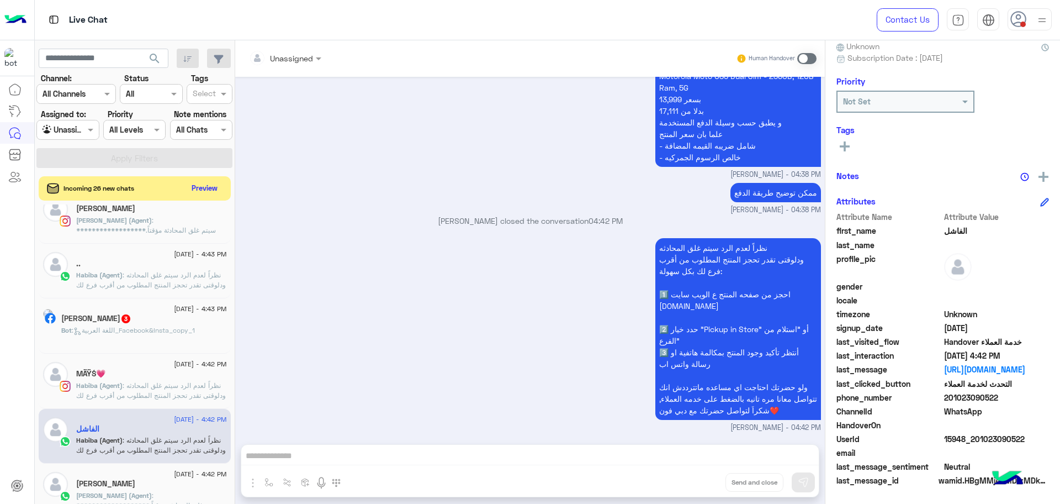
click at [958, 436] on span "15948_201023090522" at bounding box center [996, 439] width 105 height 12
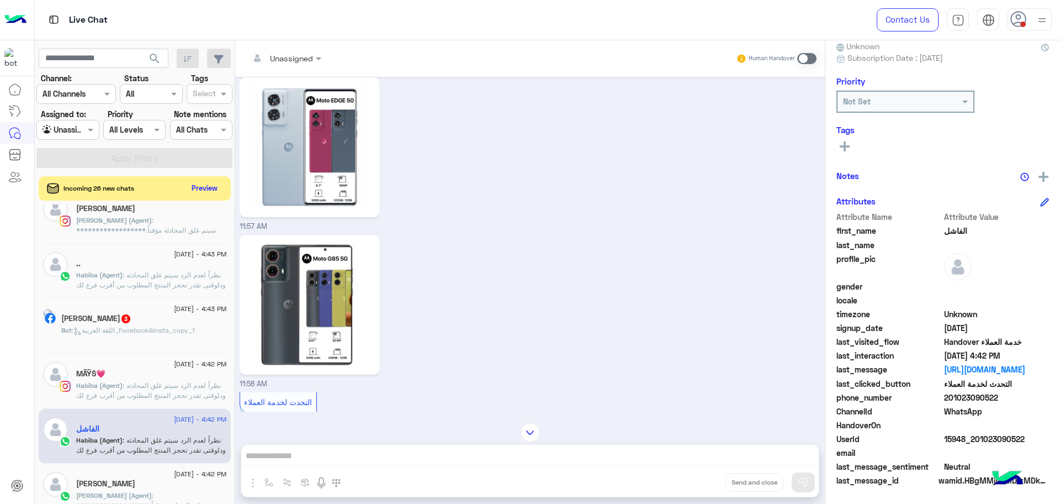
scroll to position [1695, 0]
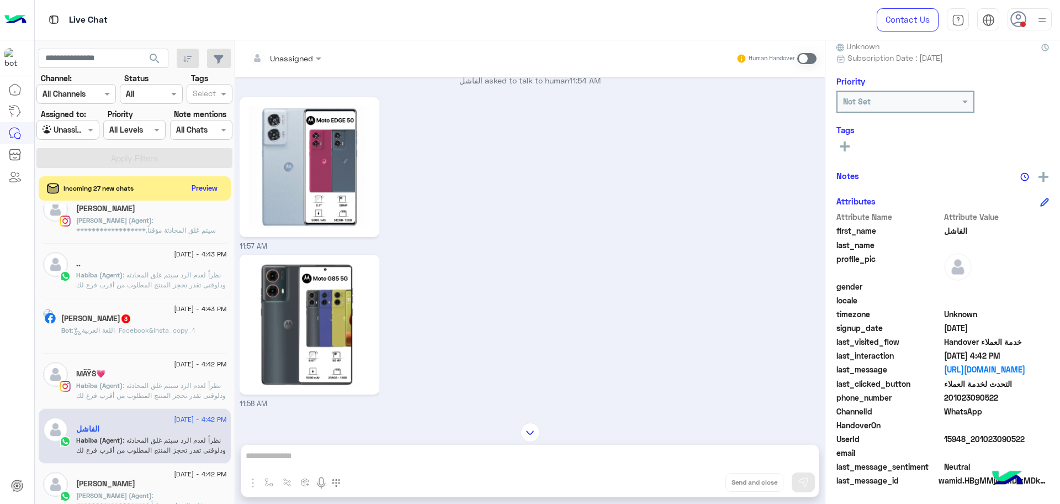
click at [308, 190] on img at bounding box center [309, 167] width 134 height 134
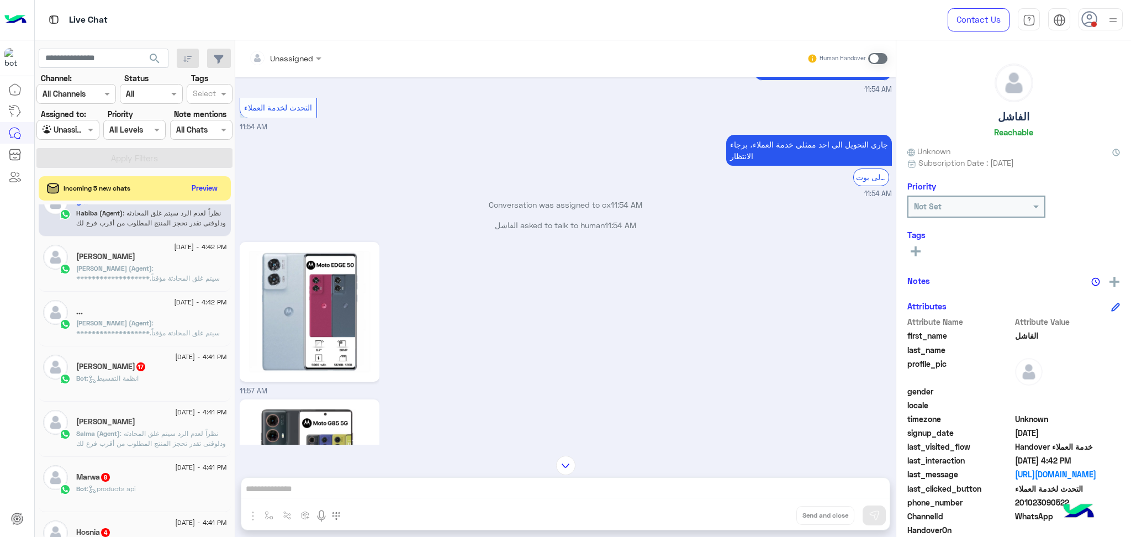
scroll to position [373, 0]
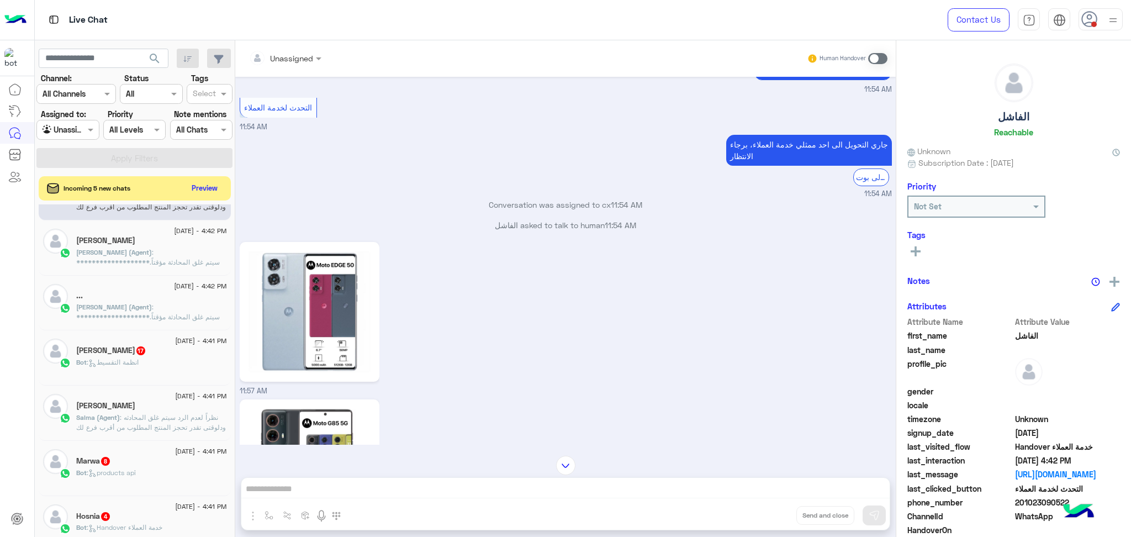
click at [111, 426] on span ": نظراً لعدم الرد سيتم غلق المحادثه ودلوقتى تقدر تحجز المنتج المطلوب من أقرب فر…" at bounding box center [151, 457] width 150 height 88
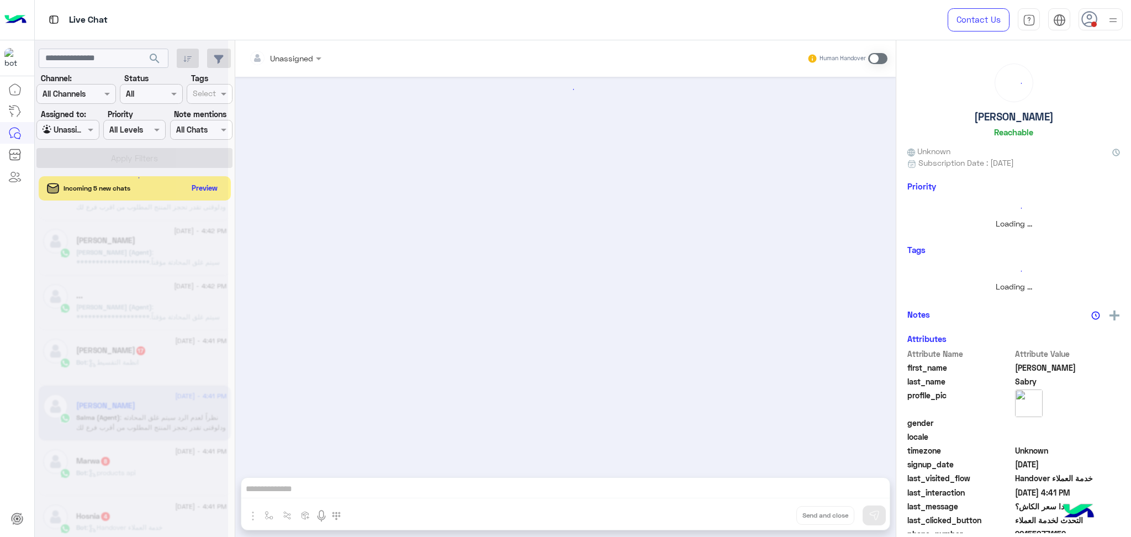
scroll to position [884, 0]
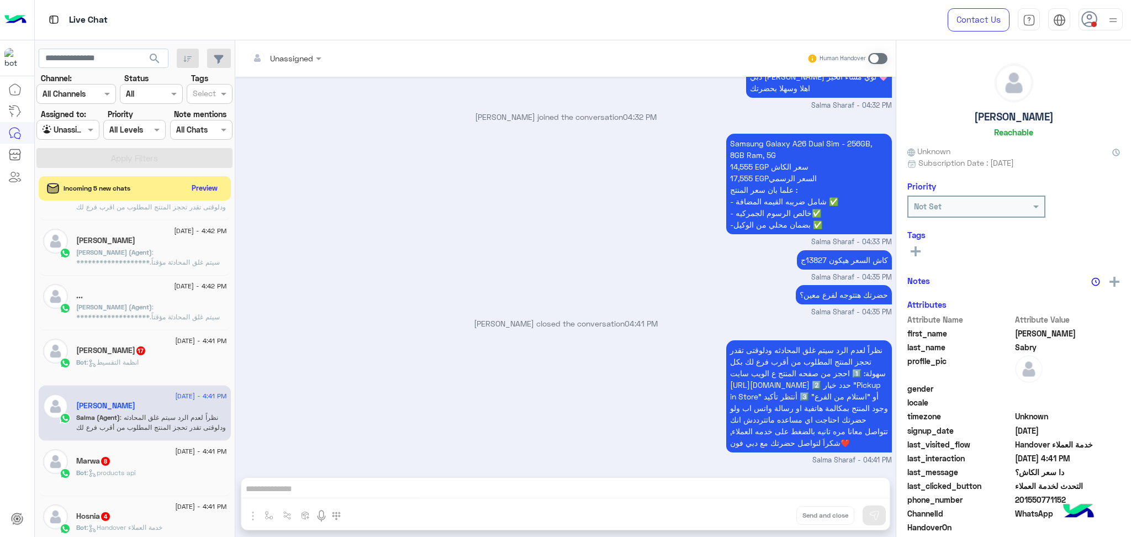
click at [529, 372] on div "نظراً لعدم الرد سيتم غلق المحادثه ودلوقتى تقدر تحجز المنتج المطلوب من أقرب فرع …" at bounding box center [566, 401] width 652 height 128
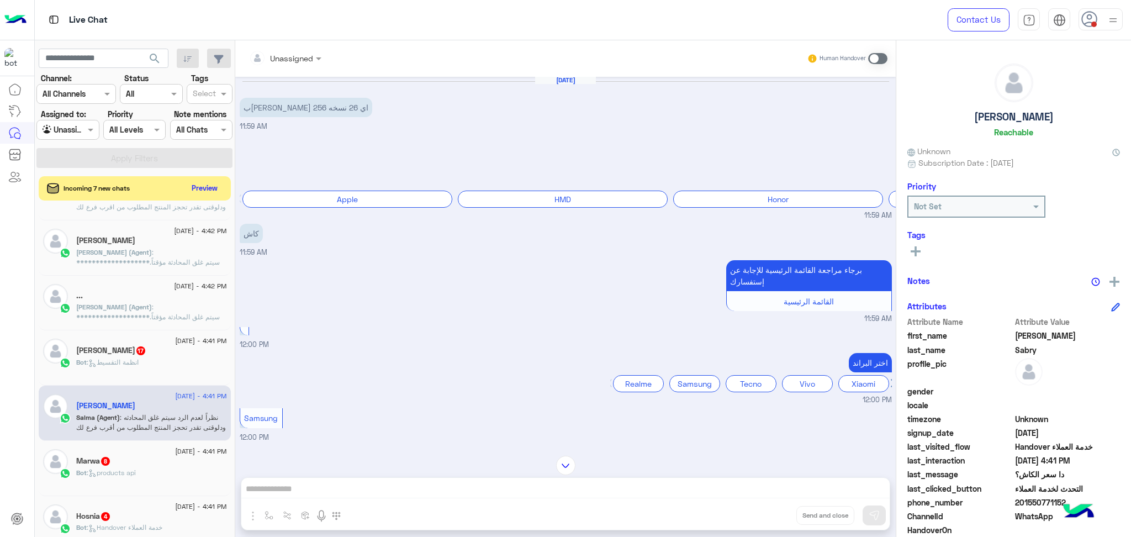
scroll to position [0, 0]
click at [1038, 497] on span "201550771152" at bounding box center [1067, 502] width 105 height 12
click at [1038, 502] on span "201550771152" at bounding box center [1067, 502] width 105 height 12
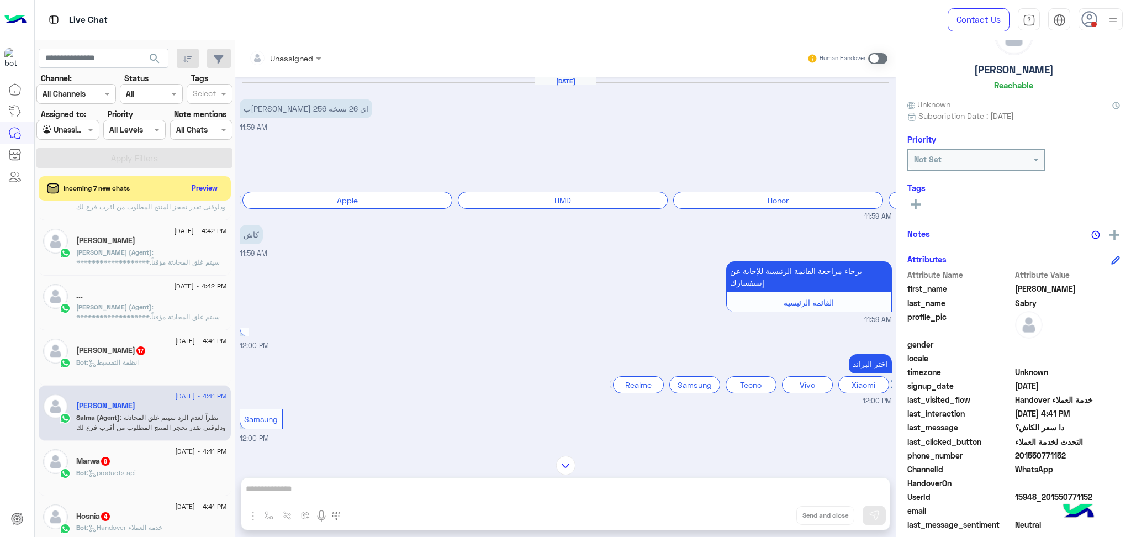
scroll to position [70, 0]
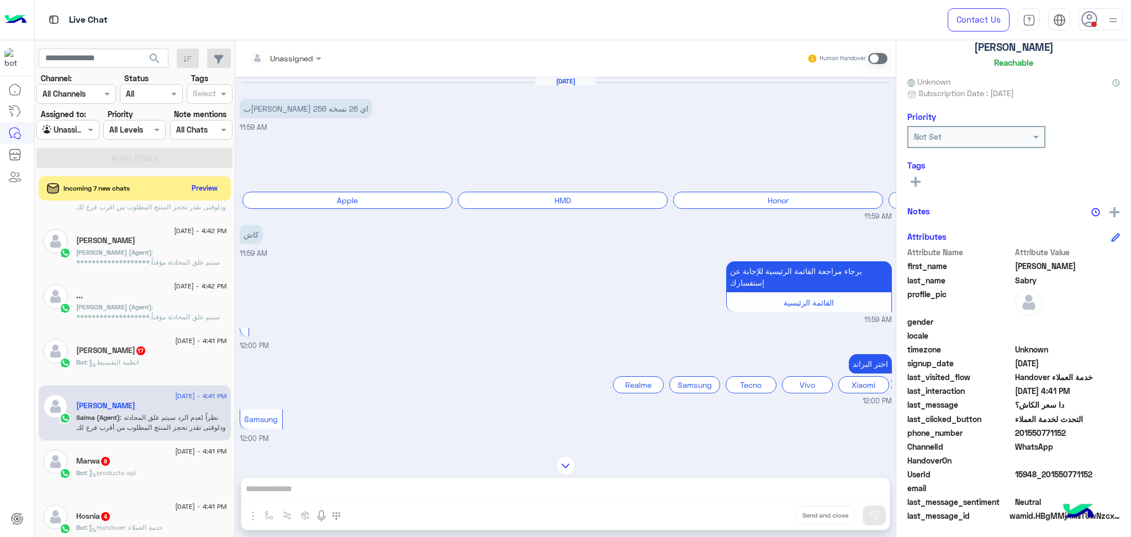
click at [1028, 476] on span "15948_201550771152" at bounding box center [1067, 474] width 105 height 12
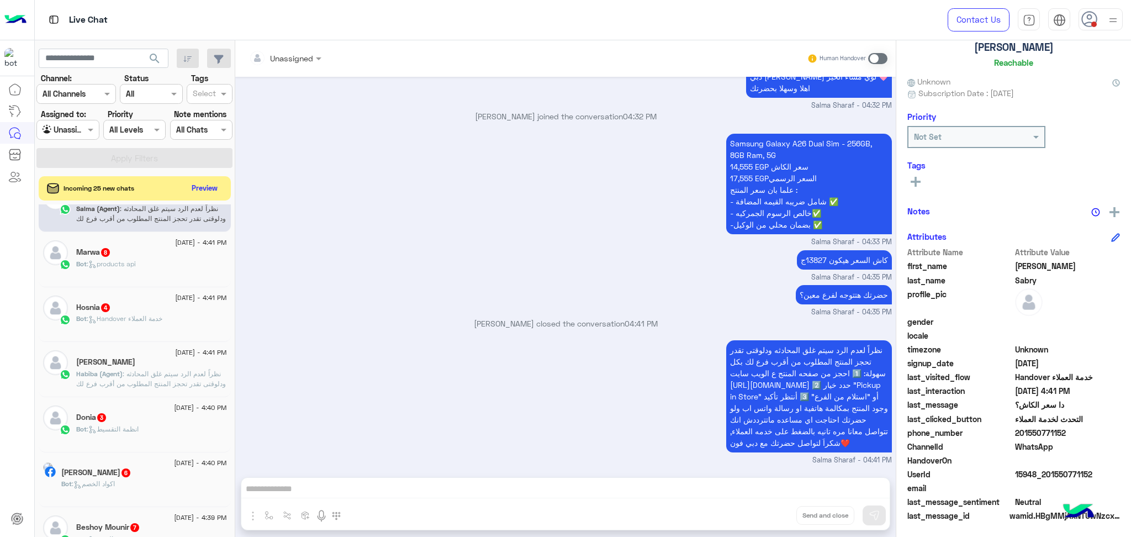
scroll to position [594, 0]
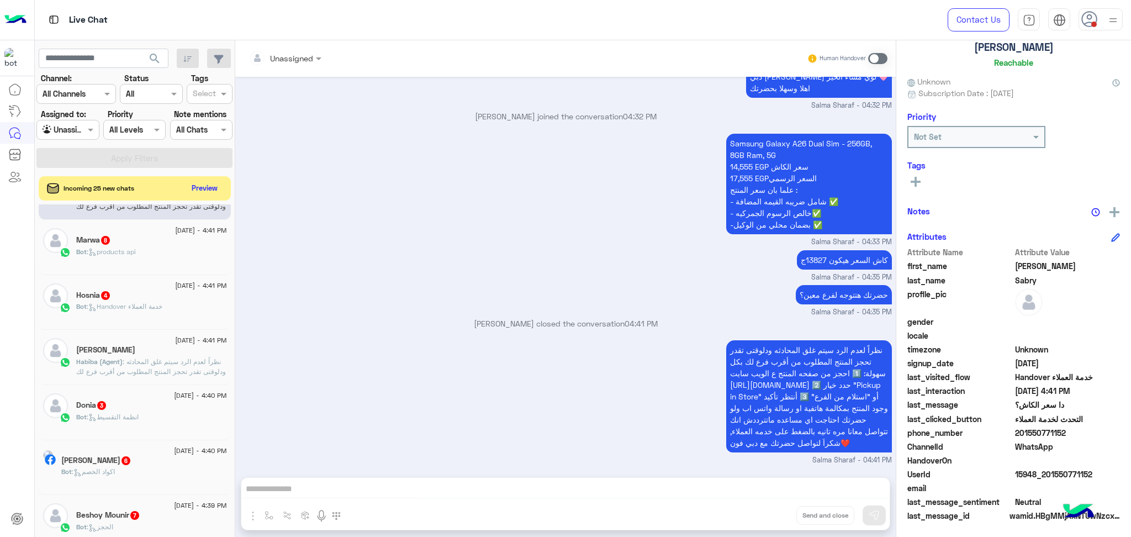
click at [114, 352] on div "Nora" at bounding box center [151, 351] width 151 height 12
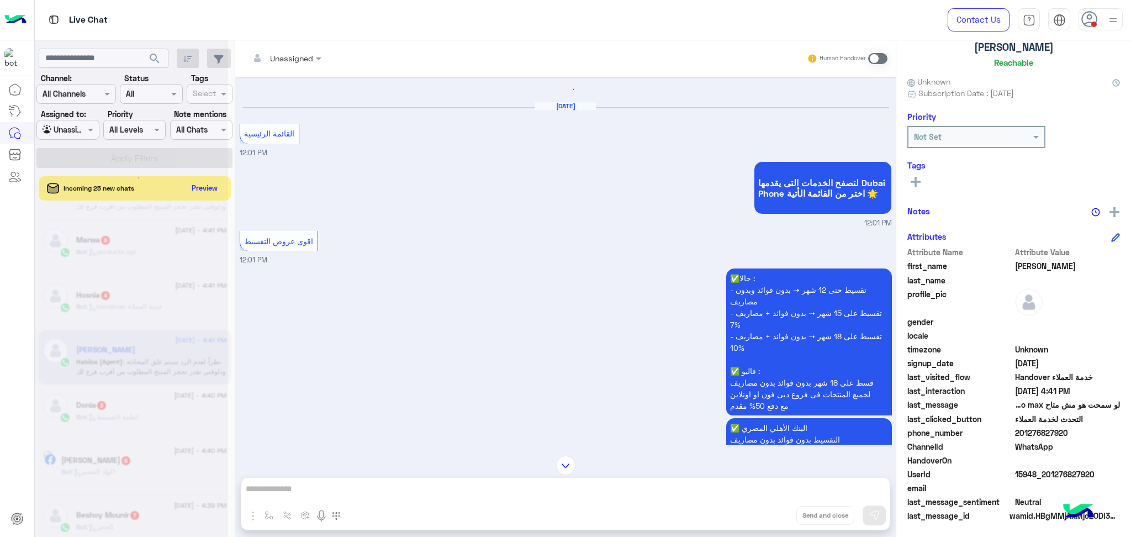
click at [1059, 468] on span "15948_201276827920" at bounding box center [1067, 474] width 105 height 12
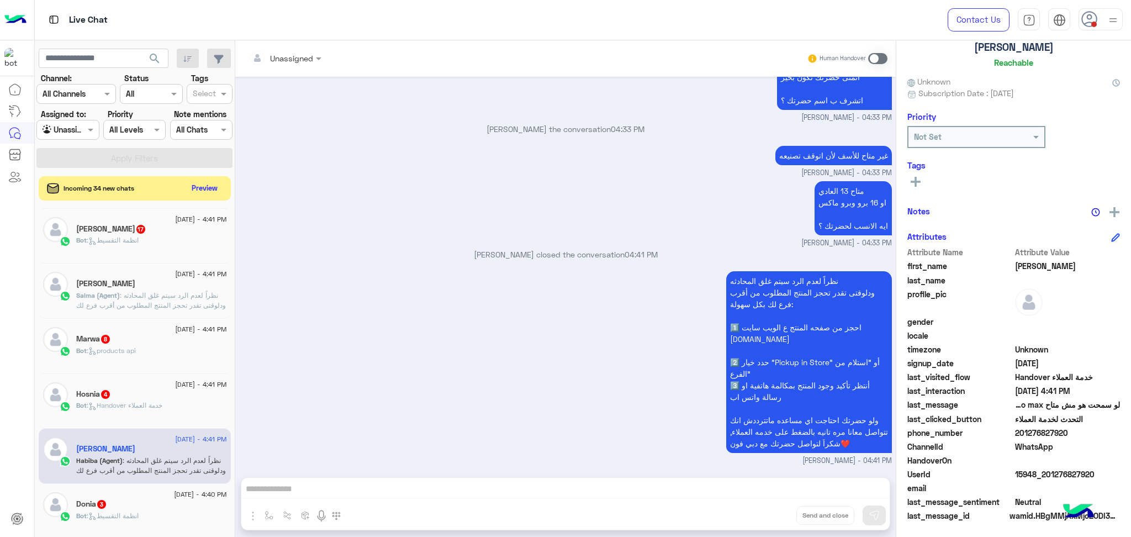
scroll to position [152, 0]
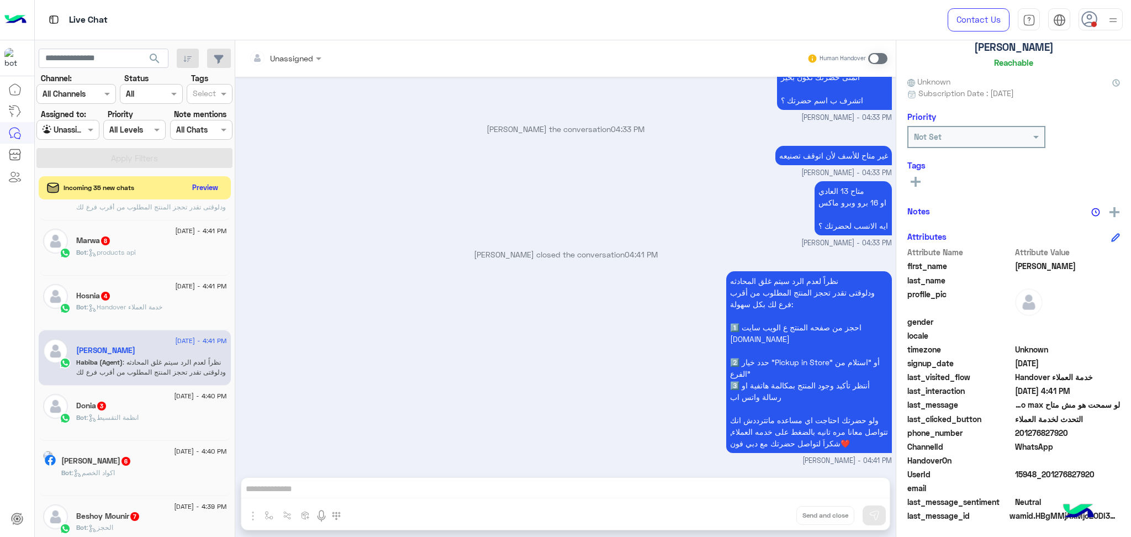
click at [202, 192] on button "Preview" at bounding box center [205, 187] width 34 height 15
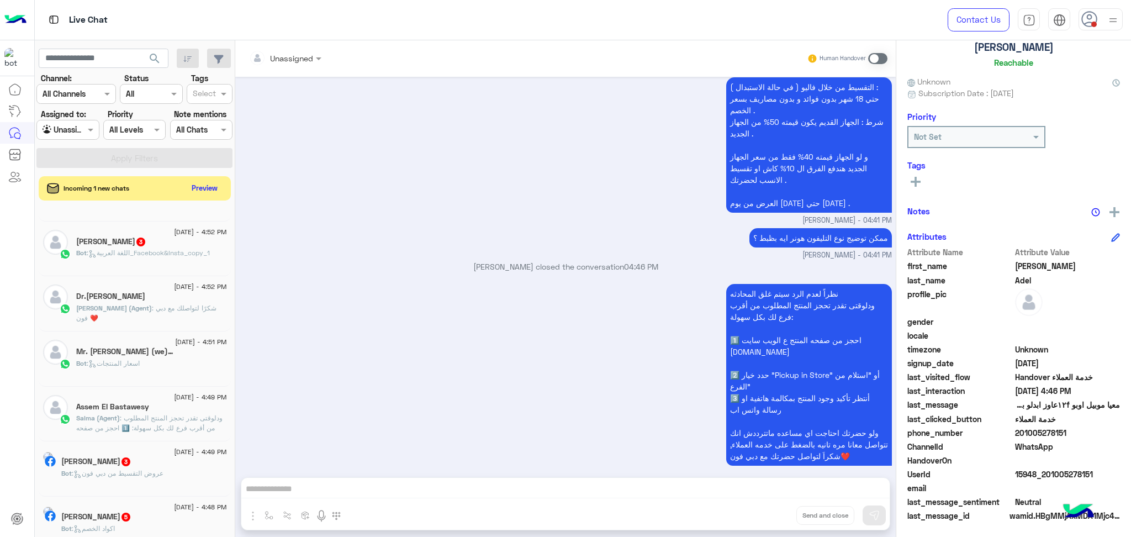
scroll to position [373, 0]
click at [139, 414] on span ": ودلوقتى تقدر تحجز المنتج المطلوب من أقرب فرع لك بكل سهولة: 1️⃣ احجز من صفحه ا…" at bounding box center [151, 452] width 150 height 78
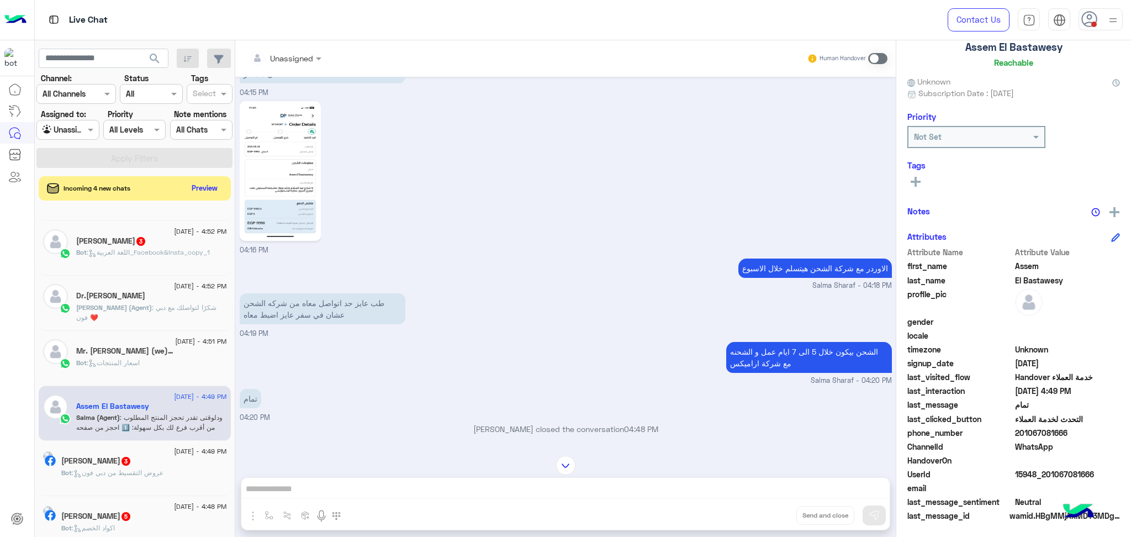
scroll to position [894, 0]
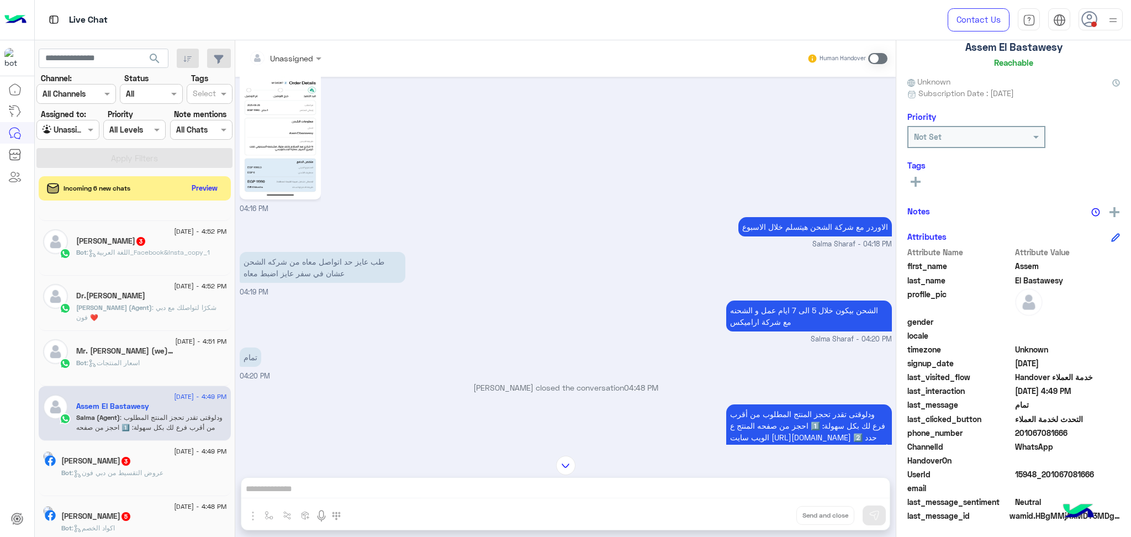
click at [1044, 470] on span "15948_201067081666" at bounding box center [1067, 474] width 105 height 12
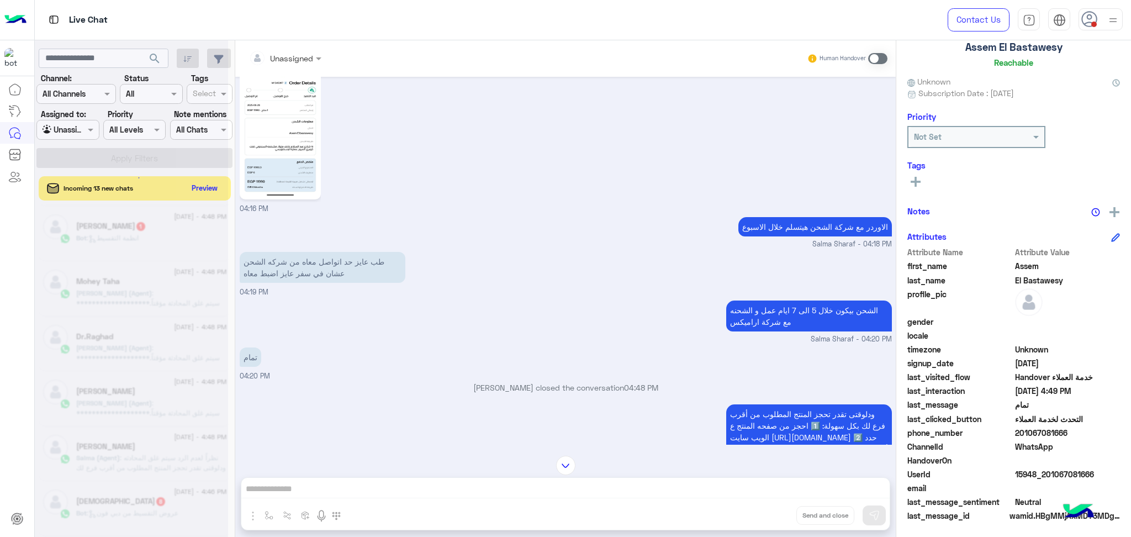
scroll to position [5, 0]
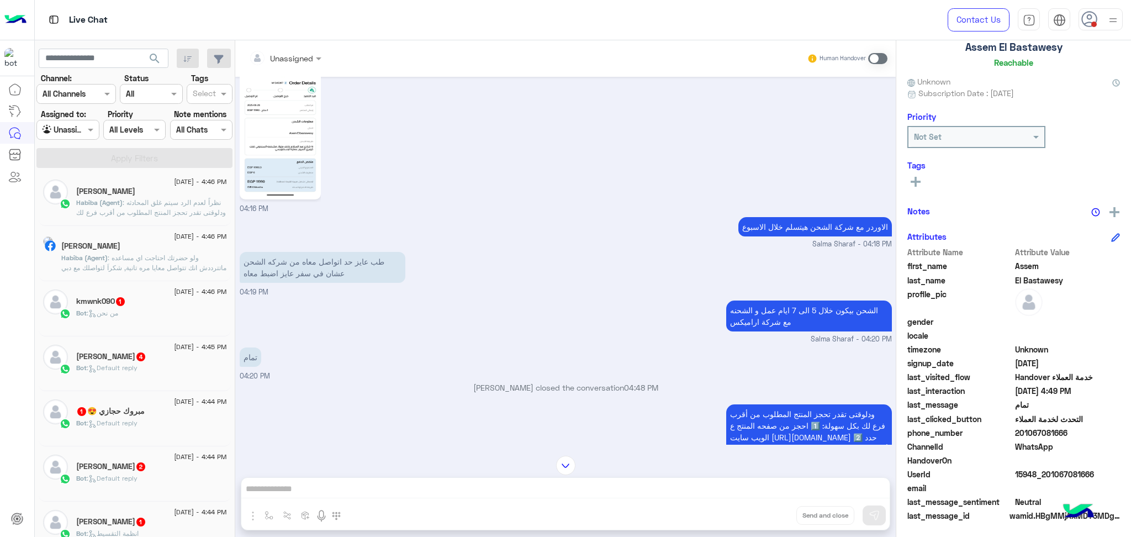
click at [117, 270] on span ": ولو حضرتك احتاجت اي مساعده ماتترددش انك تتواصل معايا مره تانية, شكراَ لتواصلك…" at bounding box center [143, 267] width 165 height 28
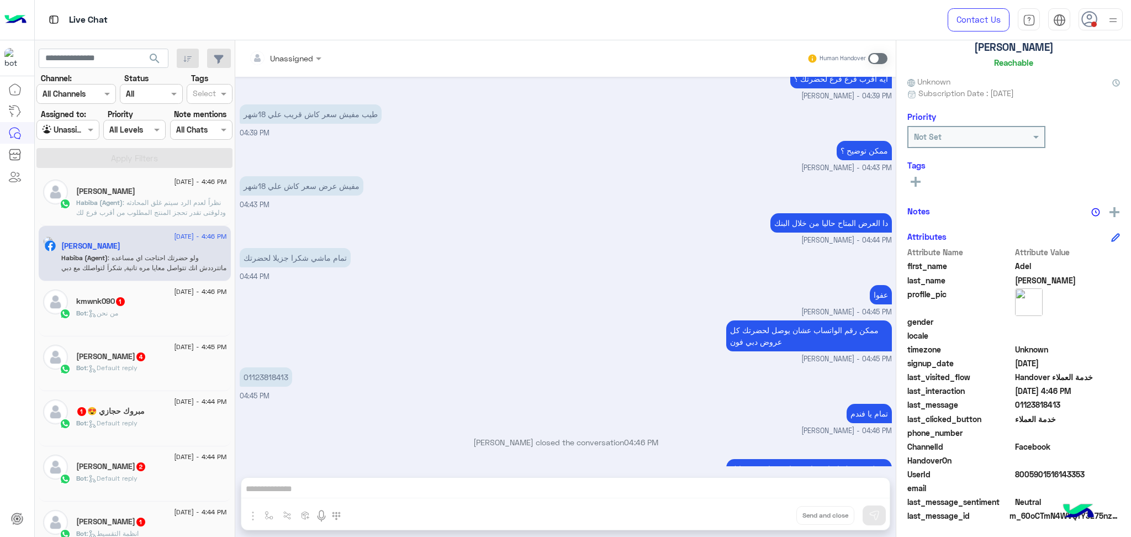
scroll to position [469, 0]
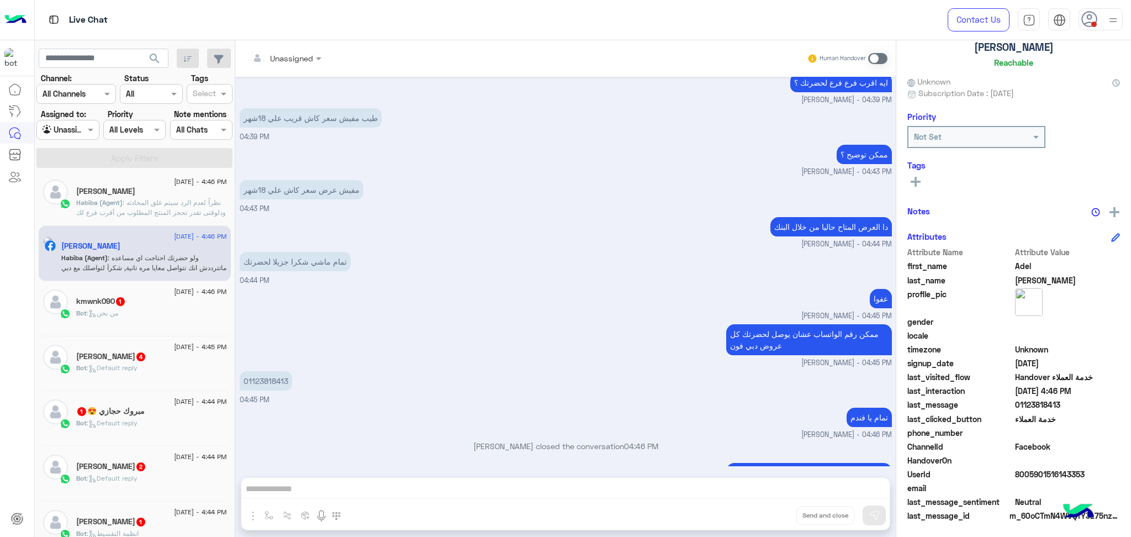
click at [144, 195] on div "Ahmed Adel" at bounding box center [151, 193] width 151 height 12
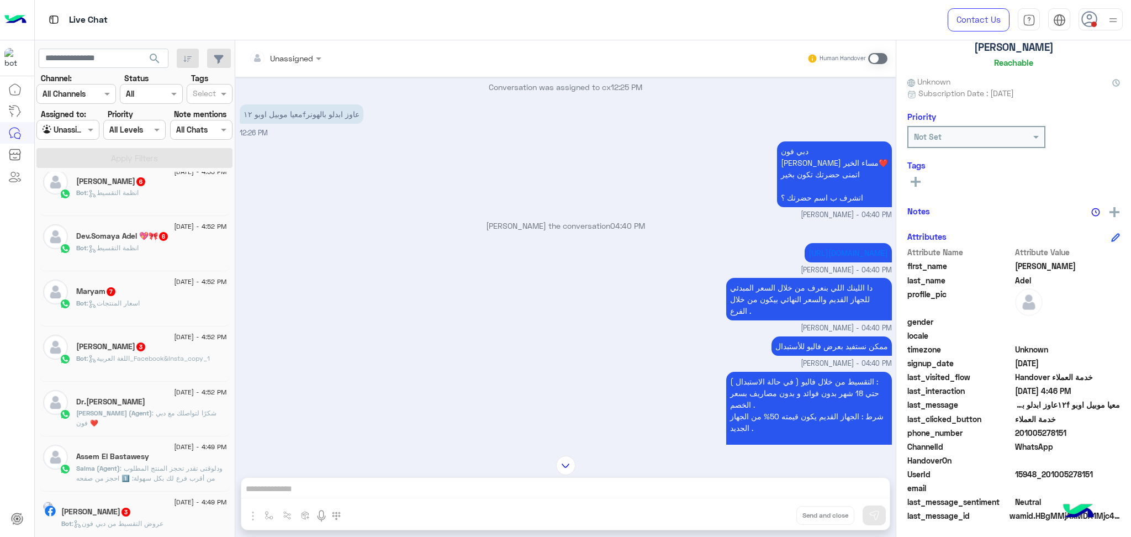
scroll to position [299, 0]
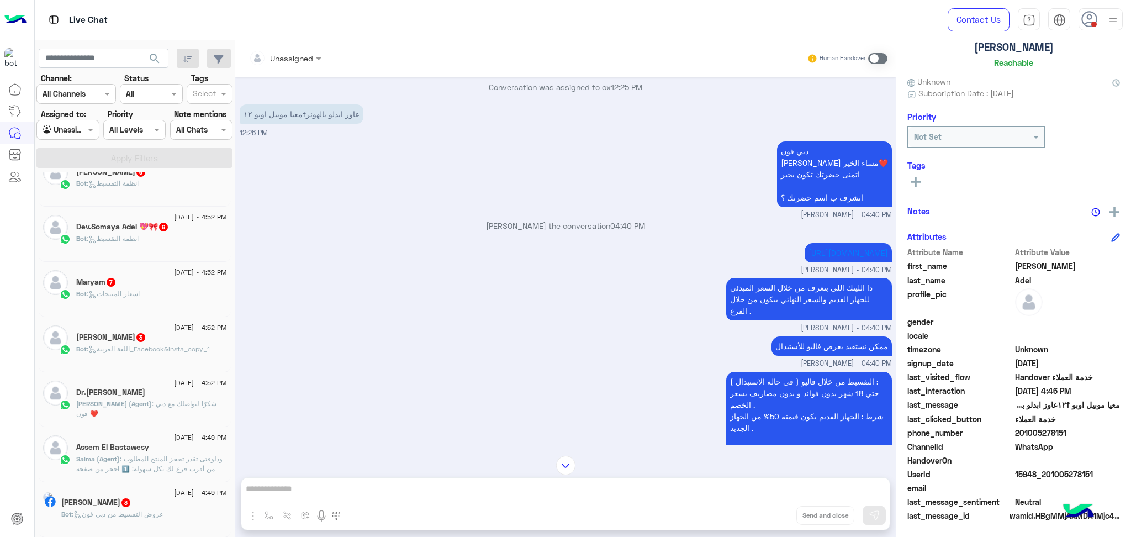
click at [125, 448] on h5 "Assem El Bastawesy" at bounding box center [112, 446] width 73 height 9
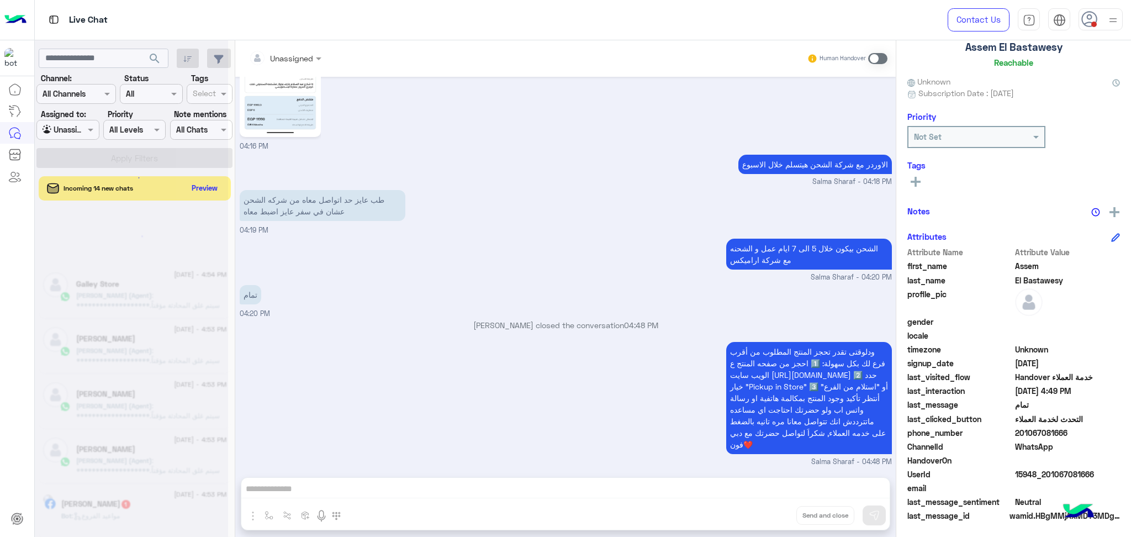
scroll to position [5, 0]
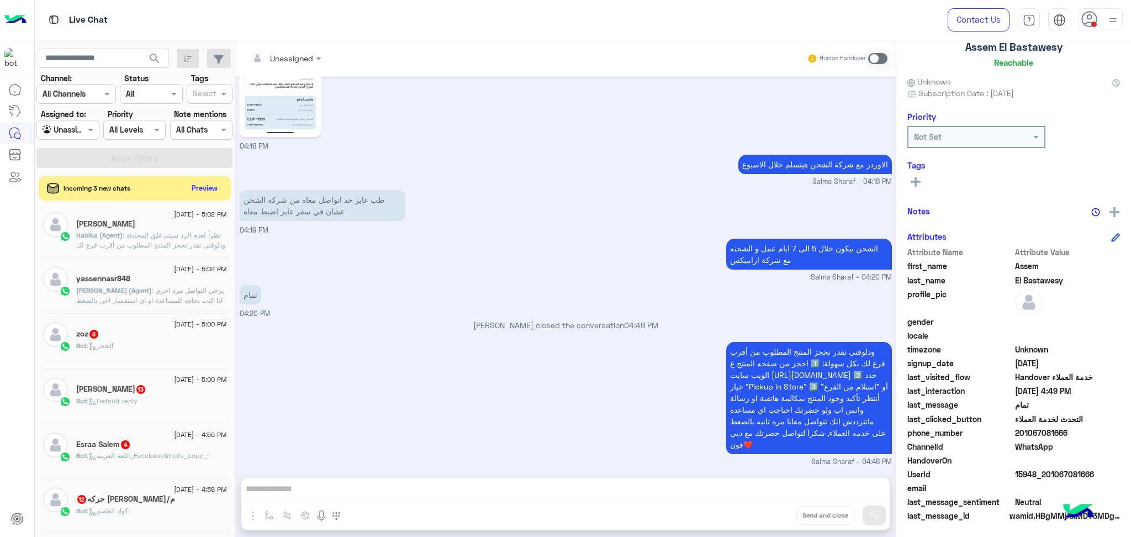
click at [147, 215] on div "30 August - 5:02 PM" at bounding box center [151, 215] width 151 height 7
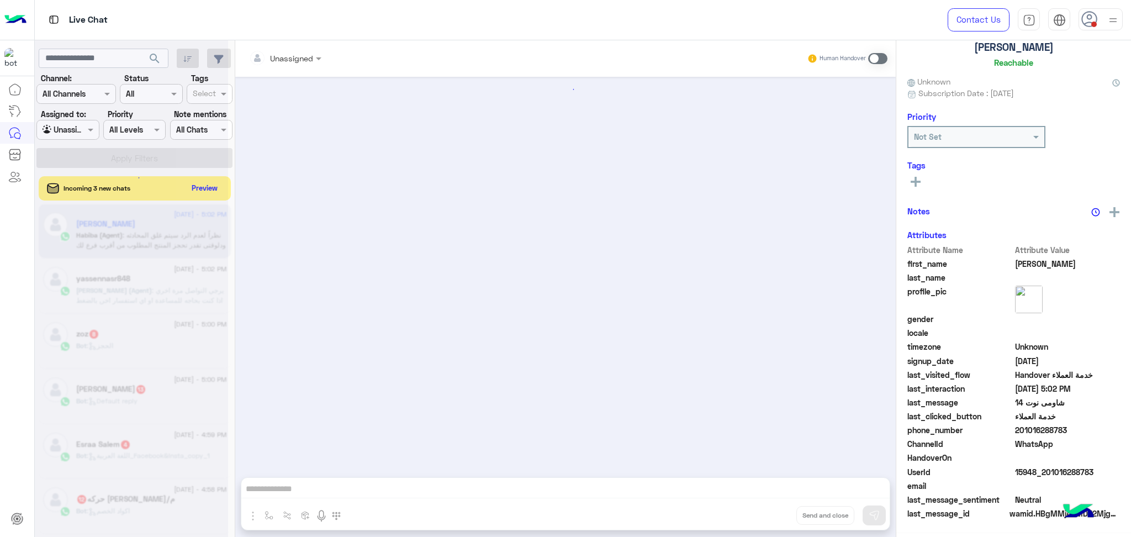
scroll to position [67, 0]
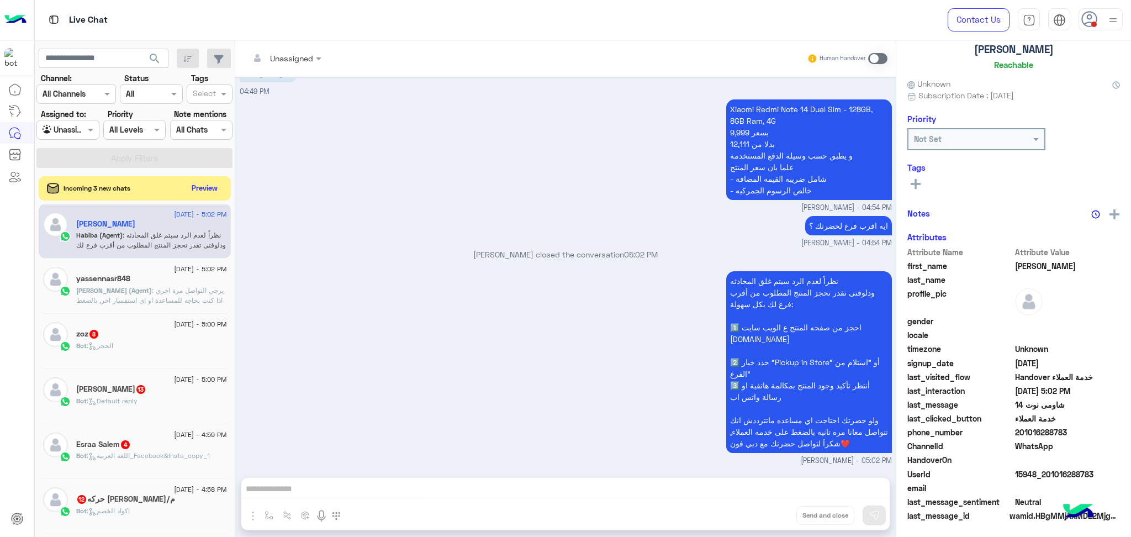
click at [541, 394] on div "نظراً لعدم الرد سيتم غلق المحادثه ودلوقتى تقدر تحجز المنتج المطلوب من أقرب فرع …" at bounding box center [566, 367] width 652 height 198
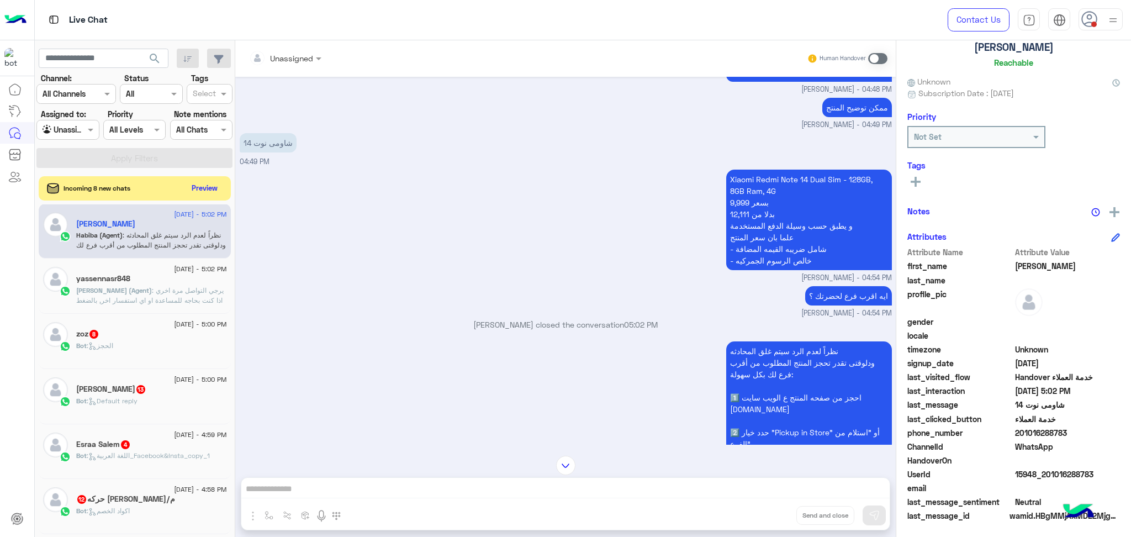
scroll to position [4054, 0]
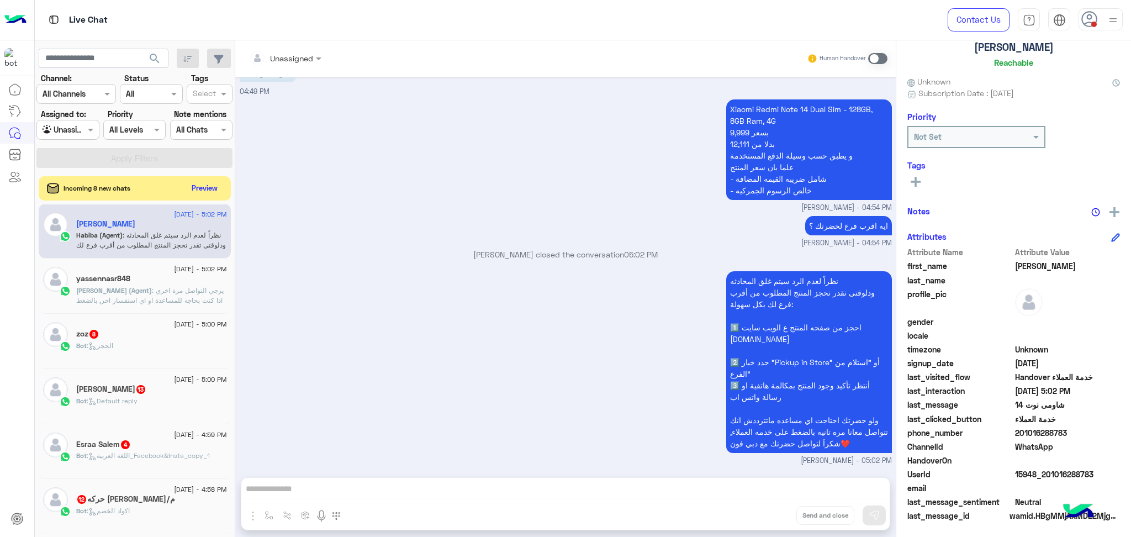
click at [1045, 463] on span at bounding box center [1067, 460] width 105 height 12
click at [1045, 470] on span "15948_201016288783" at bounding box center [1067, 474] width 105 height 12
click at [1031, 427] on span "201016288783" at bounding box center [1067, 433] width 105 height 12
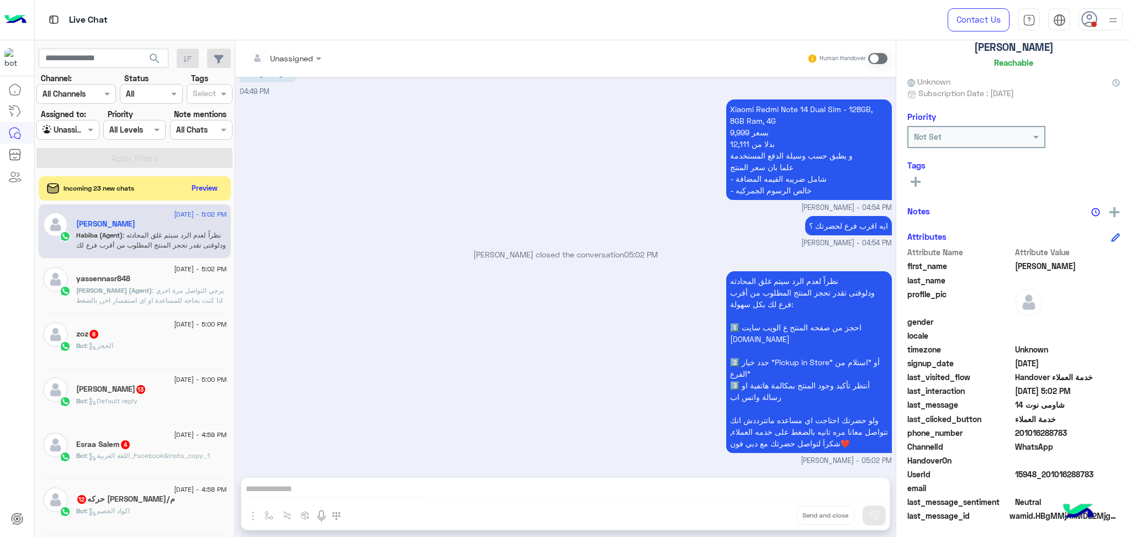
click at [1031, 427] on span "201016288783" at bounding box center [1067, 433] width 105 height 12
click at [57, 134] on input "text" at bounding box center [55, 130] width 25 height 12
click at [205, 189] on button "Preview" at bounding box center [205, 187] width 34 height 15
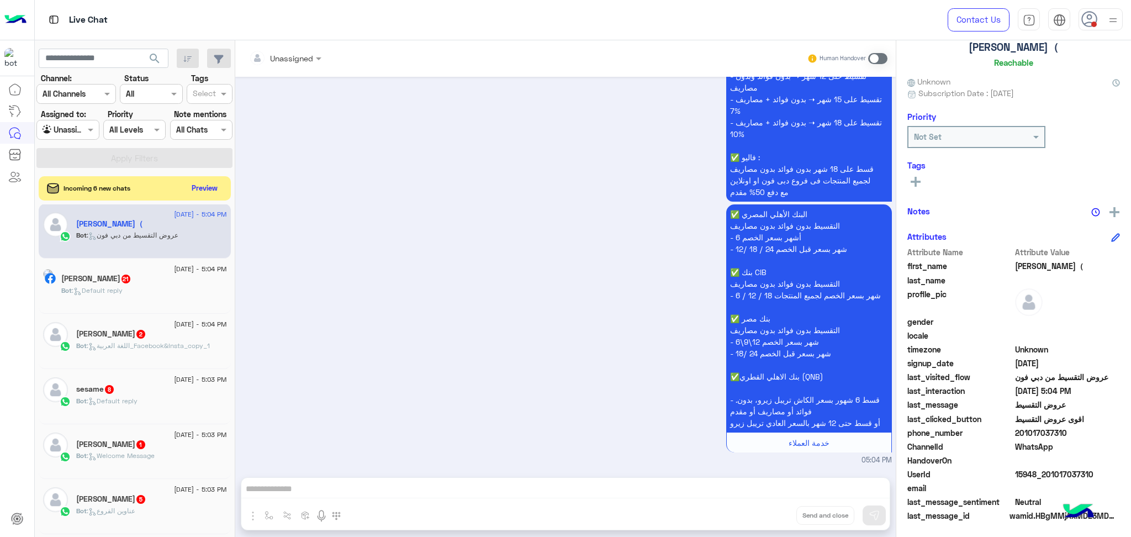
scroll to position [418, 0]
click at [80, 60] on input "text" at bounding box center [104, 59] width 130 height 20
paste input "**********"
click at [75, 55] on input "**********" at bounding box center [104, 59] width 130 height 20
click at [141, 49] on button "search" at bounding box center [154, 61] width 27 height 24
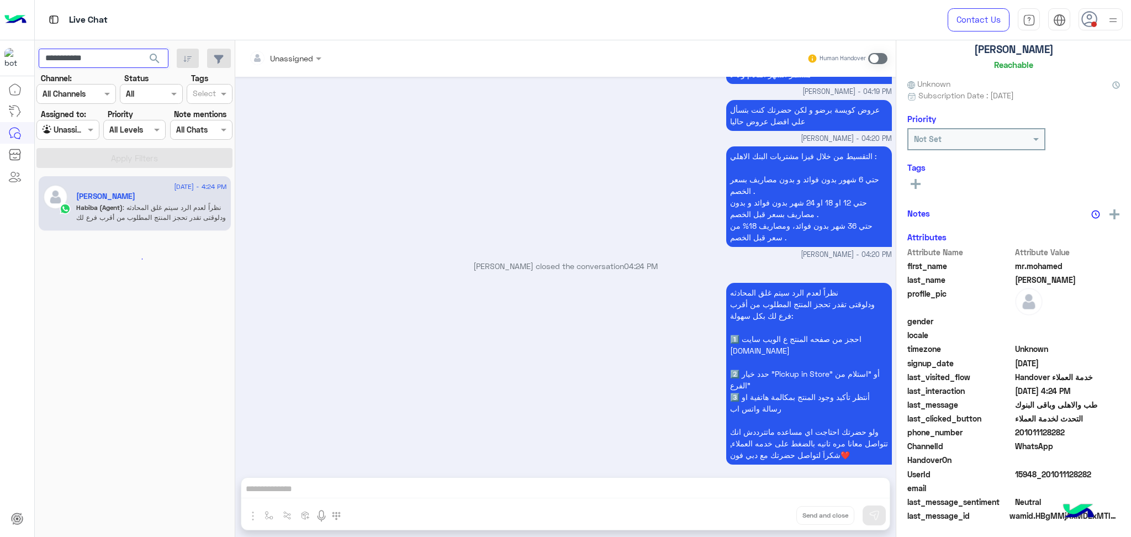
scroll to position [70, 0]
click at [84, 59] on input "**********" at bounding box center [104, 59] width 130 height 20
paste input "****"
click at [75, 55] on input "**********" at bounding box center [104, 59] width 130 height 20
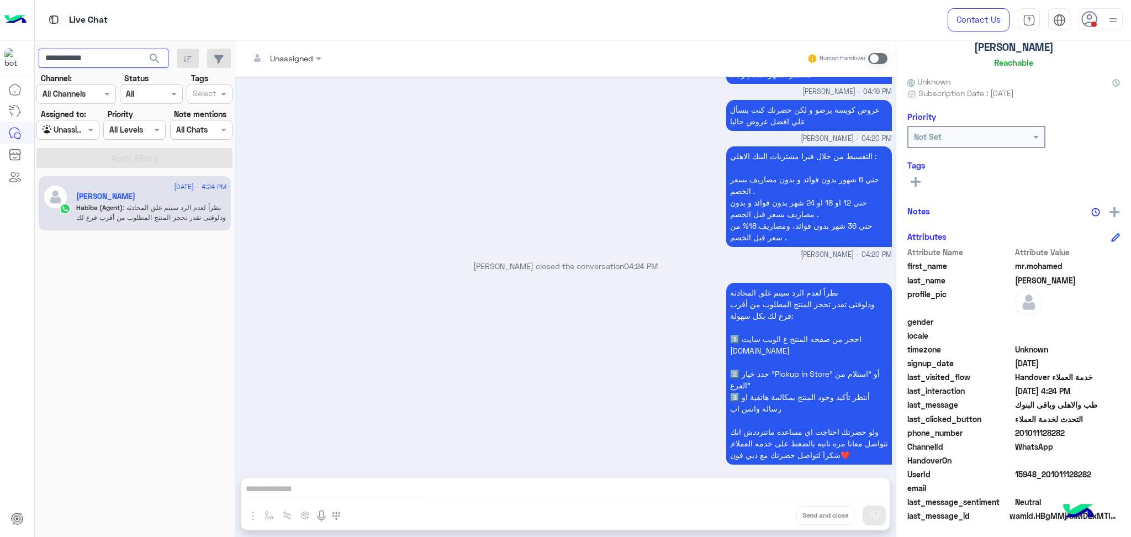
click at [141, 49] on button "search" at bounding box center [154, 61] width 27 height 24
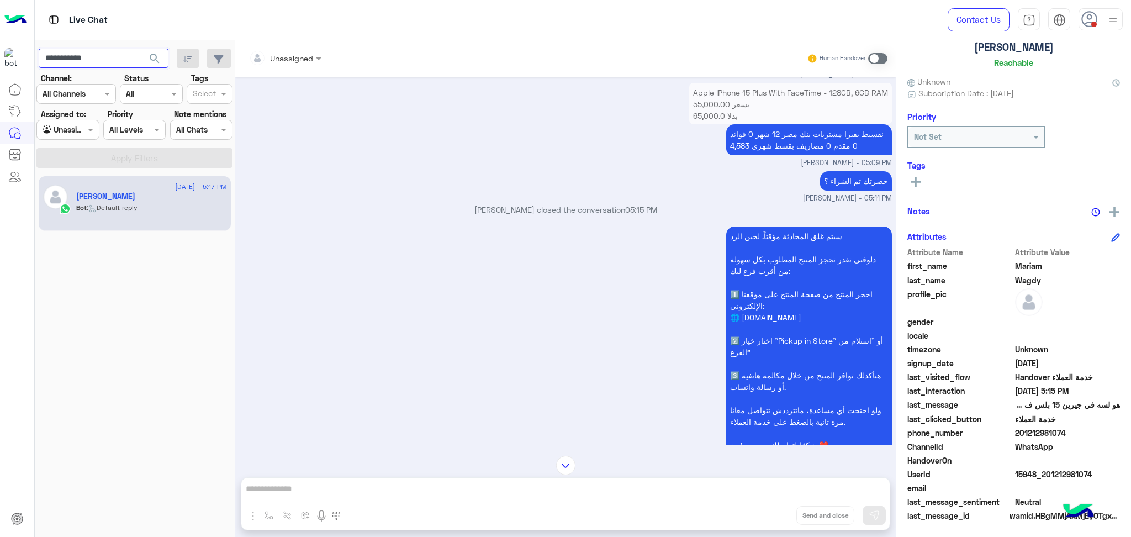
scroll to position [2198, 0]
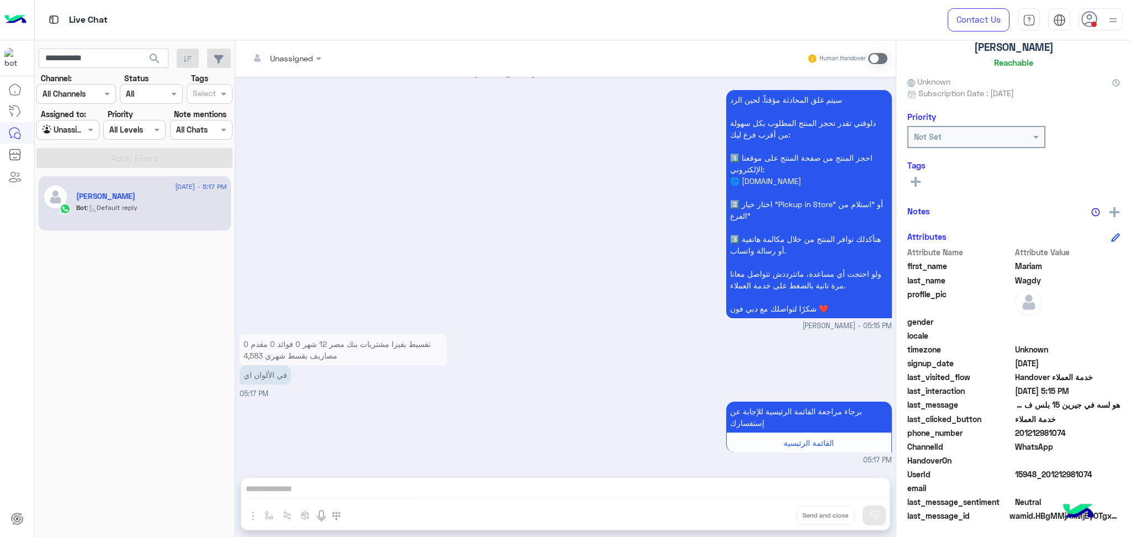
click at [674, 363] on div "نقسيط بفيزا مشتريات بنك مصر 12 شهر 0 فوائد 0 مقدم 0 مصاريف بقسط شهري 4,583 في ا…" at bounding box center [566, 365] width 652 height 68
click at [92, 62] on input "**********" at bounding box center [104, 59] width 130 height 20
paste input "****"
click at [72, 60] on input "**********" at bounding box center [104, 59] width 130 height 20
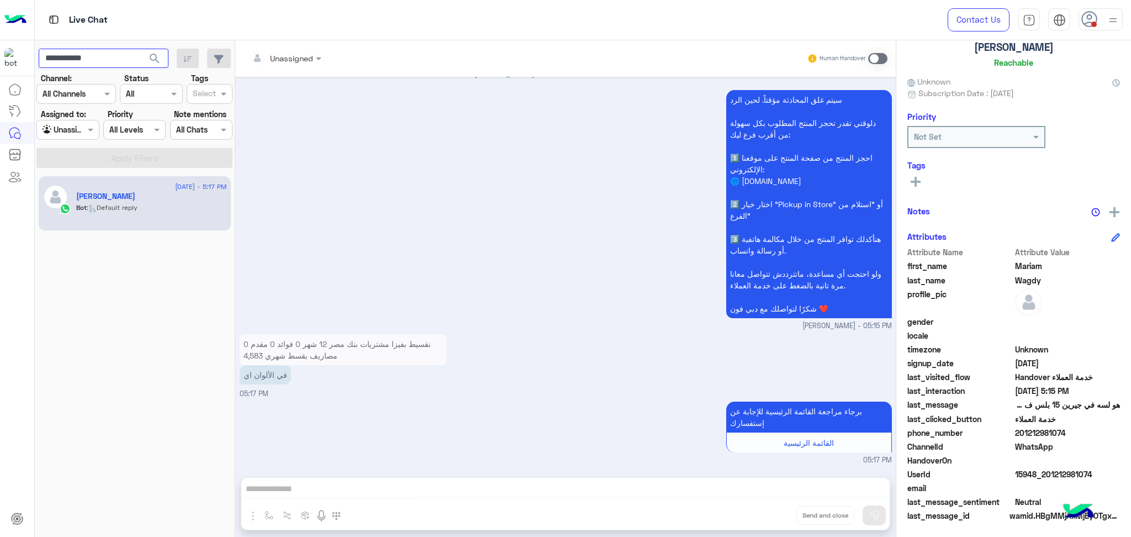
click at [141, 49] on button "search" at bounding box center [154, 61] width 27 height 24
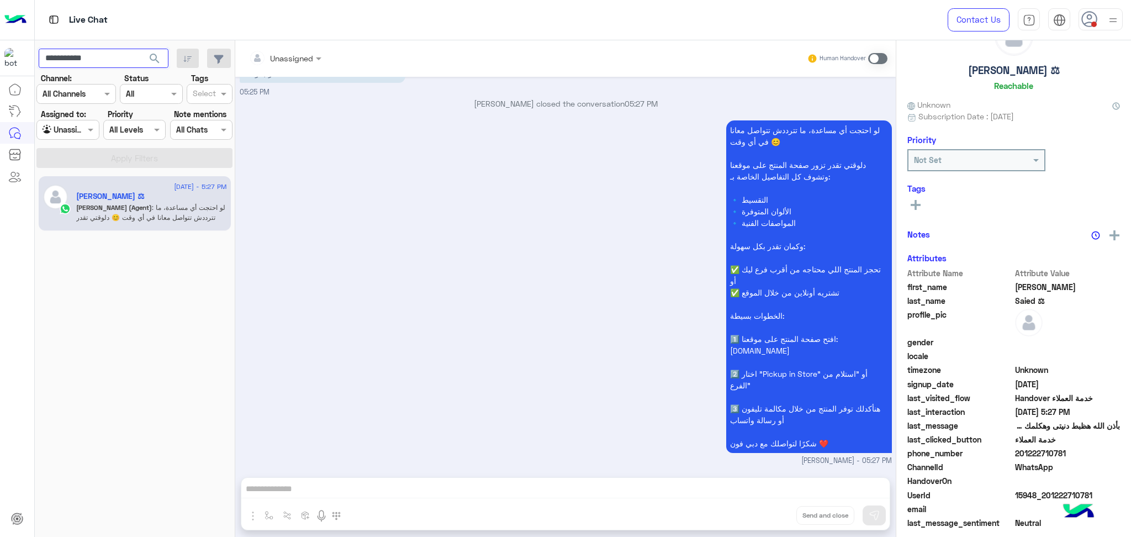
scroll to position [67, 0]
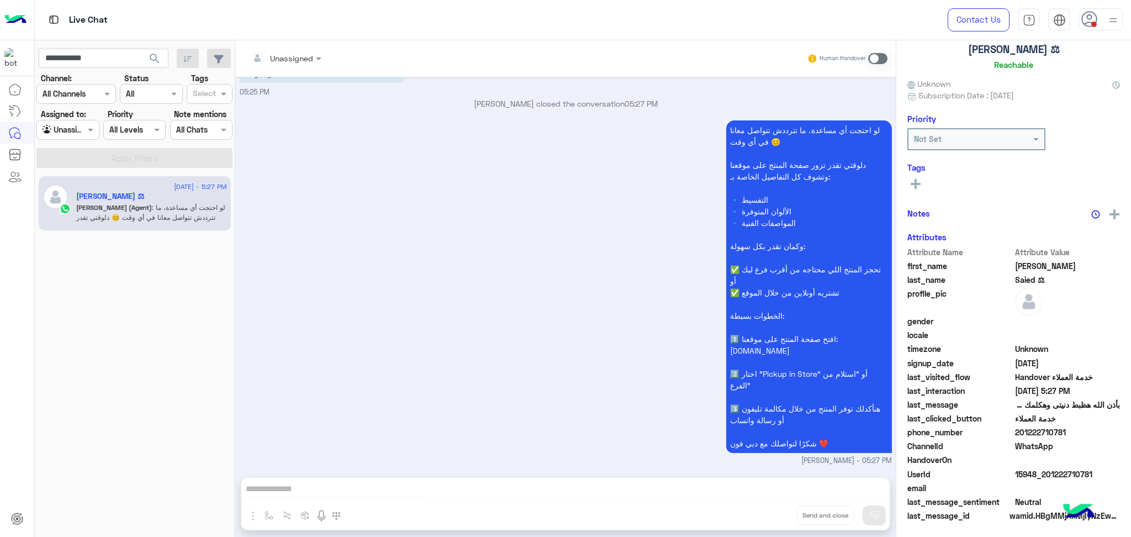
click at [383, 316] on div "لو احتجت أي مساعدة، ما تترددش تتواصل معانا في أي وقت 😊 دلوقتي تقدر تزور صفحة ال…" at bounding box center [566, 292] width 652 height 348
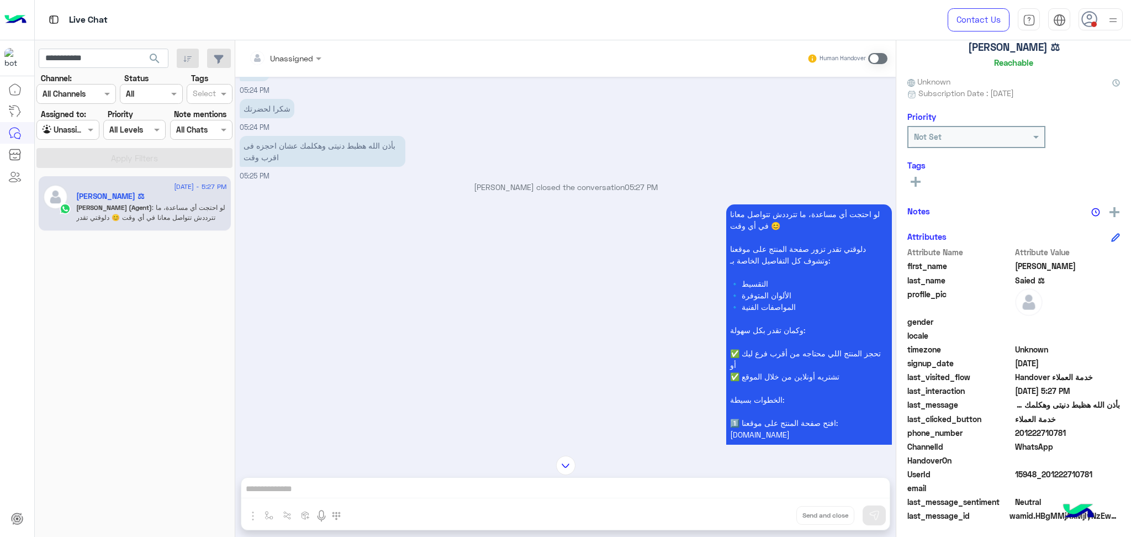
scroll to position [3104, 0]
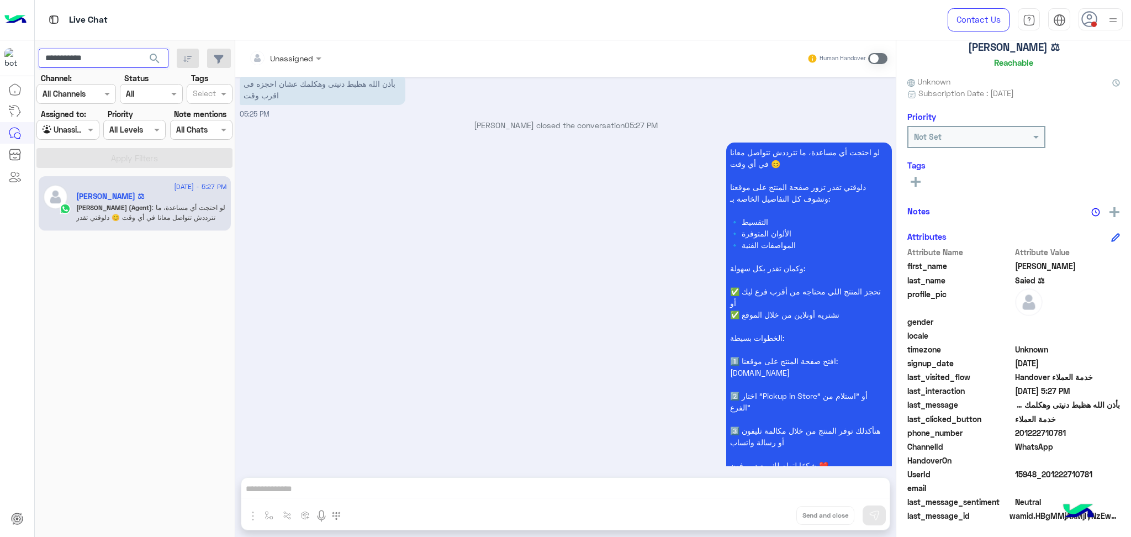
click at [96, 56] on input "**********" at bounding box center [104, 59] width 130 height 20
paste input "****"
click at [73, 54] on input "**********" at bounding box center [104, 59] width 130 height 20
click at [141, 49] on button "search" at bounding box center [154, 61] width 27 height 24
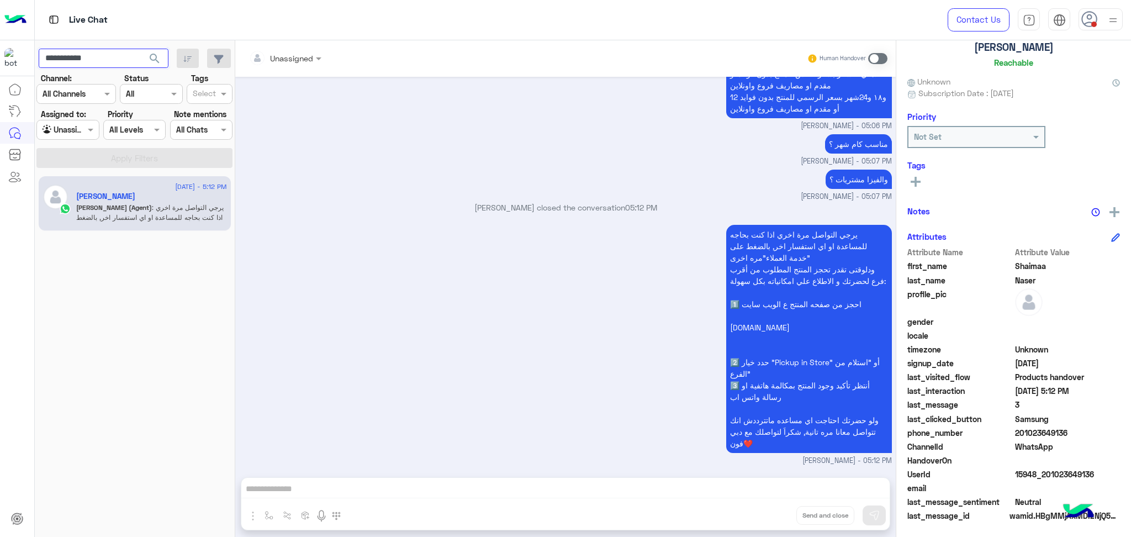
scroll to position [1908, 0]
click at [64, 60] on input "**********" at bounding box center [104, 59] width 130 height 20
paste input "****"
click at [72, 56] on input "**********" at bounding box center [104, 59] width 130 height 20
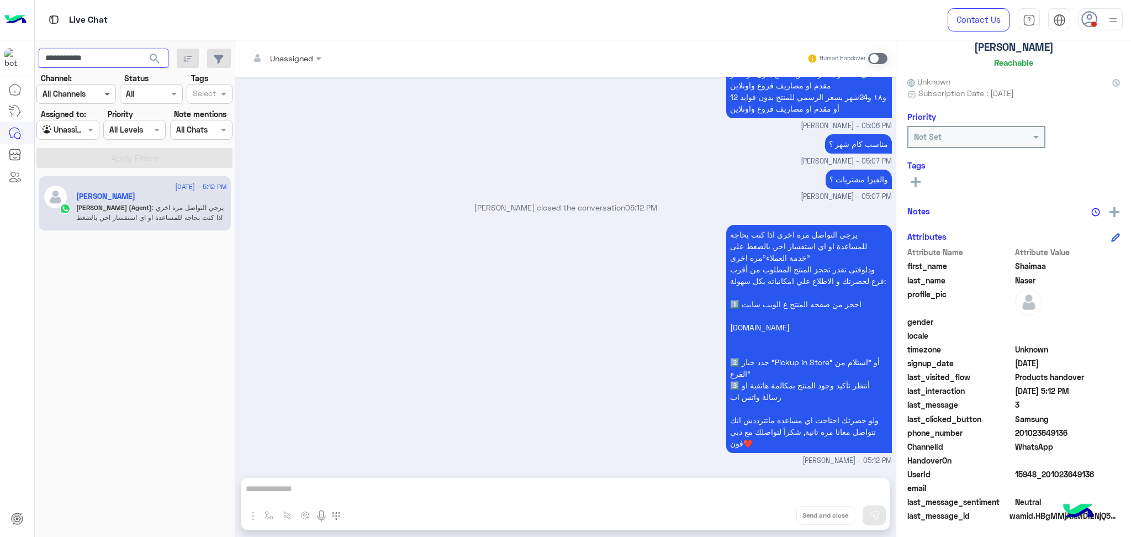
click at [141, 49] on button "search" at bounding box center [154, 61] width 27 height 24
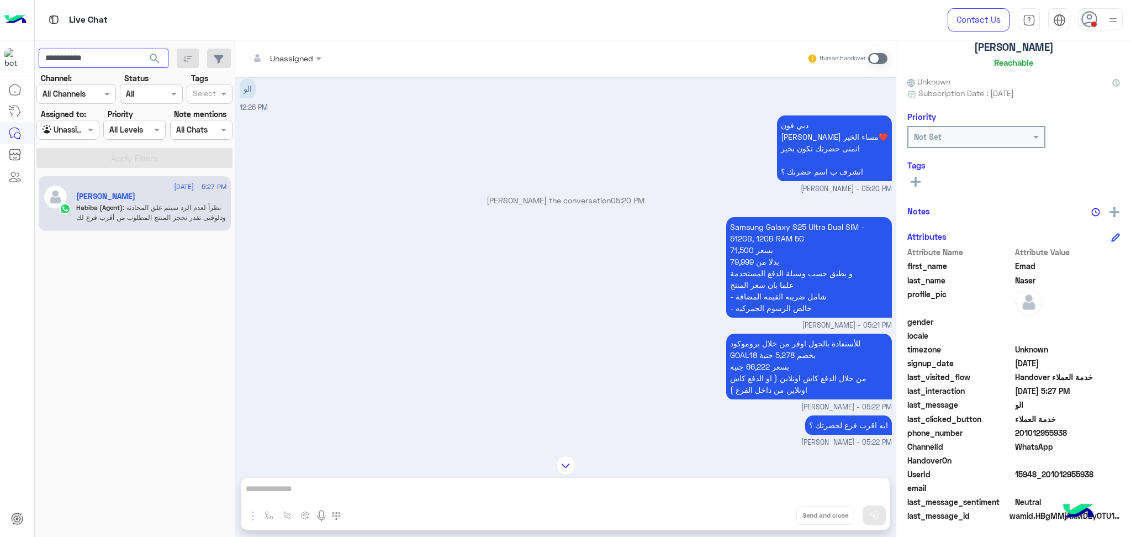
scroll to position [2178, 0]
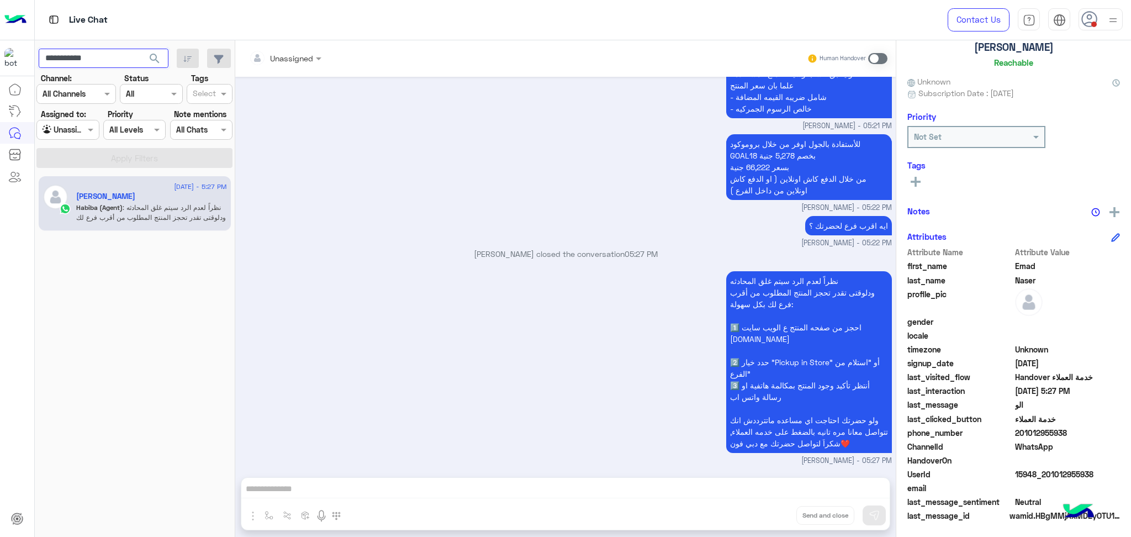
click at [81, 57] on input "**********" at bounding box center [104, 59] width 130 height 20
paste input "*******"
click at [141, 49] on button "search" at bounding box center [154, 61] width 27 height 24
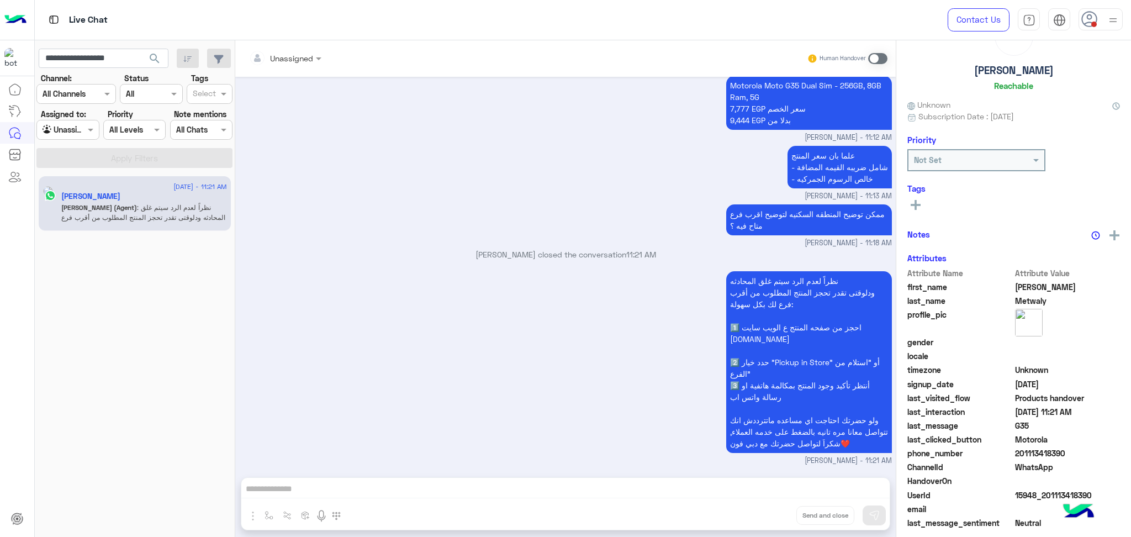
scroll to position [67, 0]
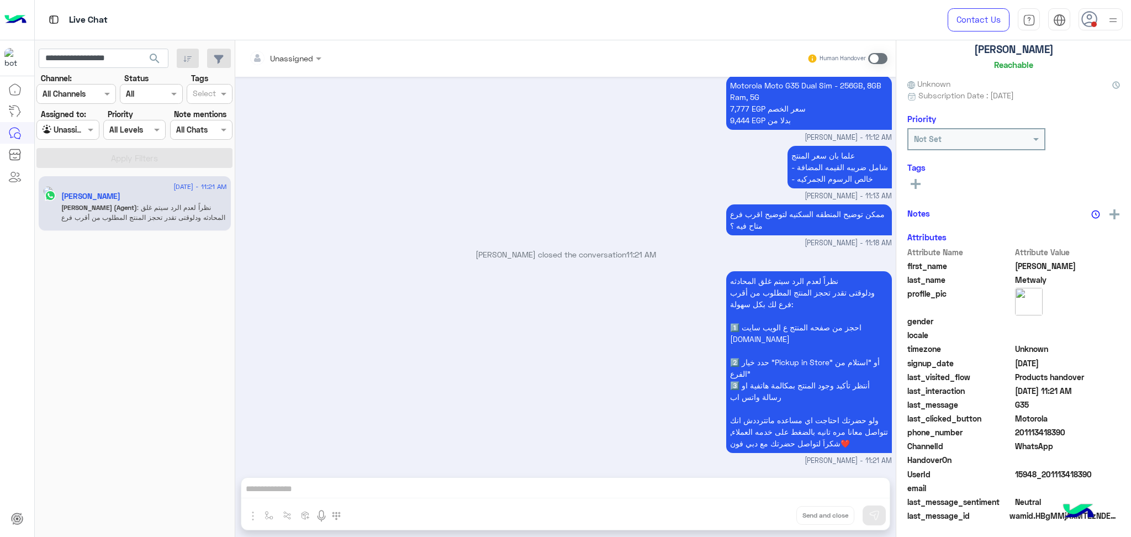
click at [465, 314] on div "نظراً لعدم الرد سيتم غلق المحادثه ودلوقتى تقدر تحجز المنتج المطلوب من أقرب فرع …" at bounding box center [566, 367] width 652 height 198
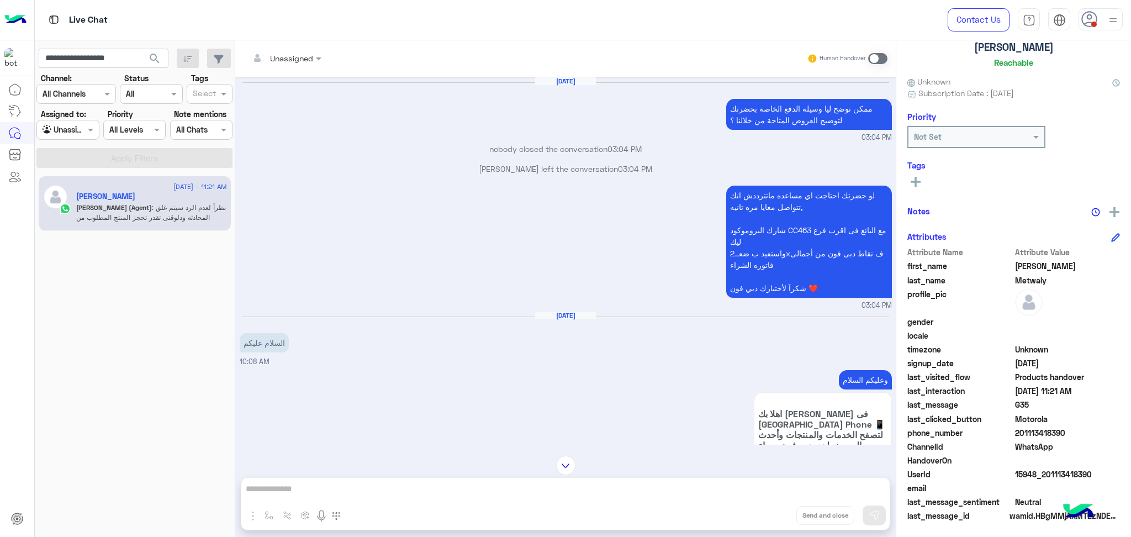
scroll to position [1682, 0]
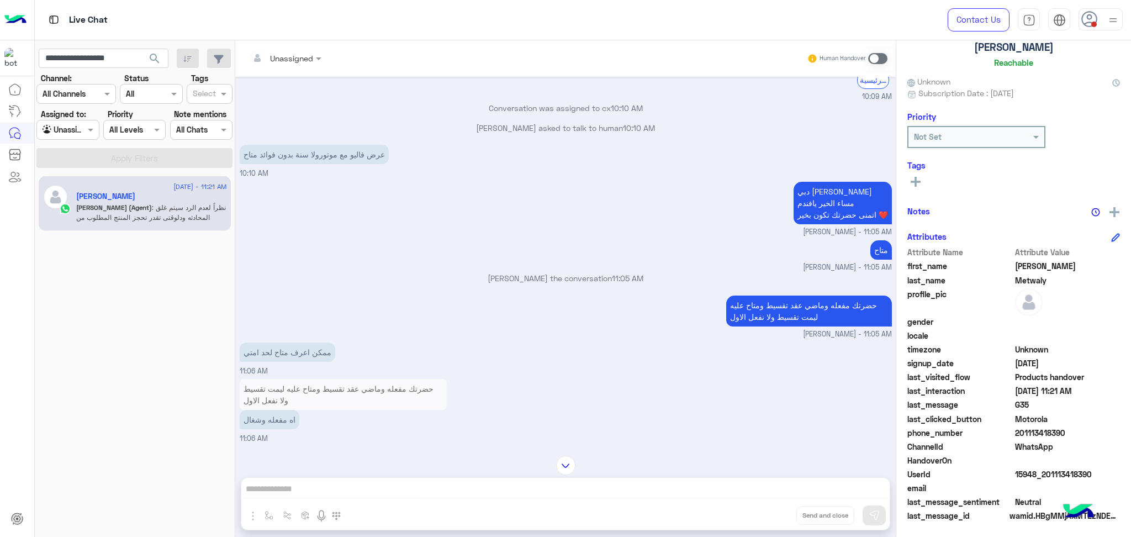
click at [497, 233] on div "دبي فون كريم احمد مساء الخير يافندم اتمنى حضرتك تكون بخير ❤️ Kareem Ahmed - 11:…" at bounding box center [566, 208] width 652 height 59
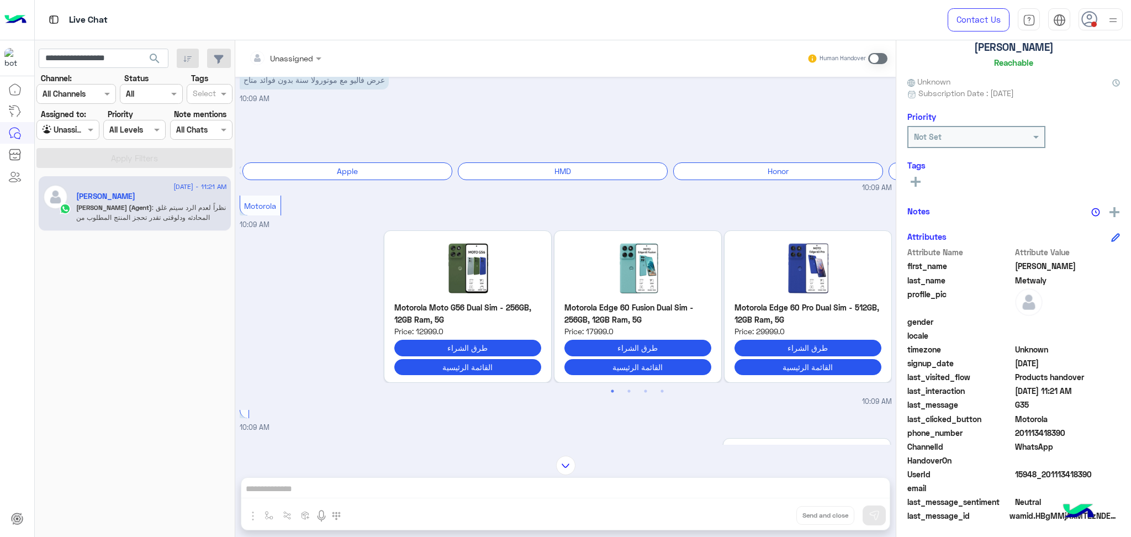
scroll to position [859, 0]
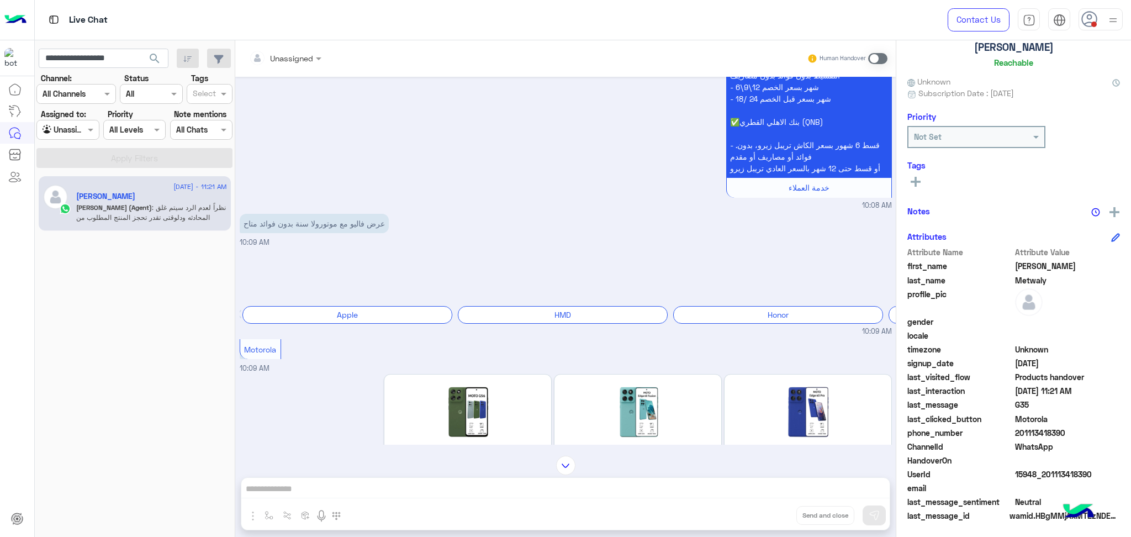
drag, startPoint x: 308, startPoint y: 239, endPoint x: 271, endPoint y: 234, distance: 37.3
click at [271, 233] on p "عرض فاليو مع موتورولا سنة بدون فوائد متاح" at bounding box center [314, 223] width 149 height 19
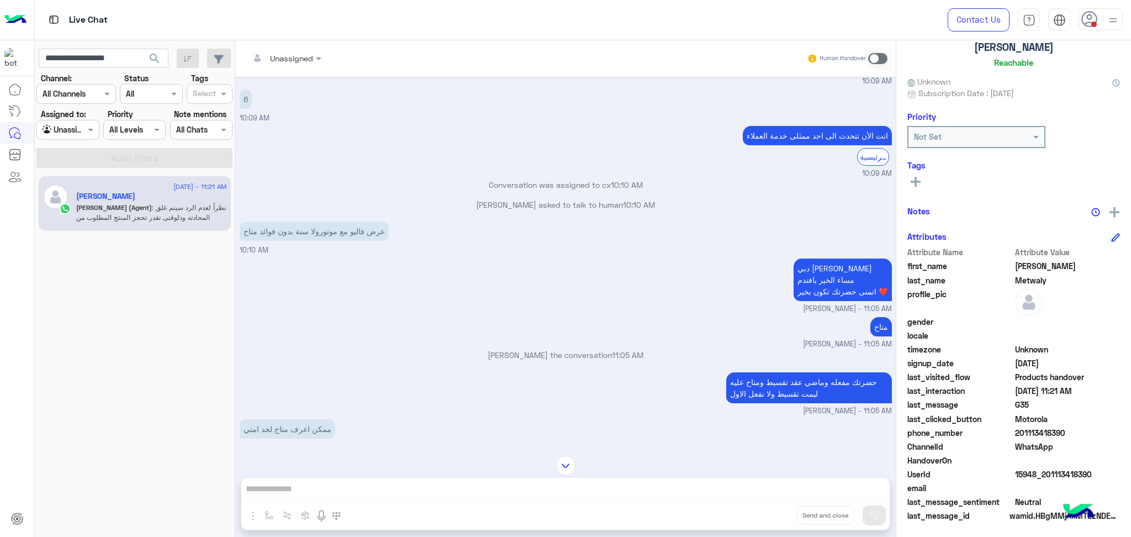
scroll to position [1668, 0]
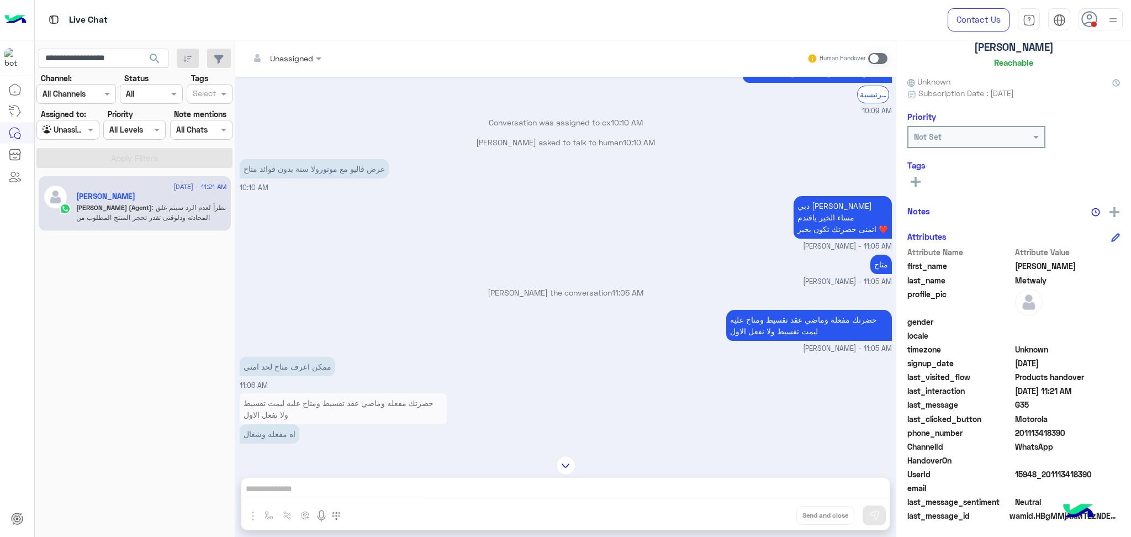
click at [870, 274] on p "متاح" at bounding box center [881, 264] width 22 height 19
click at [721, 287] on div "متاح Kareem Ahmed - 11:05 AM" at bounding box center [566, 269] width 652 height 35
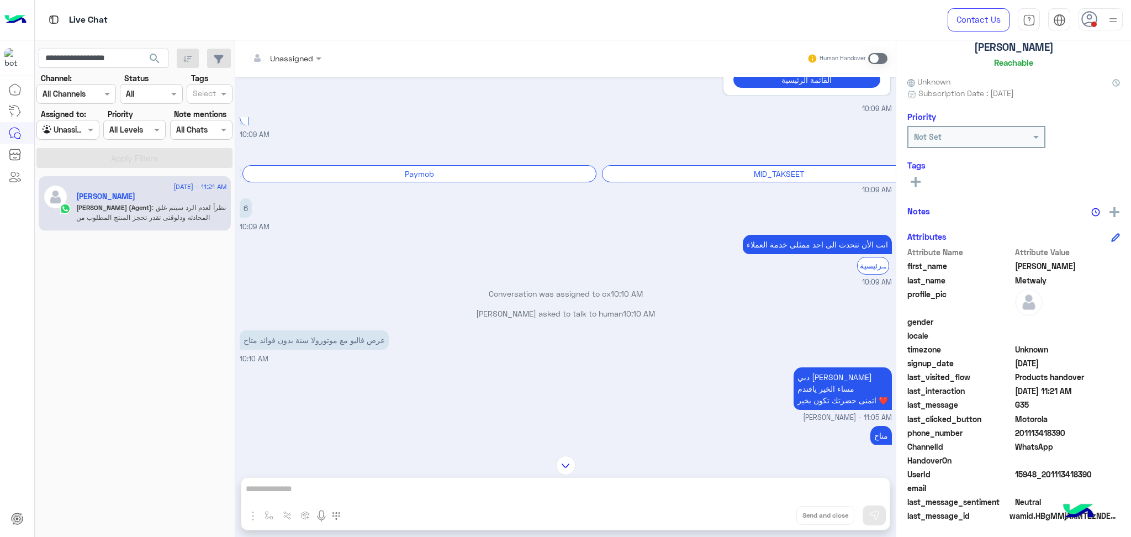
scroll to position [1594, 0]
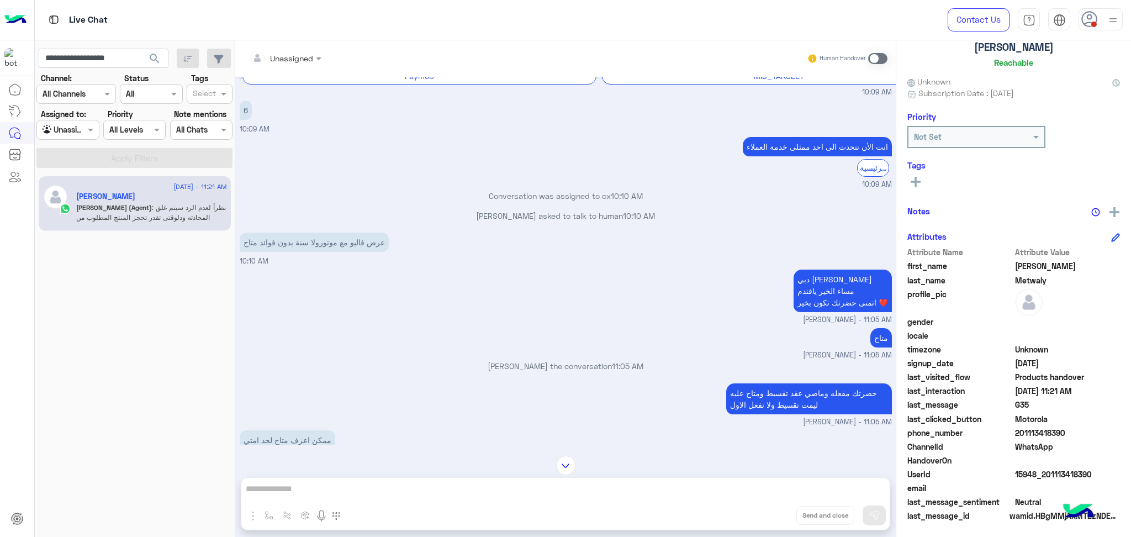
drag, startPoint x: 316, startPoint y: 258, endPoint x: 255, endPoint y: 264, distance: 61.5
click at [255, 252] on p "عرض فاليو مع موتورولا سنة بدون فوائد متاح" at bounding box center [314, 241] width 149 height 19
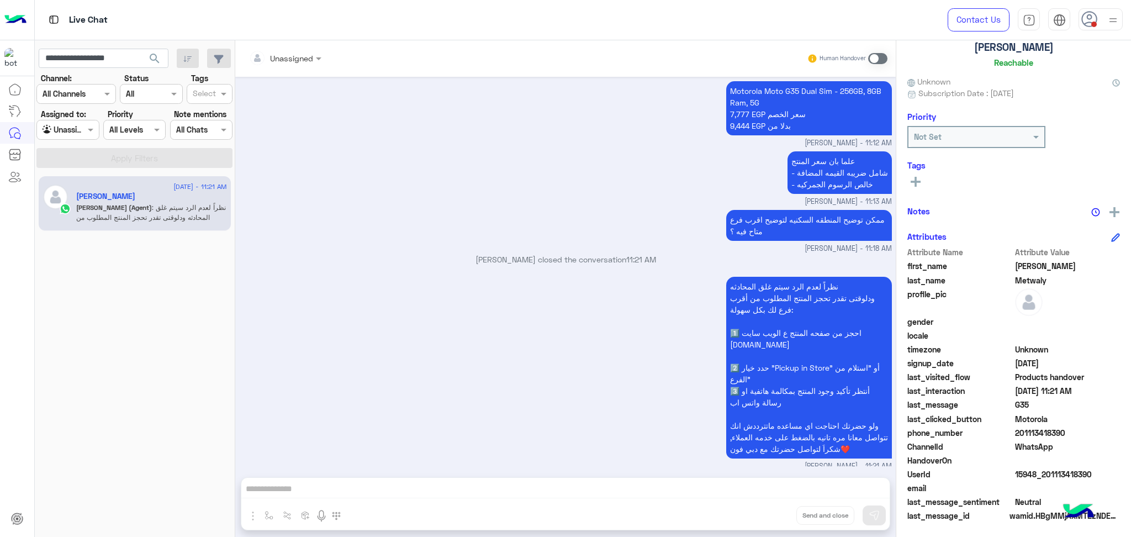
scroll to position [2239, 0]
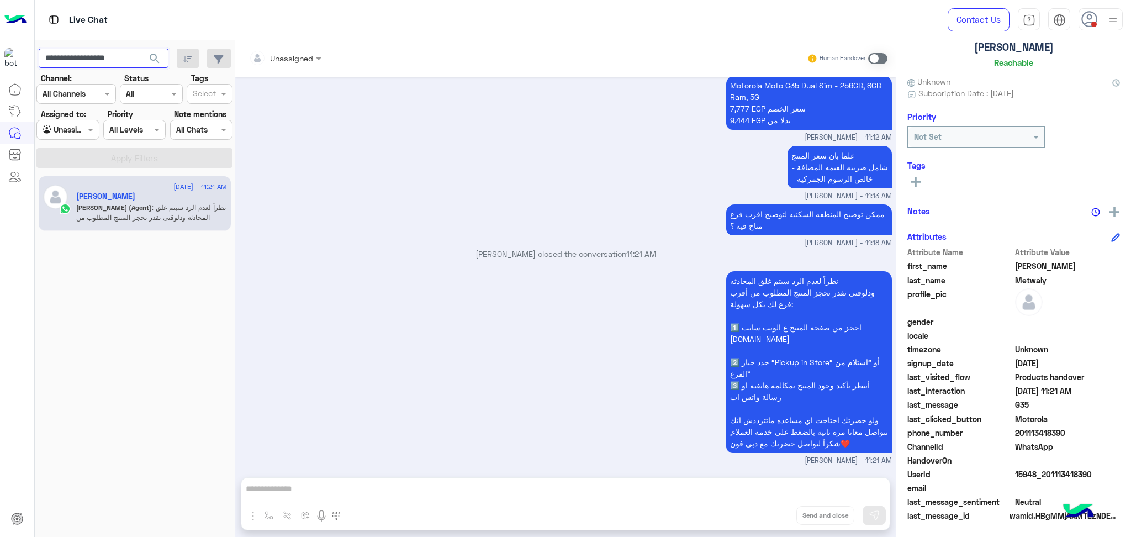
click at [112, 63] on input "**********" at bounding box center [104, 59] width 130 height 20
paste input "text"
click at [141, 49] on button "search" at bounding box center [154, 61] width 27 height 24
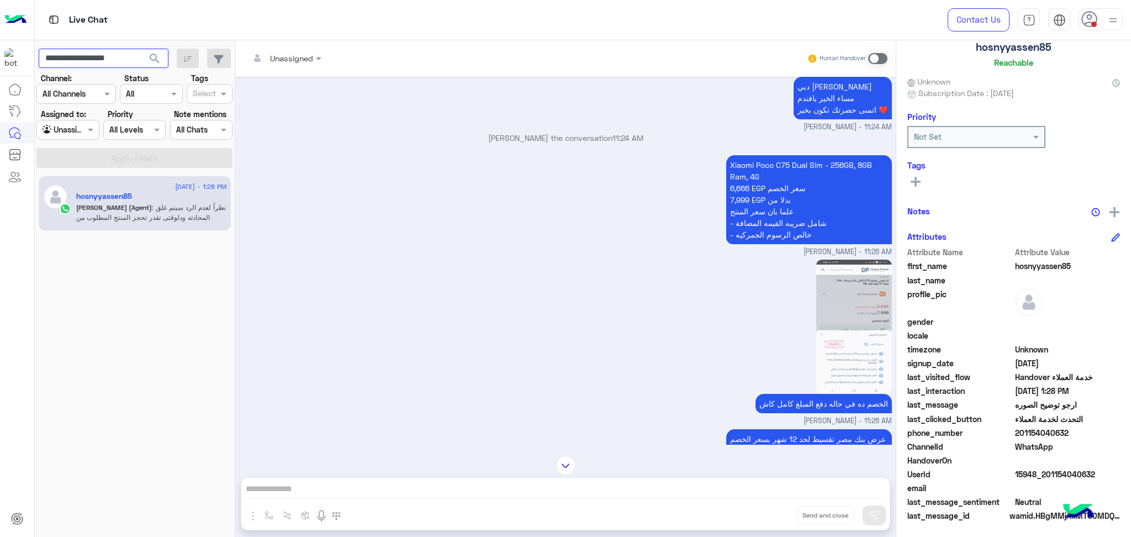
scroll to position [2175, 0]
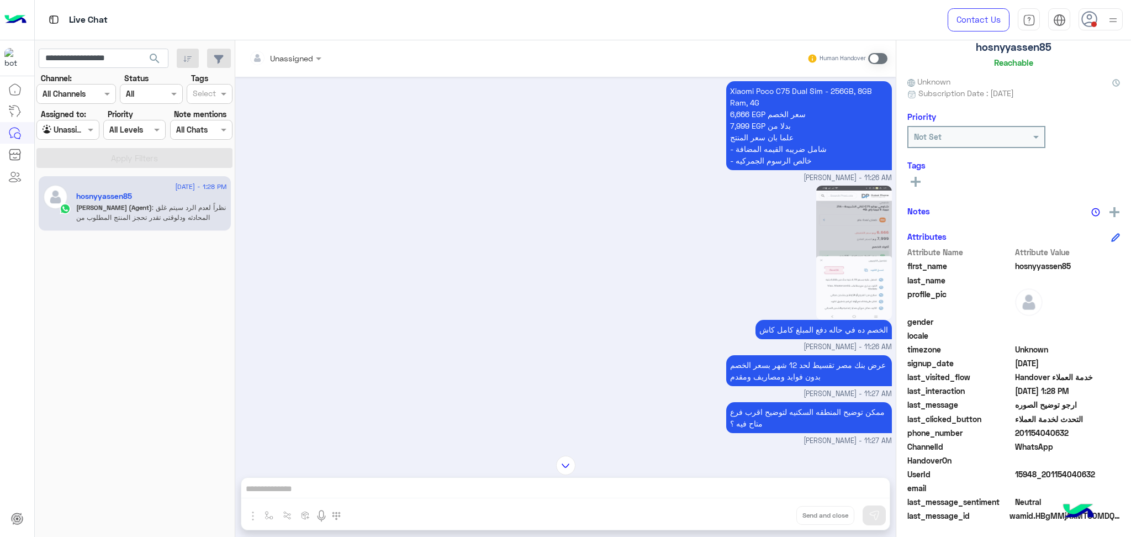
click at [83, 46] on app-inbox-users-filters "**********" at bounding box center [135, 106] width 200 height 132
click at [87, 52] on input "**********" at bounding box center [104, 59] width 130 height 20
paste input "text"
click at [141, 49] on button "search" at bounding box center [154, 61] width 27 height 24
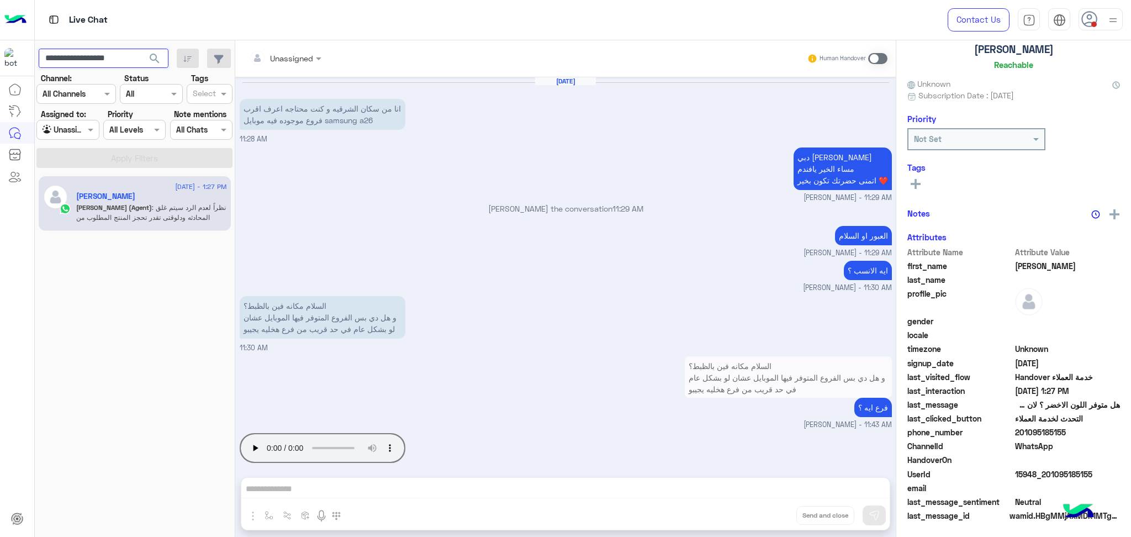
scroll to position [619, 0]
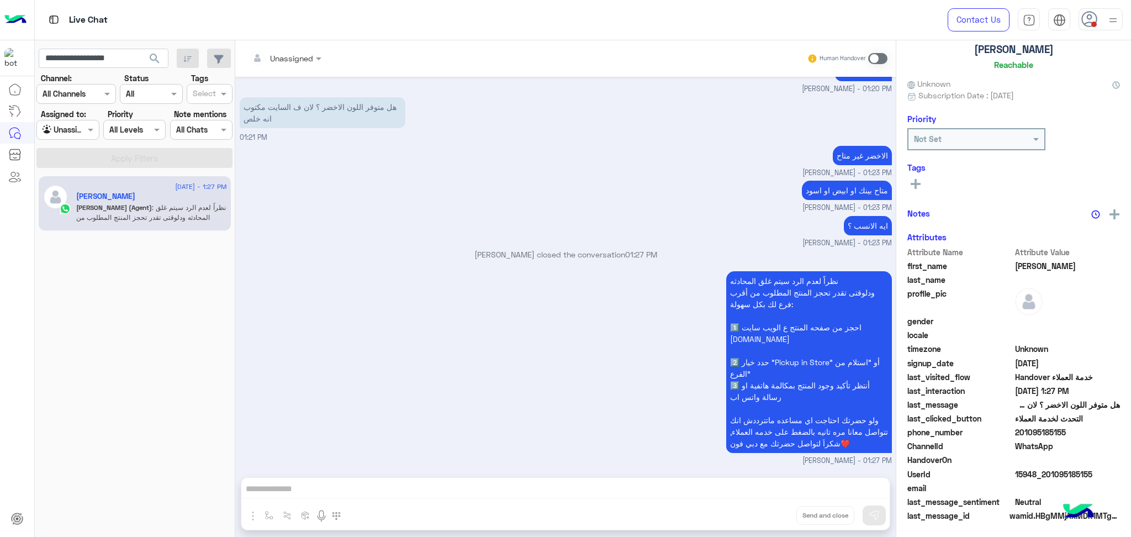
click at [501, 347] on div "نظراً لعدم الرد سيتم غلق المحادثه ودلوقتى تقدر تحجز المنتج المطلوب من أقرب فرع …" at bounding box center [566, 367] width 652 height 198
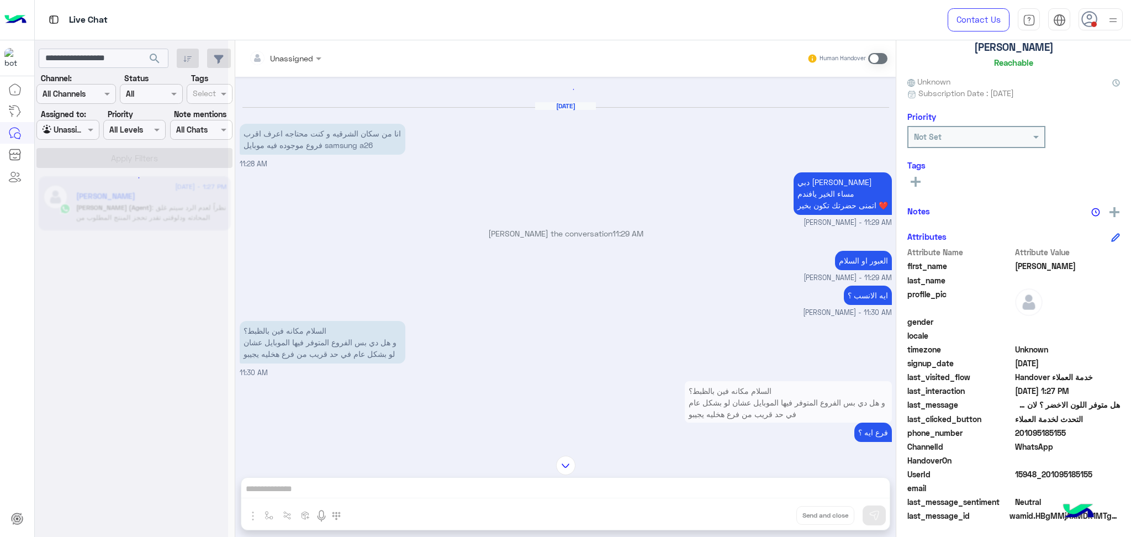
scroll to position [1085, 0]
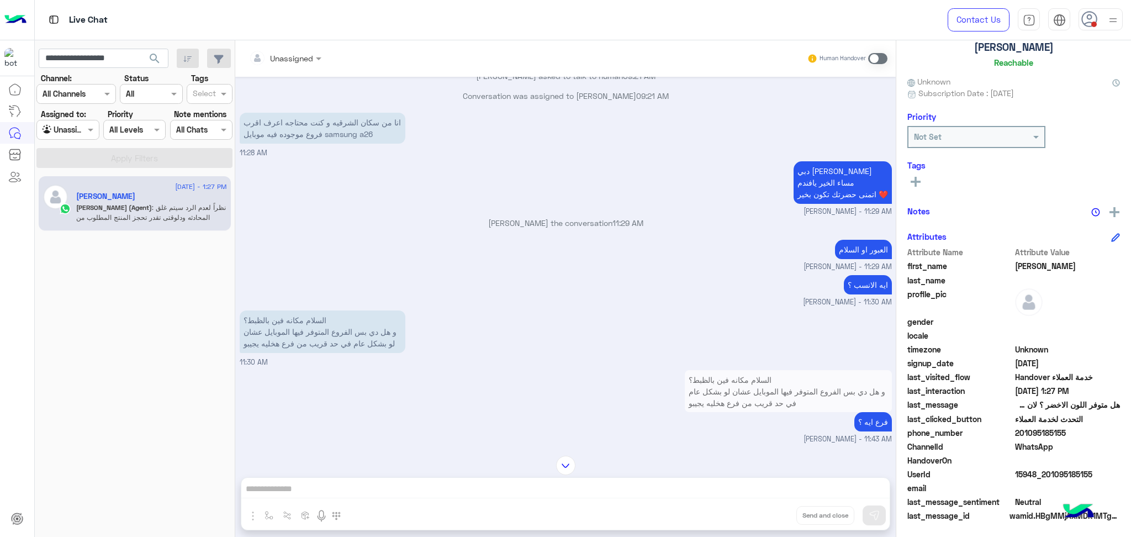
click at [536, 368] on div "السلام مكانه فين بالظبط؟ و هل دي بس الفروع المتوفر فيها الموبايل عشان لو بشكل ع…" at bounding box center [566, 338] width 652 height 60
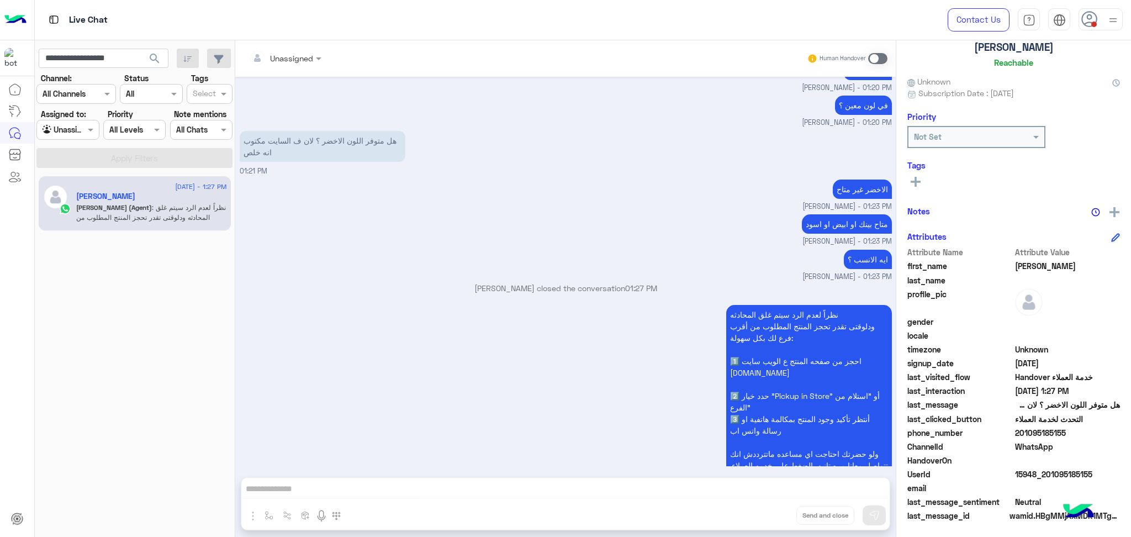
scroll to position [2089, 0]
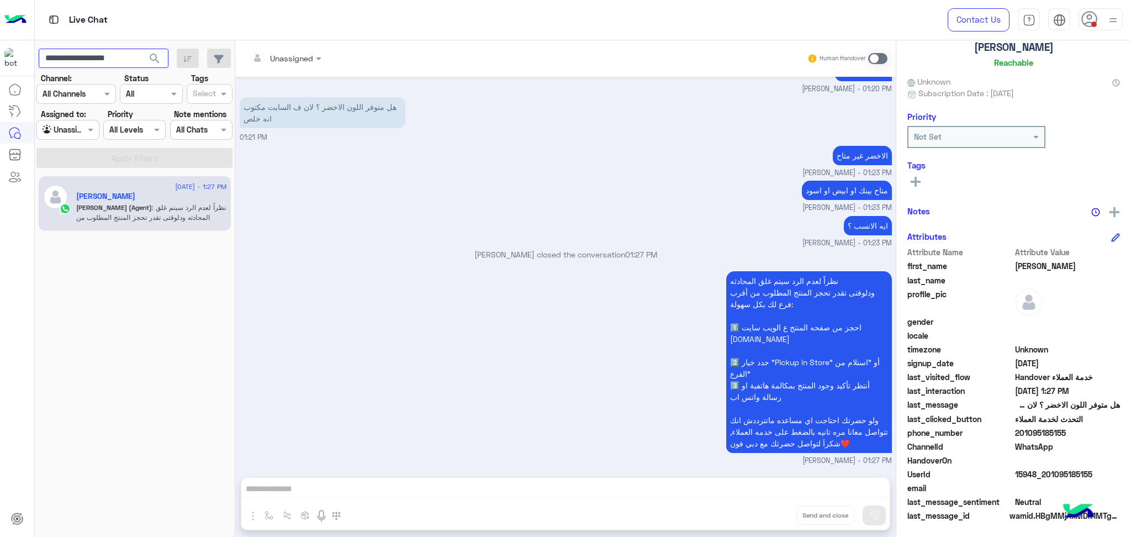
click at [86, 57] on input "**********" at bounding box center [104, 59] width 130 height 20
paste input "text"
click at [141, 49] on button "search" at bounding box center [154, 61] width 27 height 24
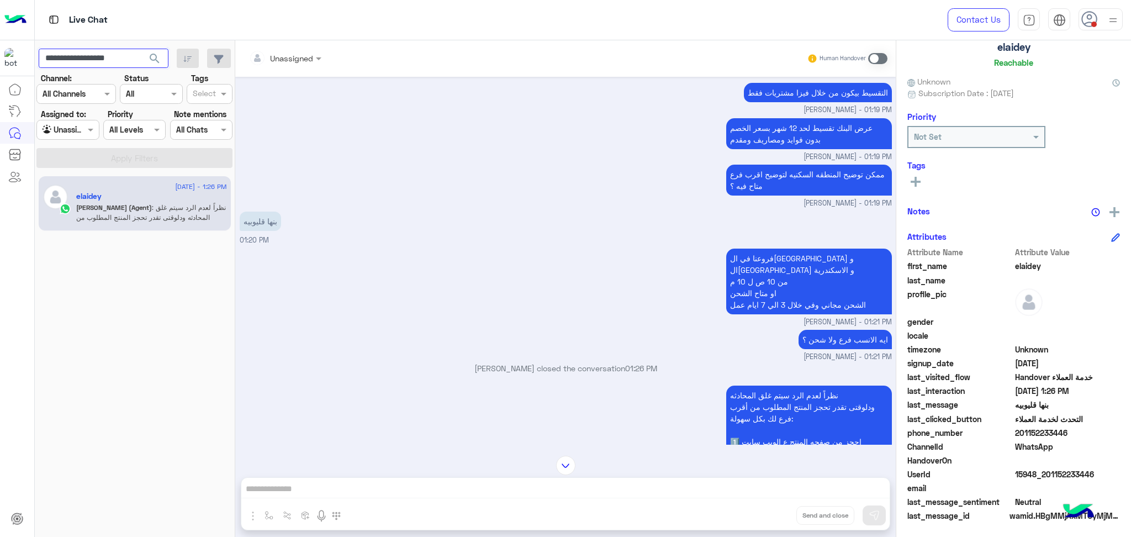
scroll to position [2261, 0]
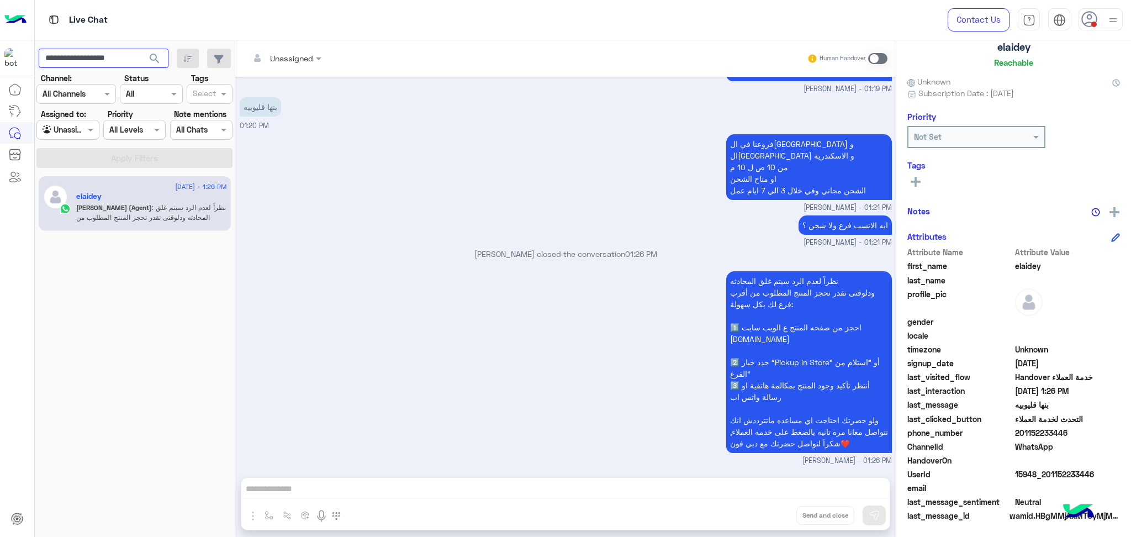
click at [92, 61] on input "**********" at bounding box center [104, 59] width 130 height 20
paste input "text"
type input "**********"
click at [141, 49] on button "search" at bounding box center [154, 61] width 27 height 24
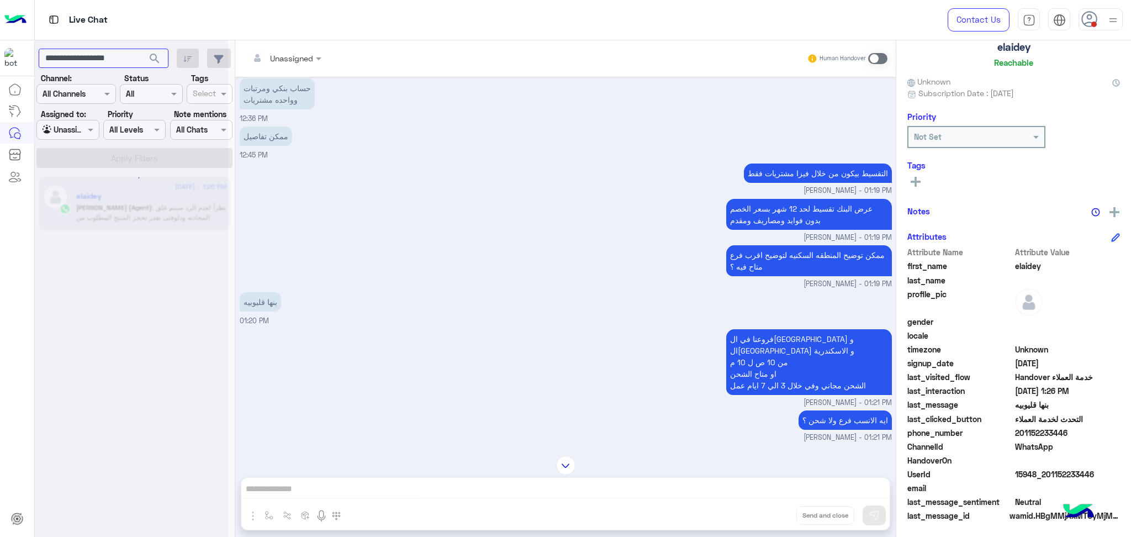
scroll to position [2041, 0]
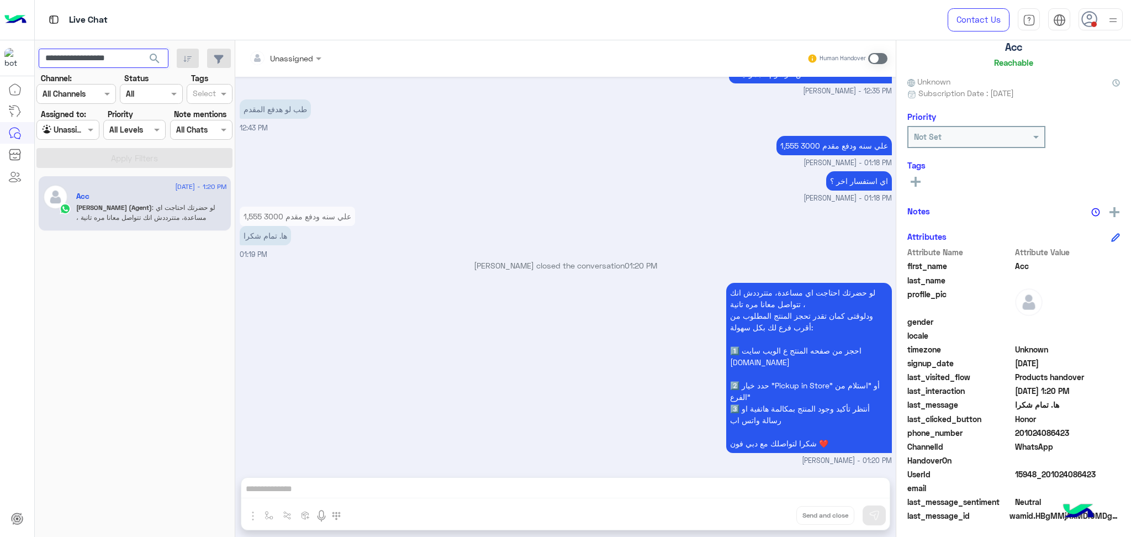
scroll to position [2613, 0]
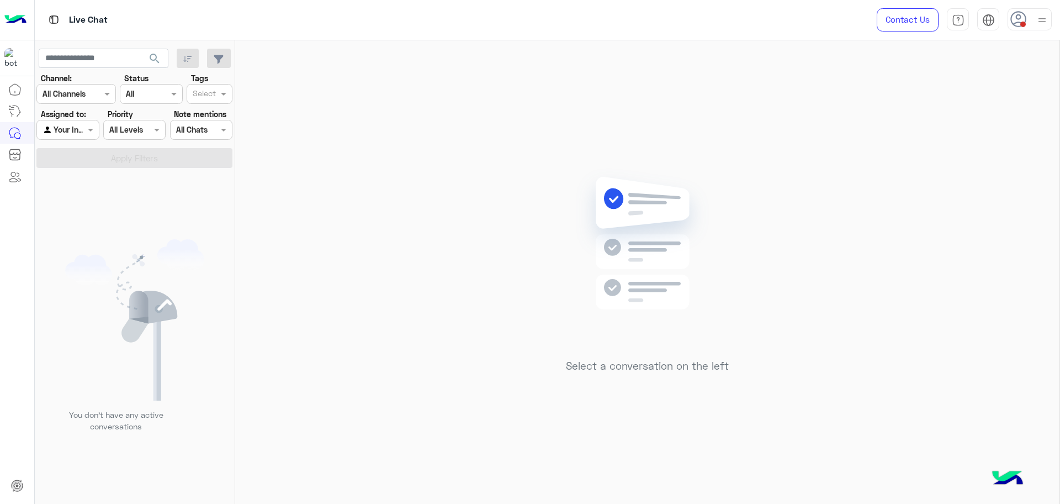
click at [1024, 23] on span at bounding box center [1023, 25] width 6 height 6
click at [957, 88] on label "Online" at bounding box center [983, 85] width 120 height 20
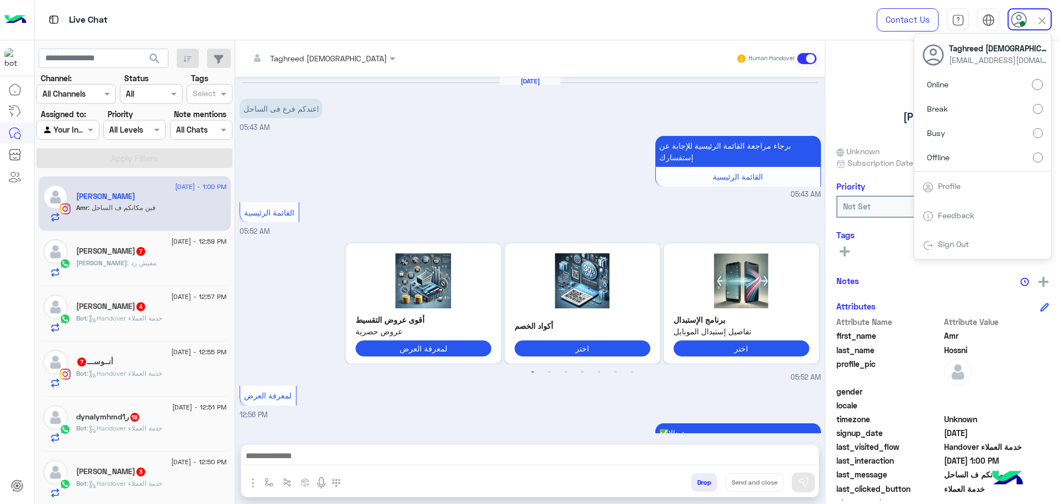
scroll to position [1264, 0]
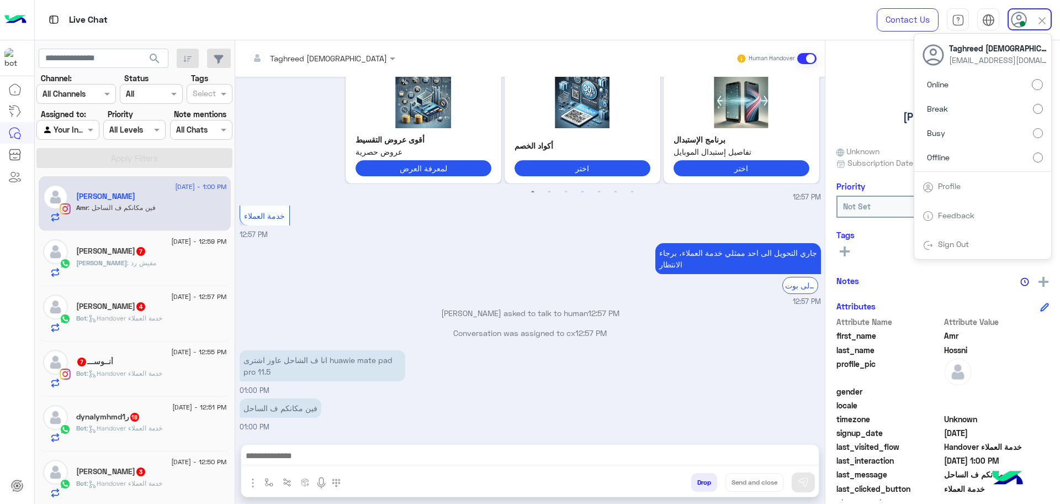
click at [292, 55] on input "text" at bounding box center [305, 58] width 112 height 12
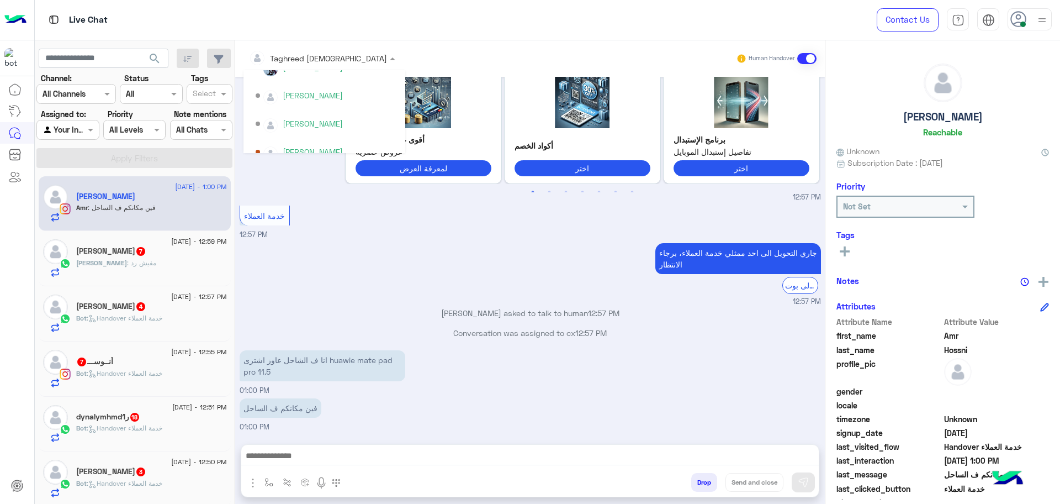
scroll to position [202, 0]
click at [343, 275] on div "جاري التحويل الى [DATE] ممثلي خدمة العملاء، برجاء الانتظار الرجوع الى بوت 12:57…" at bounding box center [530, 273] width 581 height 67
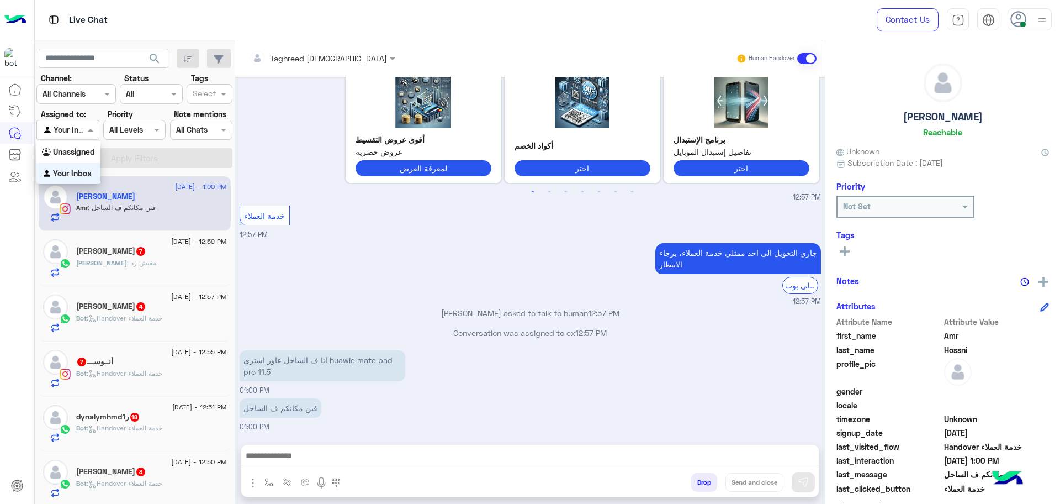
click at [59, 132] on input "text" at bounding box center [55, 130] width 25 height 12
click at [70, 152] on b "Unassigned" at bounding box center [74, 151] width 42 height 9
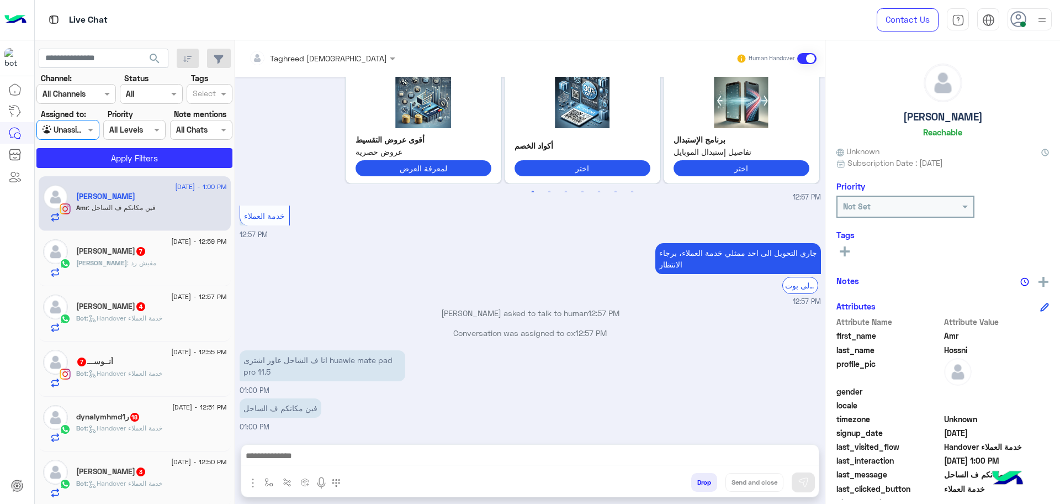
click at [1025, 17] on use at bounding box center [1018, 19] width 16 height 16
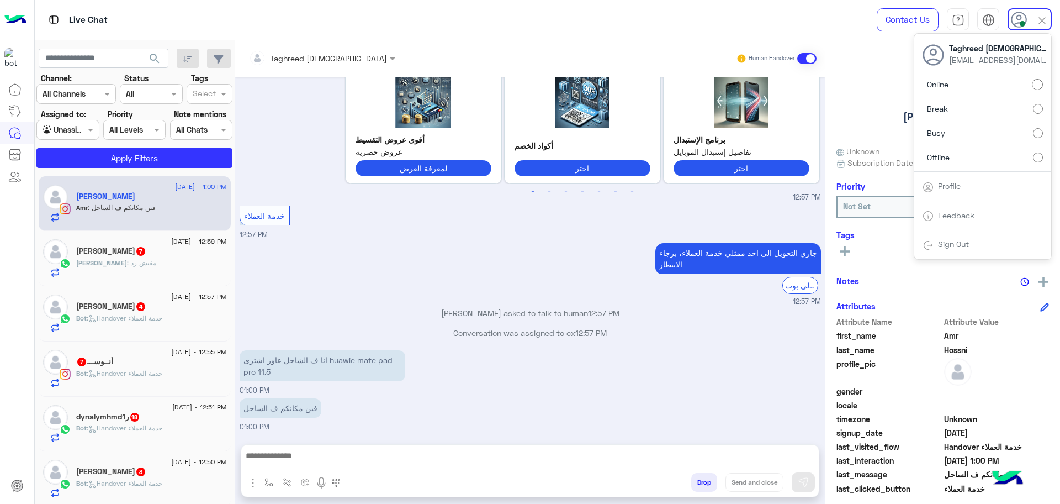
click at [971, 137] on label "Busy" at bounding box center [983, 133] width 120 height 20
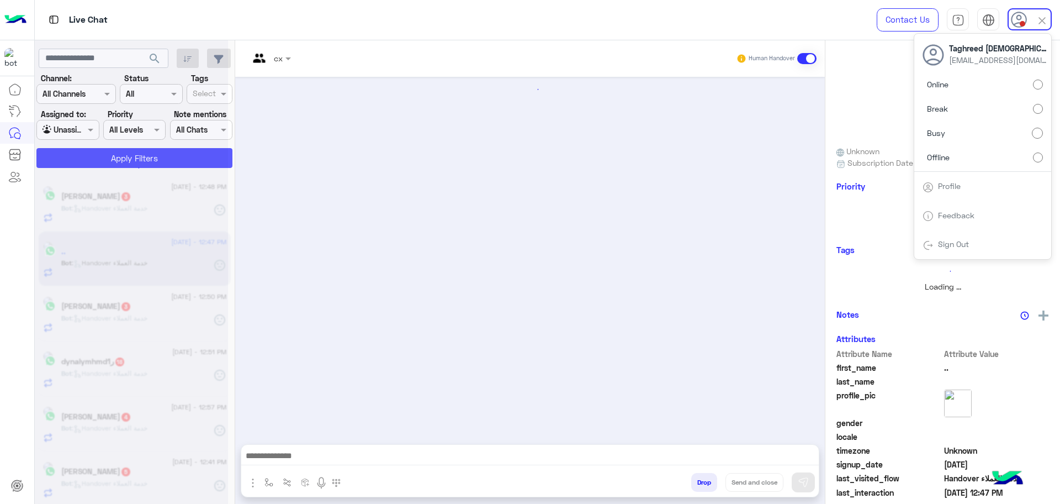
click at [137, 158] on icon at bounding box center [130, 167] width 19 height 19
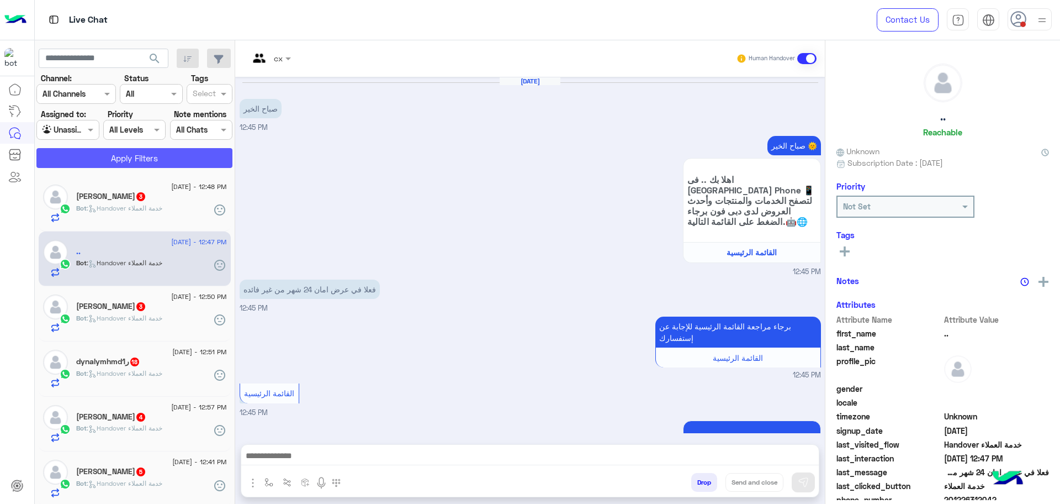
scroll to position [998, 0]
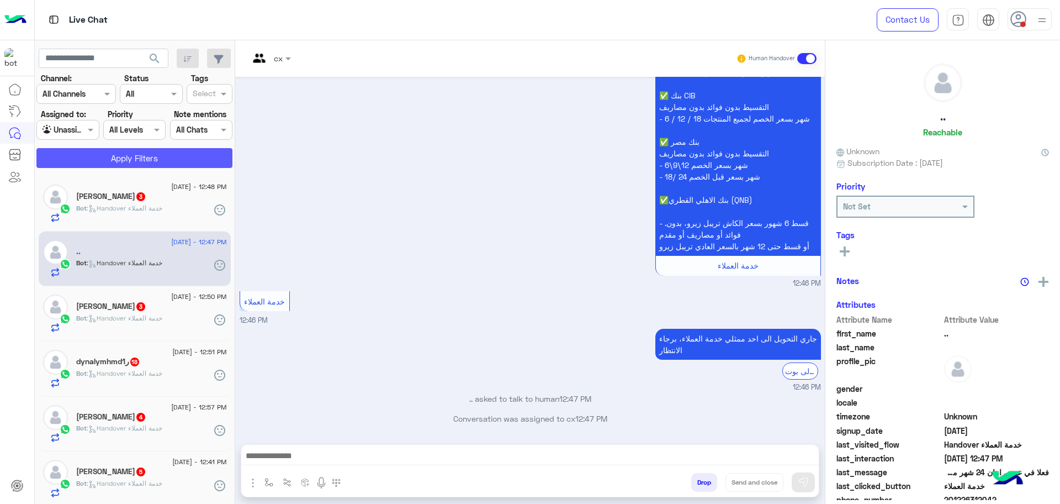
click at [137, 158] on button "Apply Filters" at bounding box center [134, 158] width 196 height 20
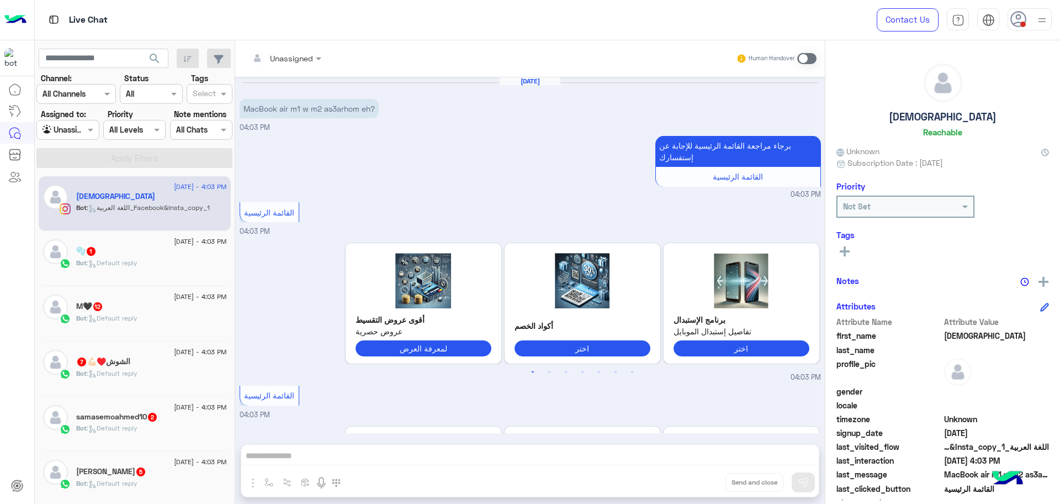
scroll to position [133, 0]
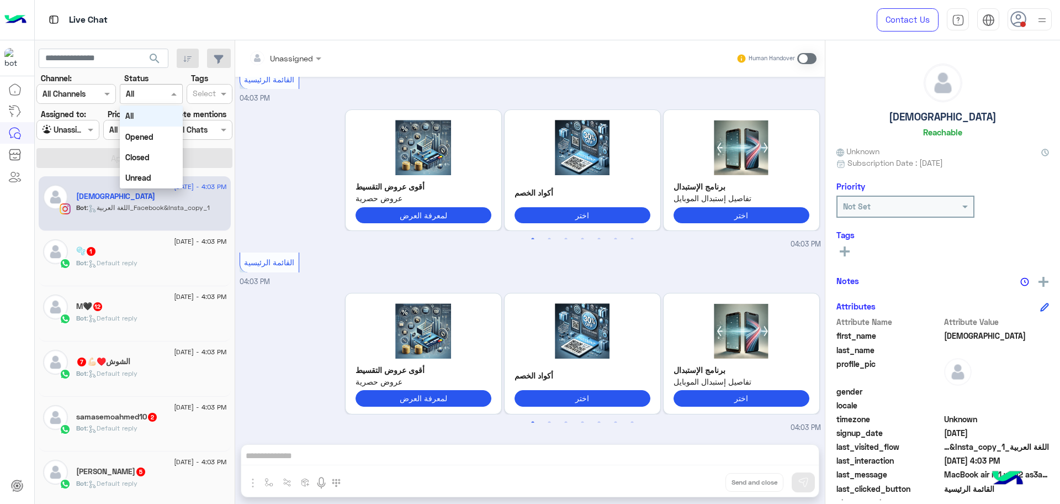
click at [130, 94] on input "text" at bounding box center [138, 94] width 25 height 12
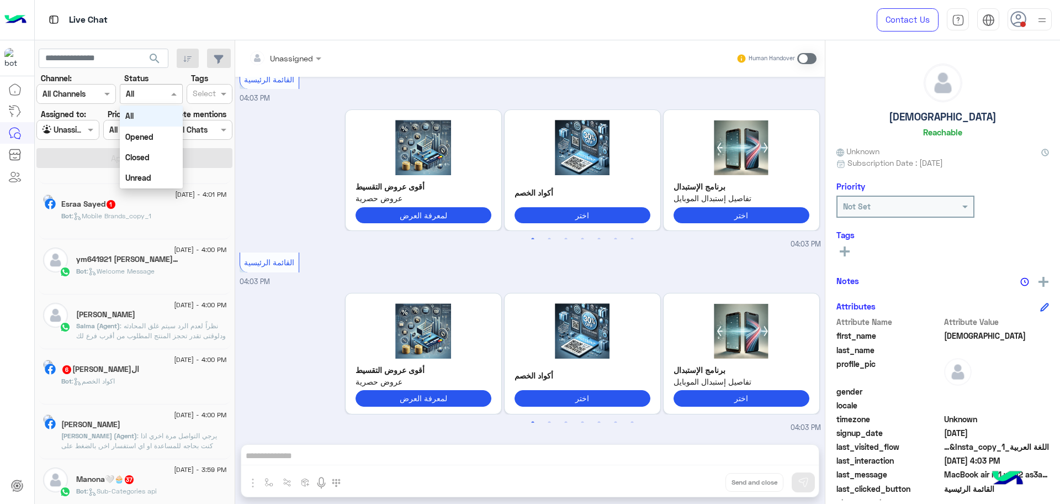
scroll to position [552, 0]
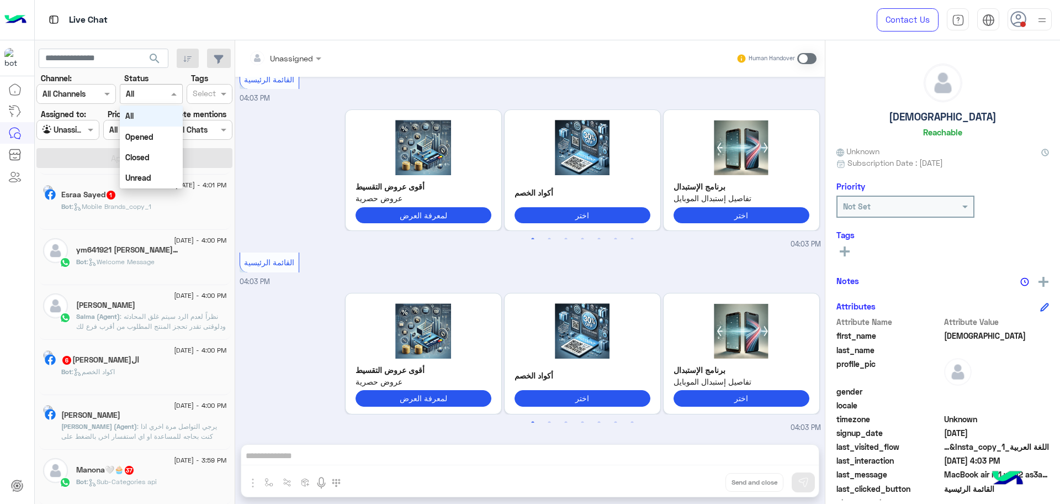
click at [123, 319] on span ": نظراً لعدم الرد سيتم غلق المحادثه ودلوقتى تقدر تحجز المنتج المطلوب من أقرب فر…" at bounding box center [151, 356] width 150 height 88
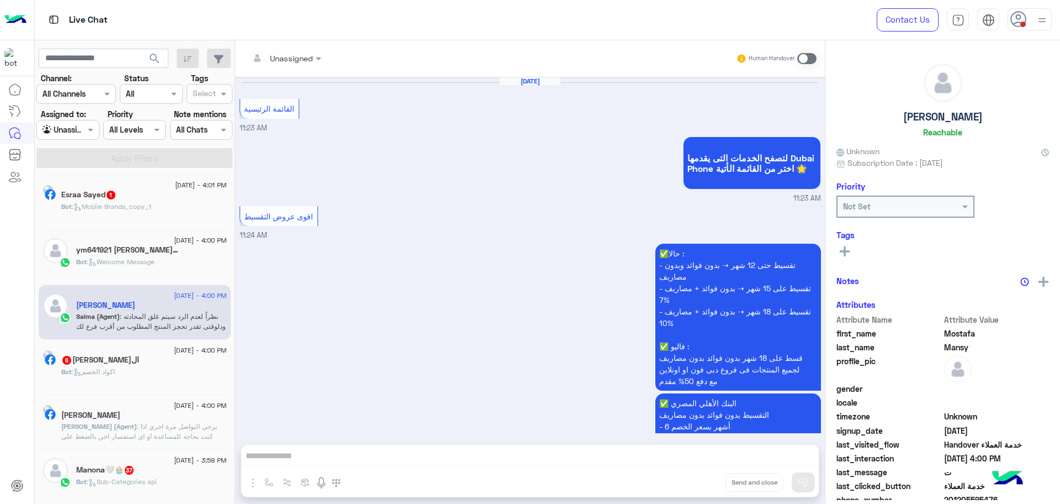
scroll to position [962, 0]
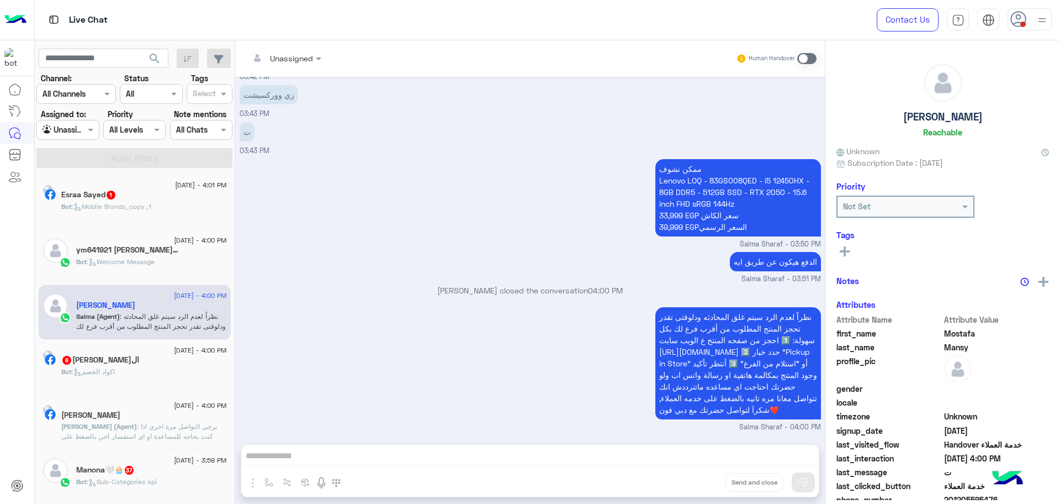
click at [537, 323] on div "نظراً لعدم الرد سيتم غلق المحادثه ودلوقتى تقدر تحجز المنتج المطلوب من أقرب فرع …" at bounding box center [530, 368] width 581 height 128
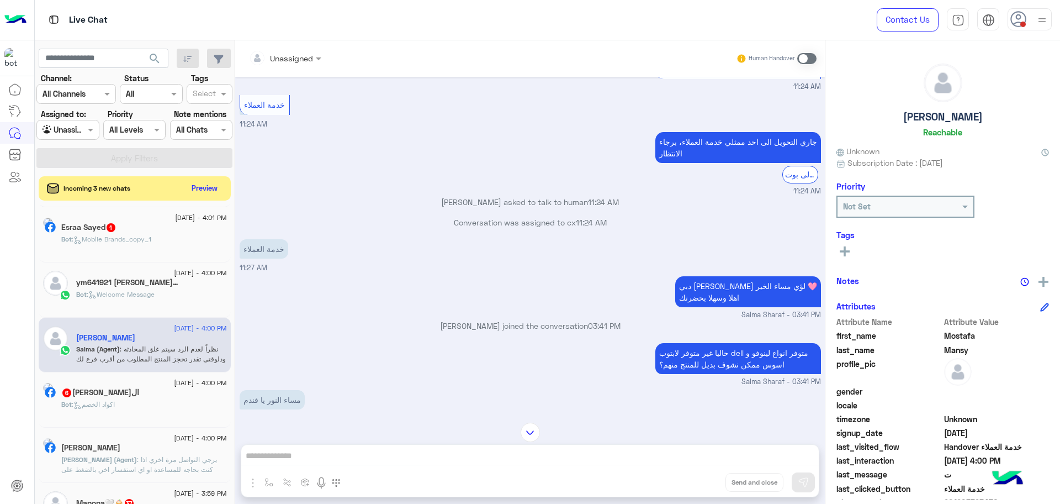
scroll to position [920, 0]
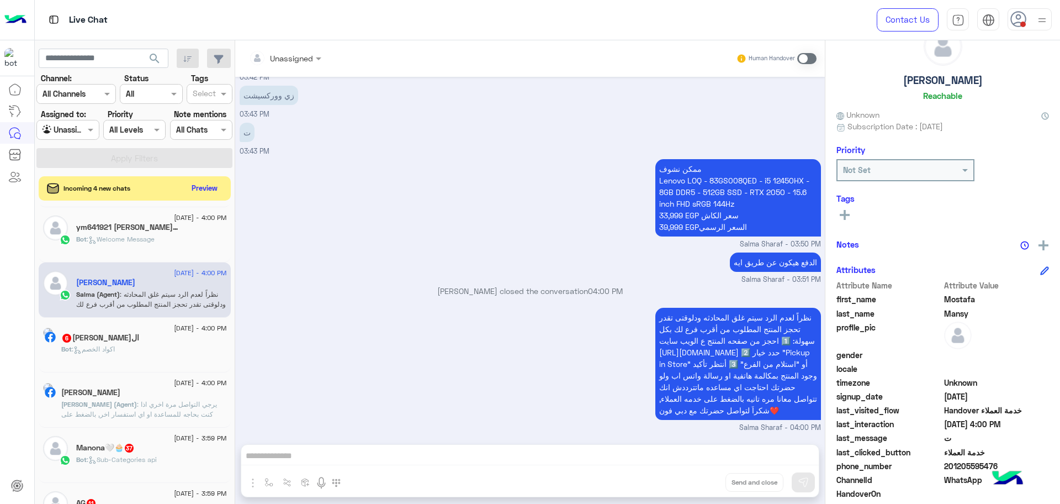
scroll to position [105, 0]
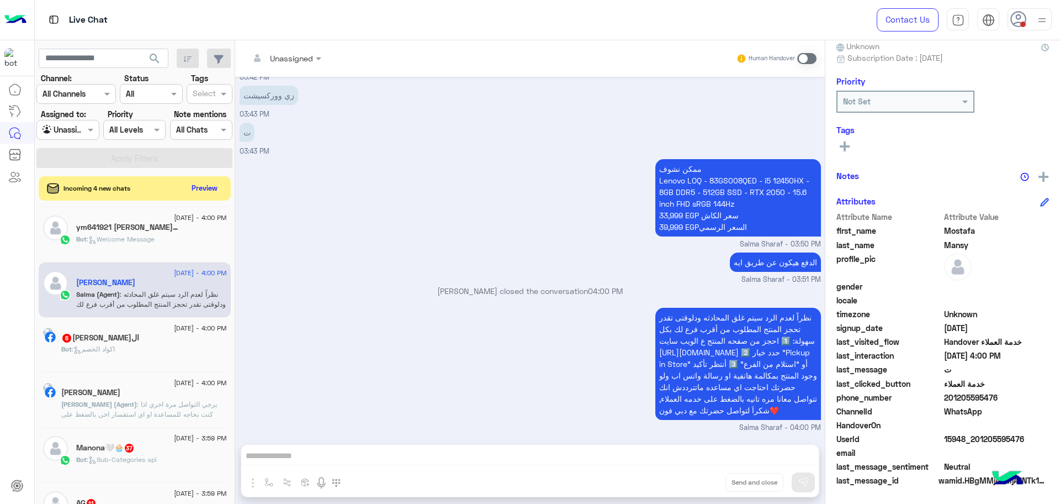
click at [980, 435] on span "15948_201205595476" at bounding box center [996, 439] width 105 height 12
copy span "15948_201205595476"
click at [123, 409] on p "[PERSON_NAME] (Agent) : يرجي التواصل مرة اخري اذا كنت بحاجه للمساعدة او اي استف…" at bounding box center [144, 448] width 166 height 99
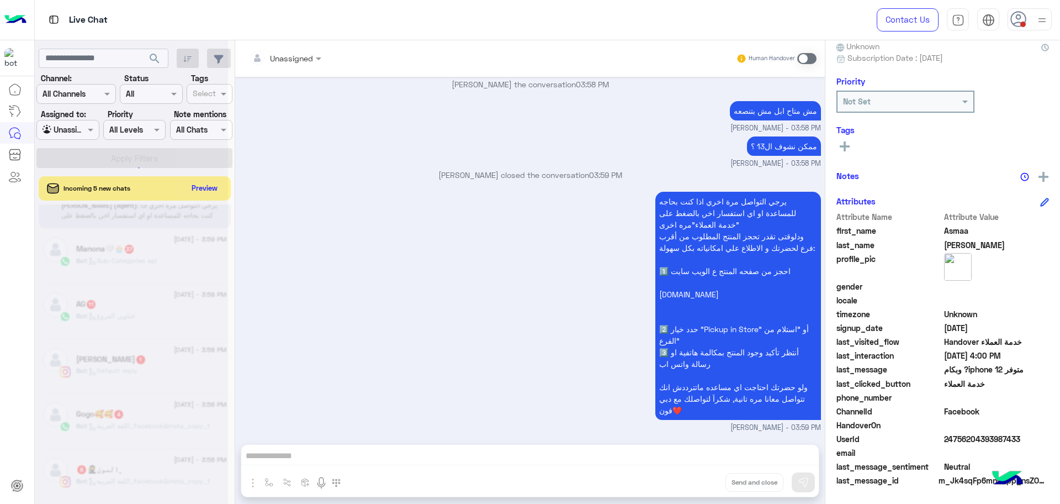
scroll to position [6, 0]
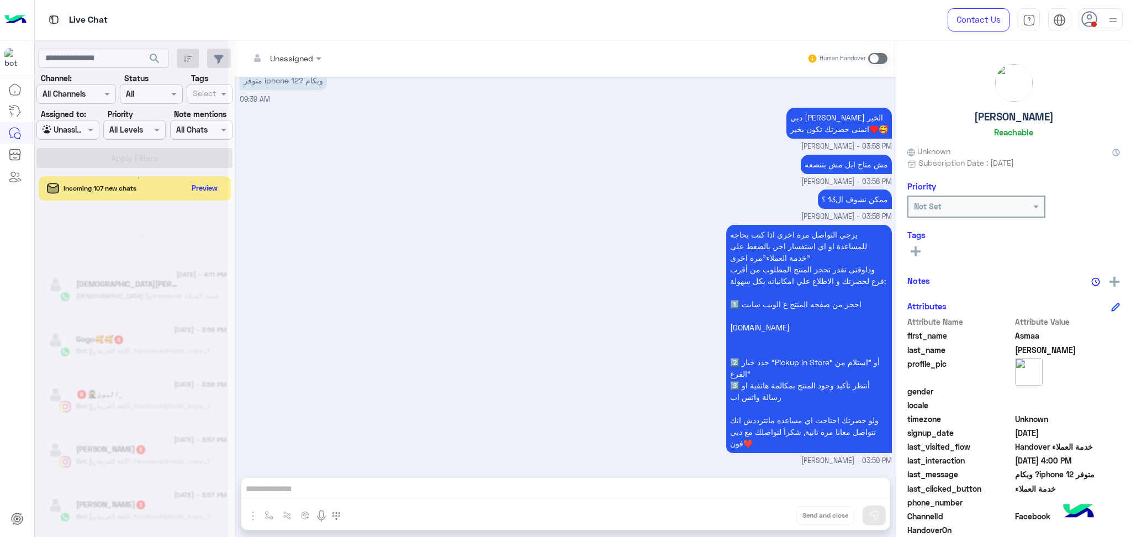
click at [200, 184] on div at bounding box center [131, 272] width 193 height 537
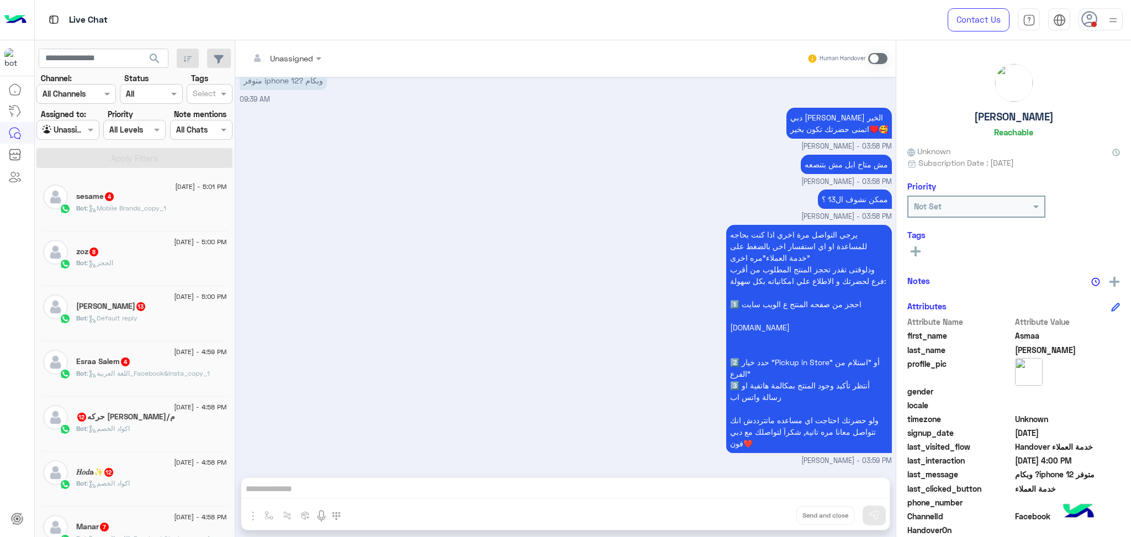
scroll to position [5, 0]
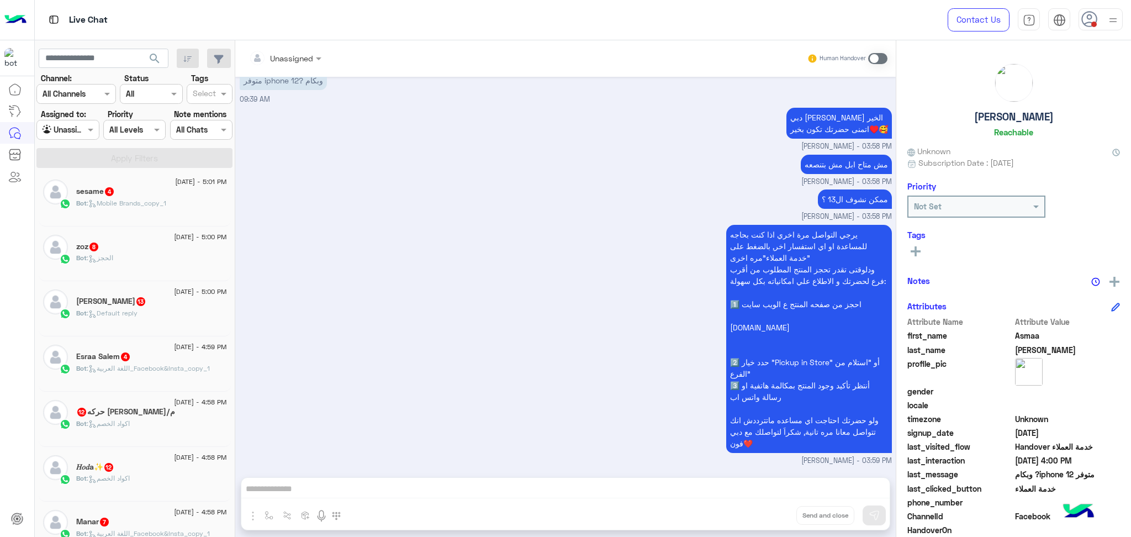
click at [648, 491] on div "Unassigned Human Handover [DATE] GetStarted 04:50 PM اهلا بك [GEOGRAPHIC_DATA] …" at bounding box center [565, 290] width 660 height 501
click at [49, 129] on input "text" at bounding box center [55, 130] width 25 height 12
drag, startPoint x: 57, startPoint y: 171, endPoint x: 63, endPoint y: 155, distance: 17.6
click at [57, 172] on b "Your Inbox" at bounding box center [72, 172] width 39 height 9
click at [63, 153] on button "Apply Filters" at bounding box center [134, 158] width 196 height 20
